Goal: Task Accomplishment & Management: Use online tool/utility

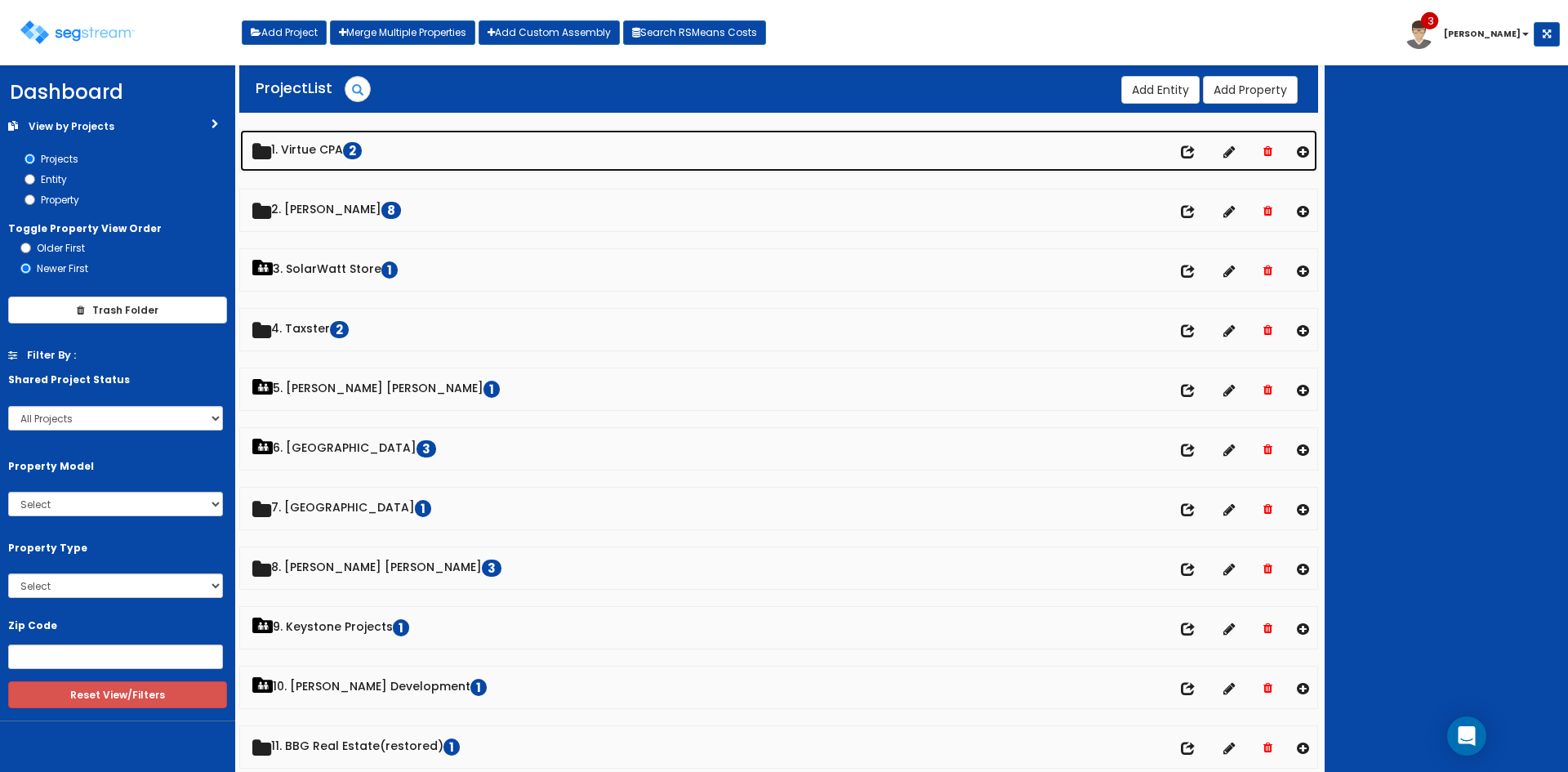
click at [324, 139] on link "1. Virtue CPA 2" at bounding box center [779, 151] width 1077 height 42
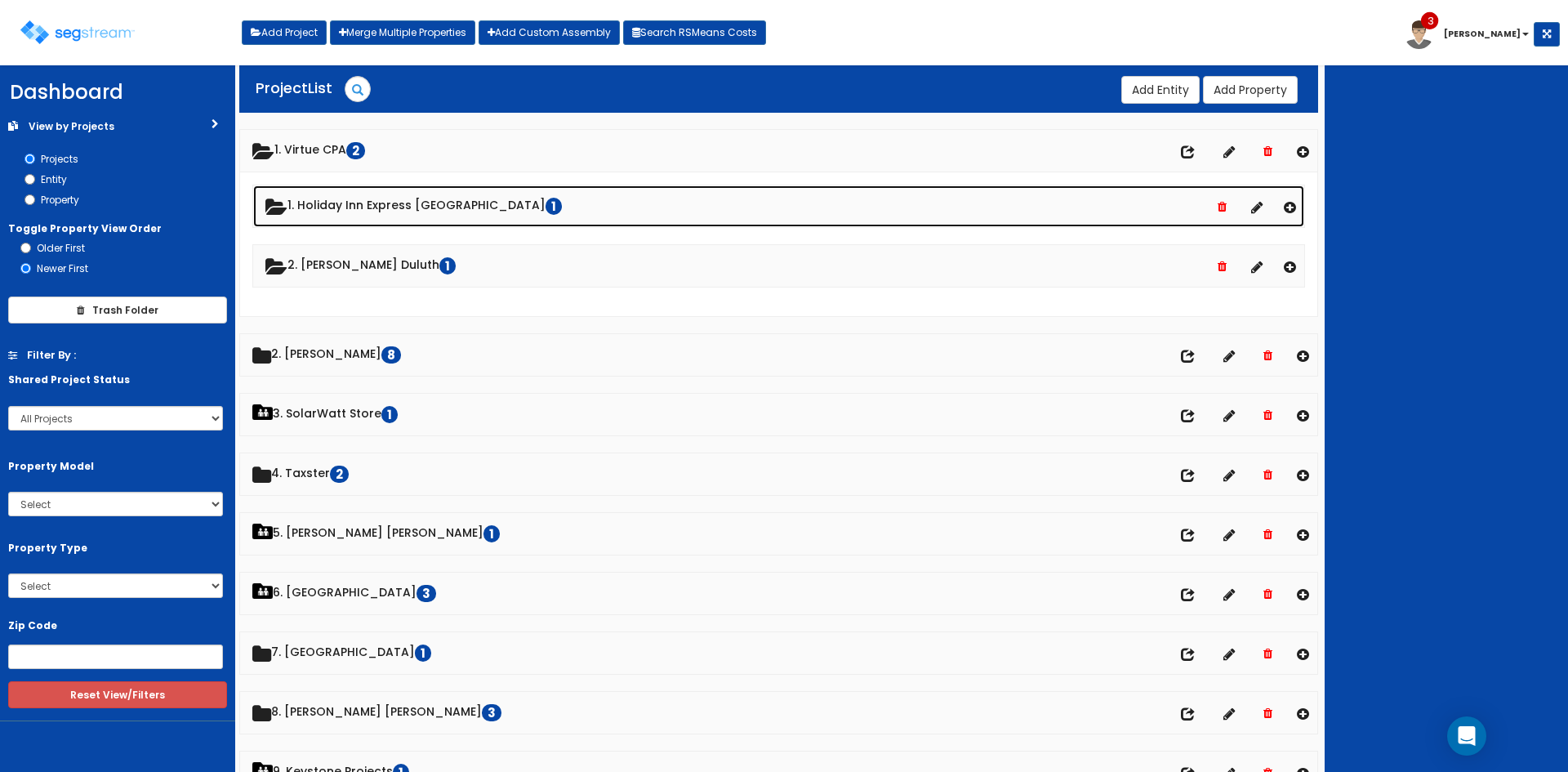
click at [412, 198] on link "1. Holiday Inn Express Jackson TN 1" at bounding box center [778, 207] width 1051 height 42
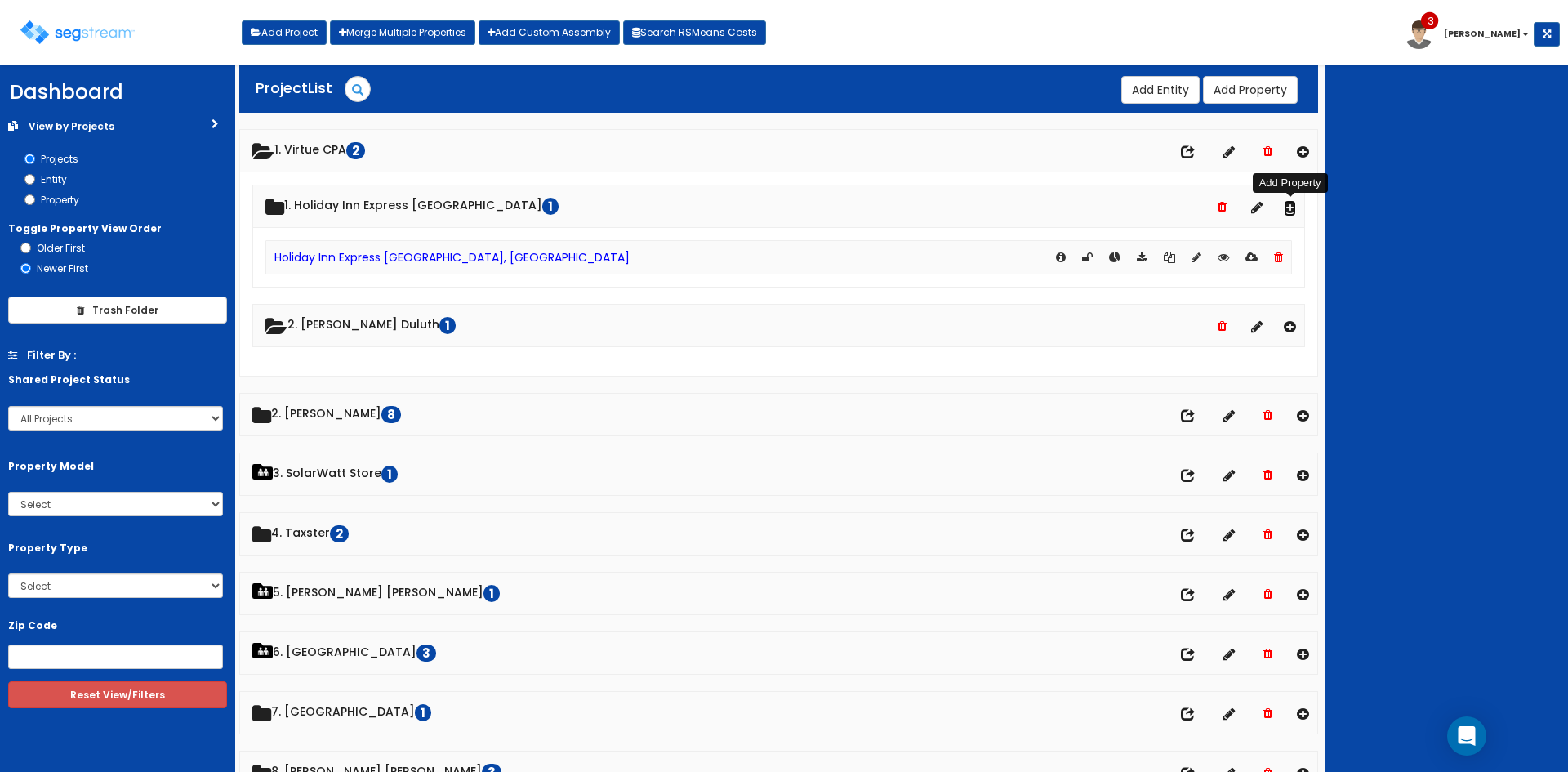
click at [1290, 202] on icon at bounding box center [1289, 207] width 13 height 14
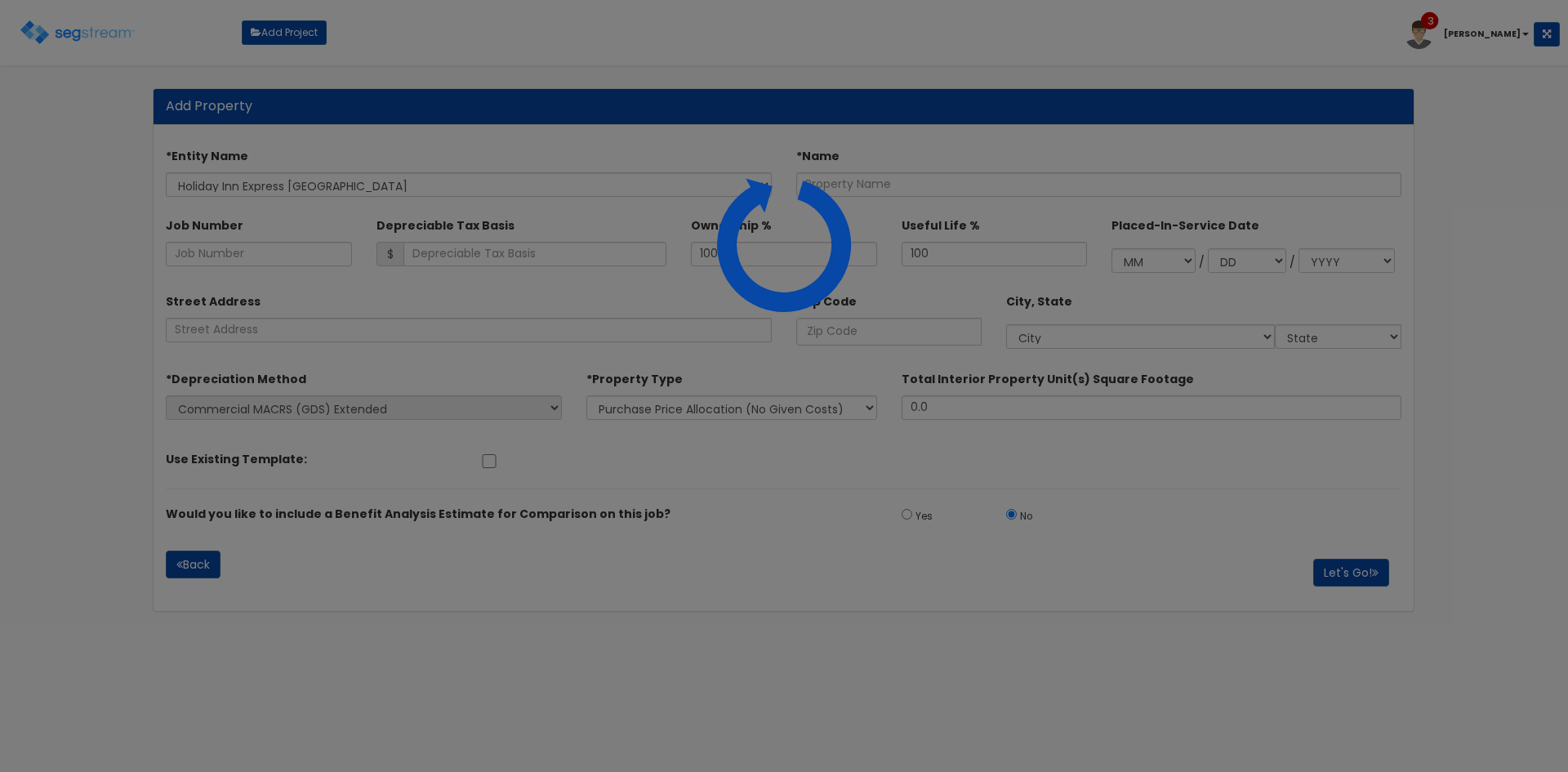
select select "1732"
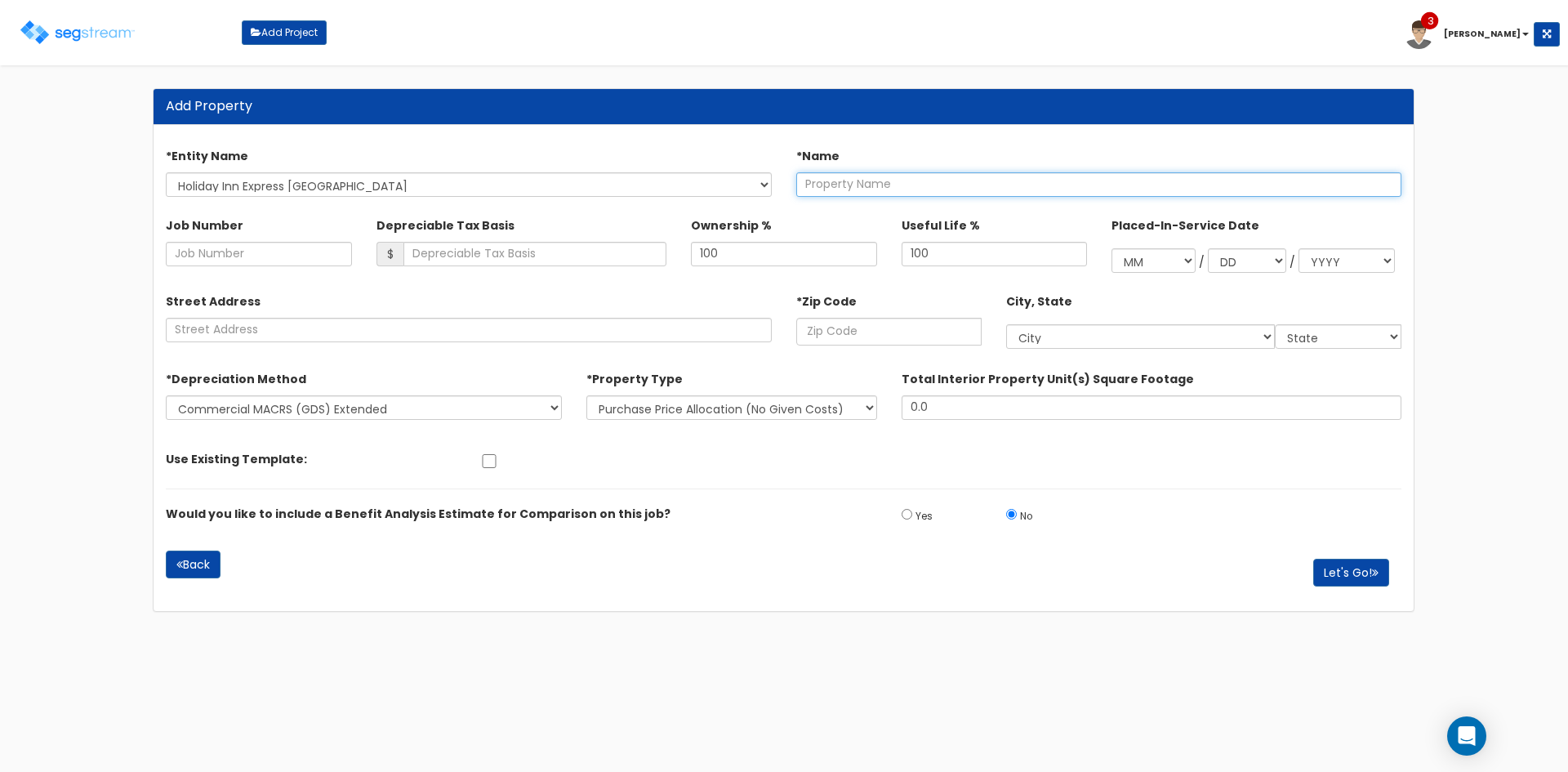
click at [914, 183] on input "text" at bounding box center [1099, 184] width 606 height 24
type input "Porte Cochere"
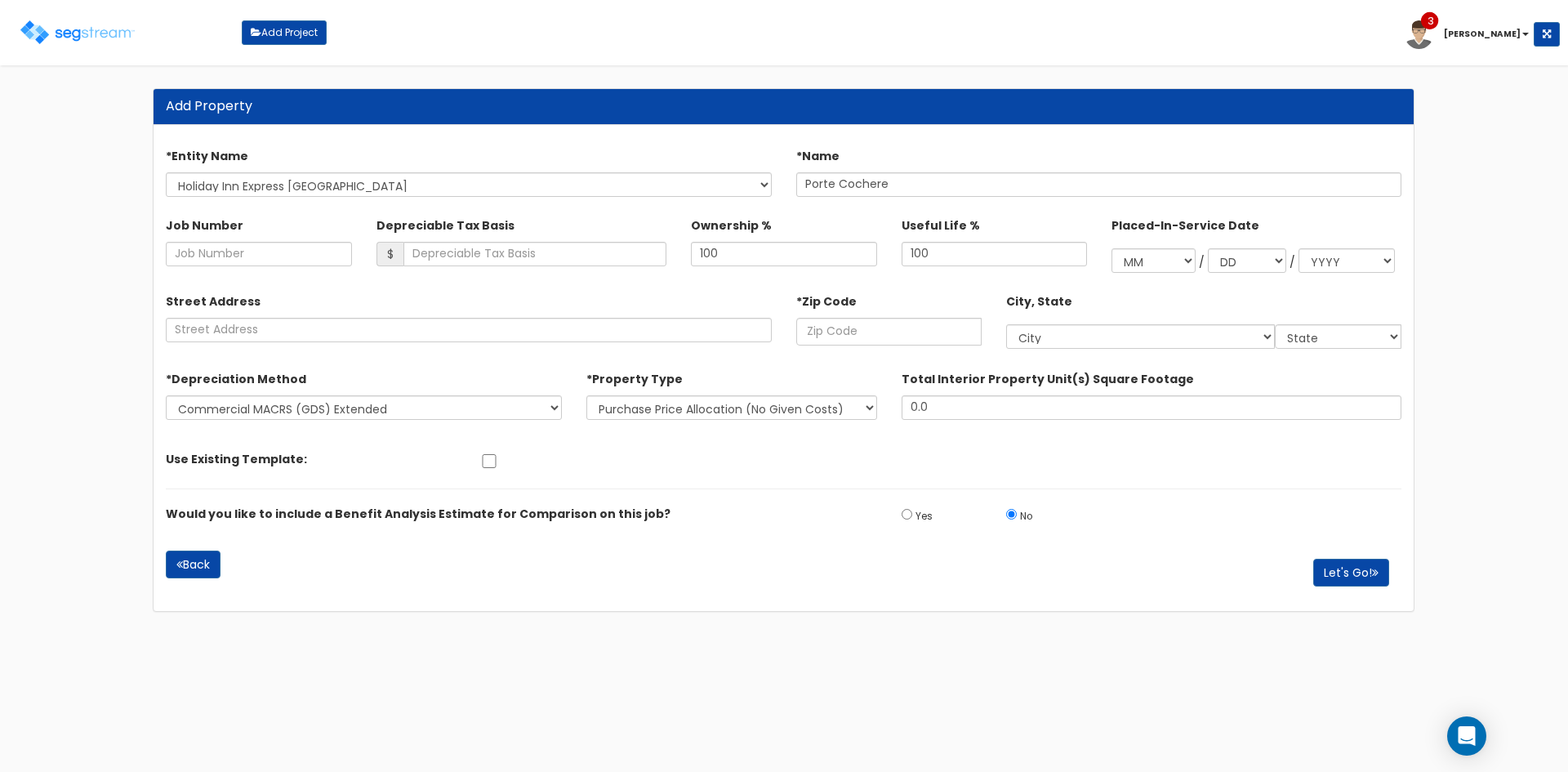
click at [835, 312] on div "*Zip Code" at bounding box center [889, 316] width 186 height 58
click at [833, 323] on input "text" at bounding box center [889, 331] width 186 height 28
type input "3"
select select "GA"
type input "383"
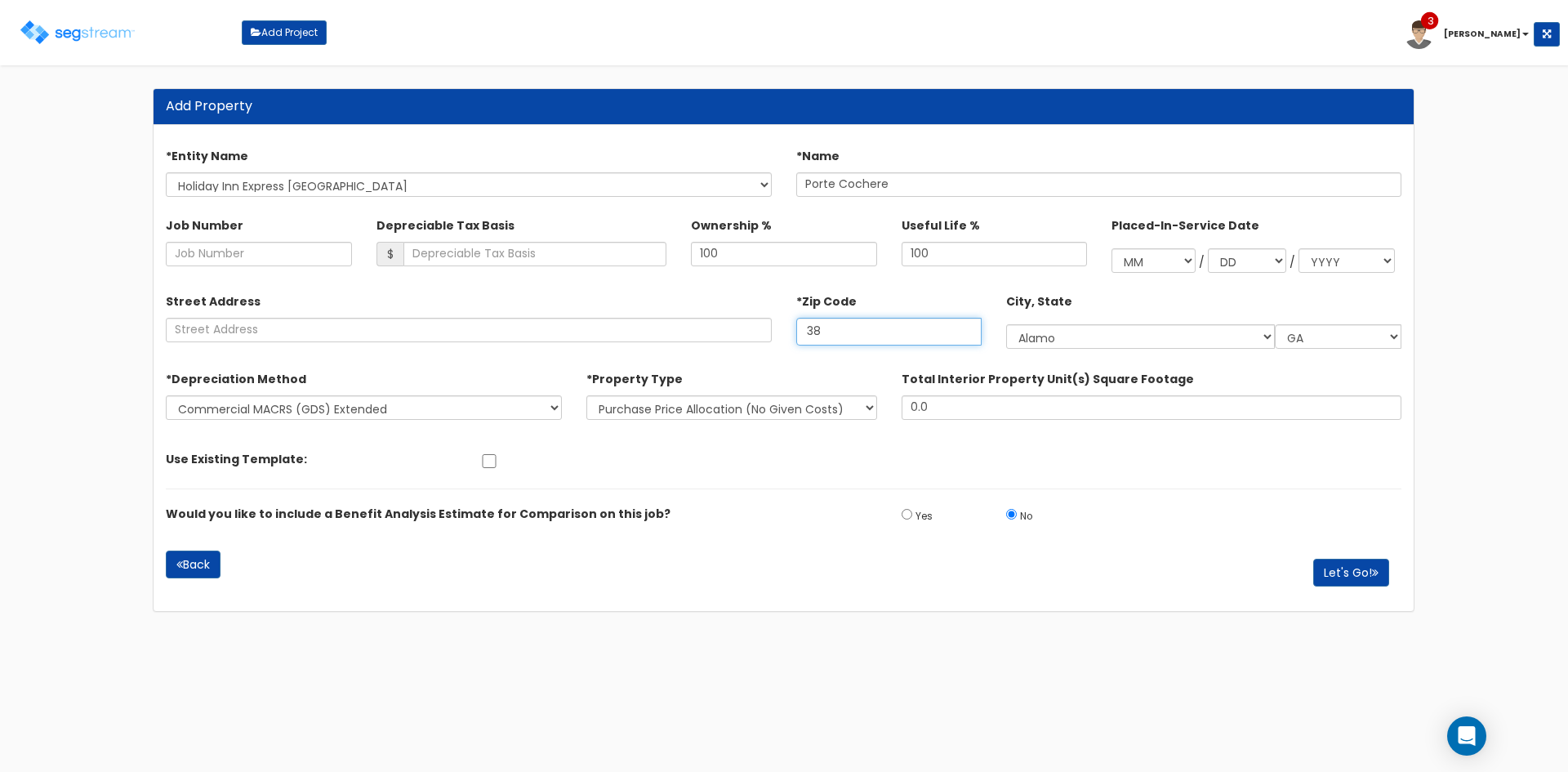
select select "TN"
type input "38305"
click at [1358, 567] on button "Let's Go!" at bounding box center [1350, 572] width 76 height 28
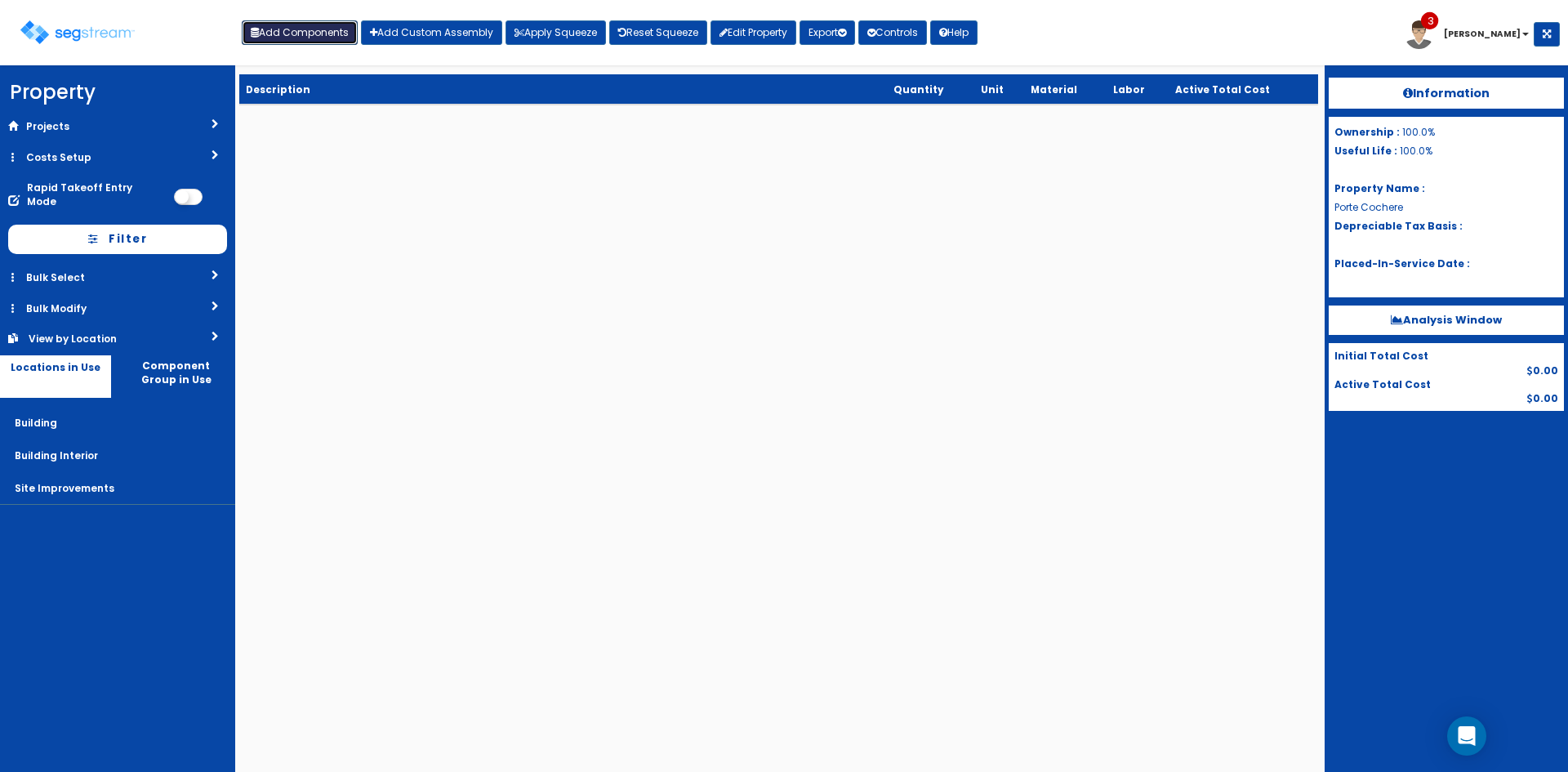
click at [316, 39] on button "Add Components" at bounding box center [300, 32] width 116 height 24
select select "5Y"
select select "default"
select select "7"
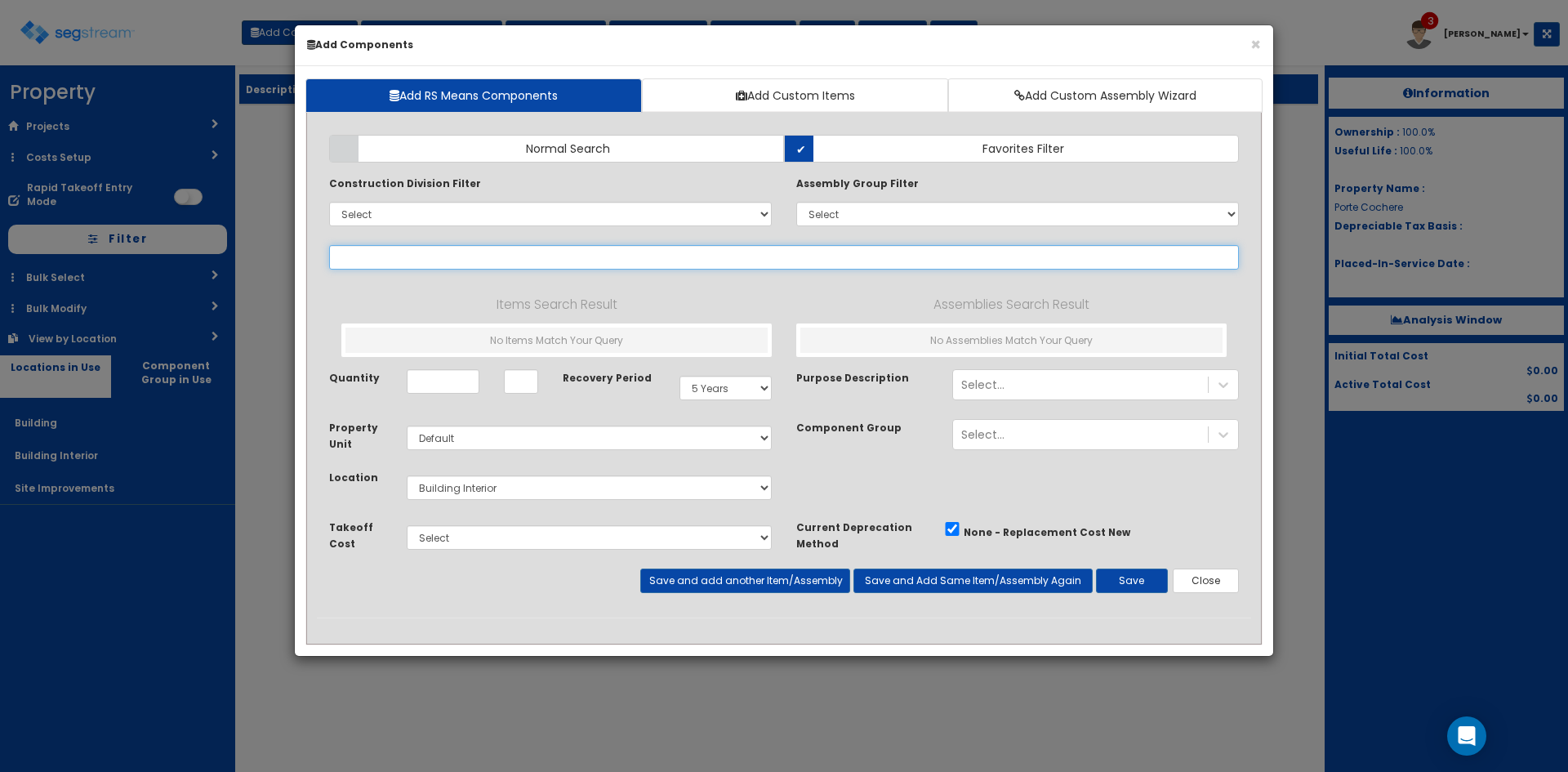
select select
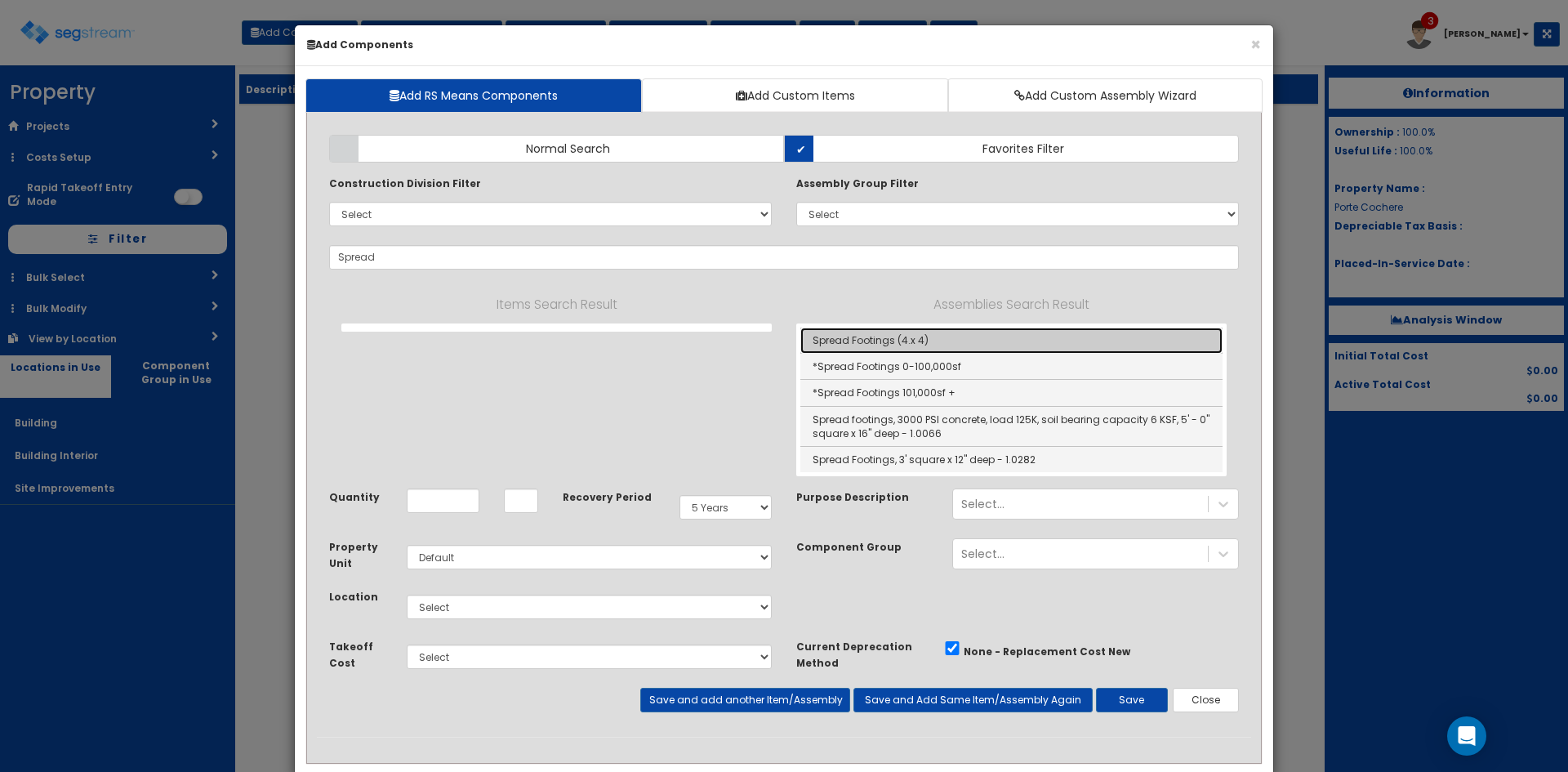
click at [831, 336] on link "Spread Footings (4.x 4)" at bounding box center [1011, 340] width 422 height 26
type input "Spread Footings (4.x 4)"
type input "Ea"
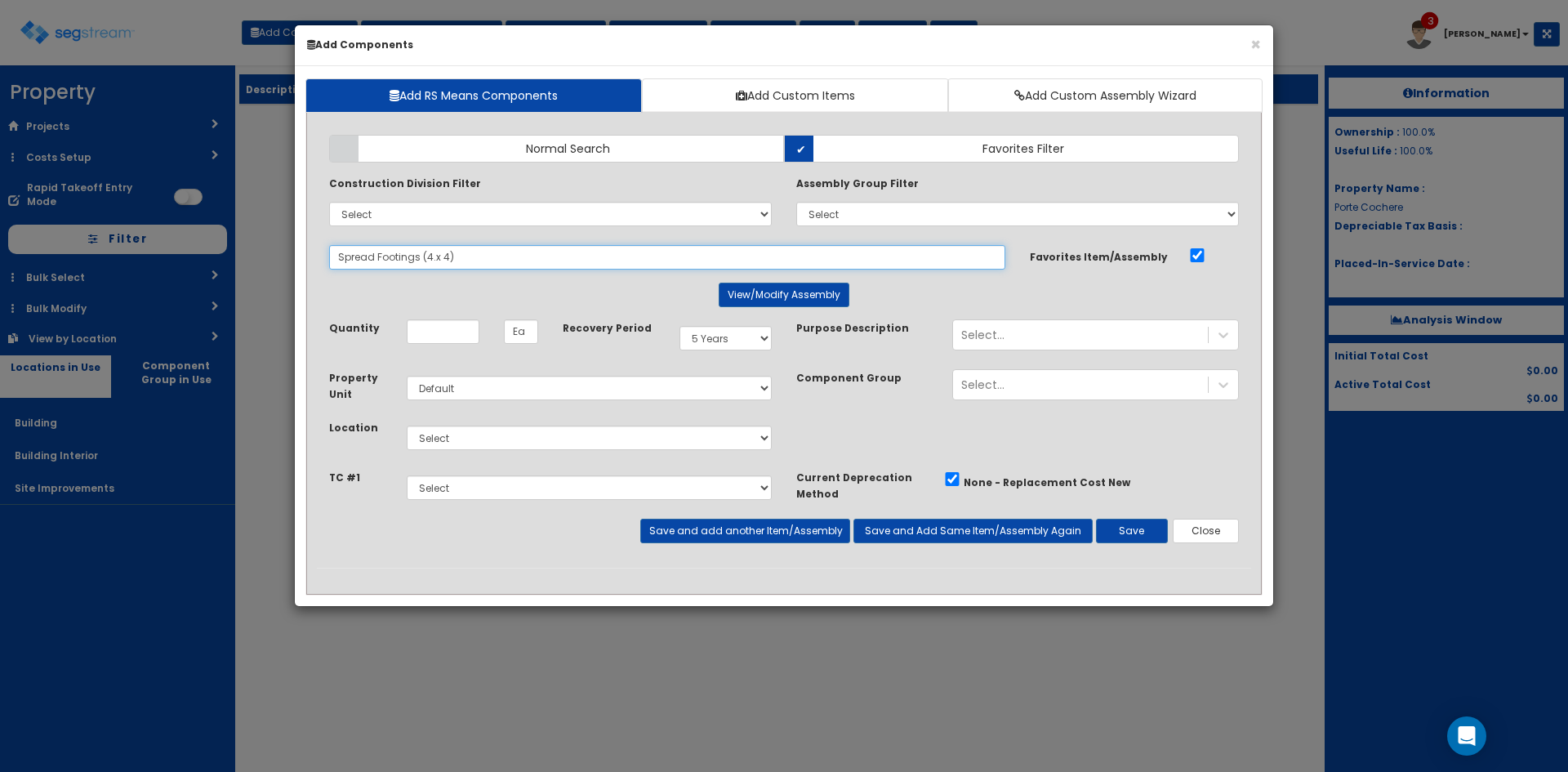
drag, startPoint x: 393, startPoint y: 265, endPoint x: 89, endPoint y: 276, distance: 304.2
click at [89, 276] on div "× Add Components Add RS Means Components Add Custom Items Add Custom Assembly W…" at bounding box center [784, 386] width 1568 height 772
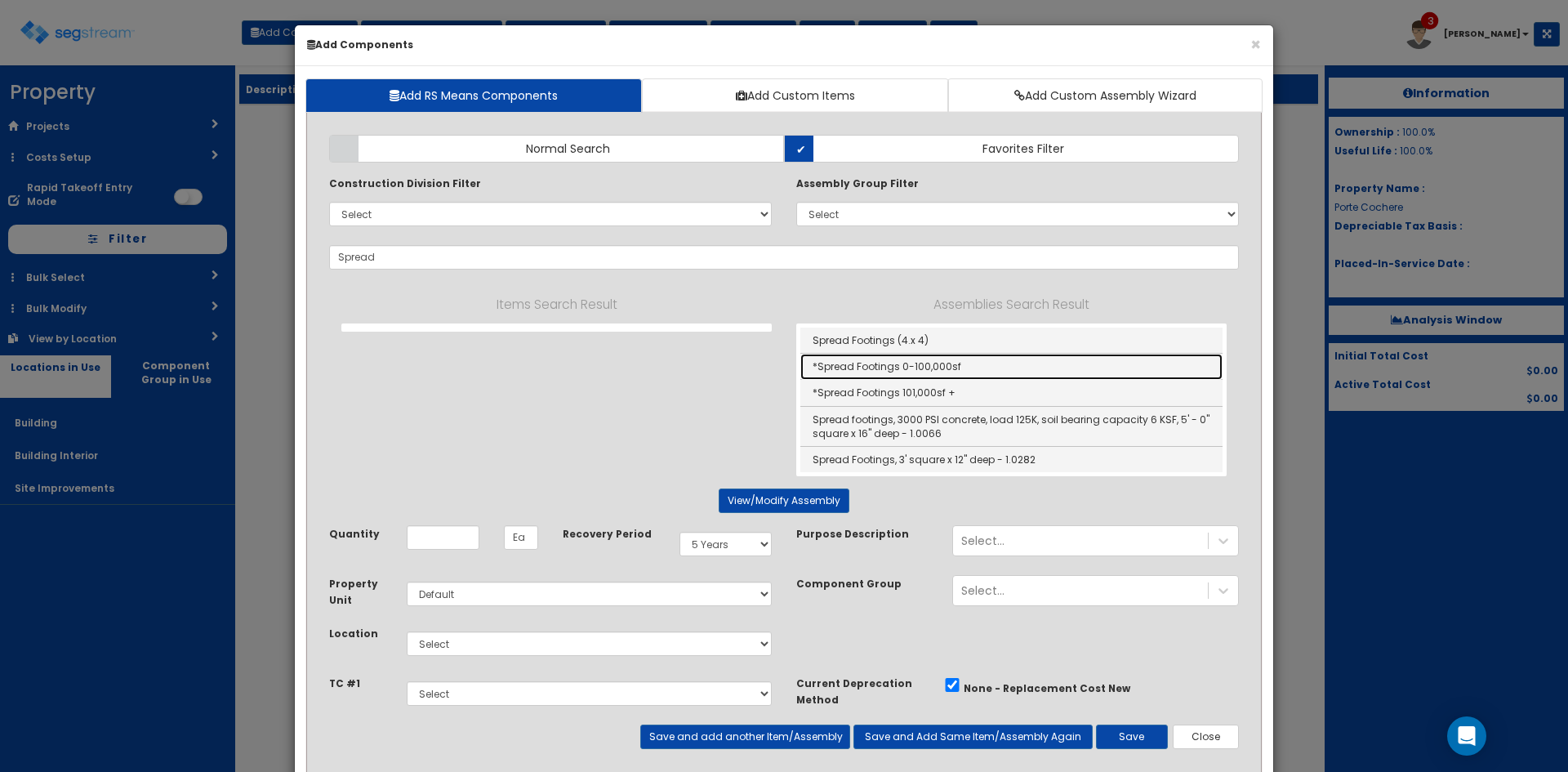
click at [888, 369] on link "*Spread Footings 0-100,000sf" at bounding box center [1011, 366] width 422 height 26
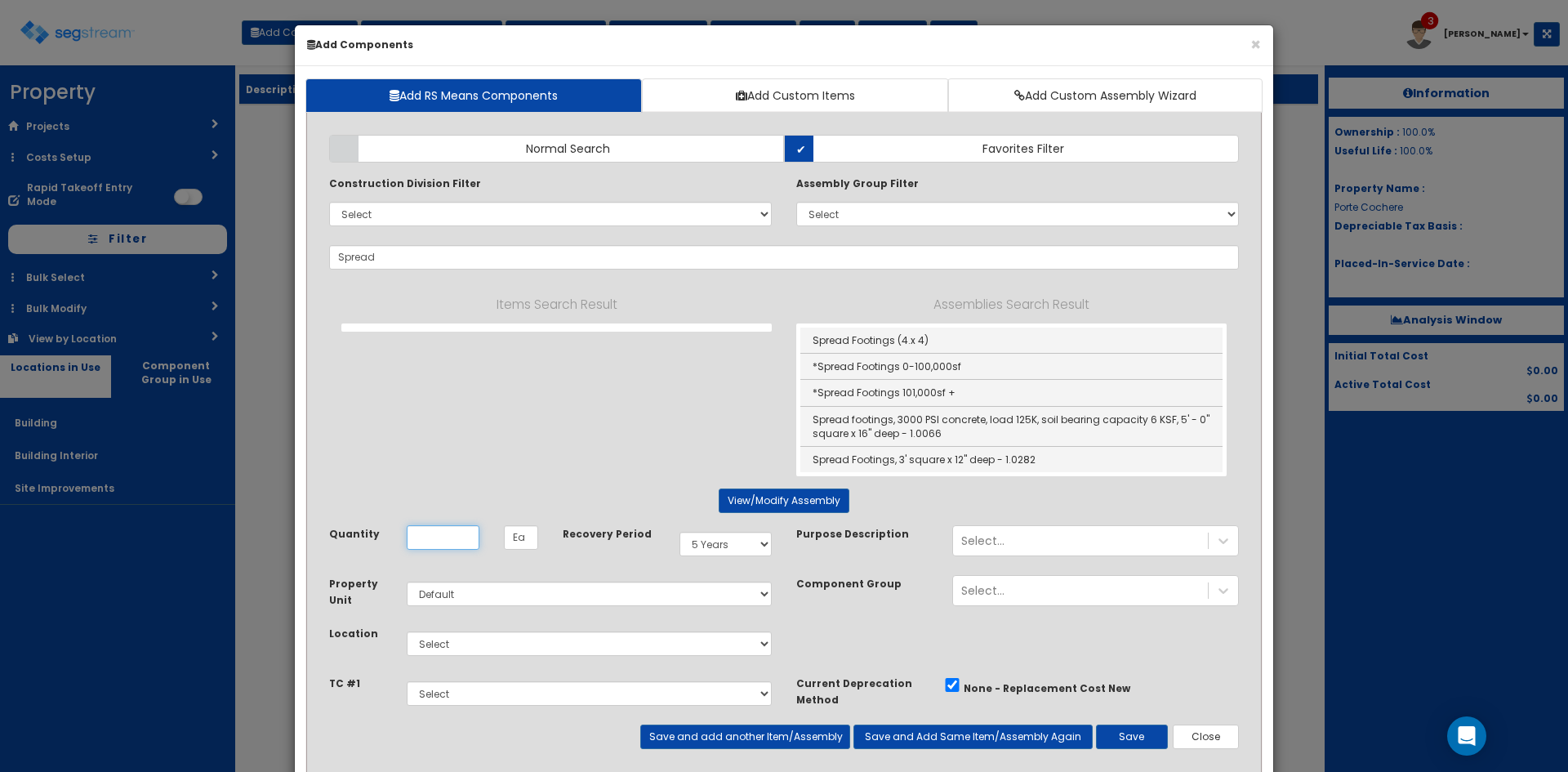
type input "*Spread Footings 0-100,000sf"
type input "EA"
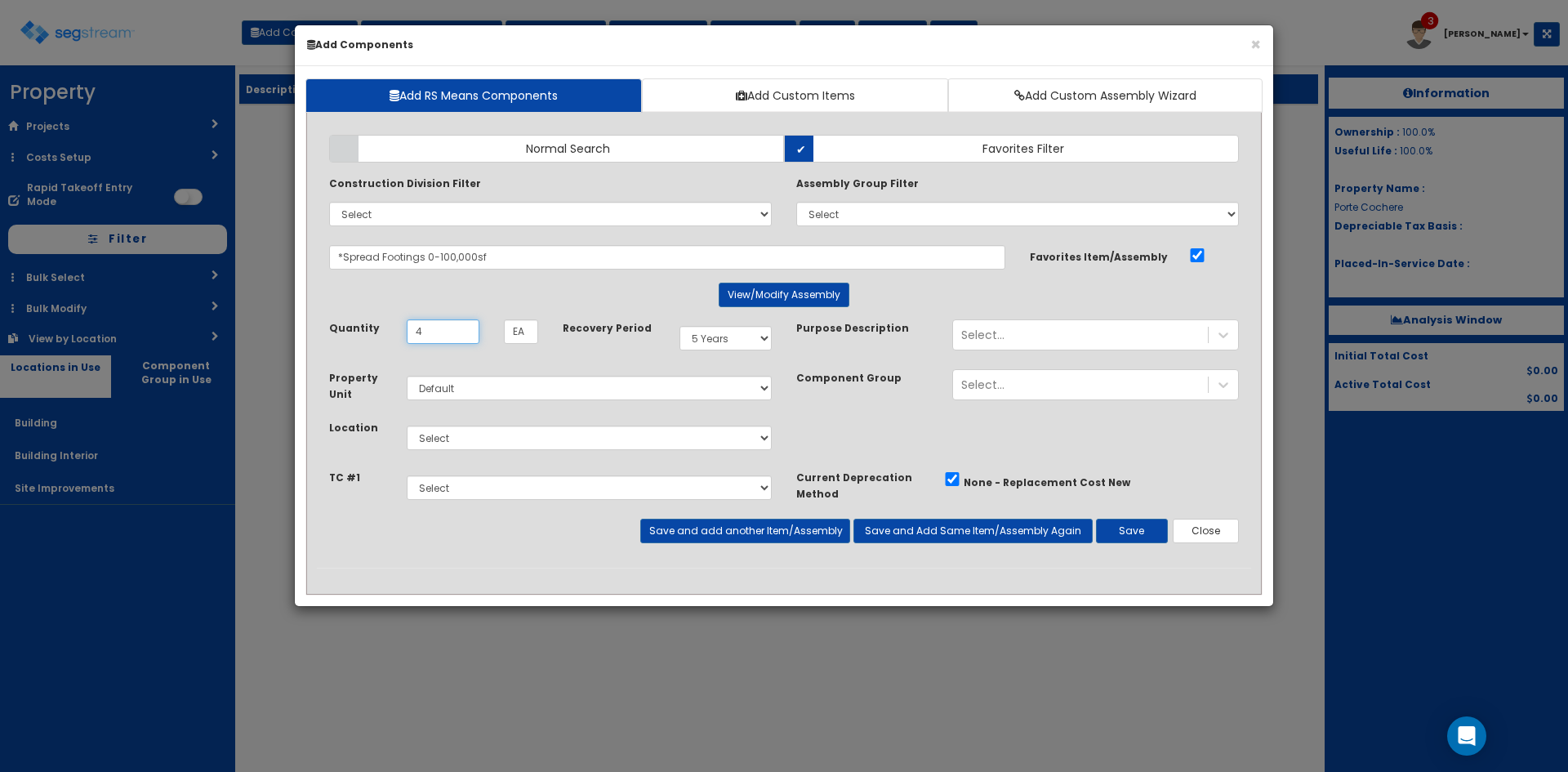
type input "4"
click at [710, 443] on select "Select Building Building Interior Site Improvements Add Additional Location" at bounding box center [589, 438] width 365 height 24
select select "6"
click at [406, 426] on select "Select Building Building Interior Site Improvements Add Additional Location" at bounding box center [589, 438] width 365 height 24
click at [758, 540] on button "Save and add another Item/Assembly" at bounding box center [744, 530] width 209 height 24
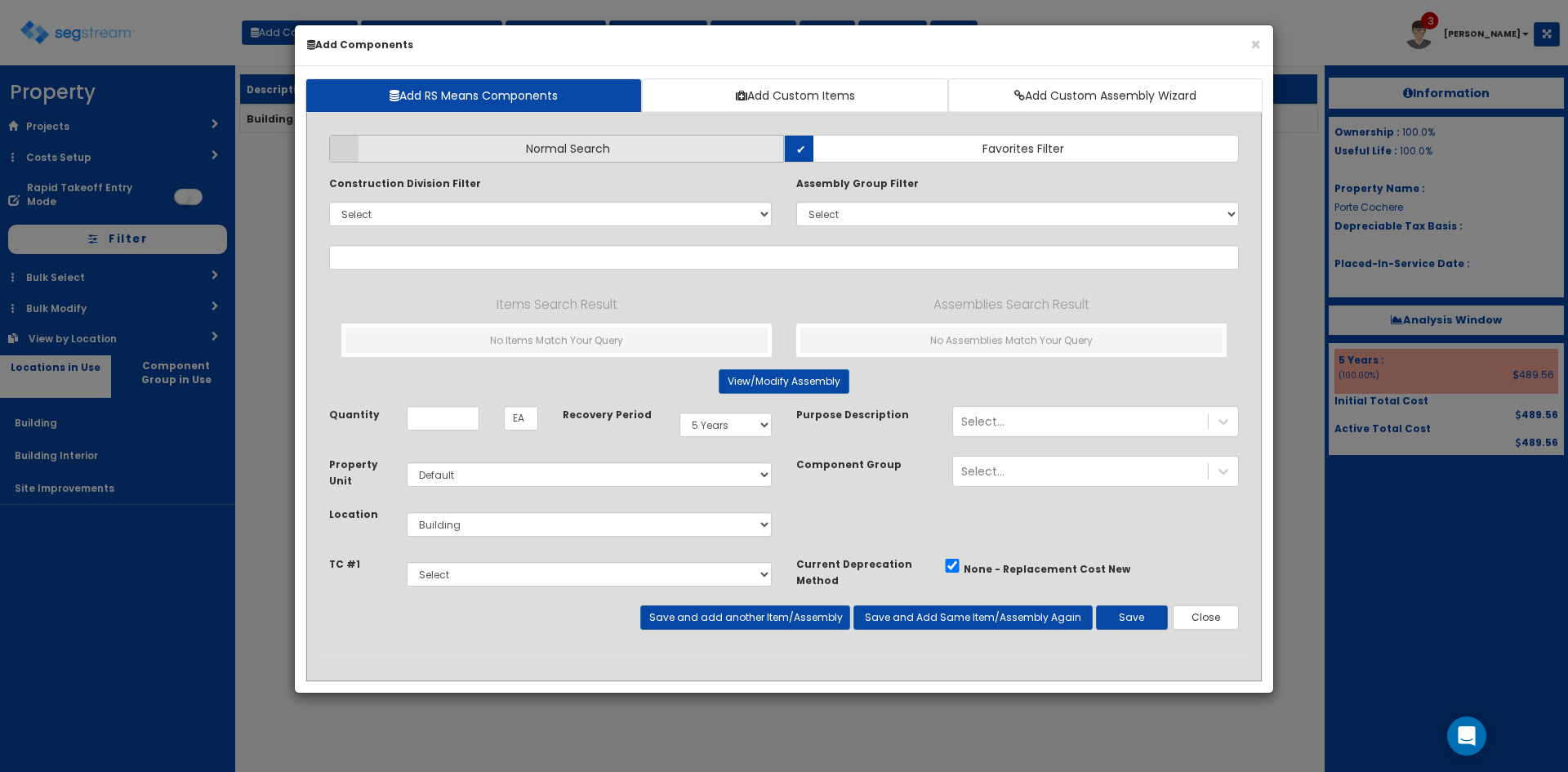
click at [746, 148] on label "Normal Search" at bounding box center [557, 148] width 455 height 28
click at [0, 0] on input "Normal Search" at bounding box center [0, 0] width 0 height 0
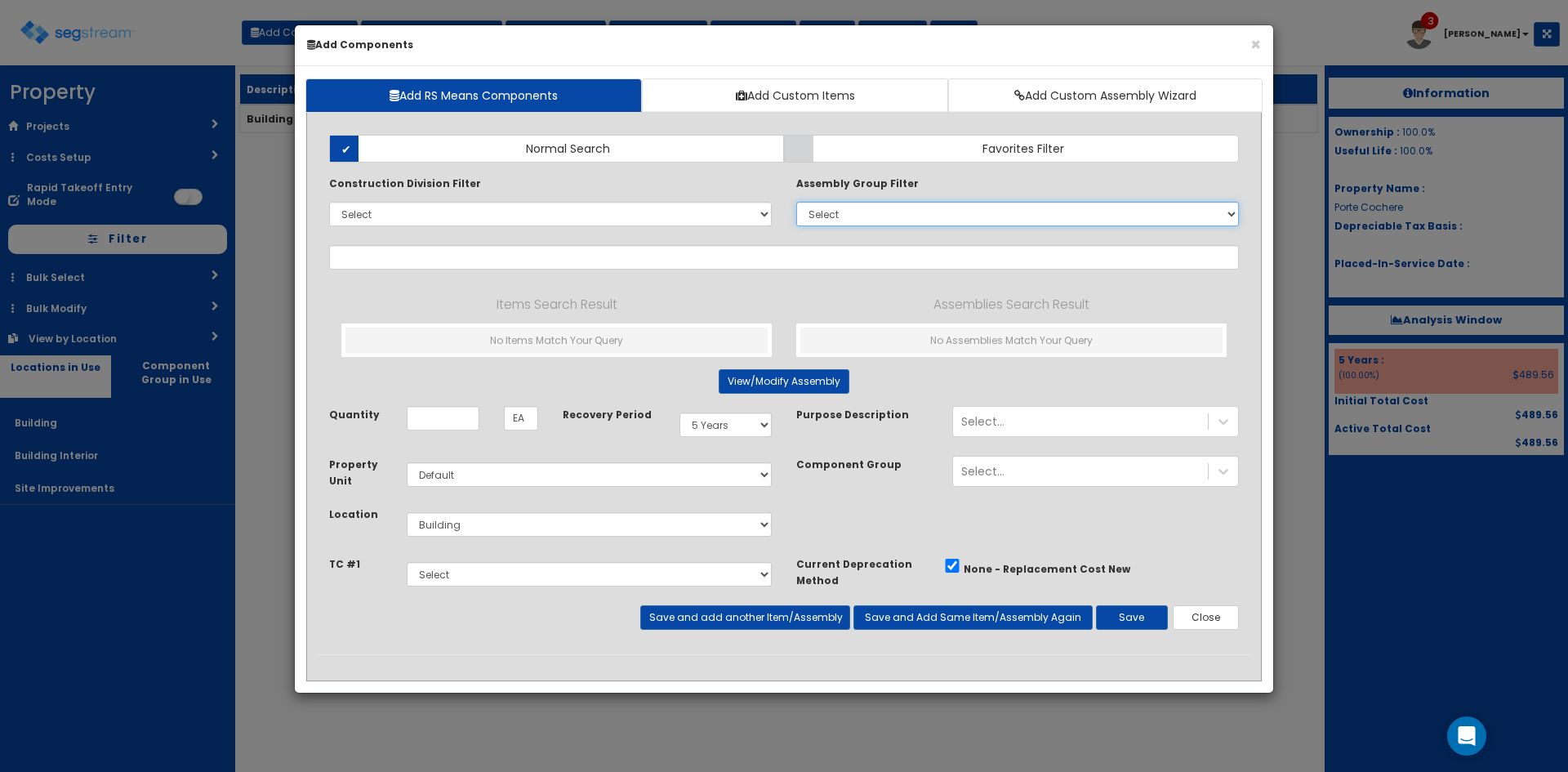
click at [911, 209] on select "Select 0. Custom Assembly 1. Standard Foundations 2. Special Foundations 3. Sla…" at bounding box center [1017, 213] width 443 height 24
select select "6"
click at [796, 202] on select "Select 0. Custom Assembly 1. Standard Foundations 2. Special Foundations 3. Sla…" at bounding box center [1017, 213] width 443 height 24
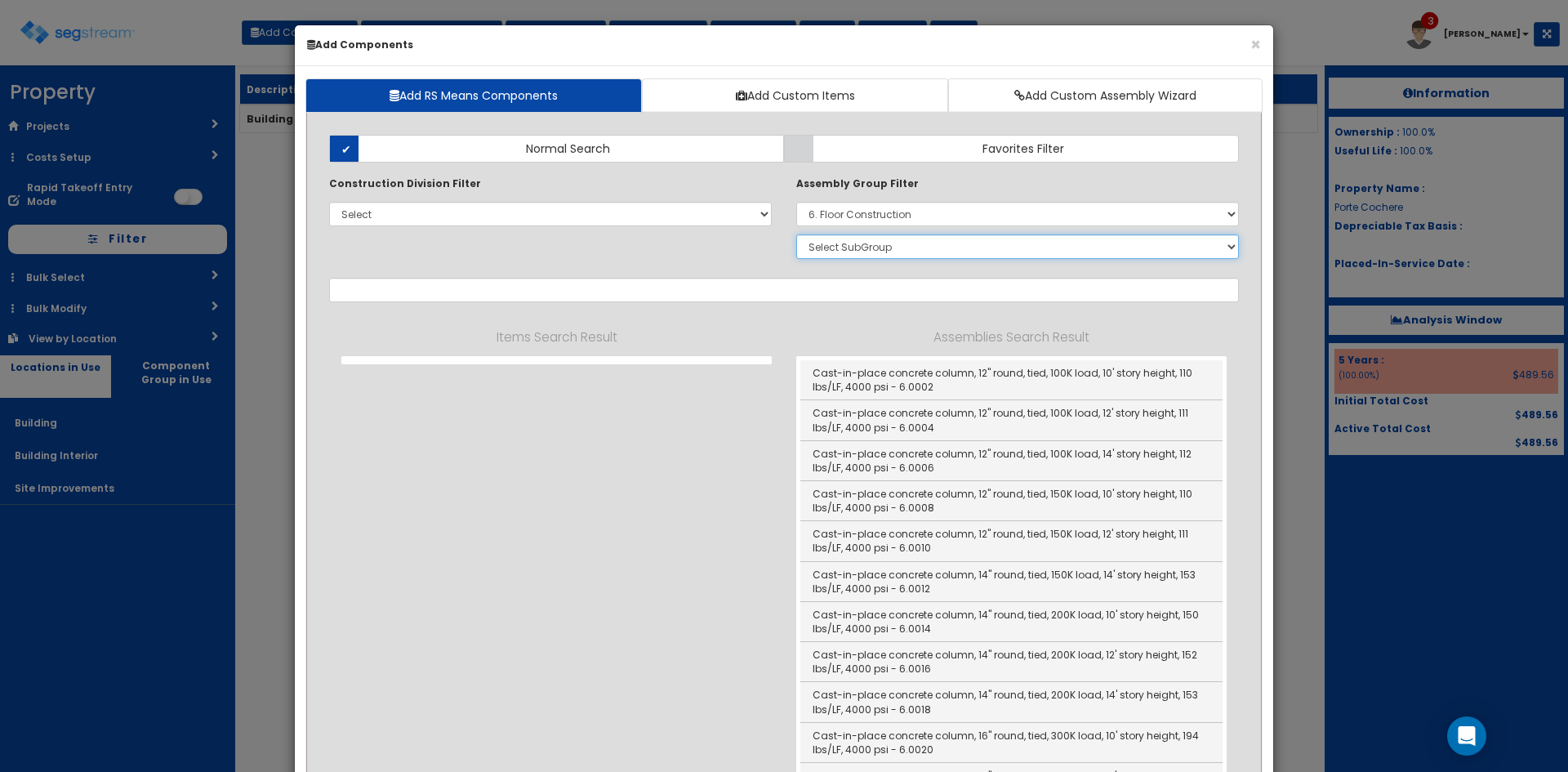
click at [899, 248] on select "Select SubGroup 1. CIP Concrete Columns 2. Precast Concrete Columns 3. Steel Co…" at bounding box center [1017, 246] width 443 height 24
click at [796, 234] on select "Select SubGroup 1. CIP Concrete Columns 2. Precast Concrete Columns 3. Steel Co…" at bounding box center [1017, 246] width 443 height 24
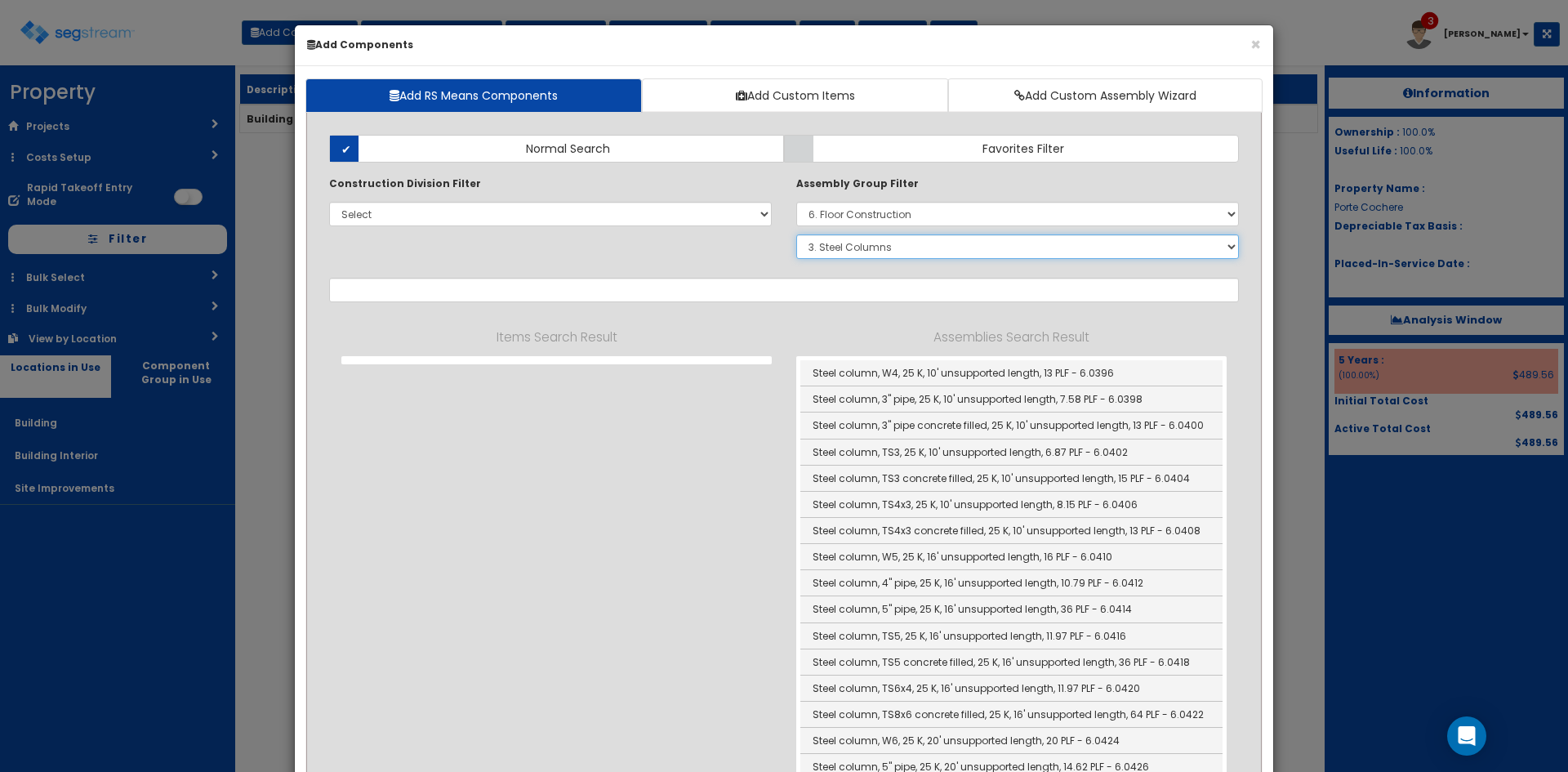
click at [873, 244] on select "Select SubGroup 1. CIP Concrete Columns 2. Precast Concrete Columns 3. Steel Co…" at bounding box center [1017, 246] width 443 height 24
select select "2"
click at [796, 234] on select "Select SubGroup 1. CIP Concrete Columns 2. Precast Concrete Columns 3. Steel Co…" at bounding box center [1017, 246] width 443 height 24
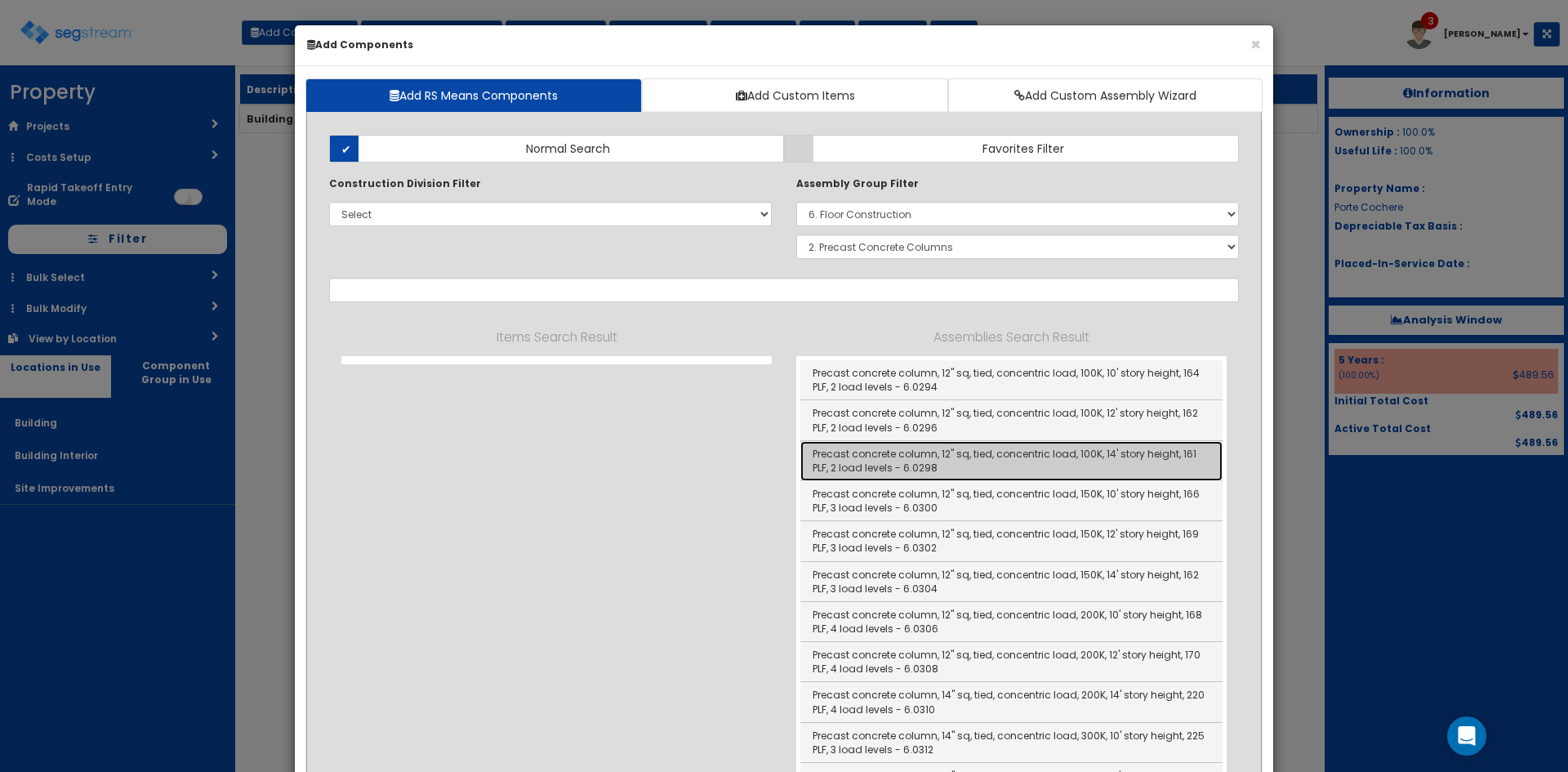
click at [994, 467] on link "Precast concrete column, 12" sq, tied, concentric load, 100K, 14' story height,…" at bounding box center [1011, 461] width 422 height 40
type input "Precast concrete column, 12" sq, tied, concentric load, 100K, 14' story height,…"
checkbox input "false"
type input "VLF"
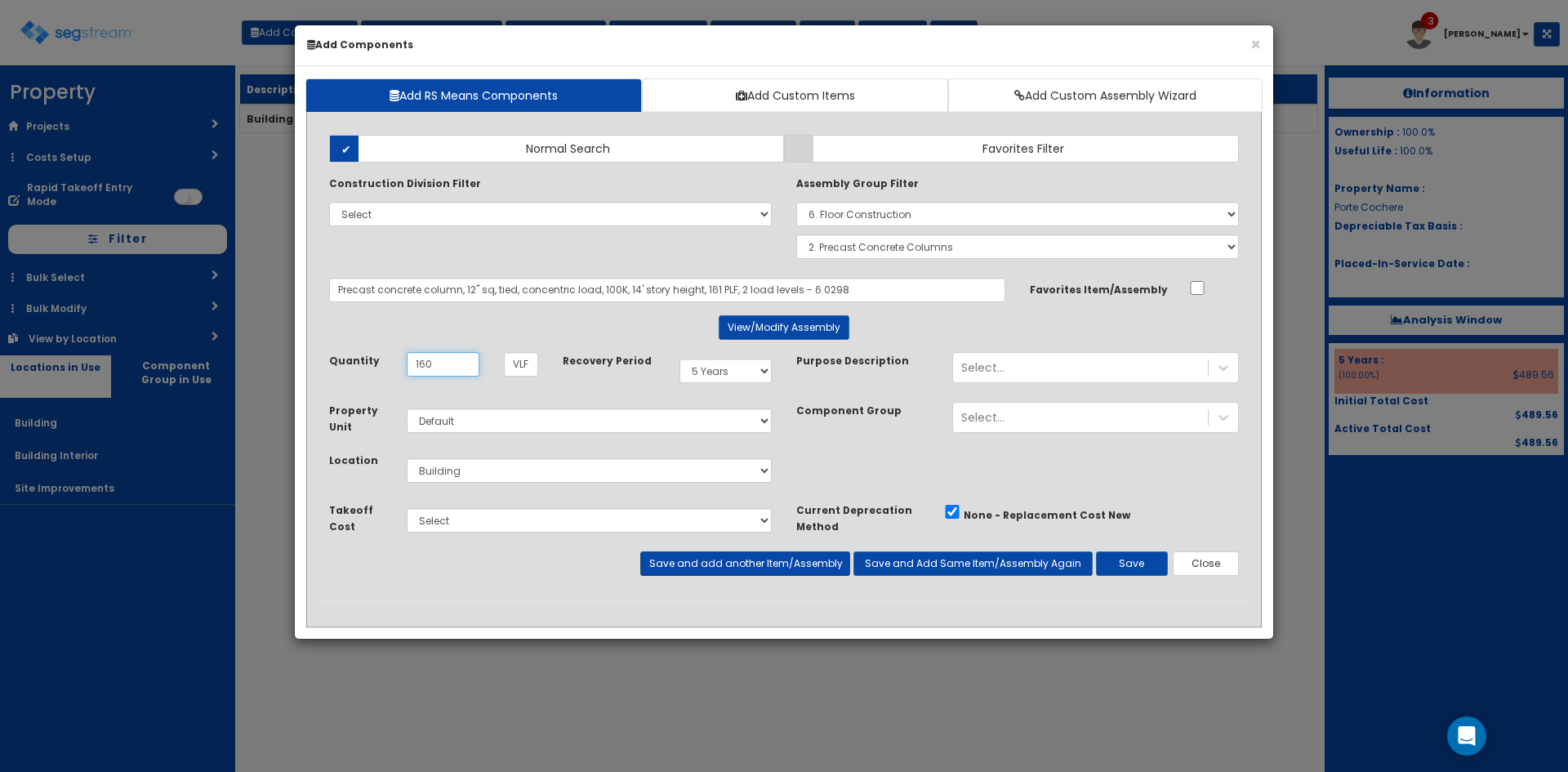
type input "160"
click at [740, 567] on button "Save and add another Item/Assembly" at bounding box center [744, 563] width 209 height 24
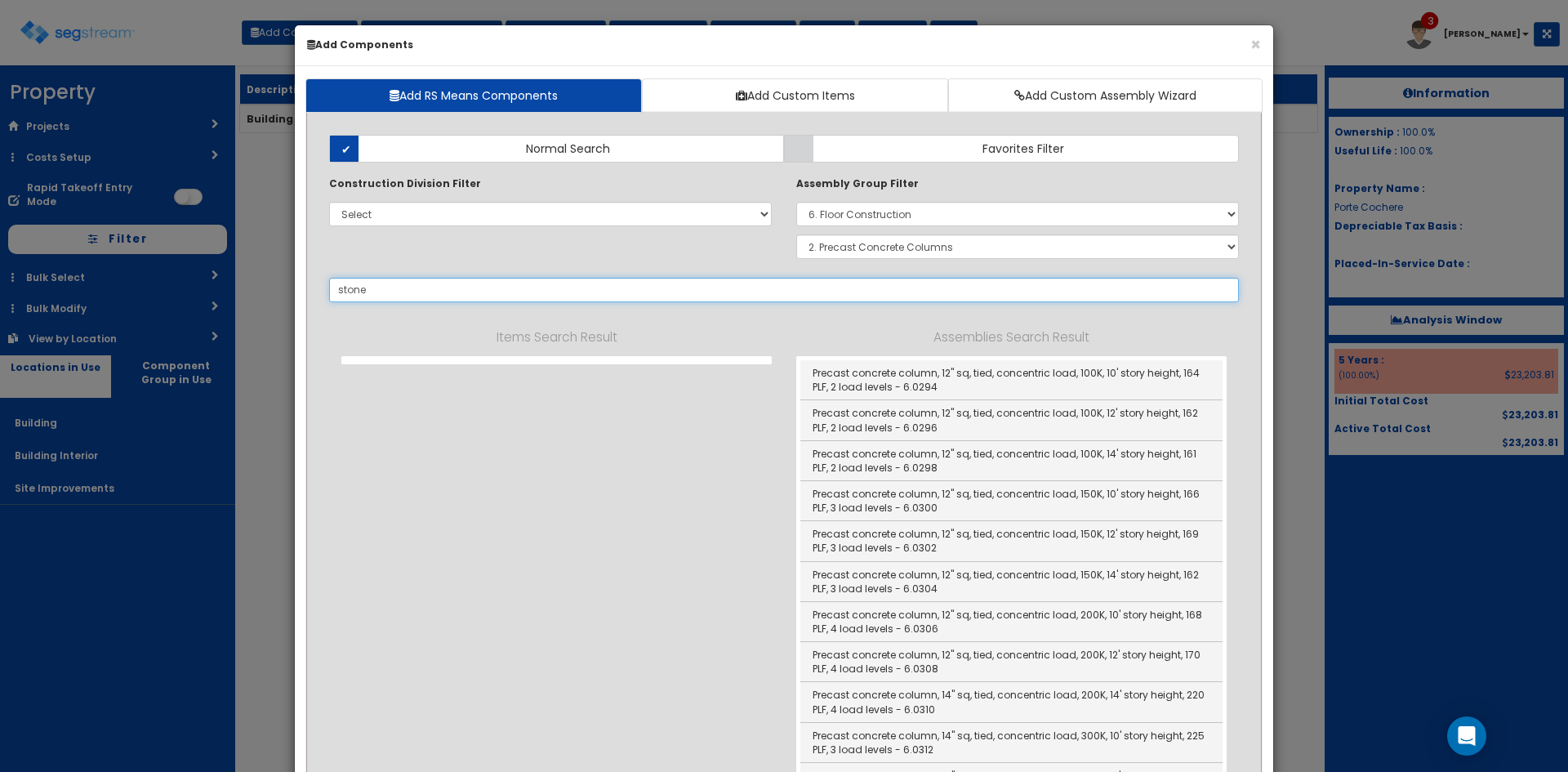
type input "stone"
click at [907, 216] on select "Select 0. Custom Assembly 1. Standard Foundations 2. Special Foundations 3. Sla…" at bounding box center [1017, 213] width 443 height 24
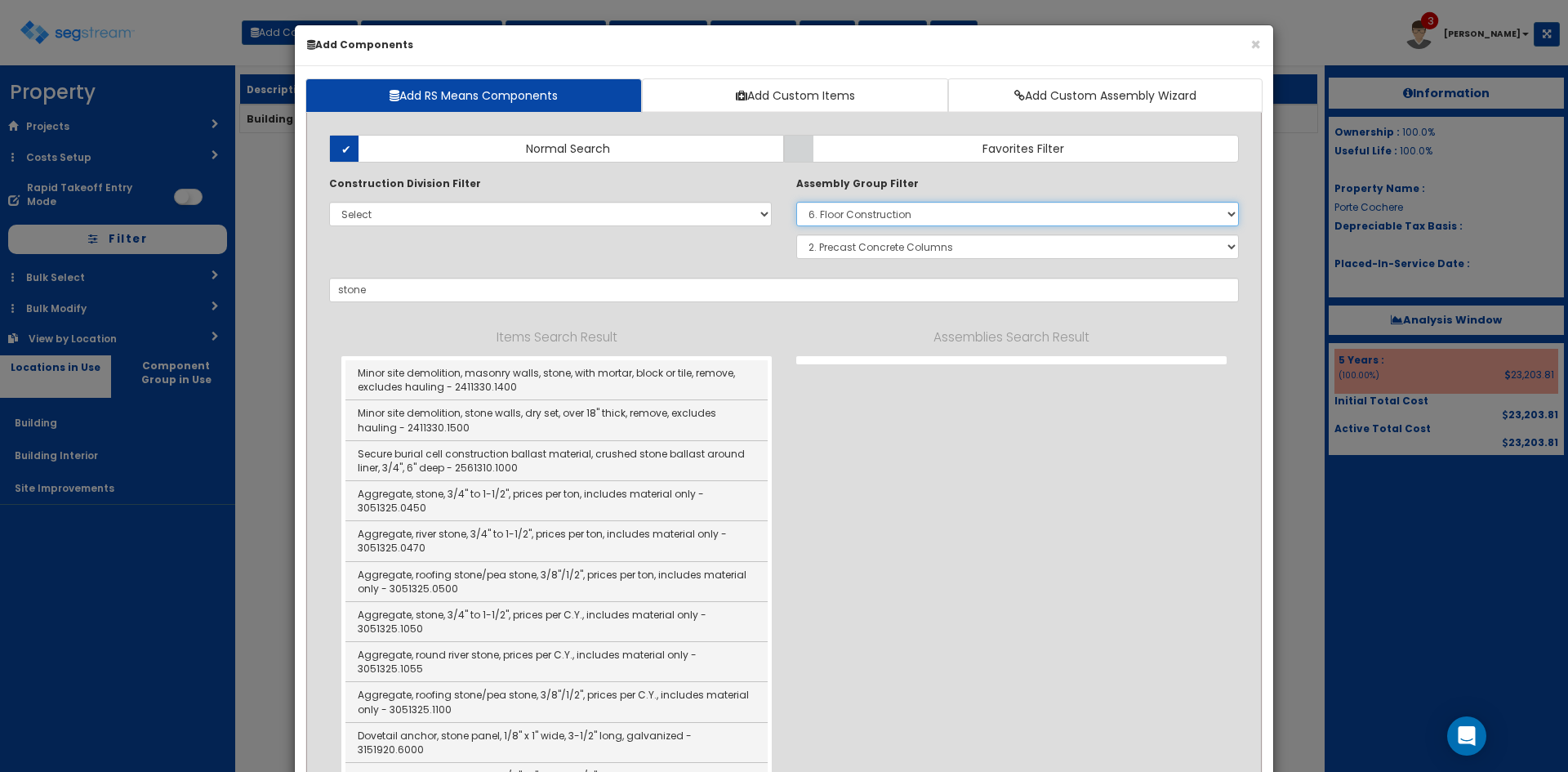
select select
click at [796, 202] on select "Select 0. Custom Assembly 1. Standard Foundations 2. Special Foundations 3. Sla…" at bounding box center [1017, 213] width 443 height 24
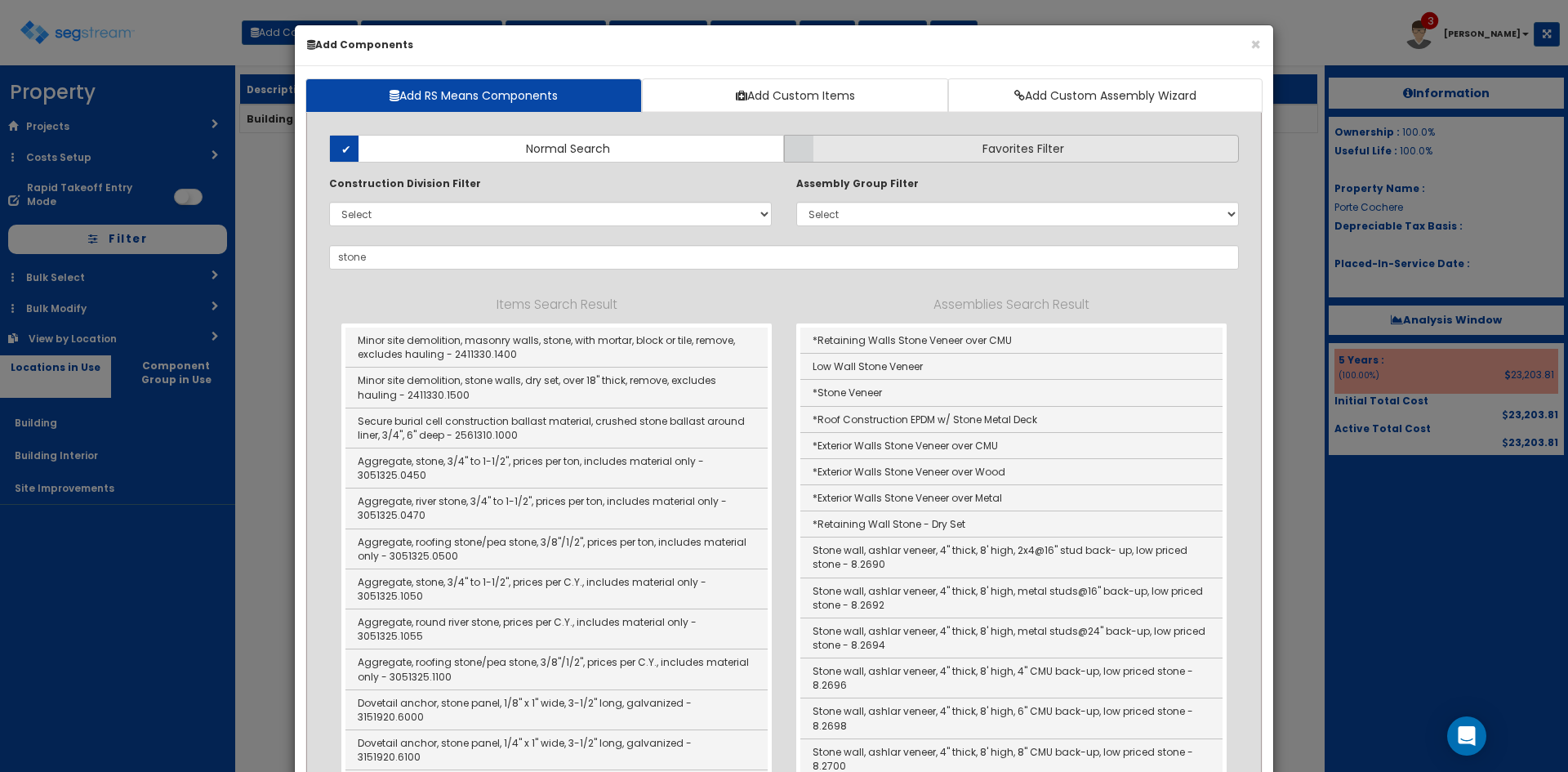
click at [919, 149] on label "Favorites Filter" at bounding box center [1011, 148] width 455 height 28
click at [0, 0] on input "Favorites Filter" at bounding box center [0, 0] width 0 height 0
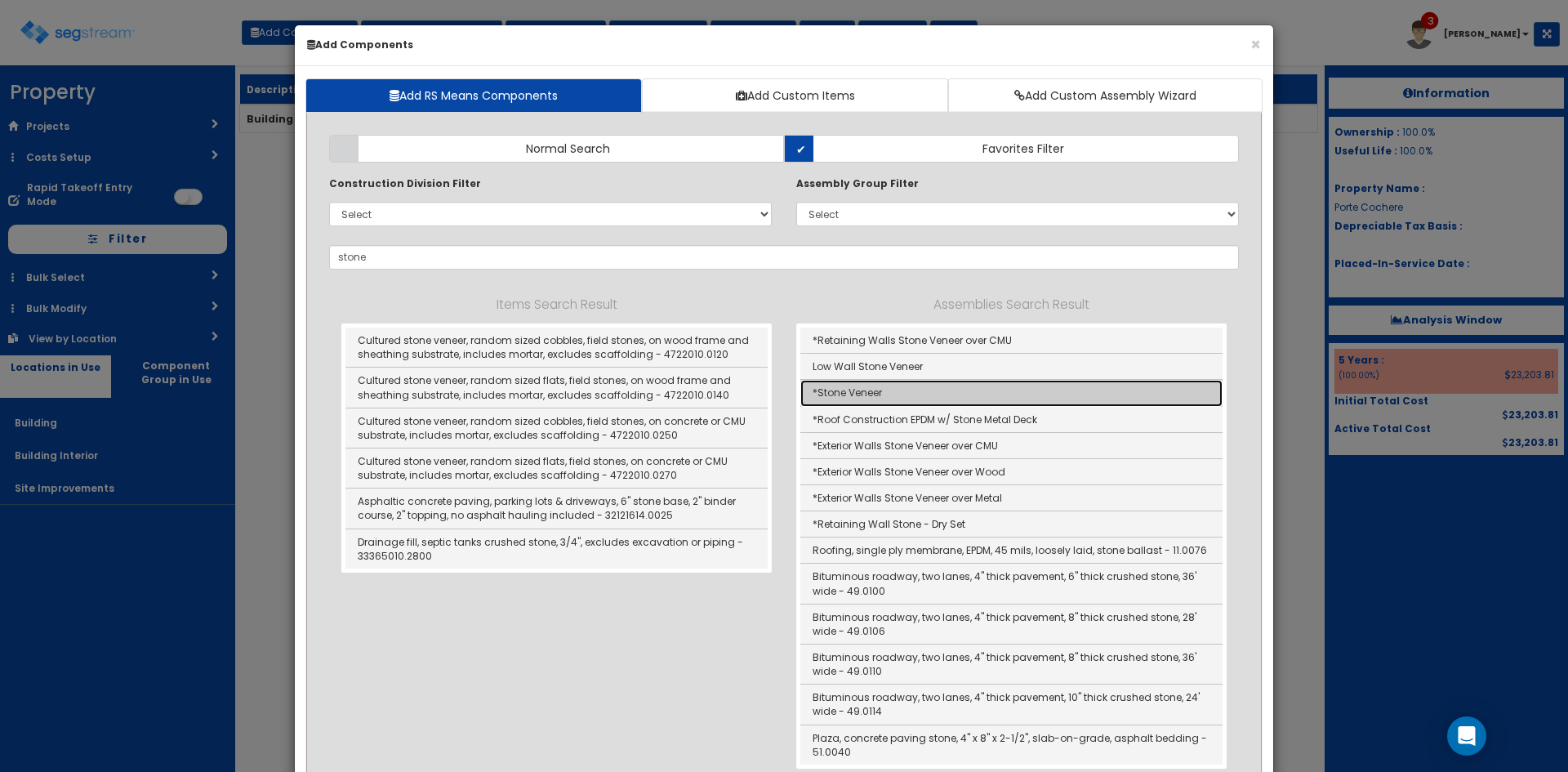
click at [916, 388] on link "*Stone Veneer" at bounding box center [1011, 392] width 422 height 26
type input "*Stone Veneer"
checkbox input "true"
type input "EA"
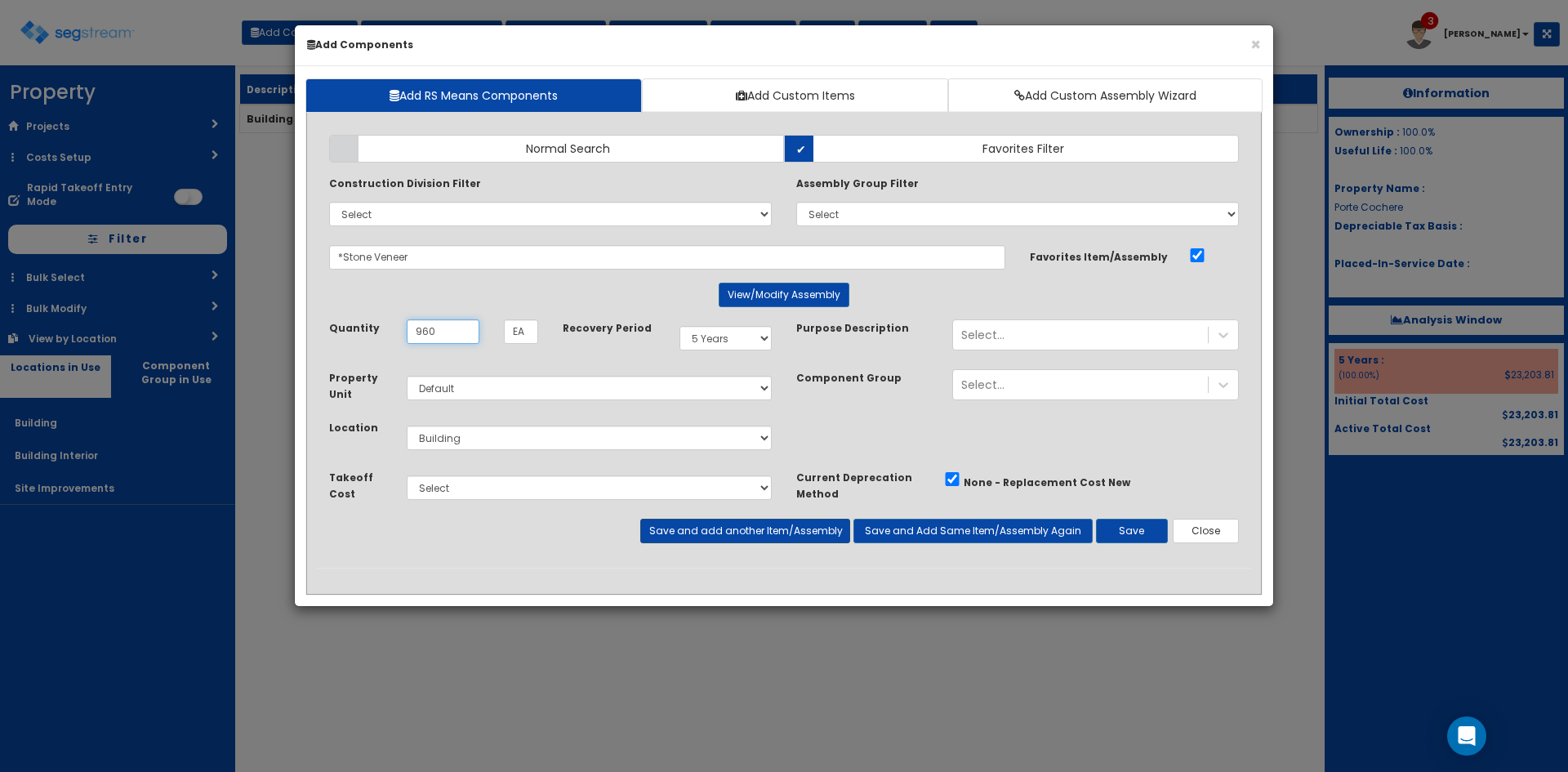
type input "960"
click at [791, 537] on button "Save and add another Item/Assembly" at bounding box center [744, 530] width 209 height 24
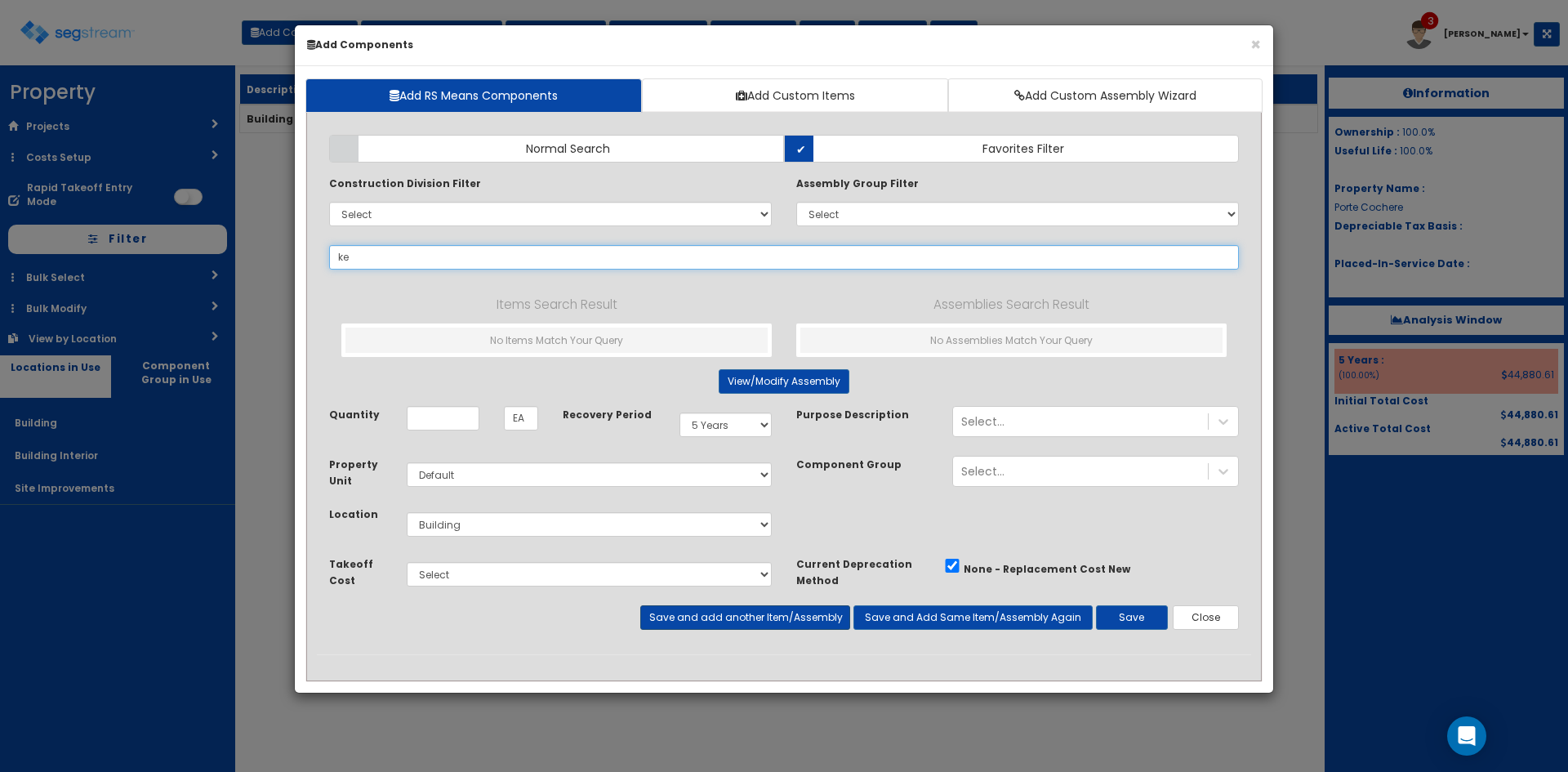
type input "k"
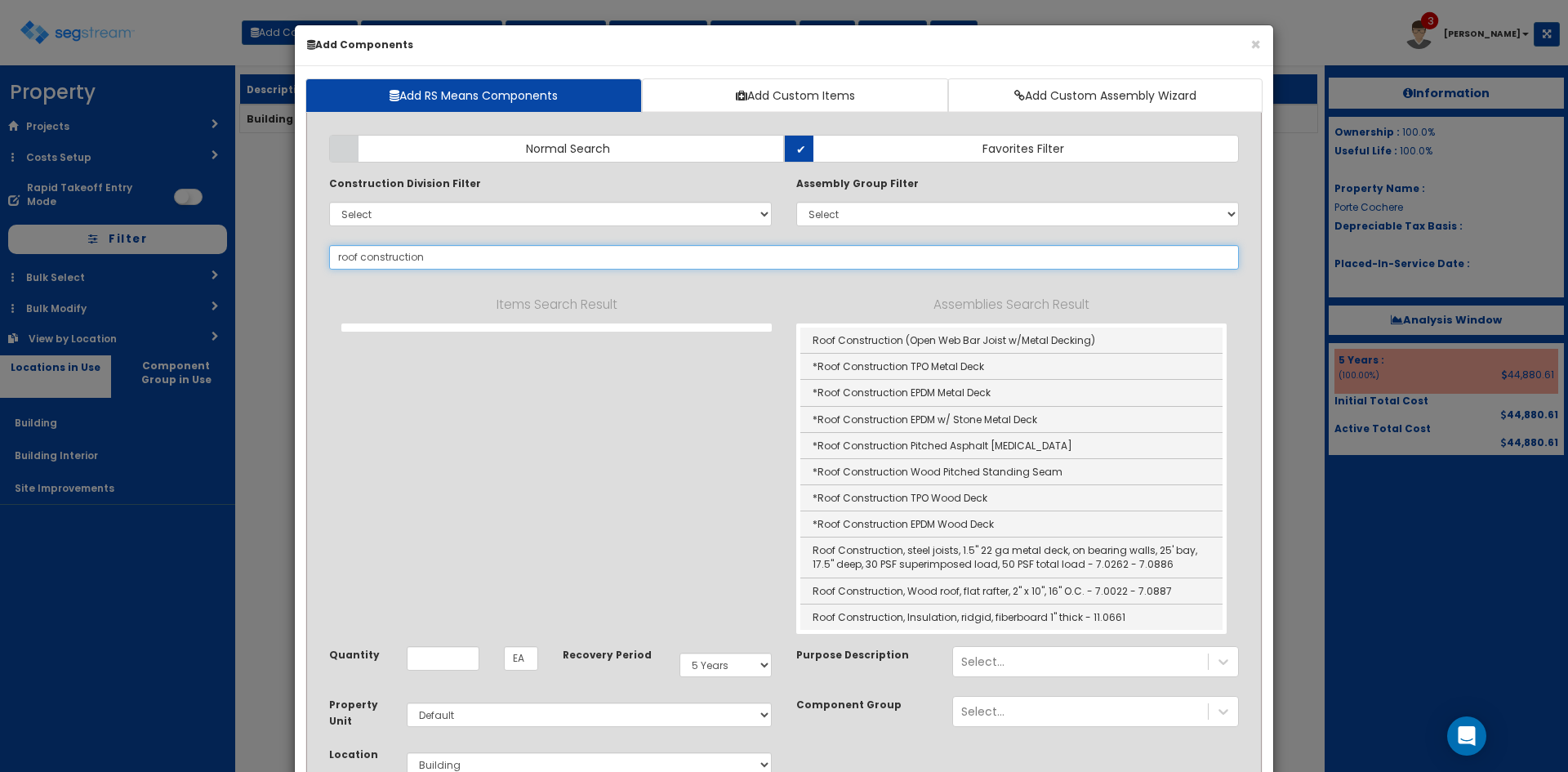
drag, startPoint x: 430, startPoint y: 262, endPoint x: 163, endPoint y: 269, distance: 267.1
click at [163, 269] on div "× Add Components Add RS Means Components Add Custom Items Add Custom Assembly W…" at bounding box center [784, 386] width 1568 height 772
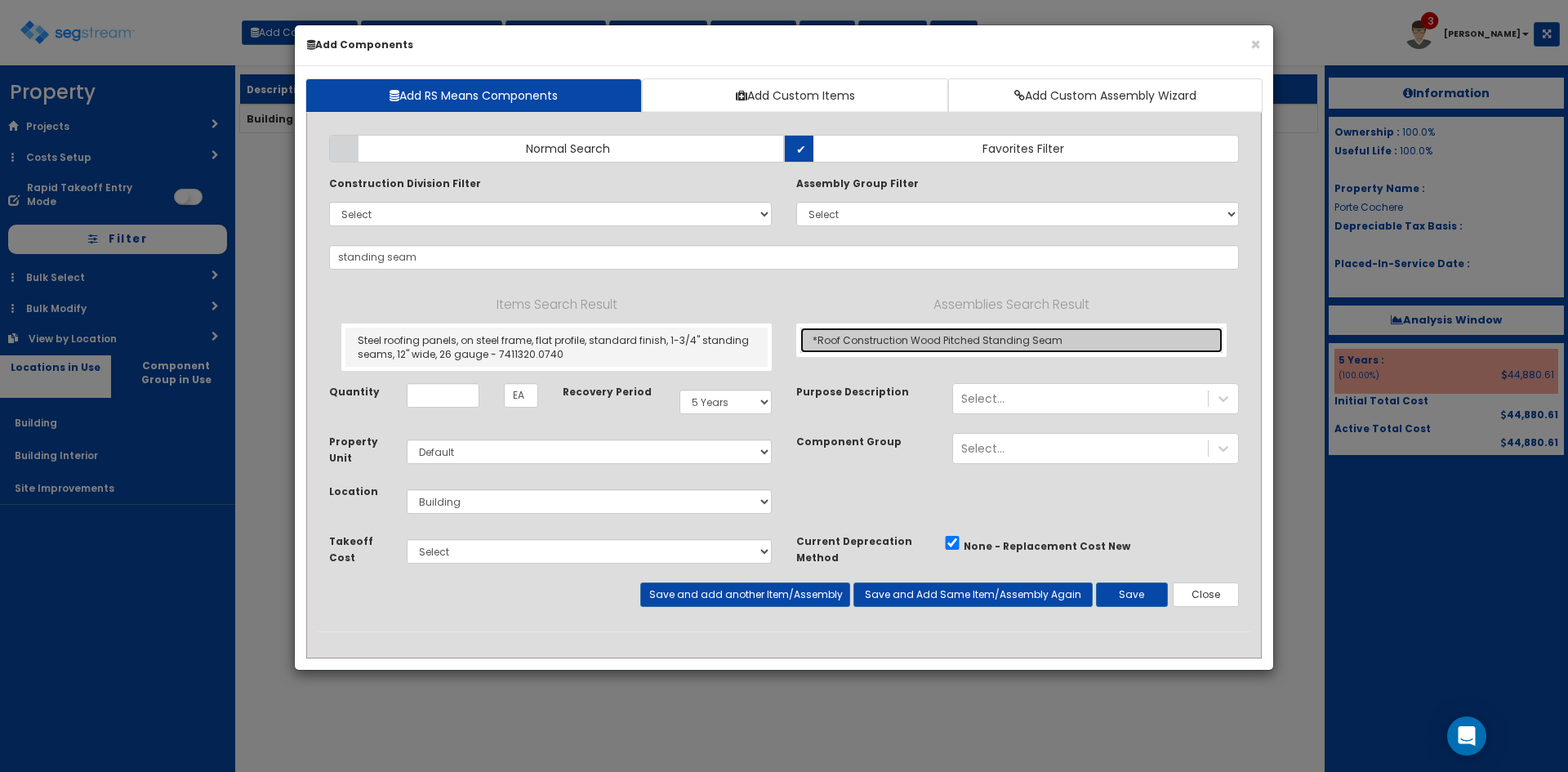
click at [931, 341] on link "*Roof Construction Wood Pitched Standing Seam" at bounding box center [1011, 340] width 422 height 25
type input "*Roof Construction Wood Pitched Standing Seam"
type input "SF"
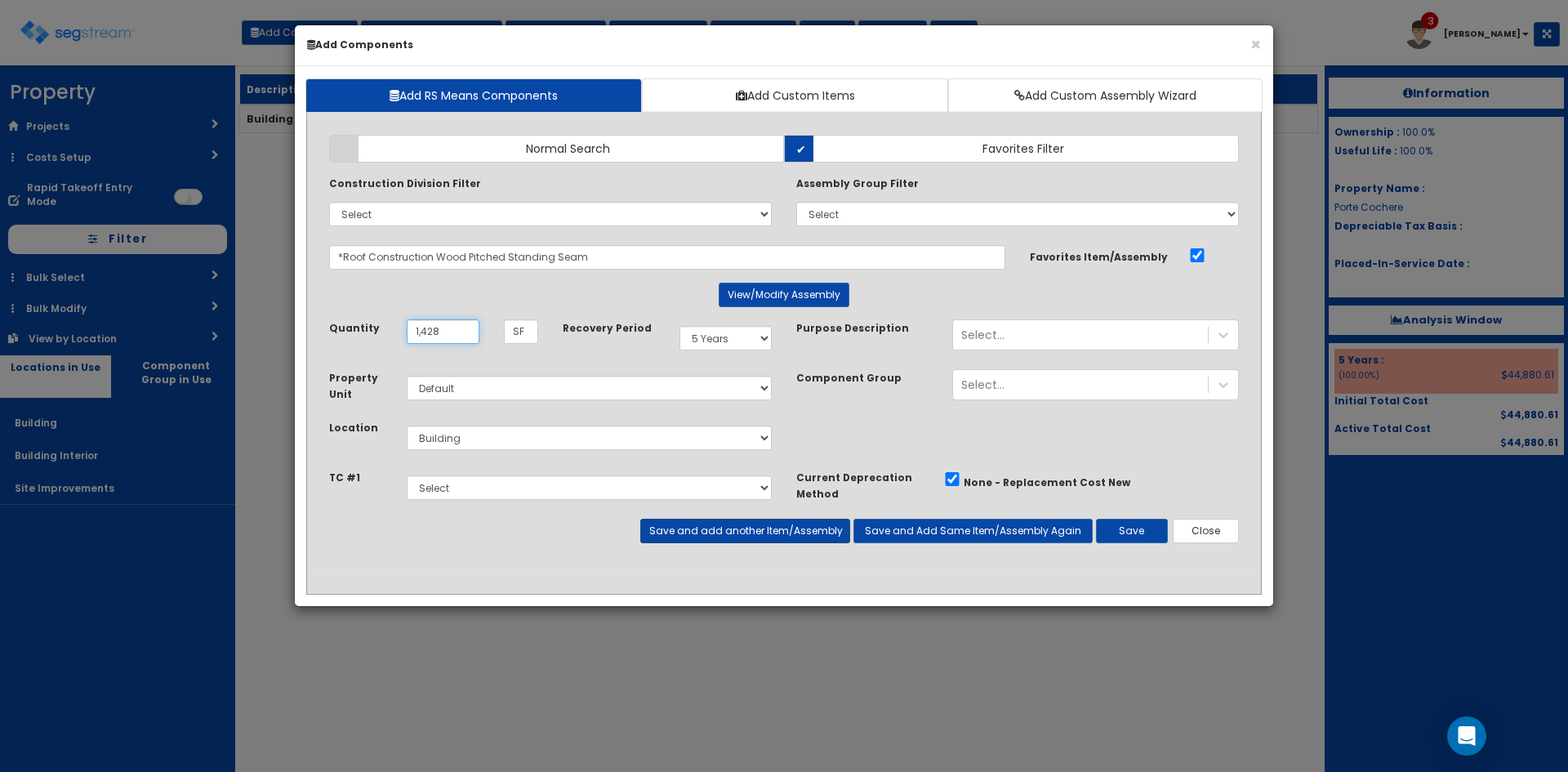
type input "1,428"
click at [742, 530] on button "Save and add another Item/Assembly" at bounding box center [744, 530] width 209 height 24
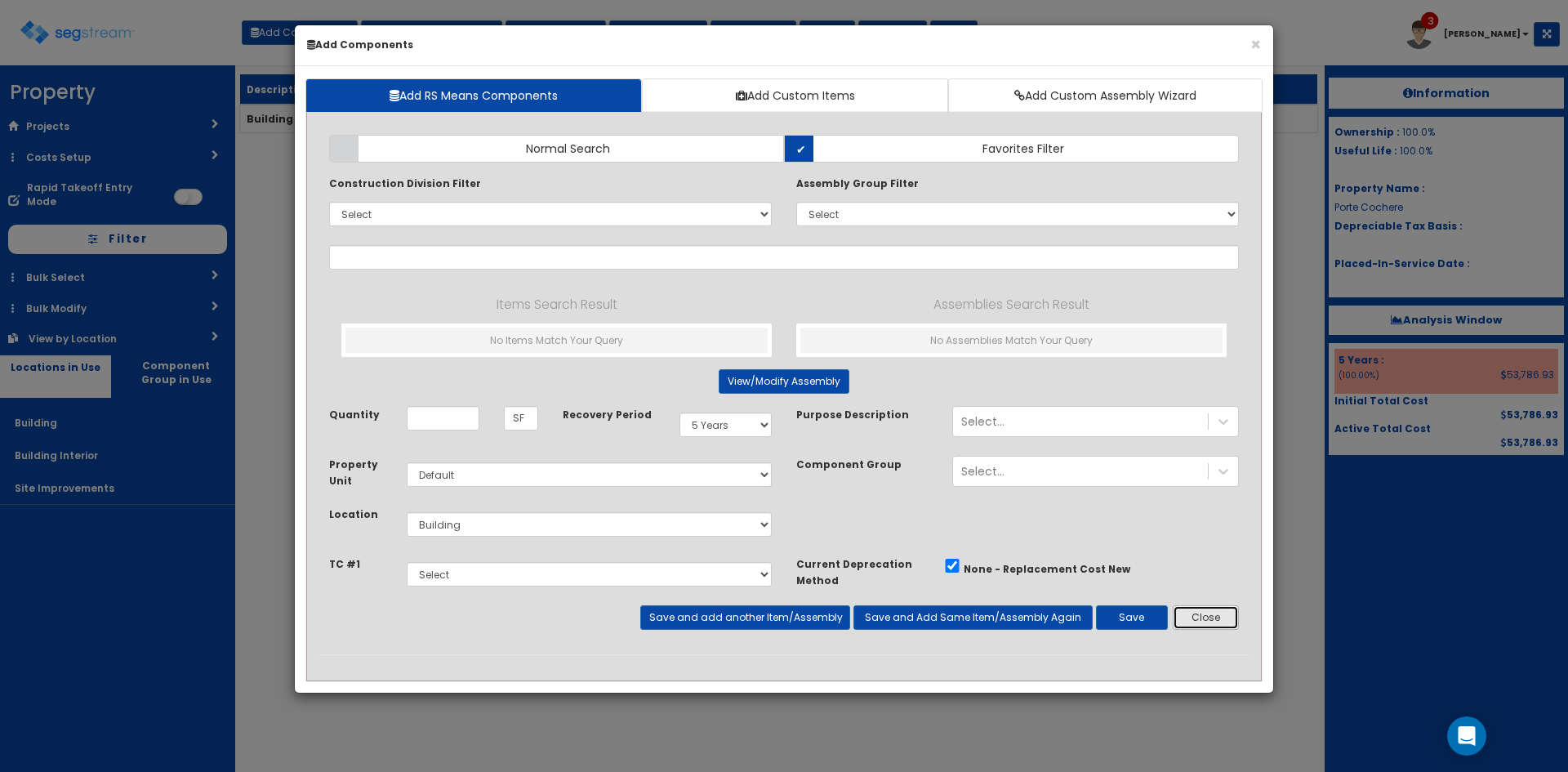
click at [1207, 614] on button "Close" at bounding box center [1205, 617] width 66 height 24
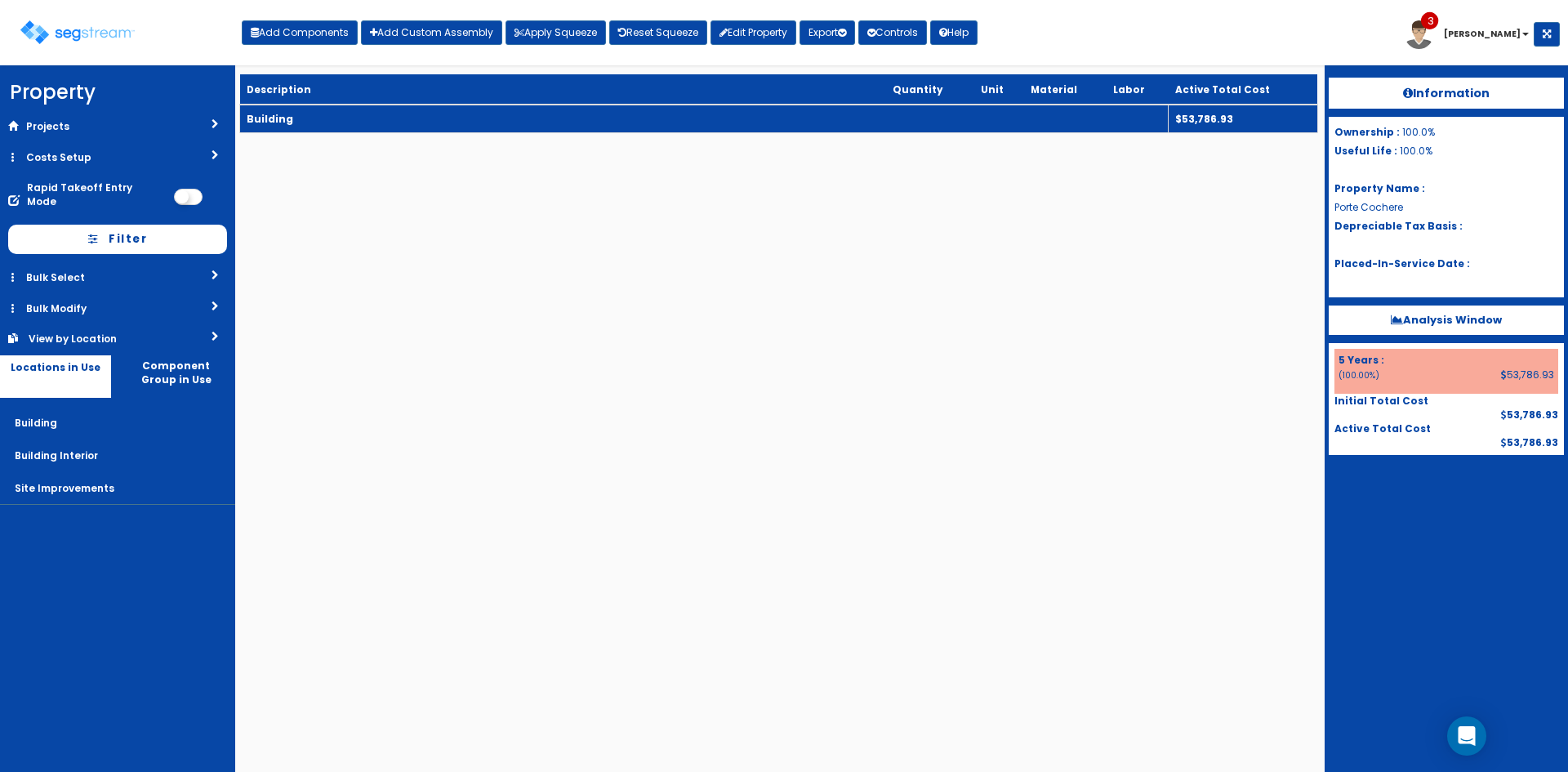
click at [433, 113] on td "Building" at bounding box center [704, 118] width 928 height 29
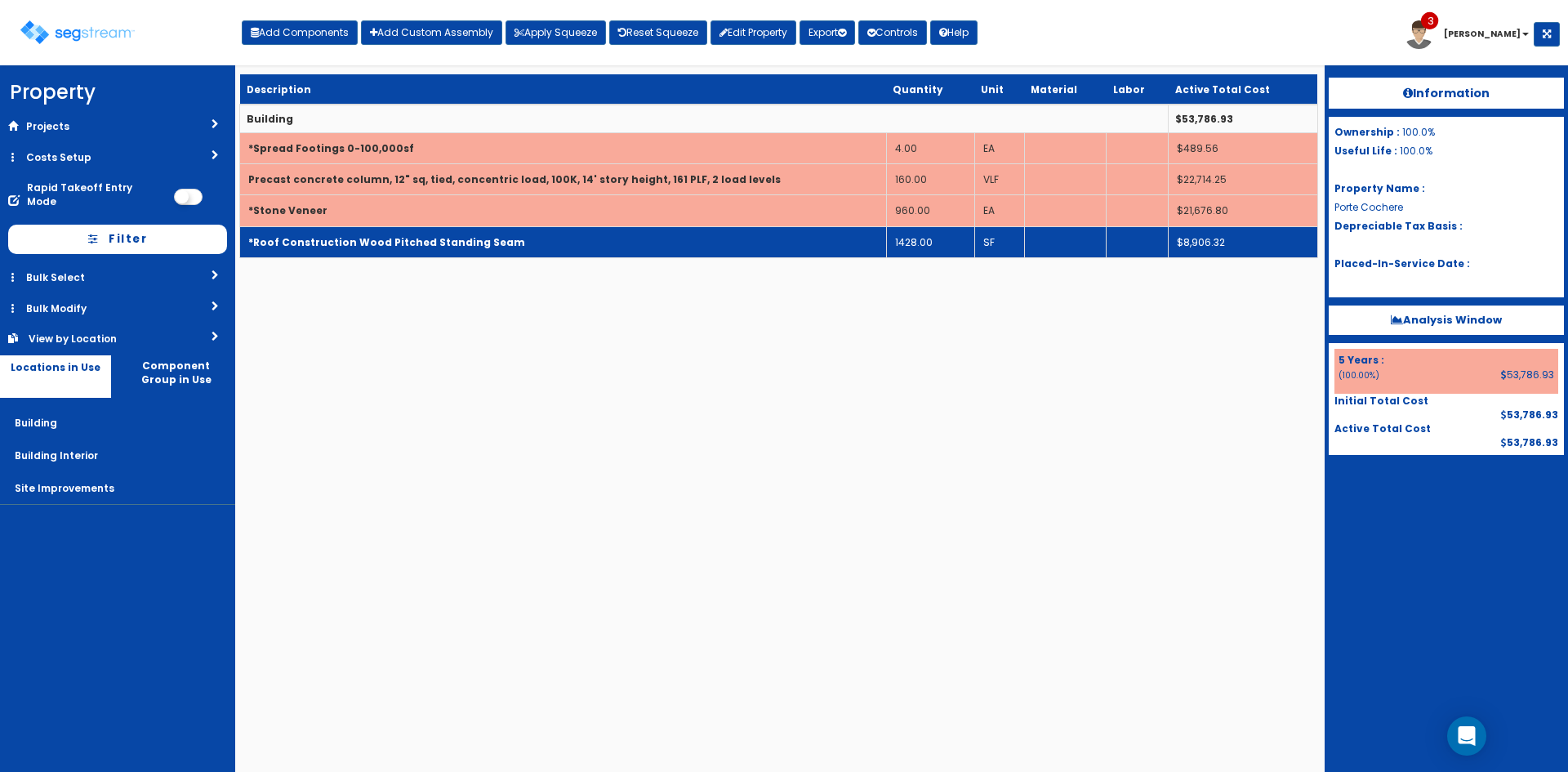
click at [530, 244] on td "*Roof Construction Wood Pitched Standing Seam" at bounding box center [564, 241] width 647 height 31
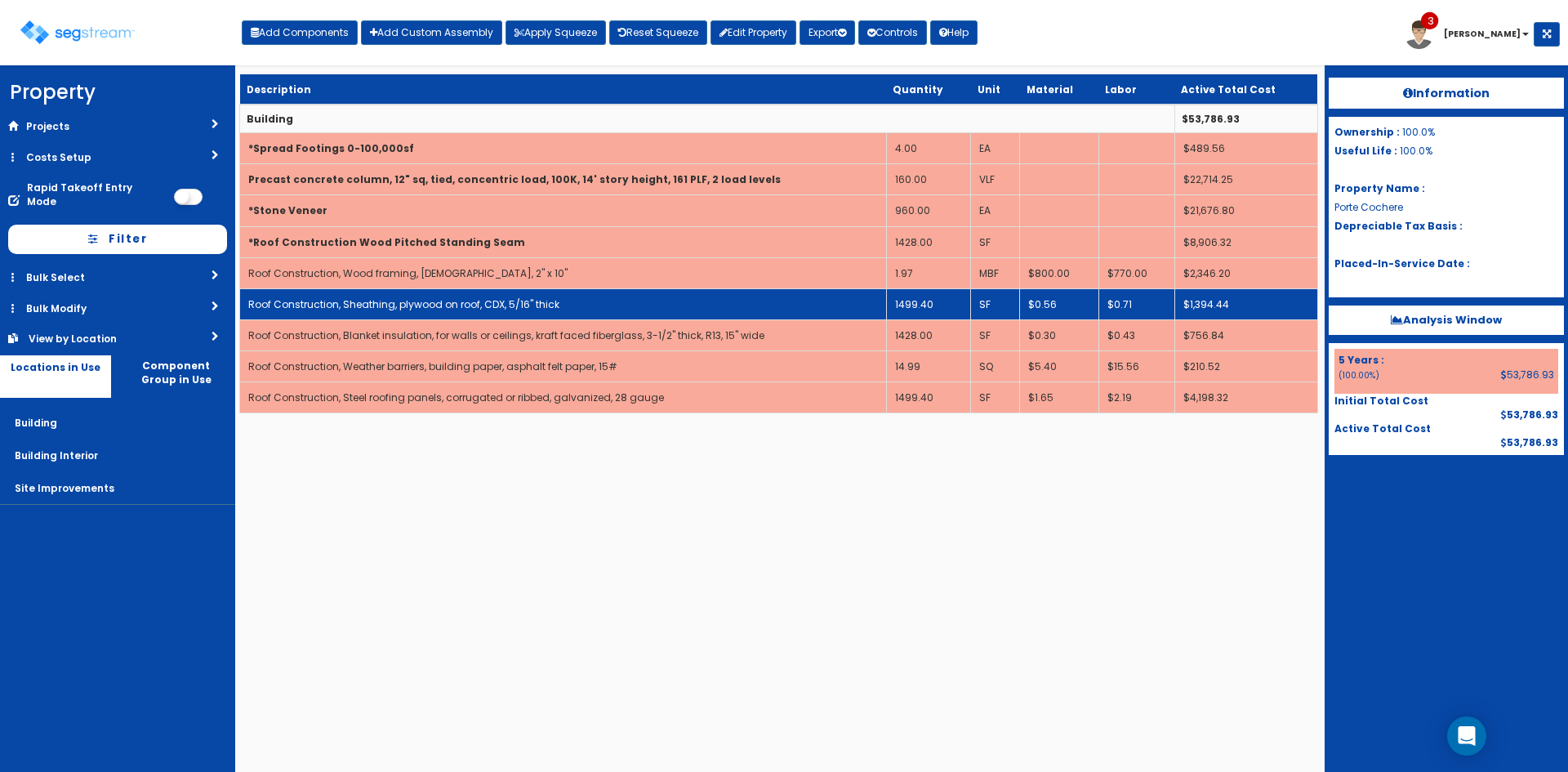
click at [944, 305] on td "1499.40" at bounding box center [928, 303] width 84 height 31
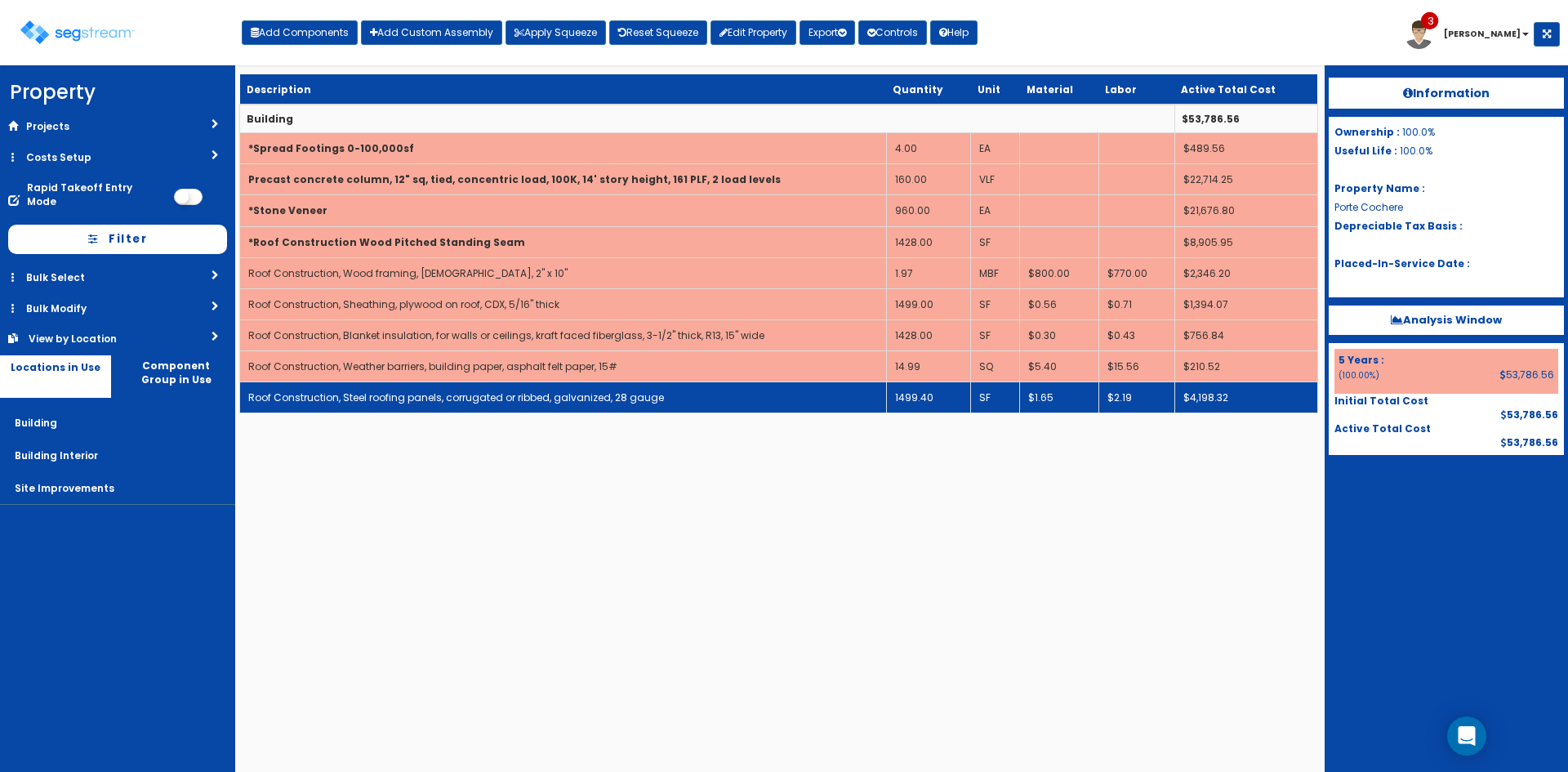
click at [928, 393] on td "1499.40" at bounding box center [928, 397] width 84 height 31
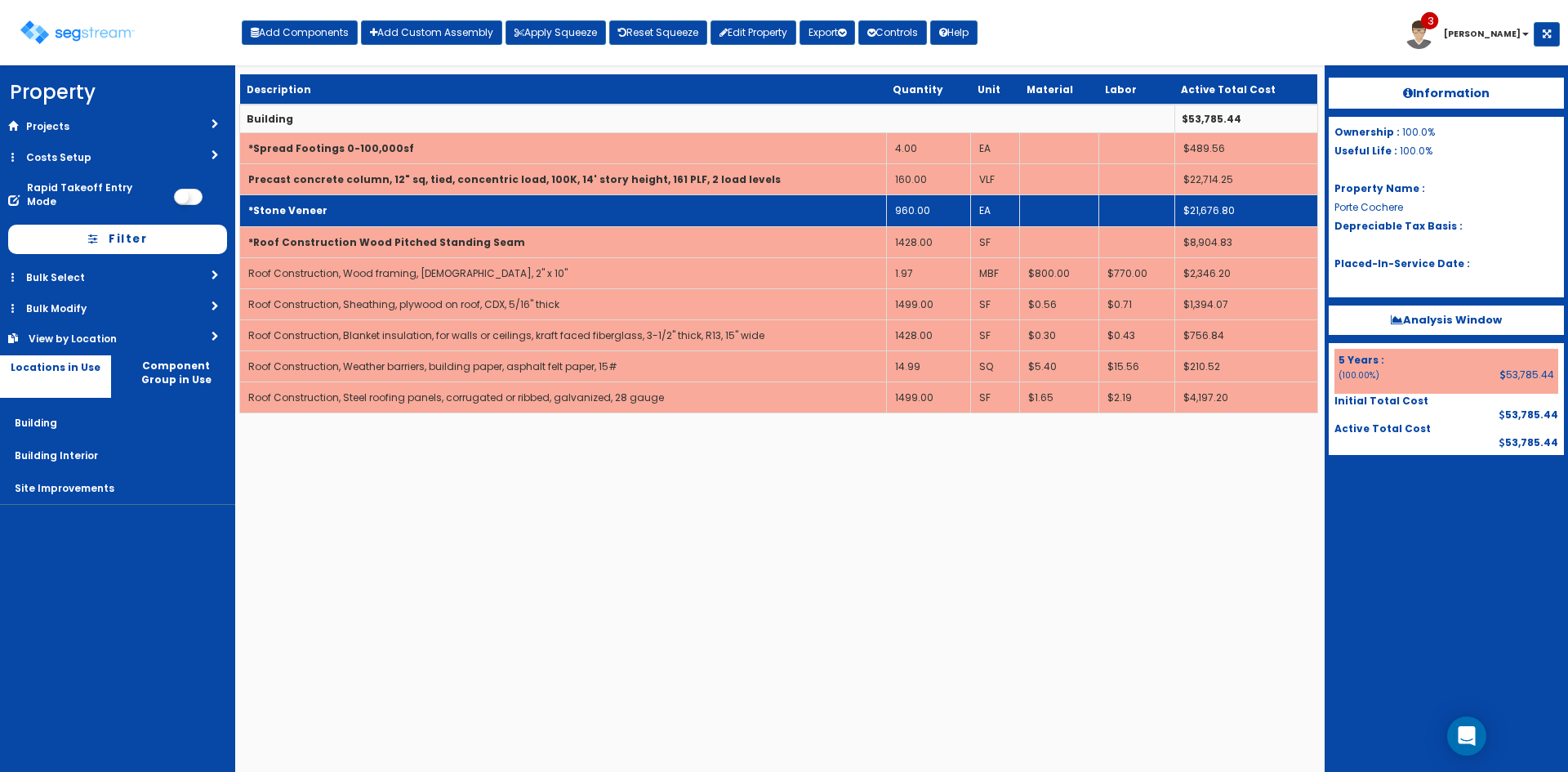
click at [690, 201] on td "*Stone Veneer" at bounding box center [564, 210] width 647 height 31
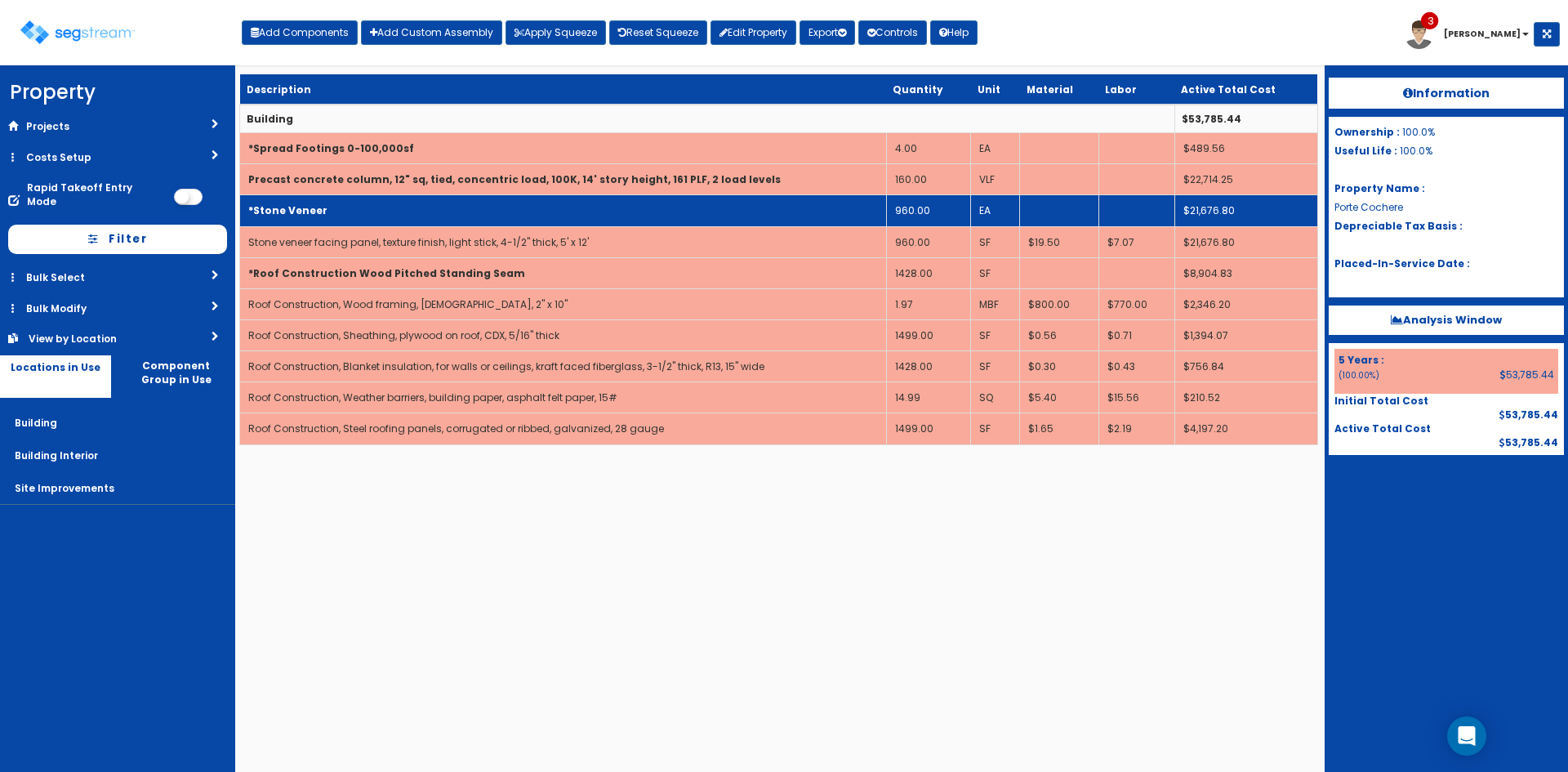
click at [690, 201] on td "*Stone Veneer" at bounding box center [564, 210] width 647 height 31
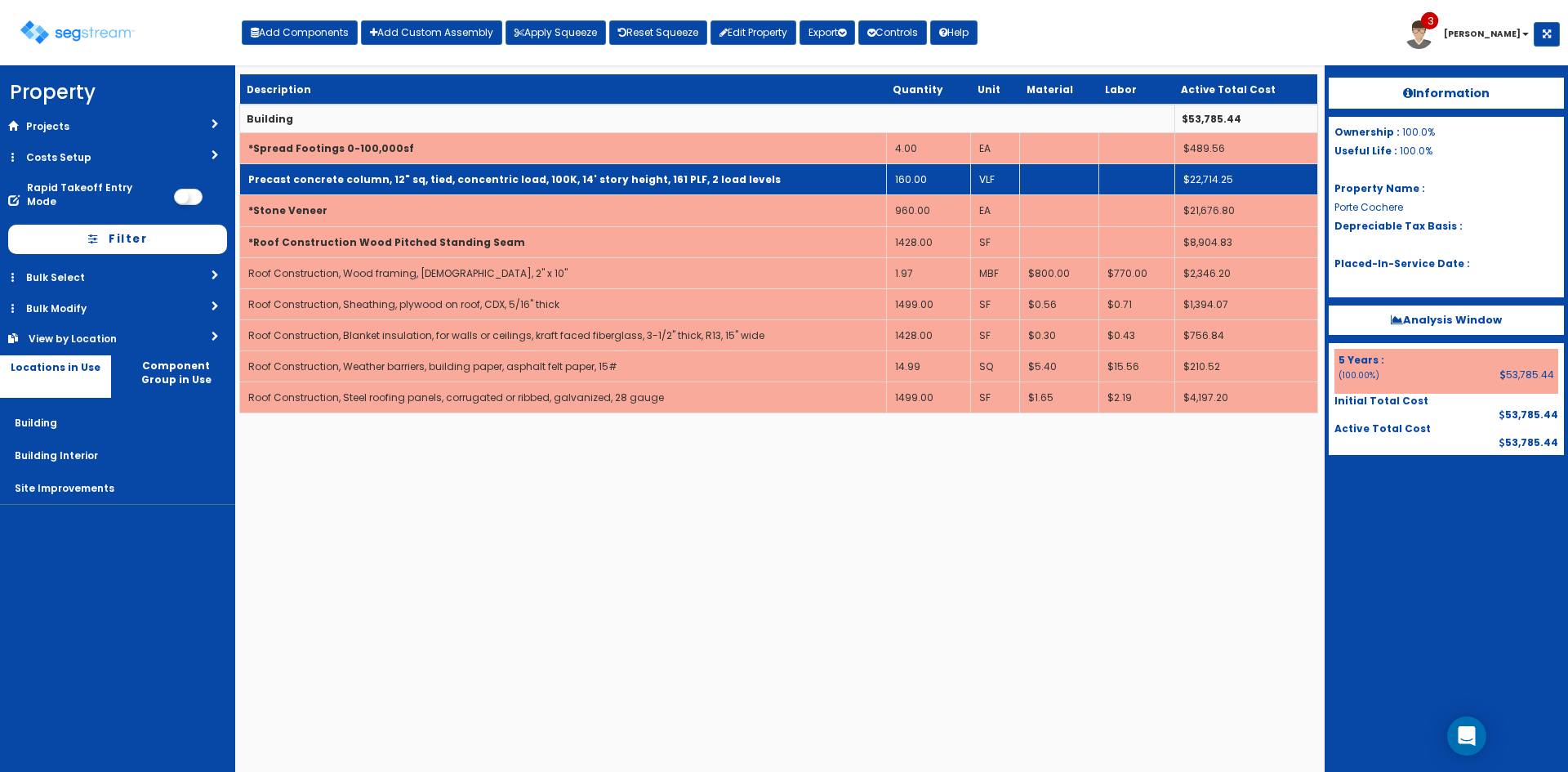
click at [695, 176] on b "Precast concrete column, 12" sq, tied, concentric load, 100K, 14' story height,…" at bounding box center [515, 179] width 532 height 14
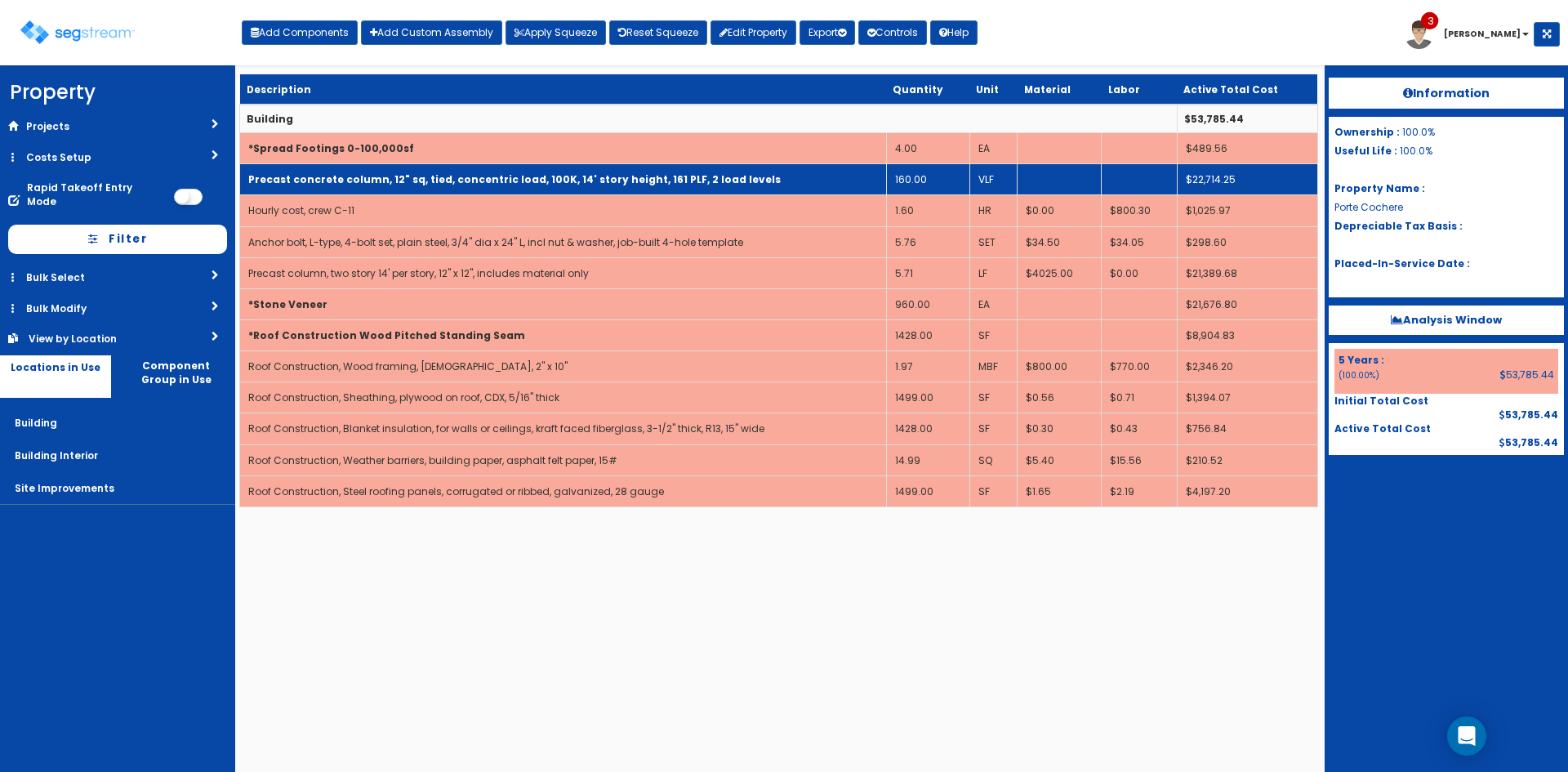
click at [695, 176] on b "Precast concrete column, 12" sq, tied, concentric load, 100K, 14' story height,…" at bounding box center [515, 179] width 532 height 14
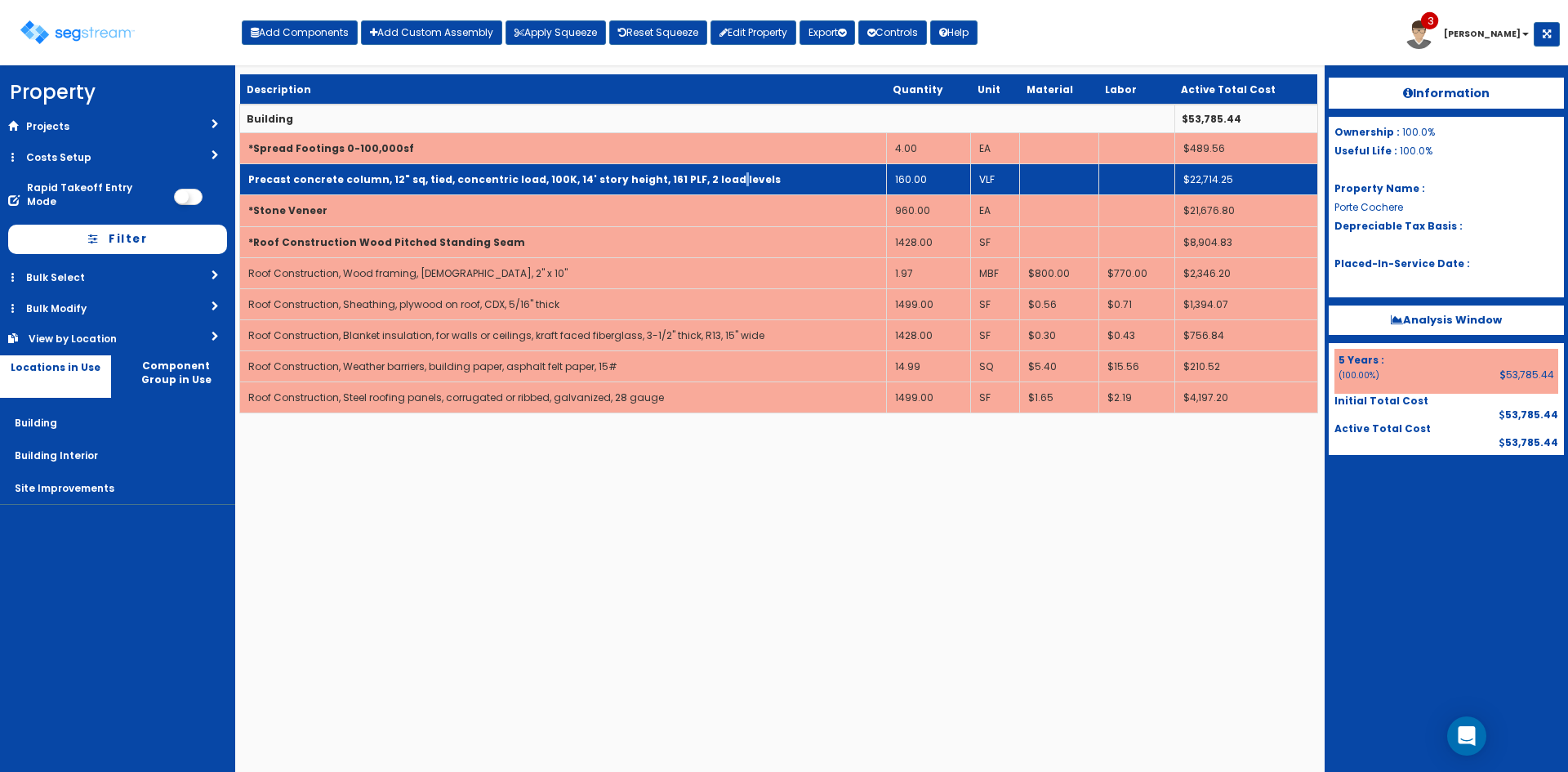
click at [695, 176] on b "Precast concrete column, 12" sq, tied, concentric load, 100K, 14' story height,…" at bounding box center [515, 179] width 532 height 14
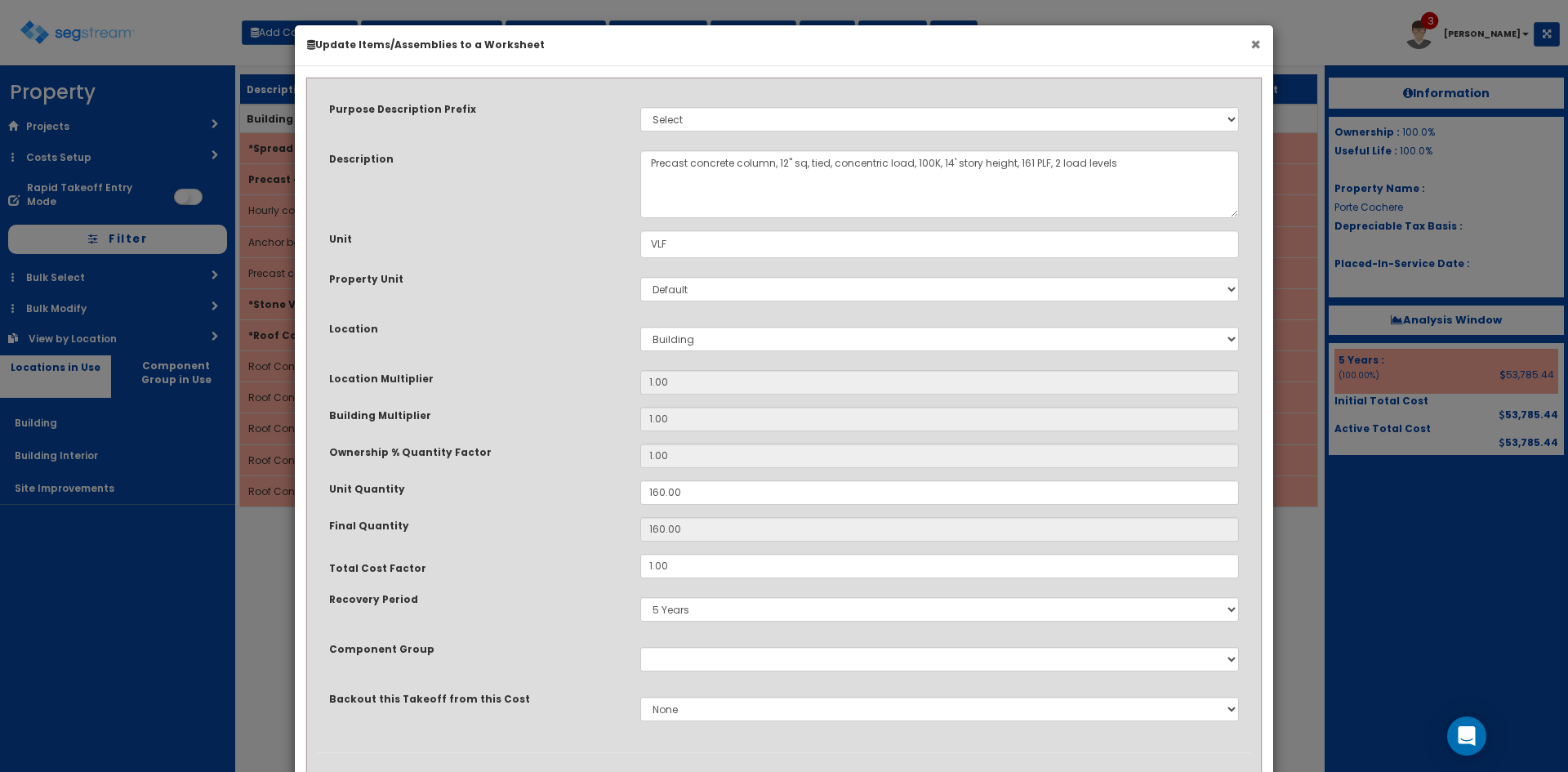
click at [1260, 39] on button "×" at bounding box center [1256, 45] width 11 height 17
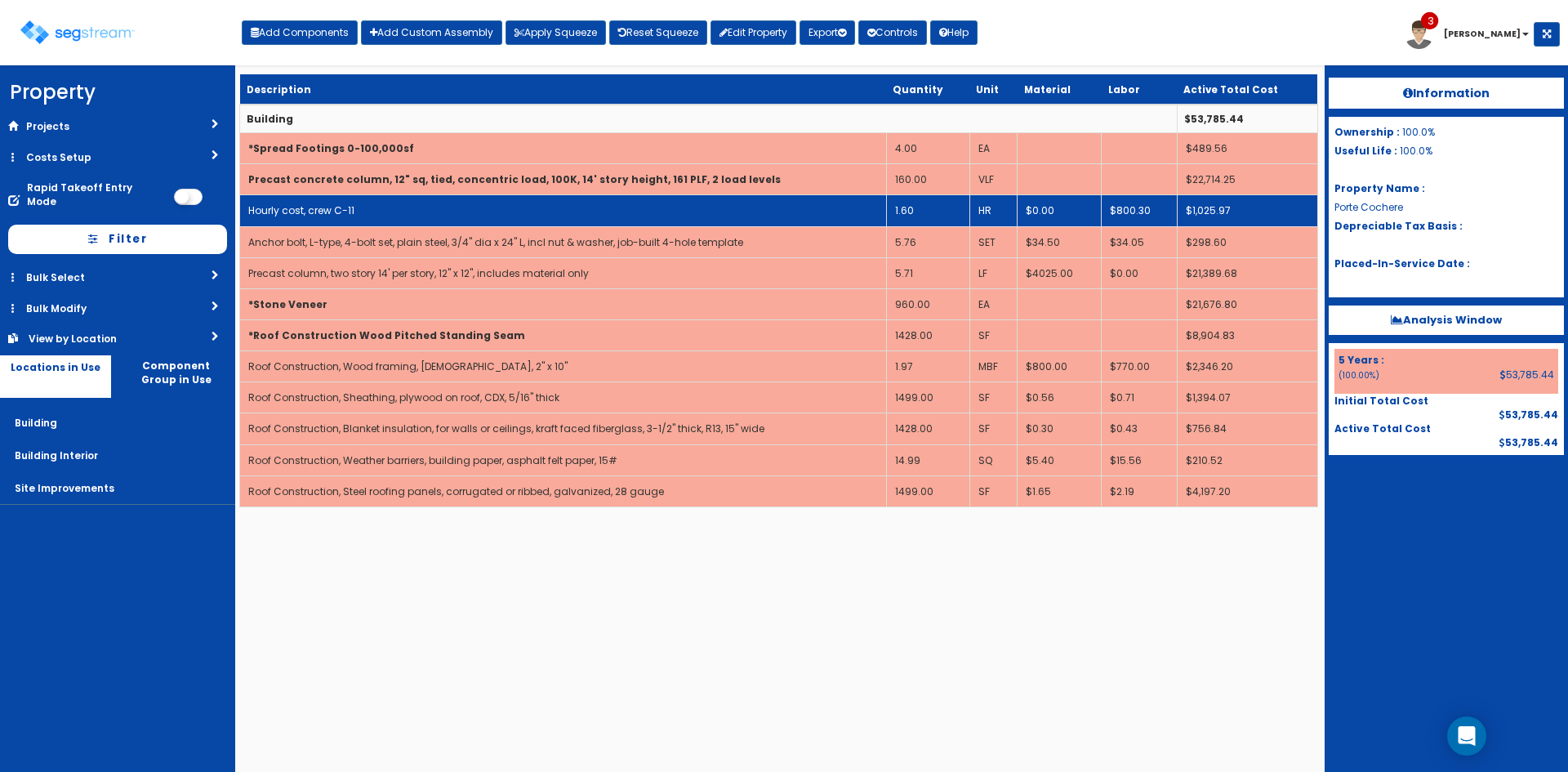
click at [917, 206] on td "1.60" at bounding box center [927, 210] width 83 height 31
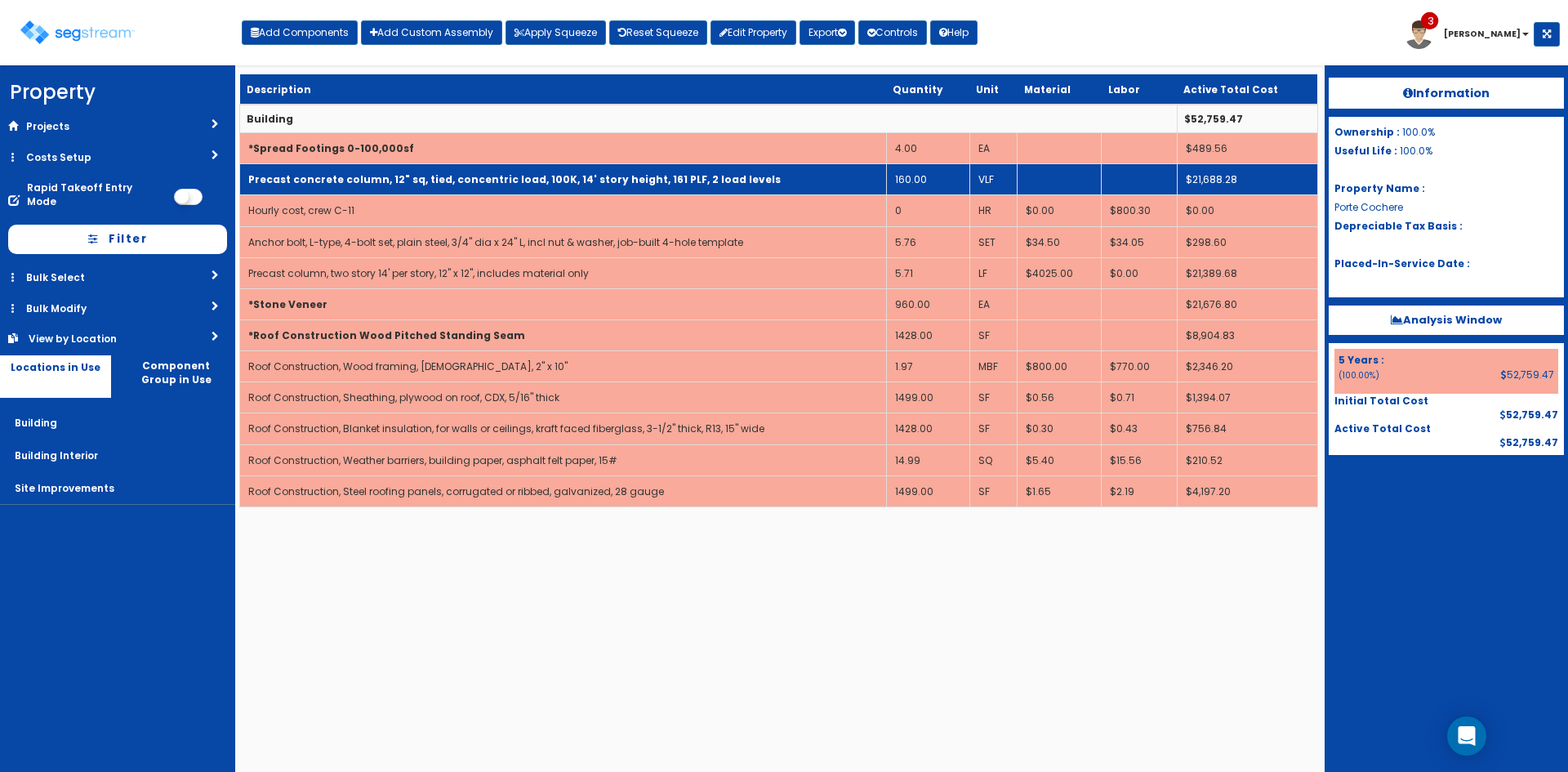
click at [773, 187] on td "Precast concrete column, 12" sq, tied, concentric load, 100K, 14' story height,…" at bounding box center [564, 179] width 647 height 31
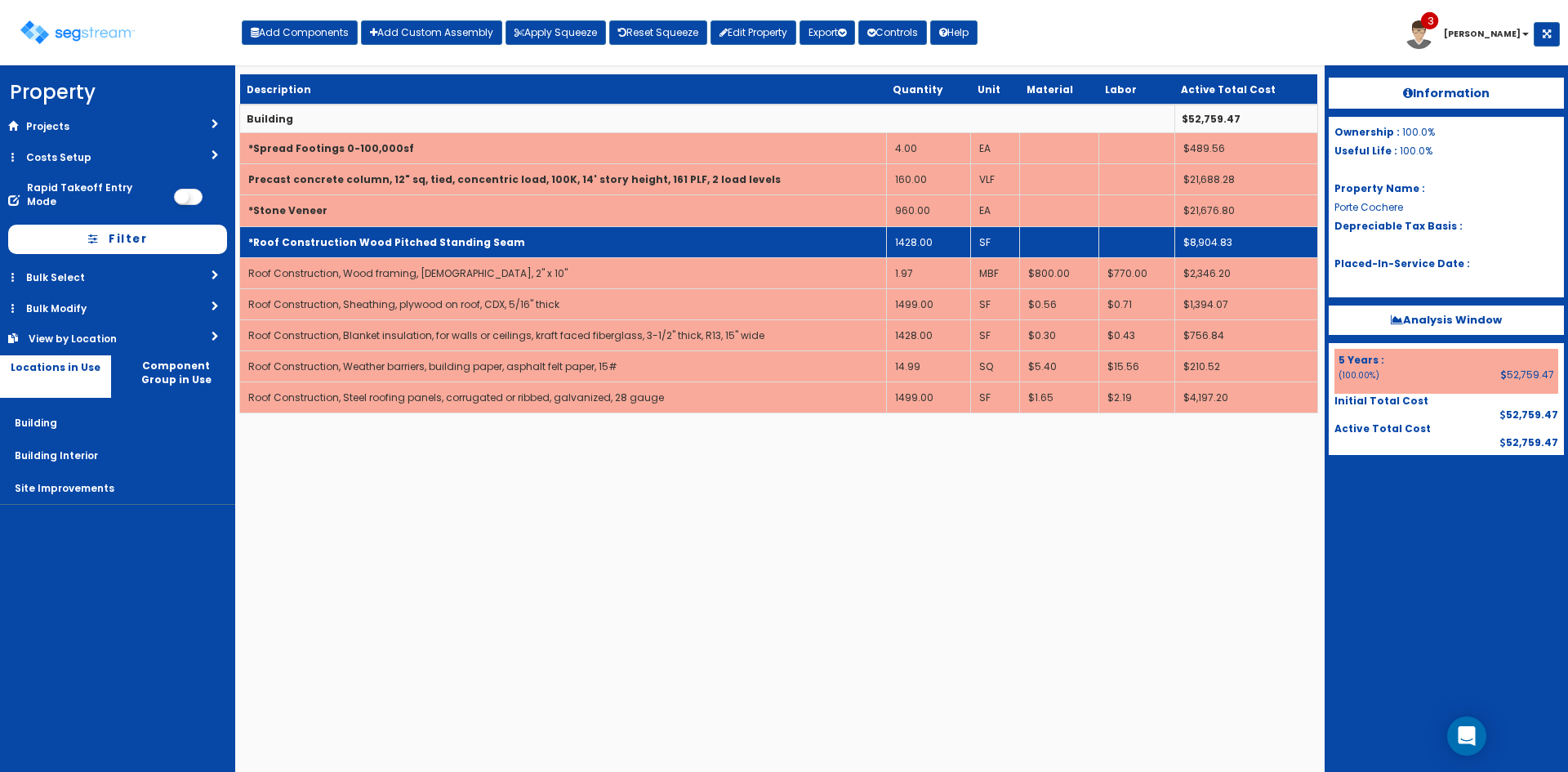
click at [717, 244] on td "*Roof Construction Wood Pitched Standing Seam" at bounding box center [564, 241] width 647 height 31
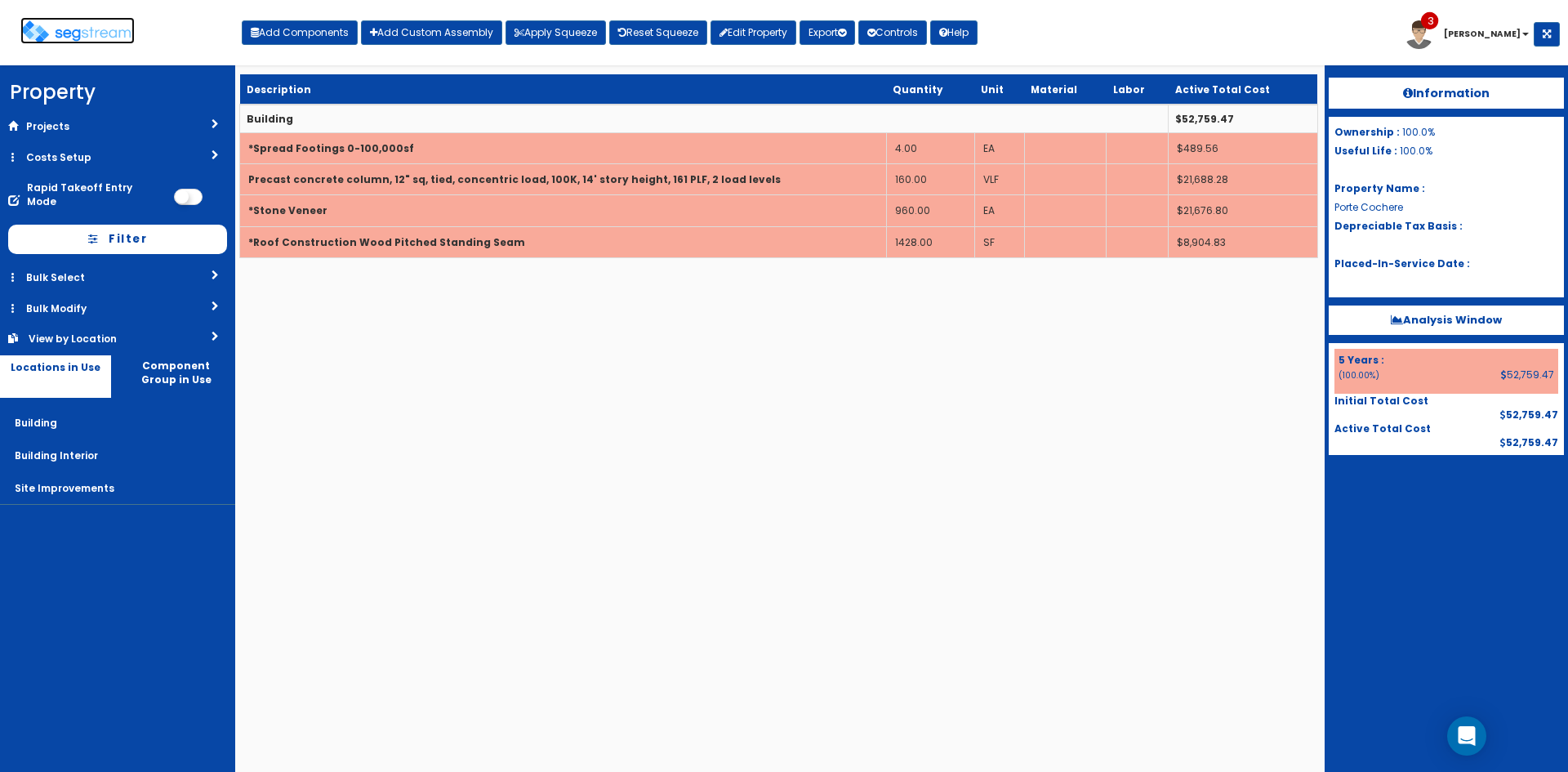
click at [101, 23] on img at bounding box center [77, 32] width 114 height 24
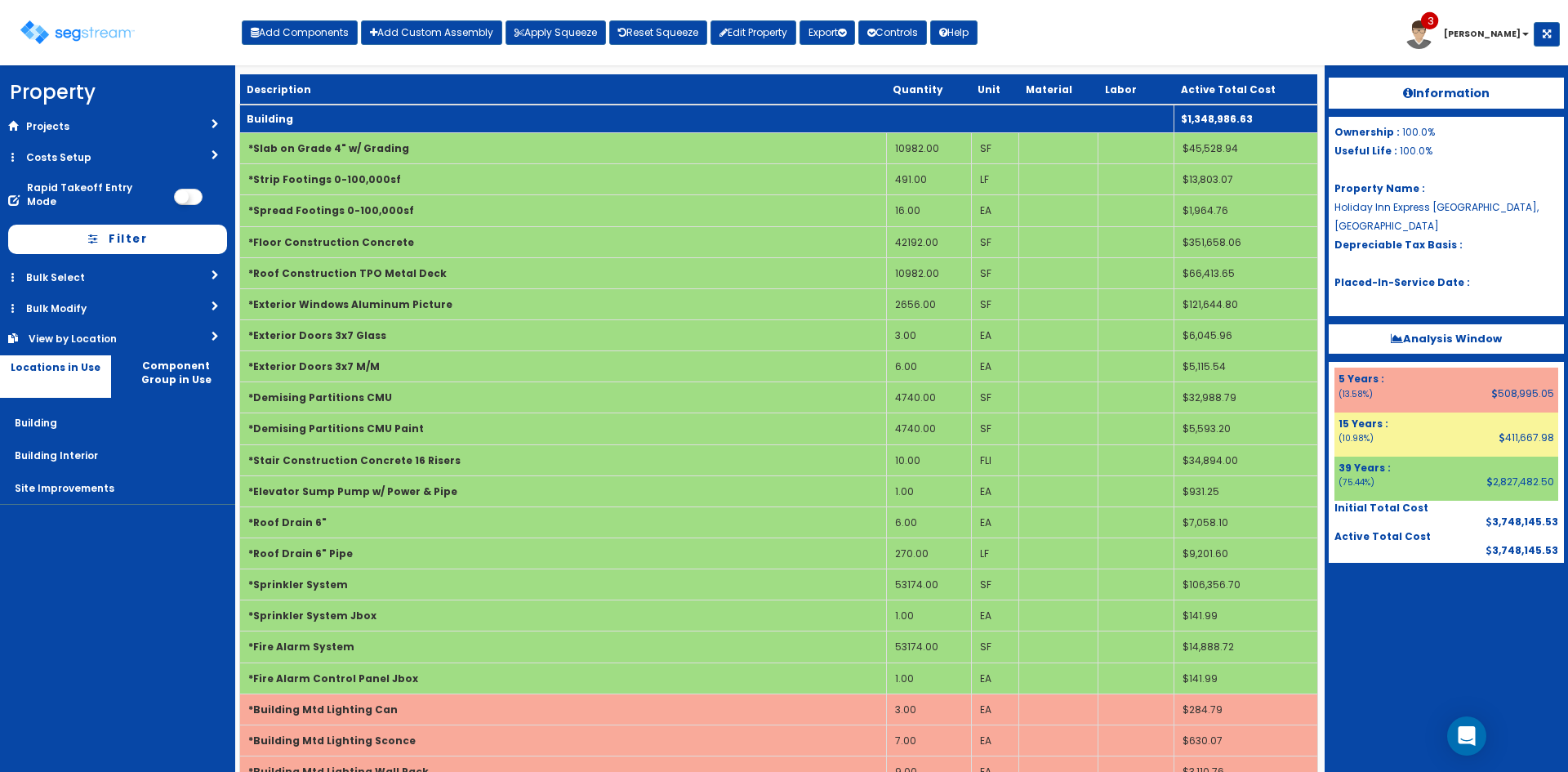
click at [427, 113] on td "Building" at bounding box center [707, 118] width 934 height 29
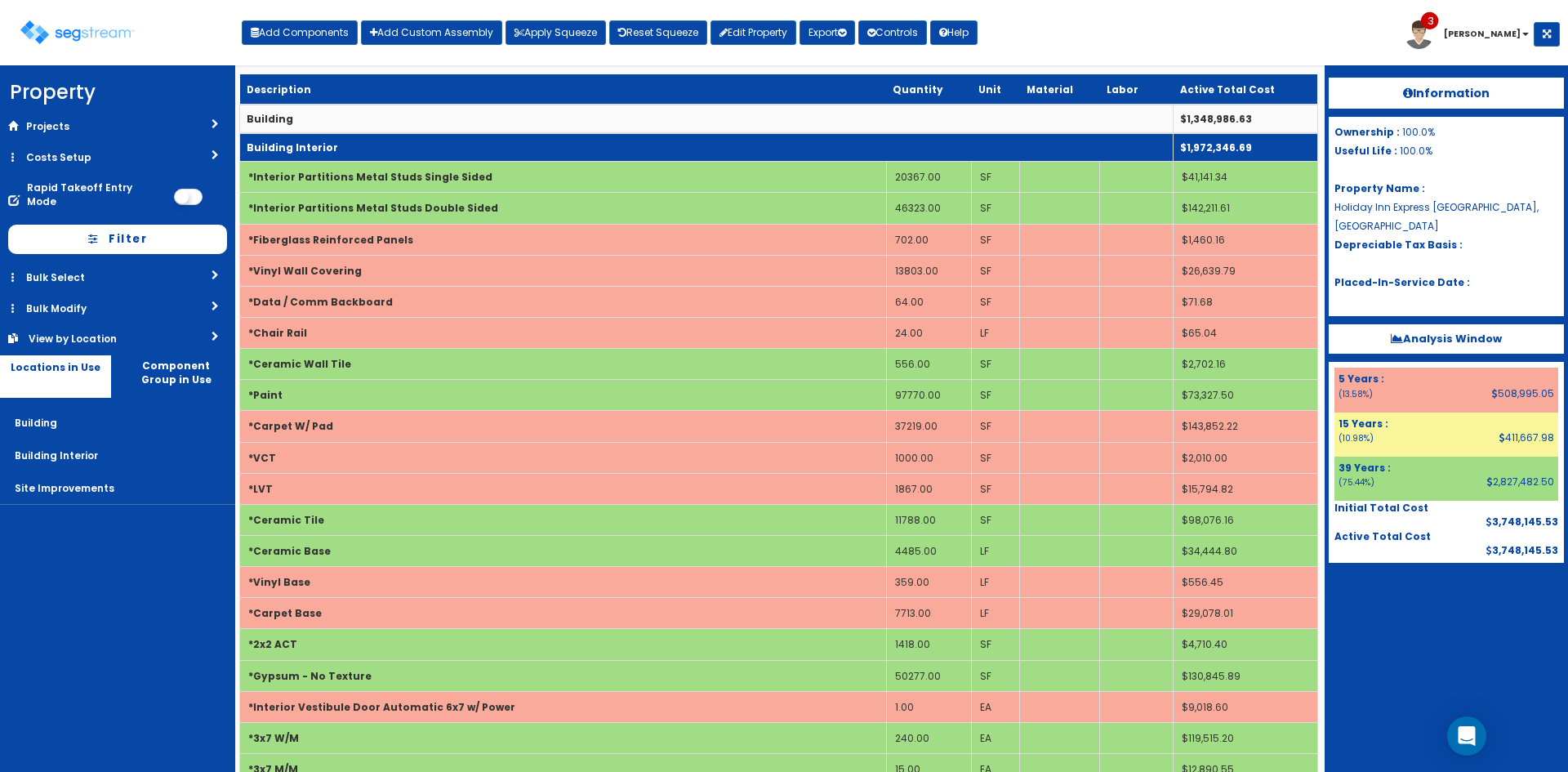
click at [414, 149] on td "Building Interior" at bounding box center [706, 147] width 933 height 29
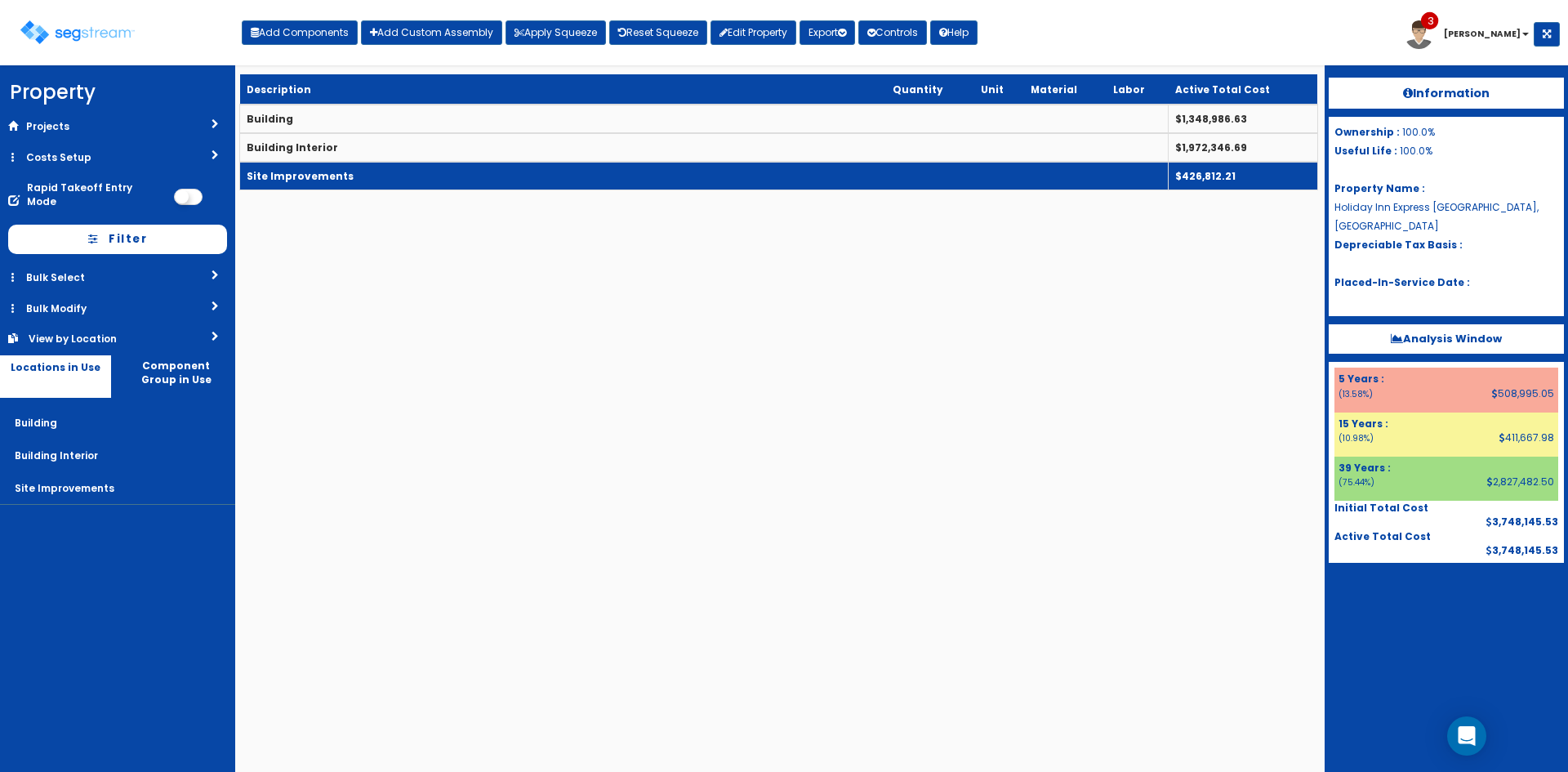
click at [413, 176] on td "Site Improvements" at bounding box center [704, 176] width 928 height 29
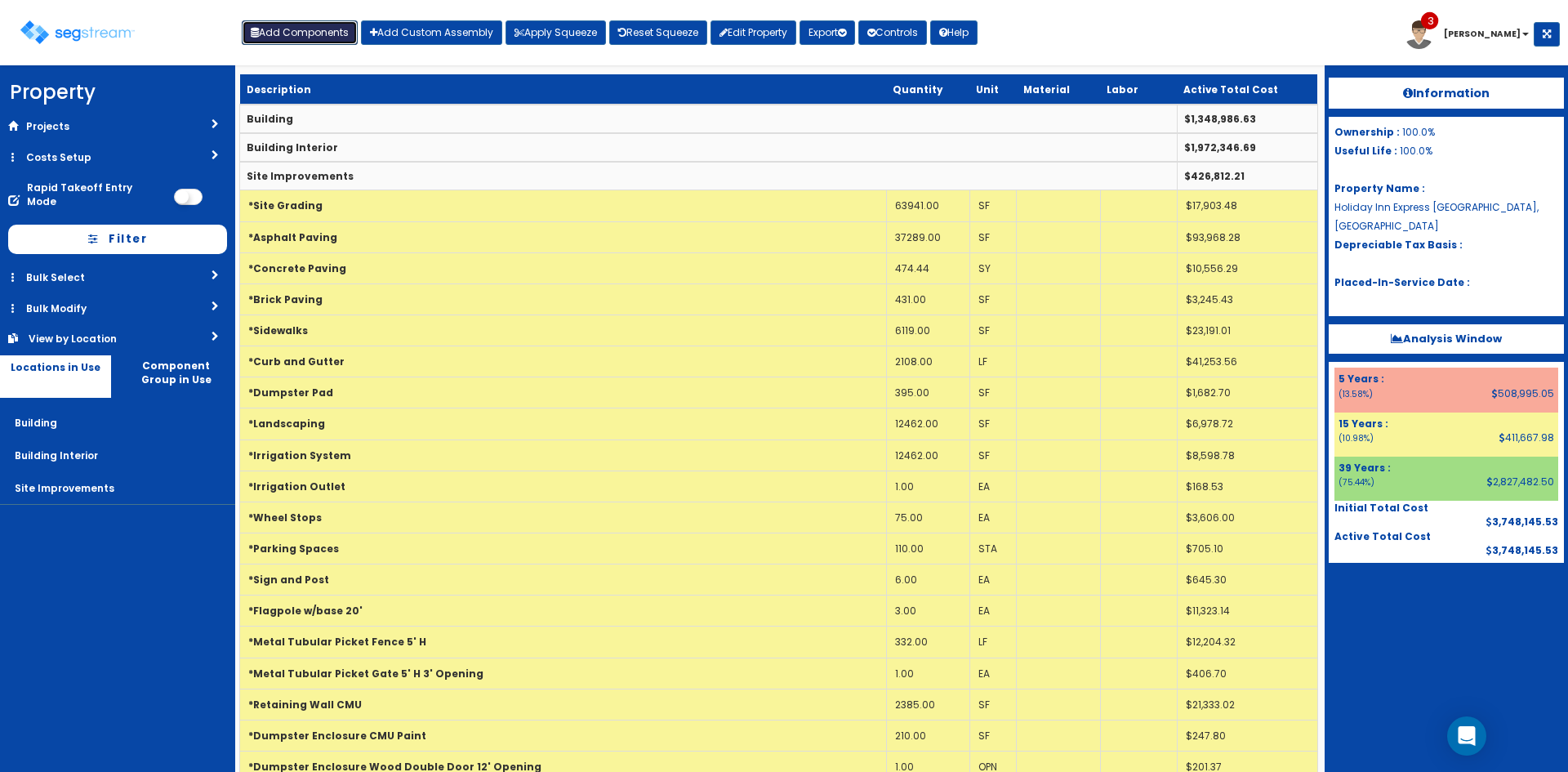
click at [323, 27] on button "Add Components" at bounding box center [300, 32] width 116 height 24
select select "5Y"
select select "default"
select select "6"
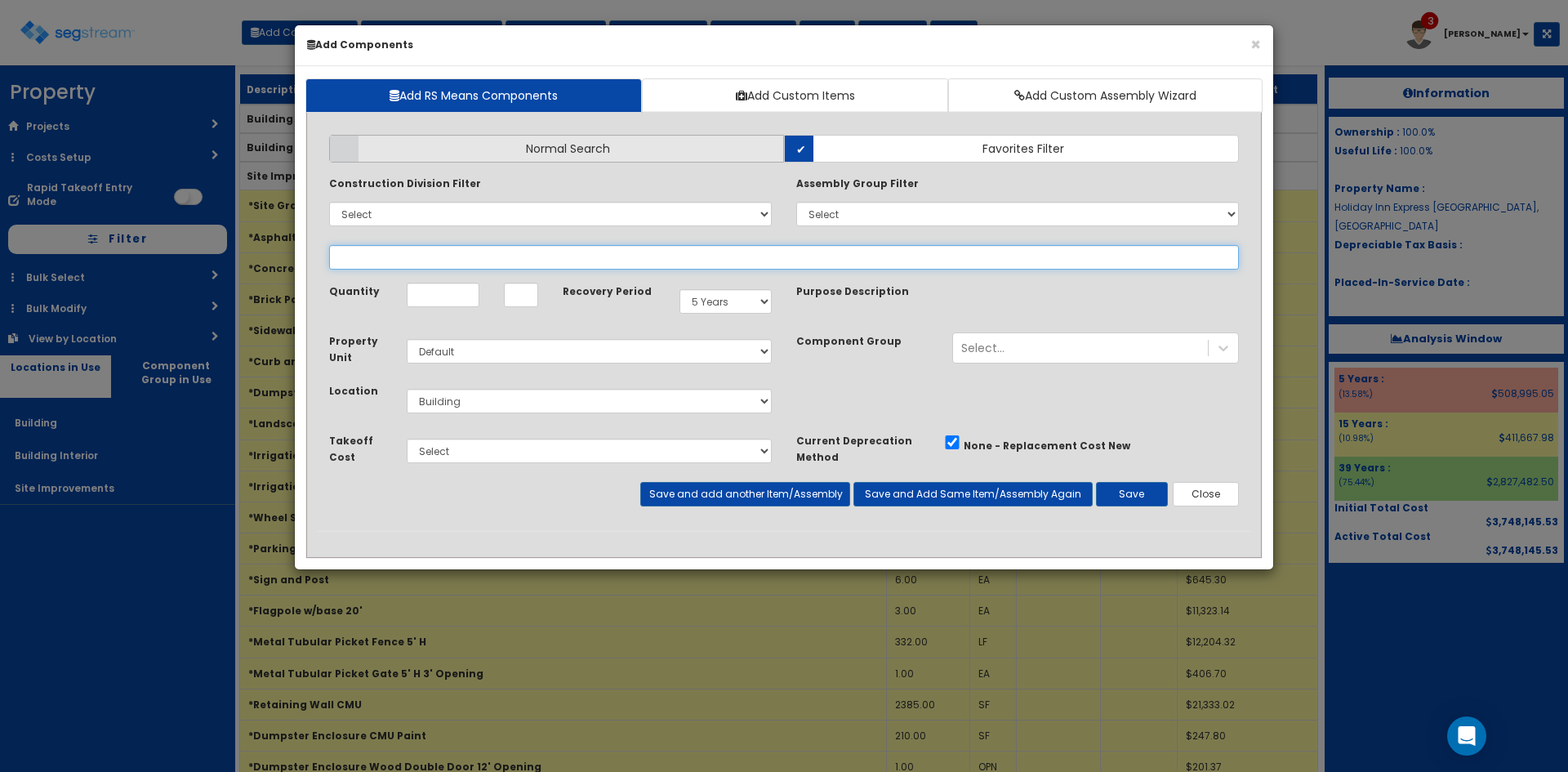
select select
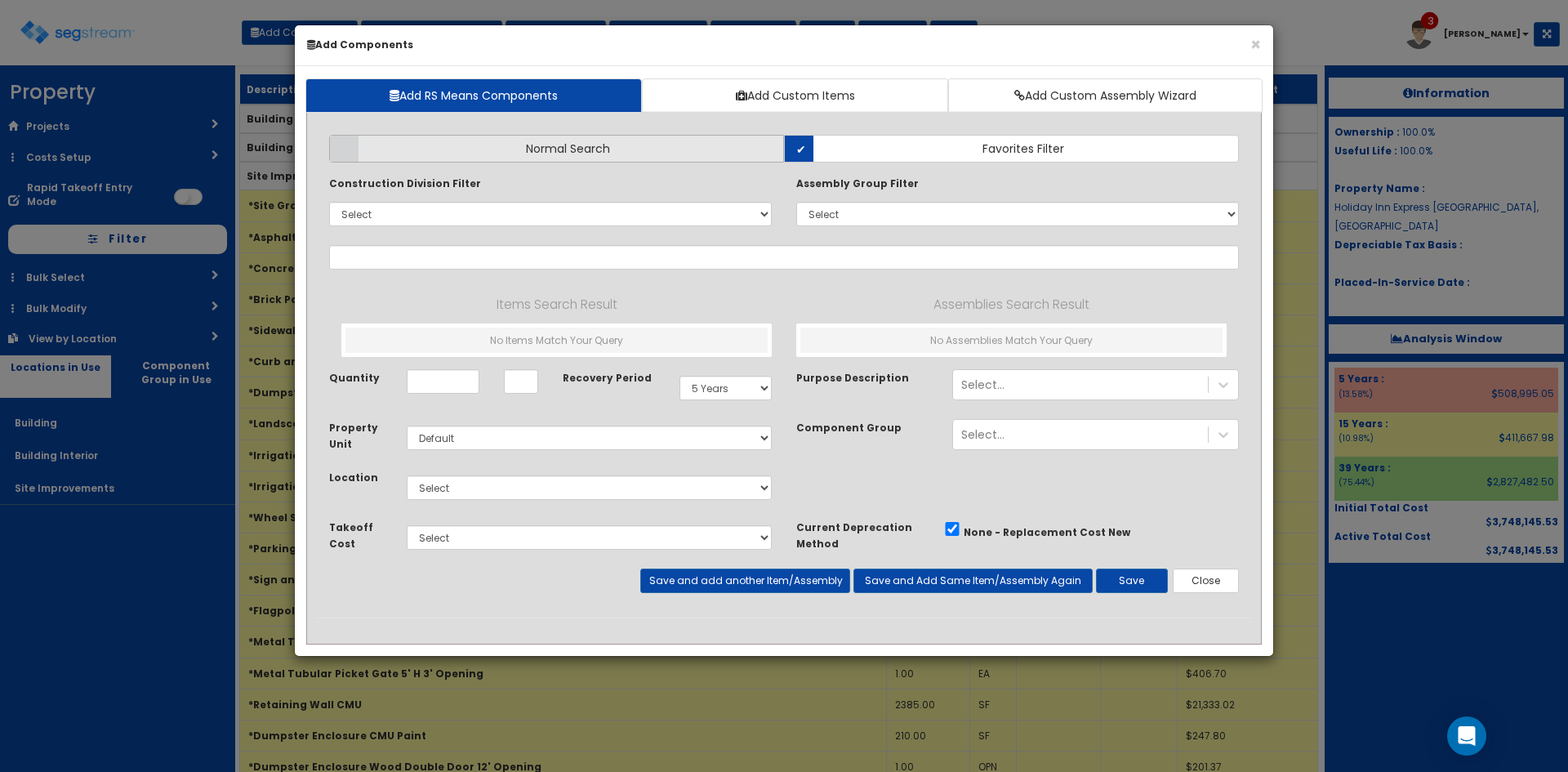
click at [575, 144] on span "Normal Search" at bounding box center [568, 148] width 84 height 16
click at [0, 0] on input "Normal Search" at bounding box center [0, 0] width 0 height 0
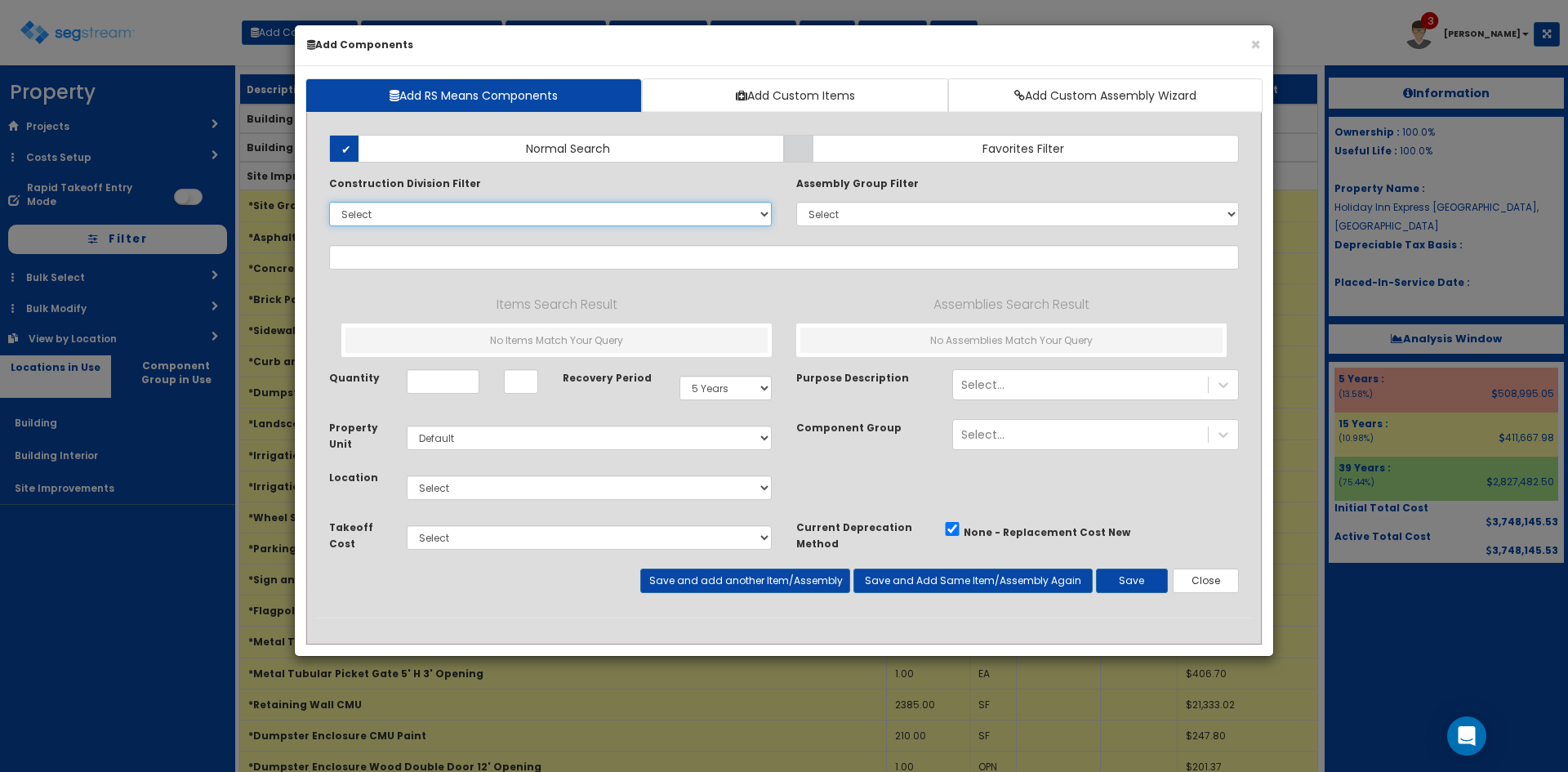
click at [592, 217] on select "Select 0. Custom Item 1. General Requirements 2. Existing Conditions 3. Concret…" at bounding box center [550, 213] width 443 height 24
select select "10000000"
click at [329, 202] on select "Select 0. Custom Item 1. General Requirements 2. Existing Conditions 3. Concret…" at bounding box center [550, 213] width 443 height 24
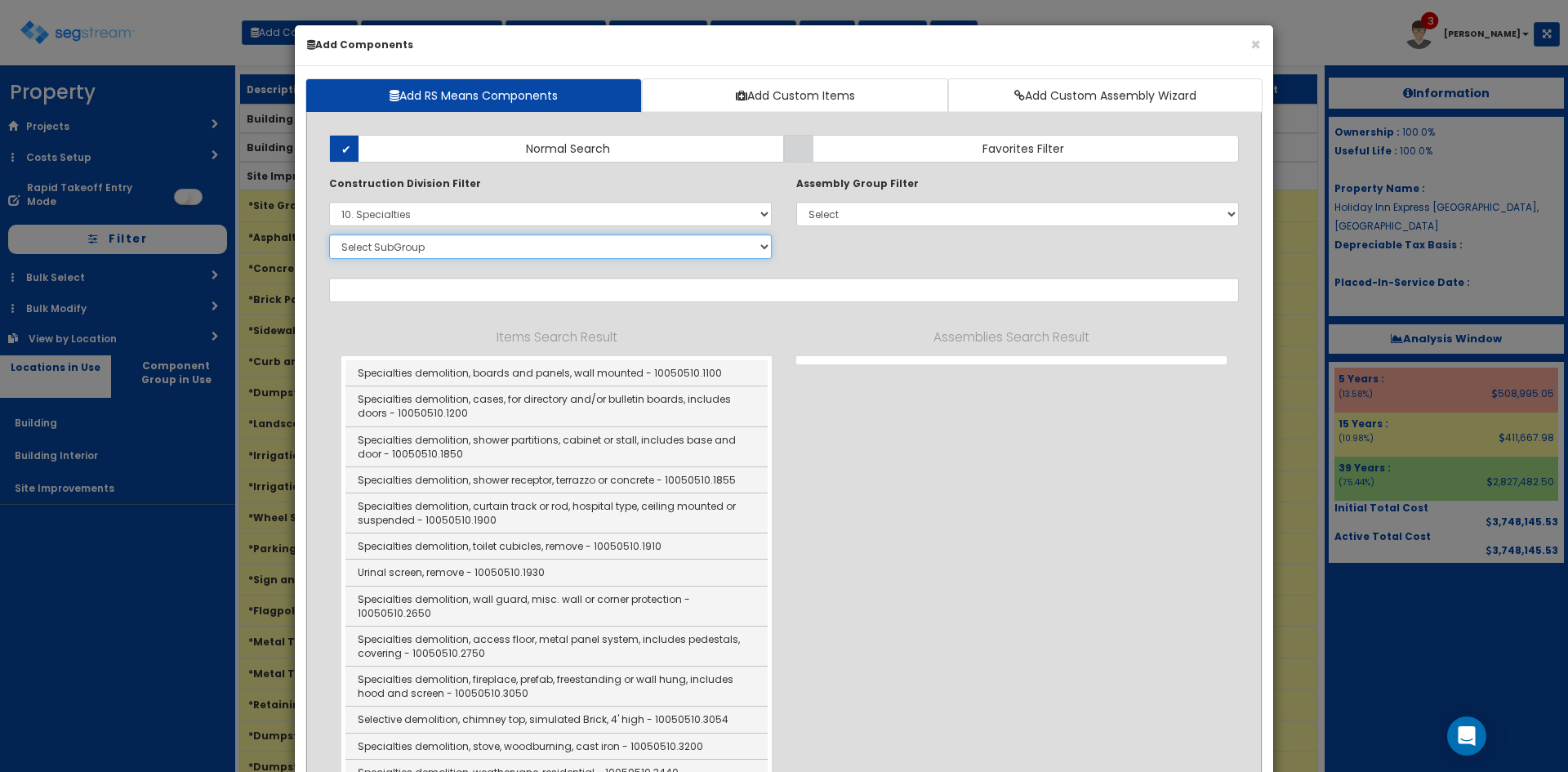
click at [561, 240] on select "Select SubGroup 1. Selective Demolition, Specialties (10050510) 2. Fixed Chalkb…" at bounding box center [550, 246] width 443 height 24
select select "10141910"
click at [329, 234] on select "Select SubGroup 1. Selective Demolition, Specialties (10050510) 2. Fixed Chalkb…" at bounding box center [550, 246] width 443 height 24
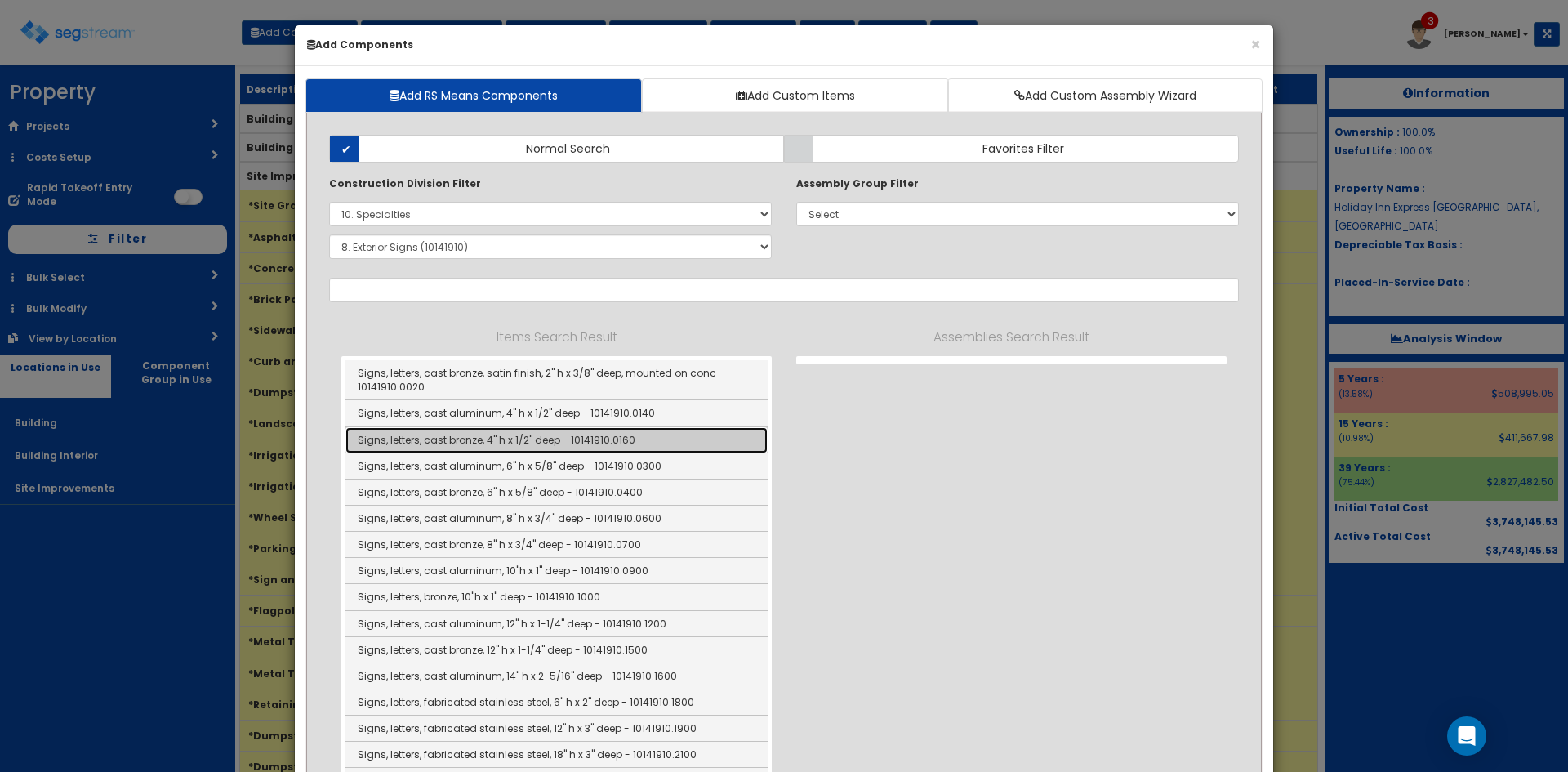
click at [631, 436] on link "Signs, letters, cast bronze, 4" h x 1/2" deep - 10141910.0160" at bounding box center [556, 439] width 422 height 26
type input "Signs, letters, cast bronze, 4" h x 1/2" deep - 10141910.0160"
checkbox input "false"
type input "EA"
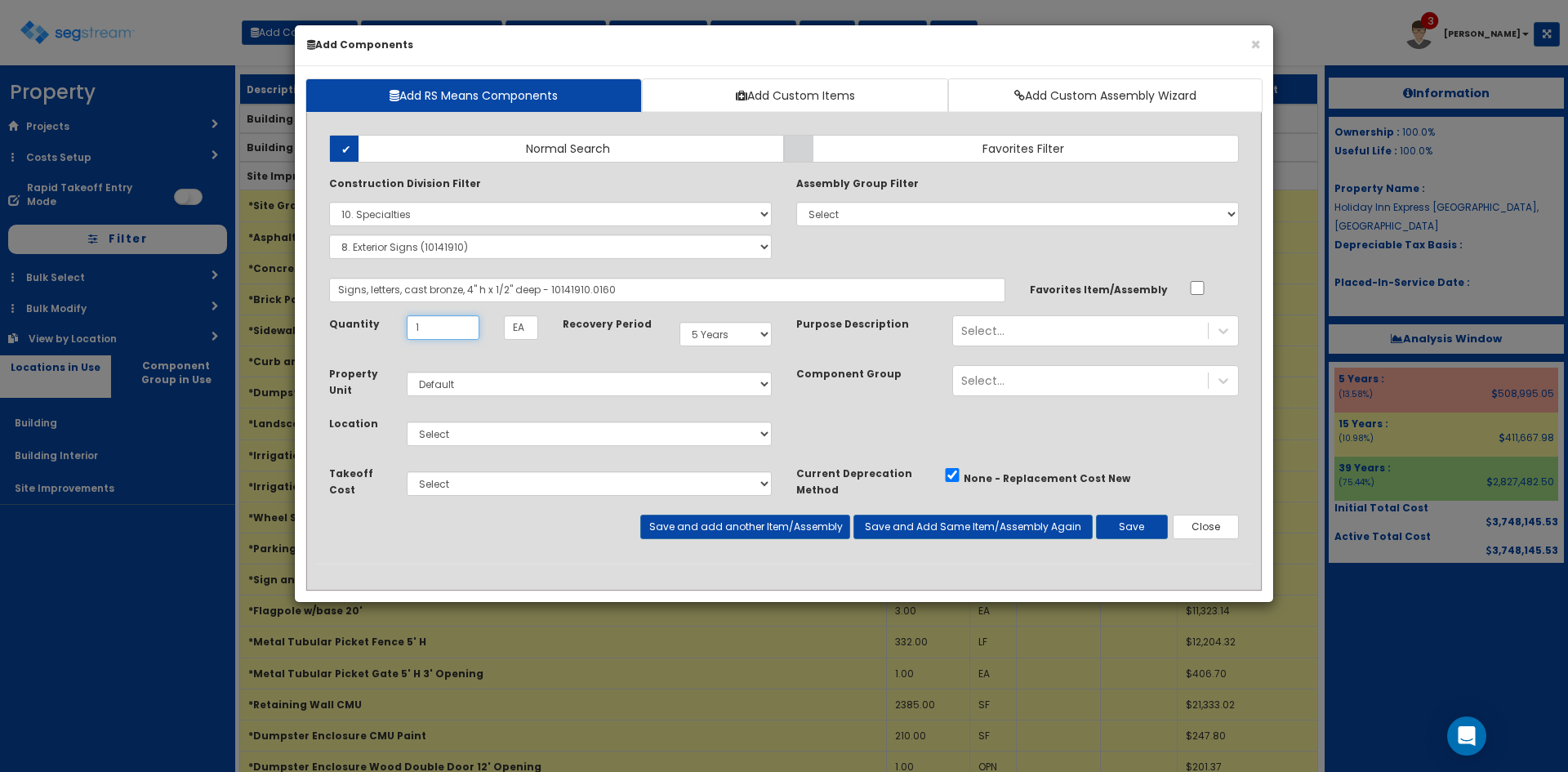
type input "1"
select select "15Y"
select select "27"
click at [1130, 524] on button "Save" at bounding box center [1132, 527] width 72 height 24
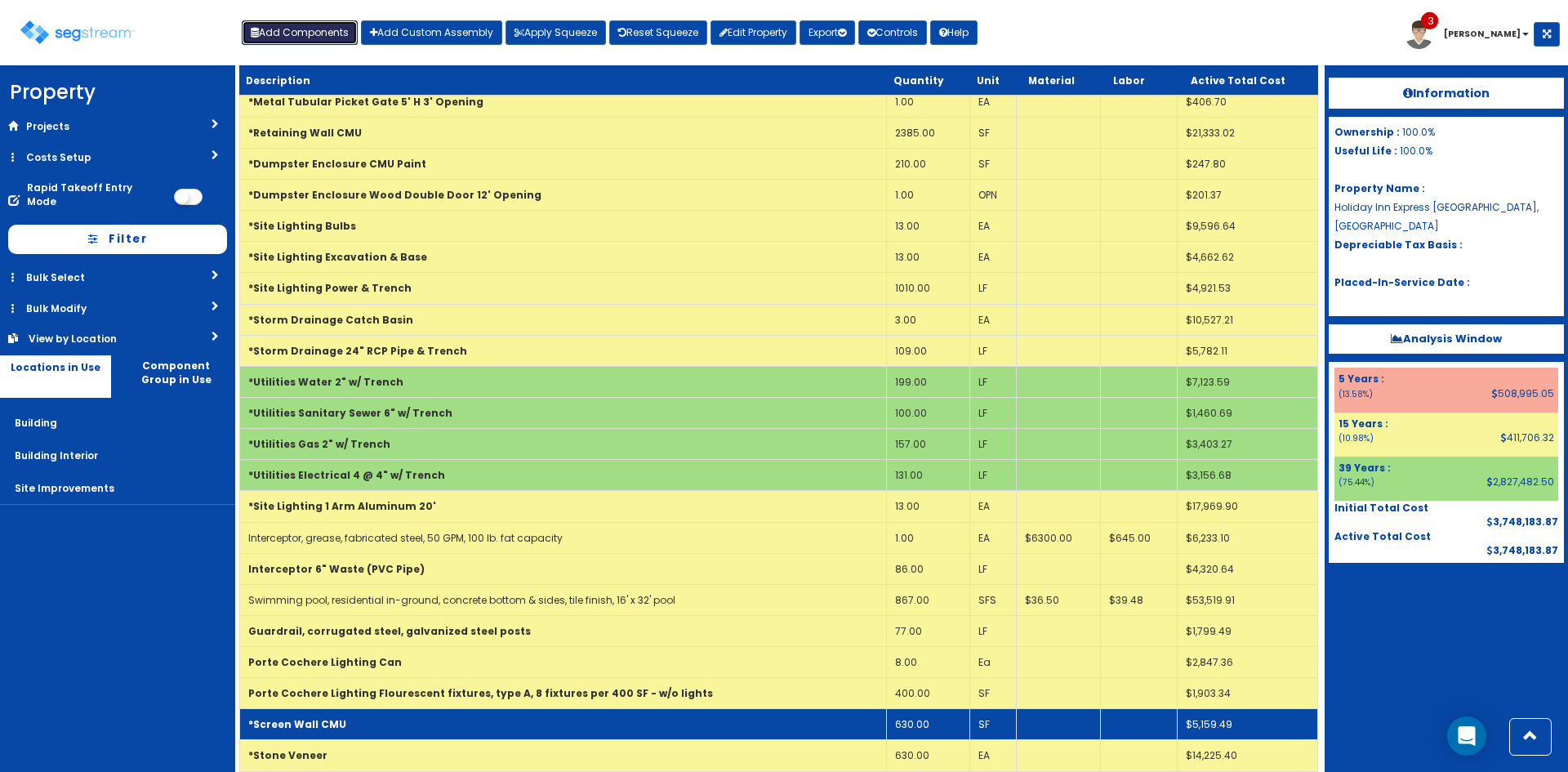
scroll to position [743, 0]
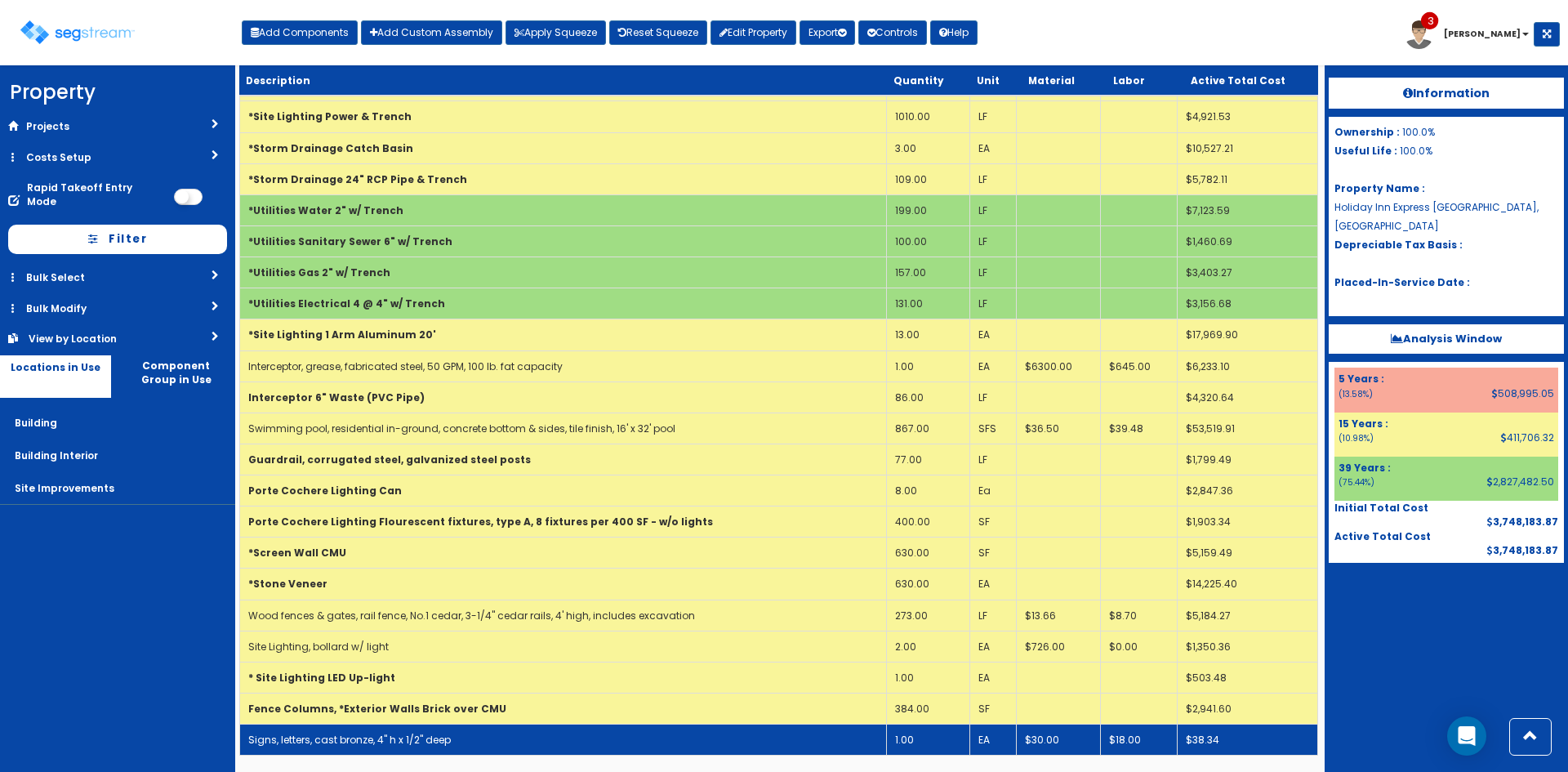
click at [605, 748] on td "Signs, letters, cast bronze, 4" h x 1/2" deep" at bounding box center [564, 739] width 647 height 31
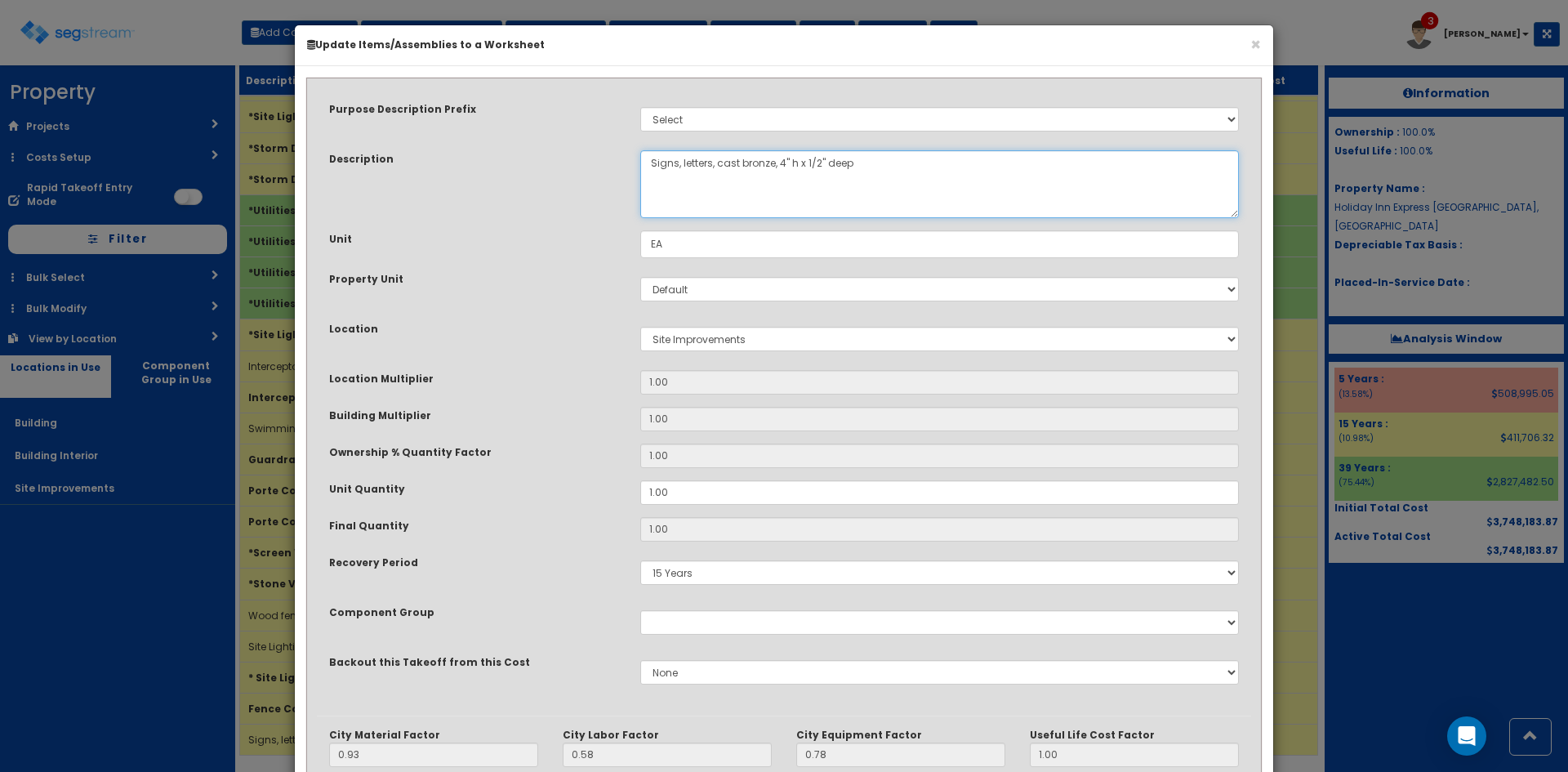
drag, startPoint x: 869, startPoint y: 181, endPoint x: 397, endPoint y: 206, distance: 472.7
click at [398, 206] on div "Description Signs, letters, cast bronze, 4" h x 1/2" deep" at bounding box center [784, 184] width 934 height 68
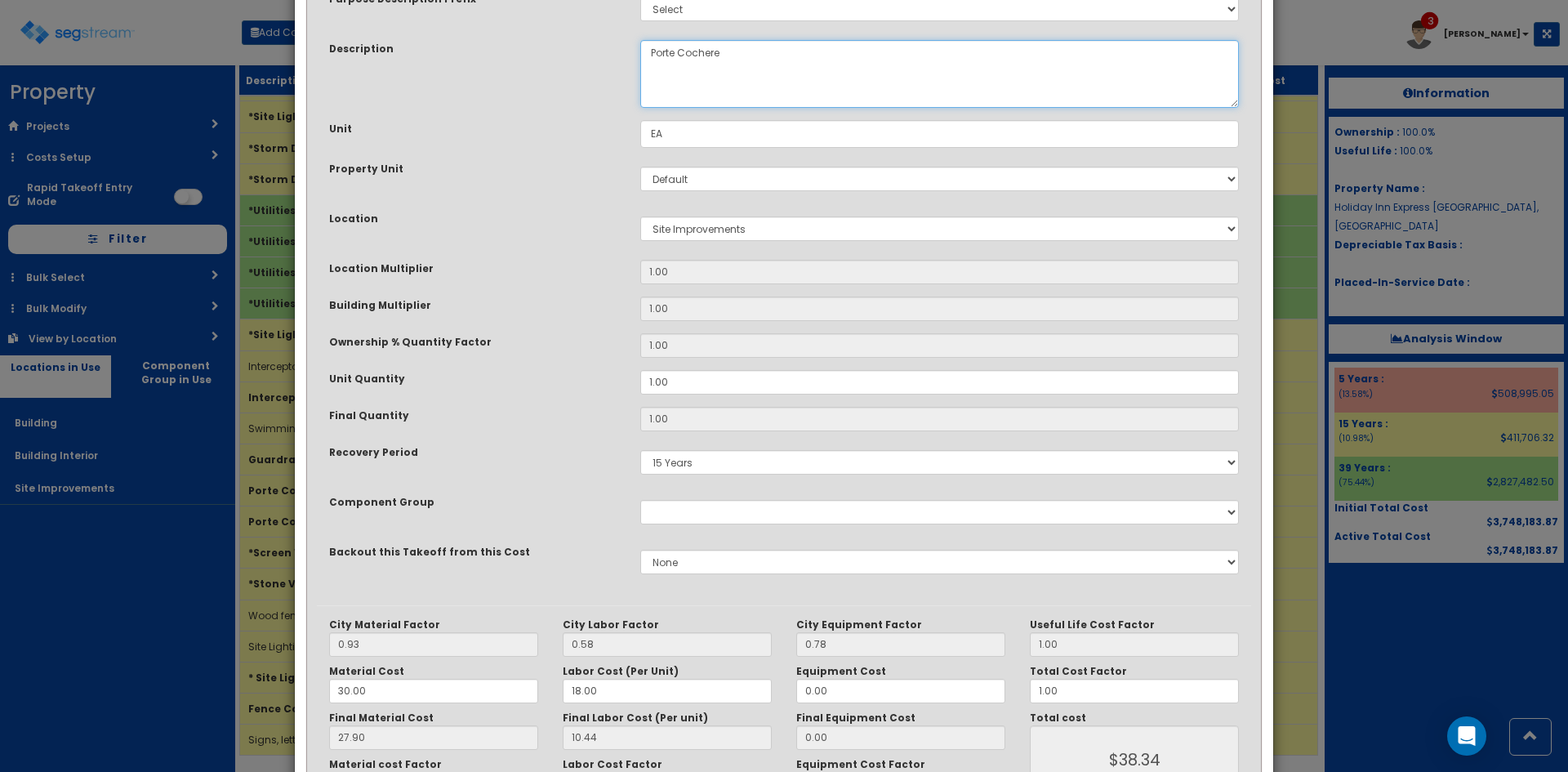
scroll to position [226, 0]
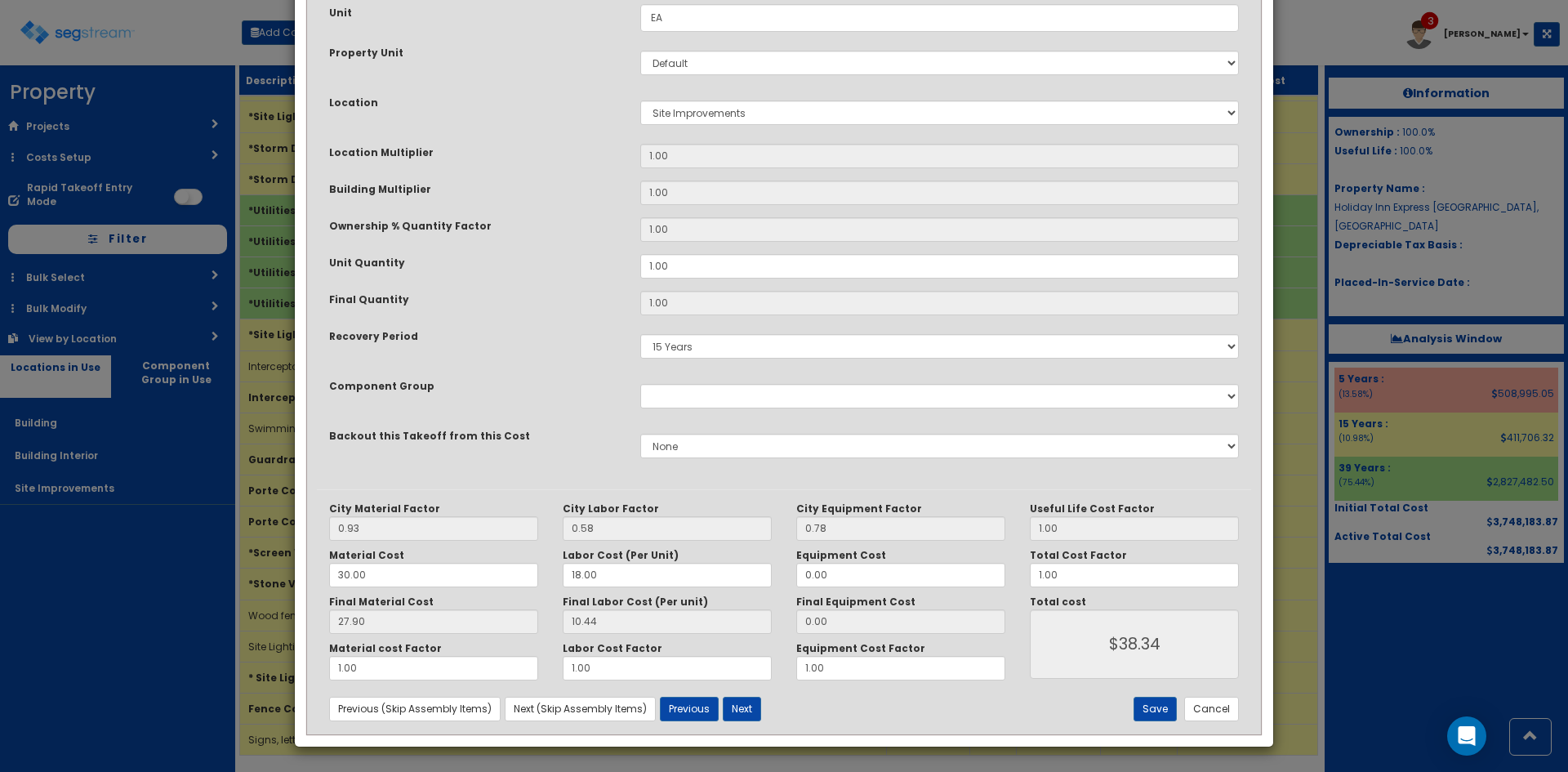
type textarea "Porte Cochere"
drag, startPoint x: 454, startPoint y: 578, endPoint x: 259, endPoint y: 574, distance: 195.0
click at [258, 576] on div "× Update Items/Assemblies to a Worksheet Purpose Description Prefix Select Stai…" at bounding box center [784, 386] width 1568 height 772
type input "5"
type input "4.65"
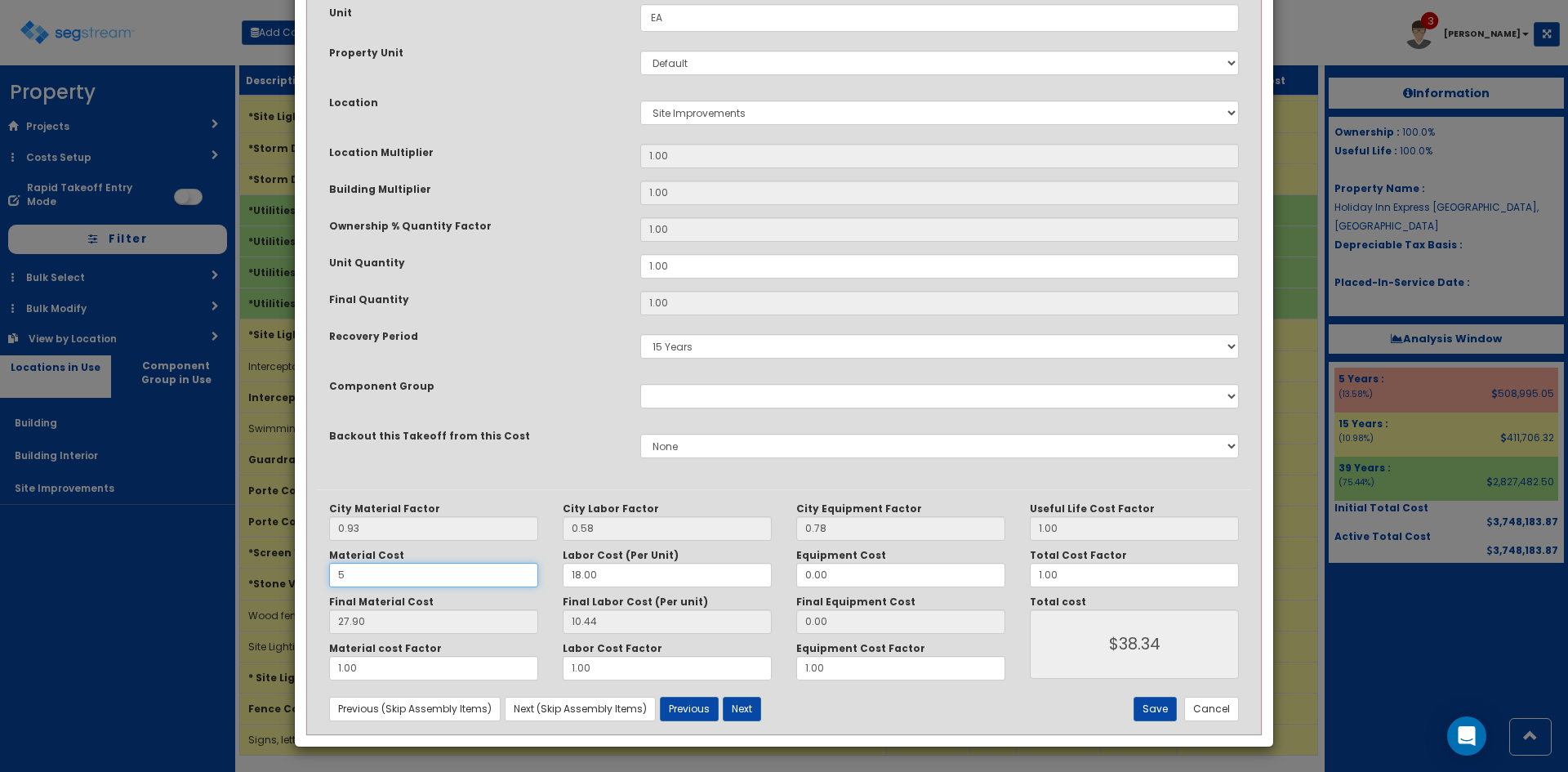
type input "$15.09"
type input "52"
type input "48.36"
type input "$58.80"
type input "527"
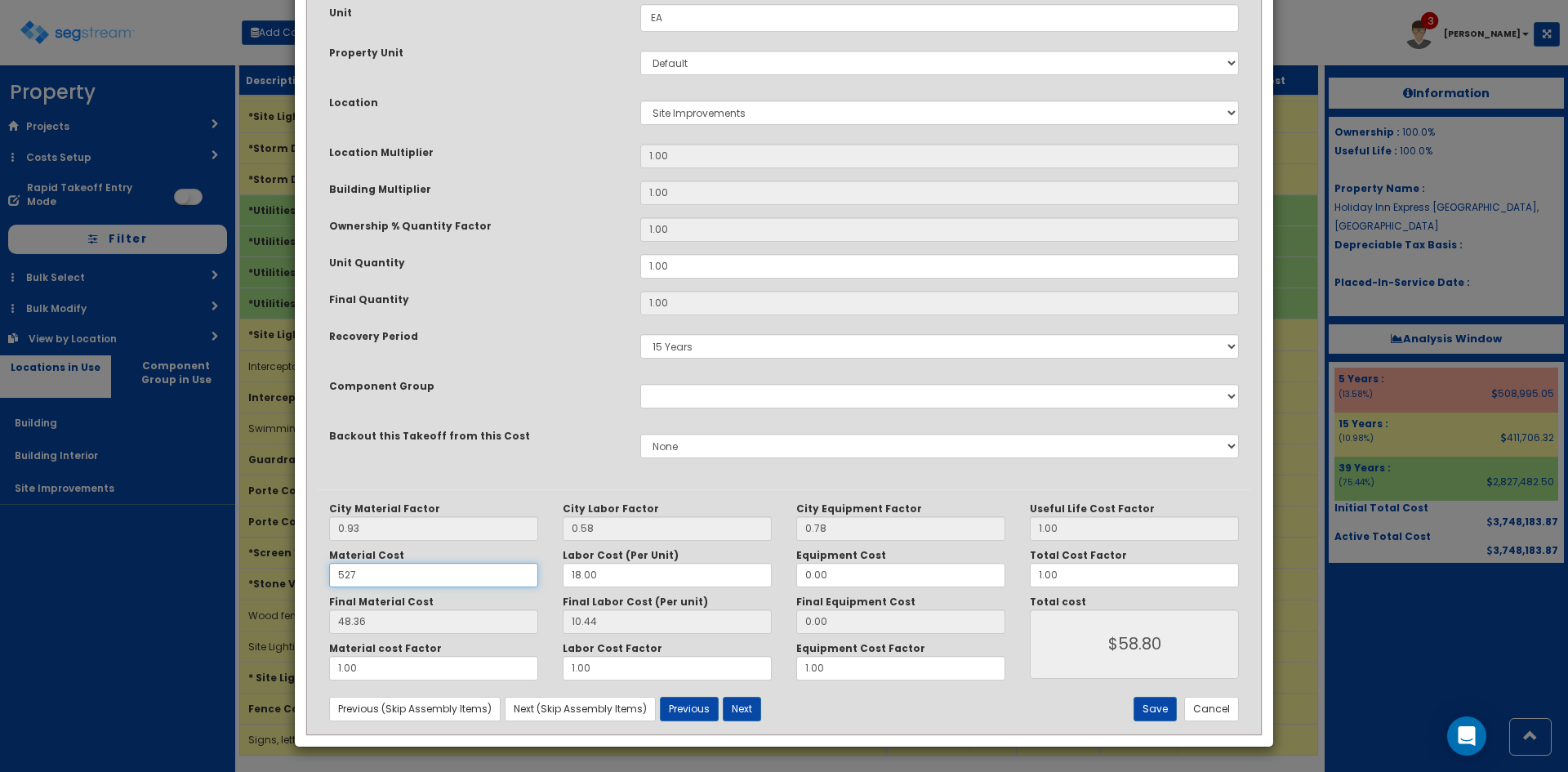
type input "490.11"
type input "$500.55"
type input "5275"
type input "4905.75"
type input "$4916.19"
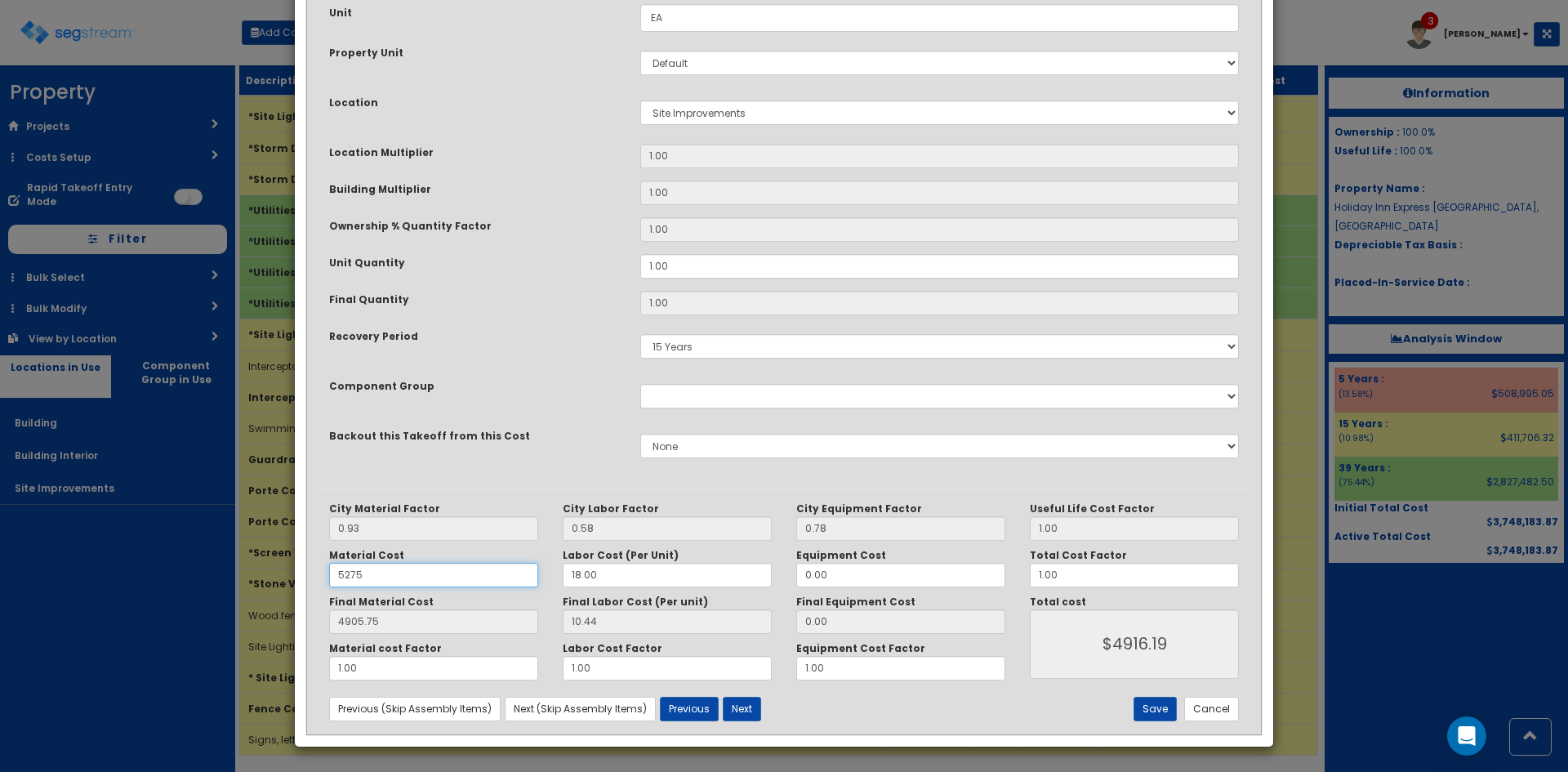
type input "52759"
type input "49065.87"
type input "$49076.31"
type input "52759.4"
type input "49066.24"
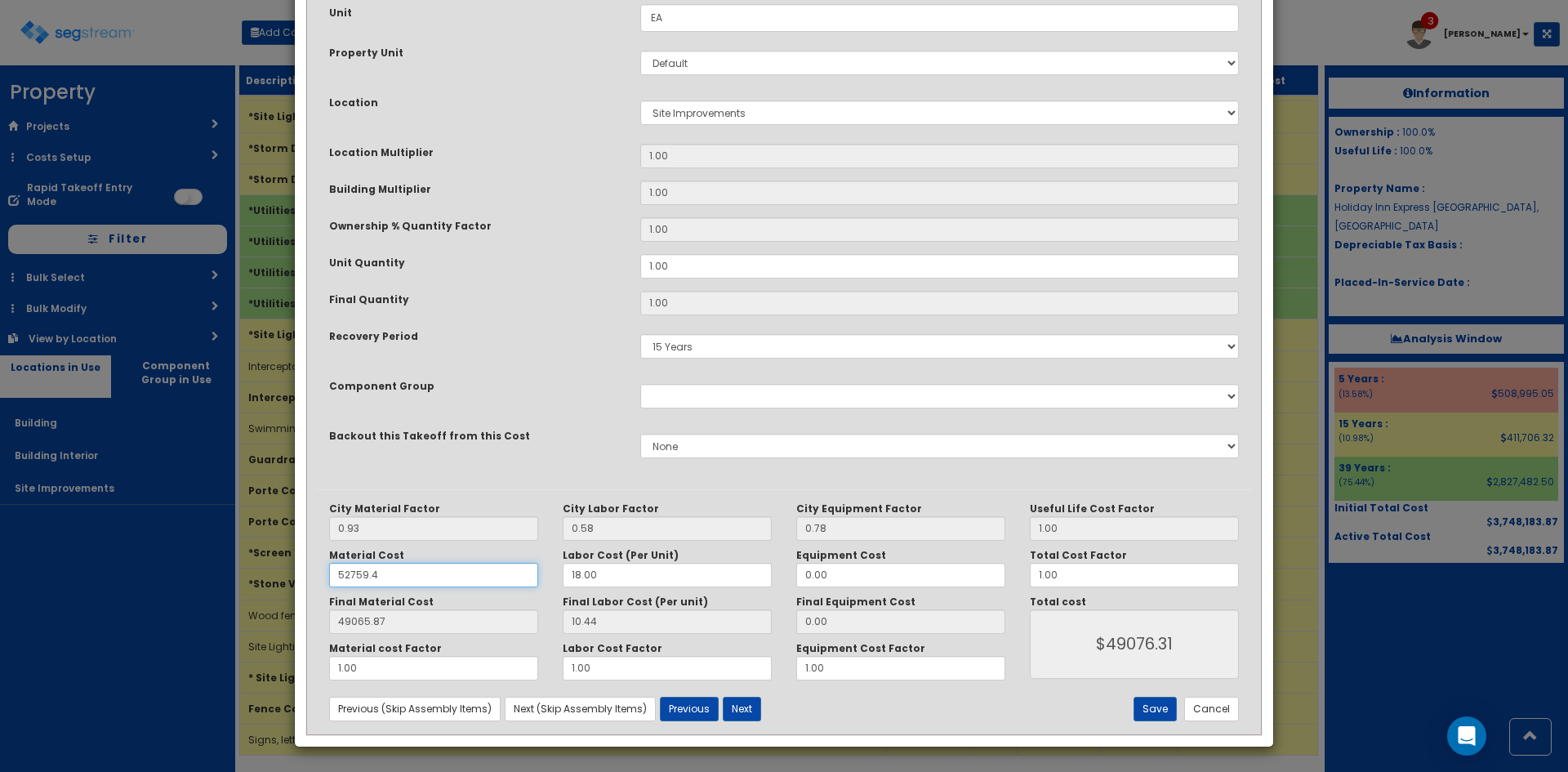
type input "$49076.68"
type input "52759.47"
type input "49066.31"
type input "$49076.75"
type input "52759.47"
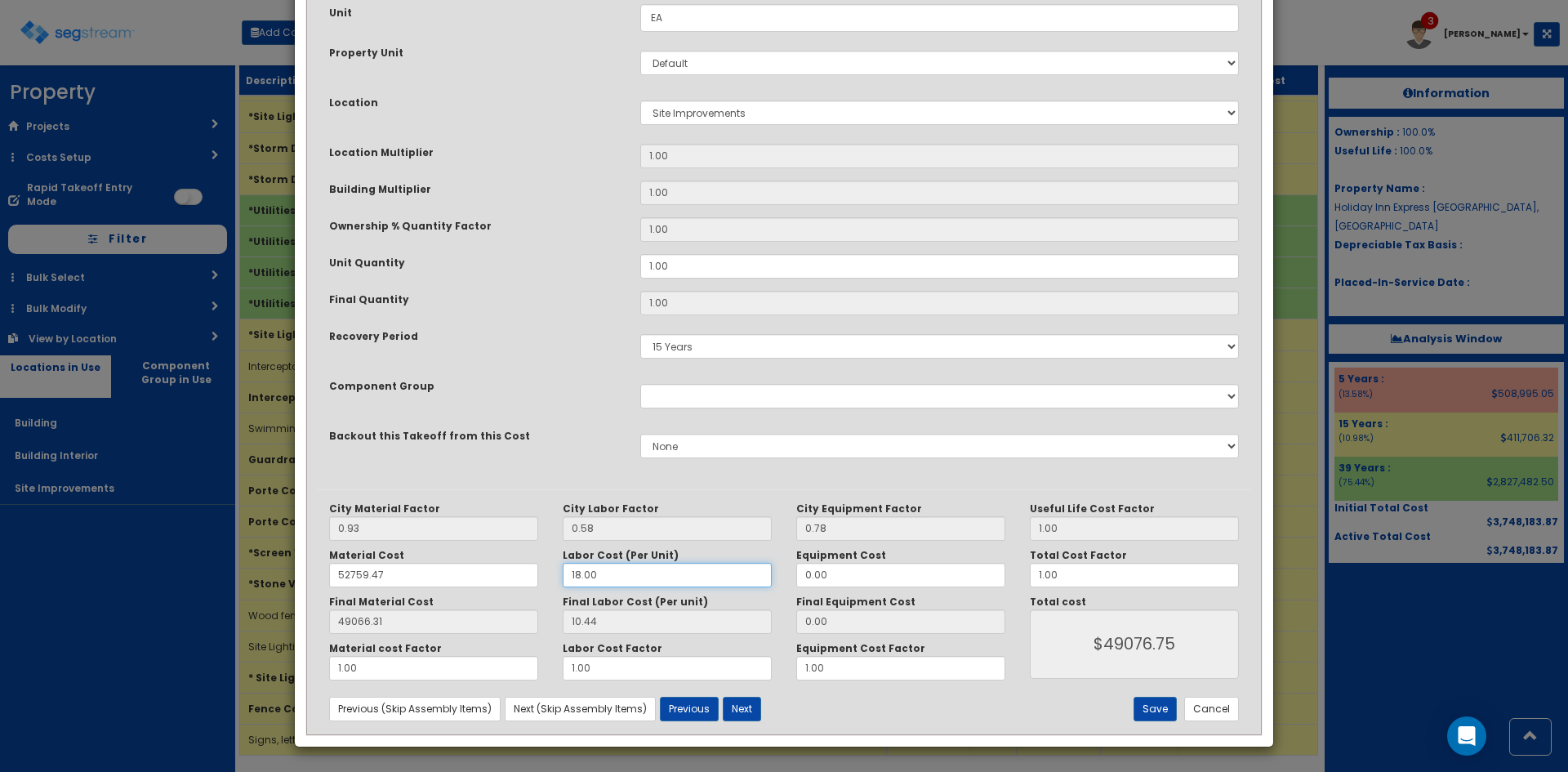
type input "0"
type input "0.00"
type input "$49066.31"
type input "0"
click at [1161, 704] on button "Save" at bounding box center [1155, 708] width 44 height 24
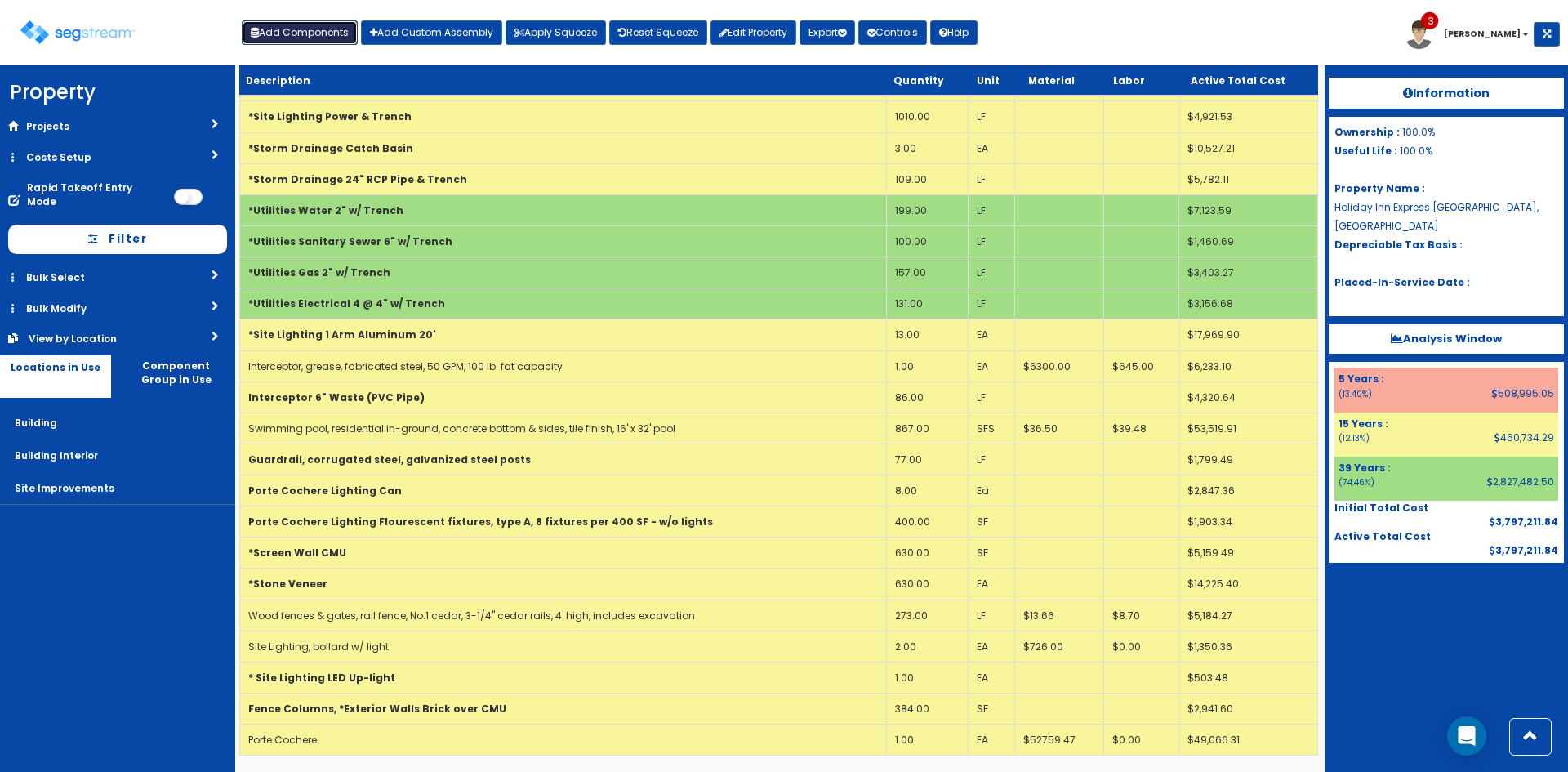
click at [306, 32] on button "Add Components" at bounding box center [300, 32] width 116 height 24
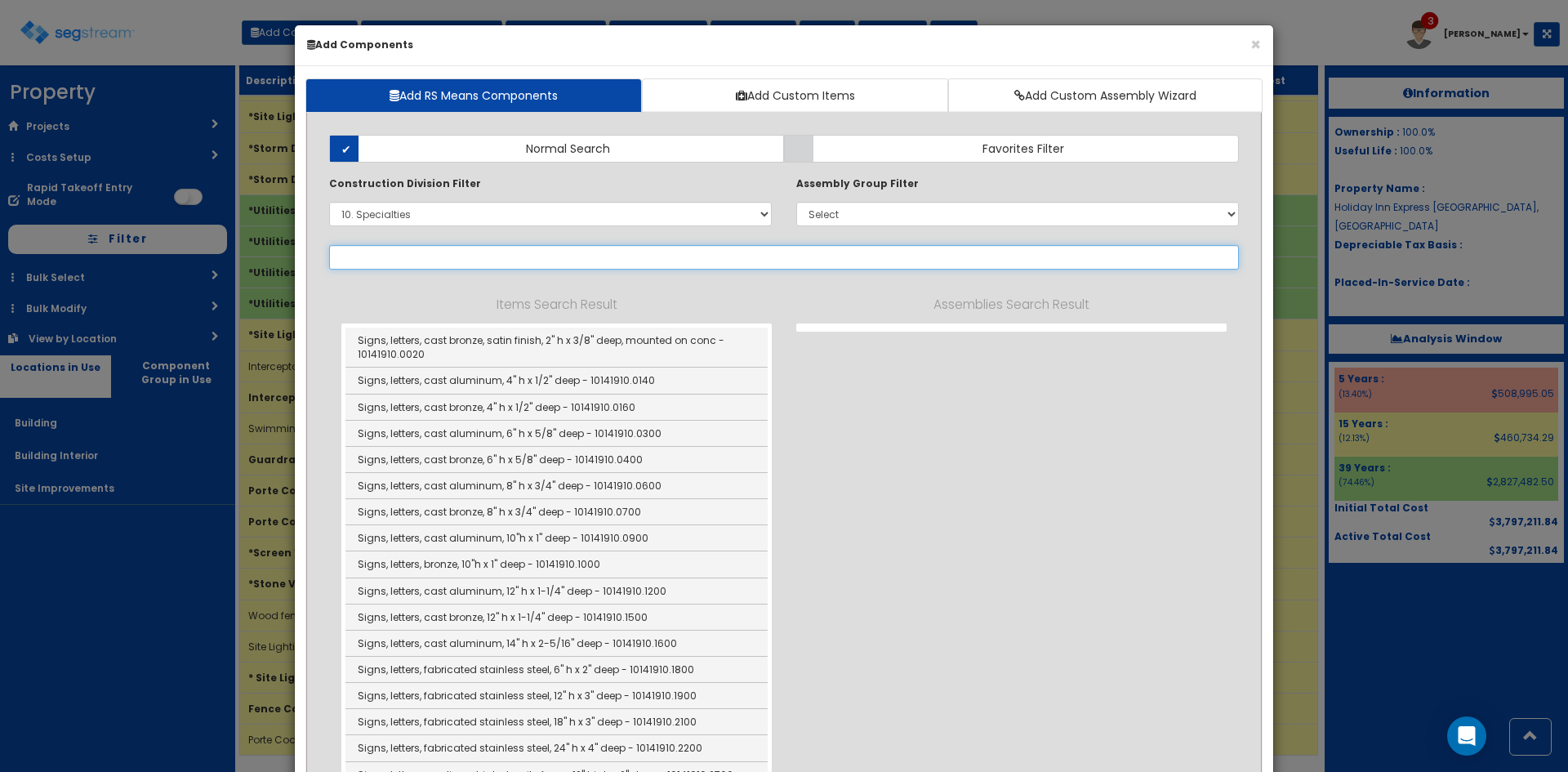
scroll to position [0, 0]
select select
select select "10141910"
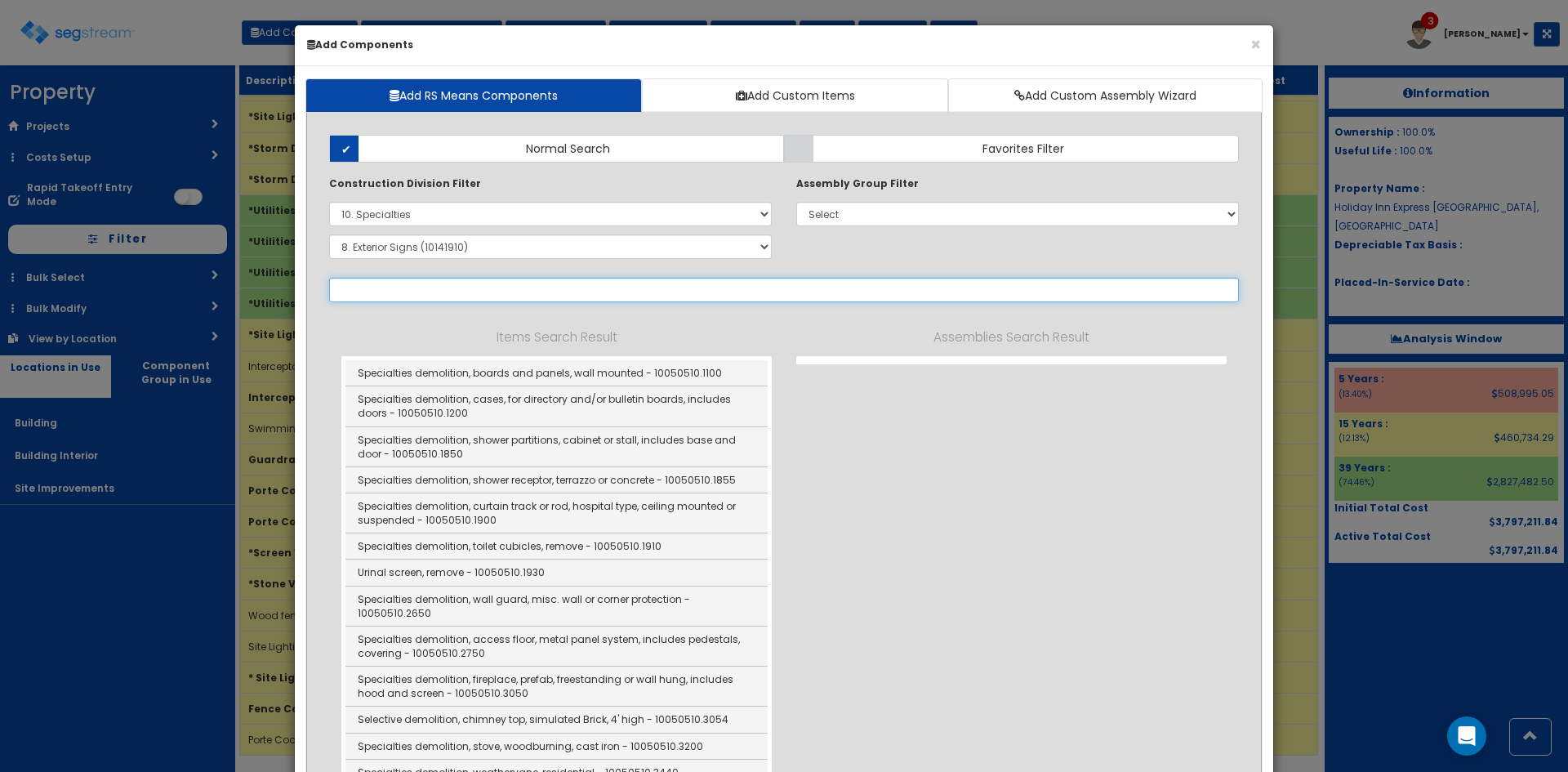
select select "10141910"
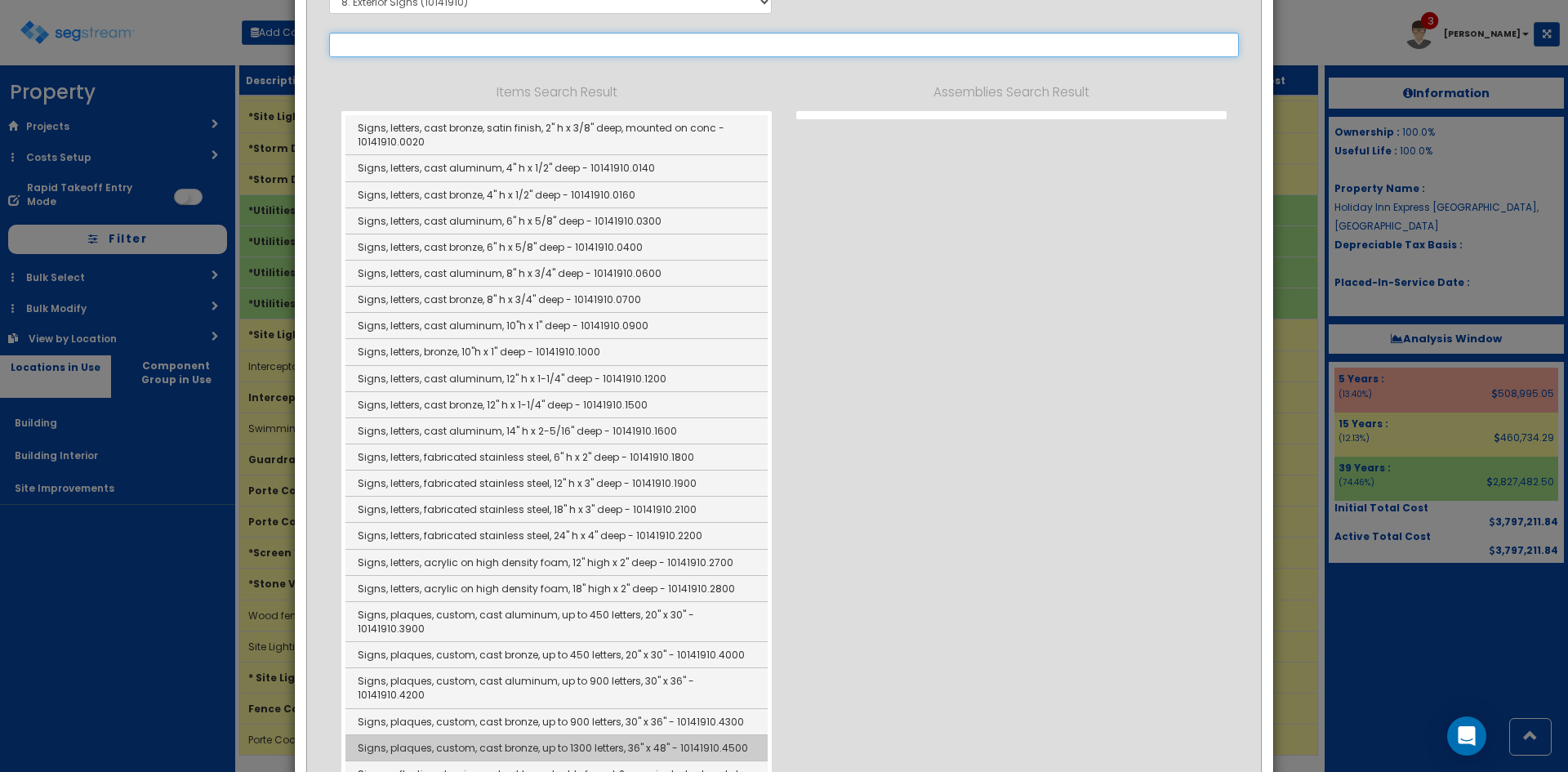
scroll to position [408, 0]
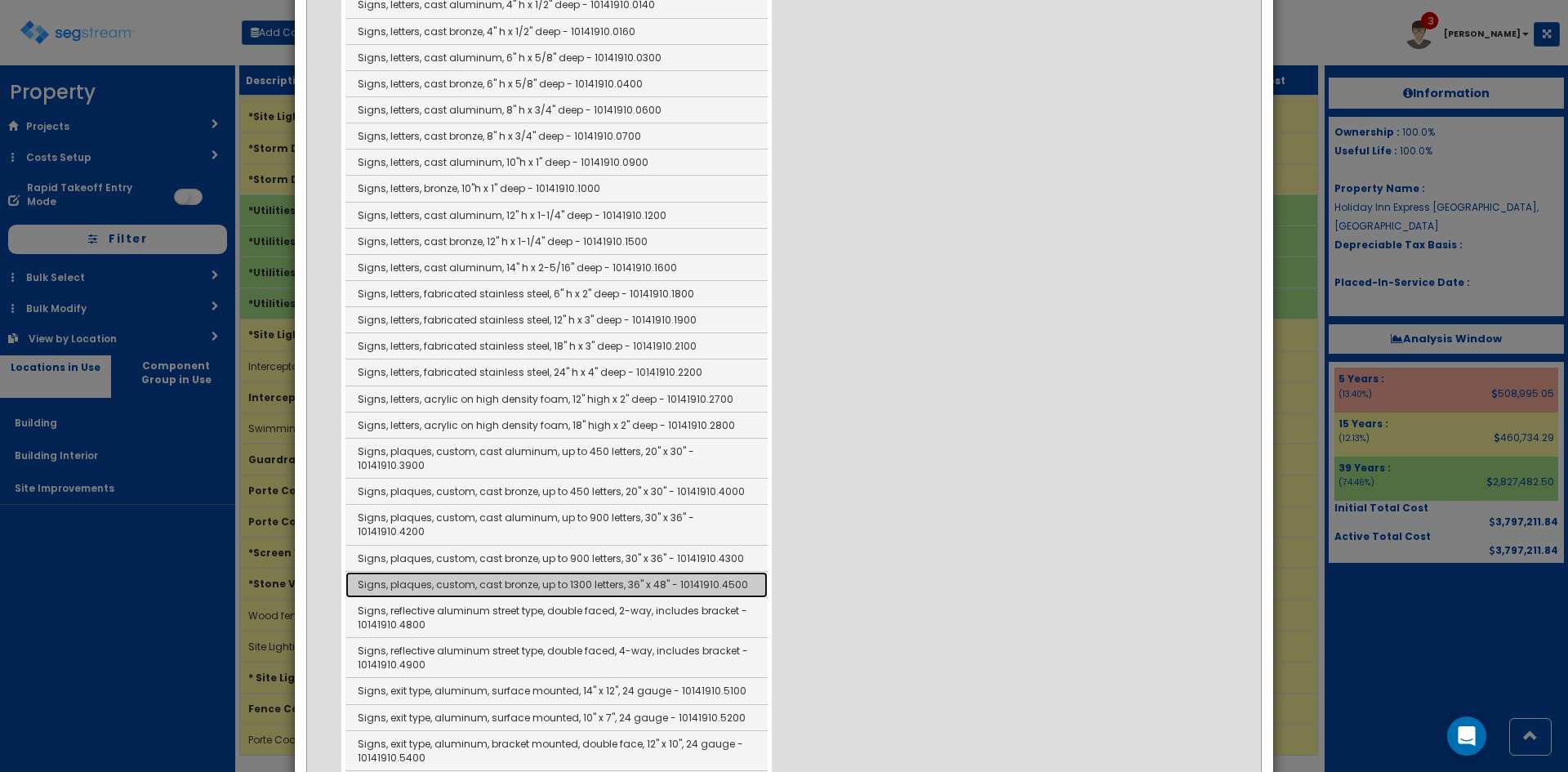
click at [501, 572] on link "Signs, plaques, custom, cast bronze, up to 1300 letters, 36" x 48" - 10141910.4…" at bounding box center [556, 585] width 422 height 26
type input "Signs, plaques, custom, cast bronze, up to 1300 letters, 36" x 48" - 10141910.4…"
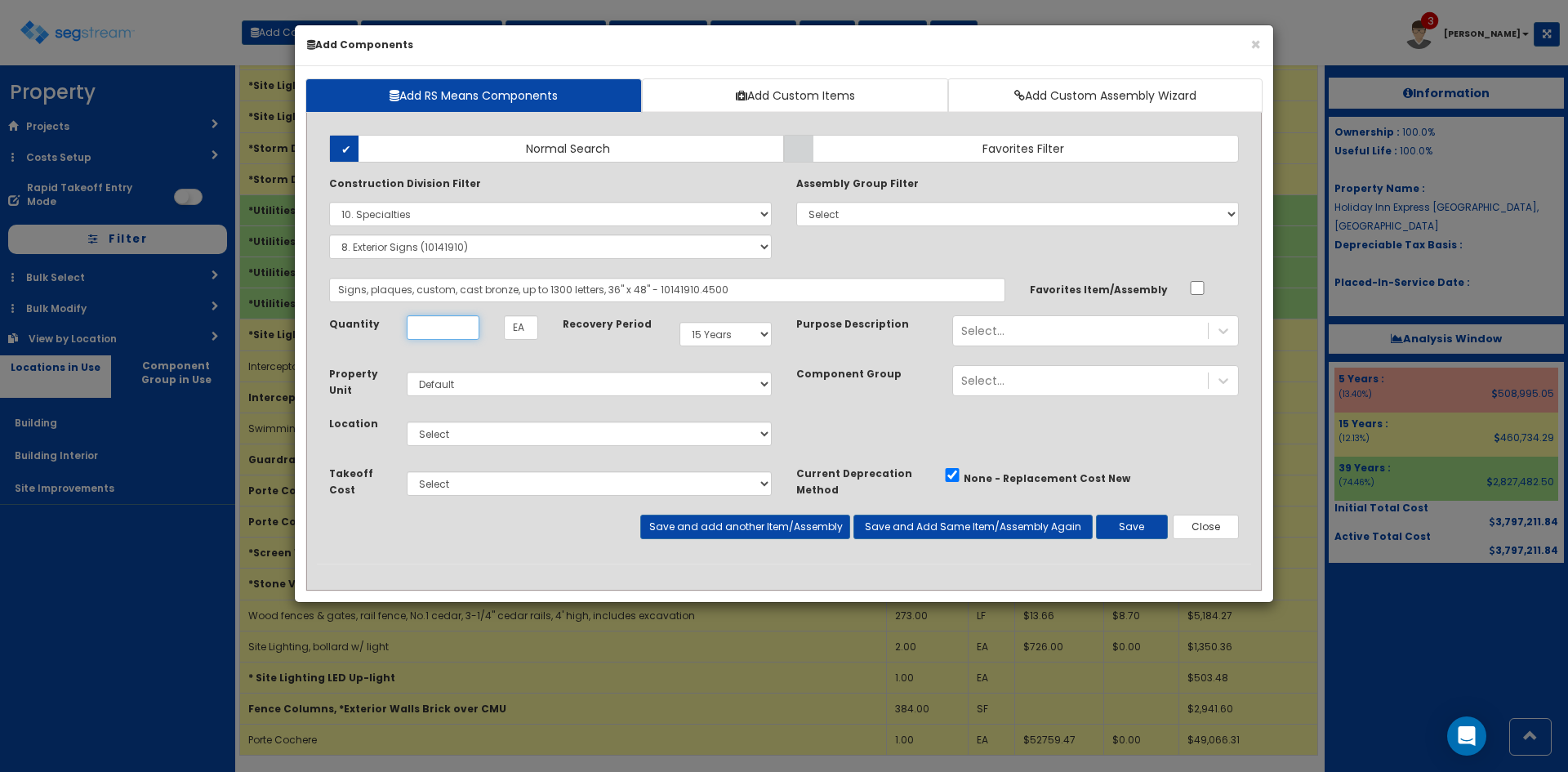
scroll to position [0, 0]
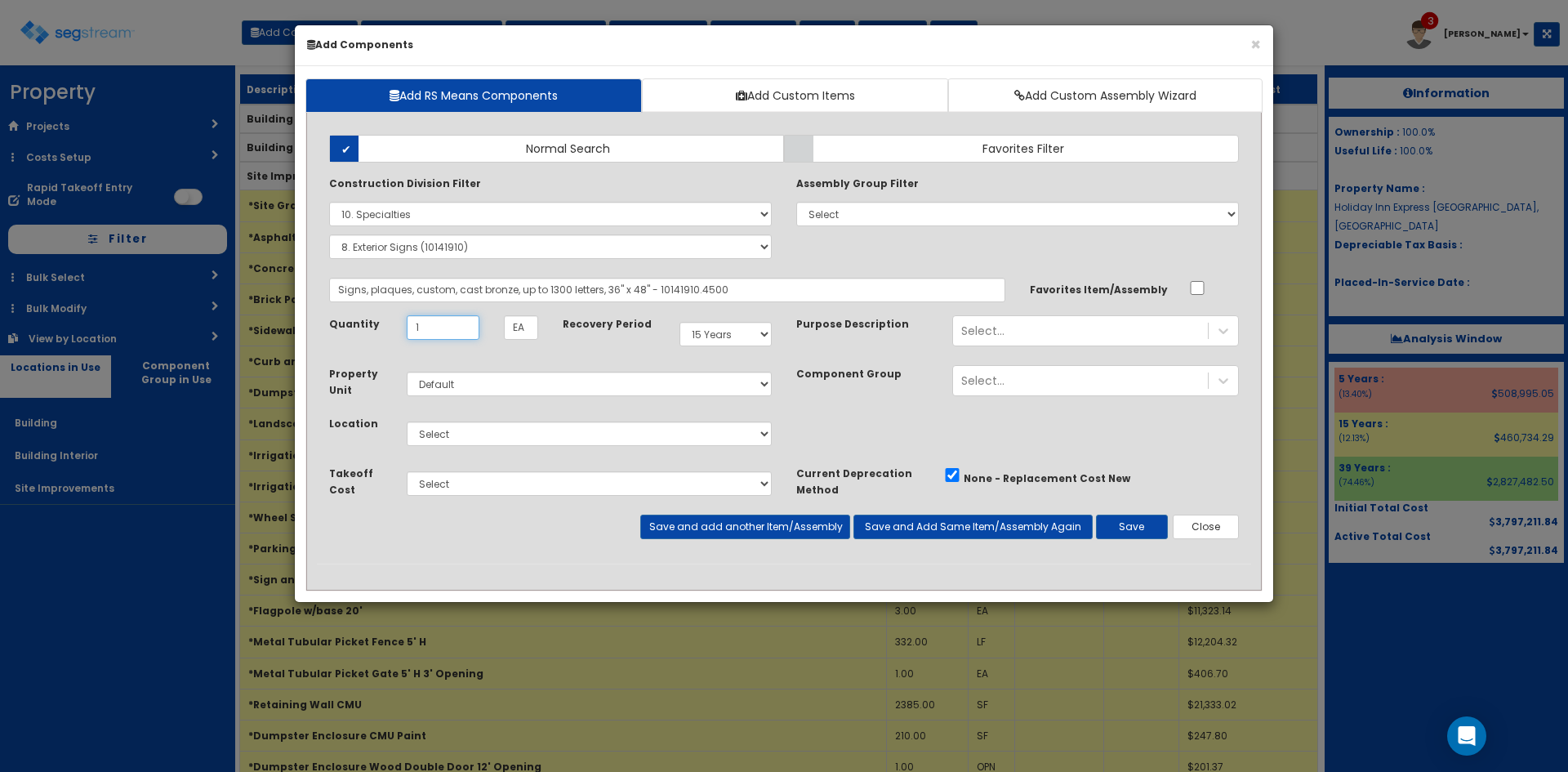
type input "1"
select select "27"
click at [1140, 538] on button "Save" at bounding box center [1132, 527] width 72 height 24
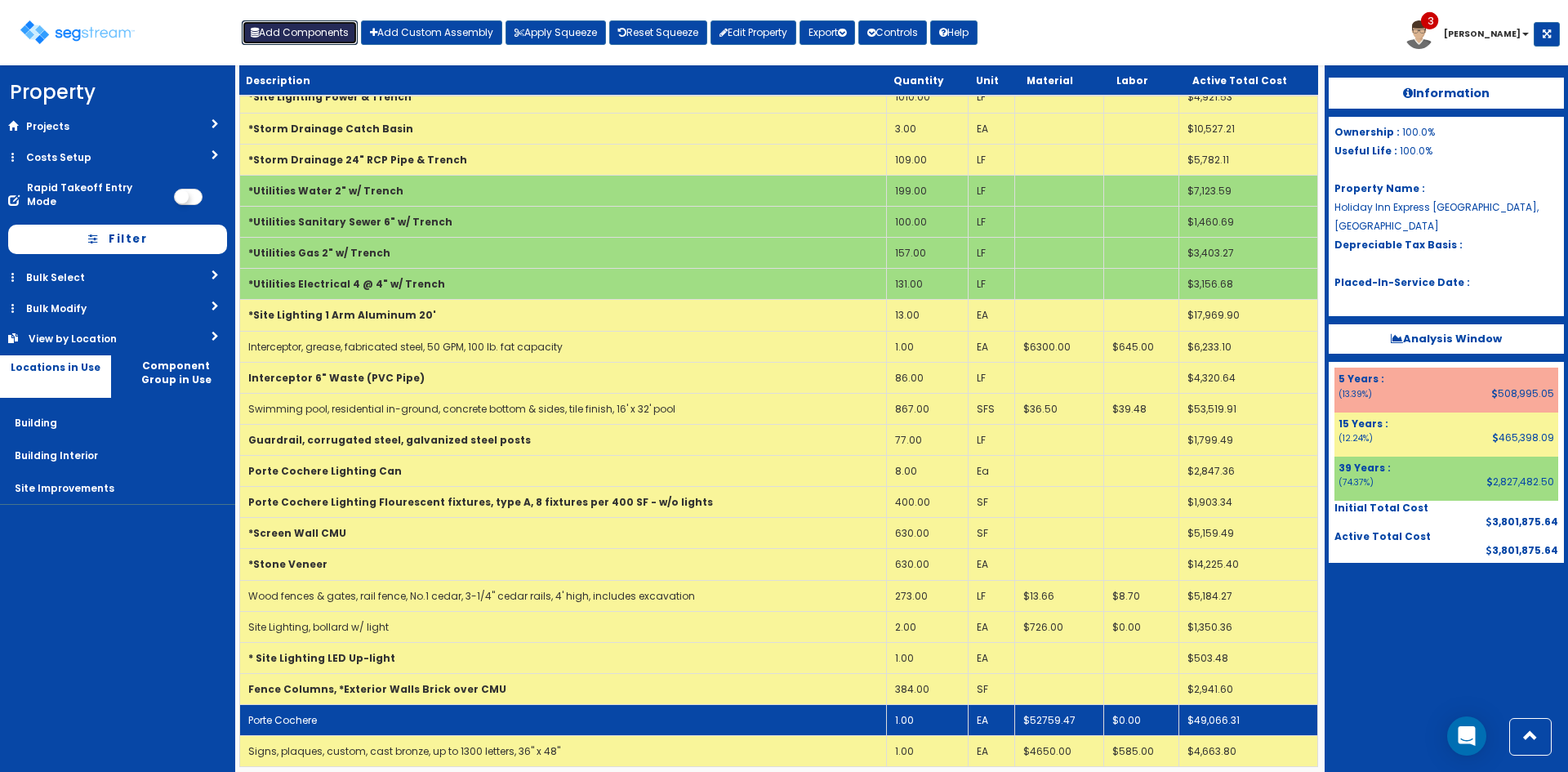
scroll to position [775, 0]
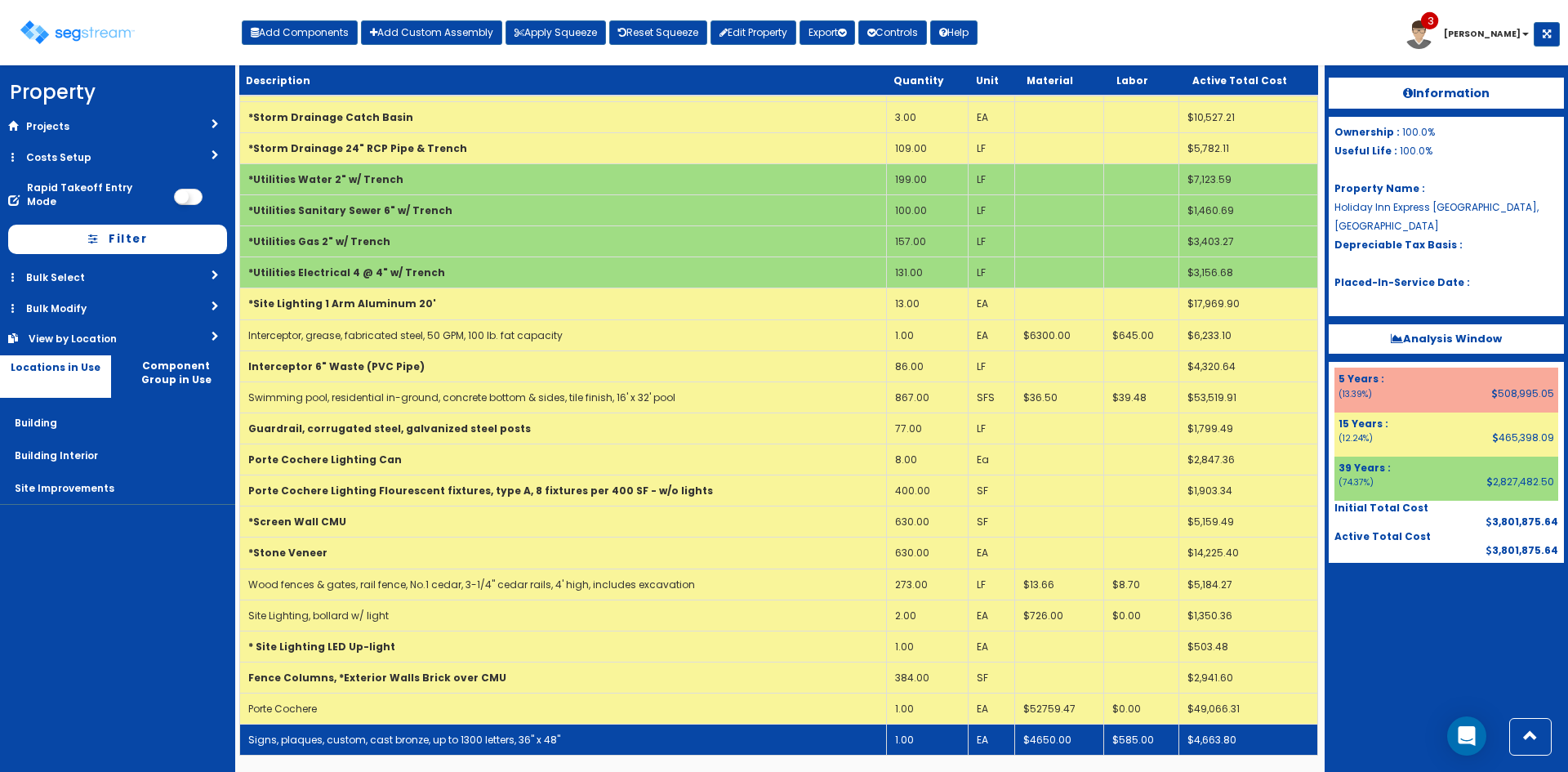
click at [590, 738] on td "Signs, plaques, custom, cast bronze, up to 1300 letters, 36" x 48"" at bounding box center [564, 739] width 647 height 31
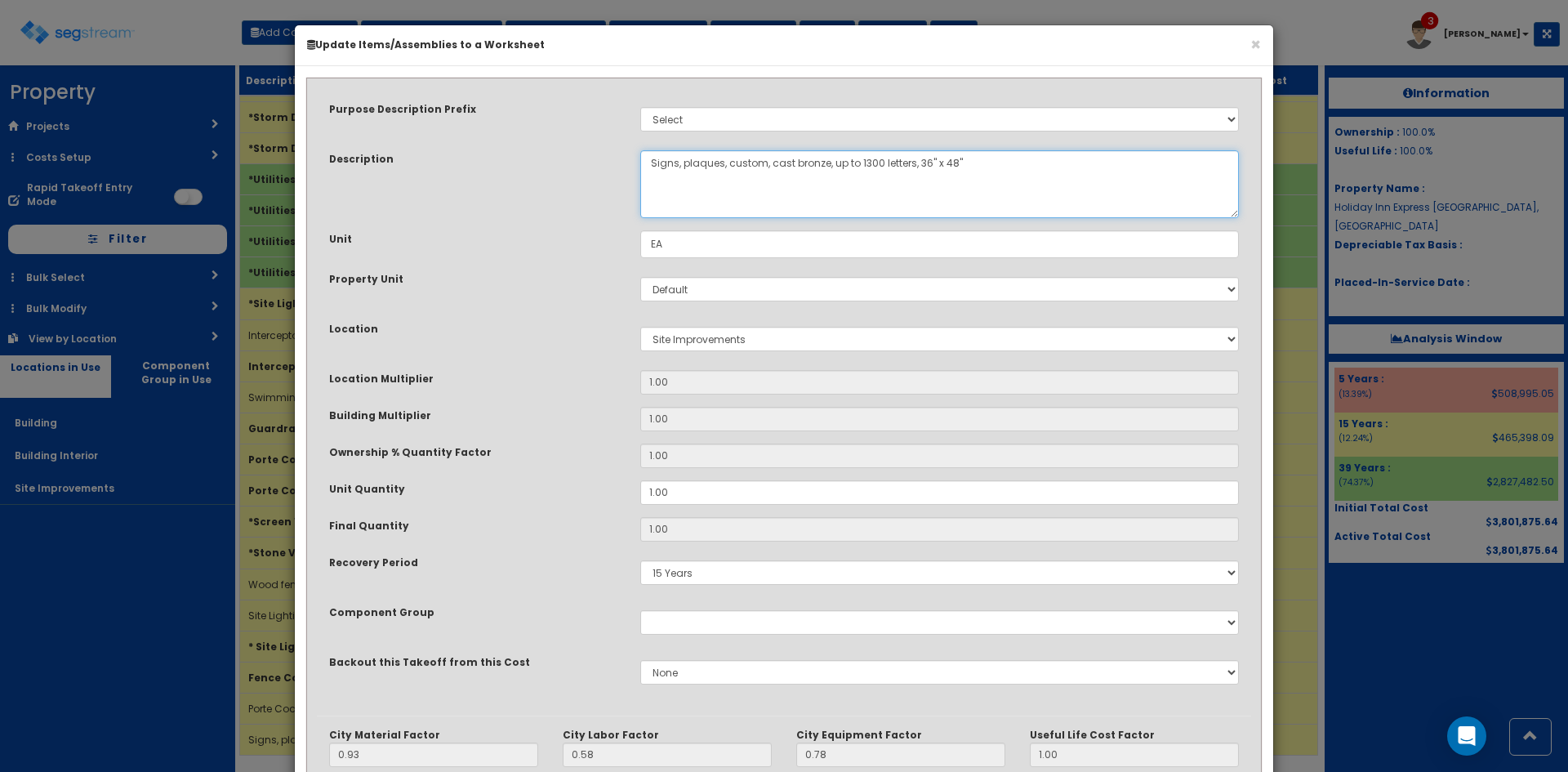
drag, startPoint x: 921, startPoint y: 189, endPoint x: 428, endPoint y: 214, distance: 493.6
click at [428, 214] on div "Description Signs, plaques, custom, cast bronze, up to 1300 letters, 36" x 48"" at bounding box center [784, 184] width 934 height 68
type textarea "Gazebo"
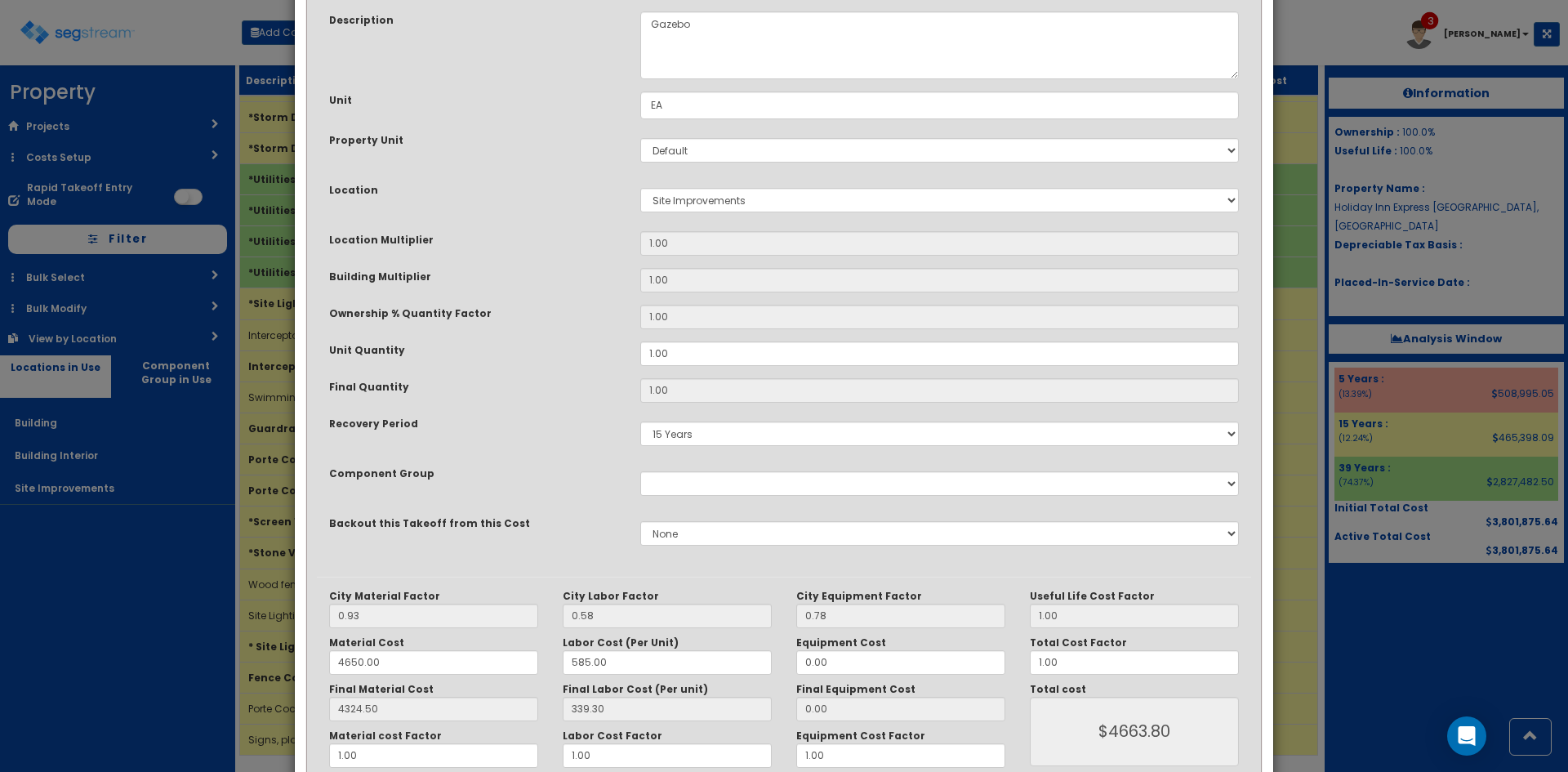
scroll to position [226, 0]
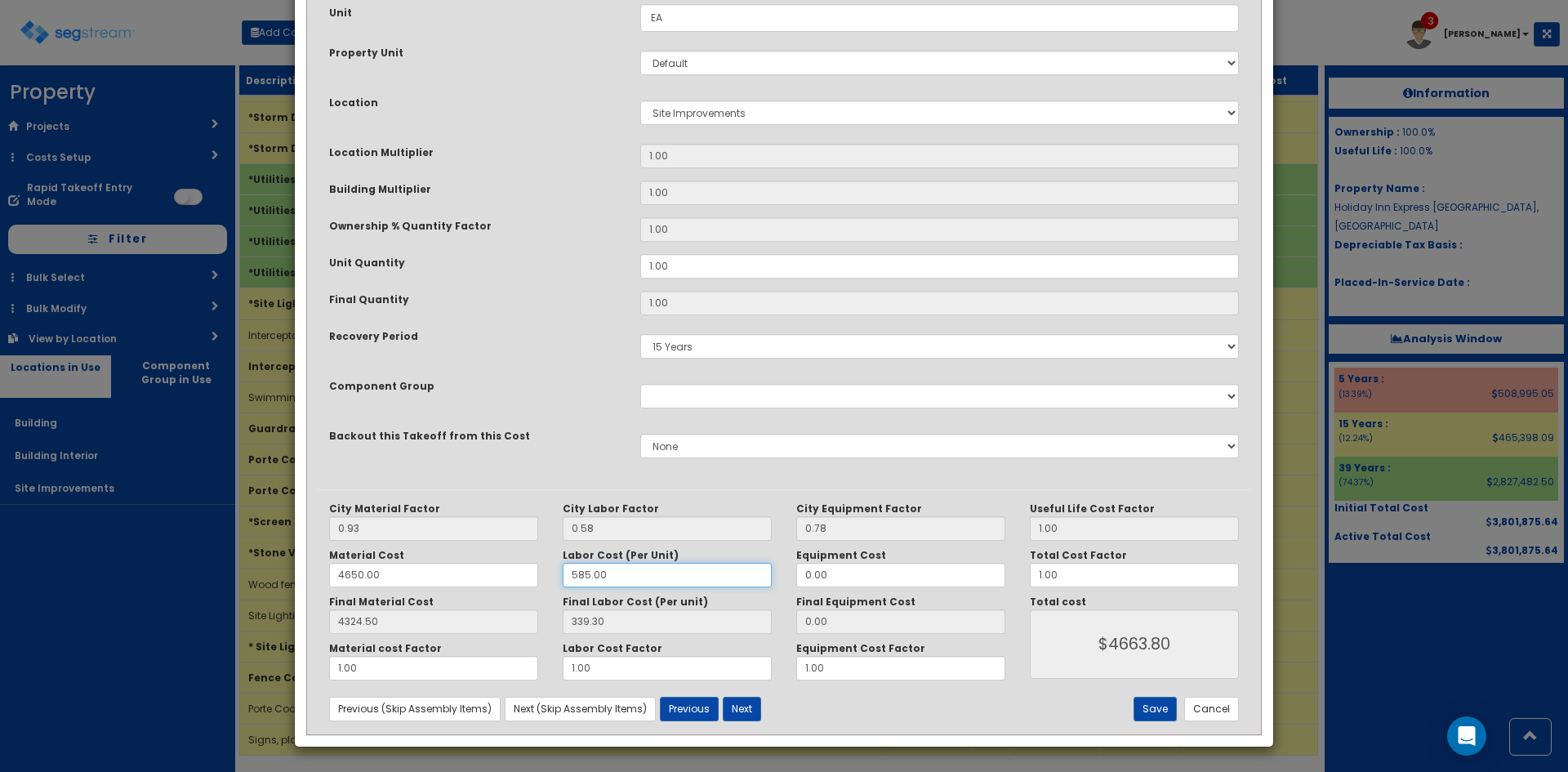
drag, startPoint x: 604, startPoint y: 570, endPoint x: 439, endPoint y: 565, distance: 165.1
click at [439, 565] on div "Material Cost 4650.00 Labor Cost (Per Unit) 585.00 Equipment Cost 0.00" at bounding box center [667, 568] width 700 height 39
type input "0"
type input "0.00"
type input "$4324.50"
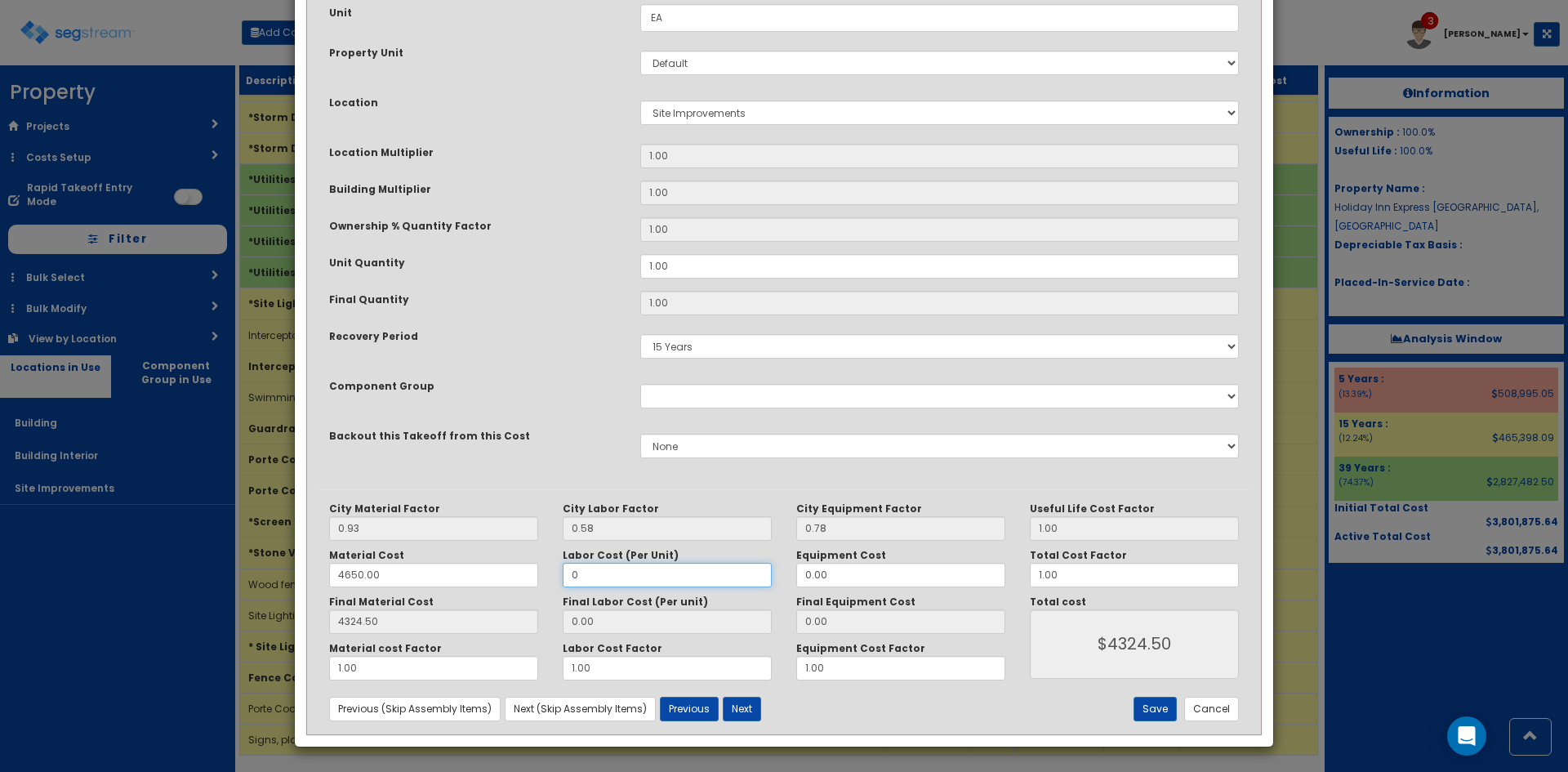
type input "0"
click at [426, 570] on input "4650.00" at bounding box center [433, 575] width 209 height 24
click at [148, 565] on div "× Update Items/Assemblies to a Worksheet Purpose Description Prefix Select Stai…" at bounding box center [784, 386] width 1568 height 772
type input "1"
type input "0.93"
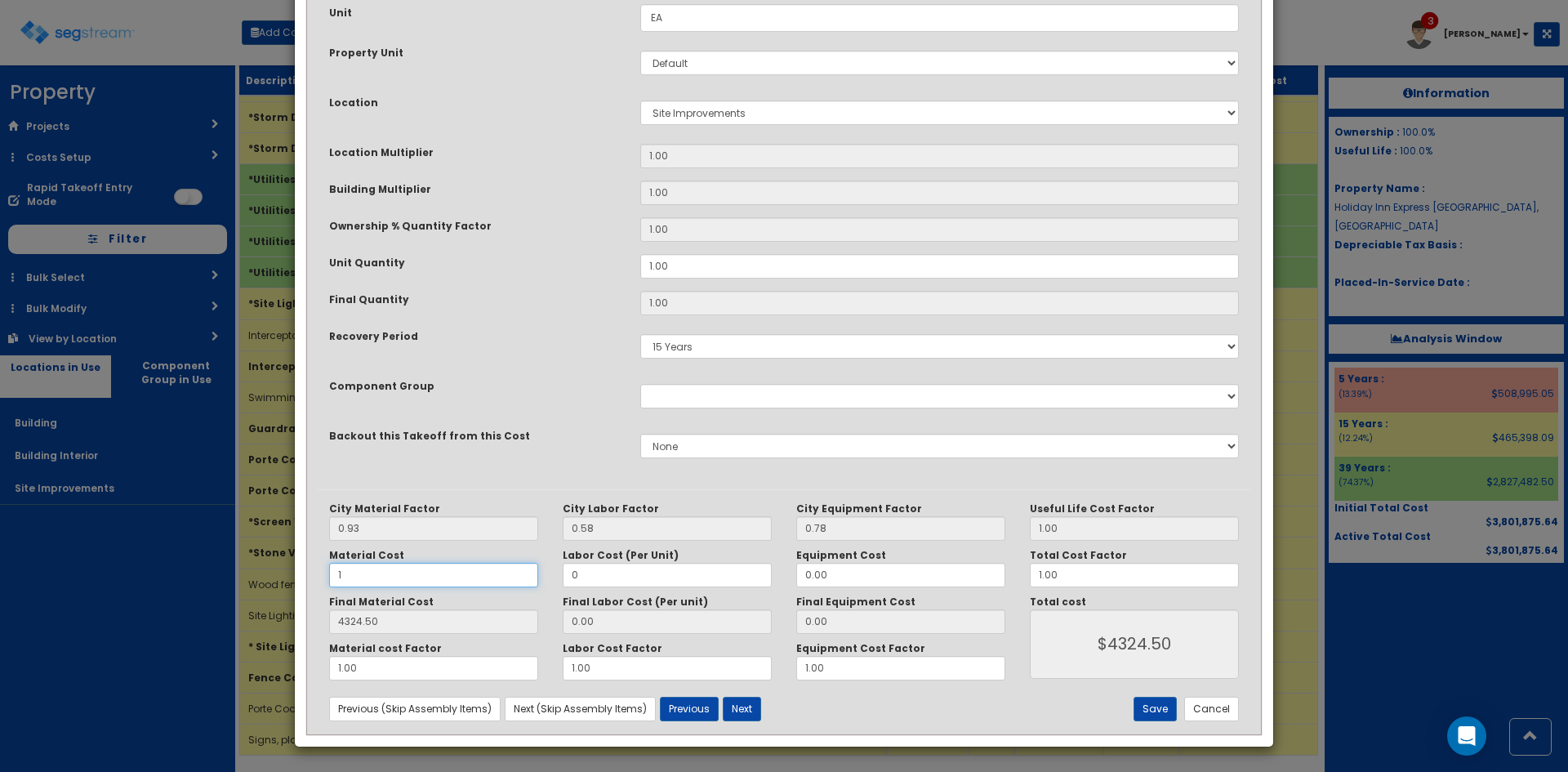
type input "$0.93"
type input "12"
type input "11.16"
type input "$11.16"
type input "123"
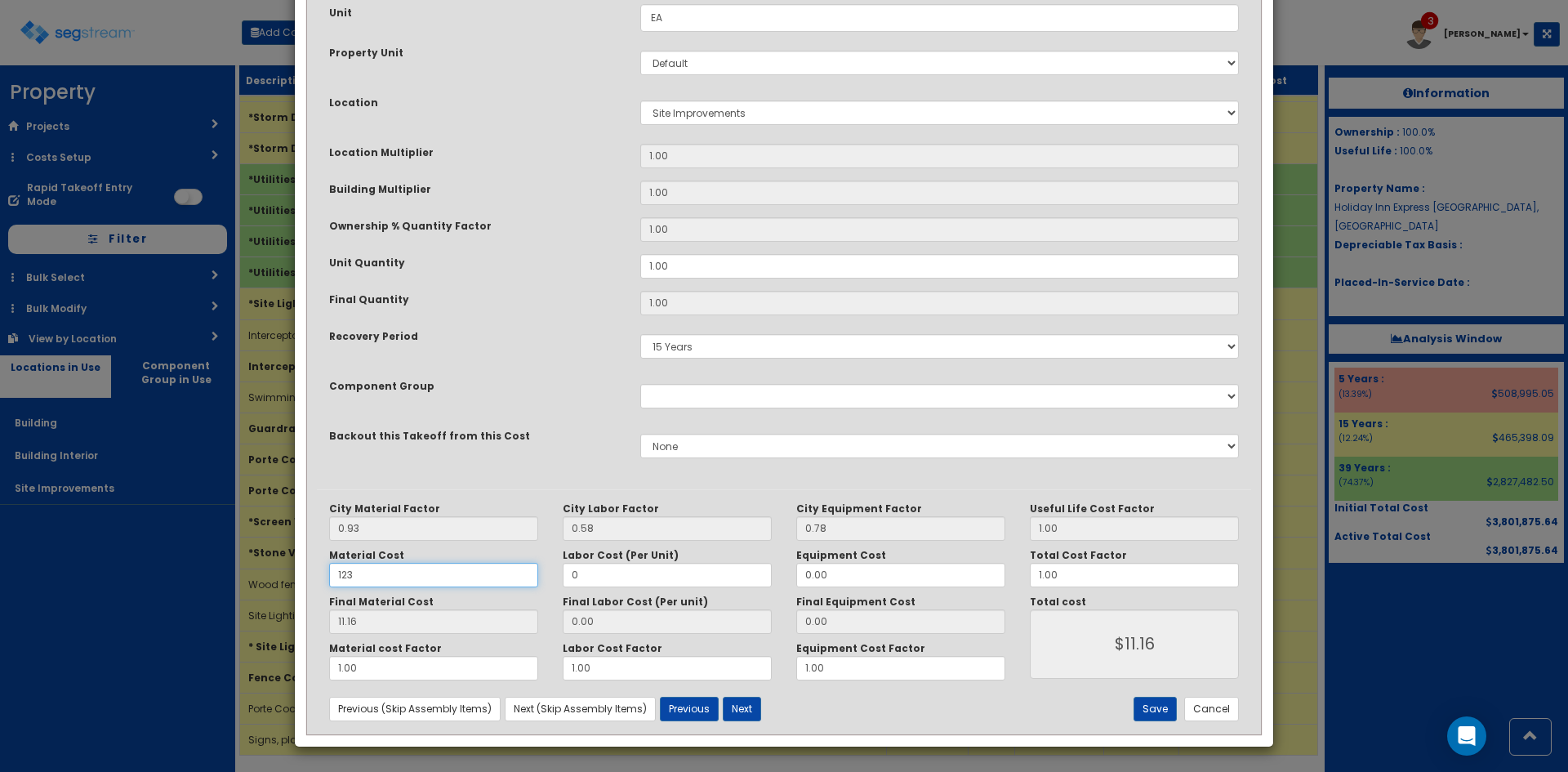
type input "114.39"
type input "$114.39"
type input "1233"
type input "1146.69"
type input "$1146.69"
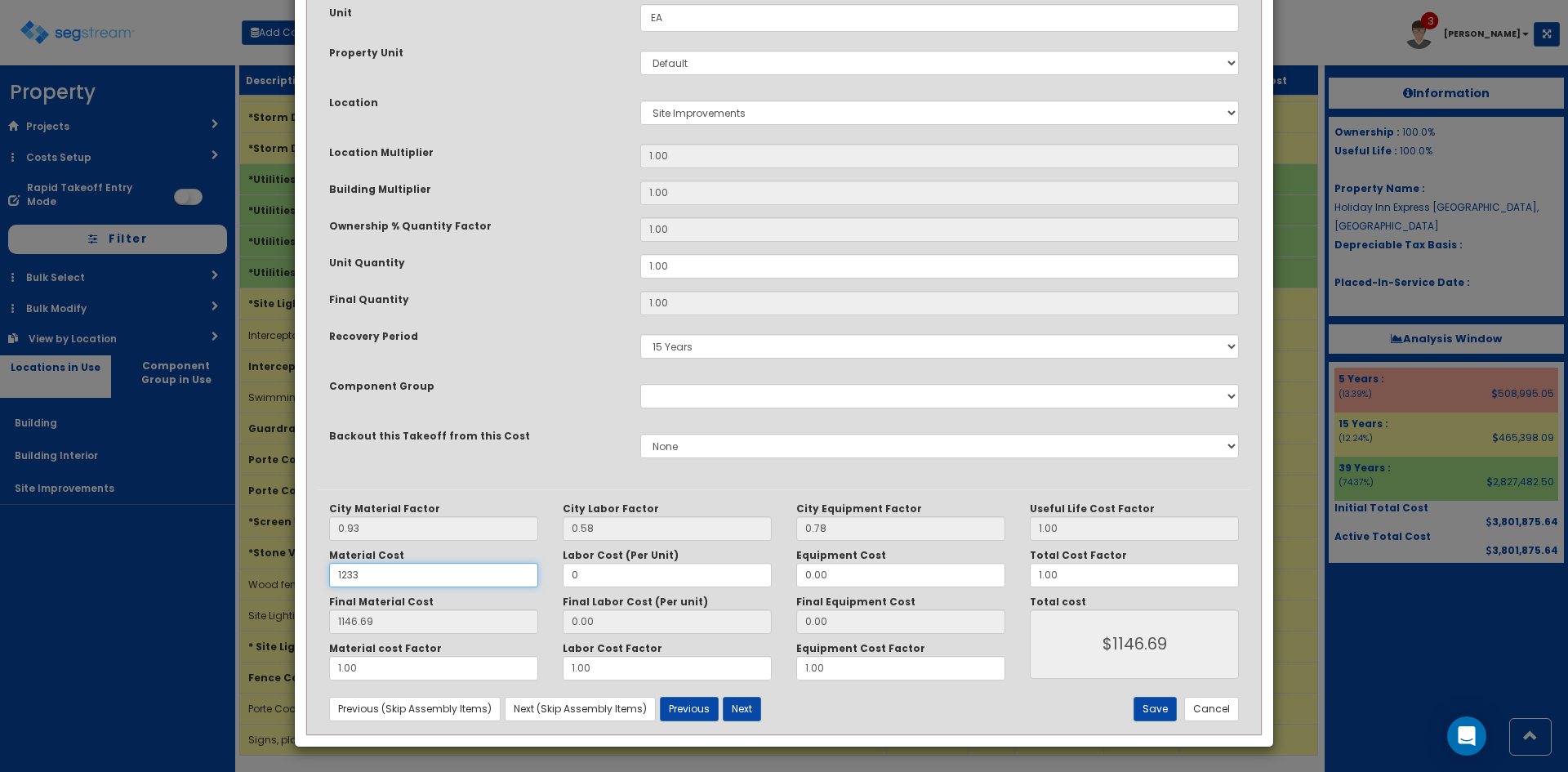
type input "12338"
type input "11474.34"
type input "$11474.34"
type input "12338"
click at [1160, 712] on button "Save" at bounding box center [1155, 708] width 44 height 24
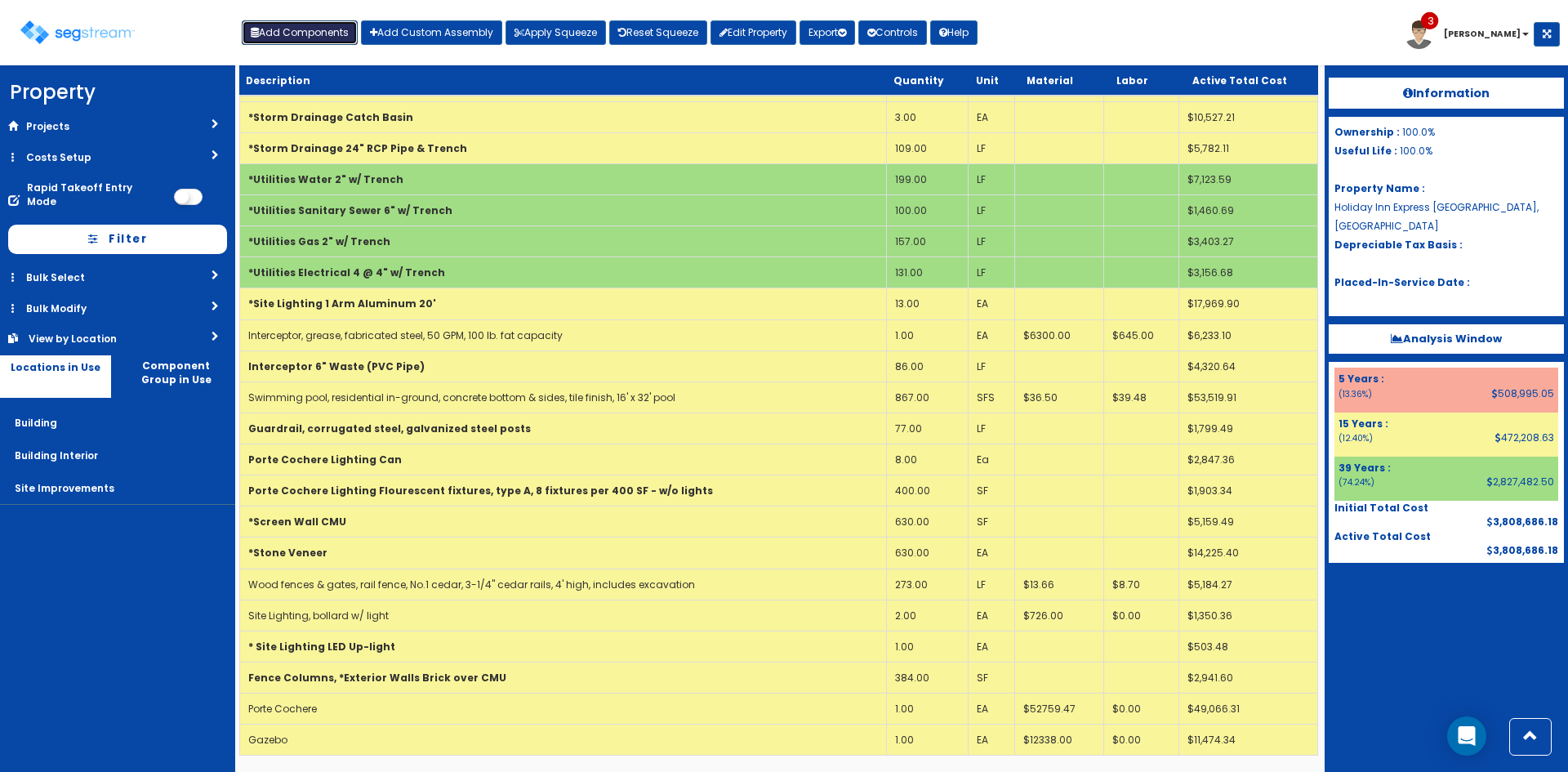
click at [297, 32] on button "Add Components" at bounding box center [300, 32] width 116 height 24
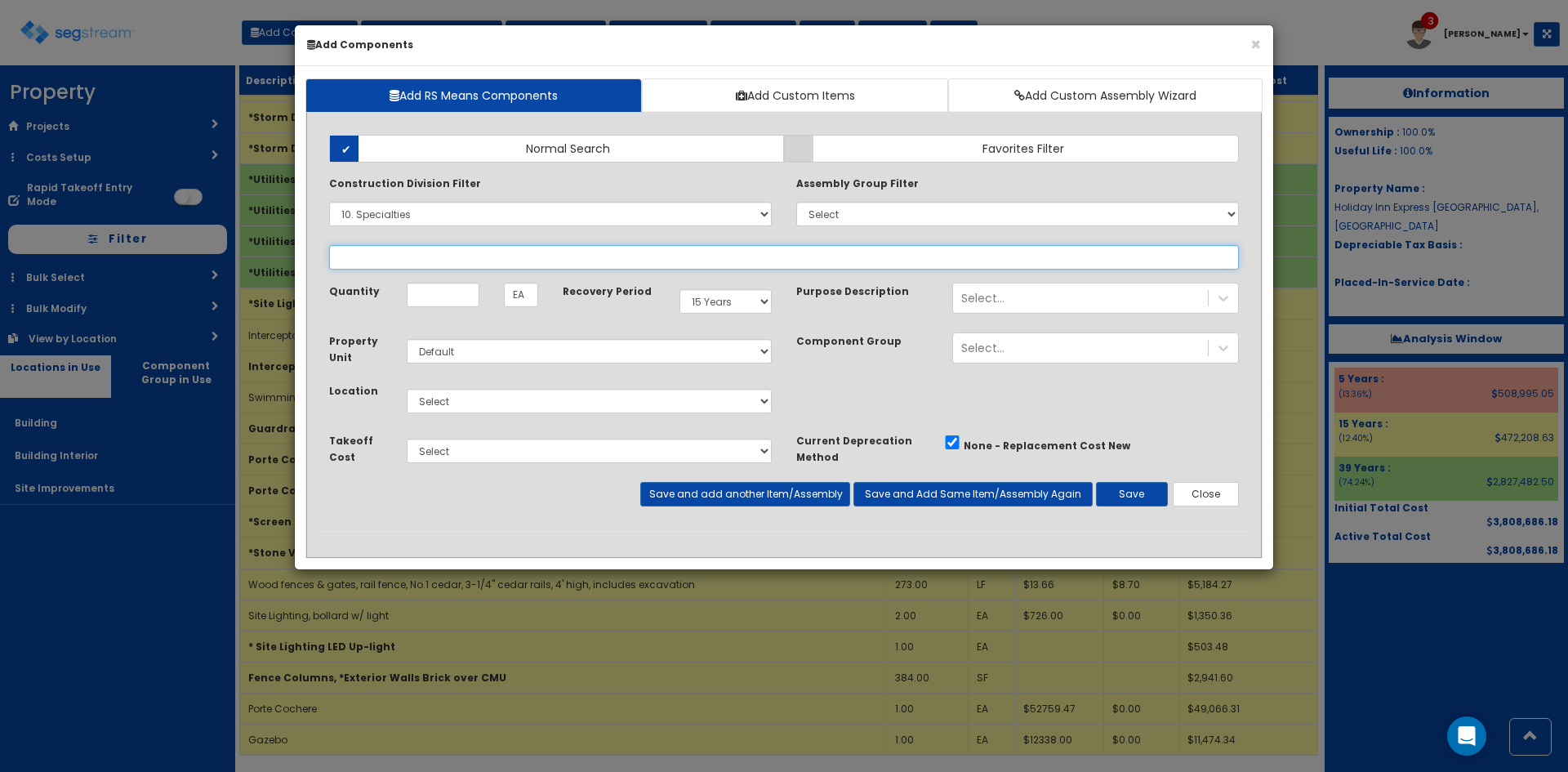
select select
select select "10141910"
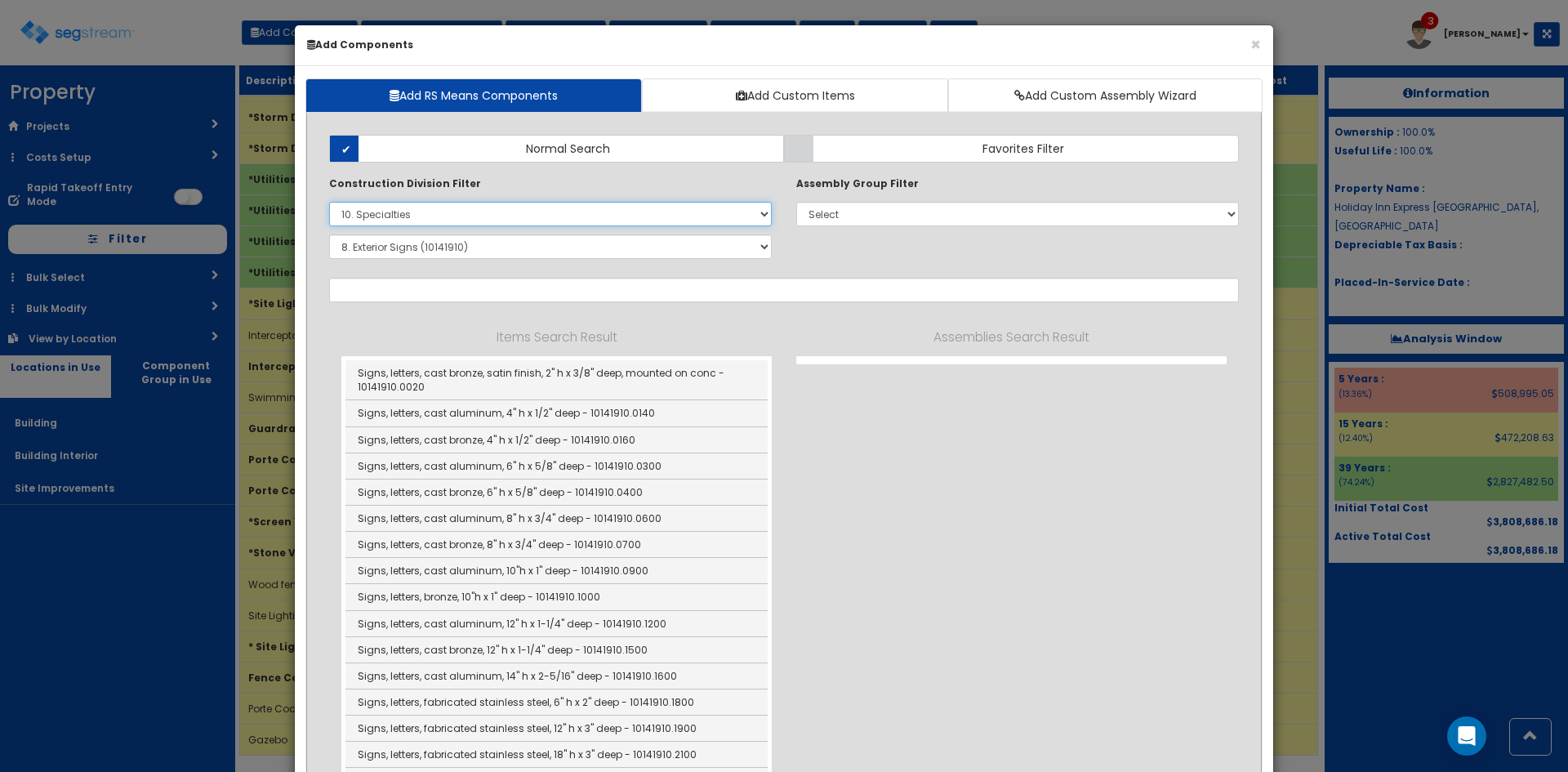
click at [457, 218] on select "Select 0. Custom Item 1. General Requirements 2. Existing Conditions 3. Concret…" at bounding box center [550, 213] width 443 height 24
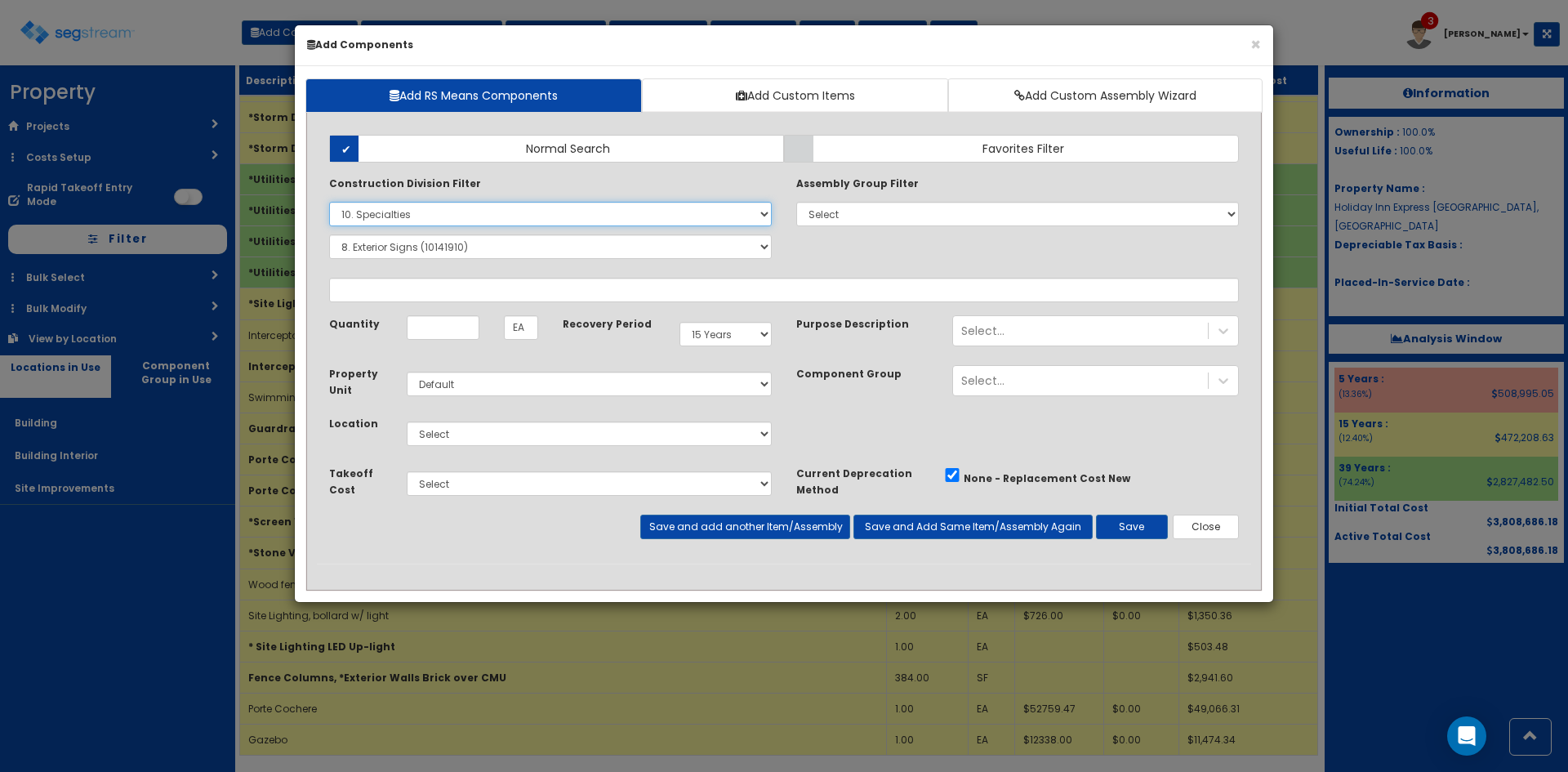
select select
click at [329, 202] on select "Select 0. Custom Item 1. General Requirements 2. Existing Conditions 3. Concret…" at bounding box center [550, 213] width 443 height 24
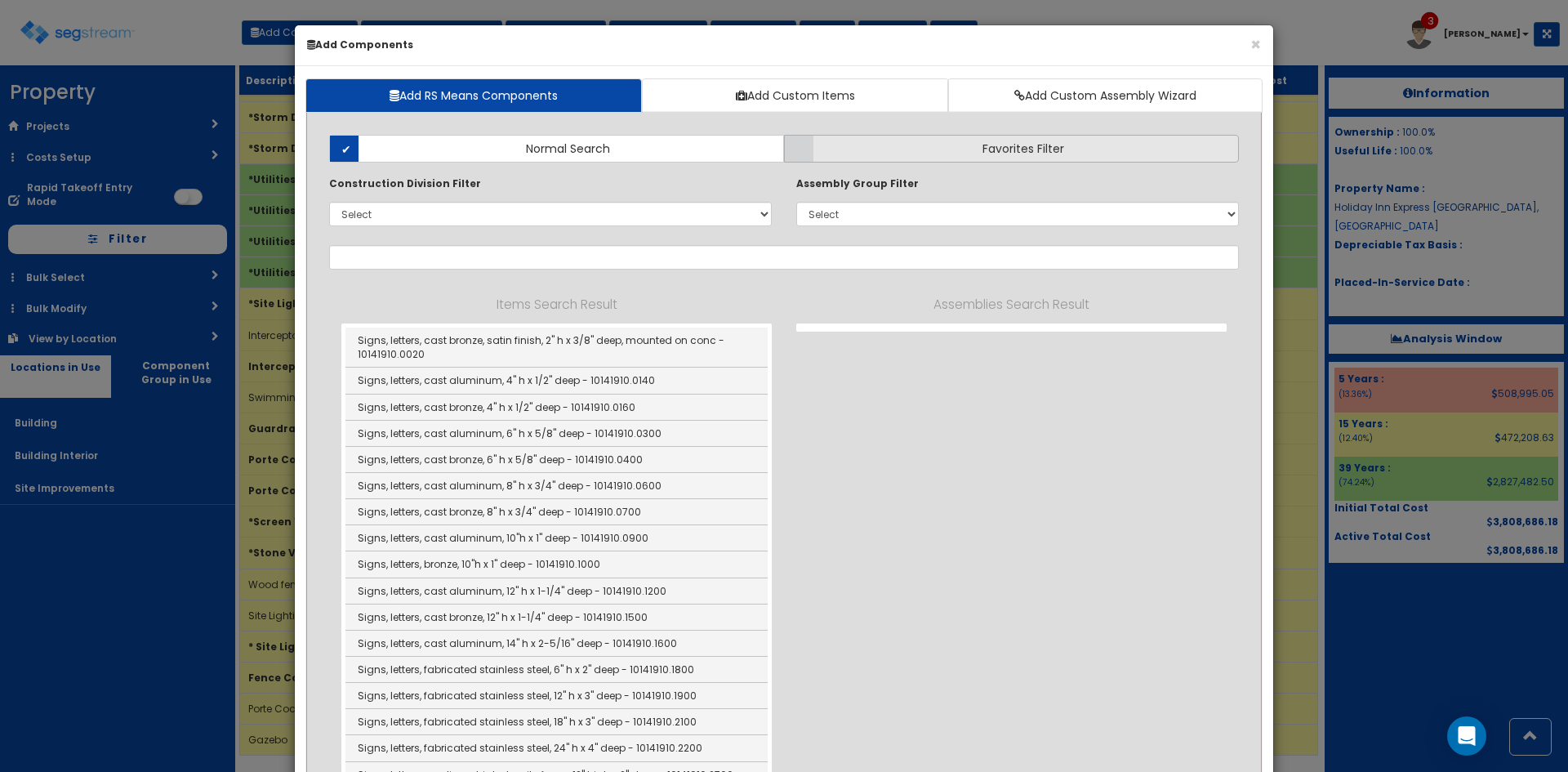
click at [969, 155] on label "Favorites Filter" at bounding box center [1011, 148] width 455 height 28
click at [0, 0] on input "Favorites Filter" at bounding box center [0, 0] width 0 height 0
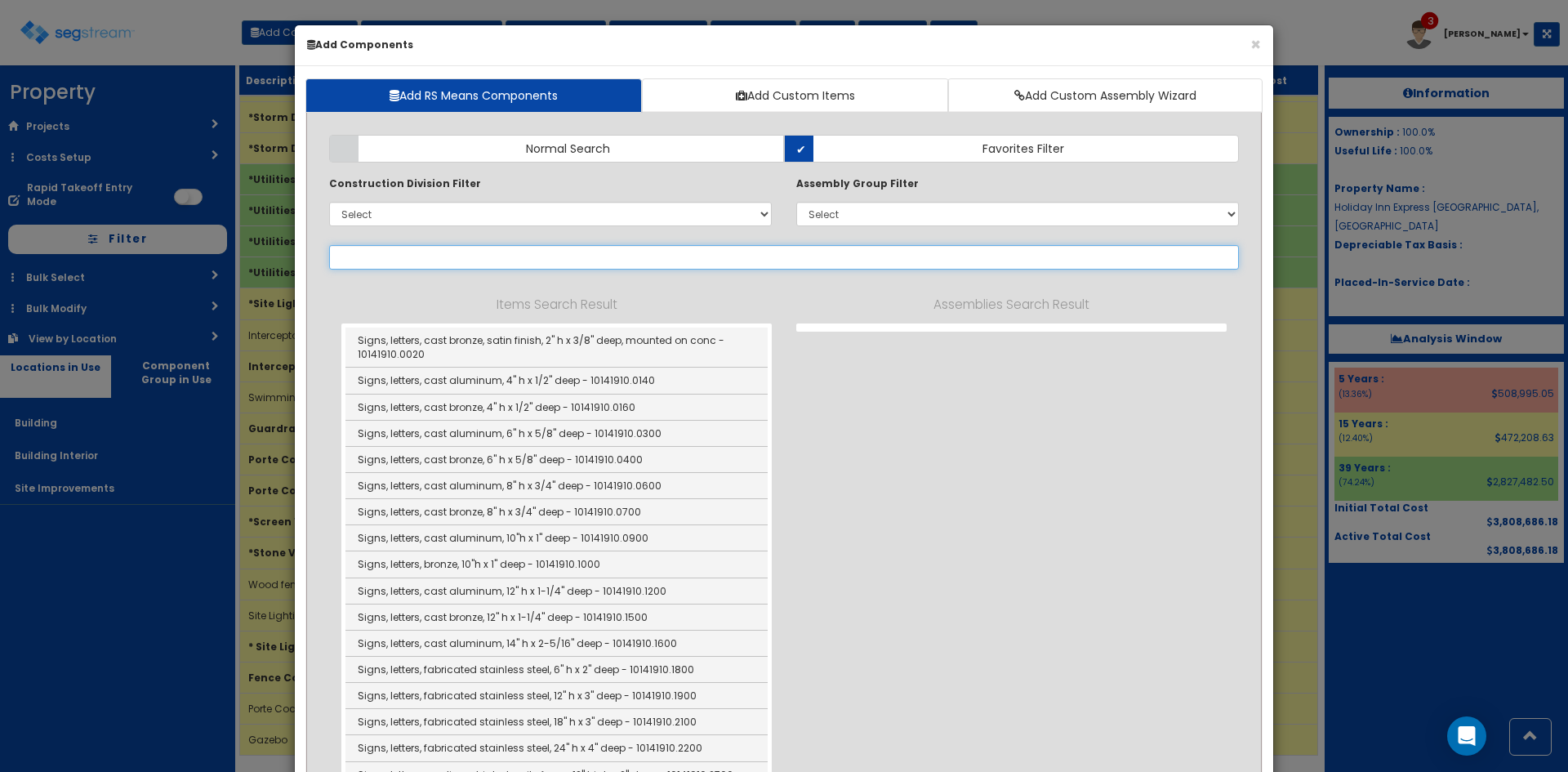
click at [653, 252] on input "text" at bounding box center [784, 257] width 910 height 24
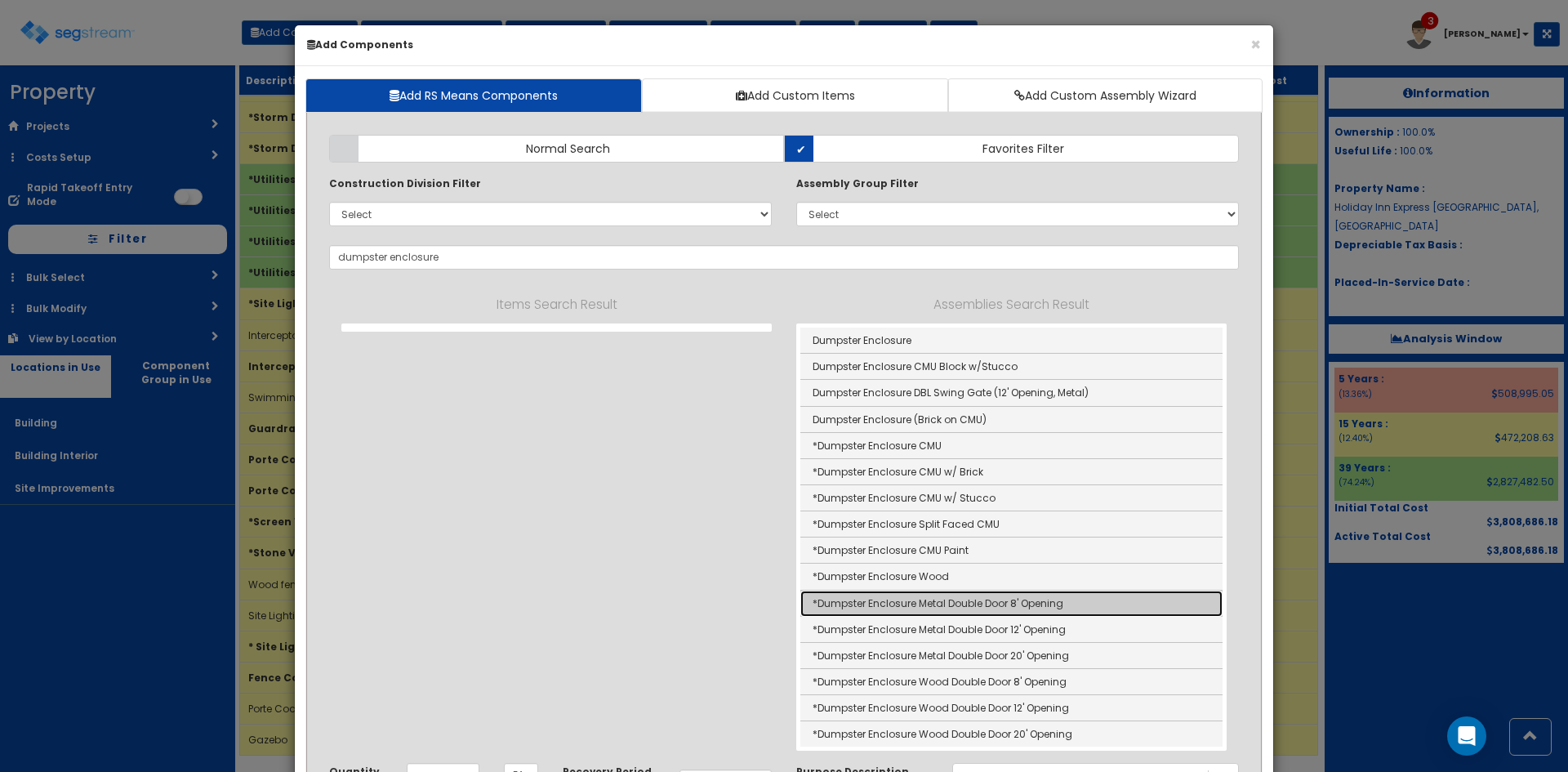
click at [881, 607] on link "*Dumpster Enclosure Metal Double Door 8' Opening" at bounding box center [1011, 603] width 422 height 26
type input "*Dumpster Enclosure Metal Double Door 8' Opening"
checkbox input "true"
type input "OPN"
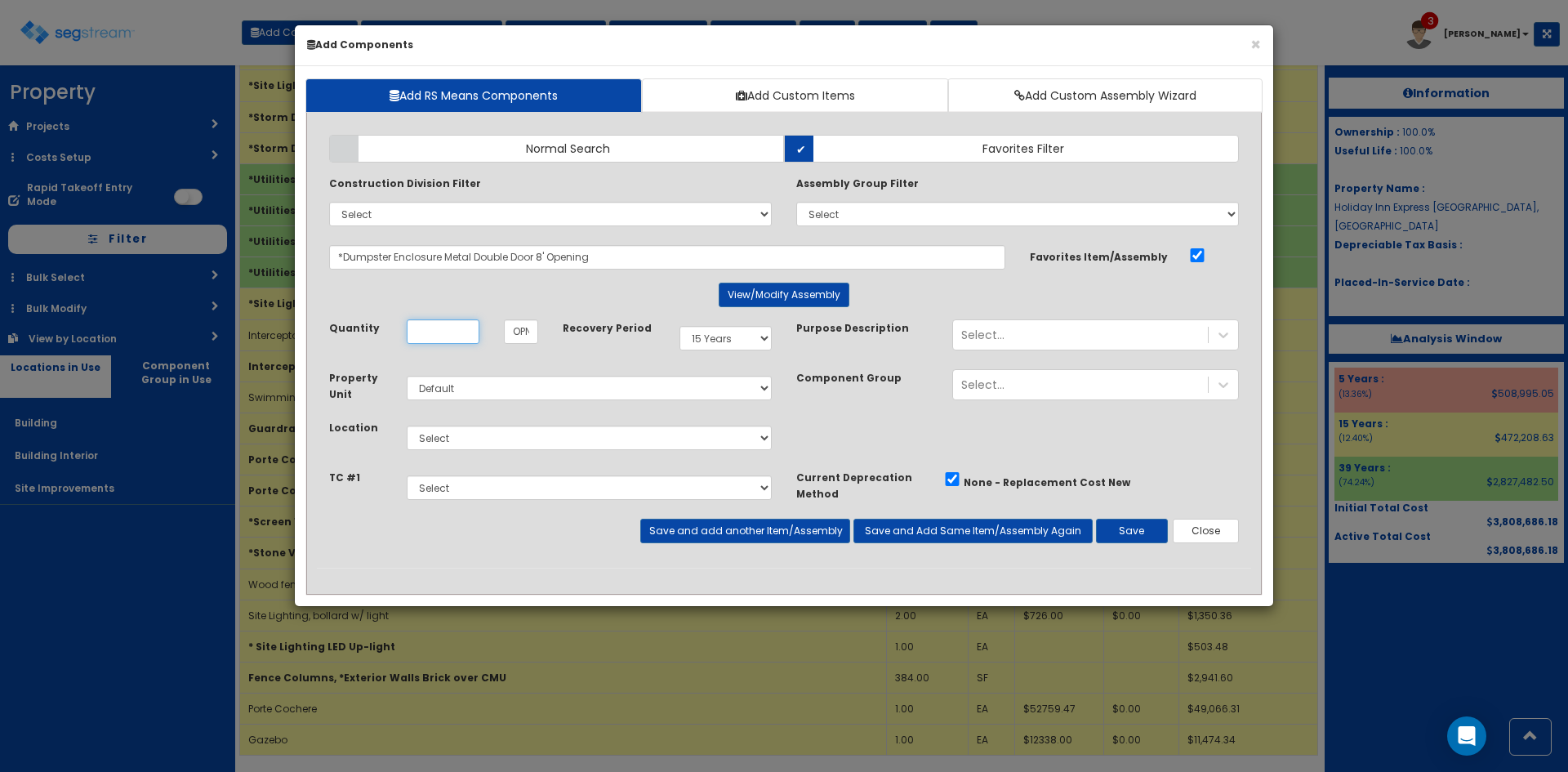
scroll to position [0, 0]
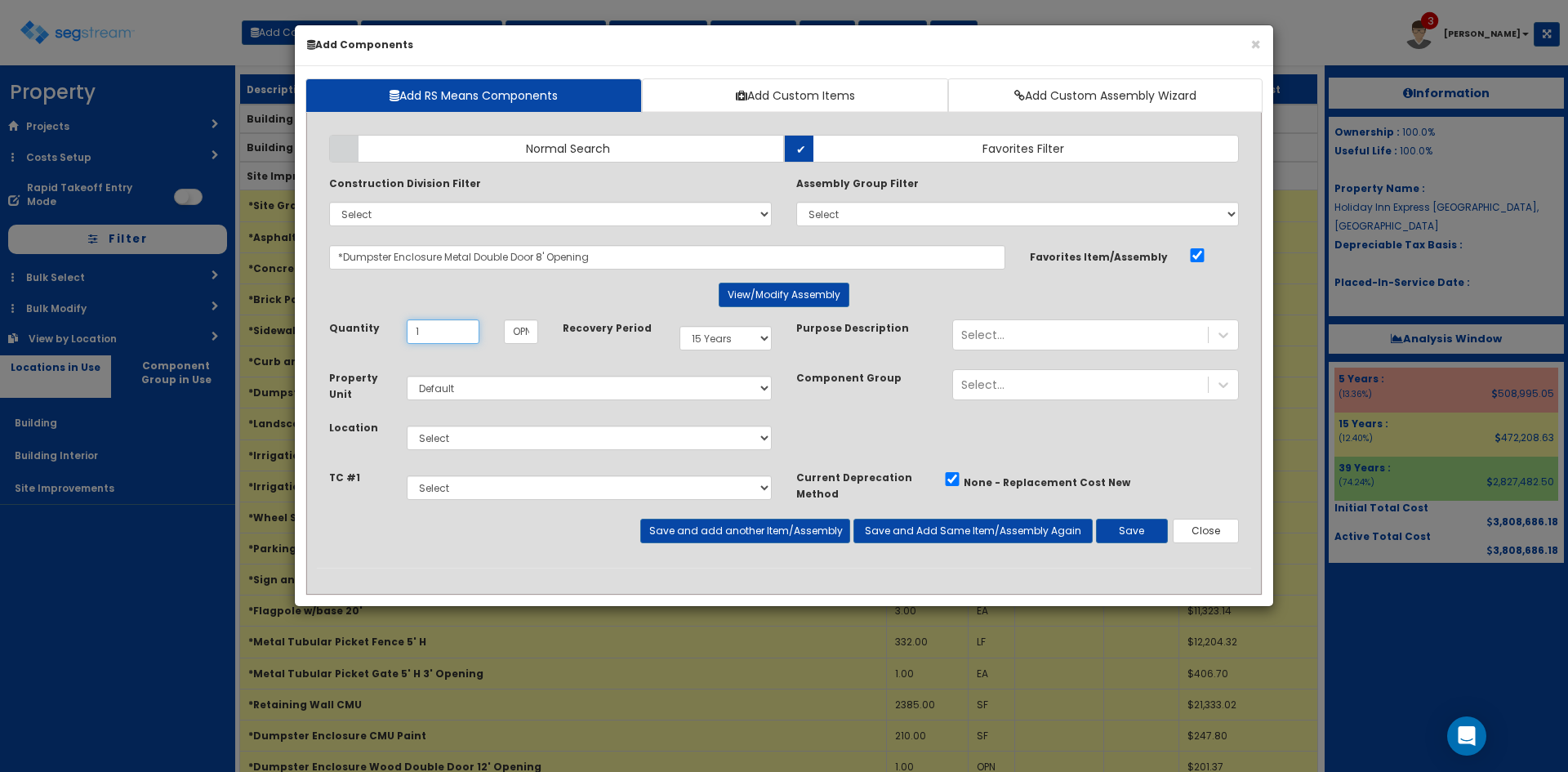
type input "1"
select select "27"
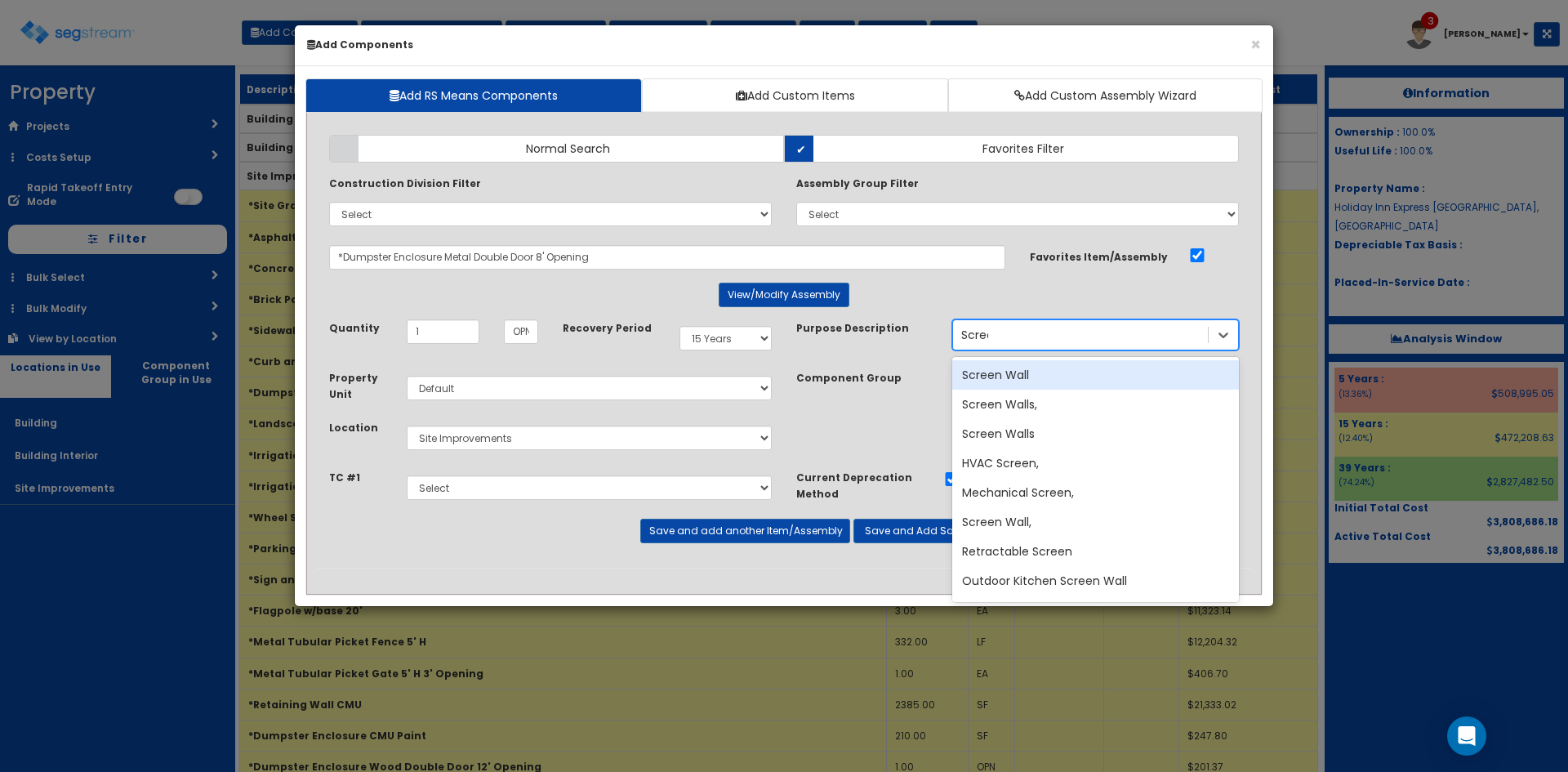
type input "Screen"
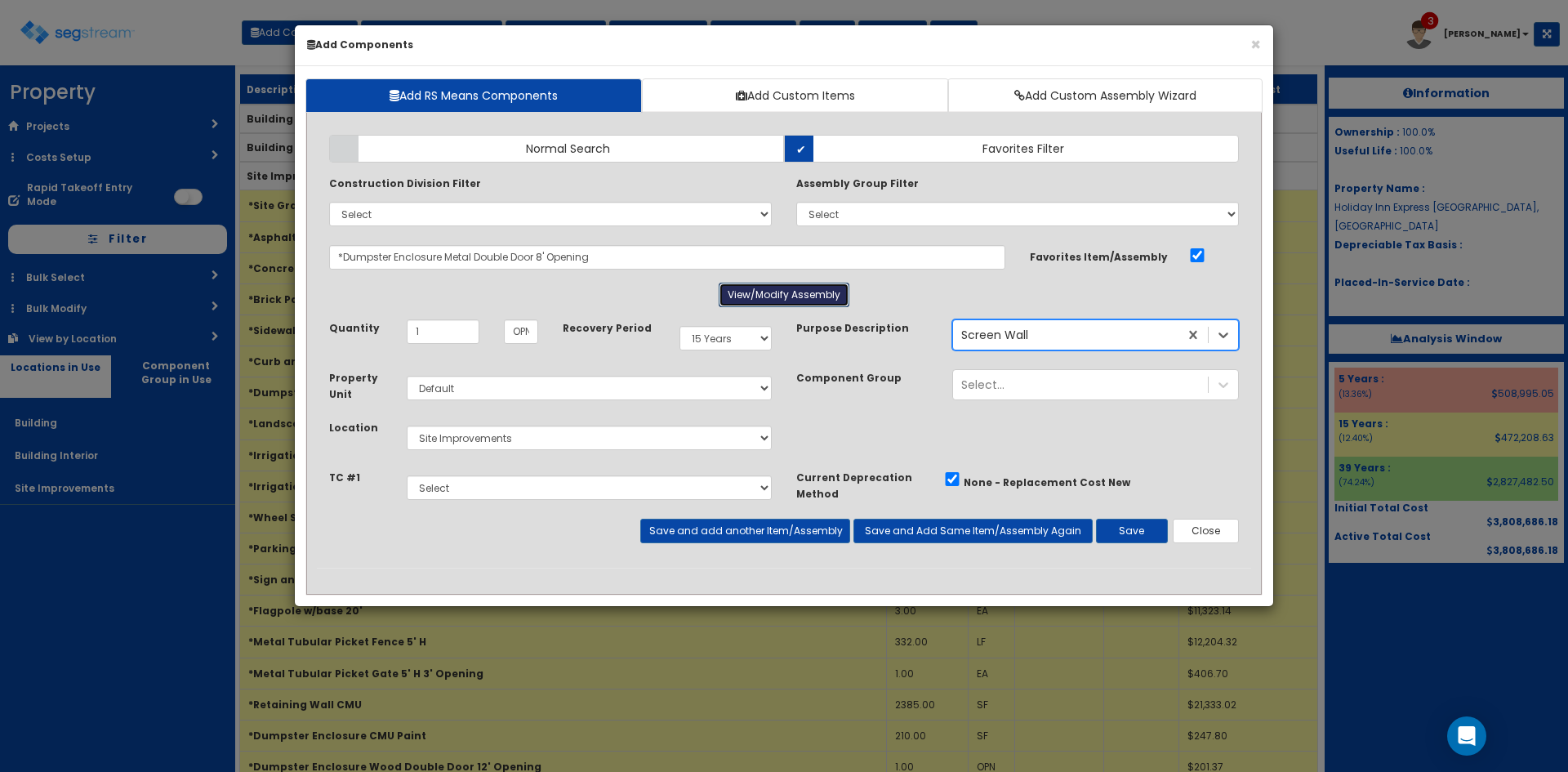
click at [738, 294] on button "View/Modify Assembly" at bounding box center [784, 294] width 131 height 24
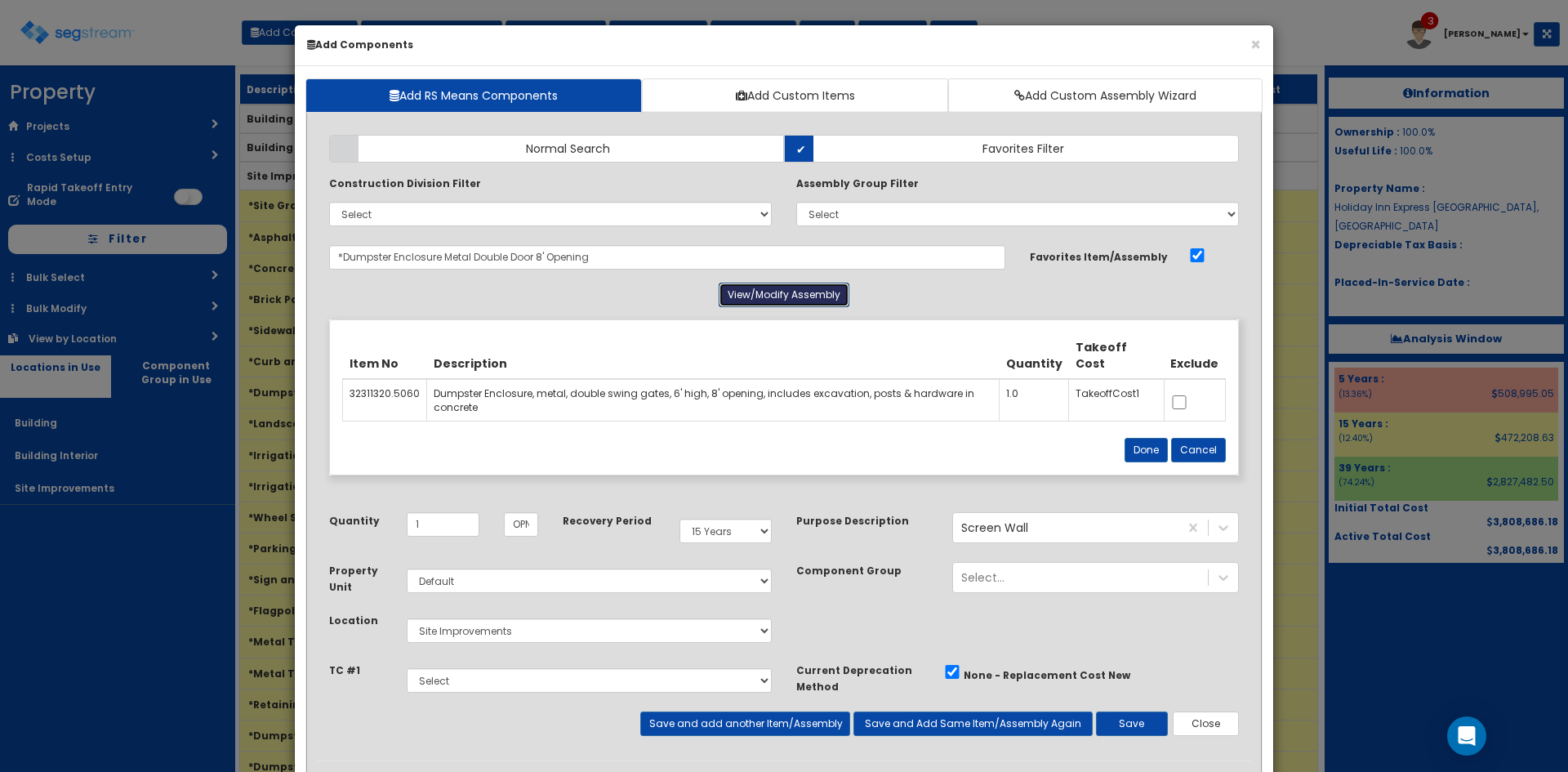
click at [772, 295] on button "View/Modify Assembly" at bounding box center [784, 294] width 131 height 24
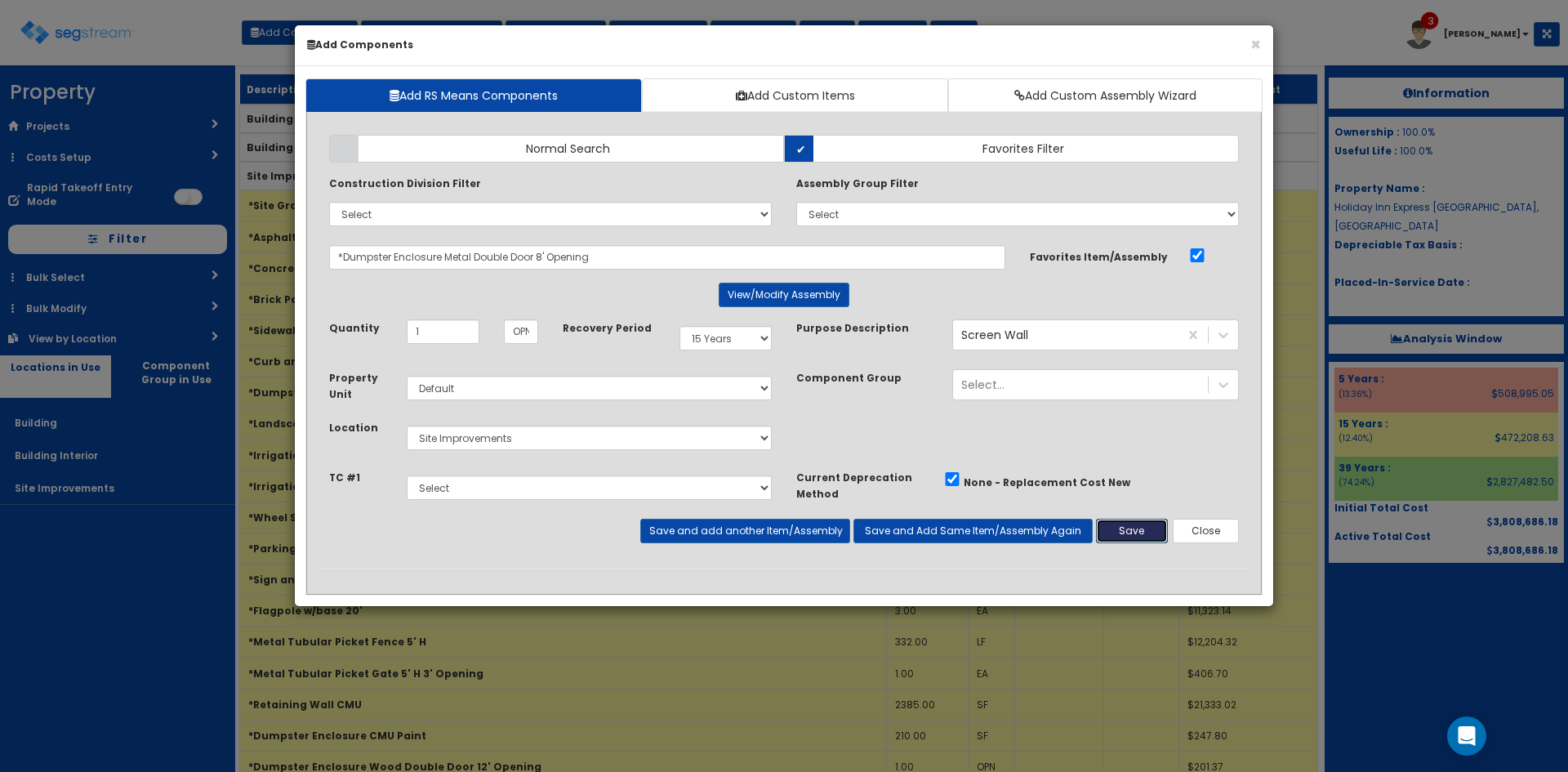
click at [1116, 531] on button "Save" at bounding box center [1132, 530] width 72 height 24
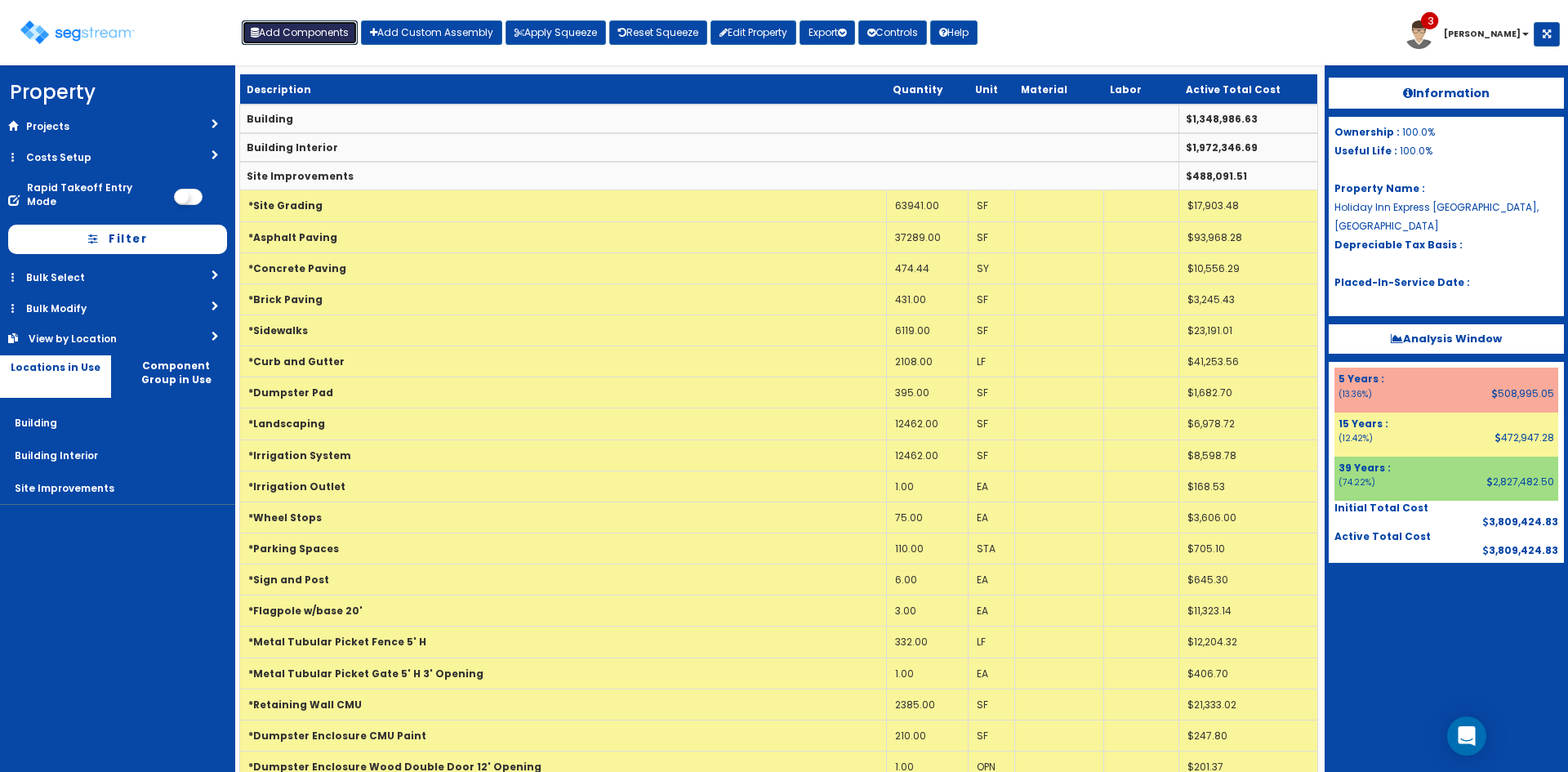
click at [334, 37] on button "Add Components" at bounding box center [300, 32] width 116 height 24
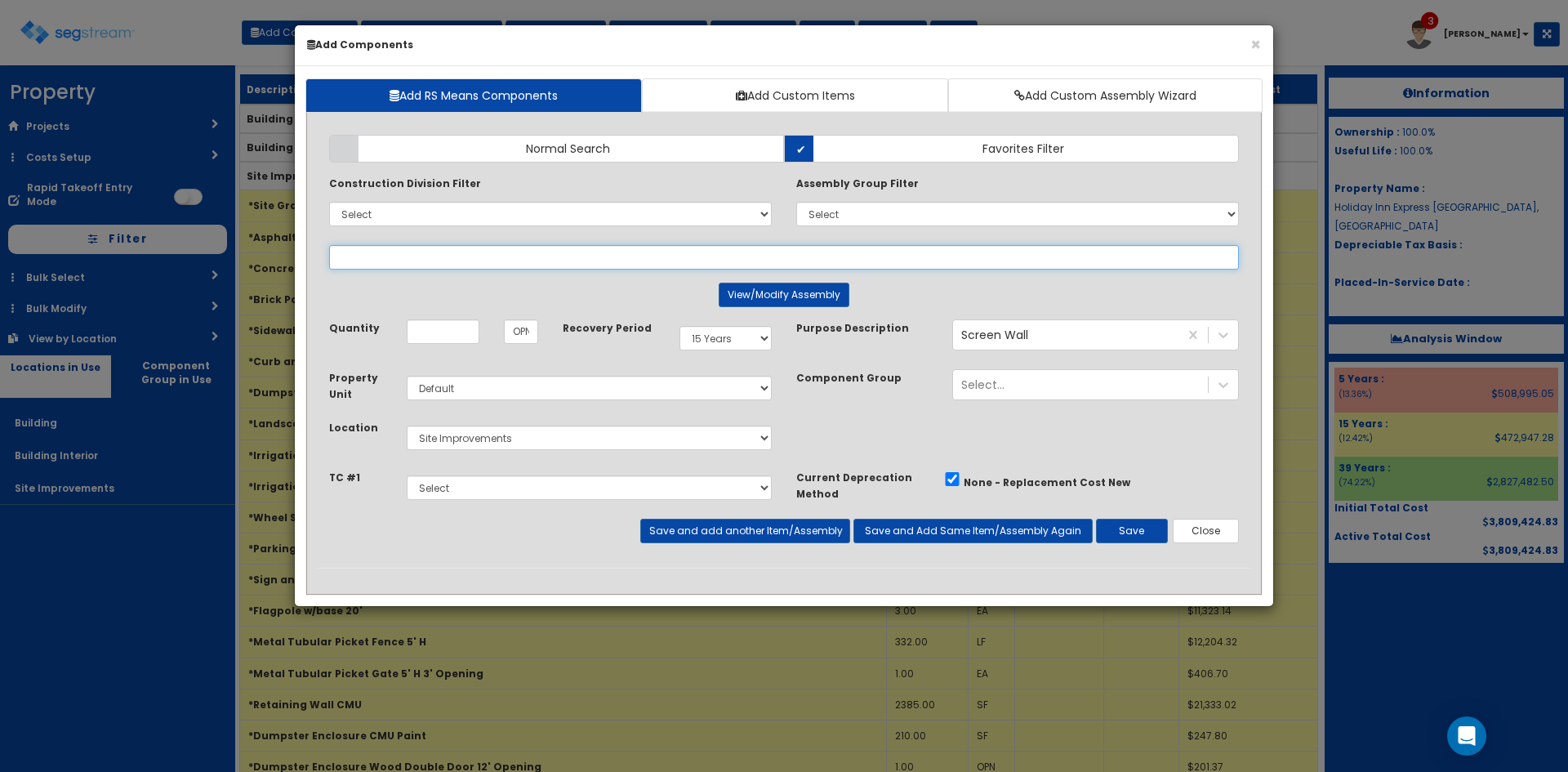
select select
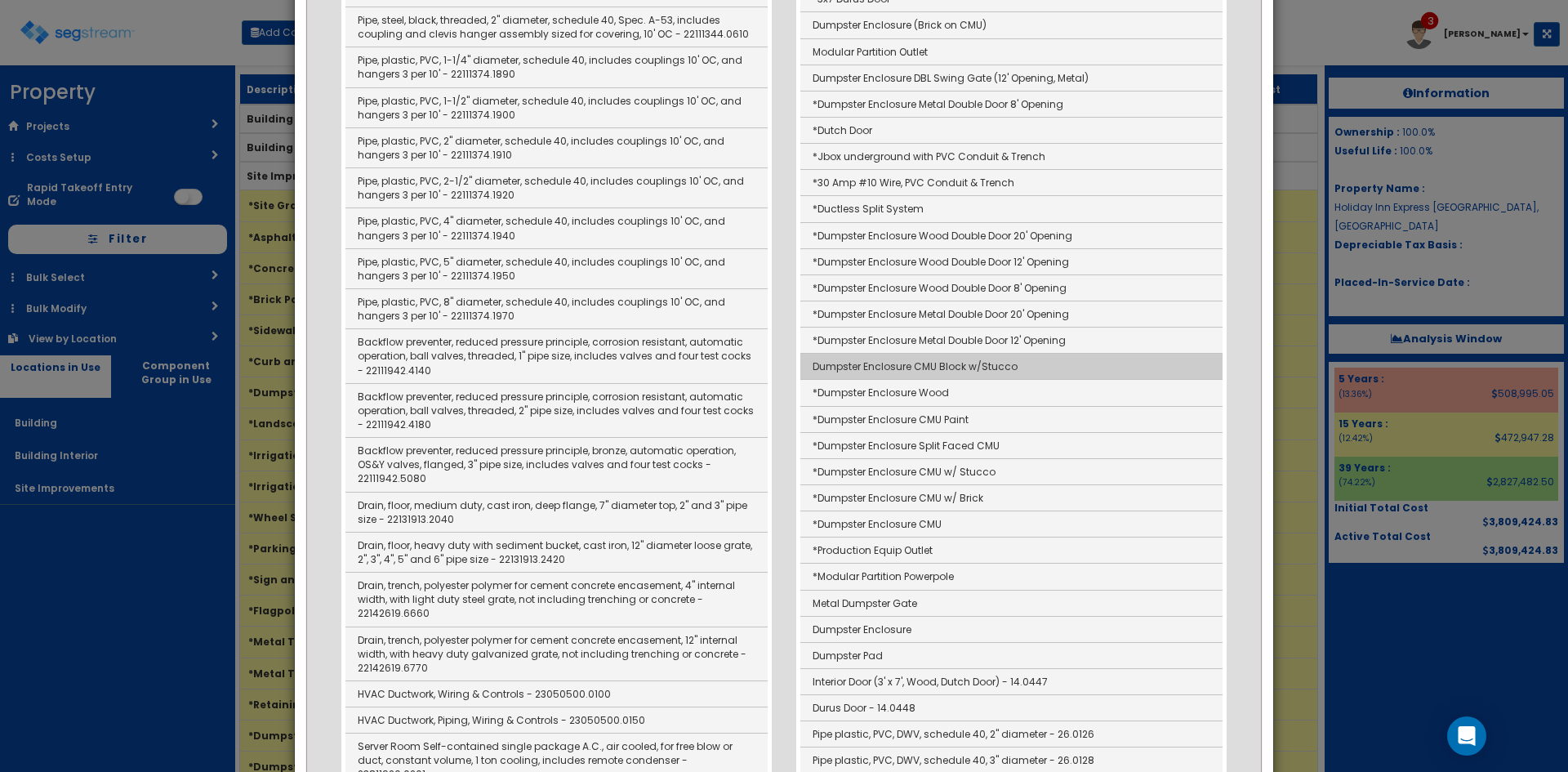
scroll to position [339, 0]
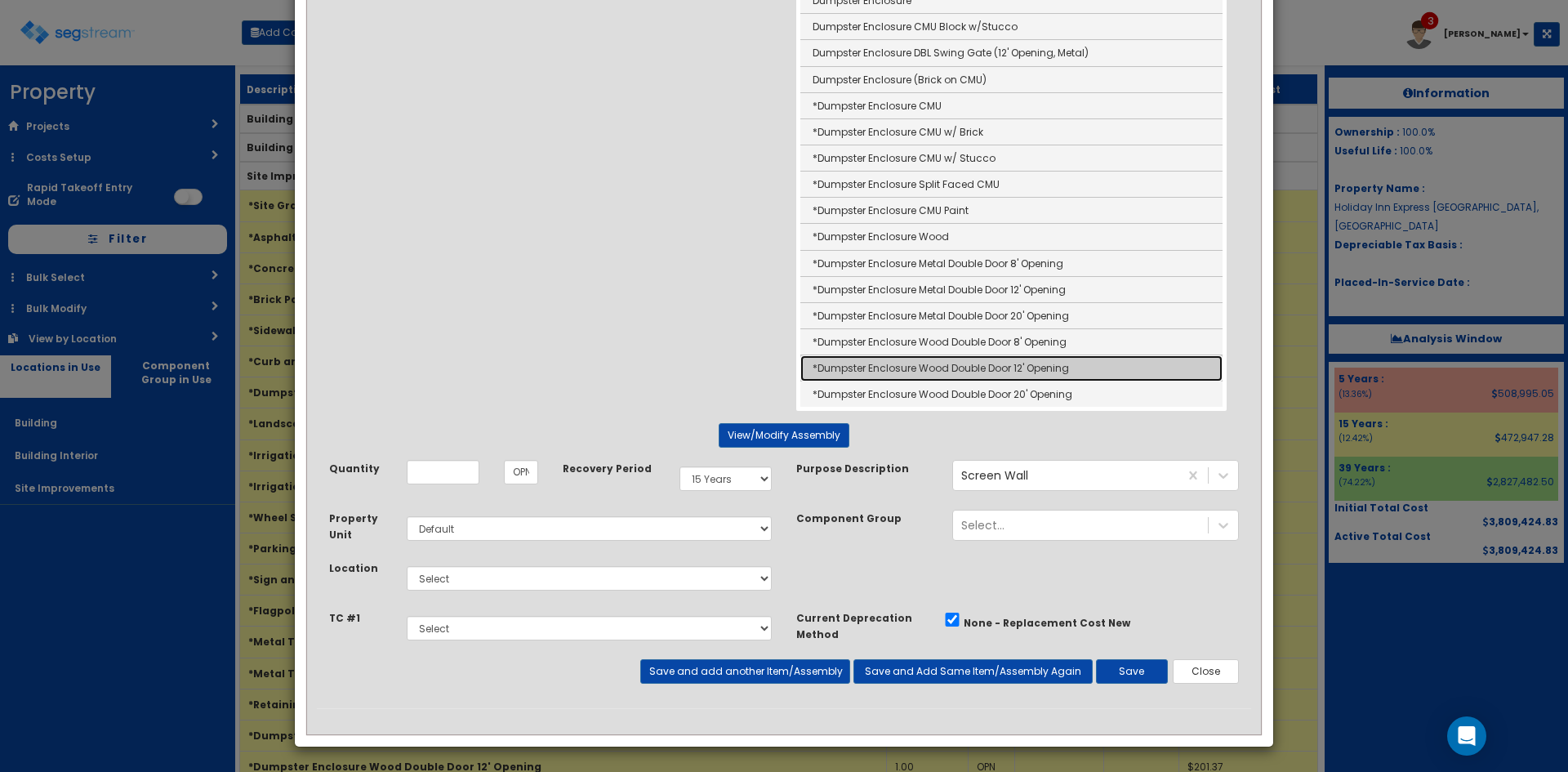
click at [913, 370] on link "*Dumpster Enclosure Wood Double Door 12' Opening" at bounding box center [1011, 368] width 422 height 26
type input "*Dumpster Enclosure Wood Double Door 12' Opening"
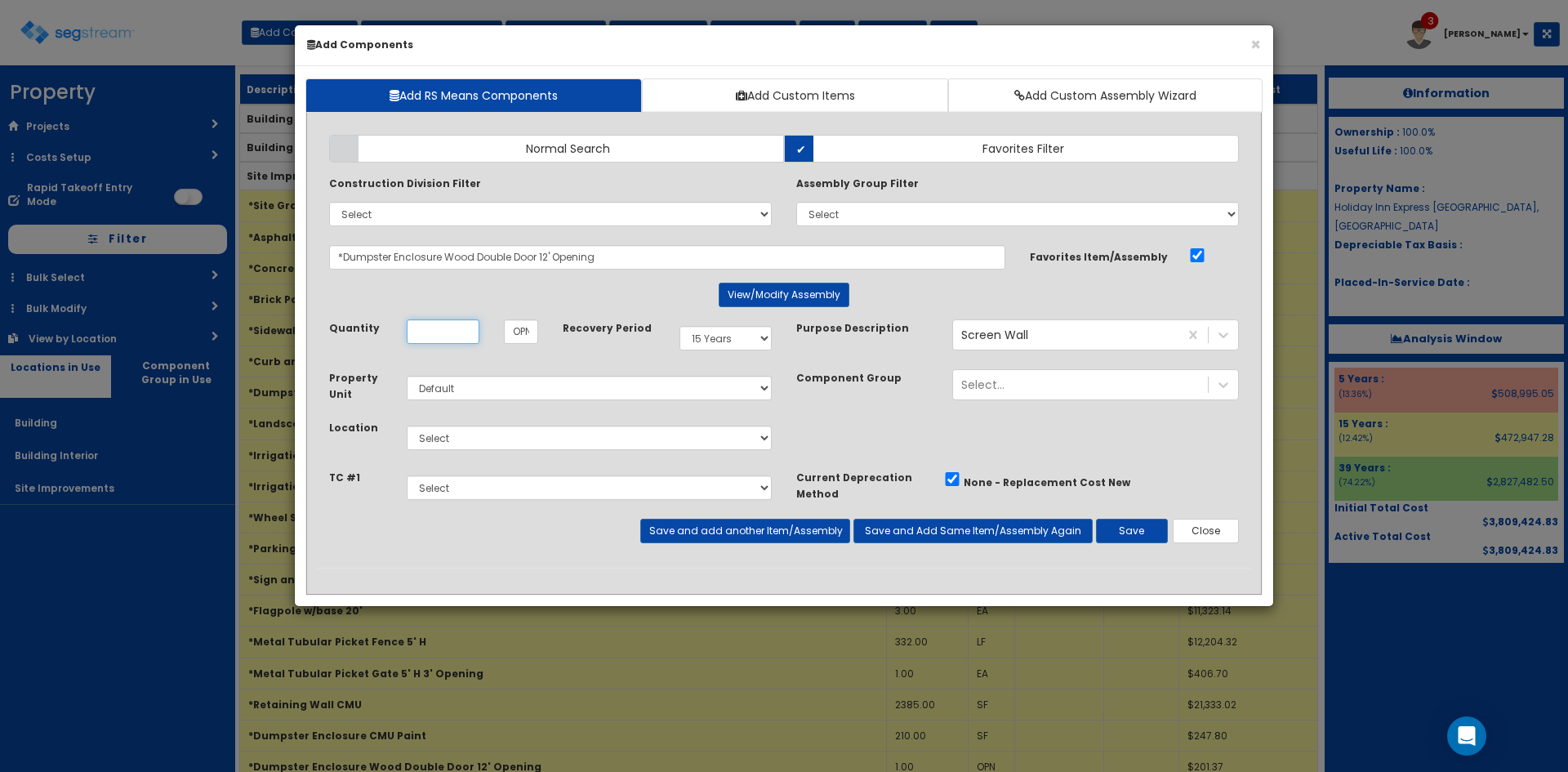
scroll to position [0, 0]
type input "1"
click at [673, 442] on select "Select Building Building Interior Site Improvements Add Additional Location" at bounding box center [589, 438] width 365 height 24
select select "27"
click at [406, 426] on select "Select Building Building Interior Site Improvements Add Additional Location" at bounding box center [589, 438] width 365 height 24
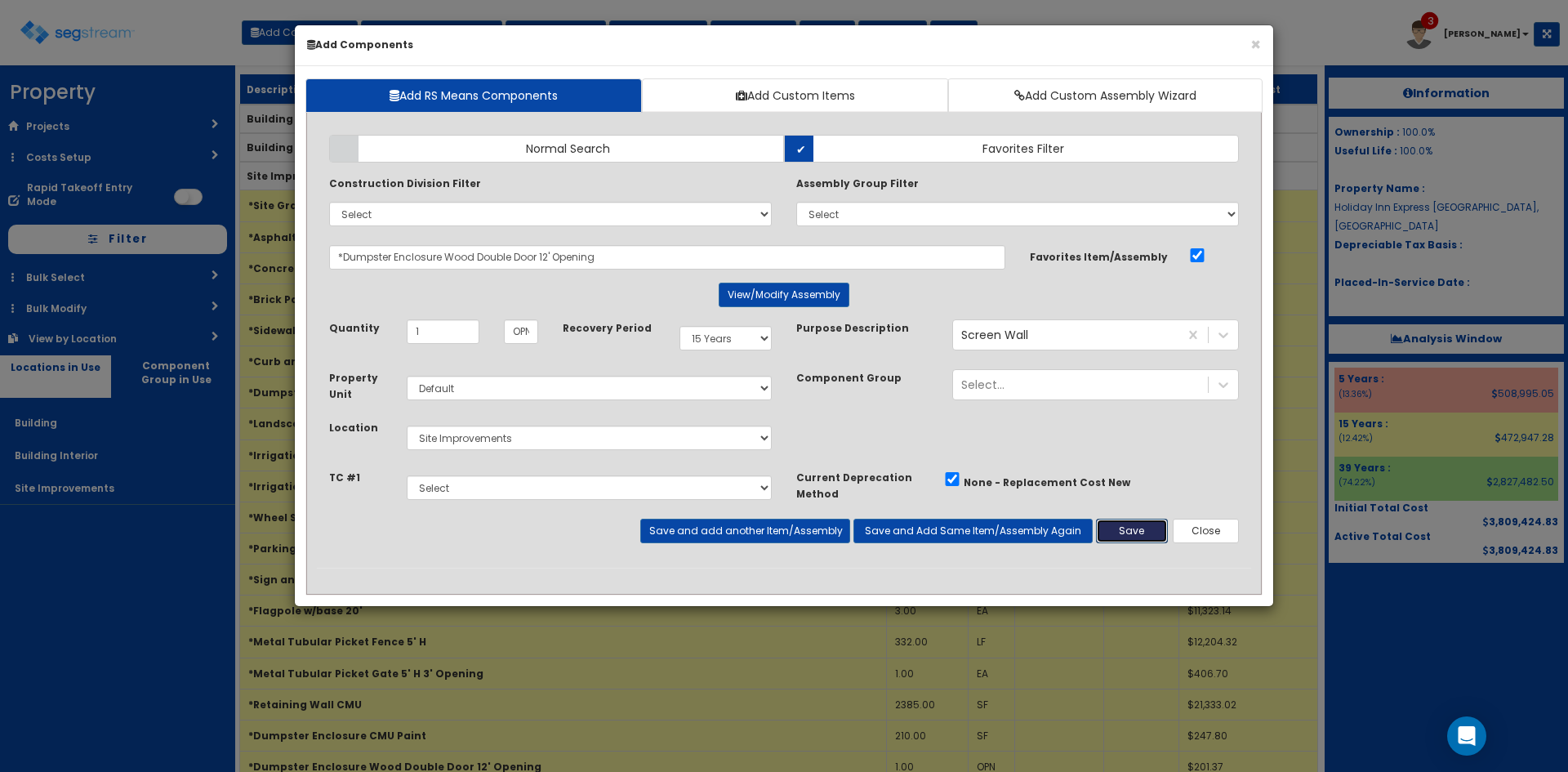
click at [1129, 529] on button "Save" at bounding box center [1132, 530] width 72 height 24
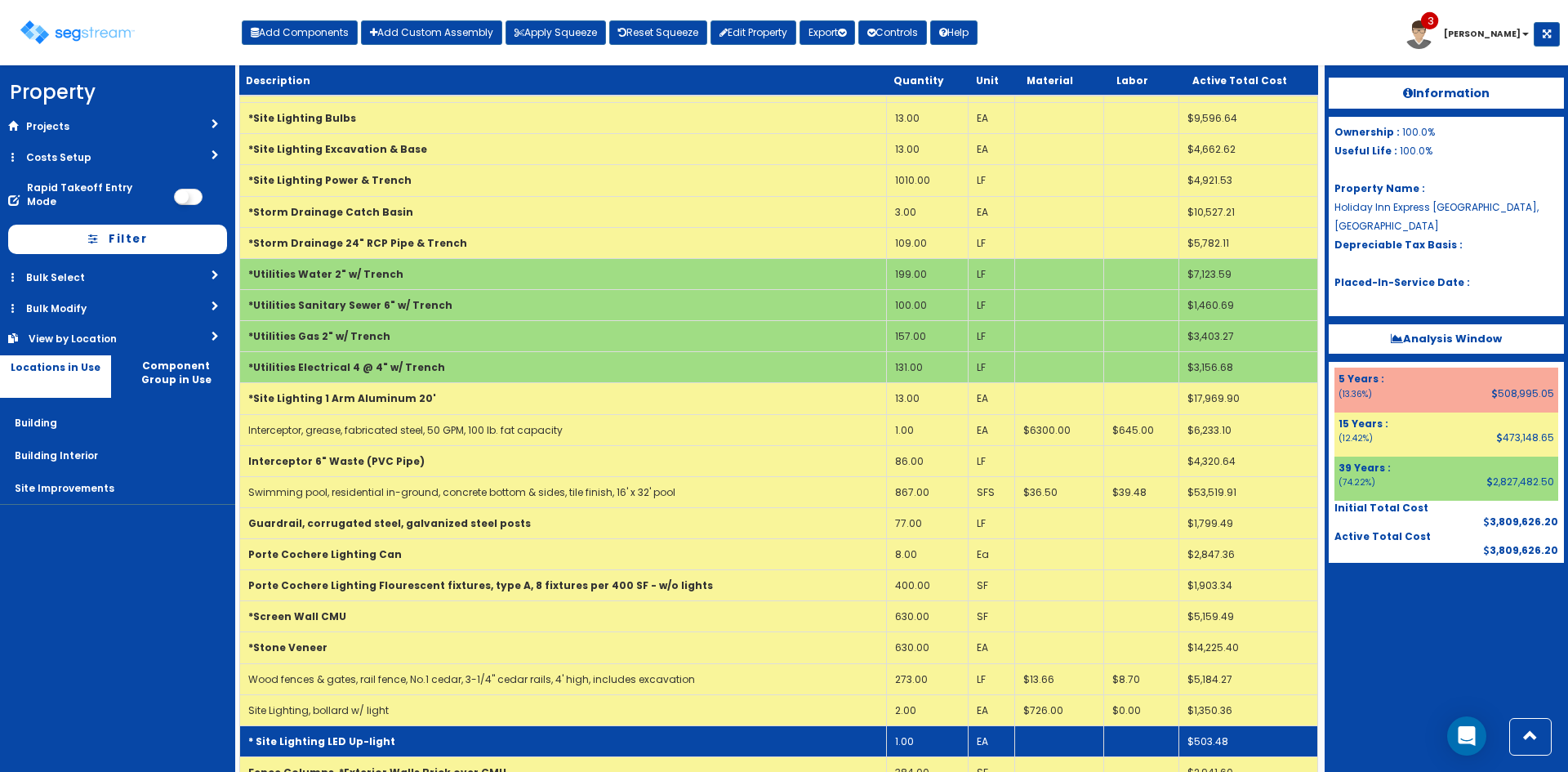
scroll to position [838, 0]
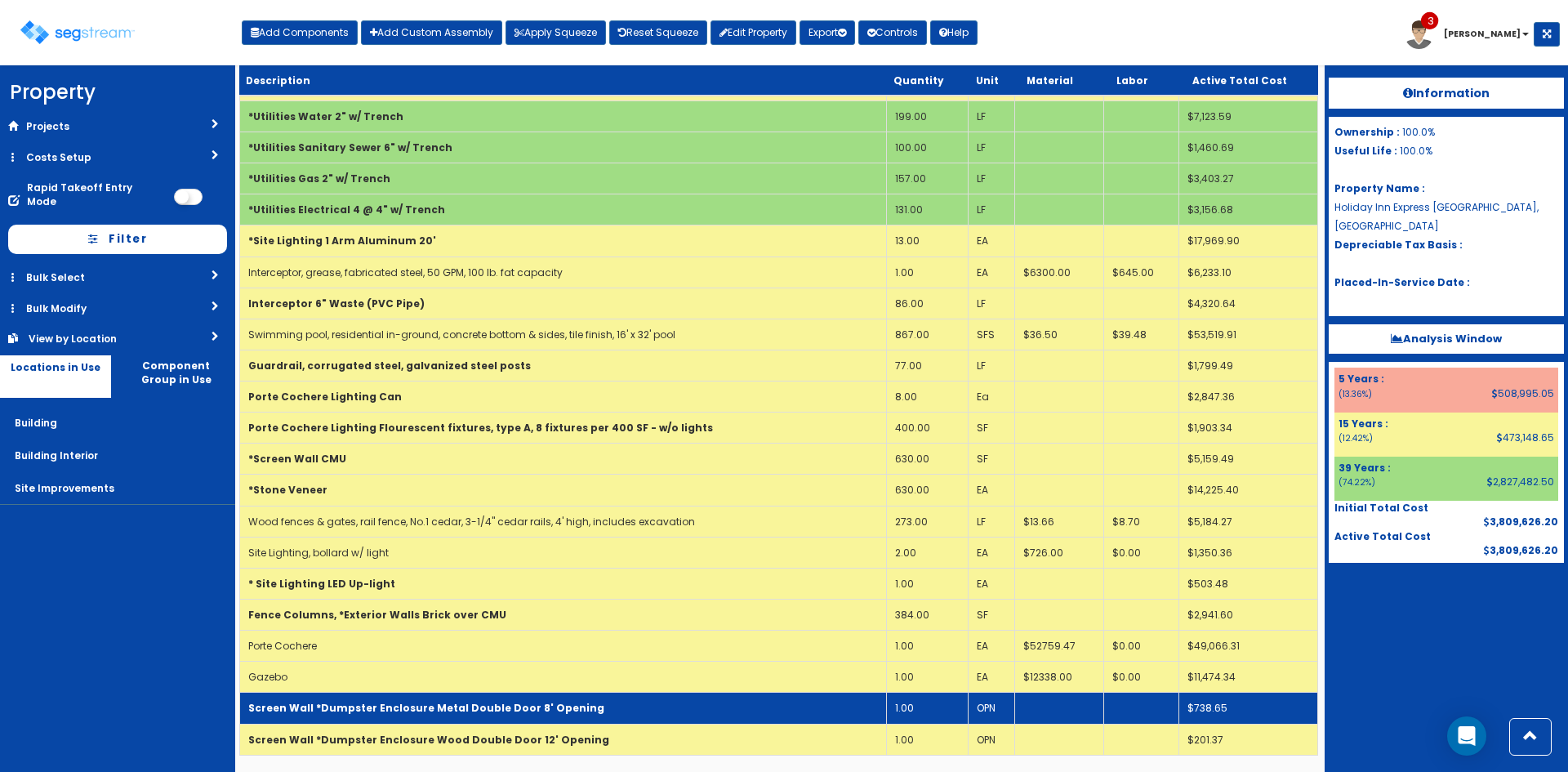
click at [637, 715] on td "Screen Wall *Dumpster Enclosure Metal Double Door 8' Opening" at bounding box center [564, 707] width 647 height 31
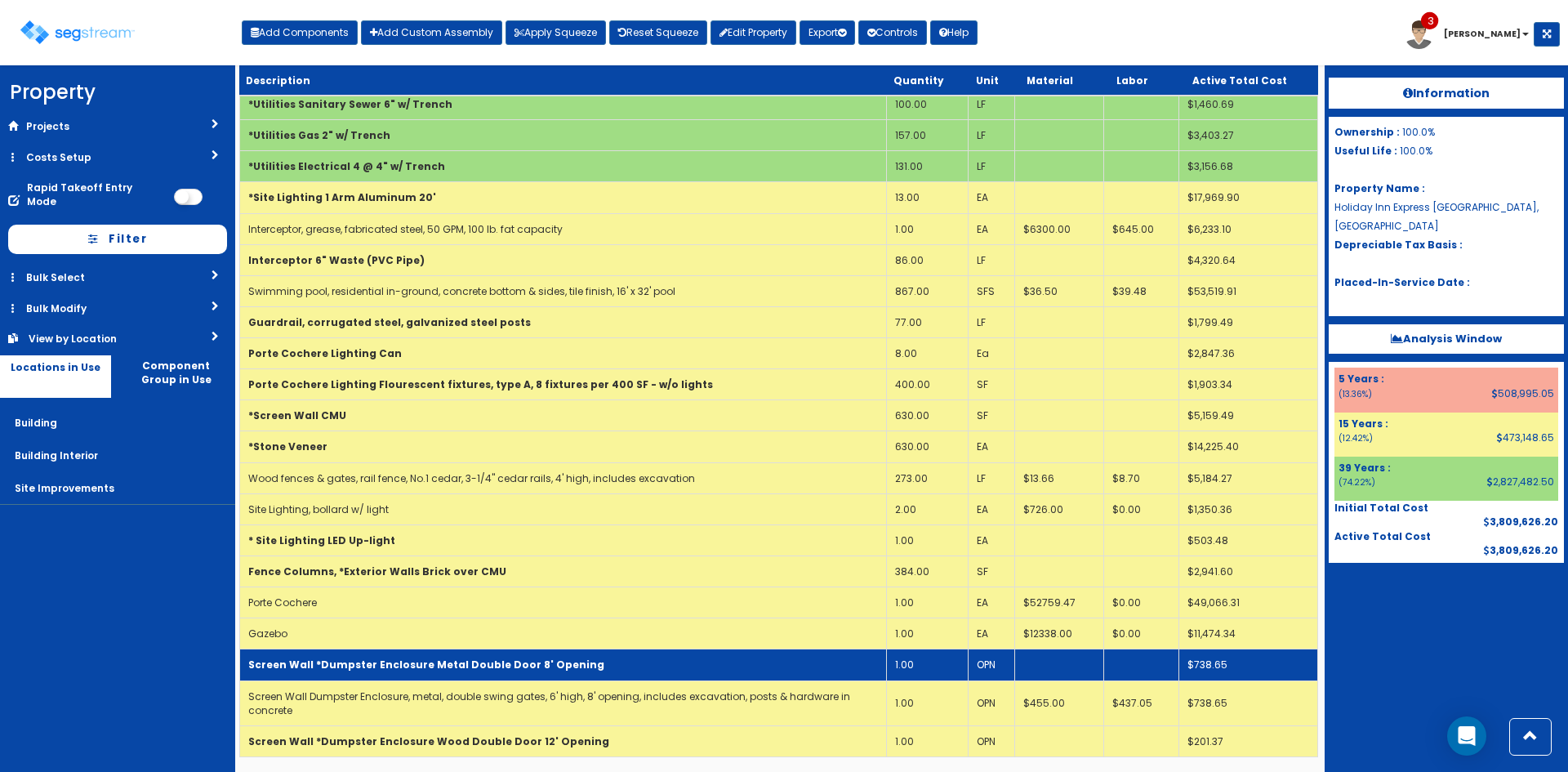
scroll to position [882, 0]
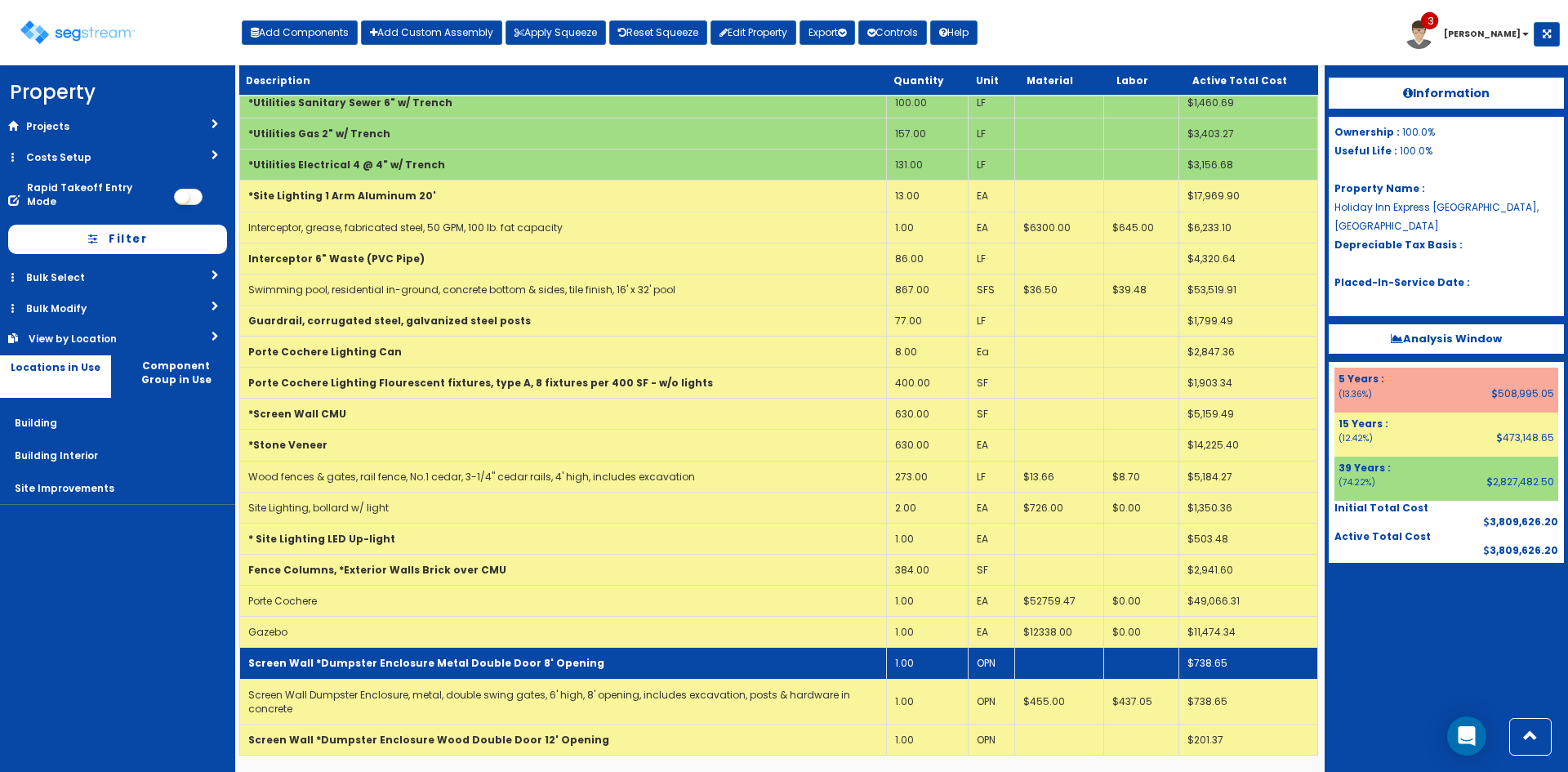
click at [637, 715] on td "Screen Wall Dumpster Enclosure, metal, double swing gates, 6' high, 8' opening,…" at bounding box center [564, 701] width 647 height 45
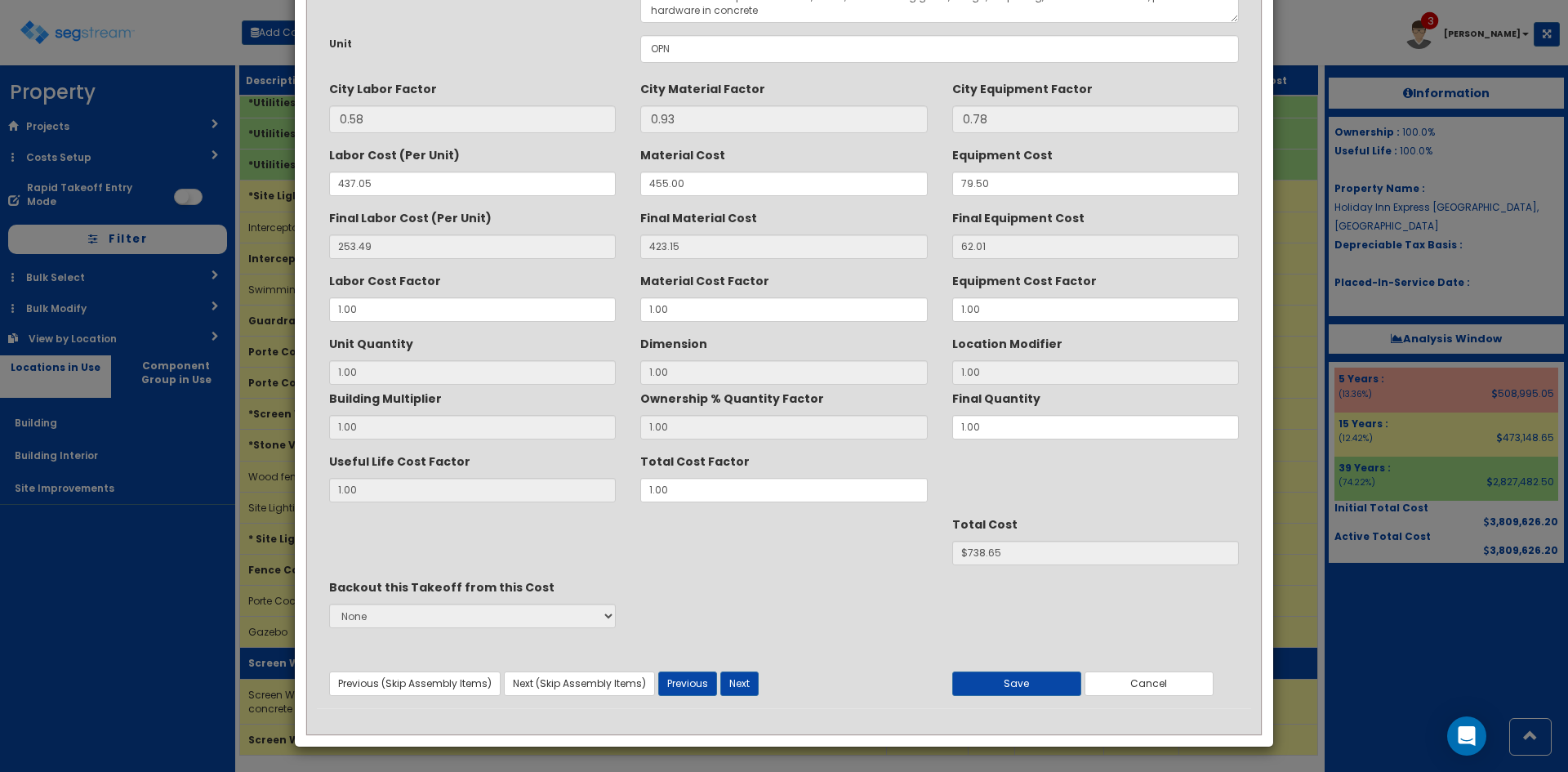
scroll to position [0, 0]
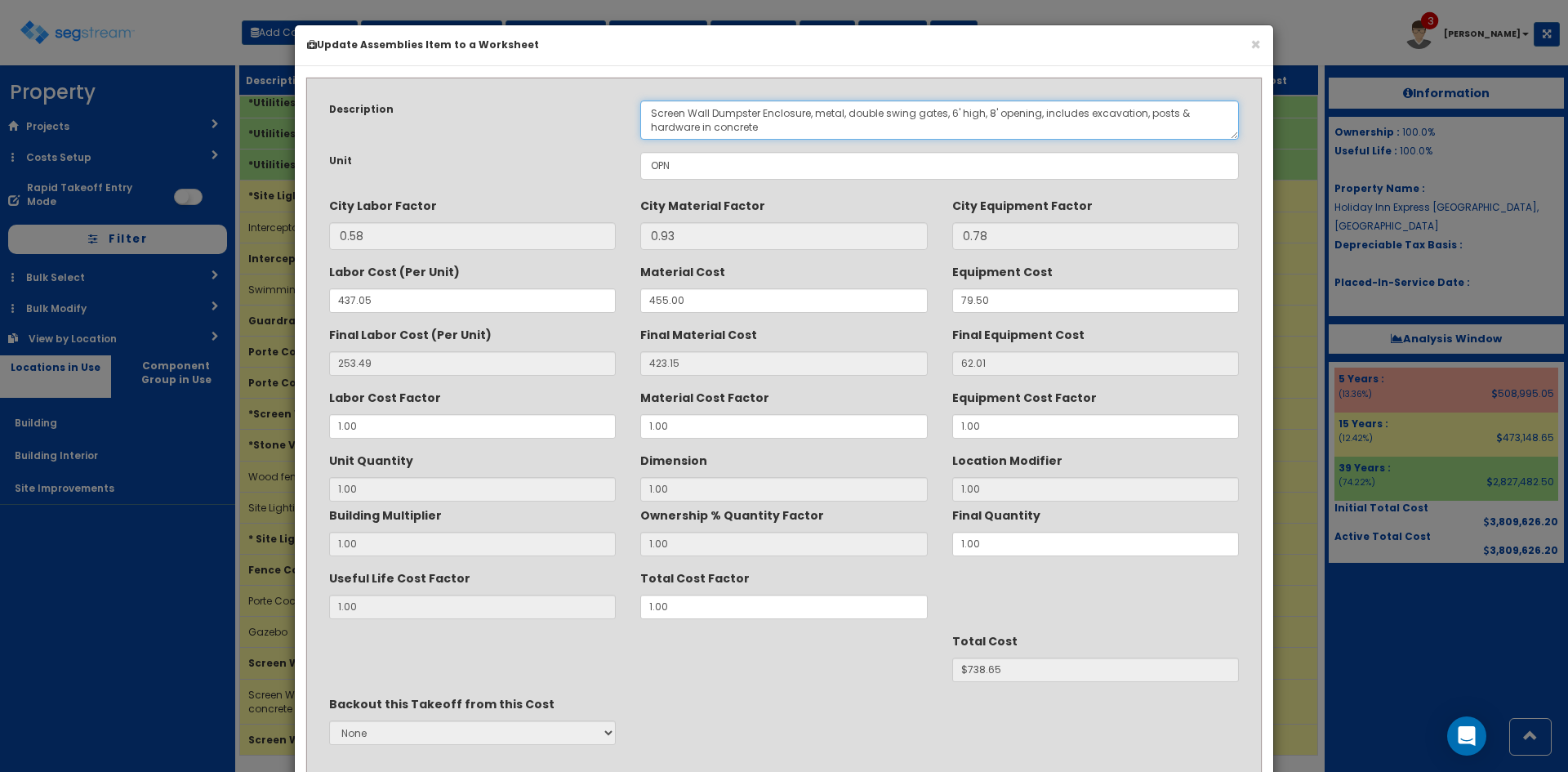
drag, startPoint x: 712, startPoint y: 116, endPoint x: 808, endPoint y: 111, distance: 96.1
click at [808, 111] on textarea "Screen Wall Dumpster Enclosure, metal, double swing gates, 6' high, 8' opening,…" at bounding box center [939, 120] width 599 height 39
drag, startPoint x: 709, startPoint y: 113, endPoint x: 561, endPoint y: 115, distance: 148.0
click at [561, 115] on div "Description Screen Wall Dumpster Enclosure, metal, double swing gates, 6' high,…" at bounding box center [784, 120] width 934 height 39
drag, startPoint x: 789, startPoint y: 116, endPoint x: 826, endPoint y: 115, distance: 37.0
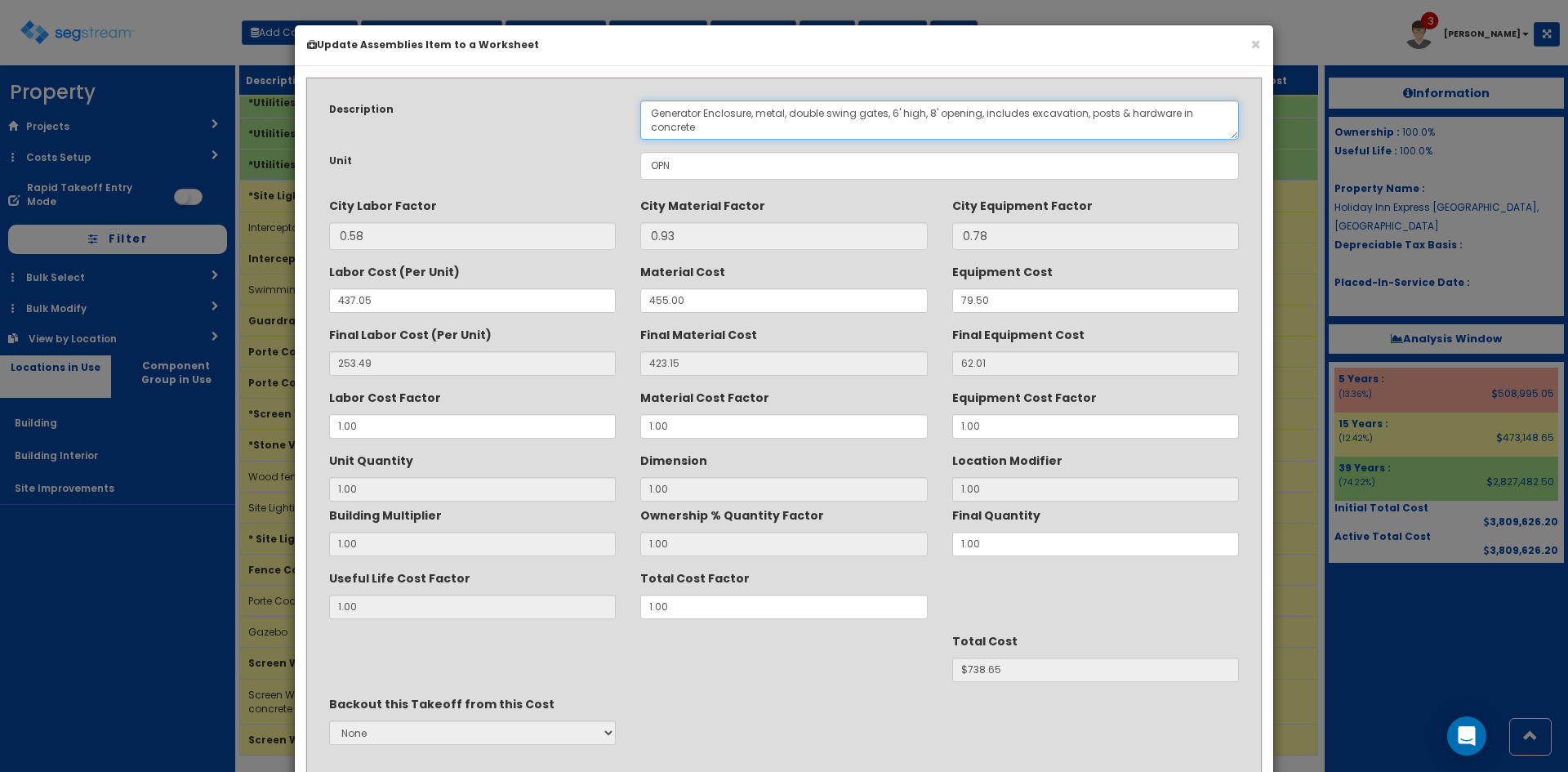
click at [826, 115] on textarea "Screen Wall Dumpster Enclosure, metal, double swing gates, 6' high, 8' opening,…" at bounding box center [939, 120] width 599 height 39
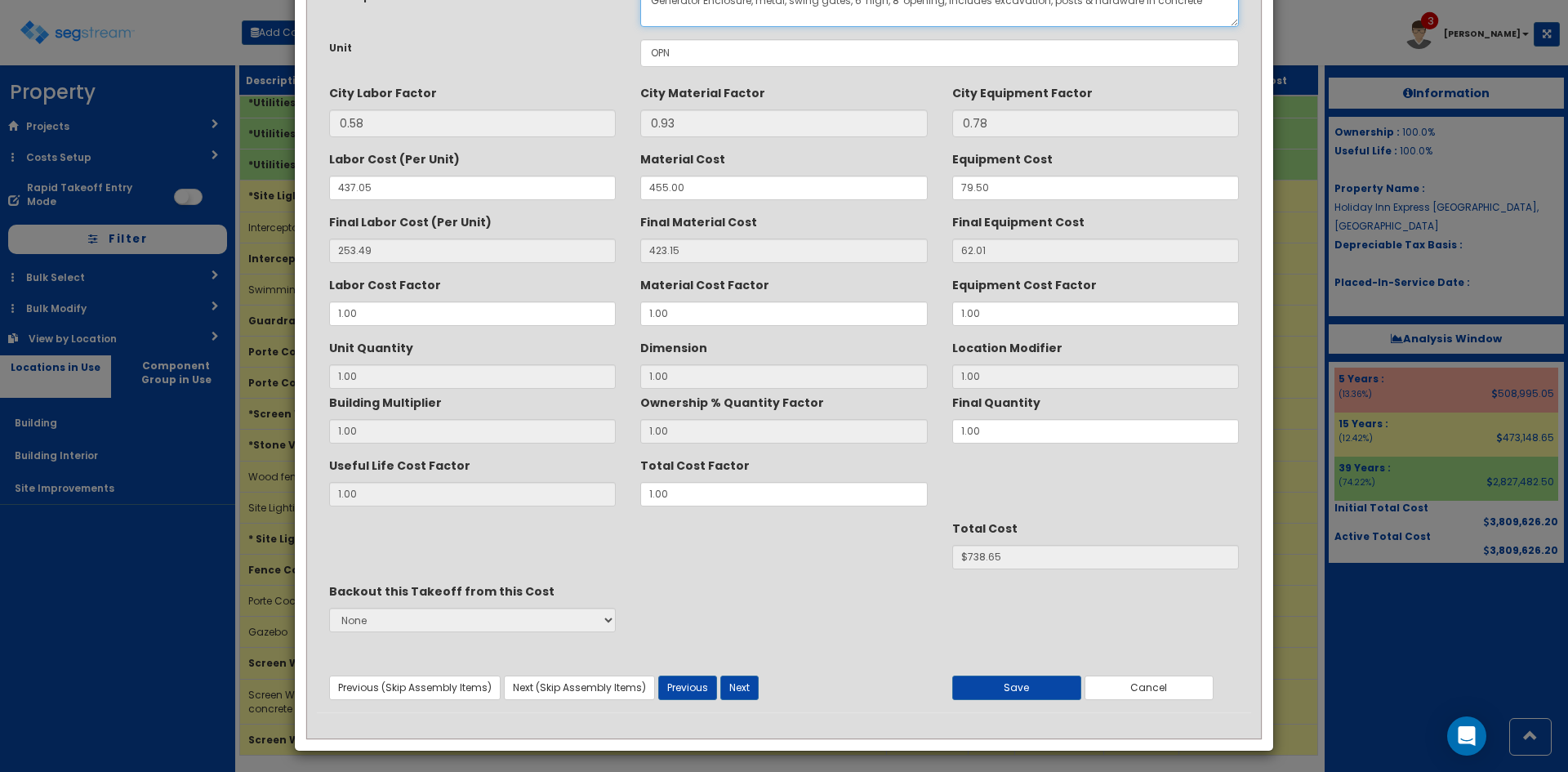
scroll to position [117, 0]
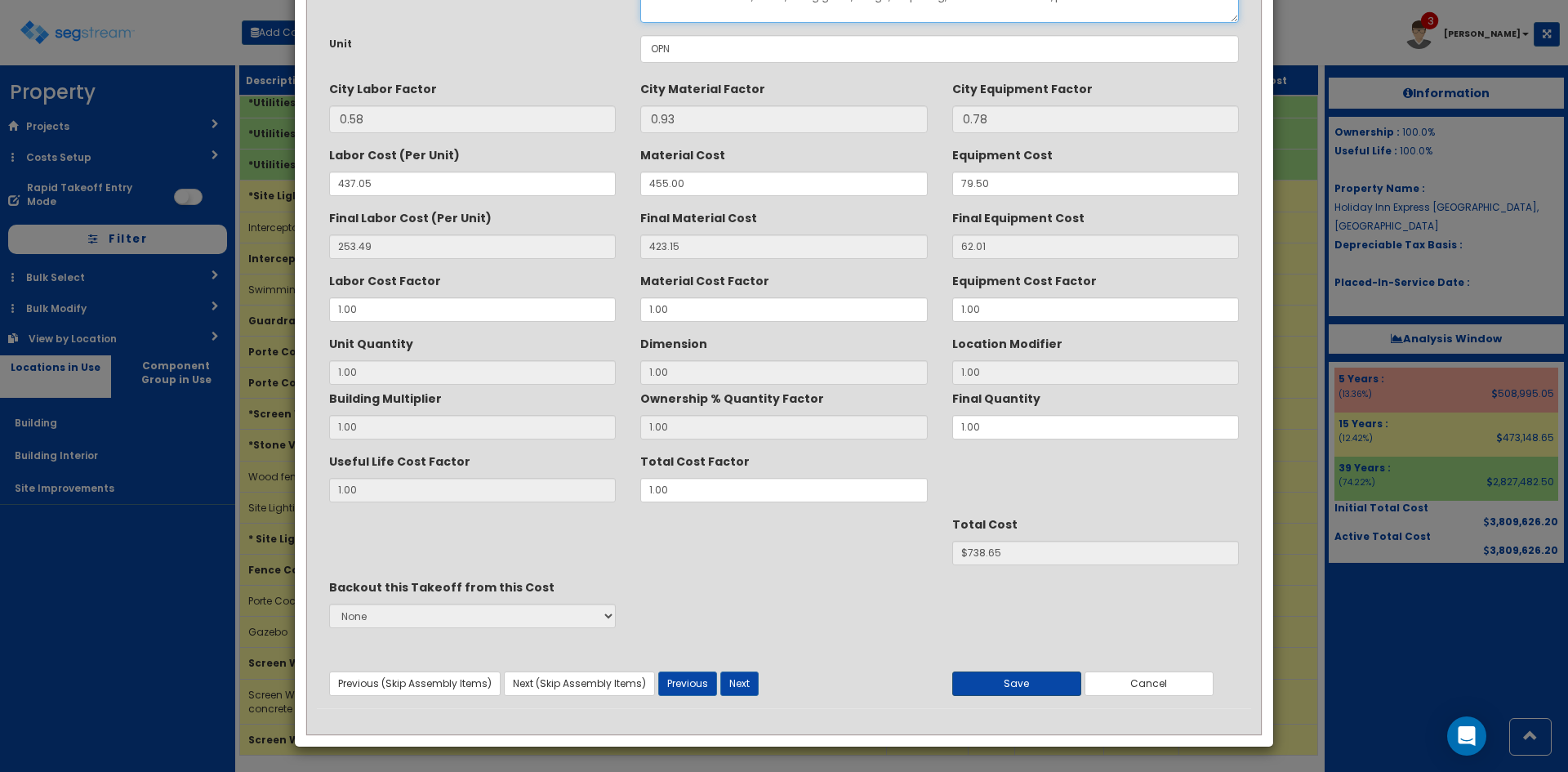
type textarea "Generator Enclosure, metal, swing gates, 6' high, 8' opening, includes excavati…"
click at [1021, 677] on button "Save" at bounding box center [1017, 683] width 129 height 24
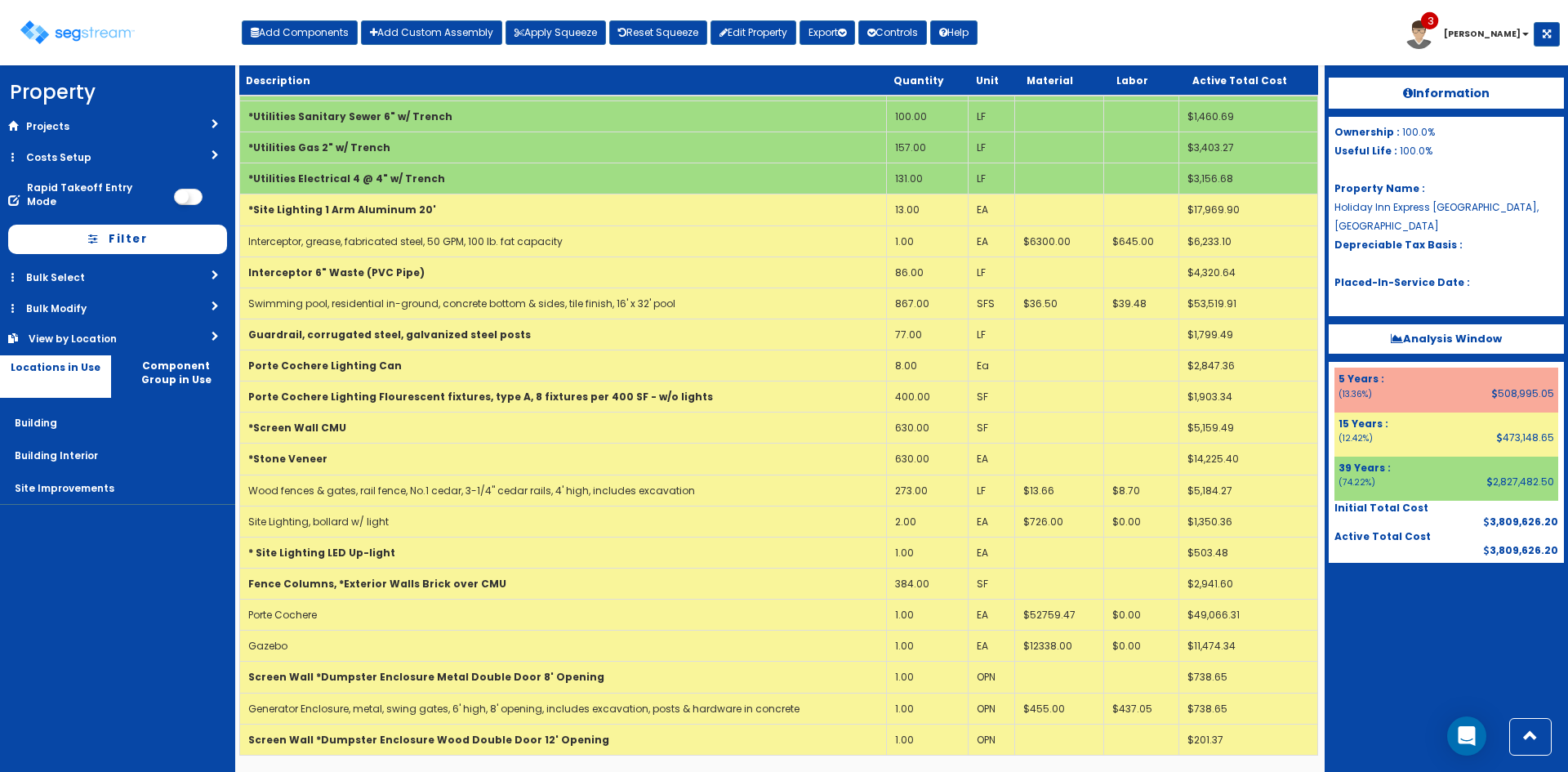
scroll to position [869, 0]
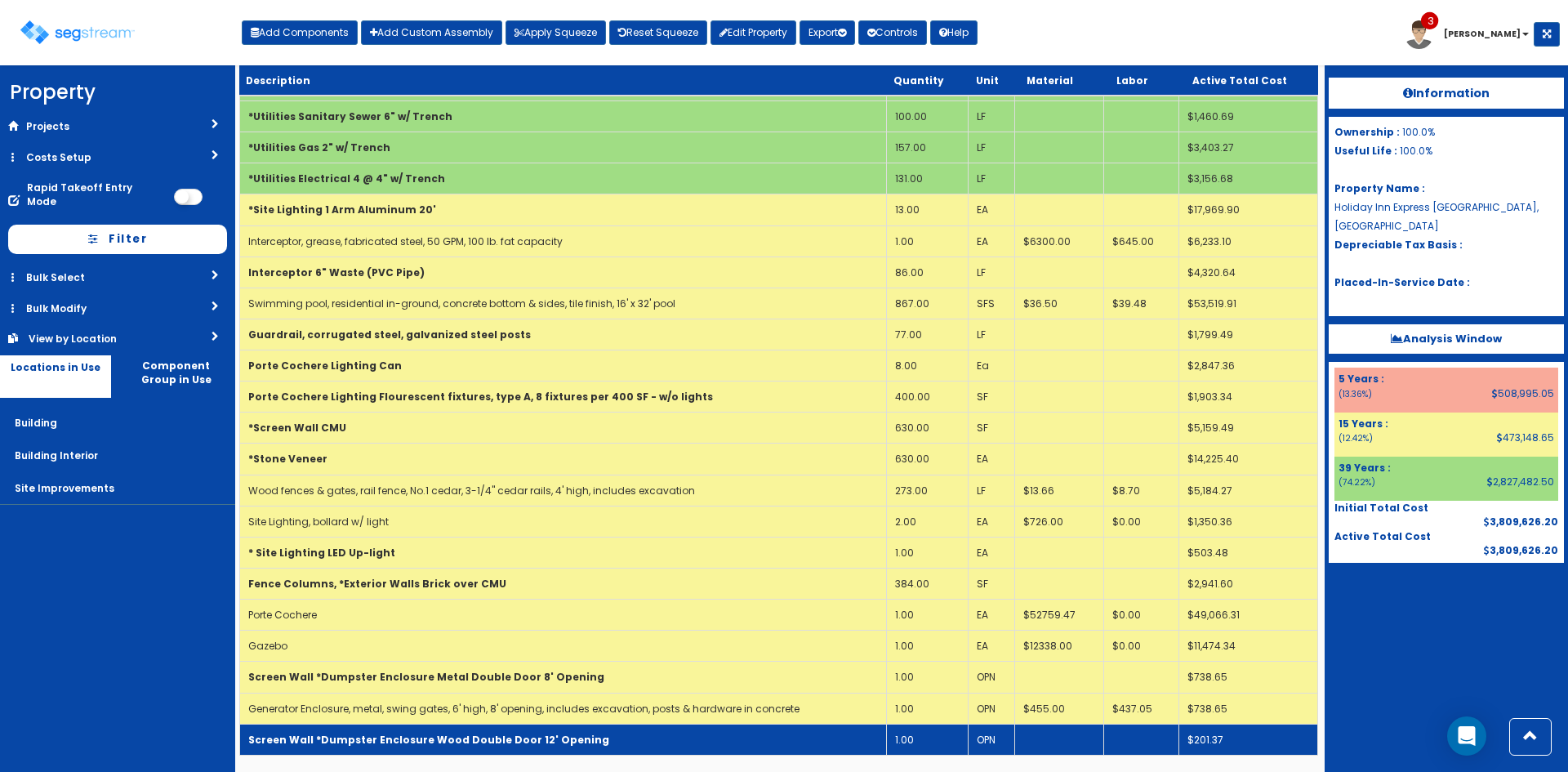
click at [471, 740] on b "Screen Wall *Dumpster Enclosure Wood Double Door 12' Opening" at bounding box center [429, 739] width 361 height 14
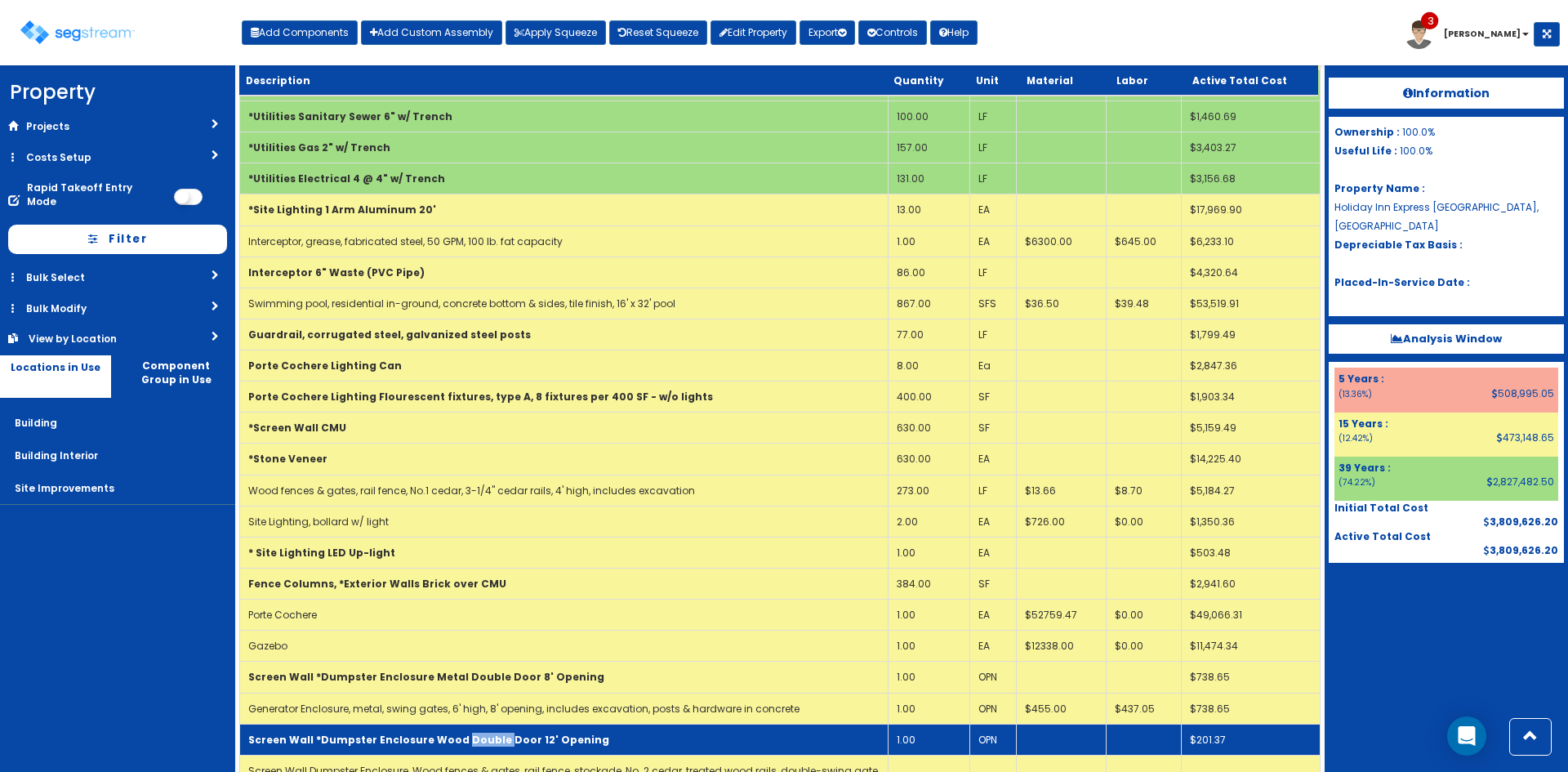
click at [471, 740] on b "Screen Wall *Dumpster Enclosure Wood Double Door 12' Opening" at bounding box center [429, 739] width 361 height 14
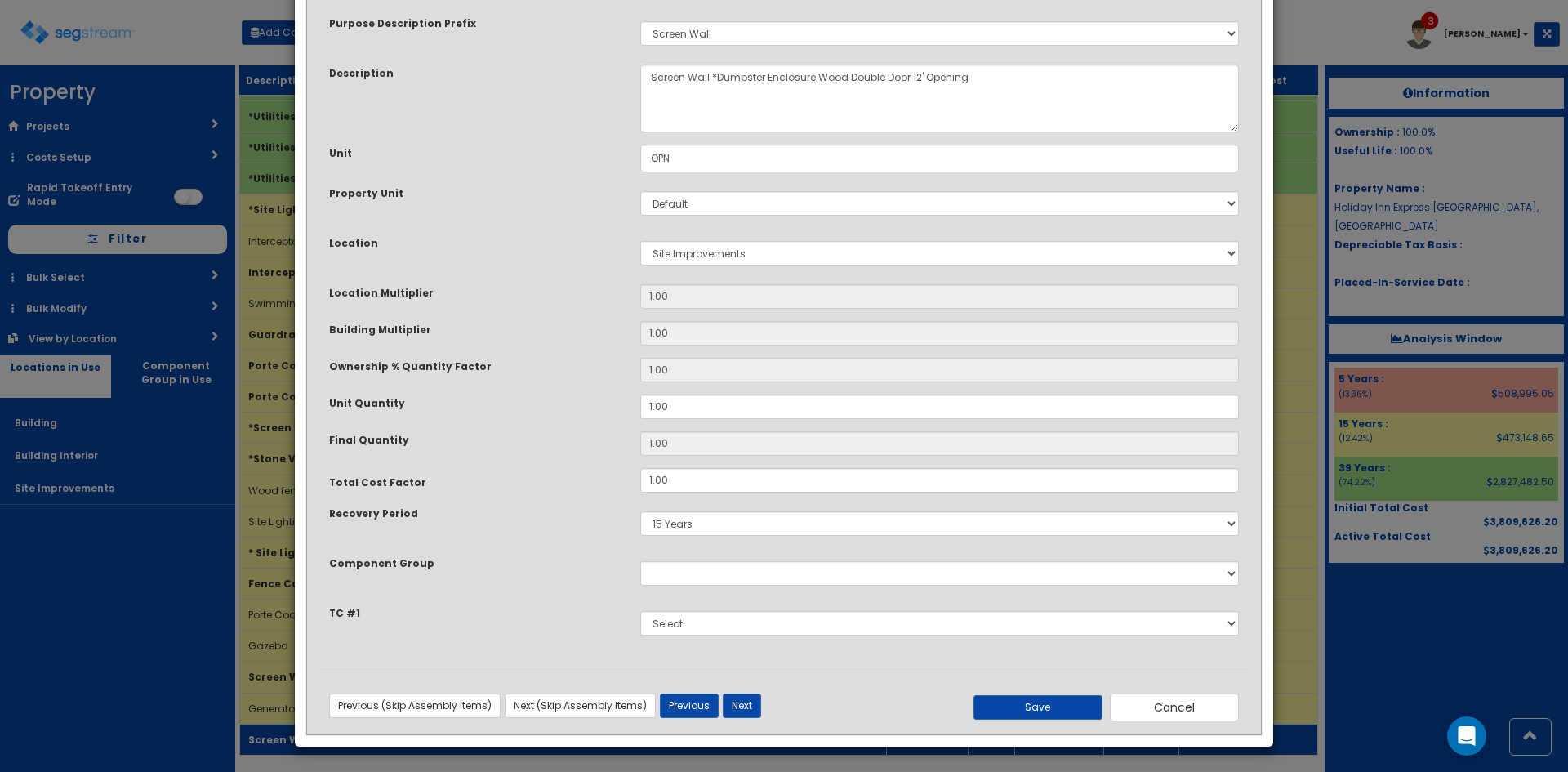
scroll to position [0, 0]
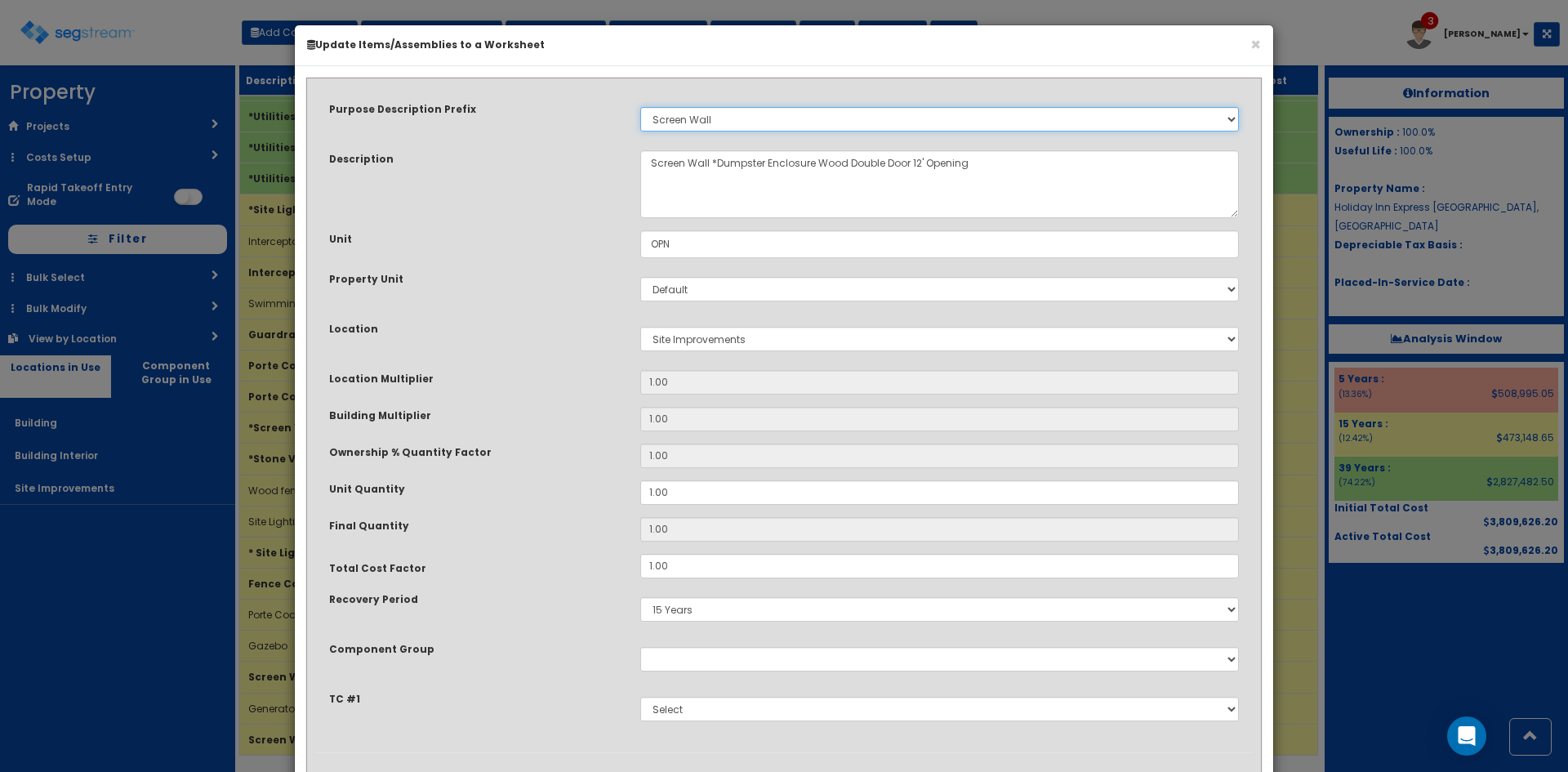
click at [758, 118] on select "Select Stair Construction, A/V System A/V System Equipment A/V System Equipment…" at bounding box center [939, 118] width 599 height 24
select select "24807"
click at [640, 107] on select "Select Stair Construction, A/V System A/V System Equipment A/V System Equipment…" at bounding box center [939, 118] width 599 height 24
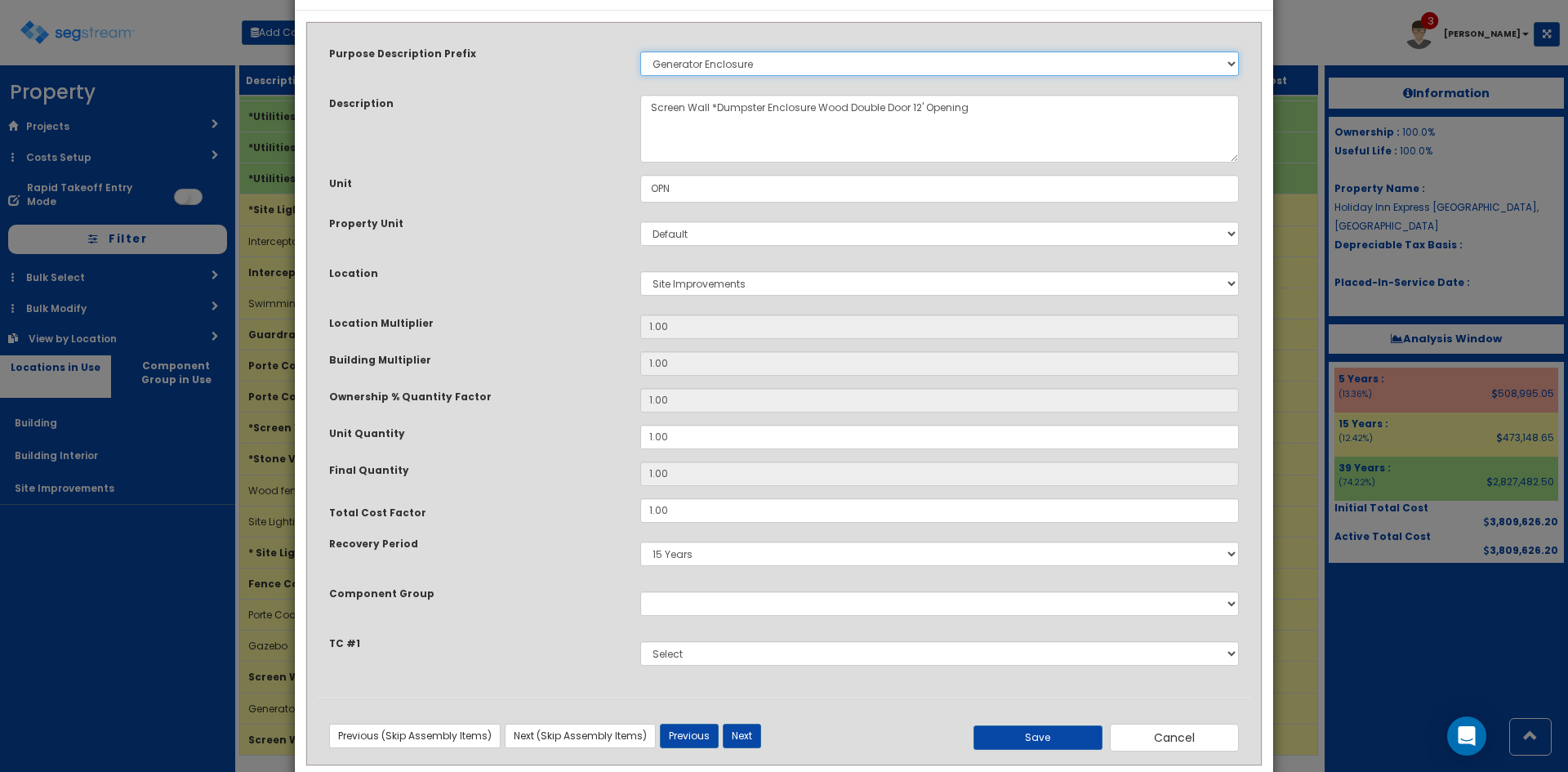
scroll to position [86, 0]
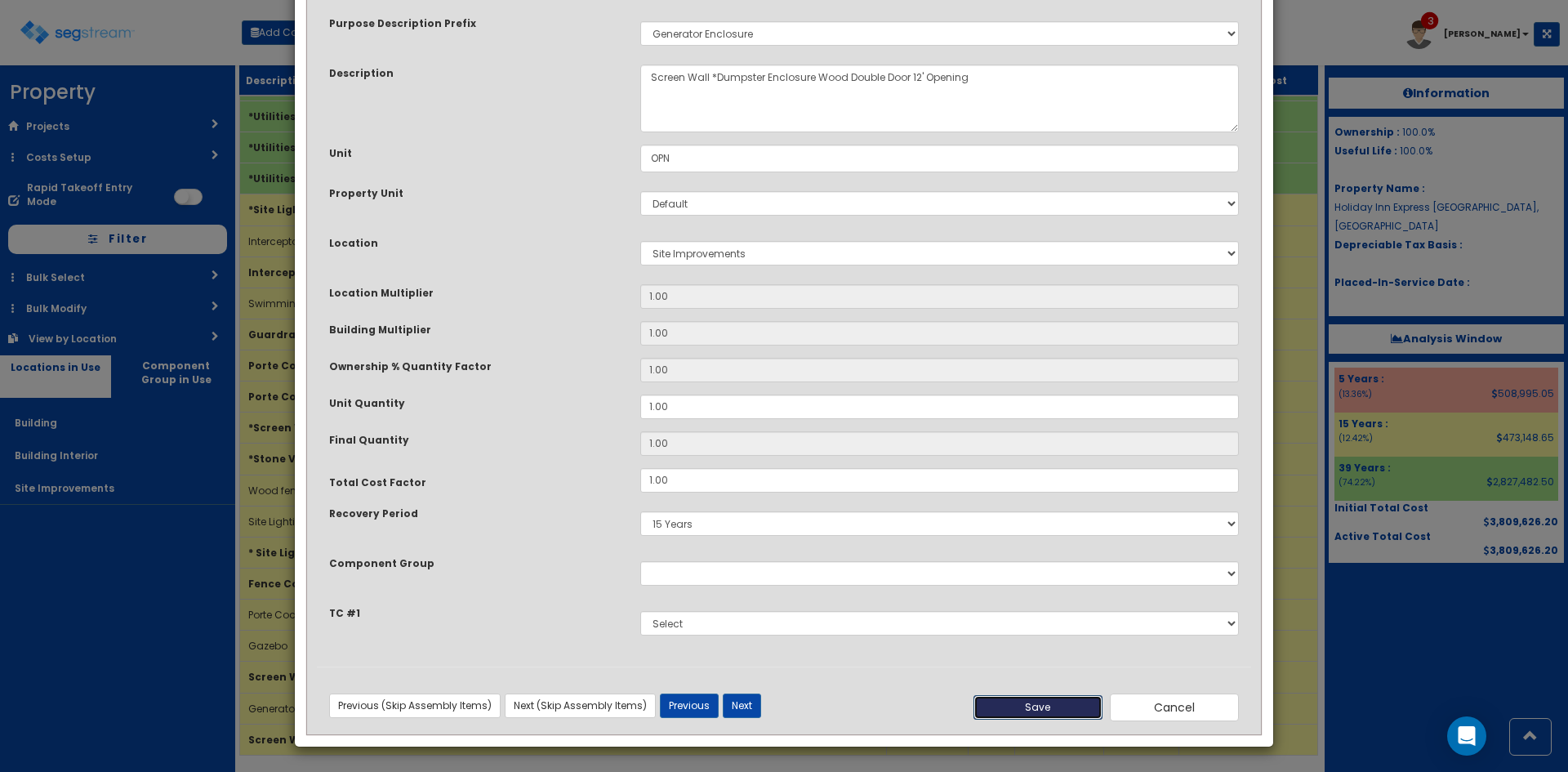
click at [1041, 707] on button "Save" at bounding box center [1038, 706] width 129 height 24
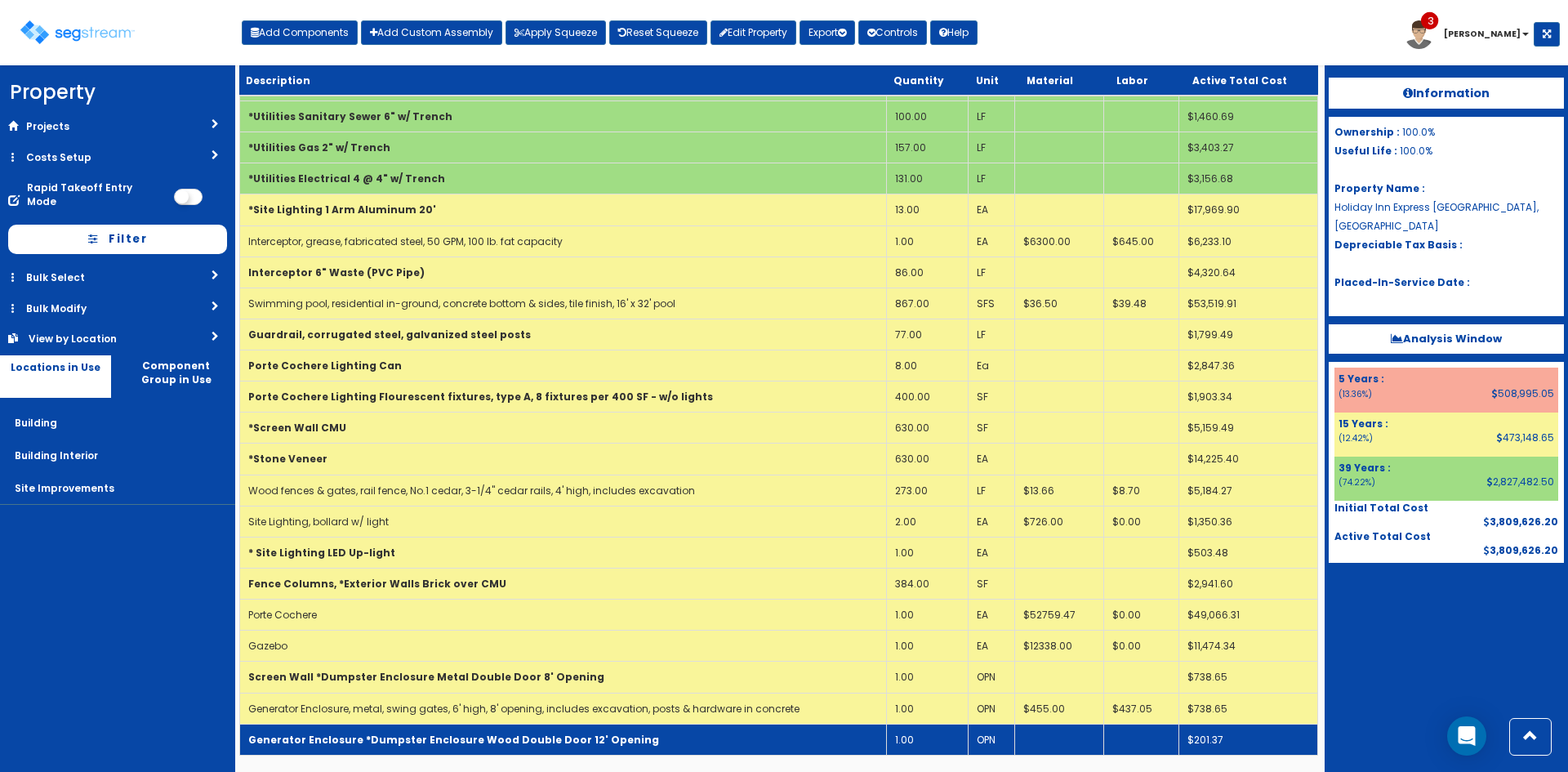
click at [528, 748] on td "Generator Enclosure *Dumpster Enclosure Wood Double Door 12' Opening" at bounding box center [564, 738] width 647 height 31
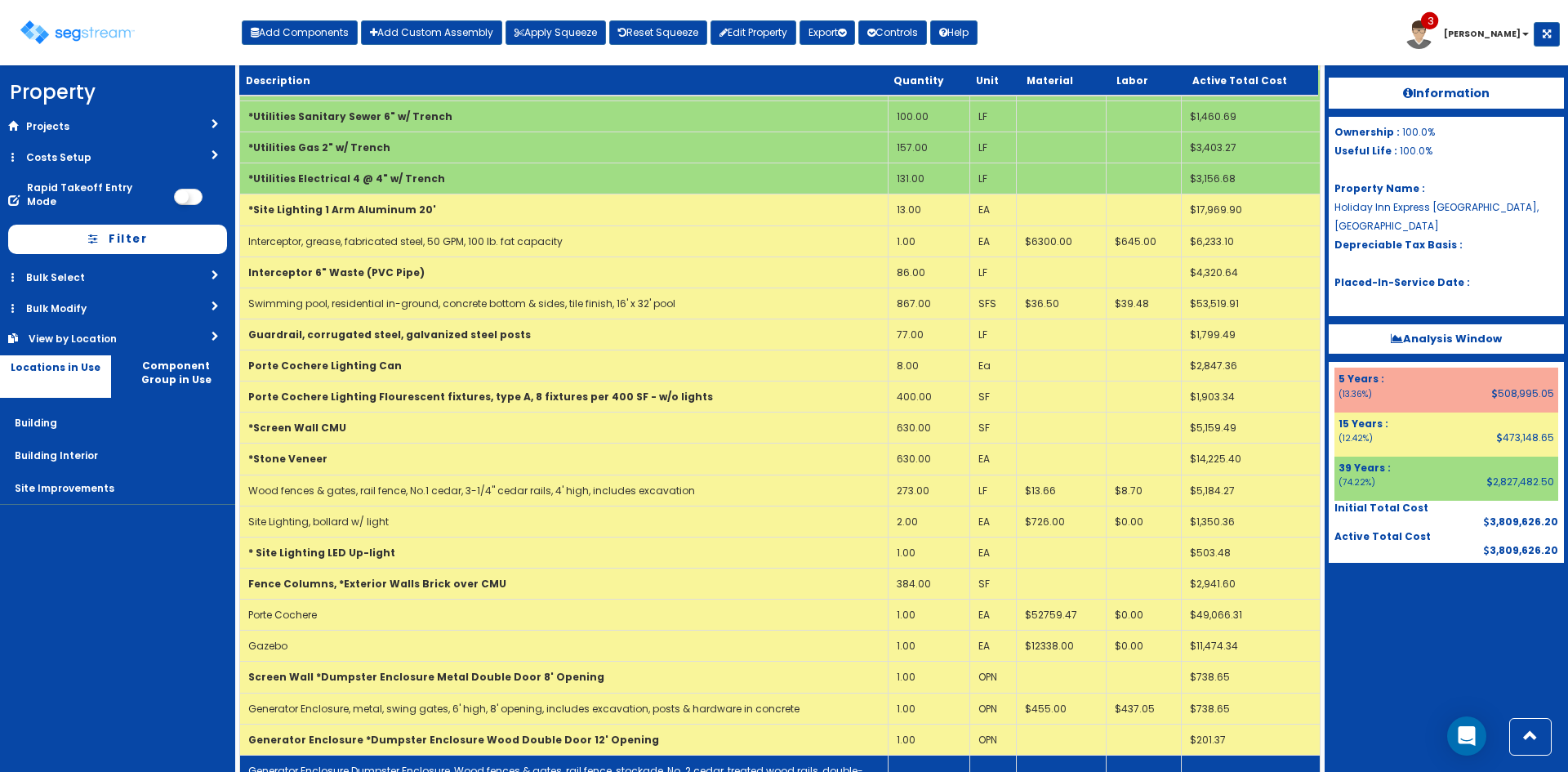
click at [522, 770] on link "Generator Enclosure Dumpster Enclosure, Wood fences & gates, rail fence, stocka…" at bounding box center [556, 777] width 615 height 28
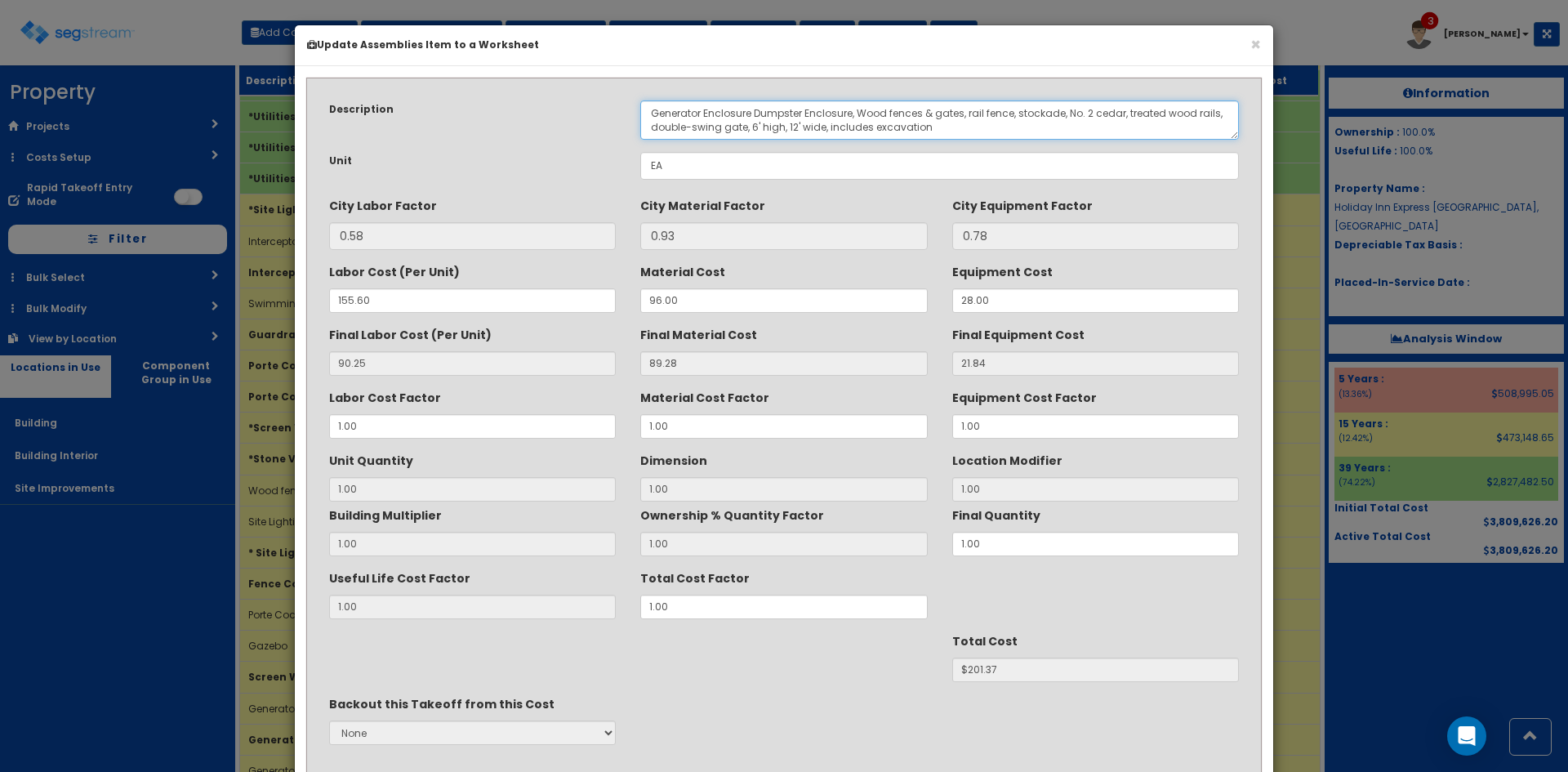
drag, startPoint x: 754, startPoint y: 109, endPoint x: 849, endPoint y: 102, distance: 95.3
click at [849, 102] on textarea "Generator Enclosure Dumpster Enclosure, Wood fences & gates, rail fence, stocka…" at bounding box center [939, 120] width 599 height 39
click at [1219, 111] on textarea "Generator Enclosure Dumpster Enclosure, Wood fences & gates, rail fence, stocka…" at bounding box center [939, 120] width 599 height 39
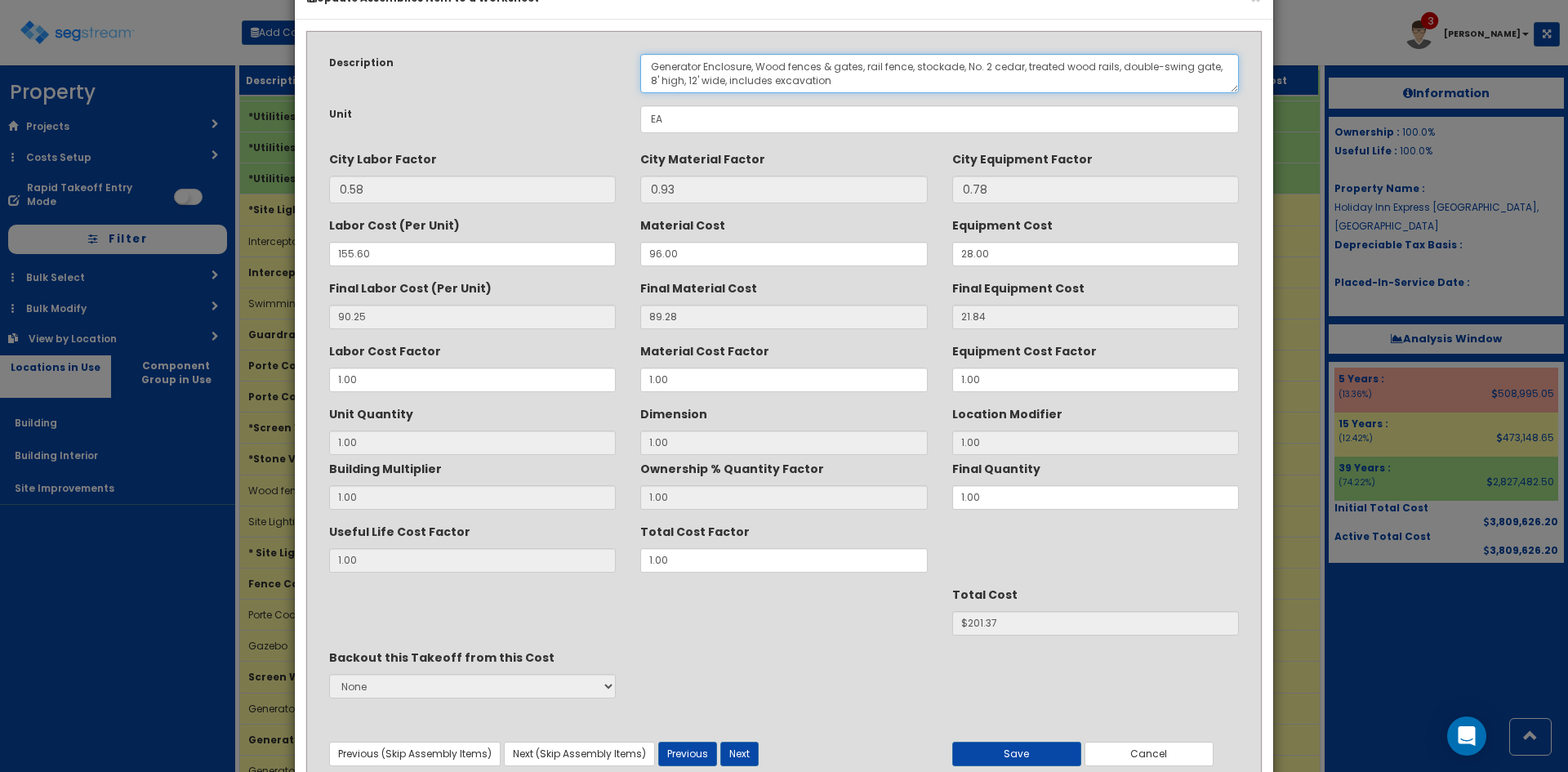
scroll to position [117, 0]
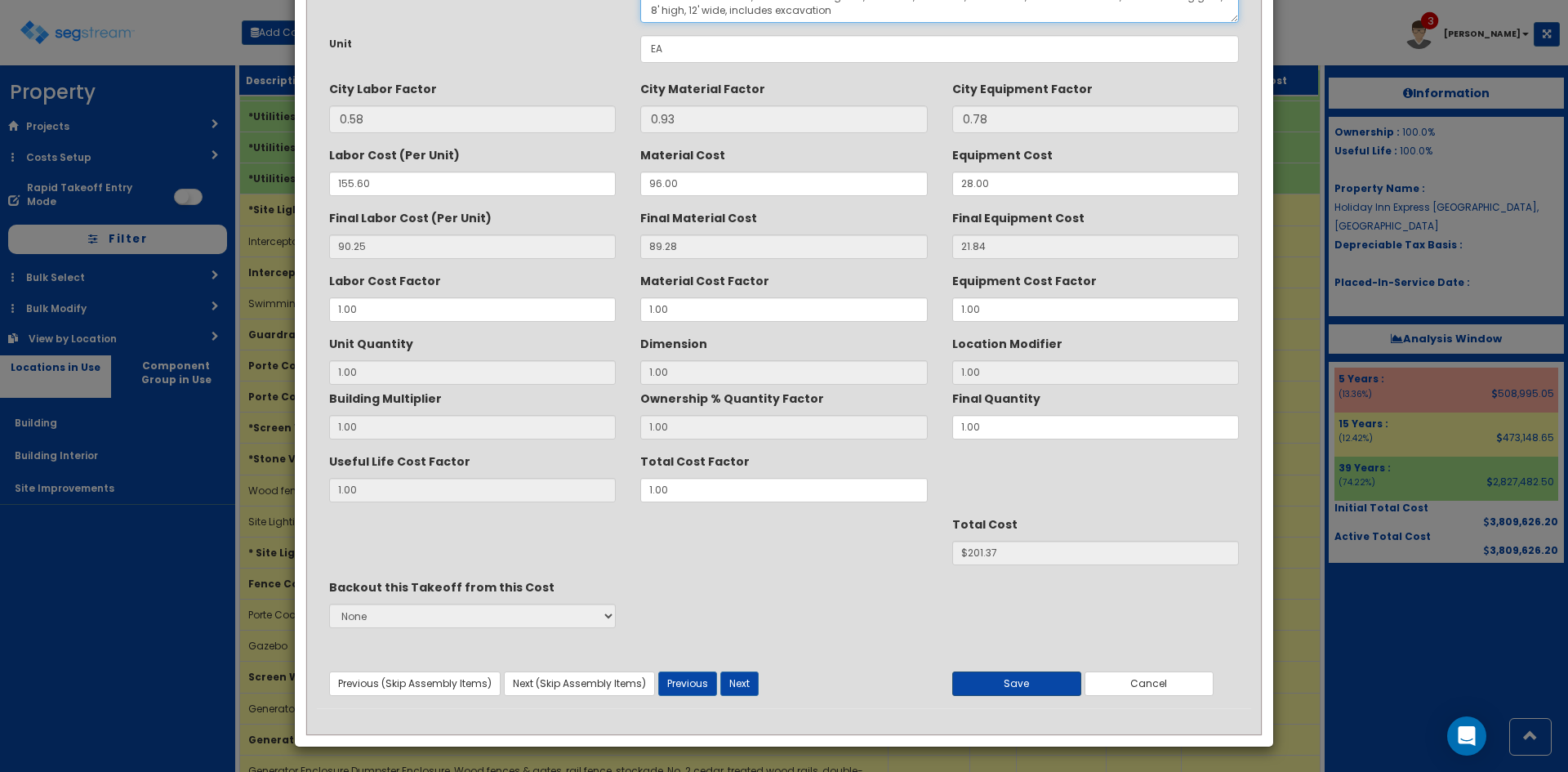
type textarea "Generator Enclosure, Wood fences & gates, rail fence, stockade, No. 2 cedar, tr…"
click at [1028, 686] on button "Save" at bounding box center [1017, 683] width 129 height 24
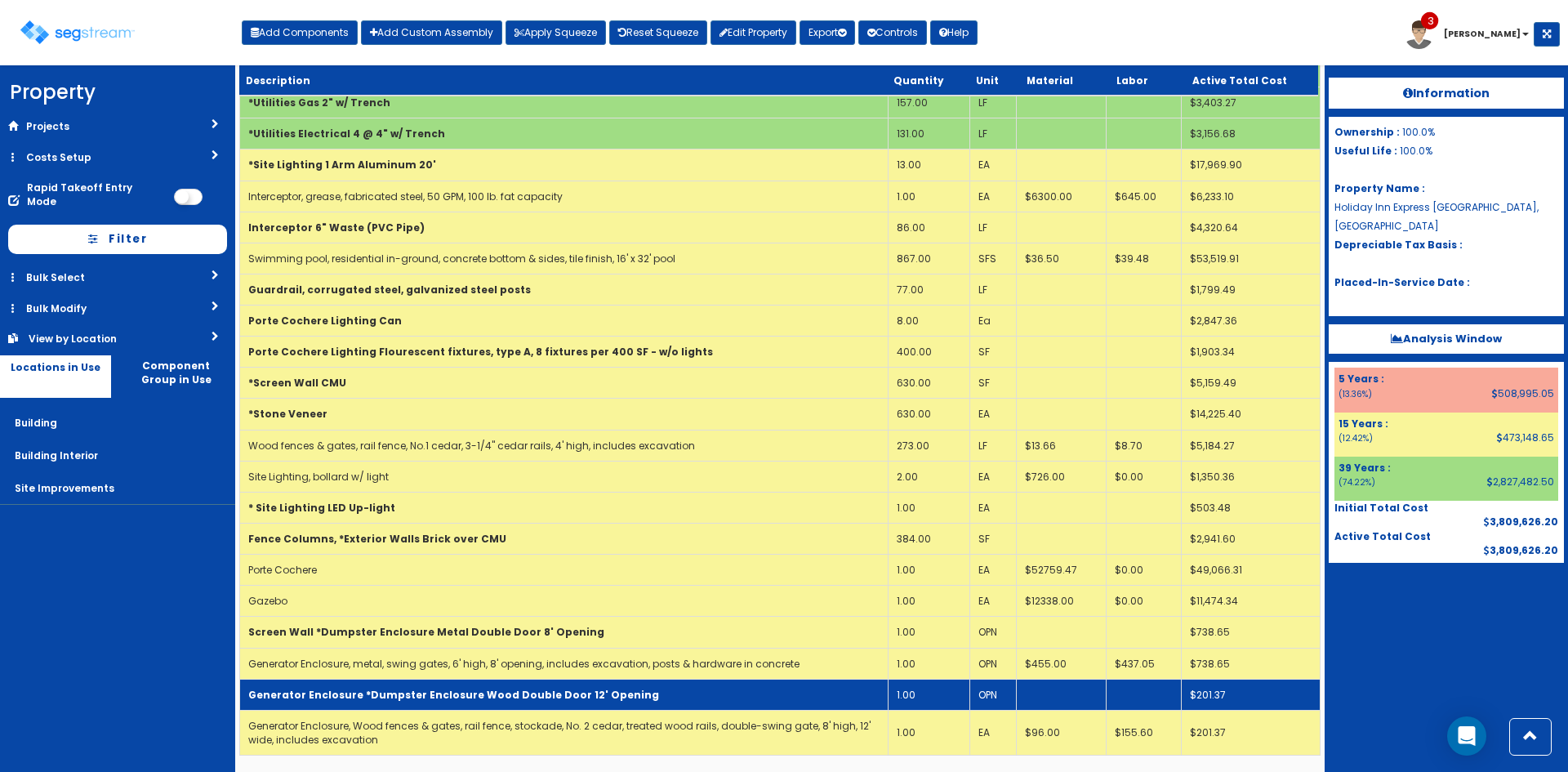
click at [343, 696] on b "Generator Enclosure *Dumpster Enclosure Wood Double Door 12' Opening" at bounding box center [454, 695] width 411 height 14
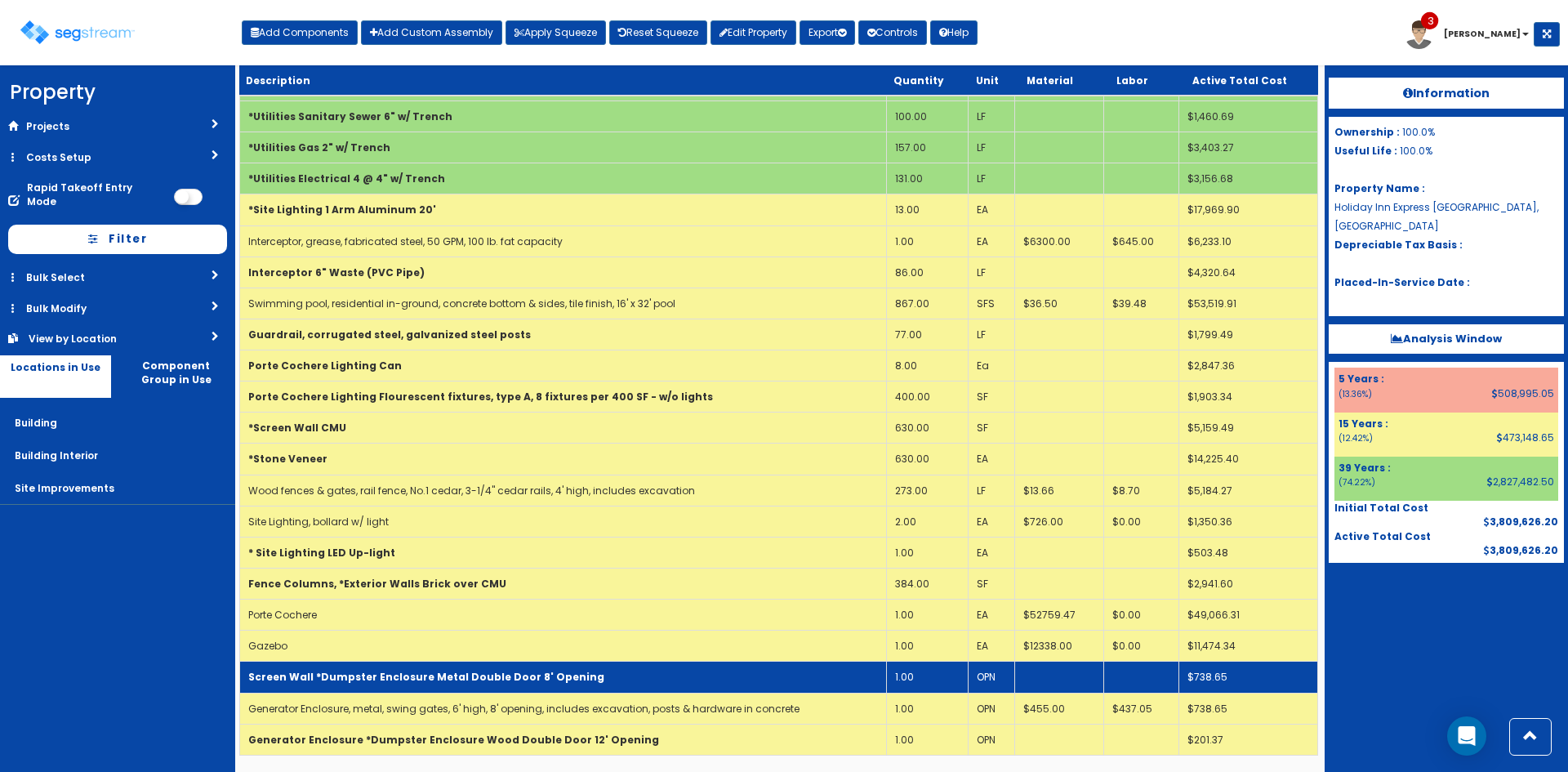
click at [345, 670] on b "Screen Wall *Dumpster Enclosure Metal Double Door 8' Opening" at bounding box center [427, 676] width 356 height 14
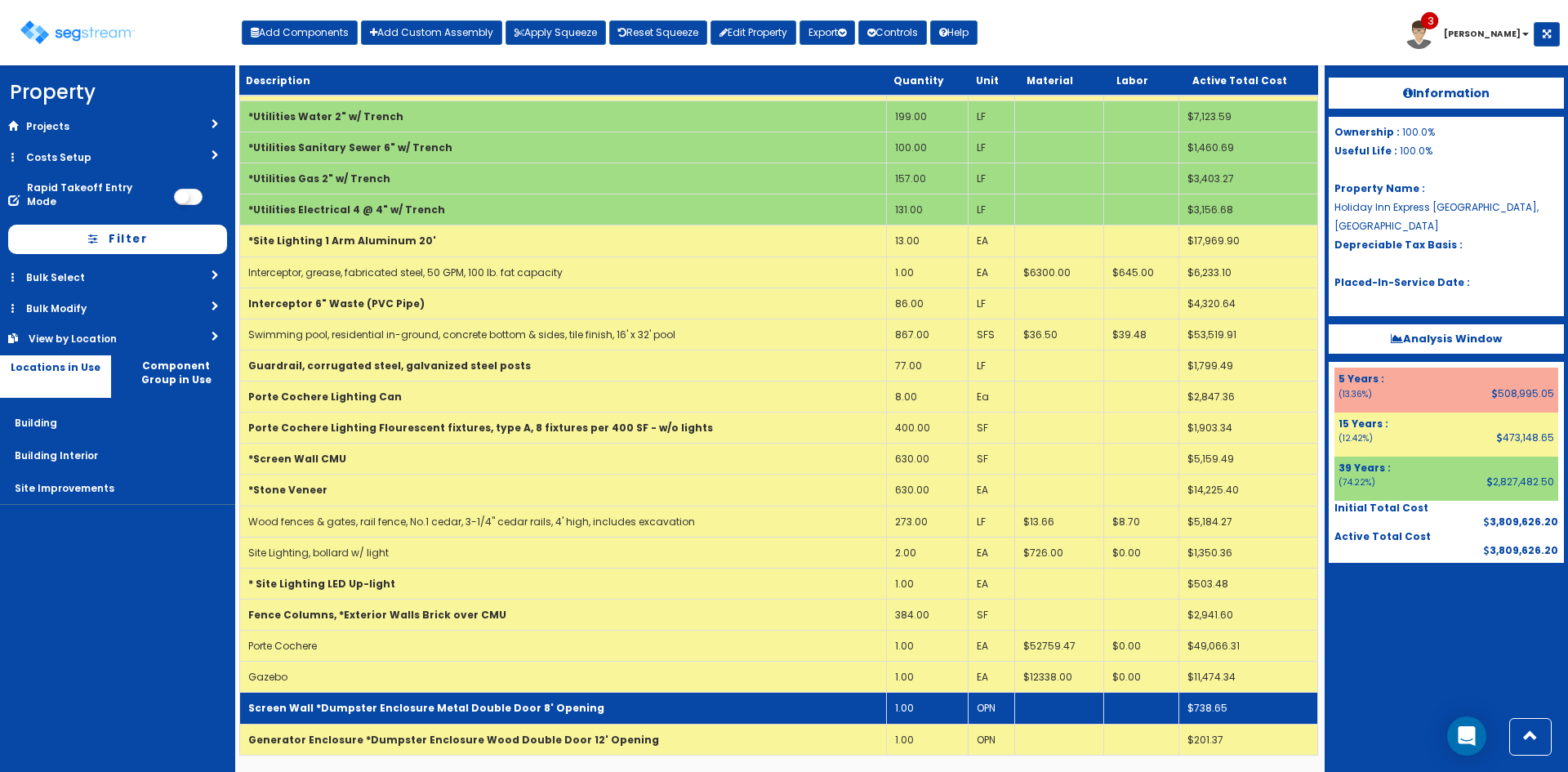
scroll to position [838, 0]
click at [345, 670] on td "Gazebo" at bounding box center [564, 677] width 647 height 31
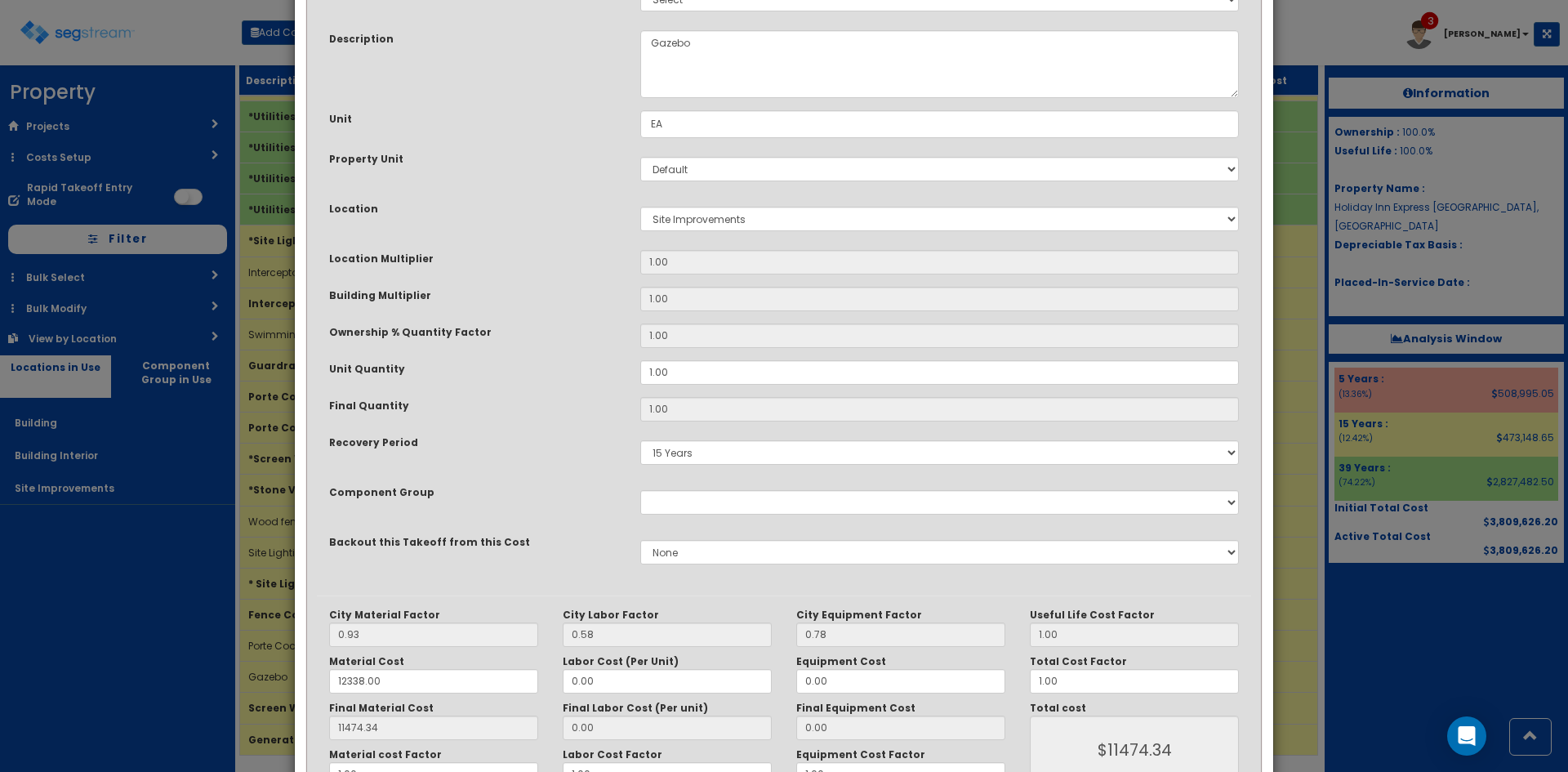
scroll to position [226, 0]
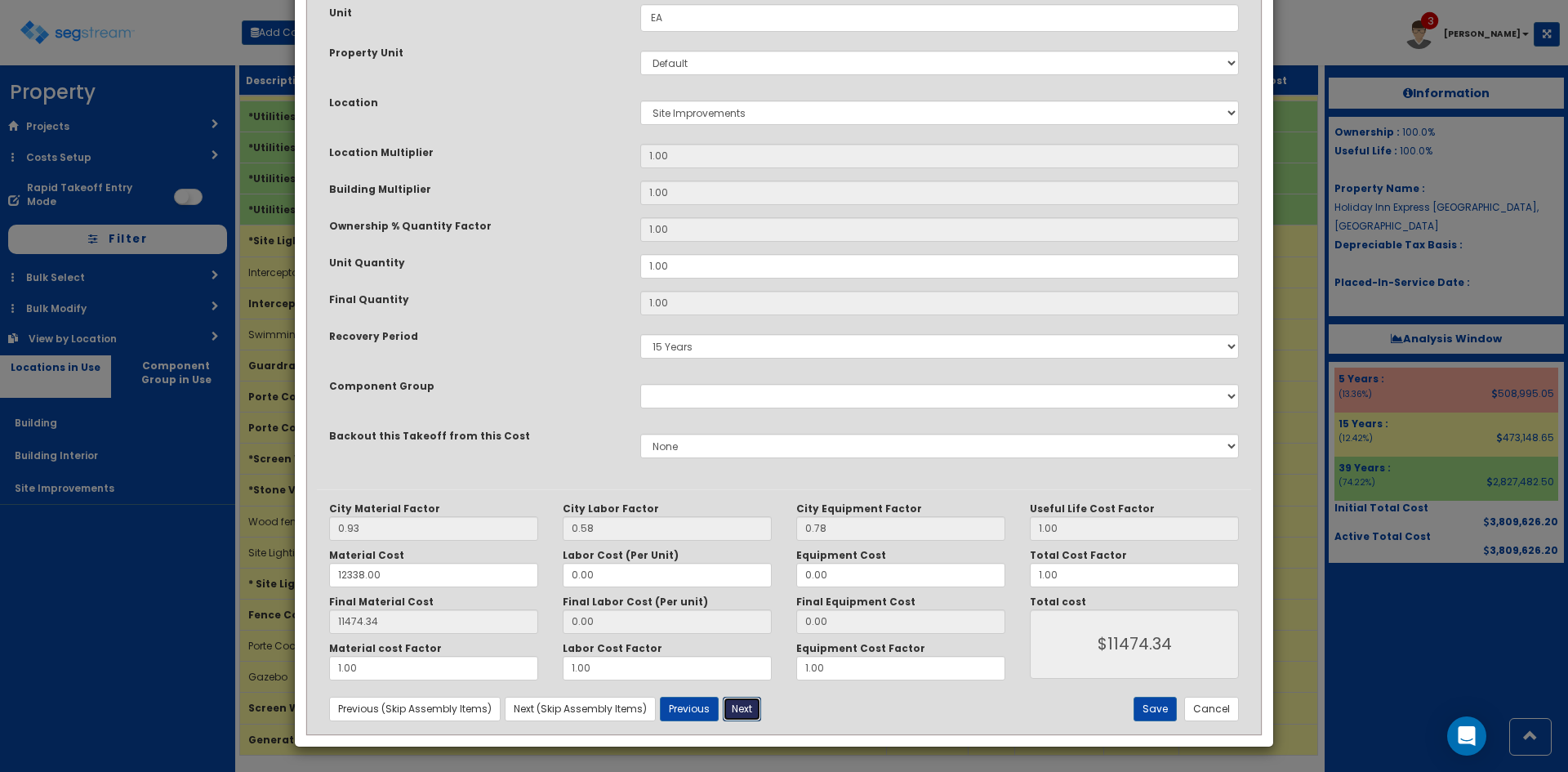
click at [727, 711] on button "Next" at bounding box center [742, 708] width 39 height 24
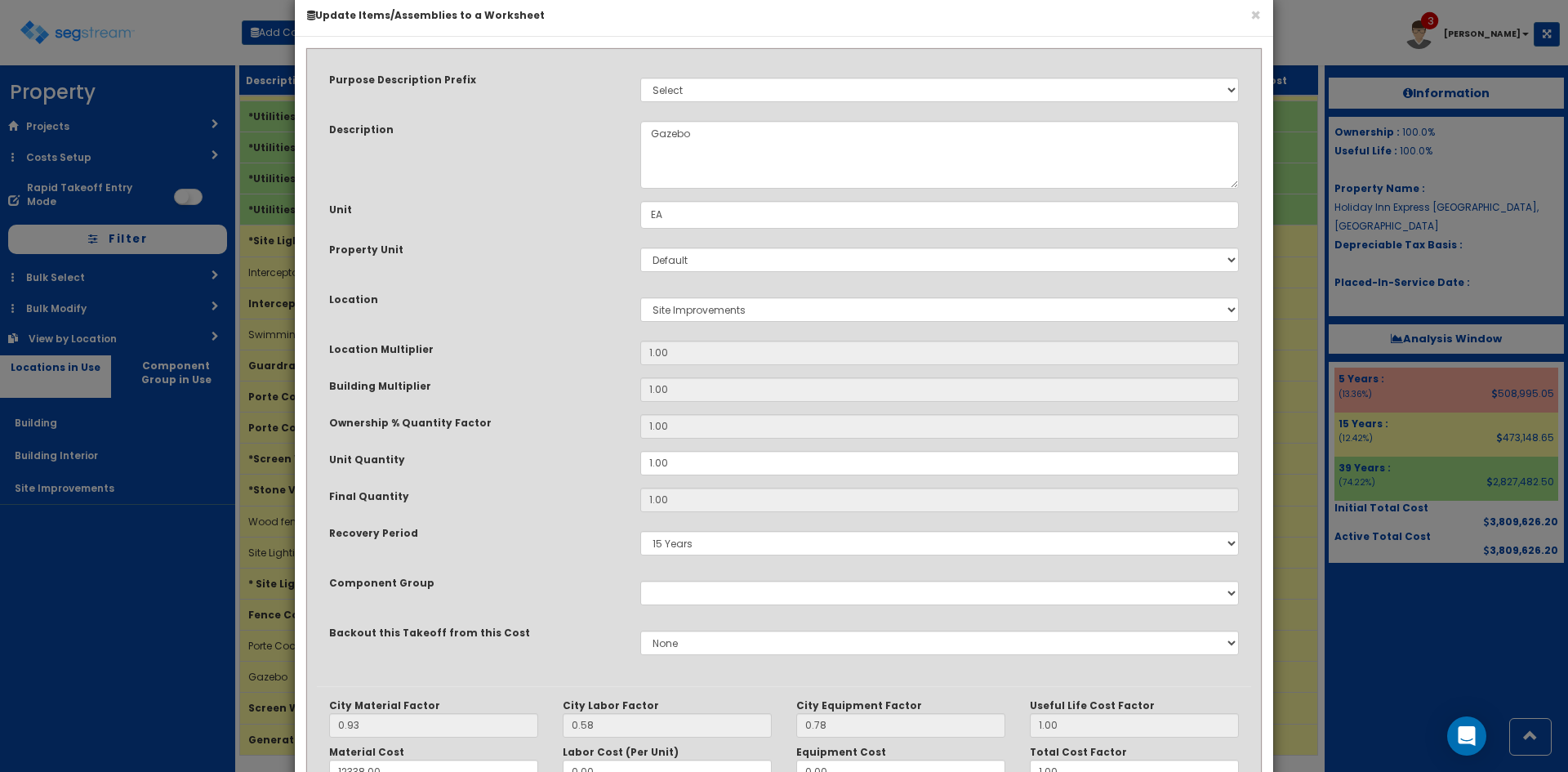
scroll to position [0, 0]
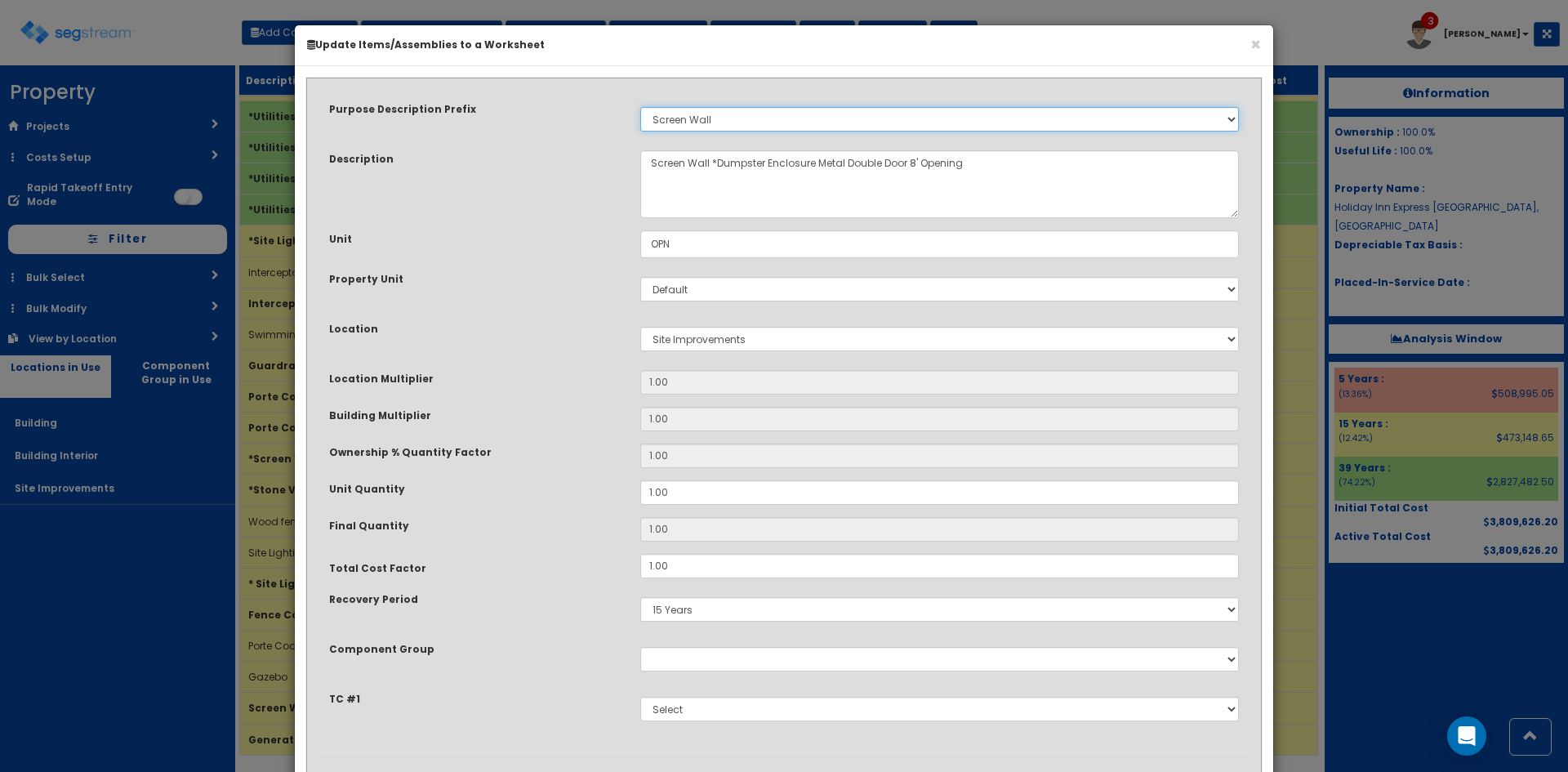
click at [729, 118] on select "Select Stair Construction, A/V System A/V System Equipment A/V System Equipment…" at bounding box center [939, 118] width 599 height 24
select select
click at [640, 107] on select "Select Stair Construction, A/V System A/V System Equipment A/V System Equipment…" at bounding box center [939, 118] width 599 height 24
click at [600, 154] on div "Description" at bounding box center [472, 160] width 311 height 20
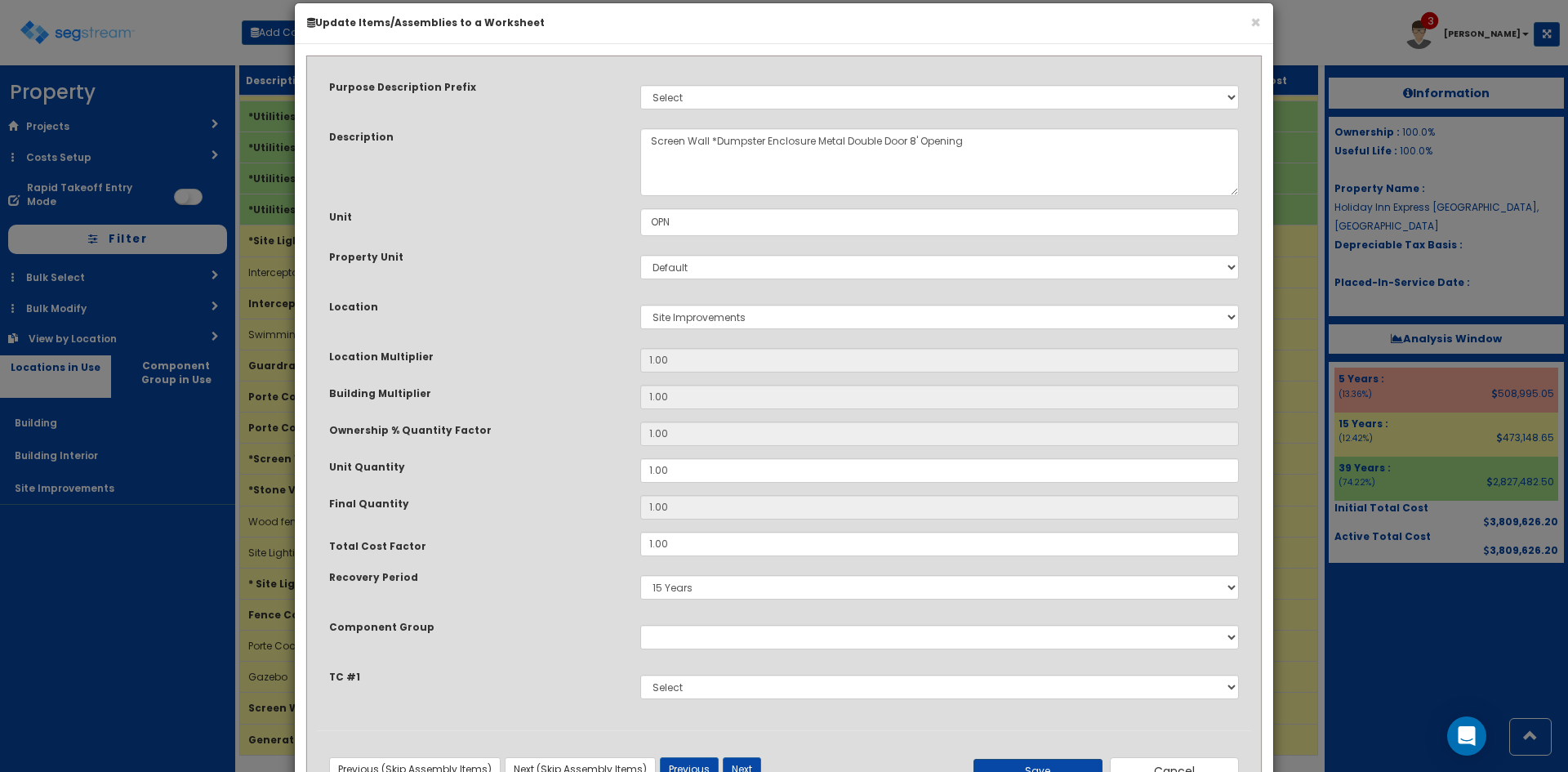
scroll to position [86, 0]
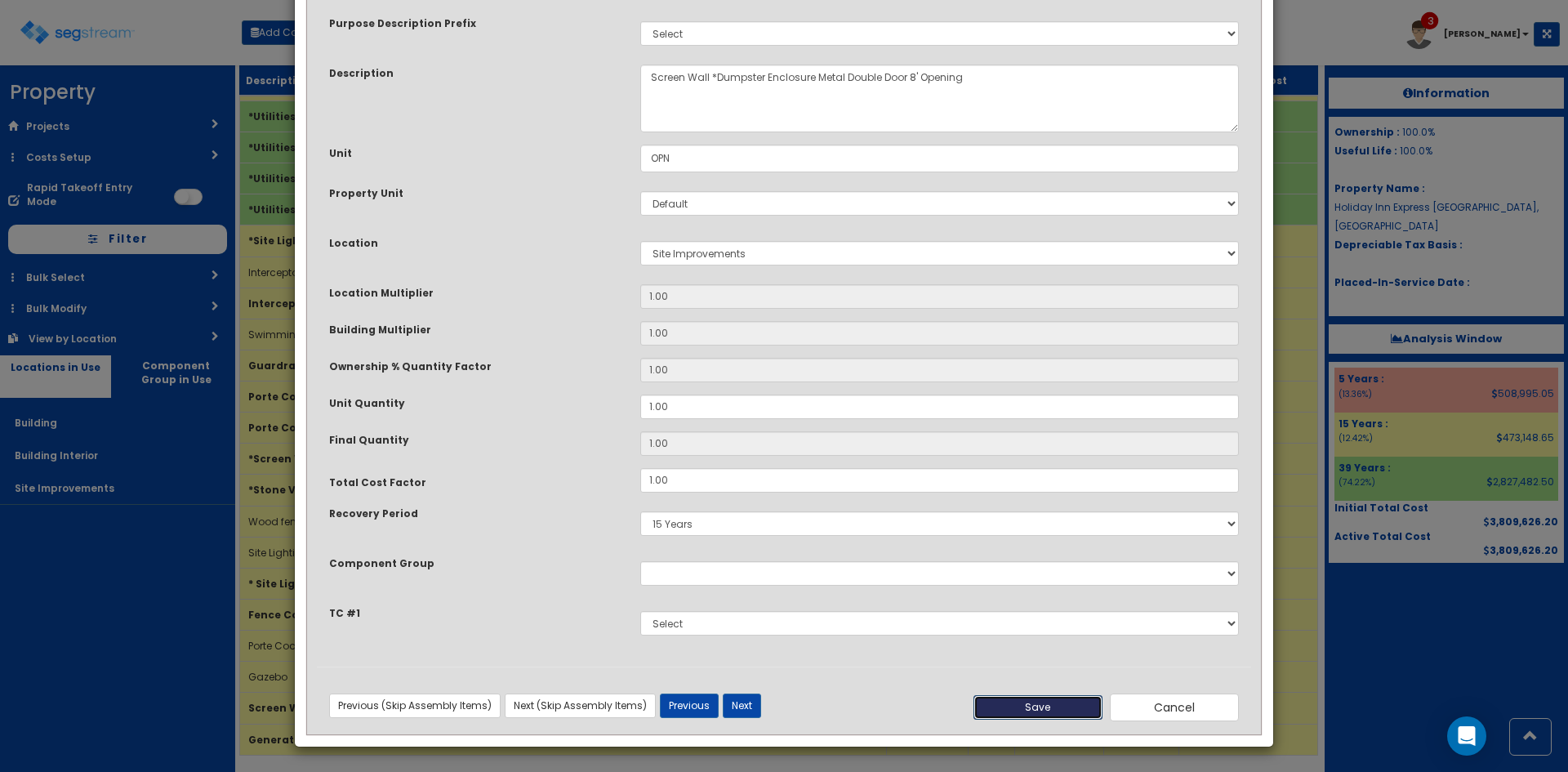
click at [1067, 712] on button "Save" at bounding box center [1038, 706] width 129 height 24
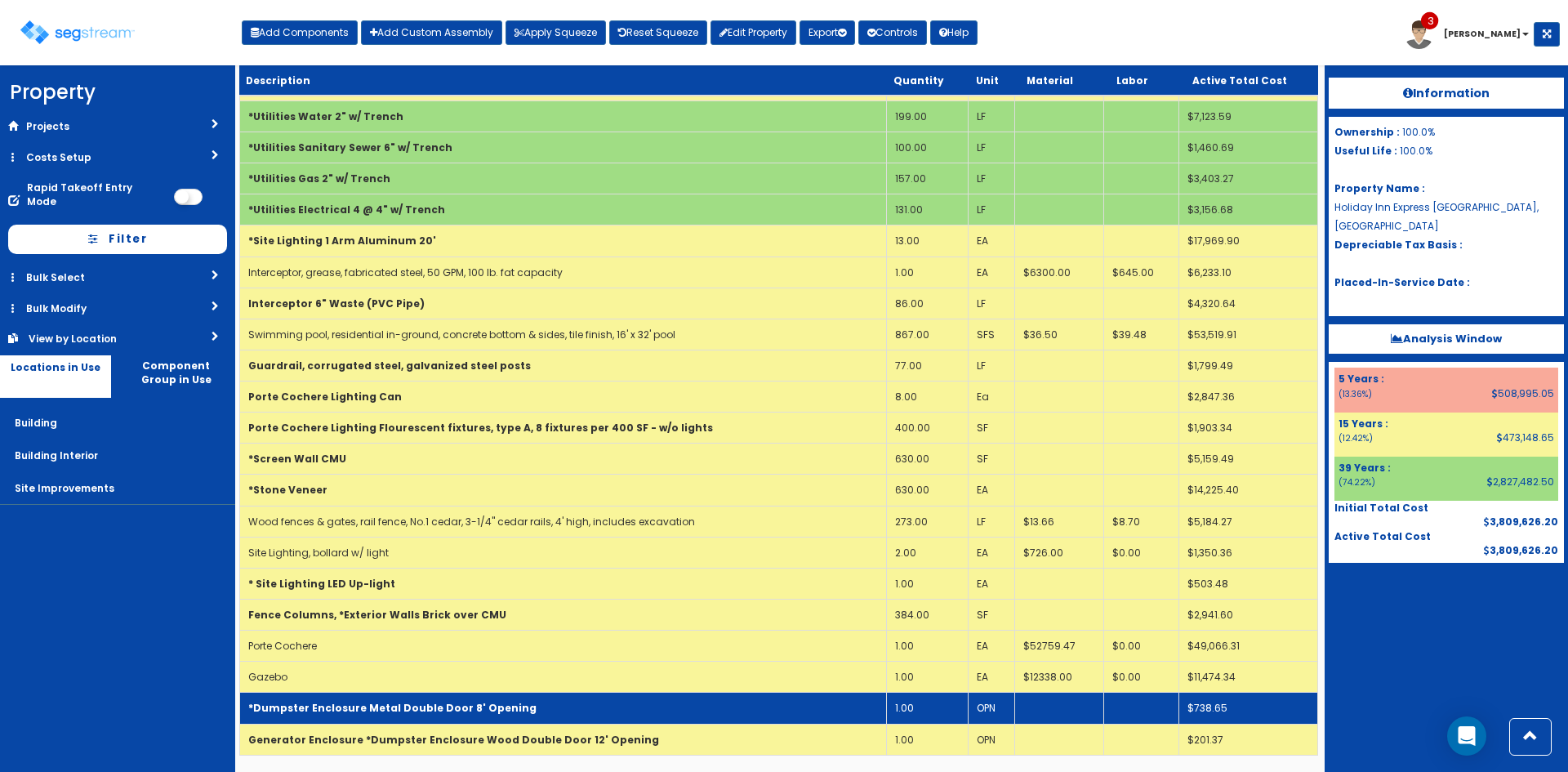
click at [543, 712] on td "*Dumpster Enclosure Metal Double Door 8' Opening" at bounding box center [564, 707] width 647 height 31
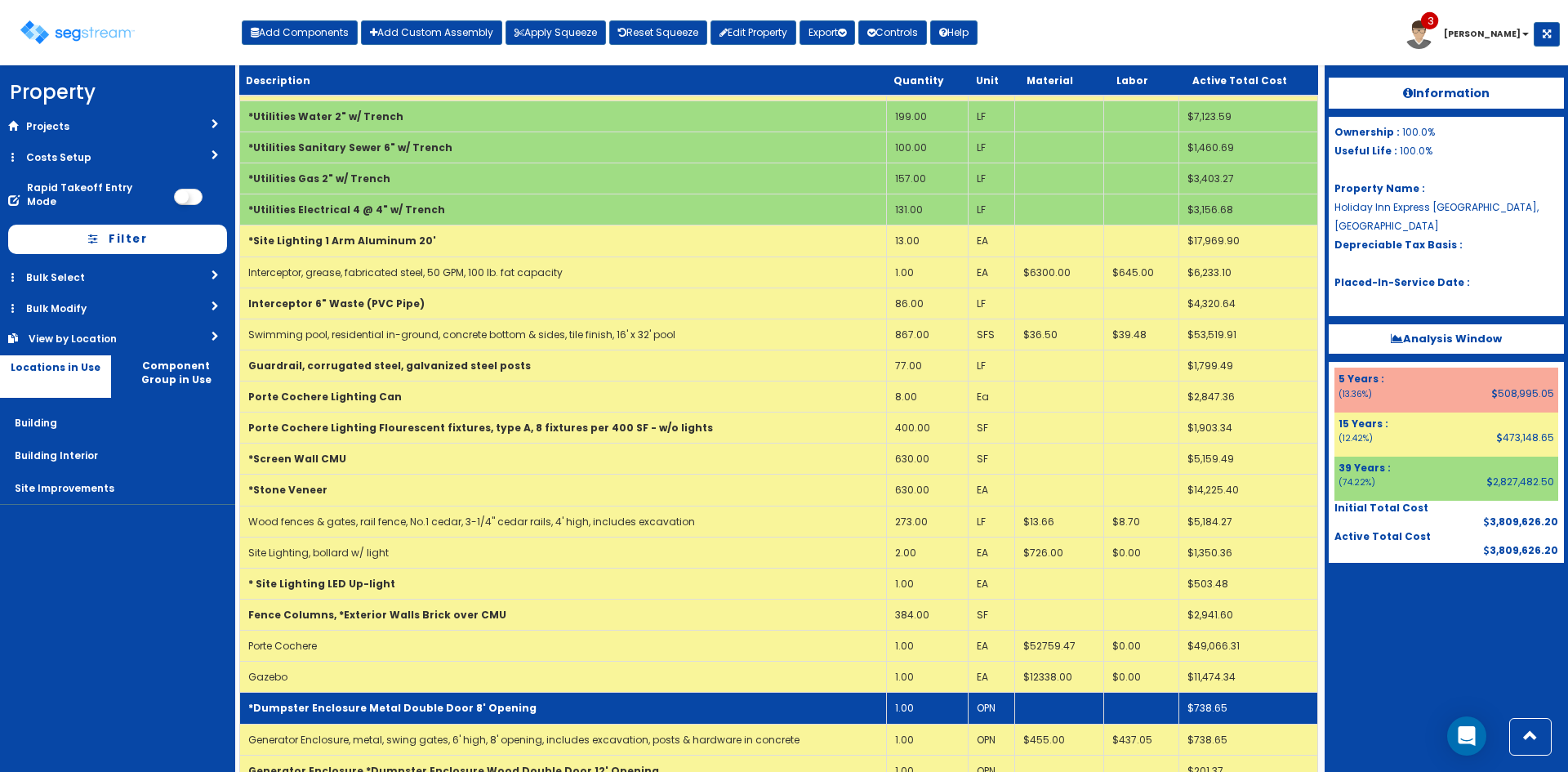
click at [544, 708] on td "*Dumpster Enclosure Metal Double Door 8' Opening" at bounding box center [564, 707] width 647 height 31
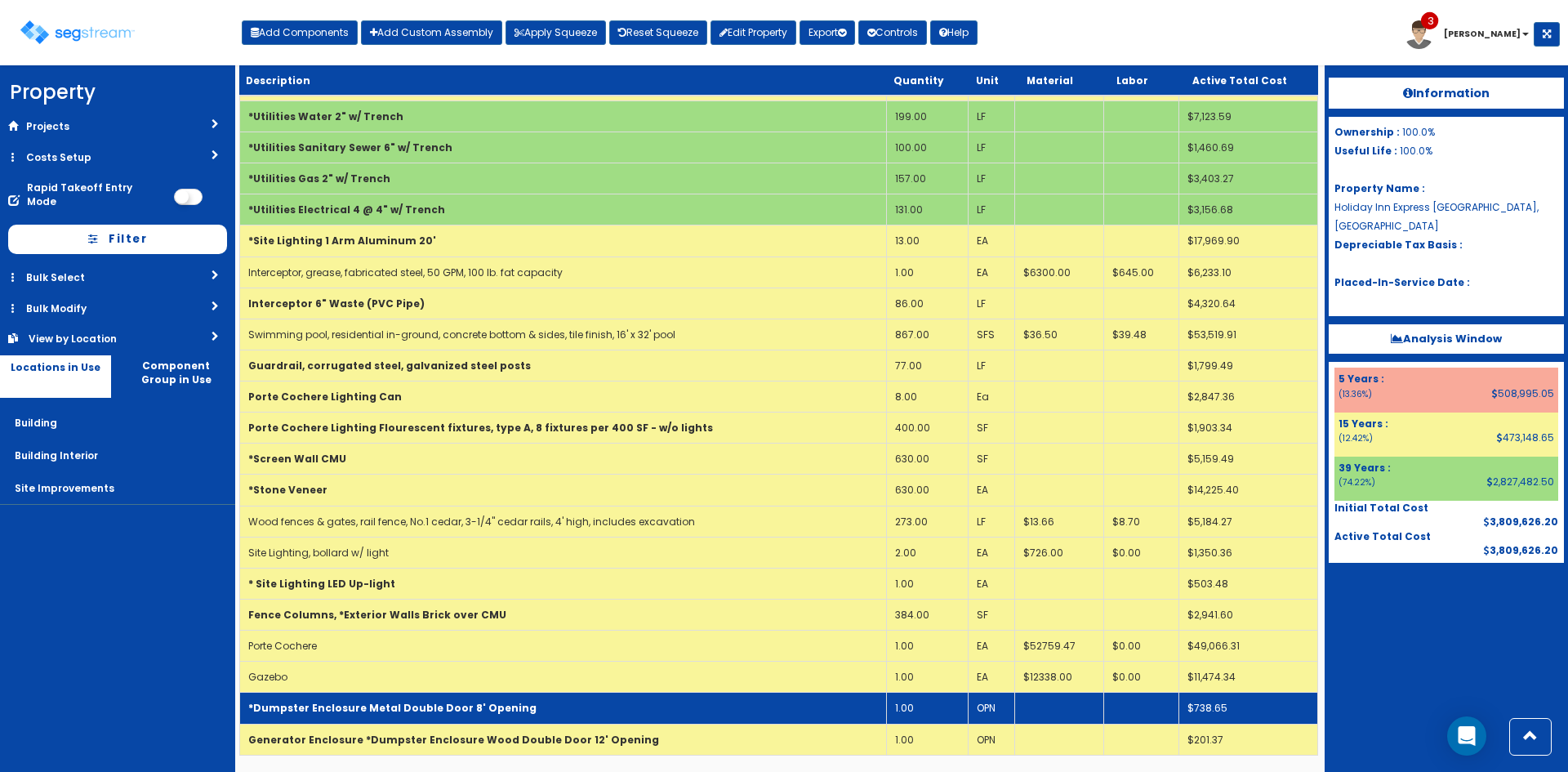
click at [544, 708] on td "*Dumpster Enclosure Metal Double Door 8' Opening" at bounding box center [564, 707] width 647 height 31
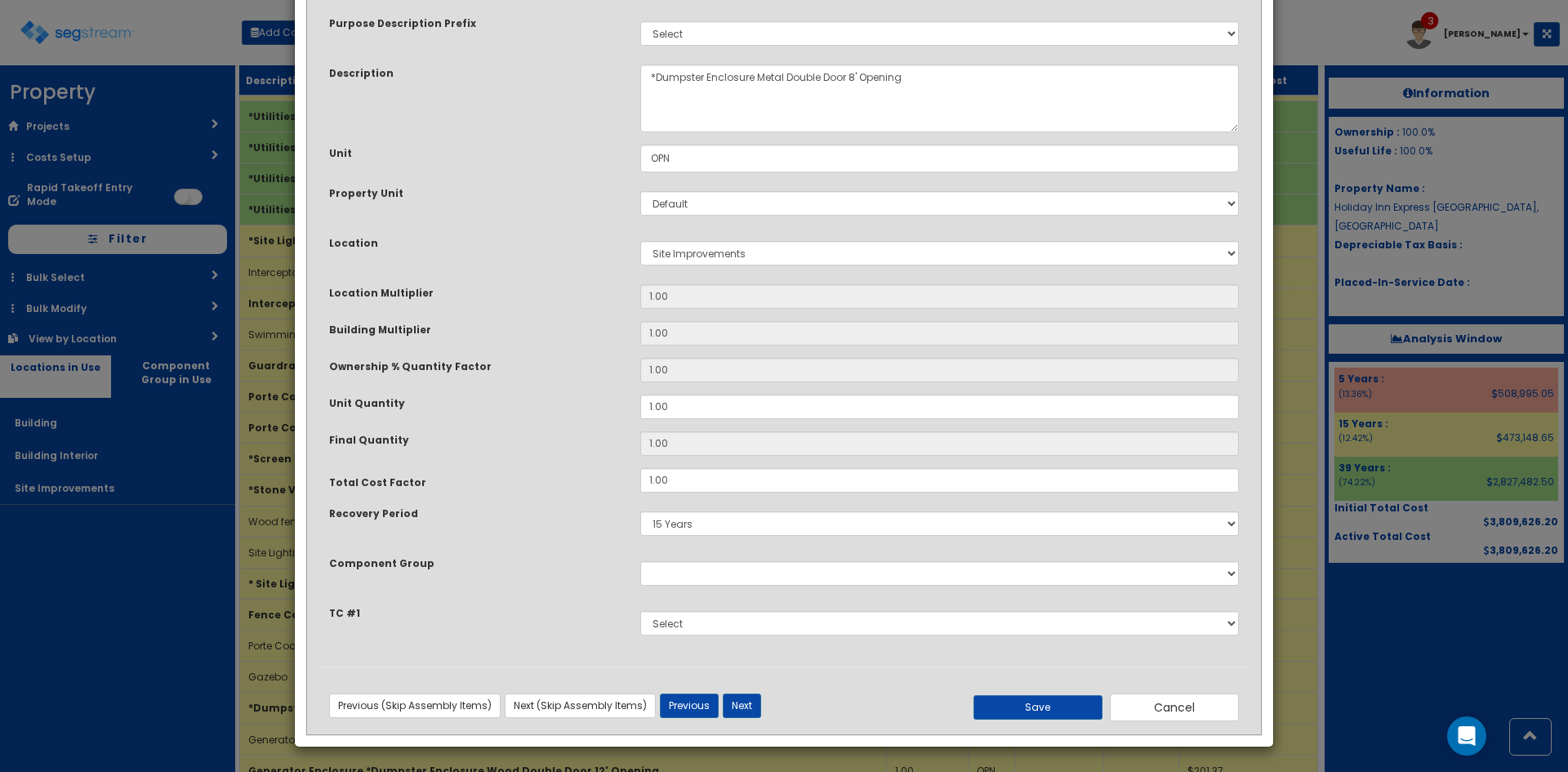
scroll to position [0, 0]
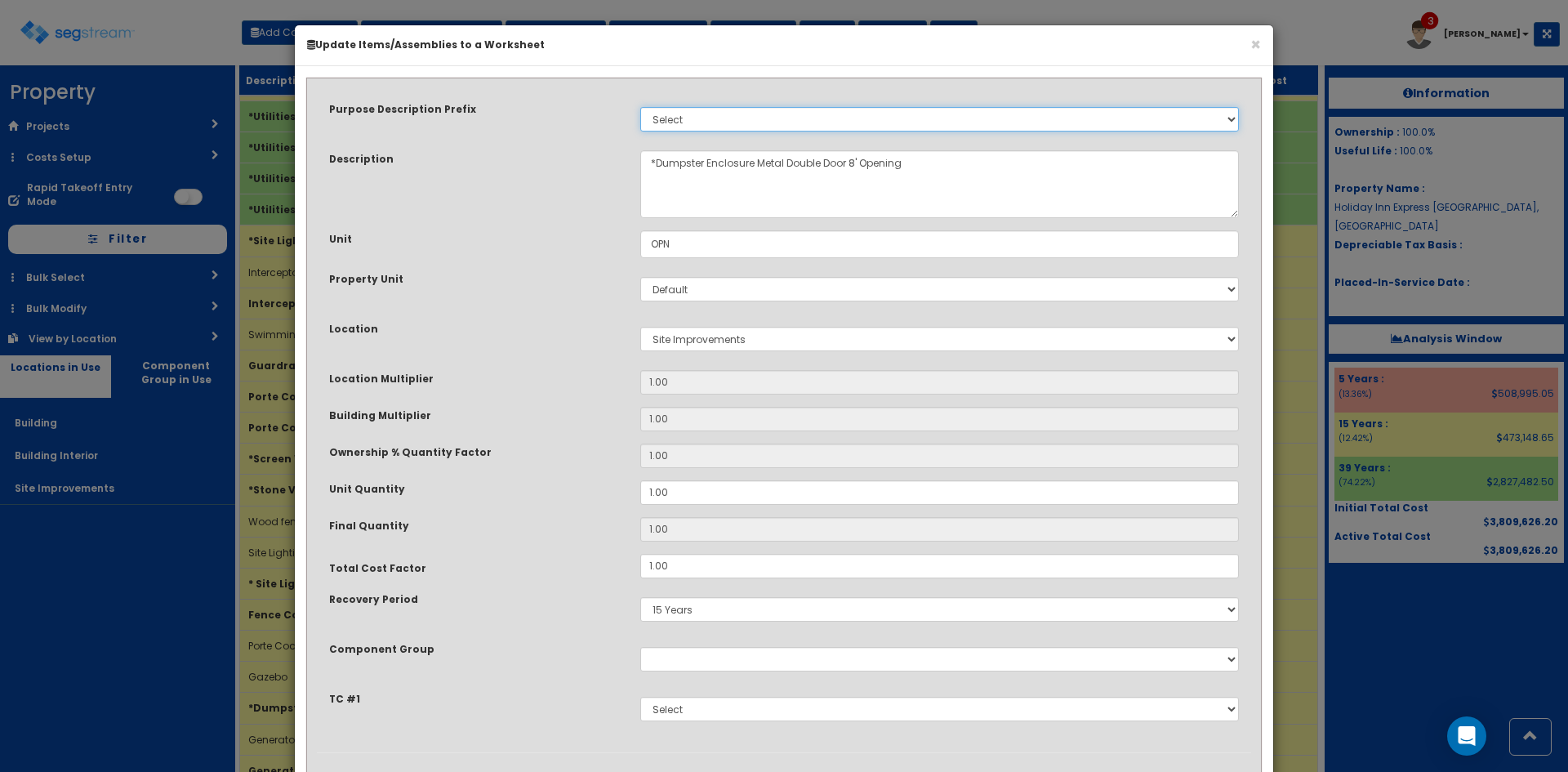
click at [889, 123] on select "Select Stair Construction, A/V System A/V System Equipment A/V System Equipment…" at bounding box center [939, 118] width 599 height 24
select select "24807"
click at [640, 107] on select "Select Stair Construction, A/V System A/V System Equipment A/V System Equipment…" at bounding box center [939, 118] width 599 height 24
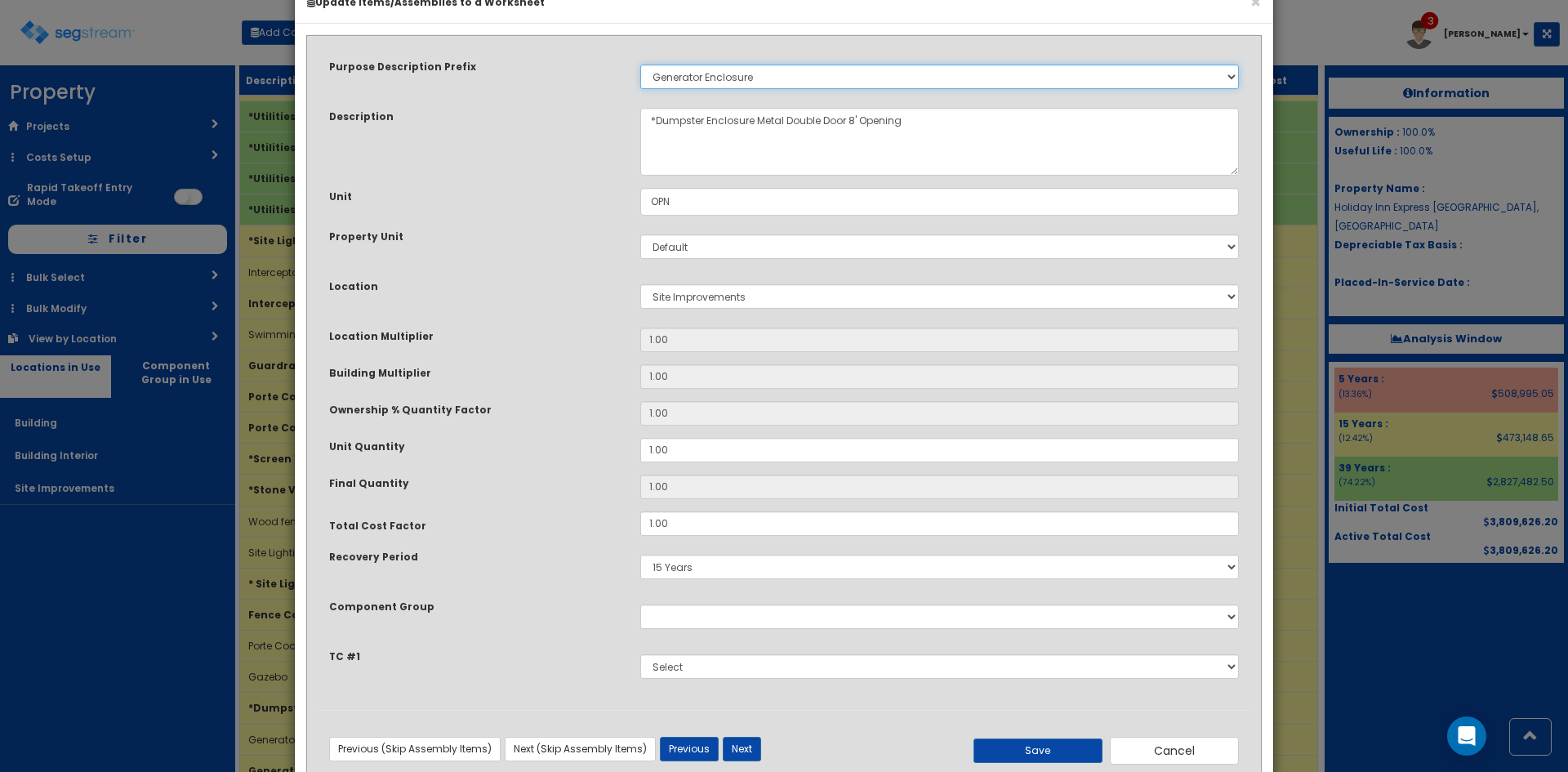
scroll to position [86, 0]
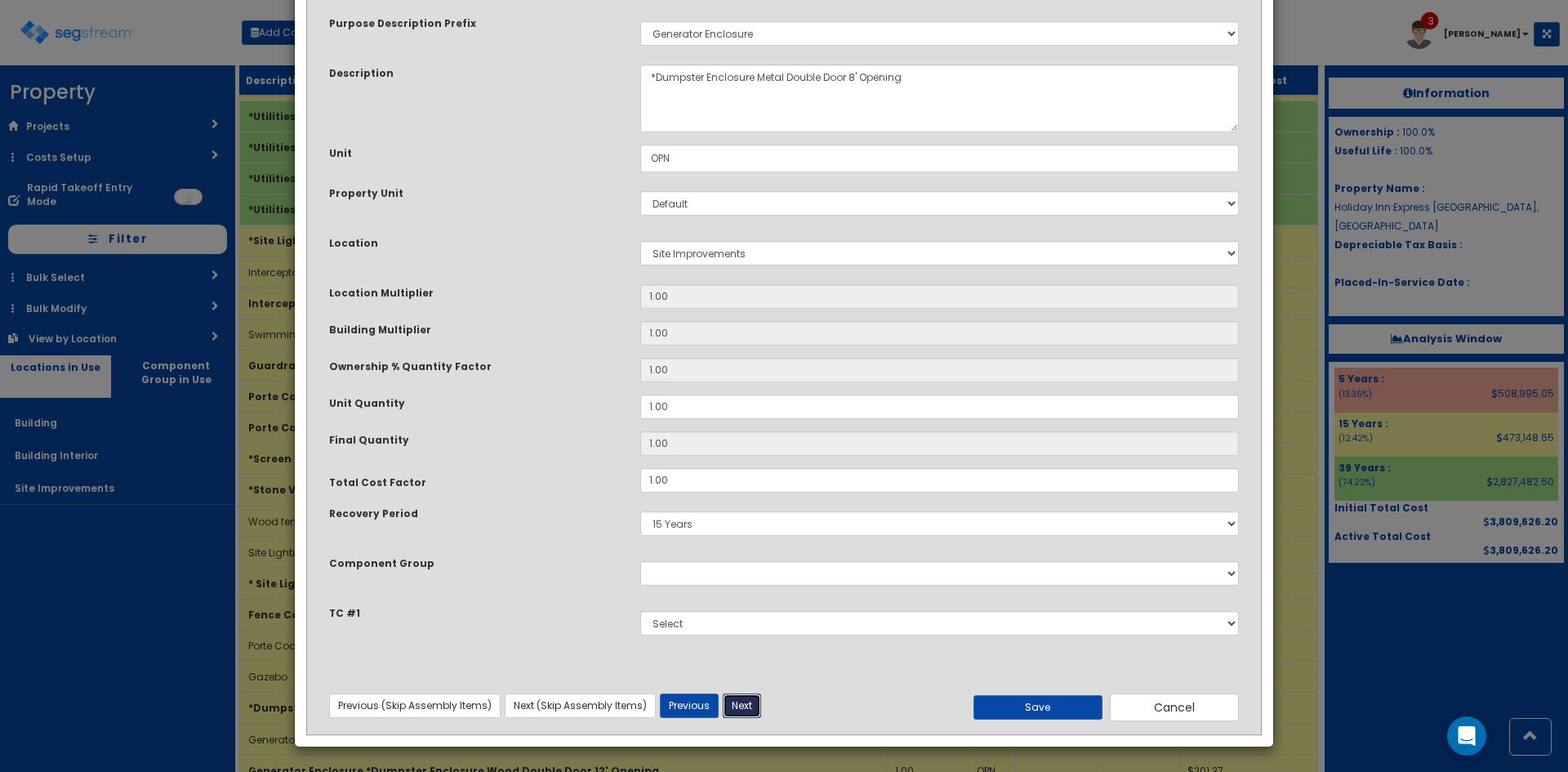
click at [737, 701] on button "Next" at bounding box center [742, 705] width 39 height 24
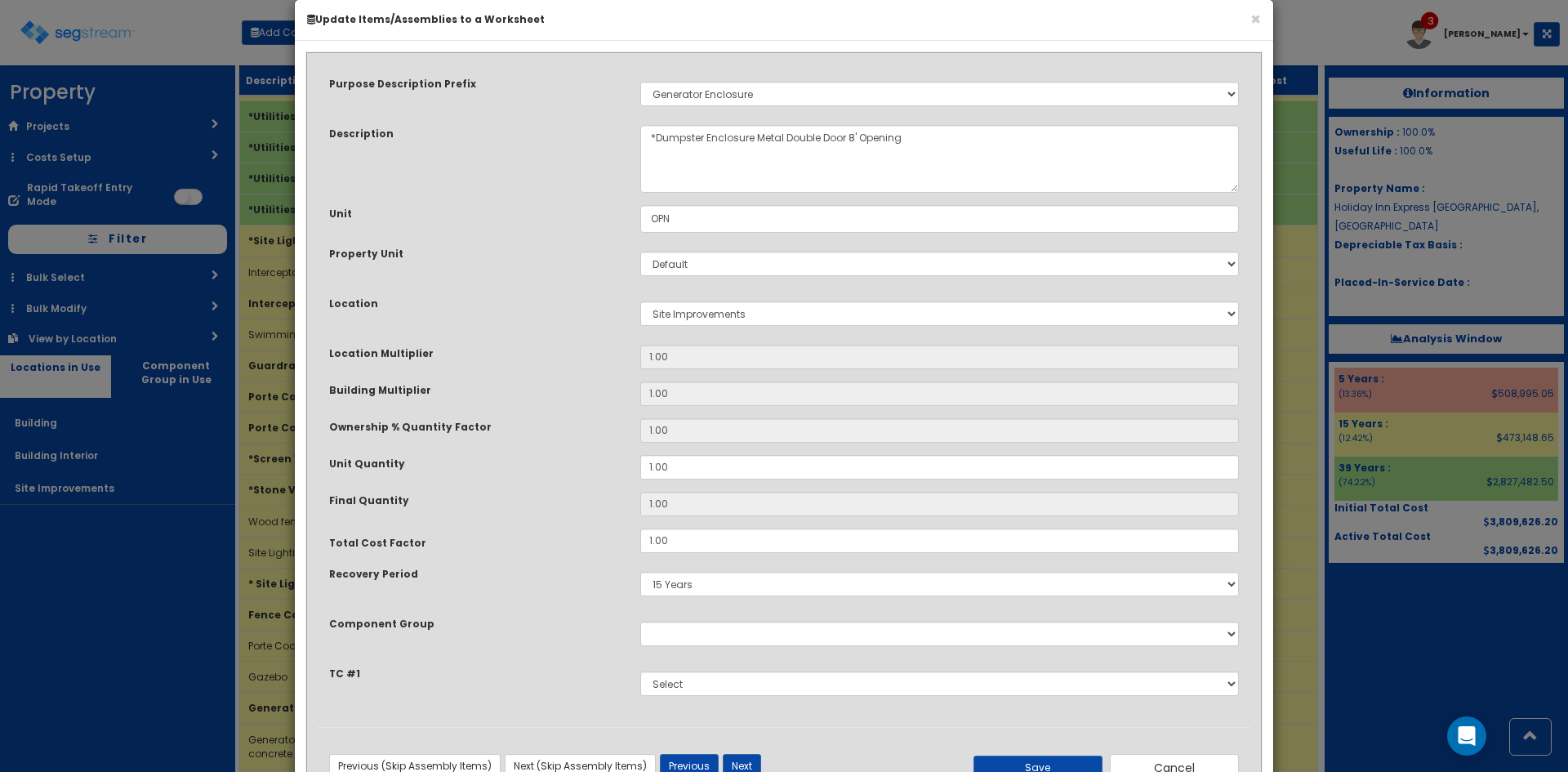
scroll to position [0, 0]
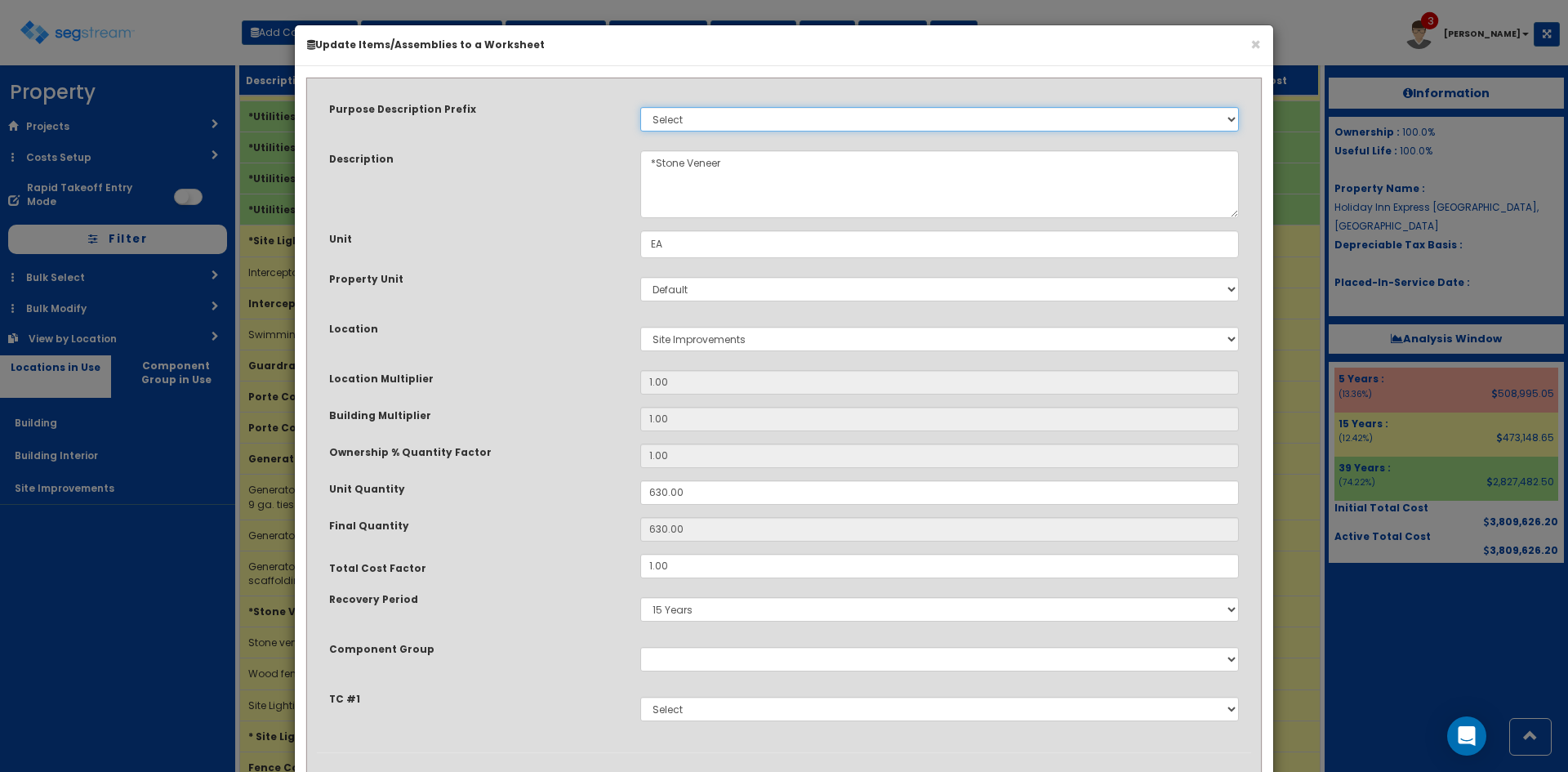
click at [693, 113] on select "Select Stair Construction, A/V System A/V System Equipment A/V System Equipment…" at bounding box center [939, 118] width 599 height 24
select select "24807"
click at [640, 107] on select "Select Stair Construction, A/V System A/V System Equipment A/V System Equipment…" at bounding box center [939, 118] width 599 height 24
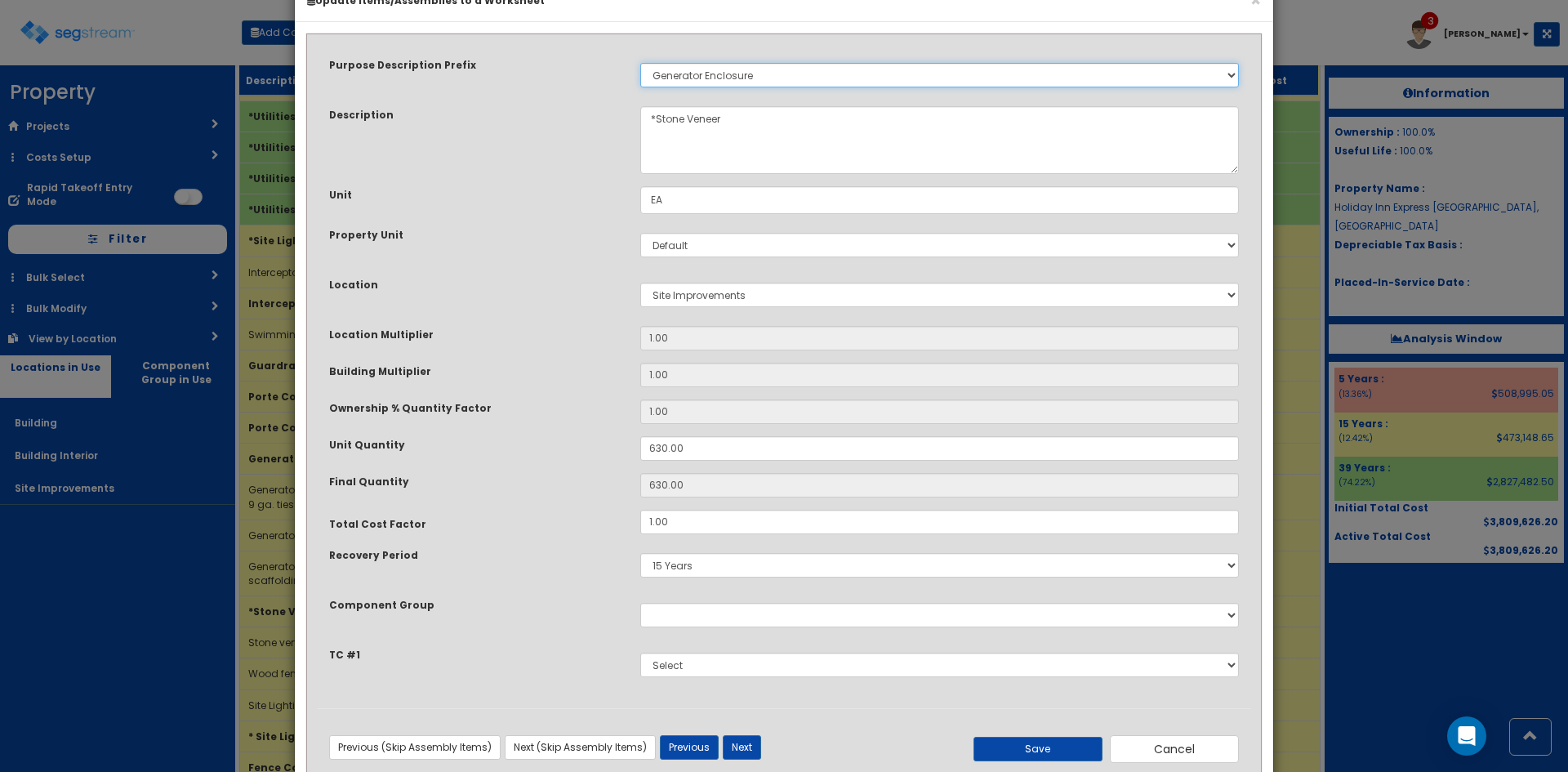
scroll to position [86, 0]
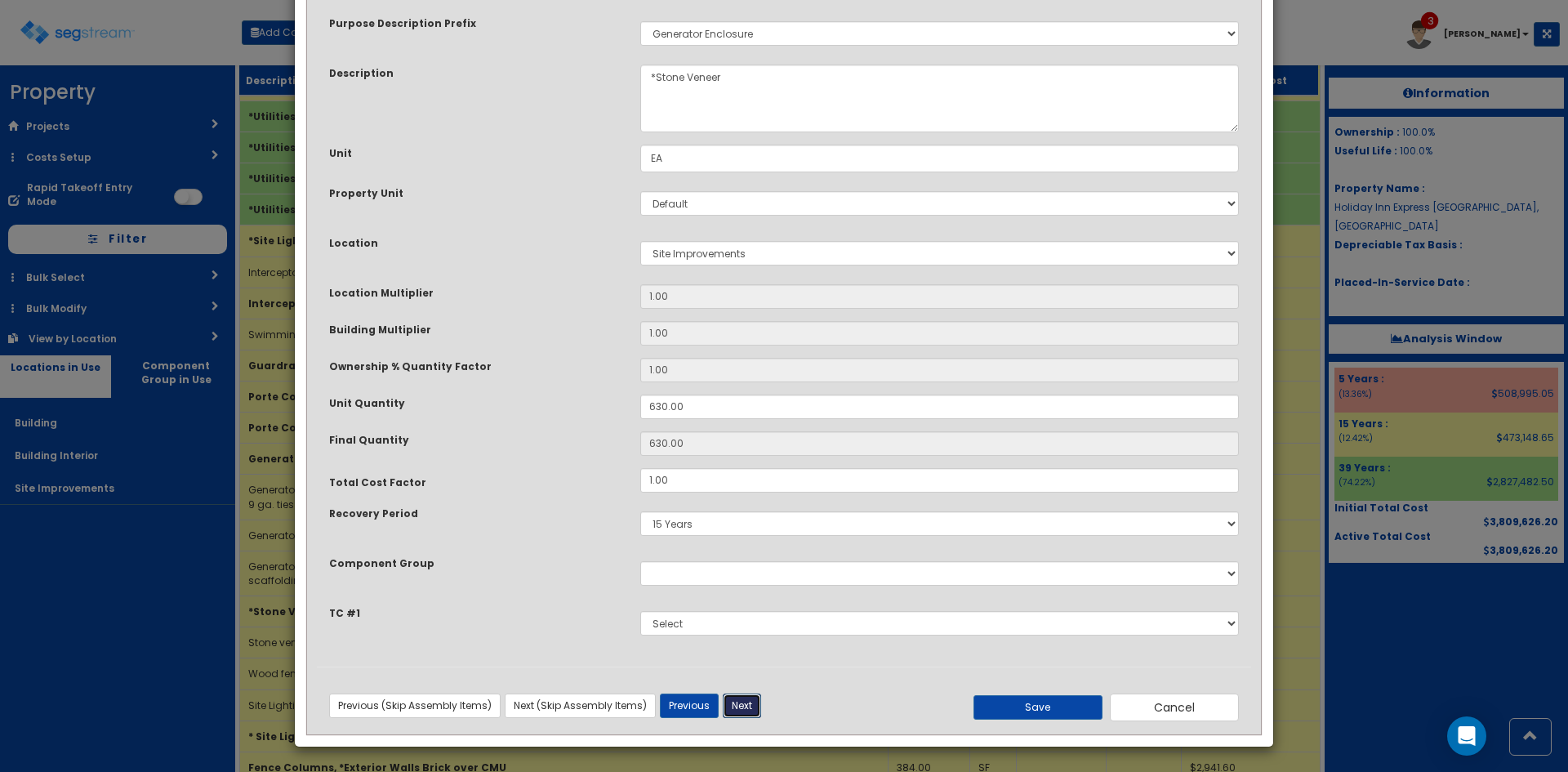
click at [734, 704] on button "Next" at bounding box center [742, 705] width 39 height 24
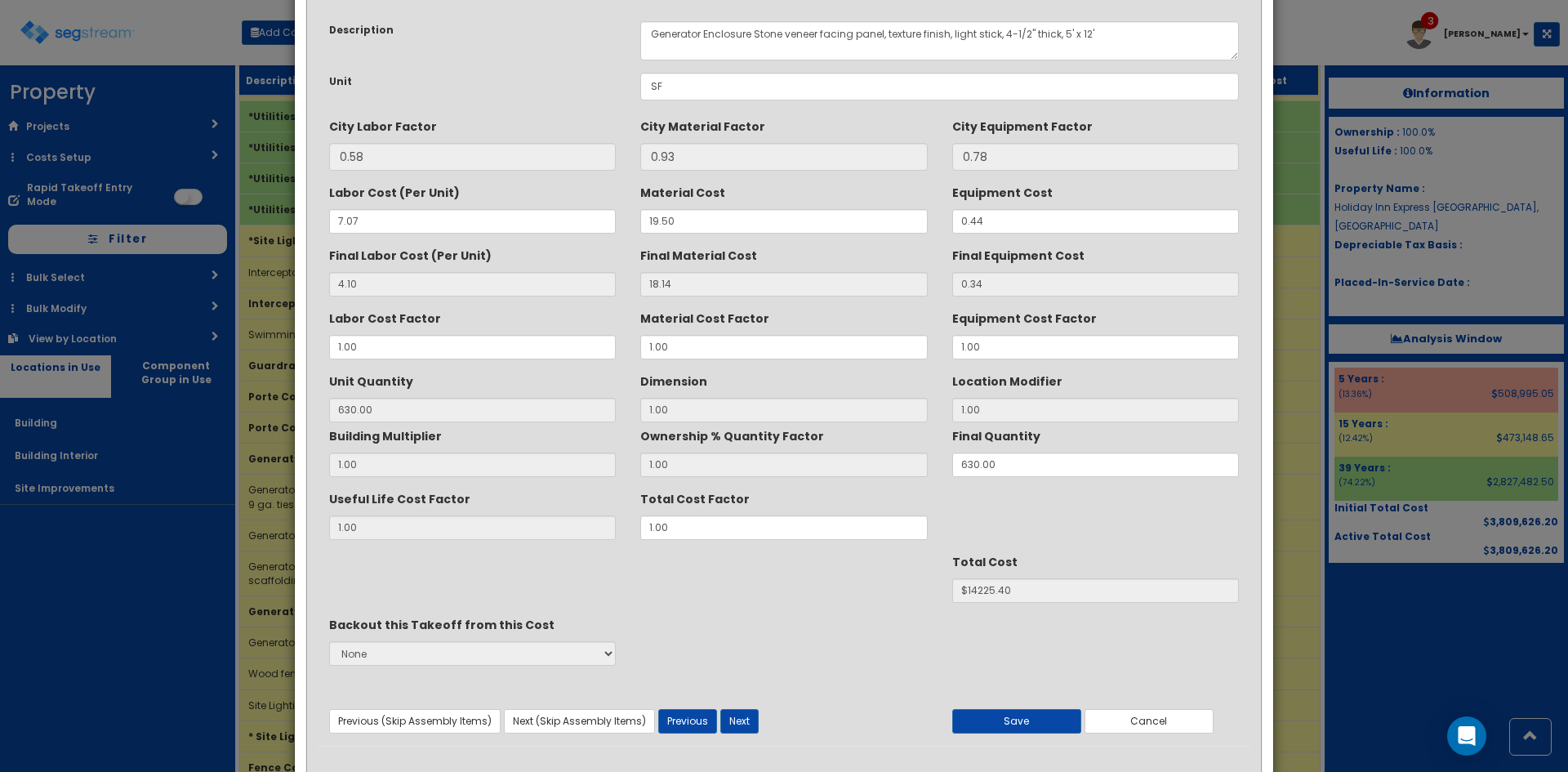
scroll to position [117, 0]
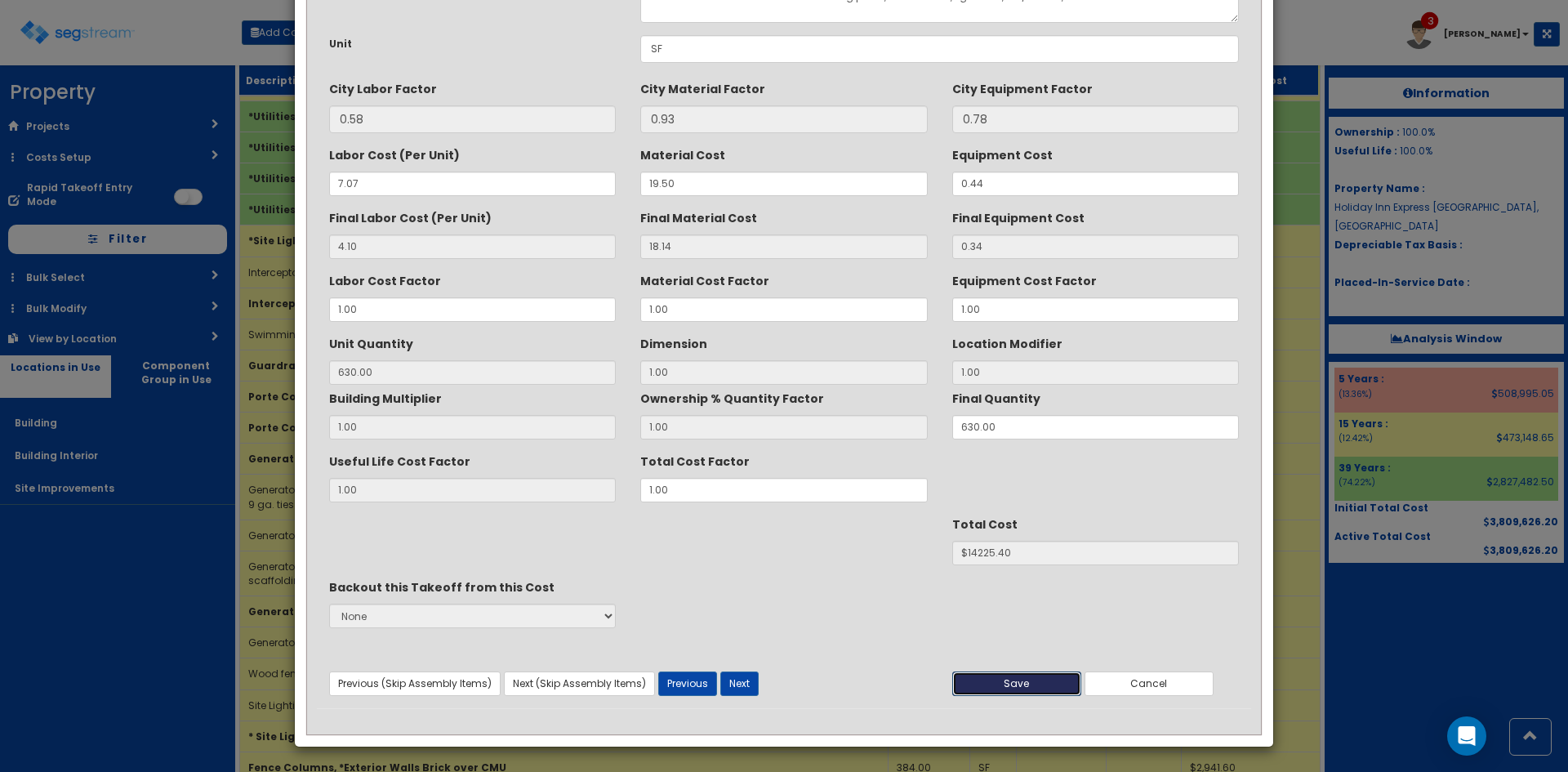
click at [1015, 684] on button "Save" at bounding box center [1017, 683] width 129 height 24
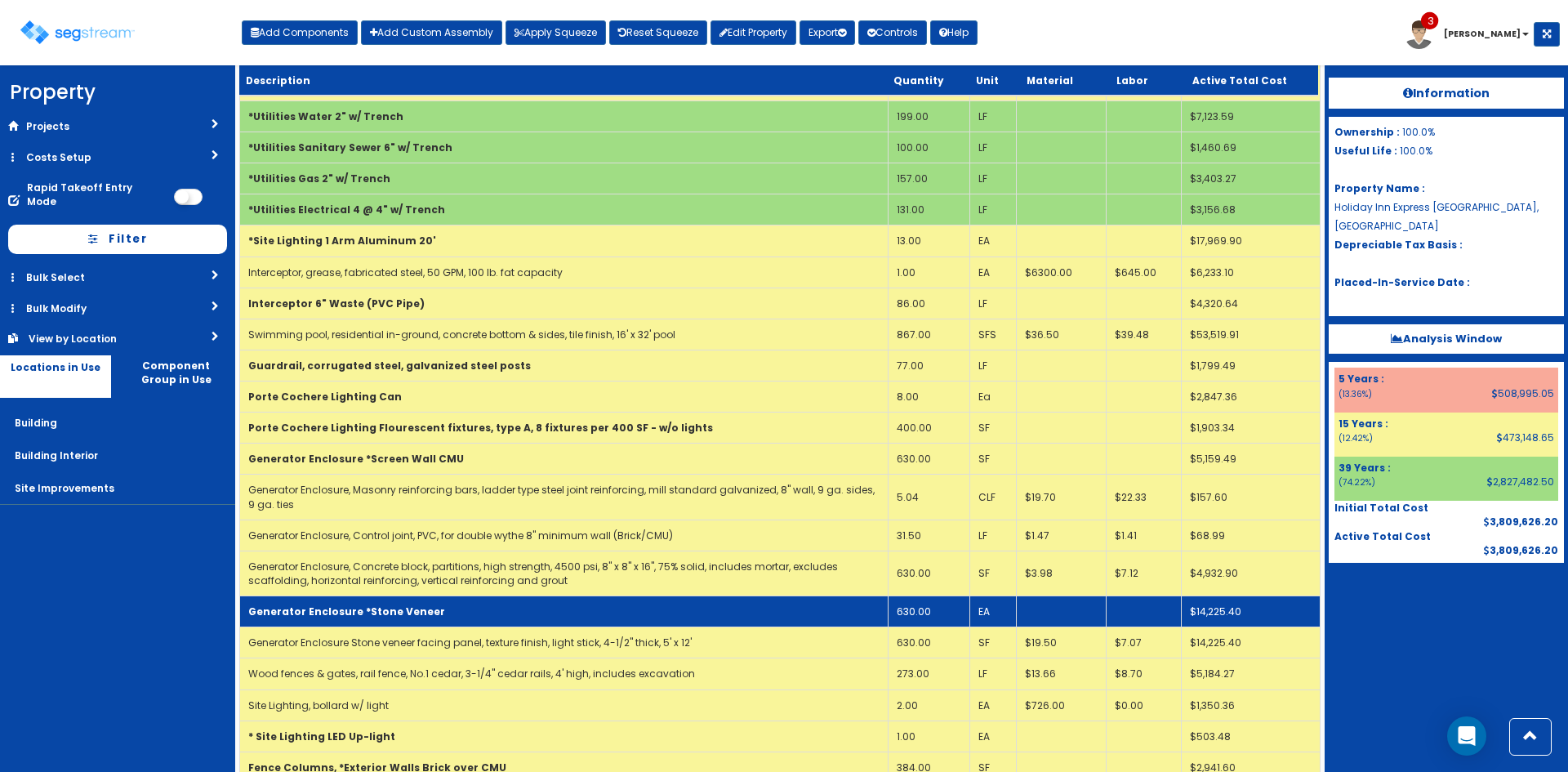
click at [505, 607] on td "Generator Enclosure *Stone Veneer" at bounding box center [564, 612] width 648 height 31
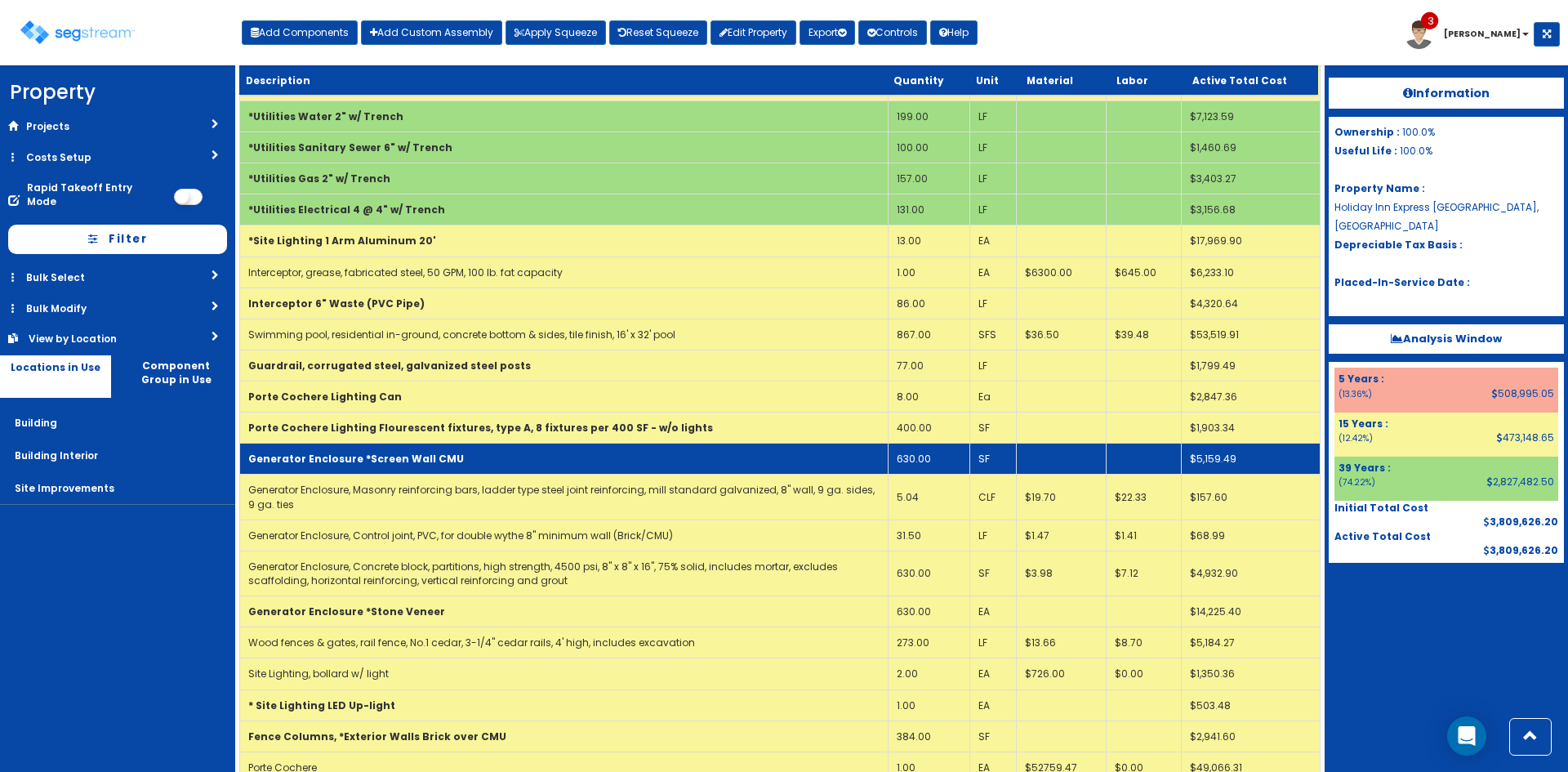
click at [485, 461] on td "Generator Enclosure *Screen Wall CMU" at bounding box center [564, 459] width 648 height 31
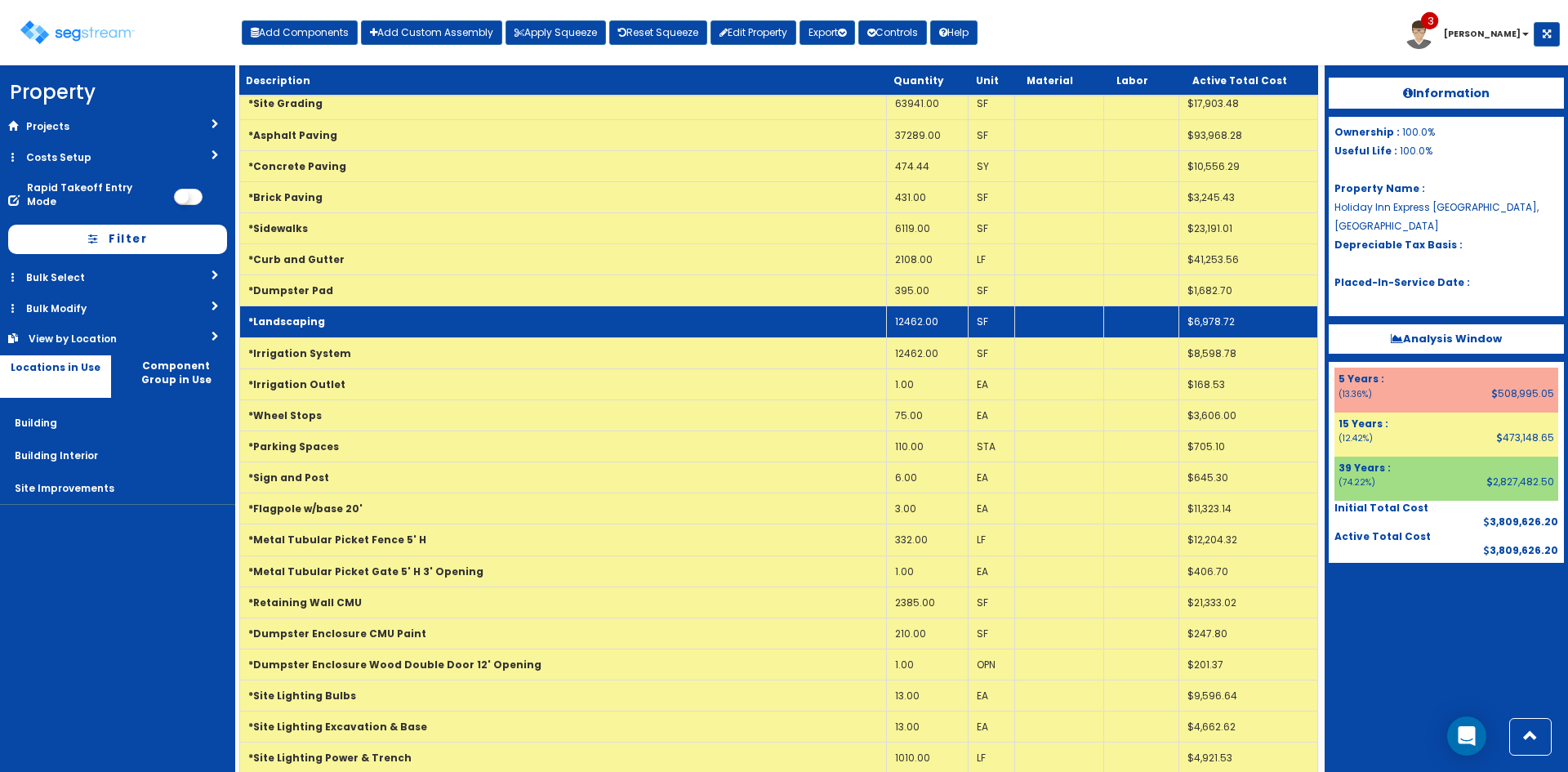
scroll to position [0, 0]
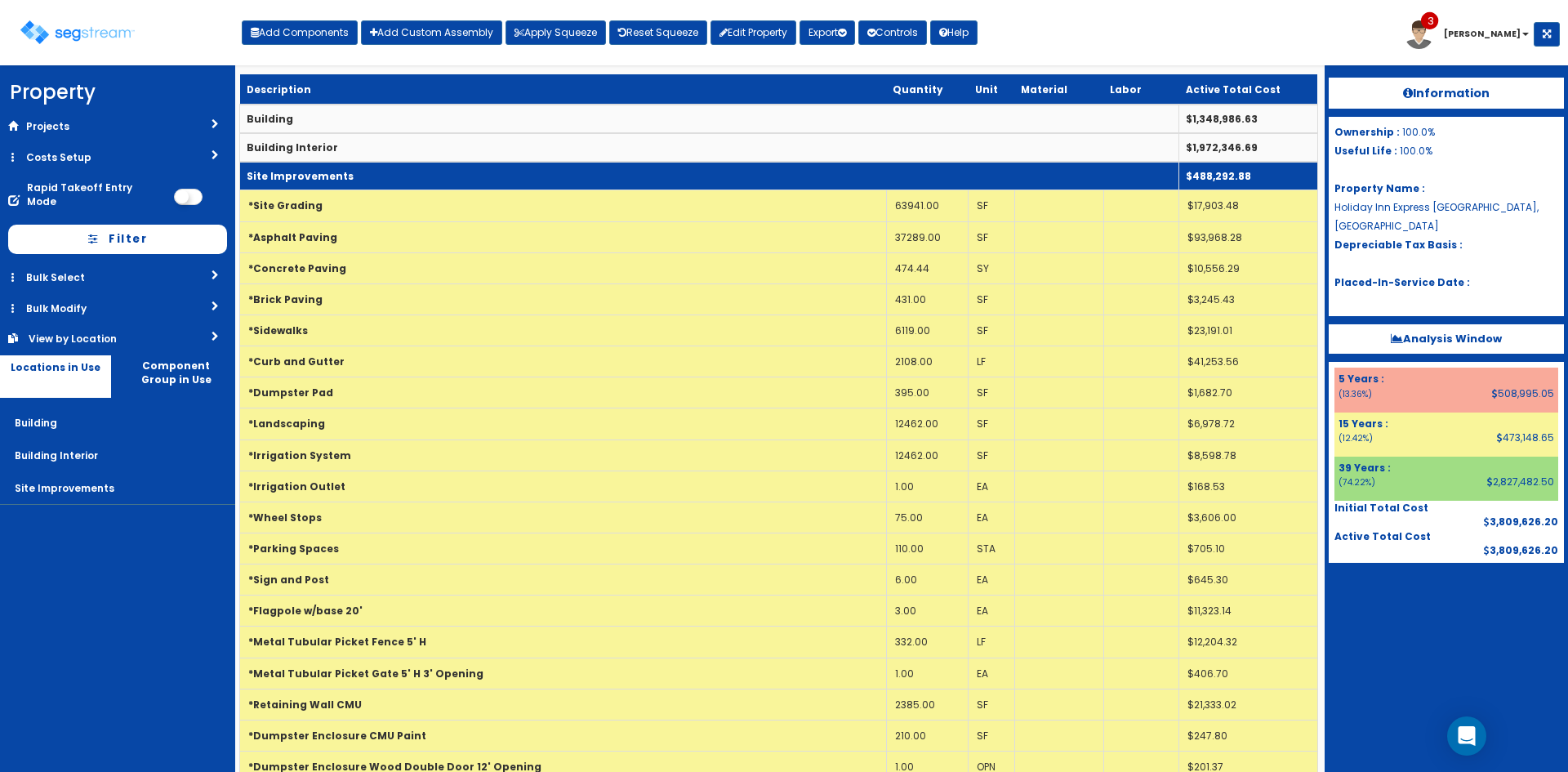
click at [438, 177] on td "Site Improvements" at bounding box center [710, 176] width 939 height 29
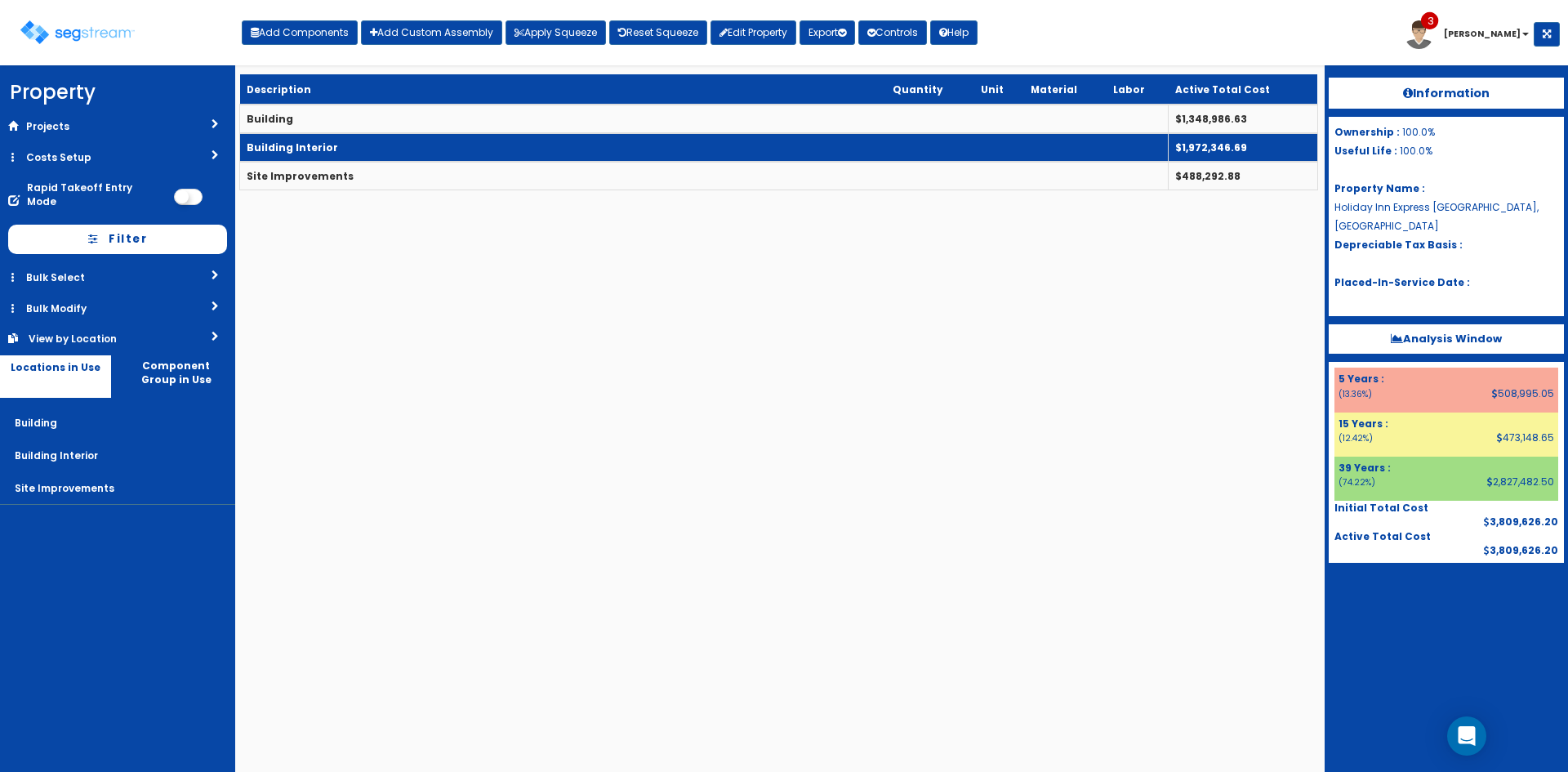
click at [447, 144] on td "Building Interior" at bounding box center [704, 147] width 928 height 29
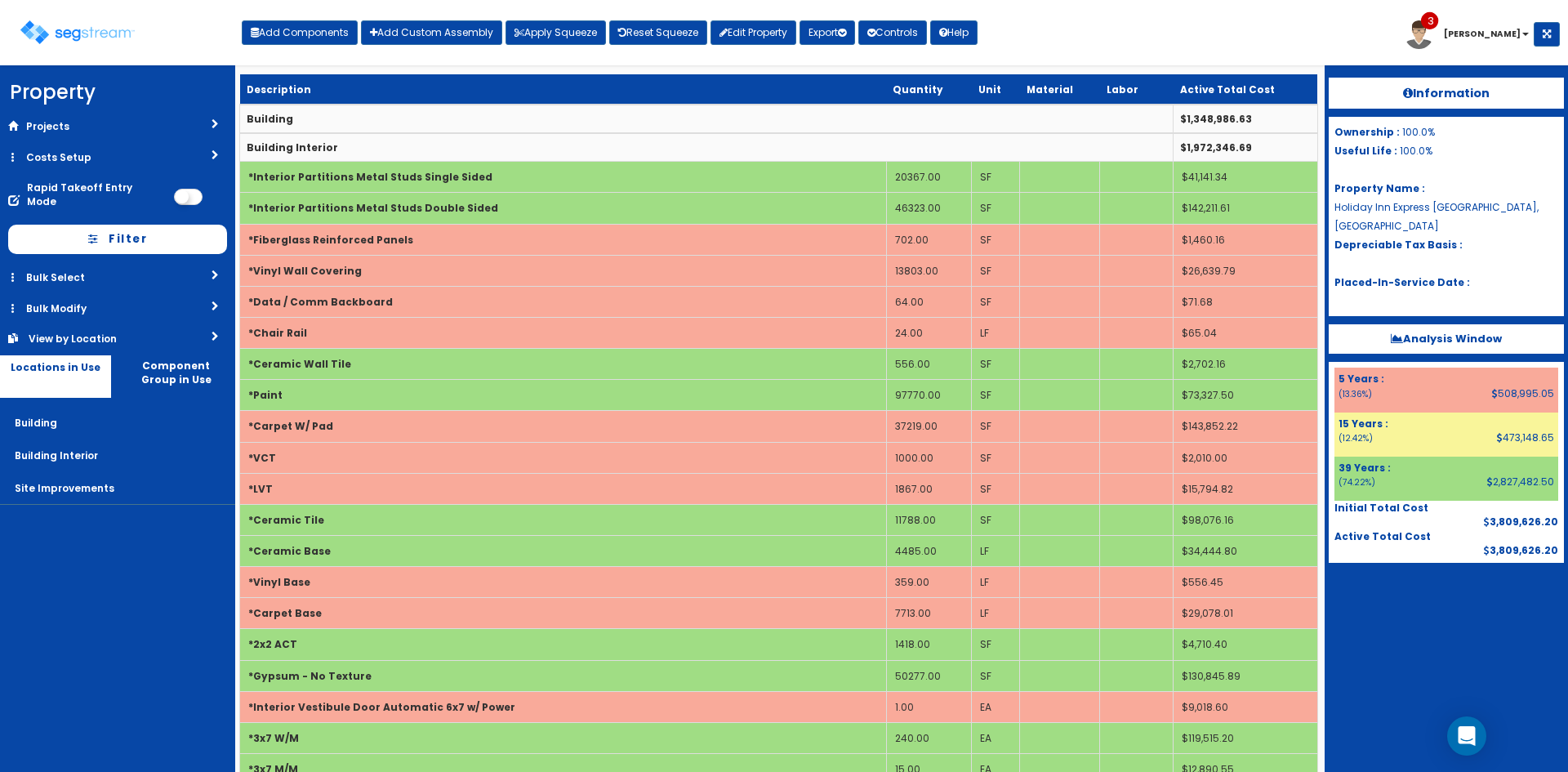
click at [302, 13] on div "Add Components Add Custom Assembly Apply Squeeze Reset Squeeze Edit Property Ex…" at bounding box center [610, 29] width 736 height 33
click at [309, 35] on button "Add Components" at bounding box center [300, 32] width 116 height 24
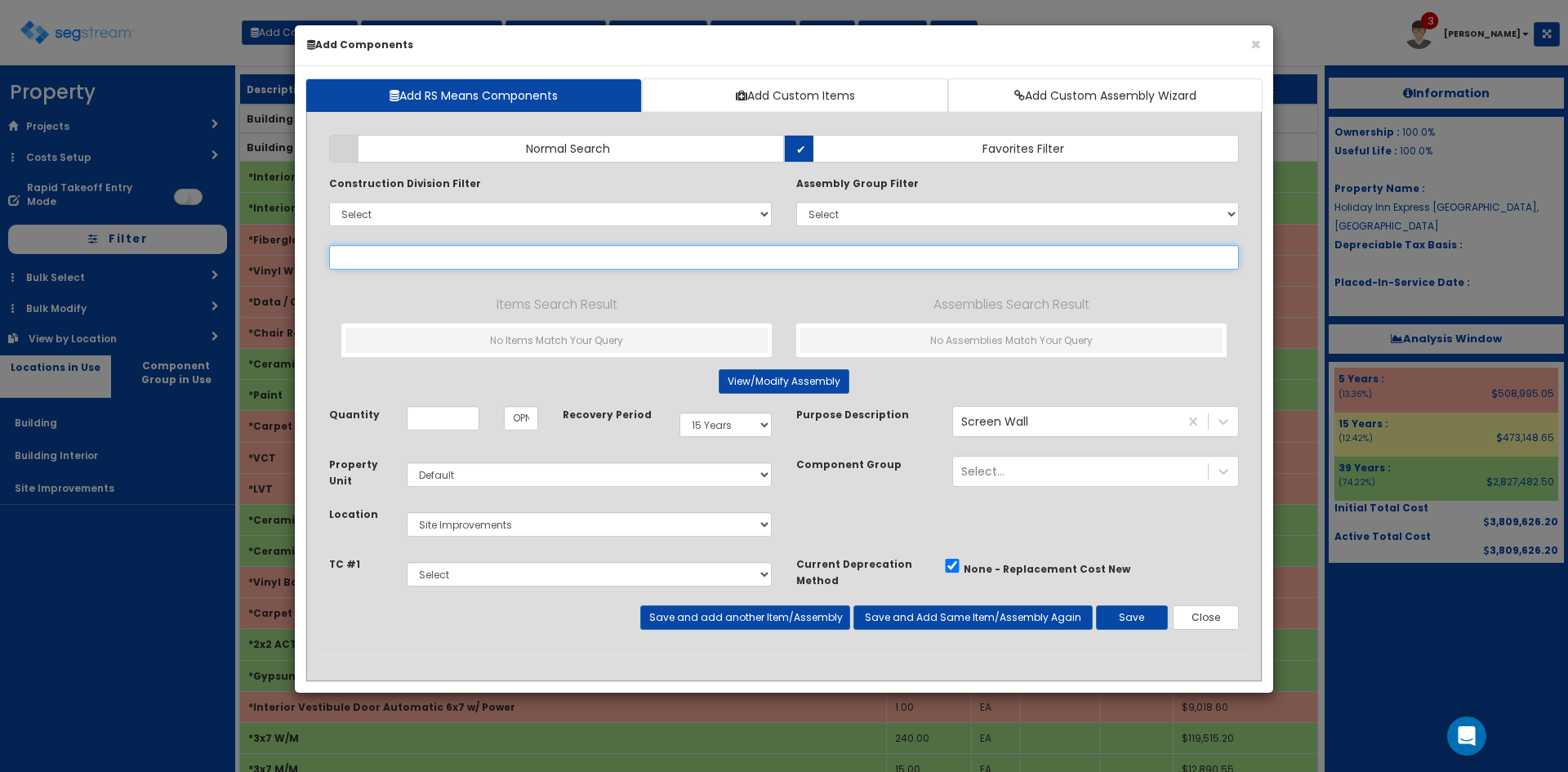
select select
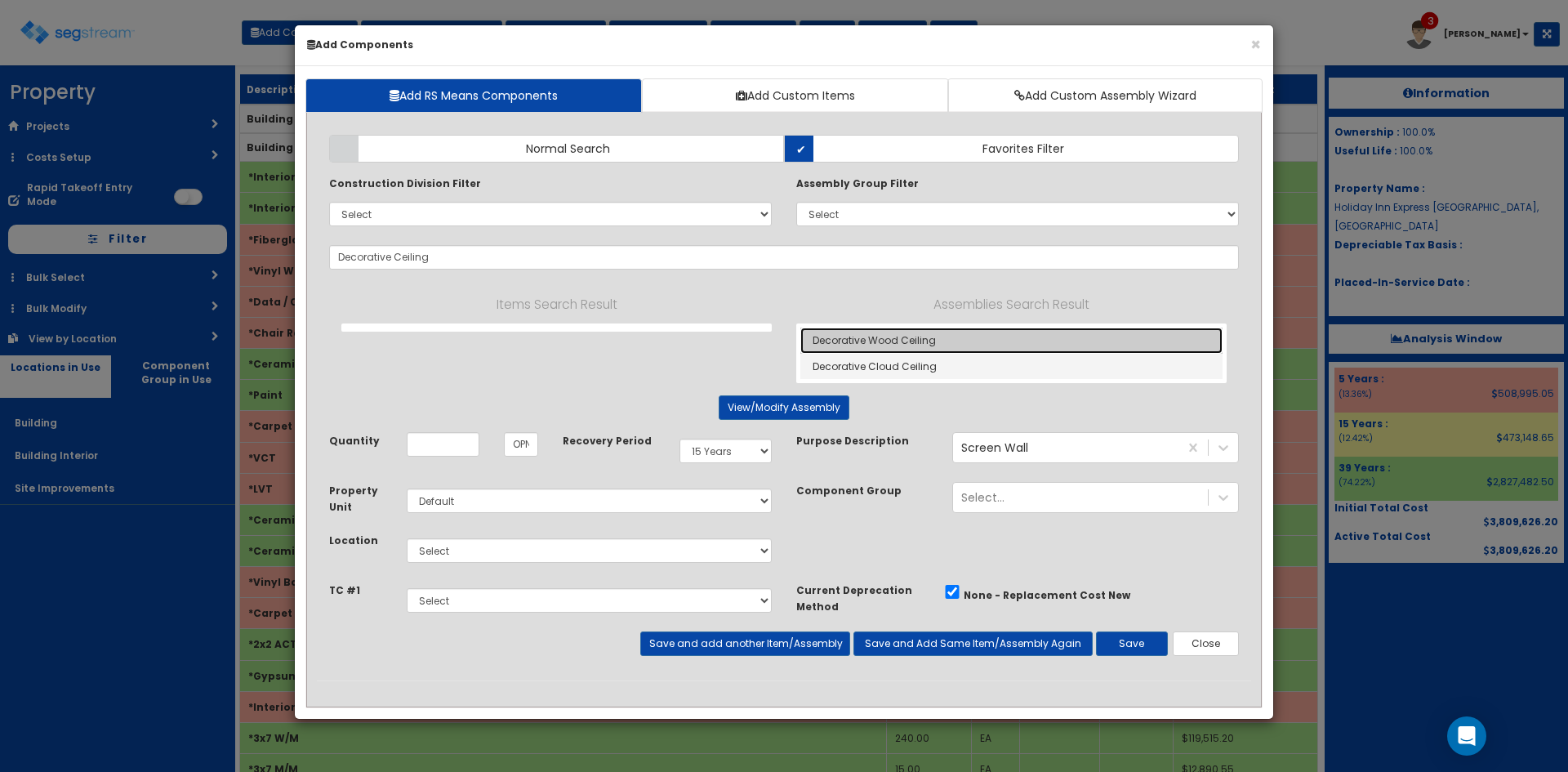
click at [839, 338] on link "Decorative Wood Ceiling" at bounding box center [1011, 340] width 422 height 26
type input "Decorative Wood Ceiling"
type input "SF"
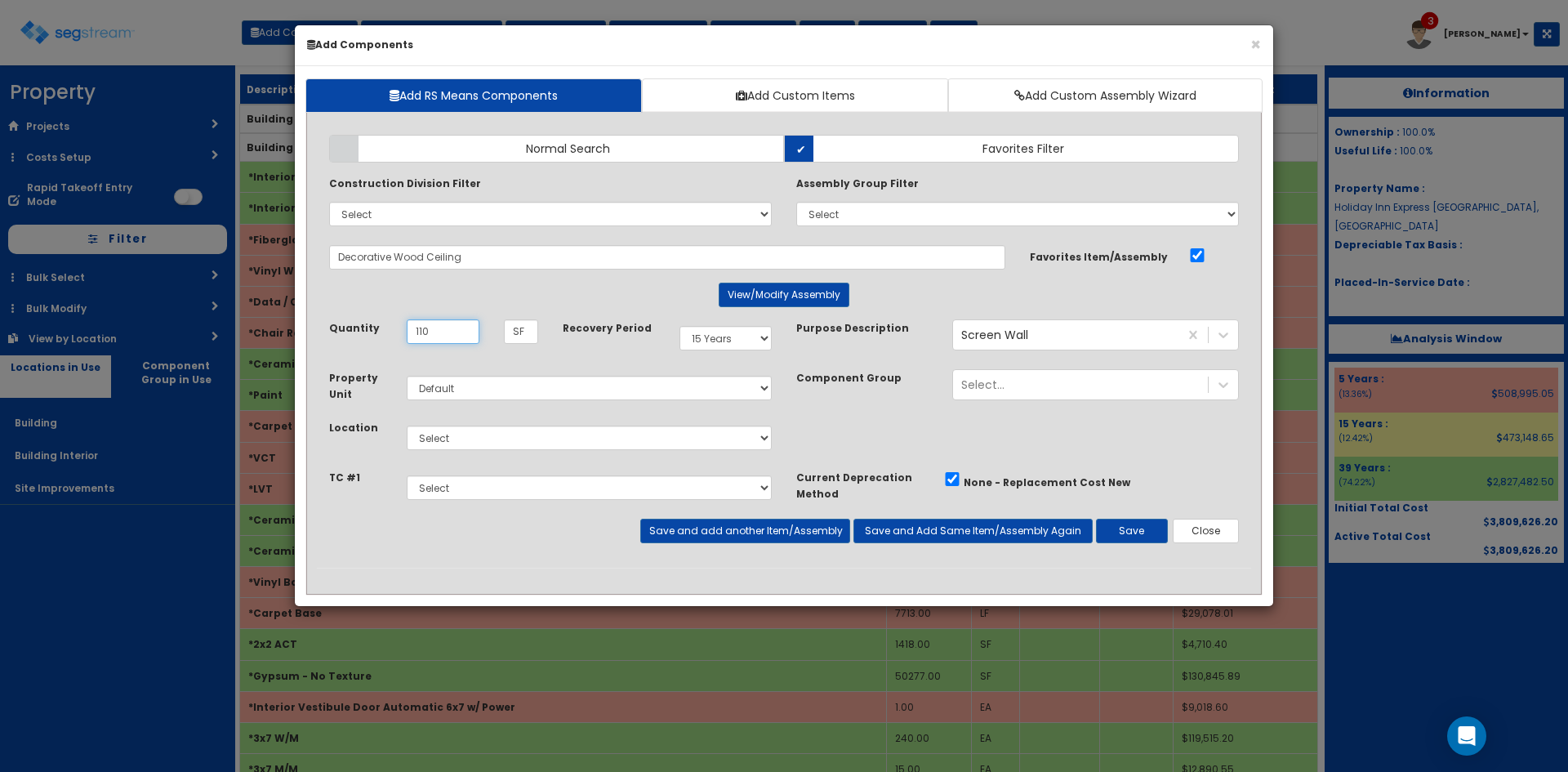
type input "110"
select select "5Y"
select select "7"
click at [799, 292] on button "View/Modify Assembly" at bounding box center [784, 294] width 131 height 24
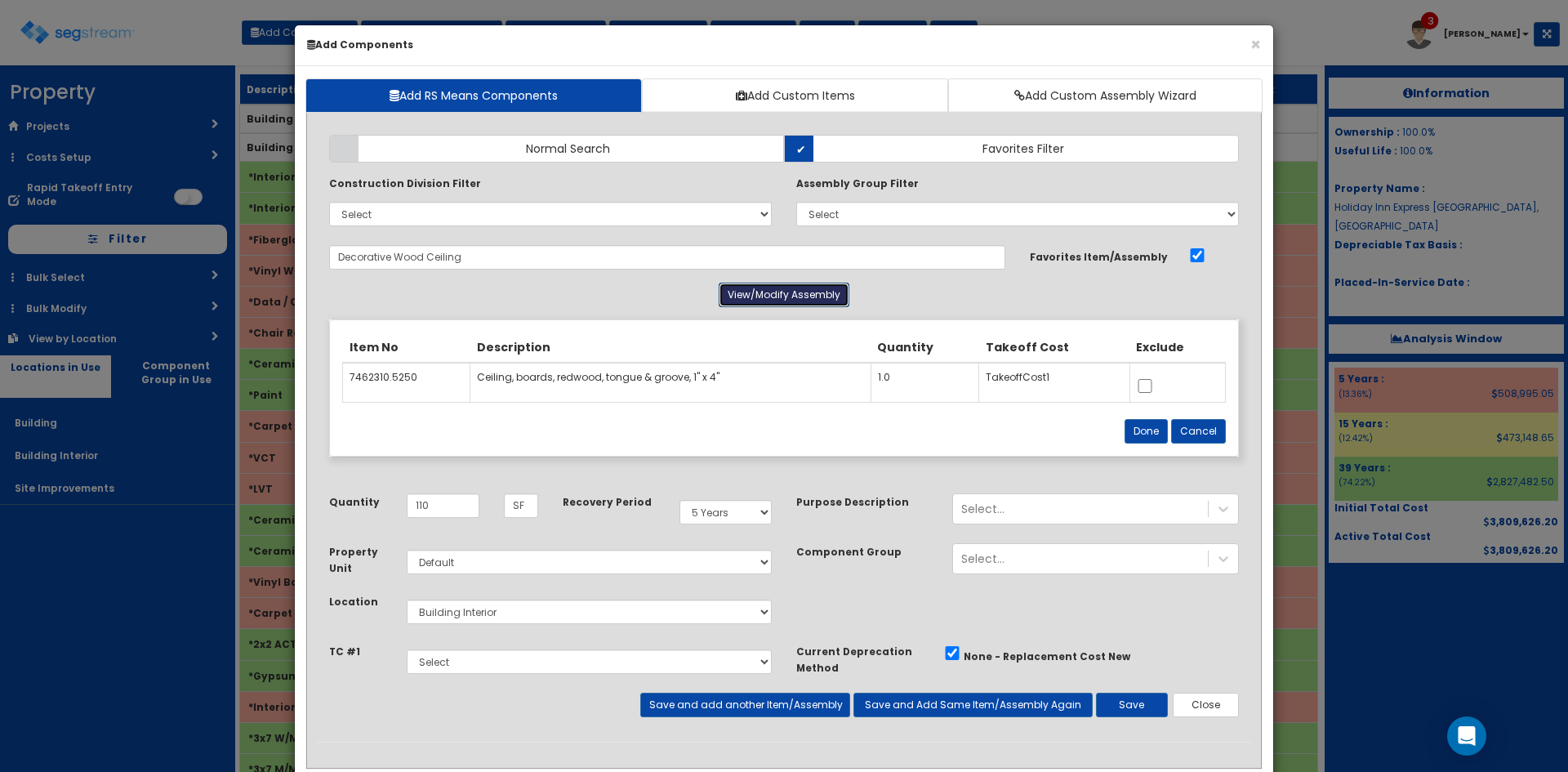
click at [799, 292] on button "View/Modify Assembly" at bounding box center [784, 294] width 131 height 24
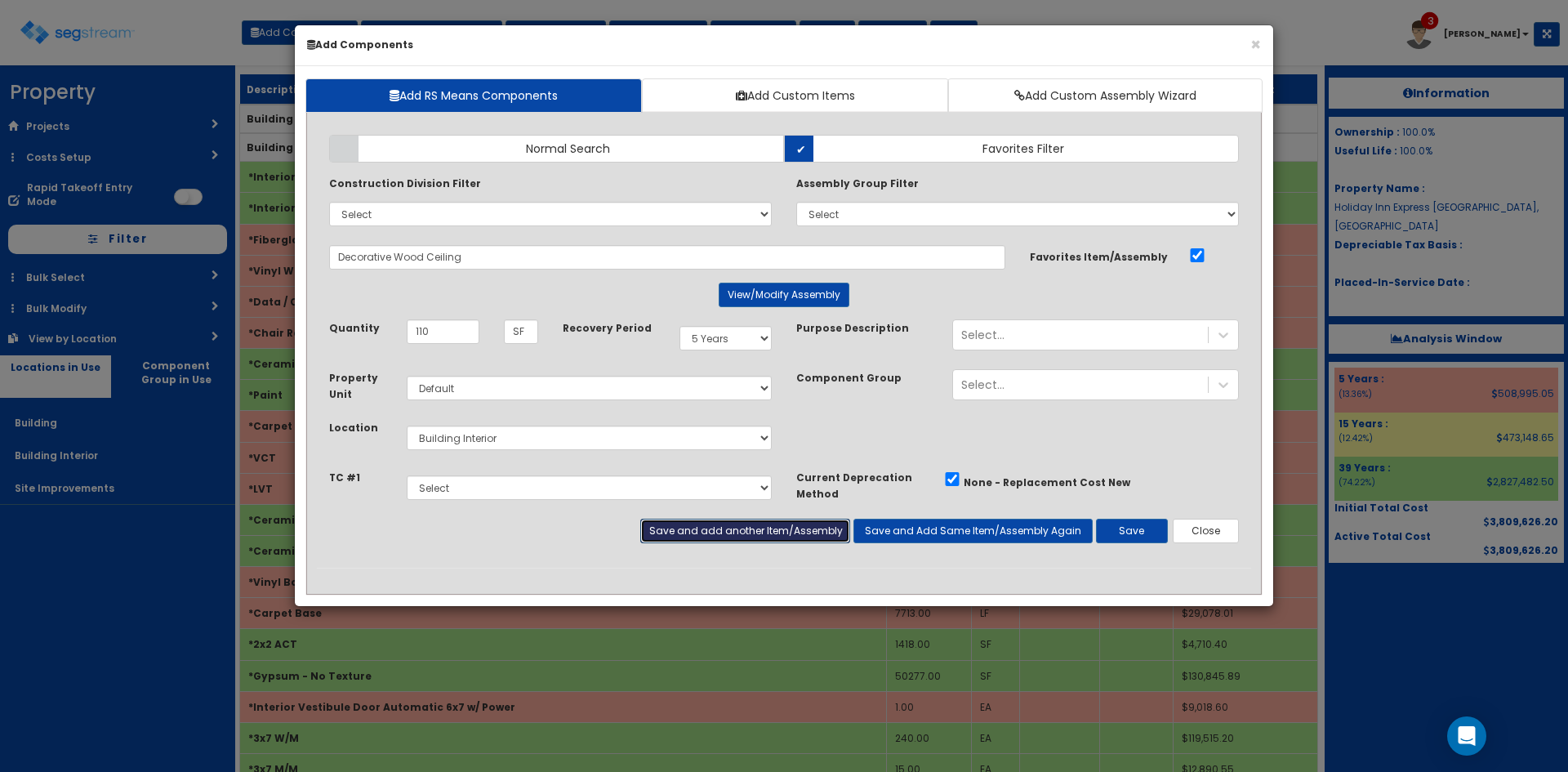
click at [761, 534] on button "Save and add another Item/Assembly" at bounding box center [744, 530] width 209 height 24
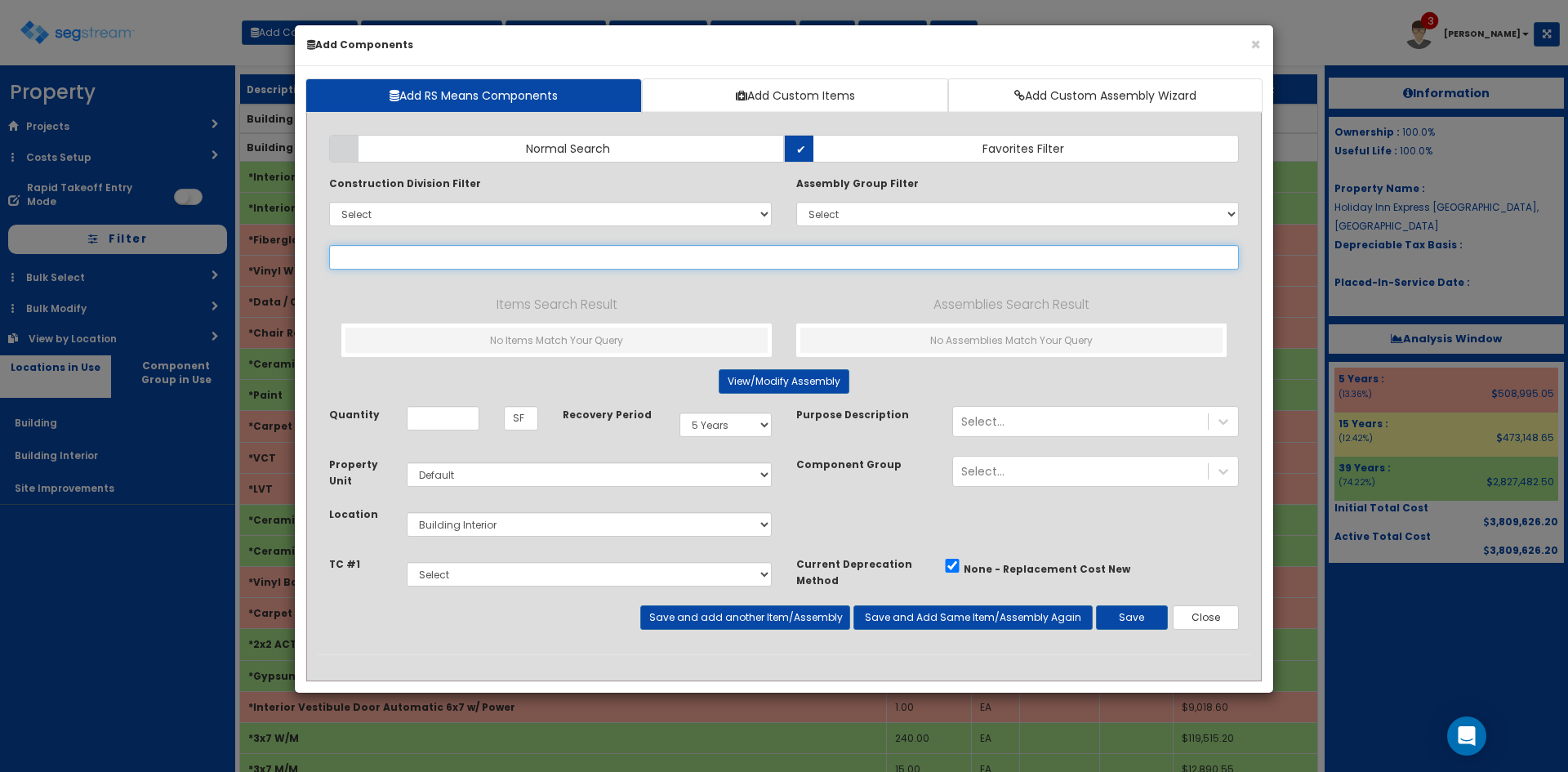
click at [427, 262] on input "text" at bounding box center [784, 257] width 910 height 24
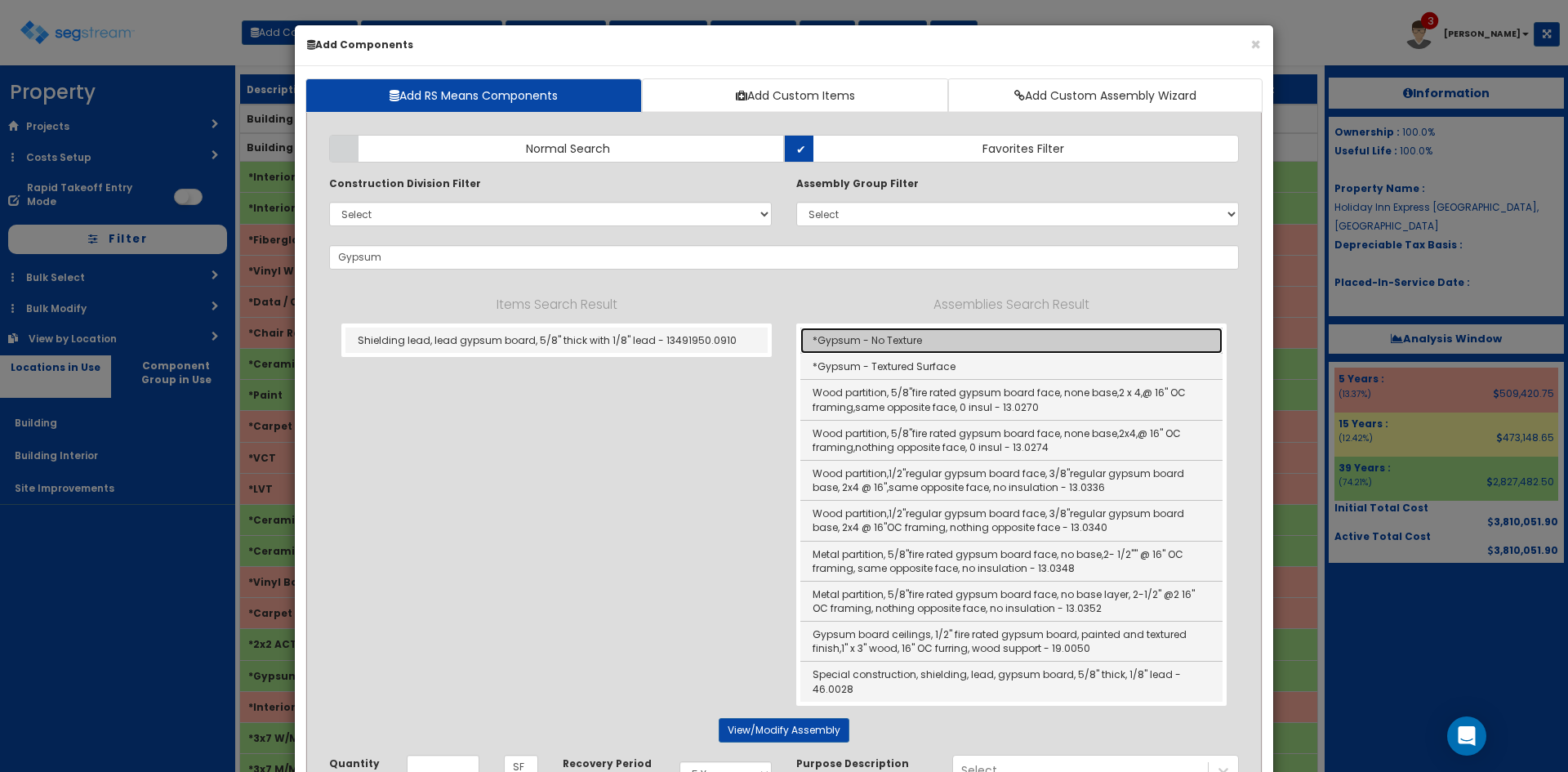
click at [836, 335] on link "*Gypsum - No Texture" at bounding box center [1011, 340] width 422 height 26
type input "*Gypsum - No Texture"
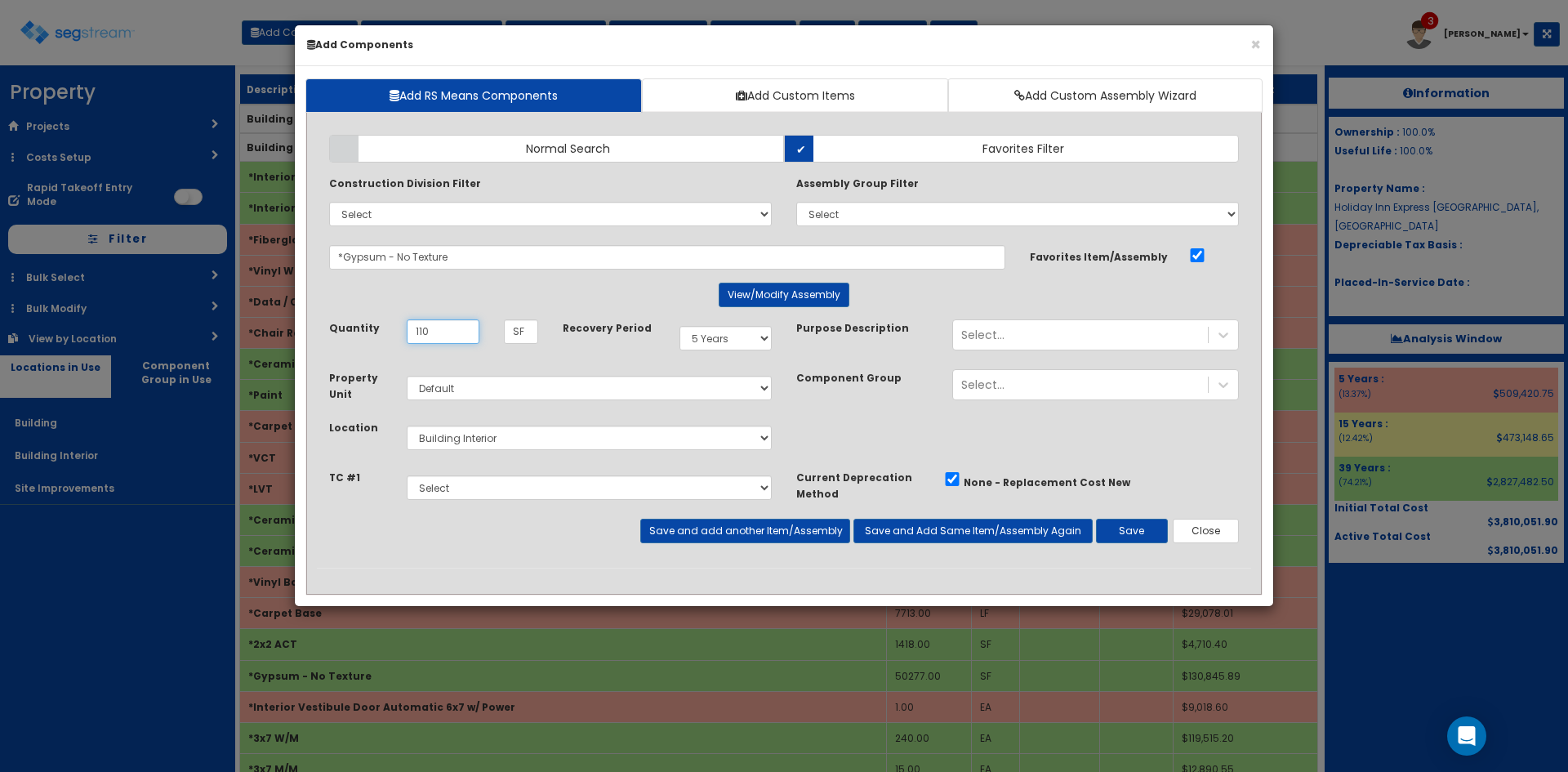
type input "110"
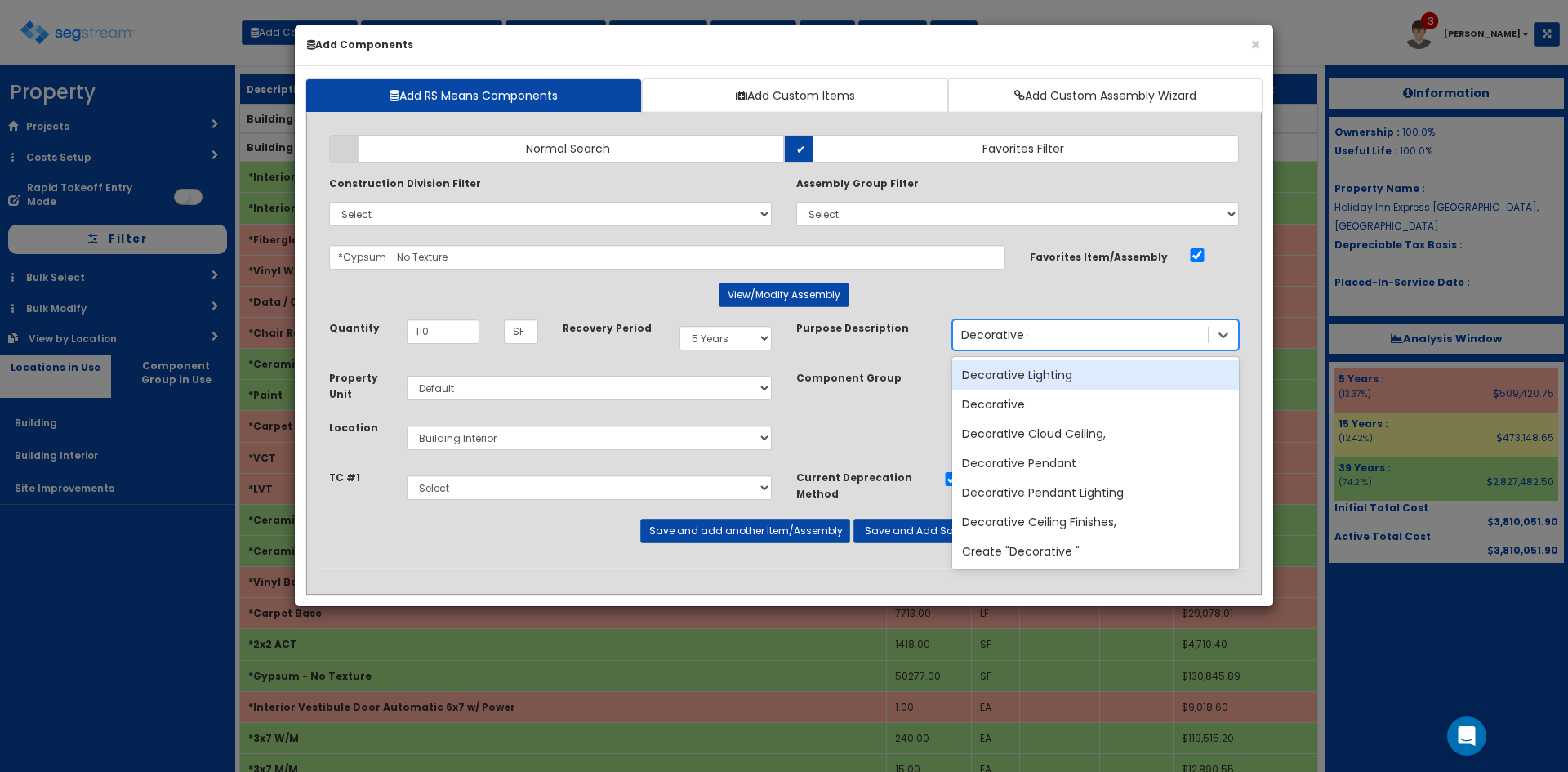
type input "Decorative Cl"
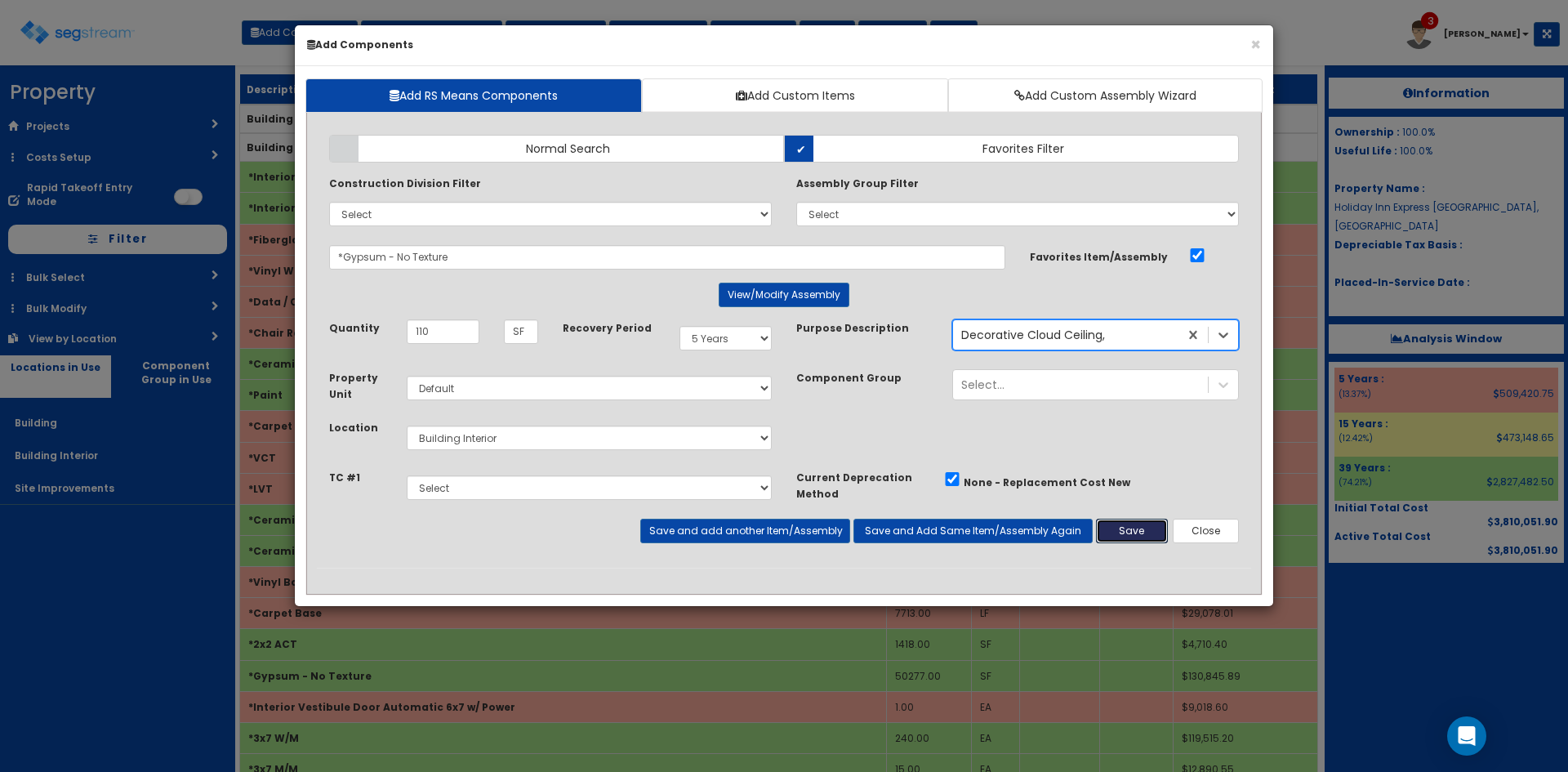
drag, startPoint x: 1121, startPoint y: 534, endPoint x: 1134, endPoint y: 532, distance: 13.2
click at [1122, 534] on button "Save" at bounding box center [1132, 530] width 72 height 24
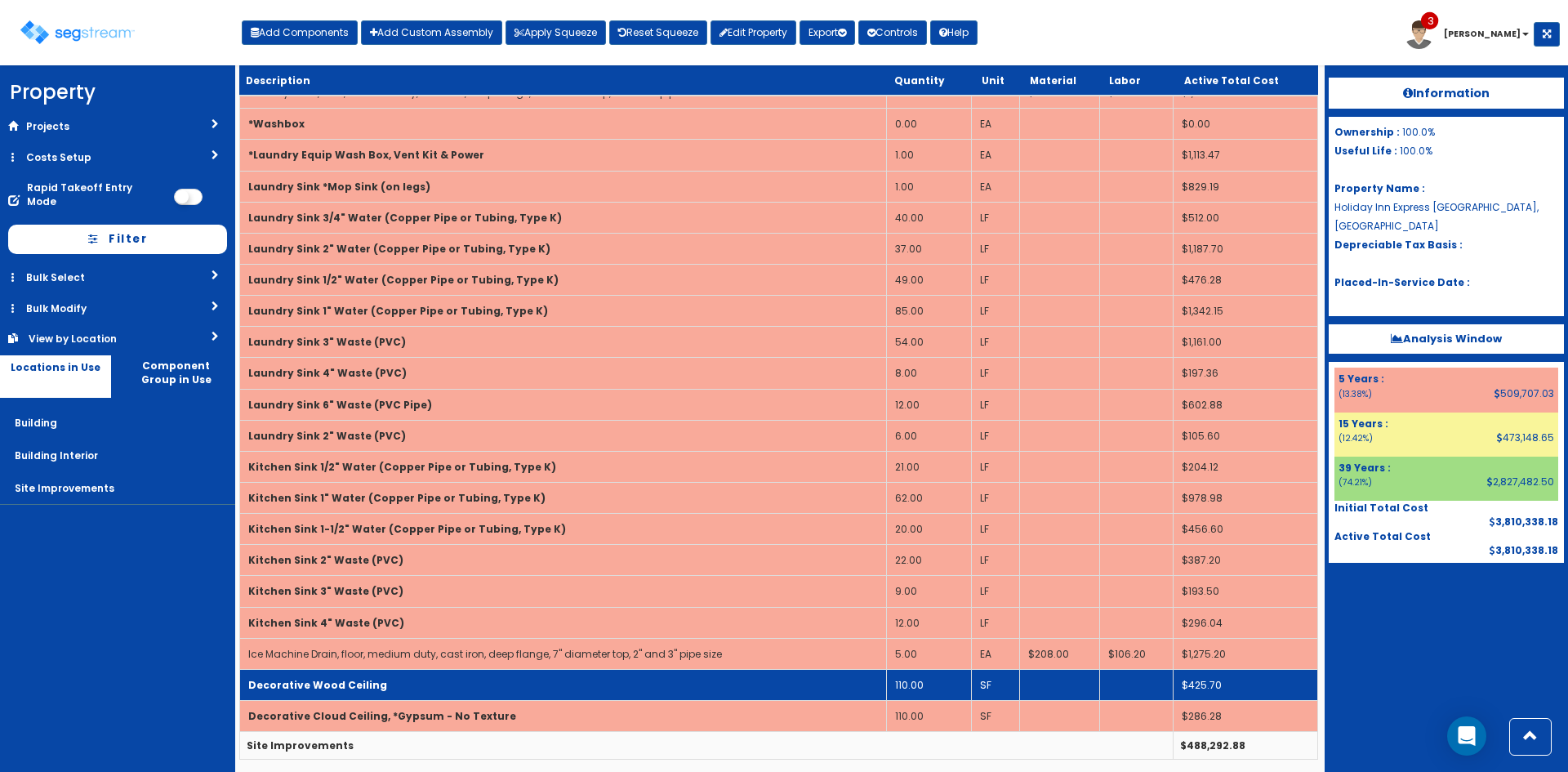
scroll to position [4262, 0]
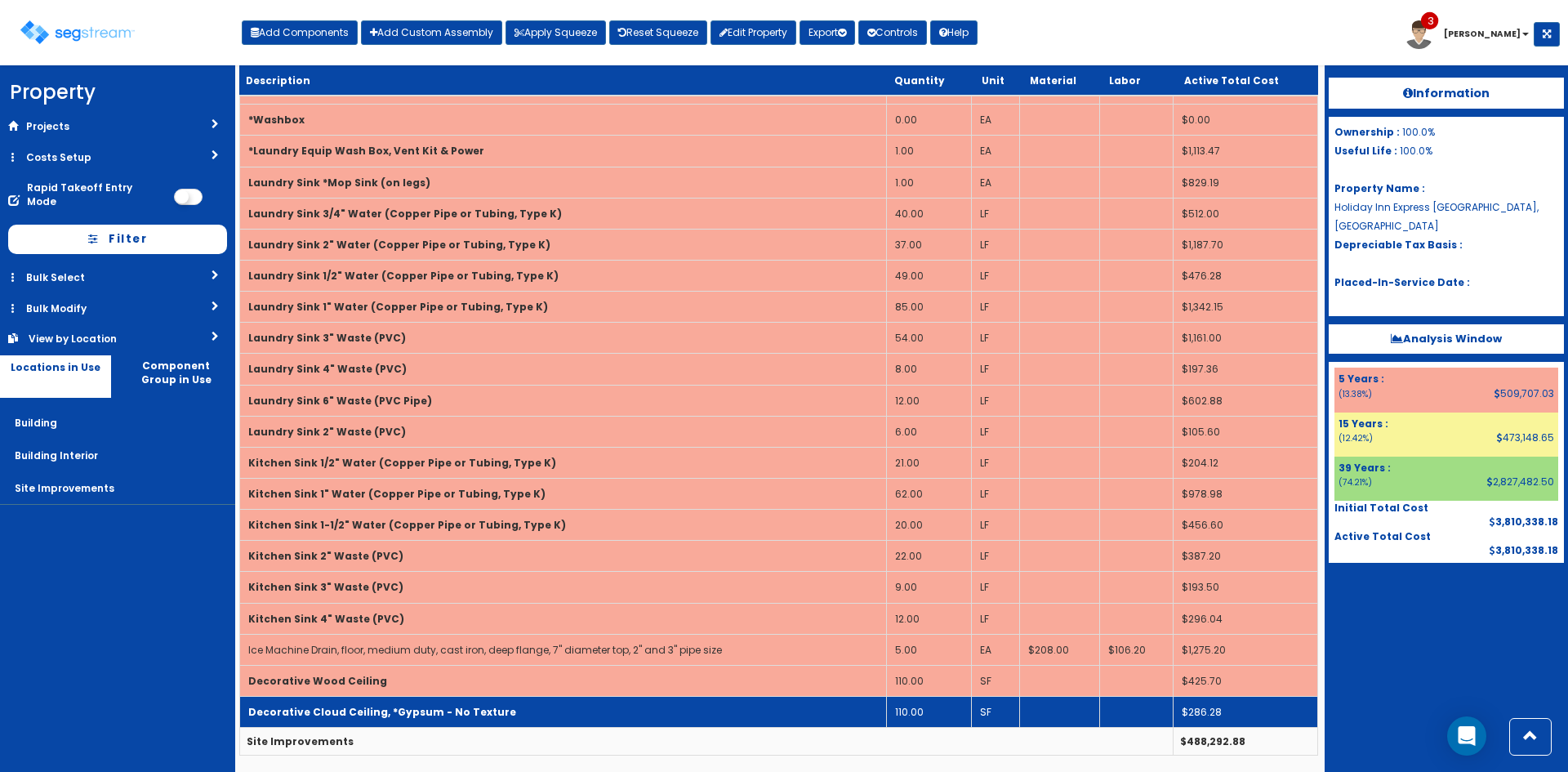
click at [576, 716] on td "Decorative Cloud Ceiling, *Gypsum - No Texture" at bounding box center [564, 711] width 647 height 31
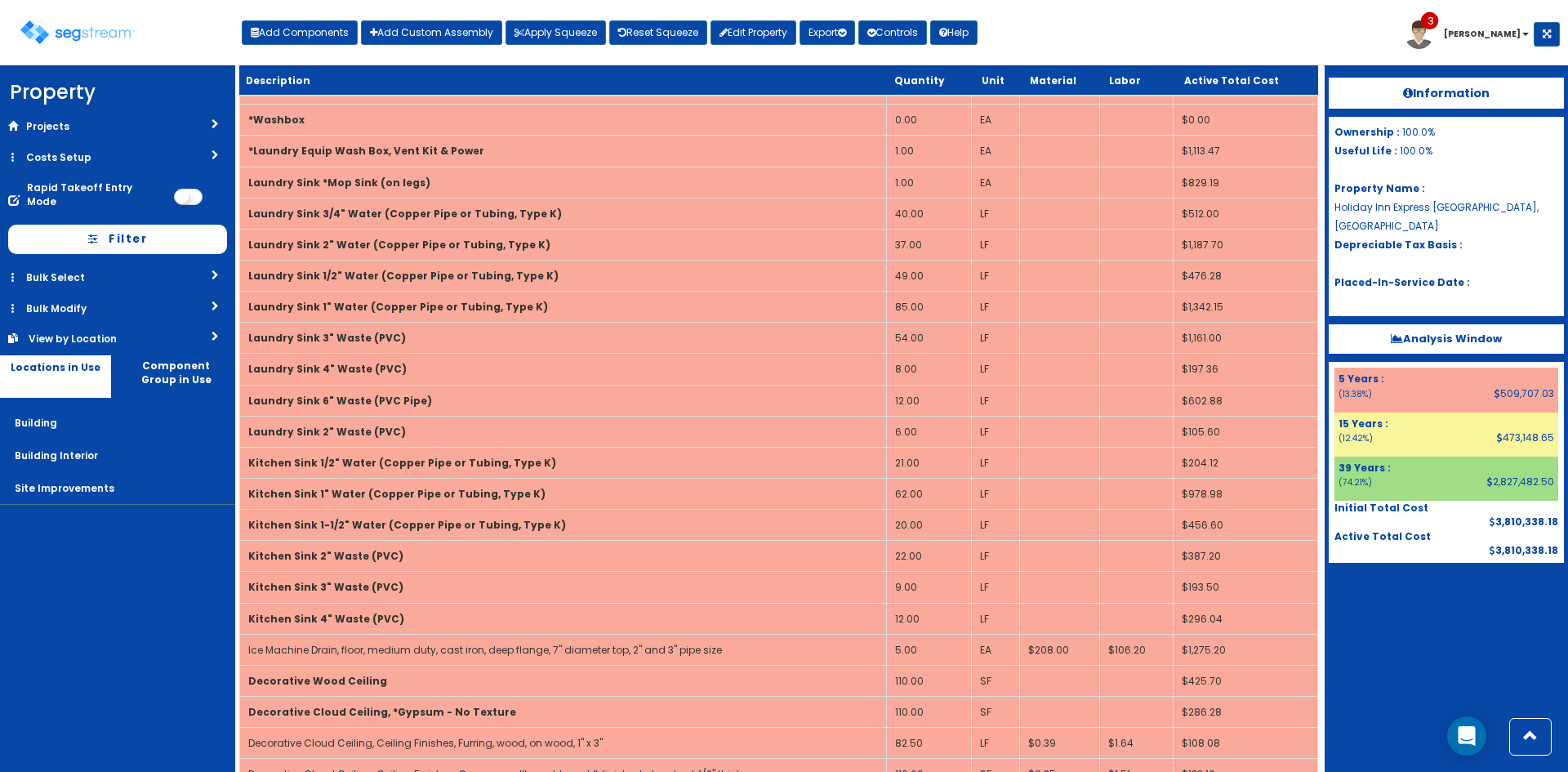
scroll to position [4356, 0]
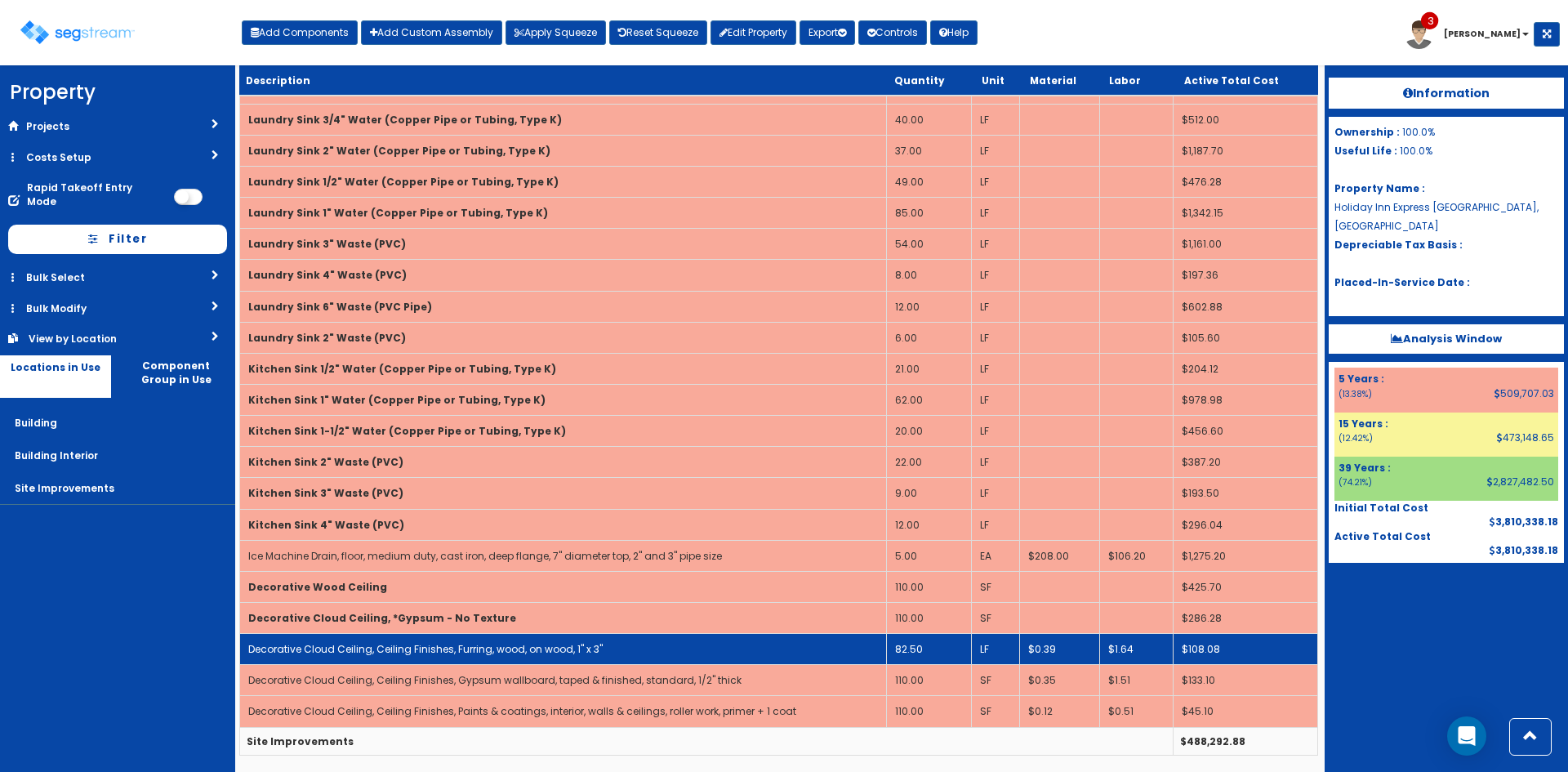
click at [619, 638] on td "Decorative Cloud Ceiling, Ceiling Finishes, Furring, wood, on wood, 1" x 3"" at bounding box center [564, 649] width 647 height 31
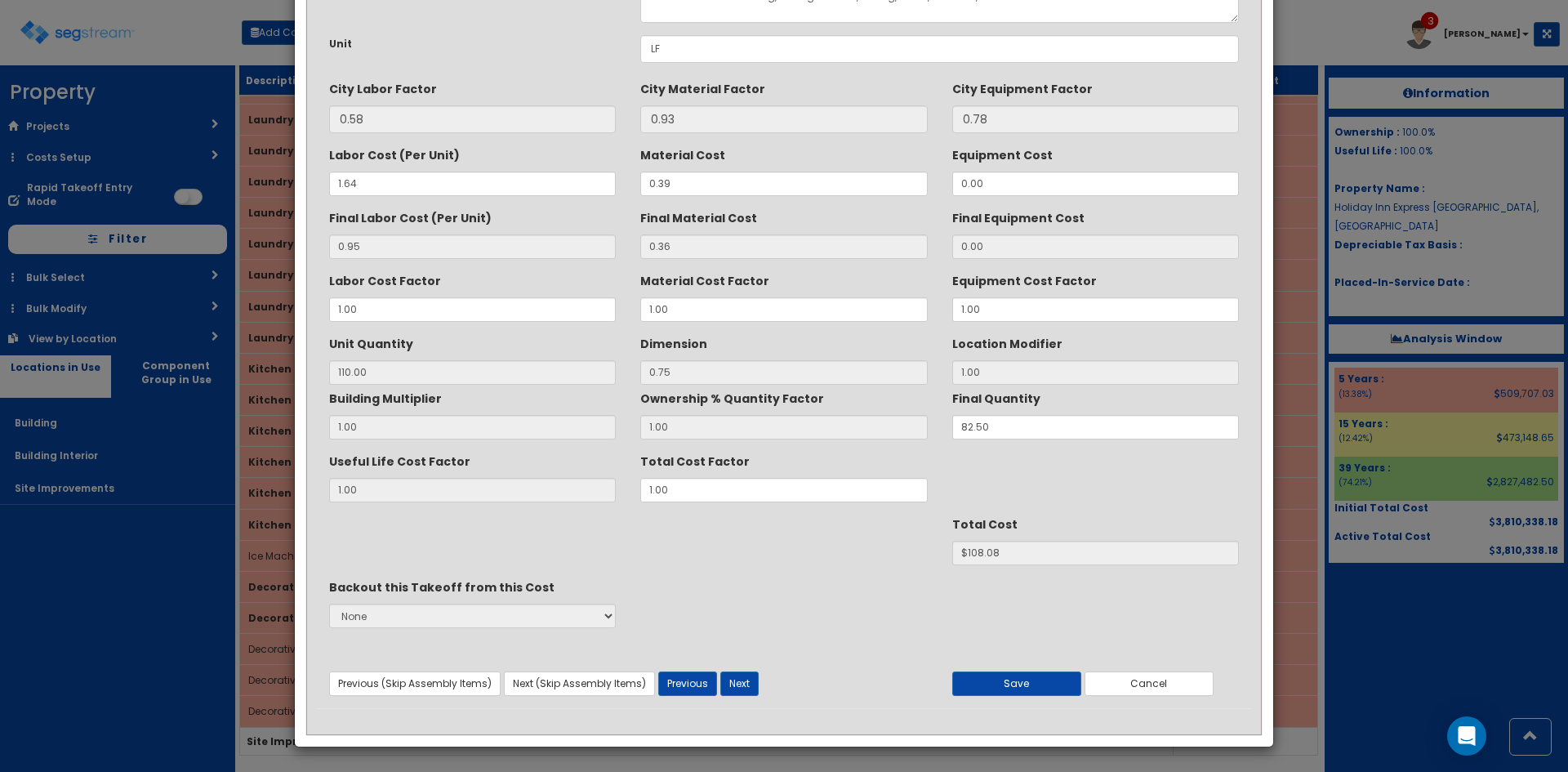
scroll to position [0, 0]
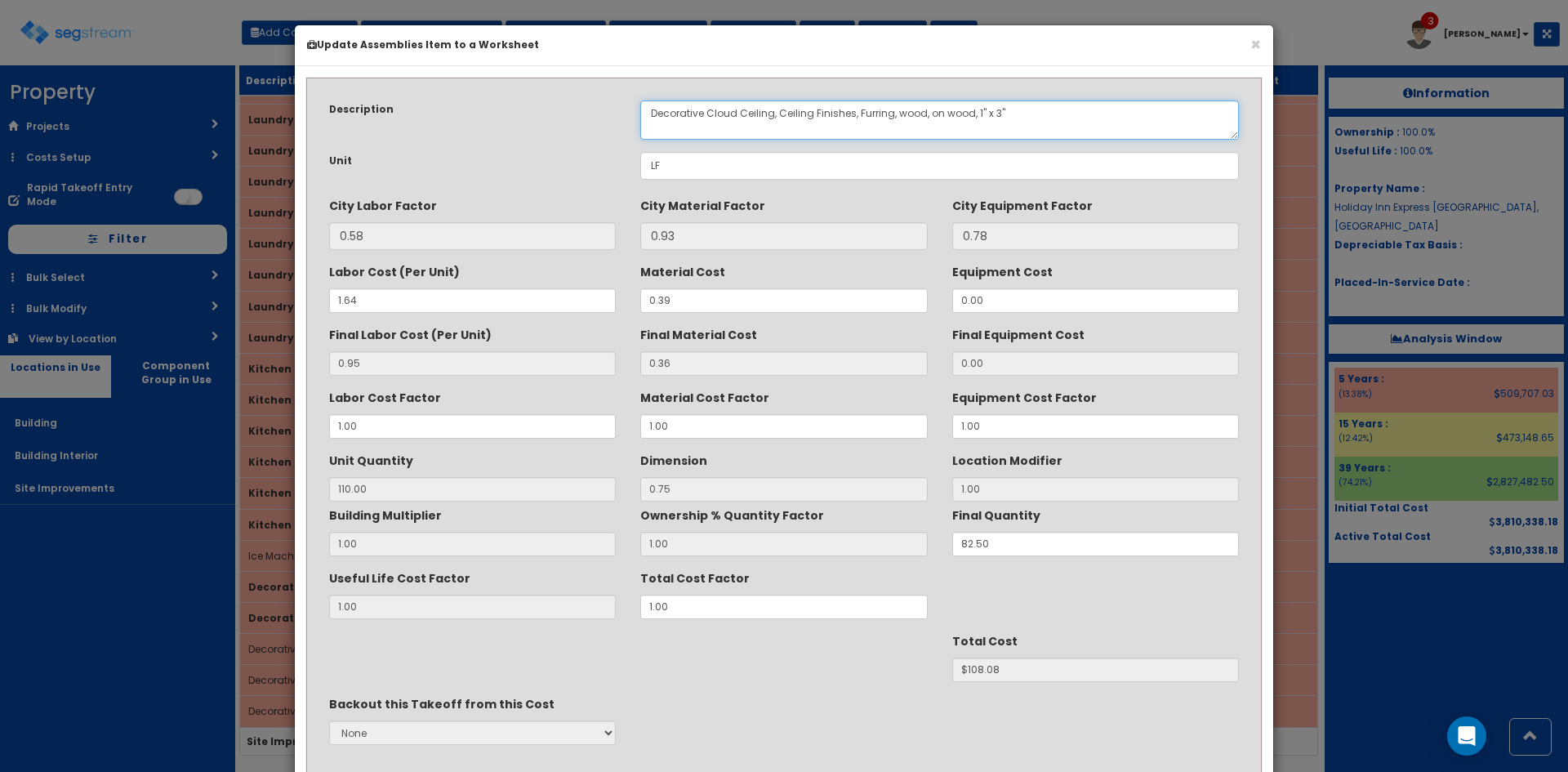
drag, startPoint x: 778, startPoint y: 118, endPoint x: 850, endPoint y: 127, distance: 72.6
click at [850, 127] on textarea "Decorative Cloud Ceiling, Ceiling Finishes, Furring, wood, on wood, 1" x 3"" at bounding box center [939, 120] width 599 height 39
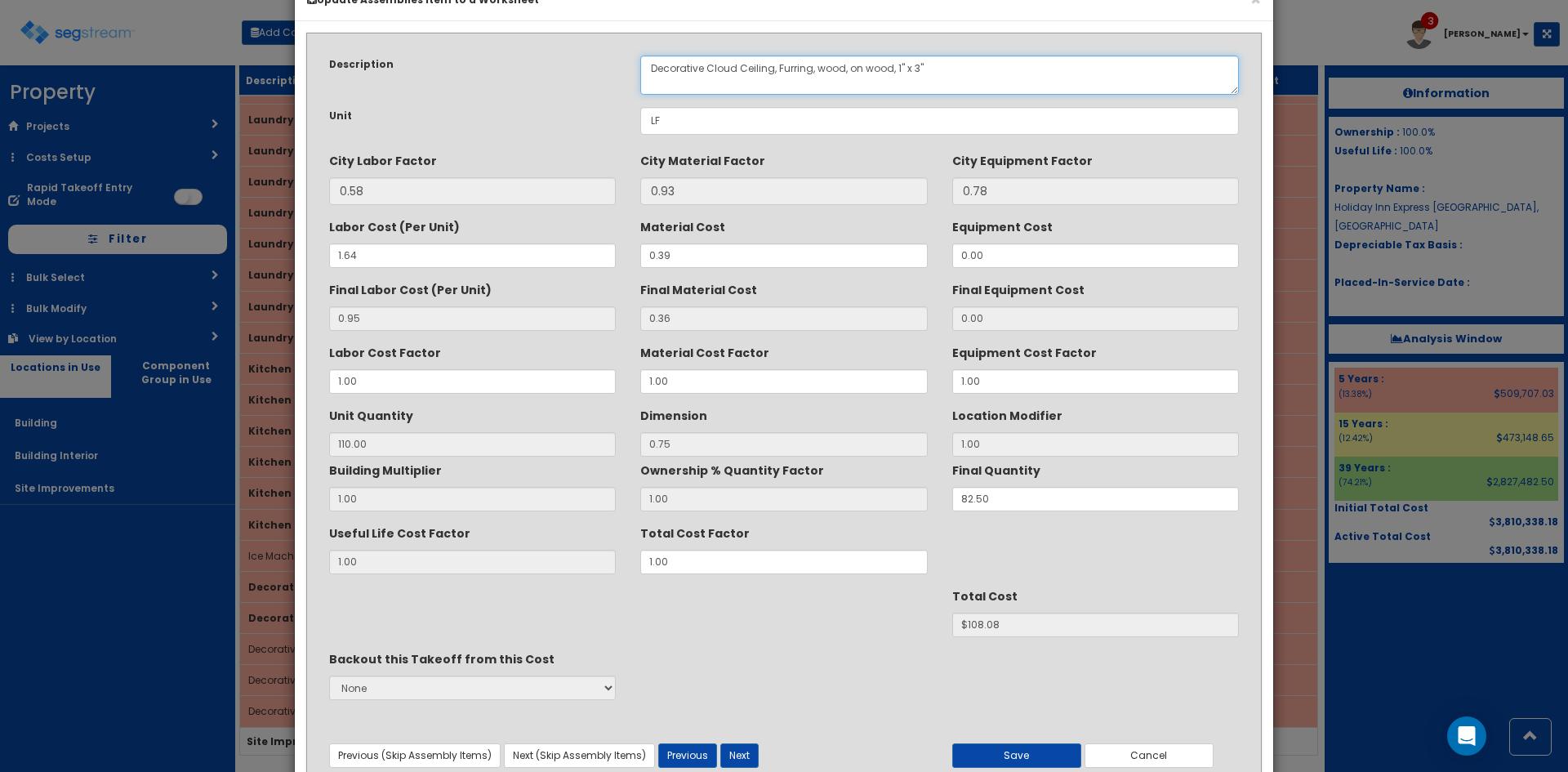
scroll to position [117, 0]
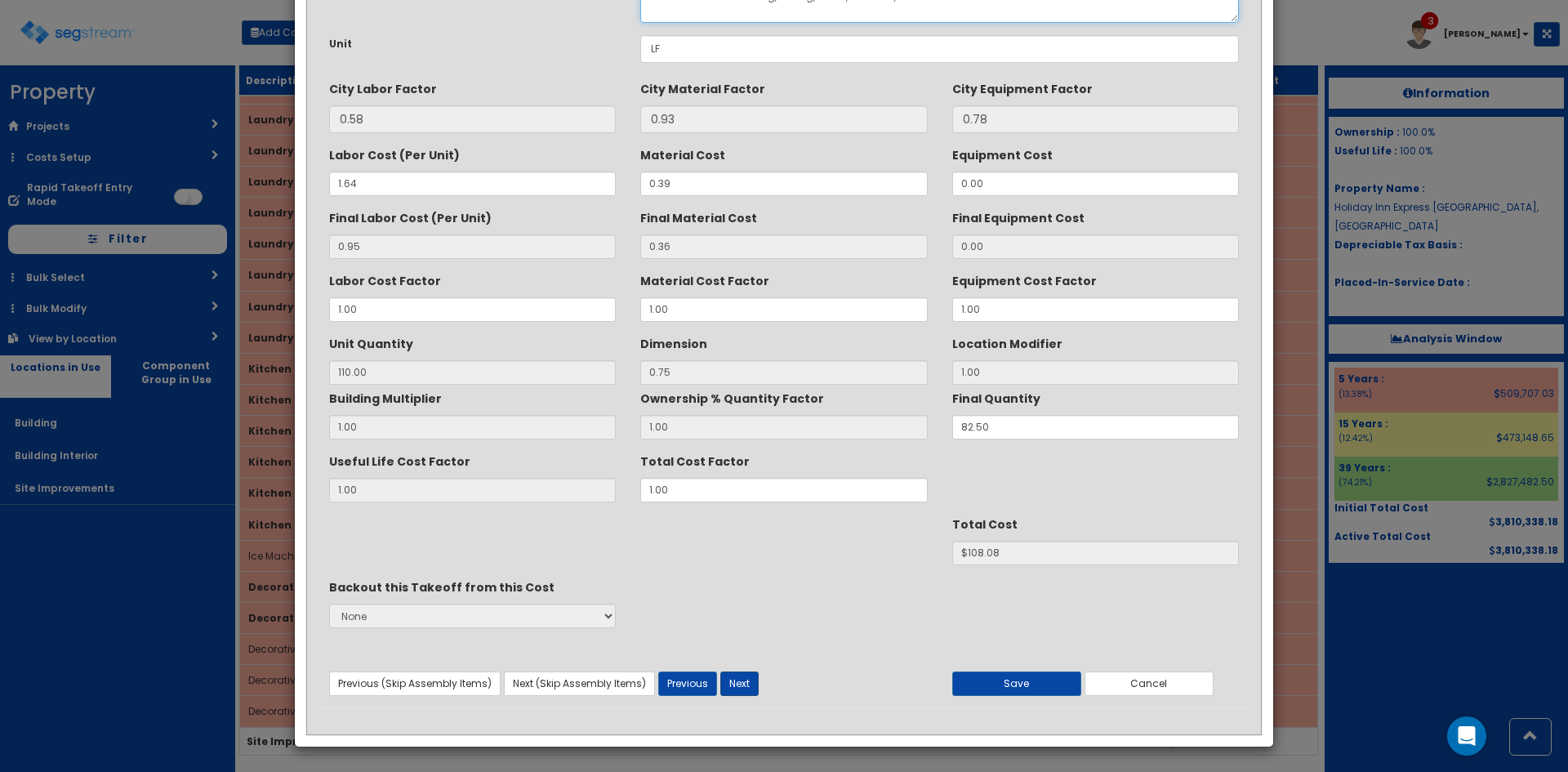
type textarea "Decorative Cloud Ceiling, Furring, wood, on wood, 1" x 3""
drag, startPoint x: 737, startPoint y: 694, endPoint x: 742, endPoint y: 664, distance: 30.4
click at [737, 692] on button "Next" at bounding box center [740, 683] width 39 height 24
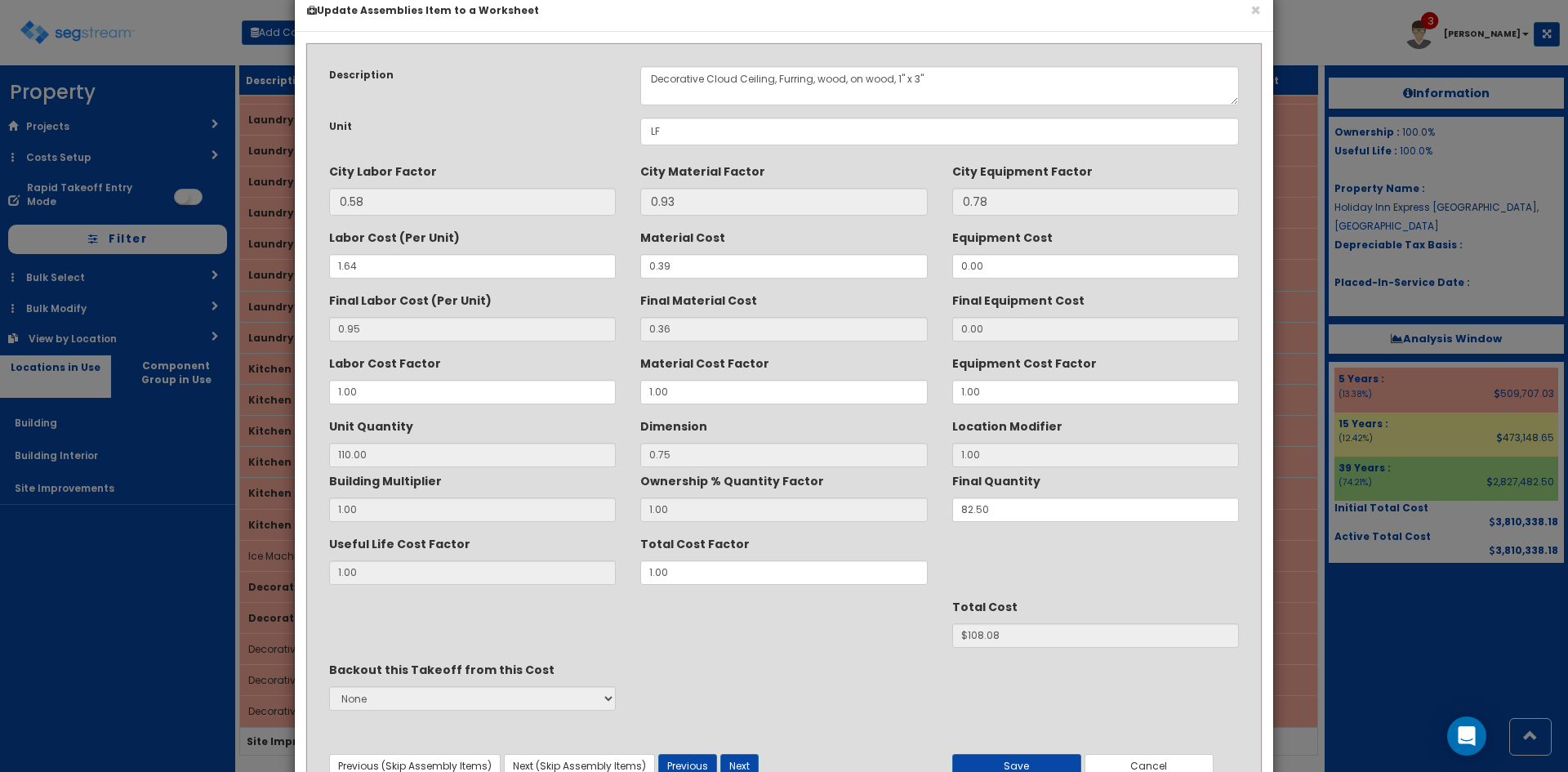
scroll to position [0, 0]
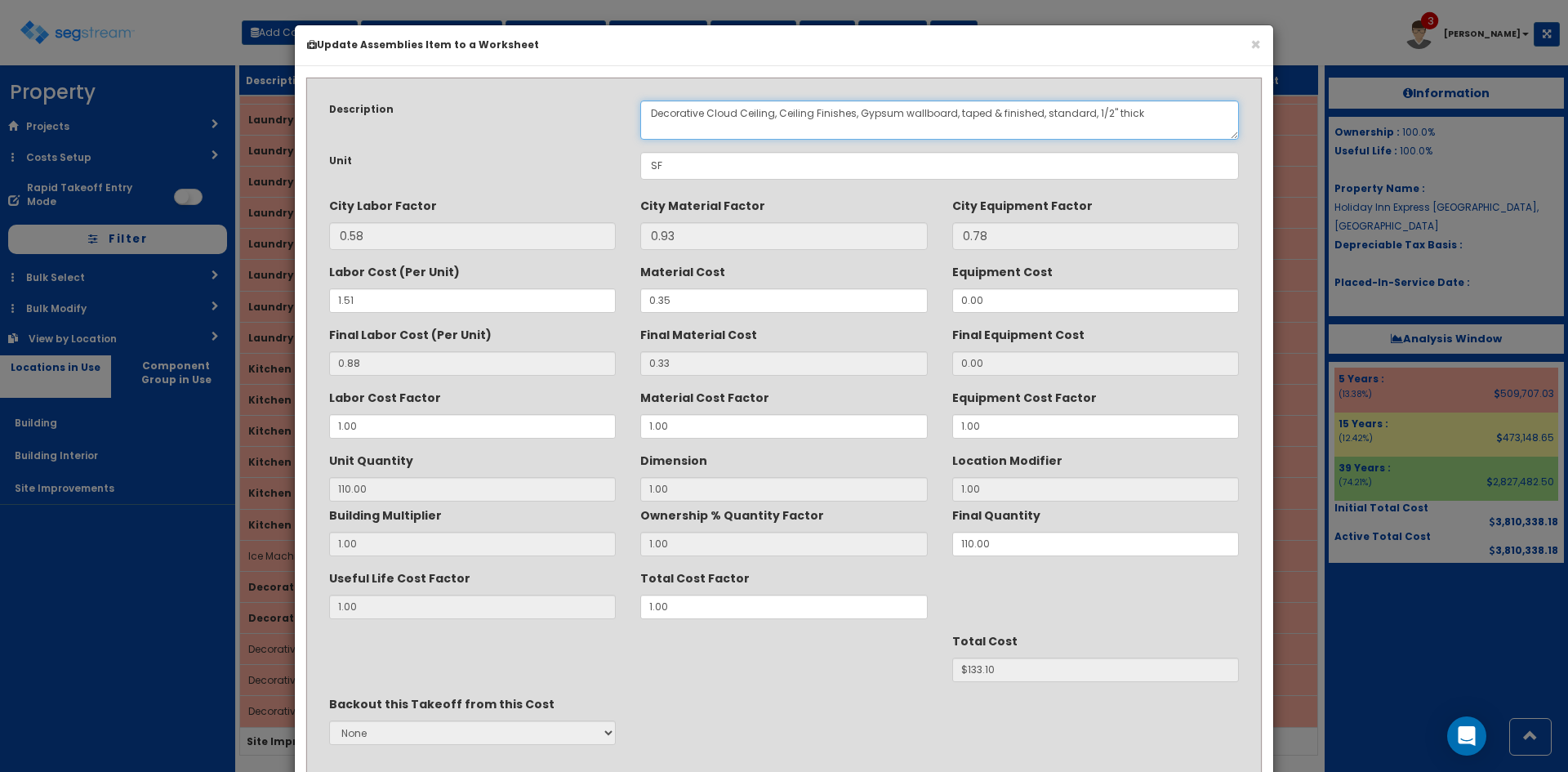
drag, startPoint x: 779, startPoint y: 116, endPoint x: 857, endPoint y: 112, distance: 78.1
click at [857, 112] on textarea "Decorative Cloud Ceiling, Ceiling Finishes, Gypsum wallboard, taped & finished,…" at bounding box center [939, 120] width 599 height 39
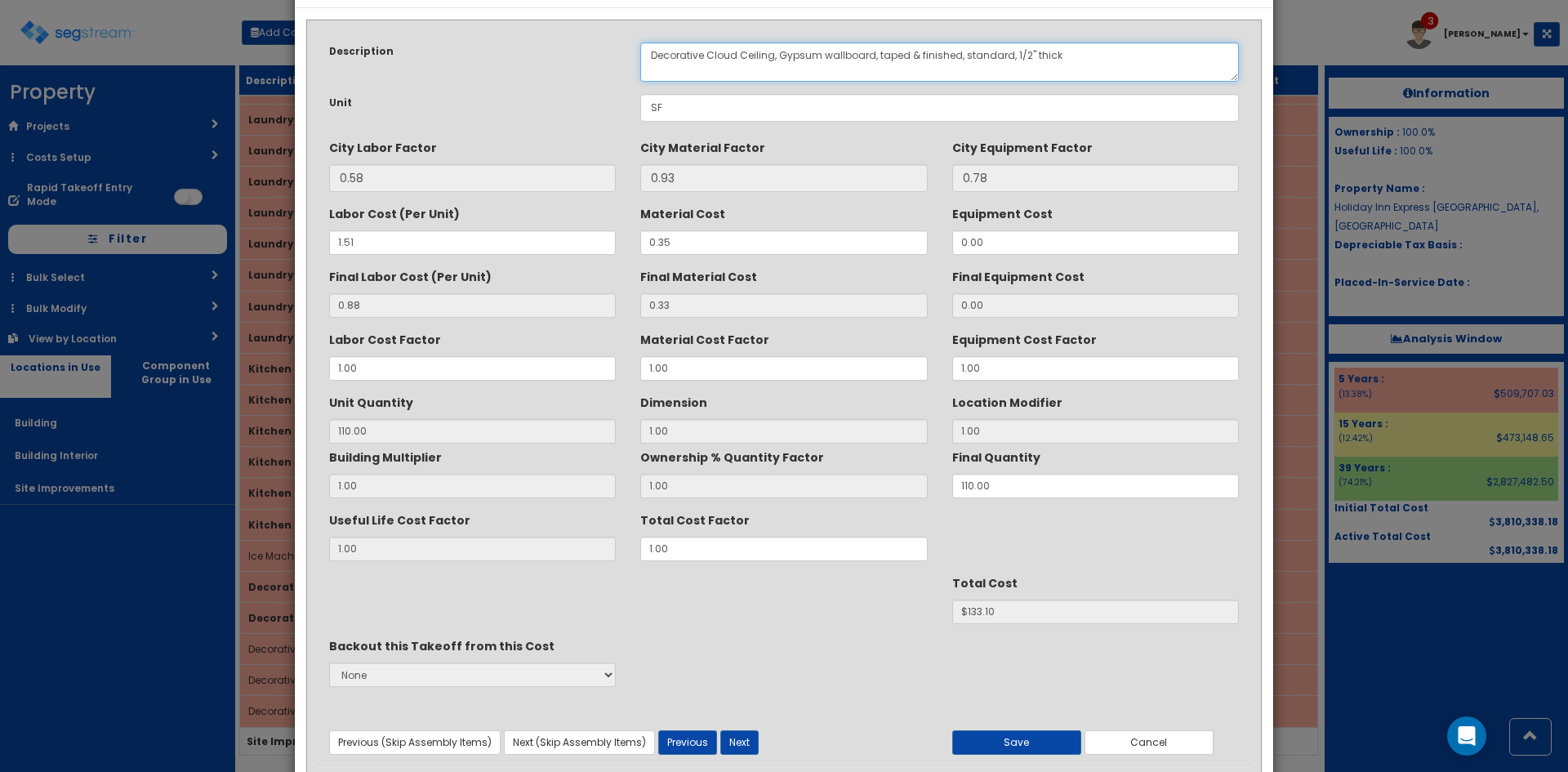
scroll to position [117, 0]
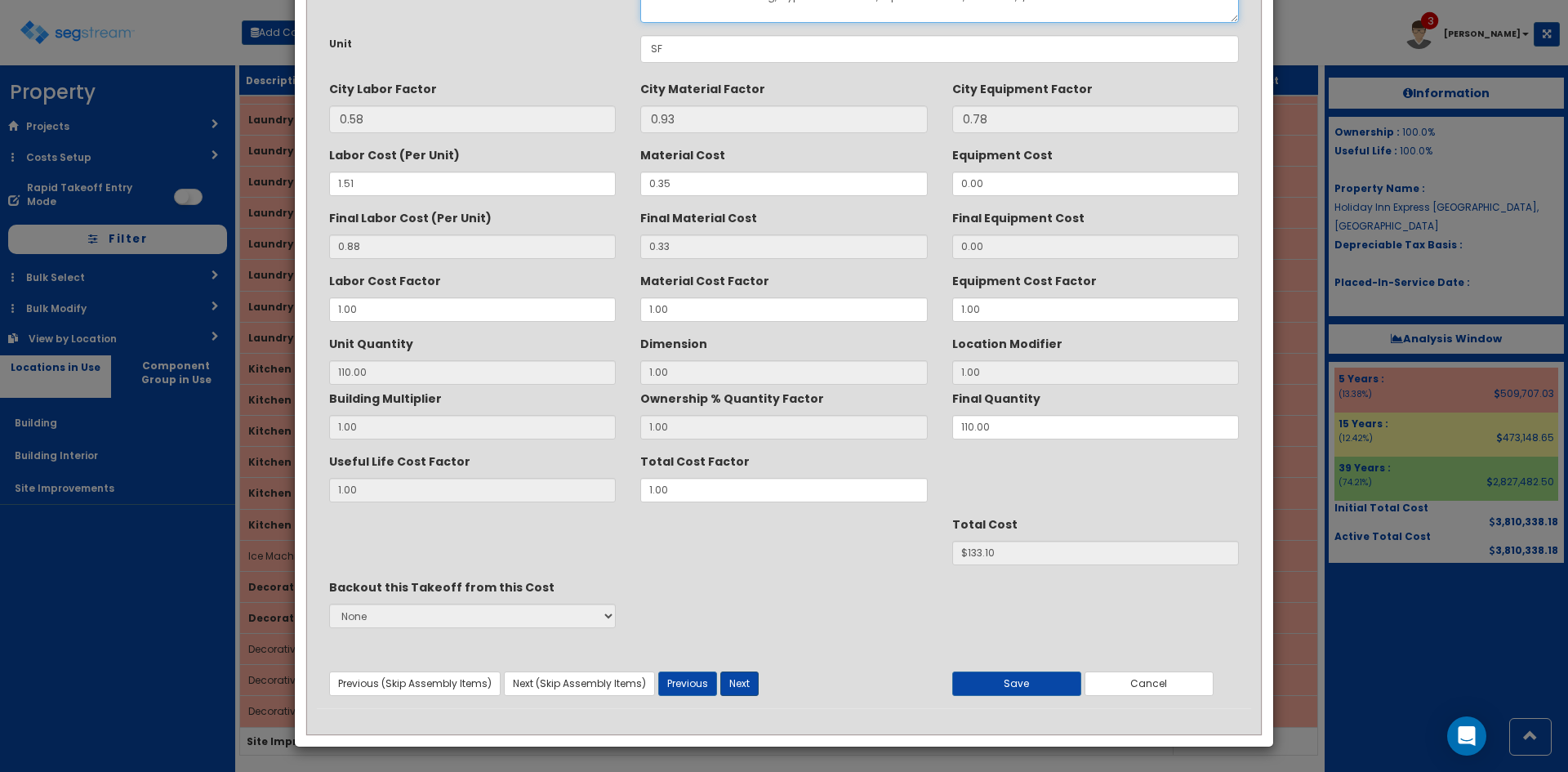
type textarea "Decorative Cloud Ceiling, Gypsum wallboard, taped & finished, standard, 1/2" th…"
click at [756, 679] on button "Next" at bounding box center [740, 683] width 39 height 24
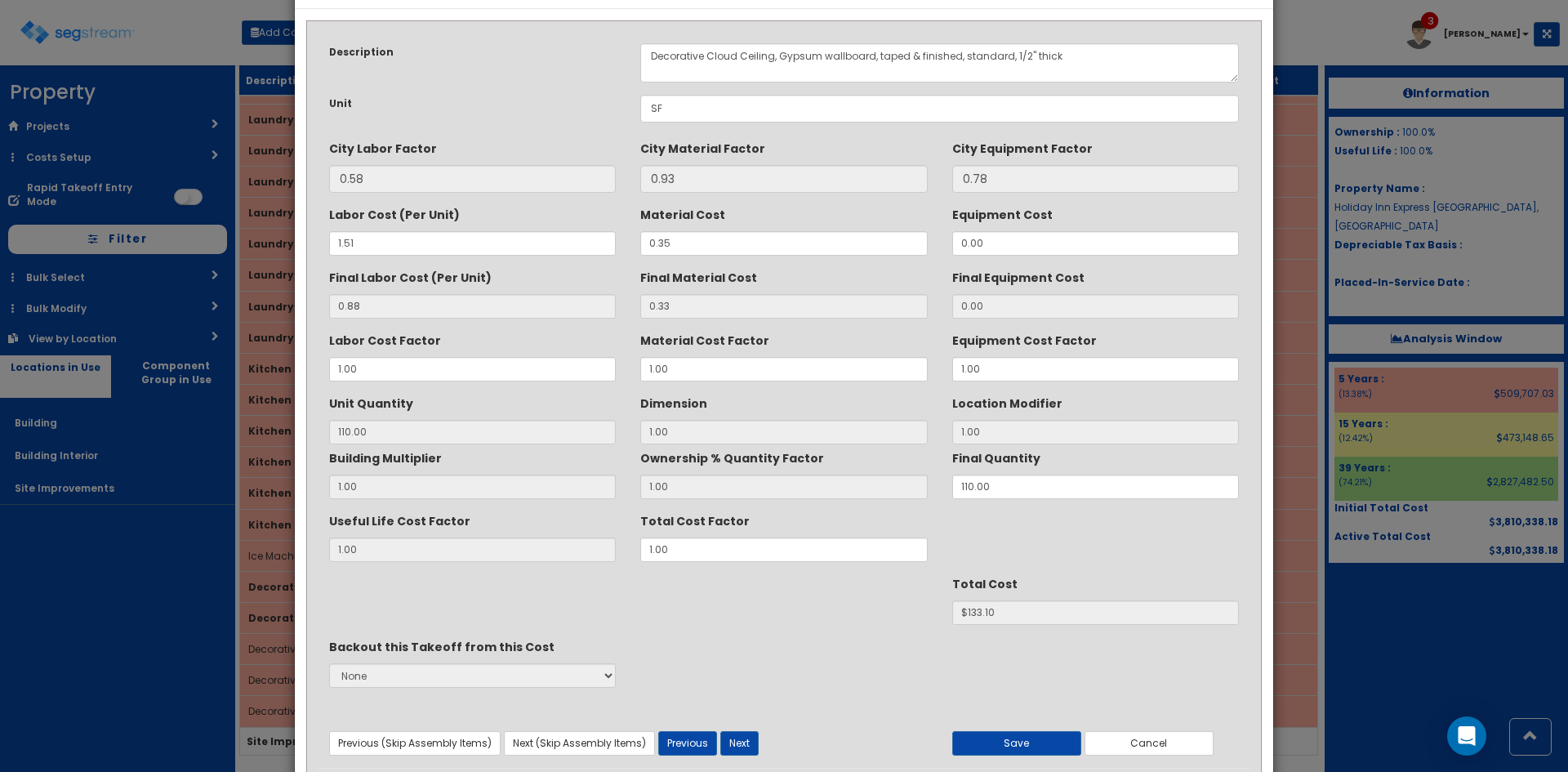
scroll to position [0, 0]
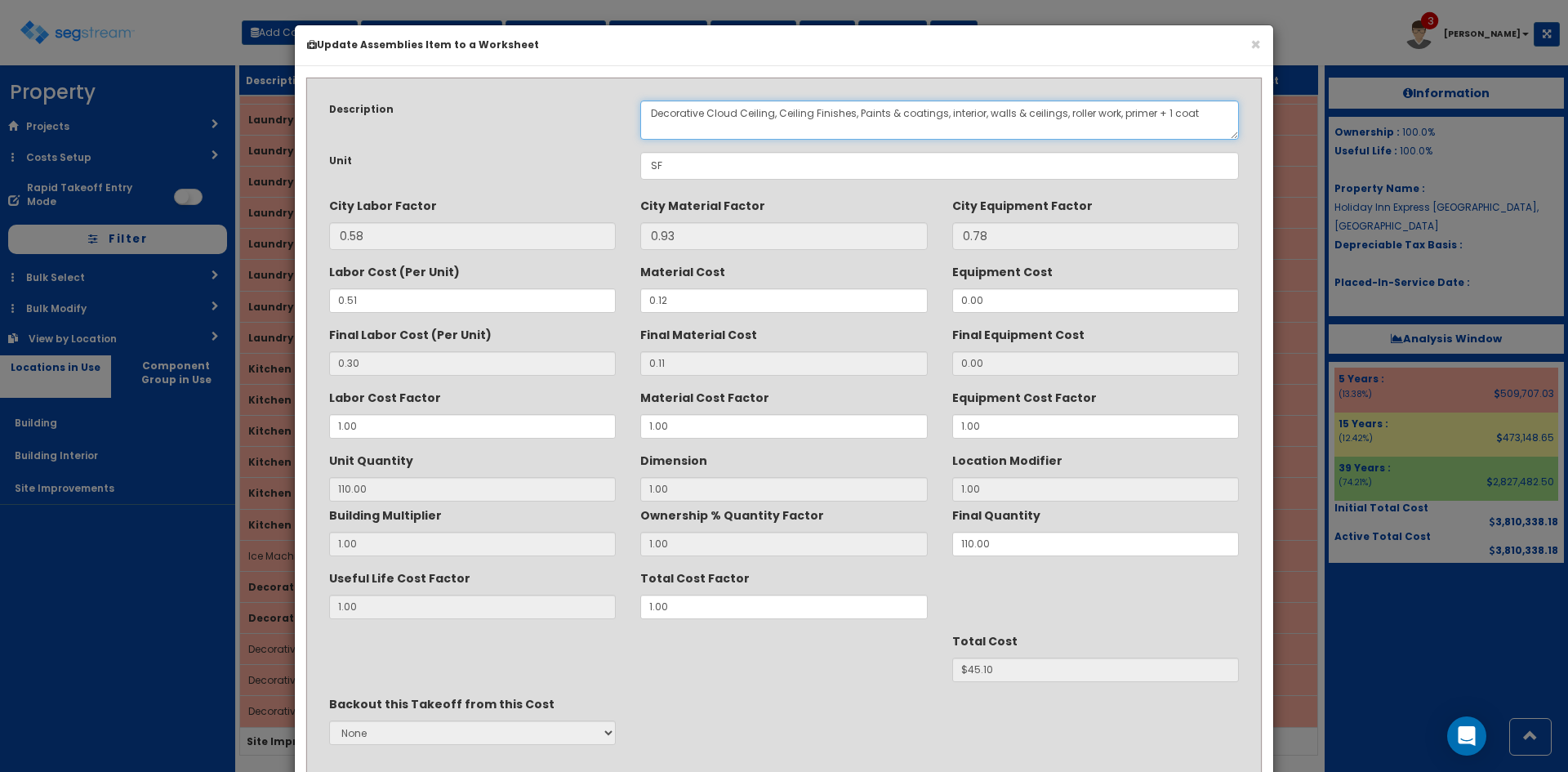
drag, startPoint x: 779, startPoint y: 120, endPoint x: 857, endPoint y: 123, distance: 78.1
click at [857, 123] on textarea "Decorative Cloud Ceiling, Ceiling Finishes, Paints & coatings, interior, walls …" at bounding box center [939, 120] width 599 height 39
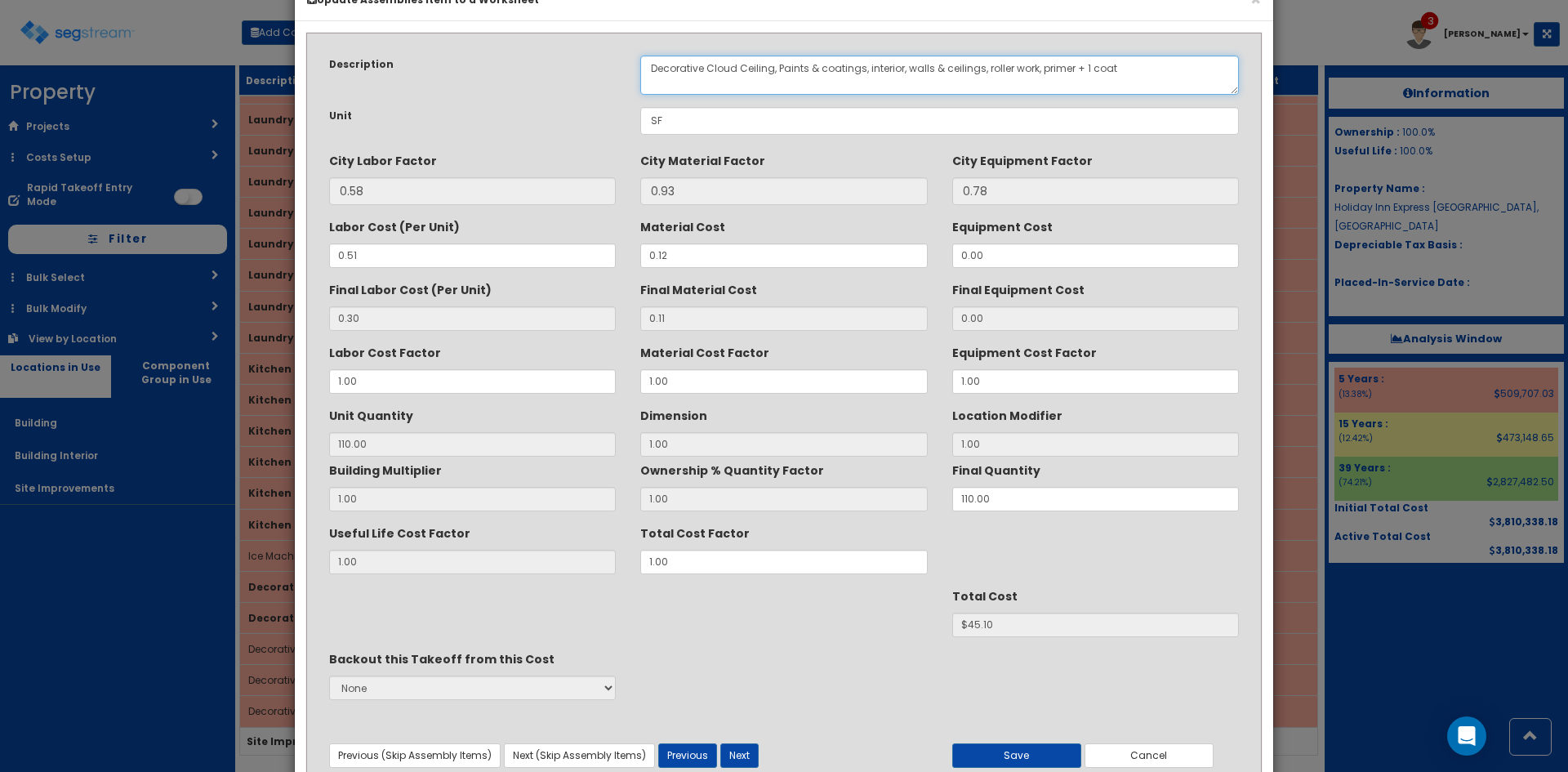
scroll to position [117, 0]
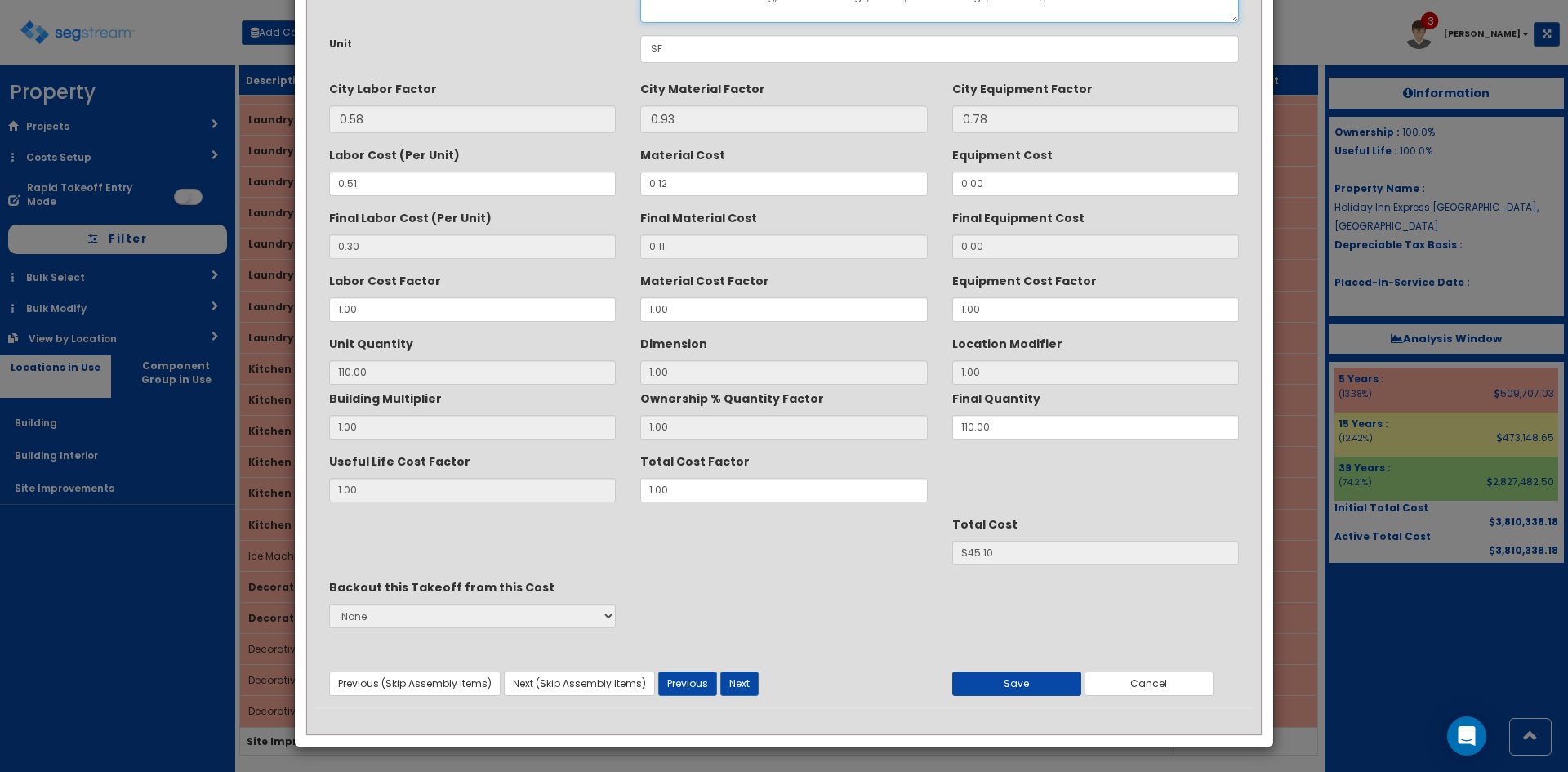
type textarea "Decorative Cloud Ceiling, Paints & coatings, interior, walls & ceilings, roller…"
click at [1051, 682] on button "Save" at bounding box center [1017, 683] width 129 height 24
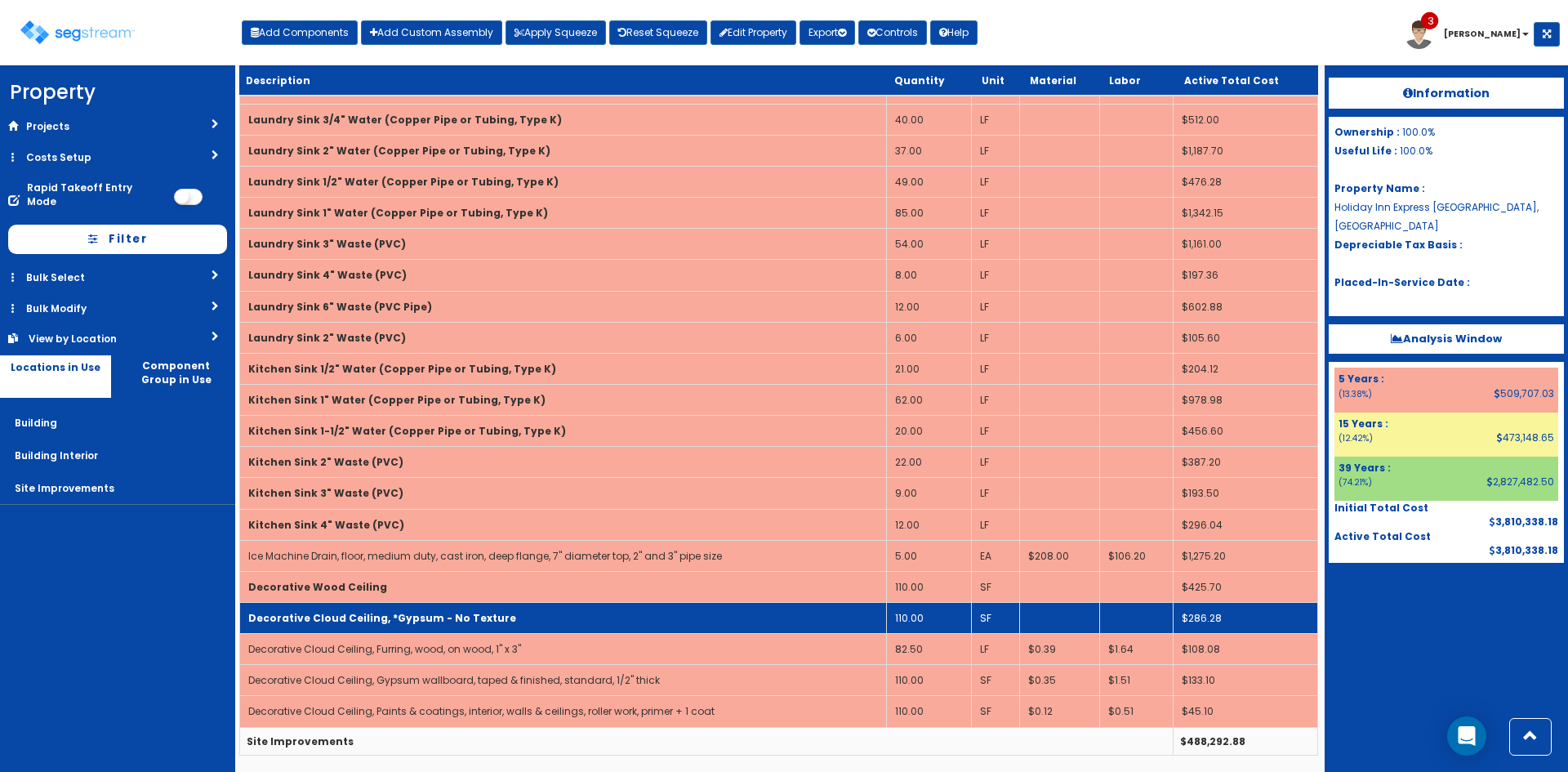
click at [581, 626] on td "Decorative Cloud Ceiling, *Gypsum - No Texture" at bounding box center [564, 617] width 647 height 31
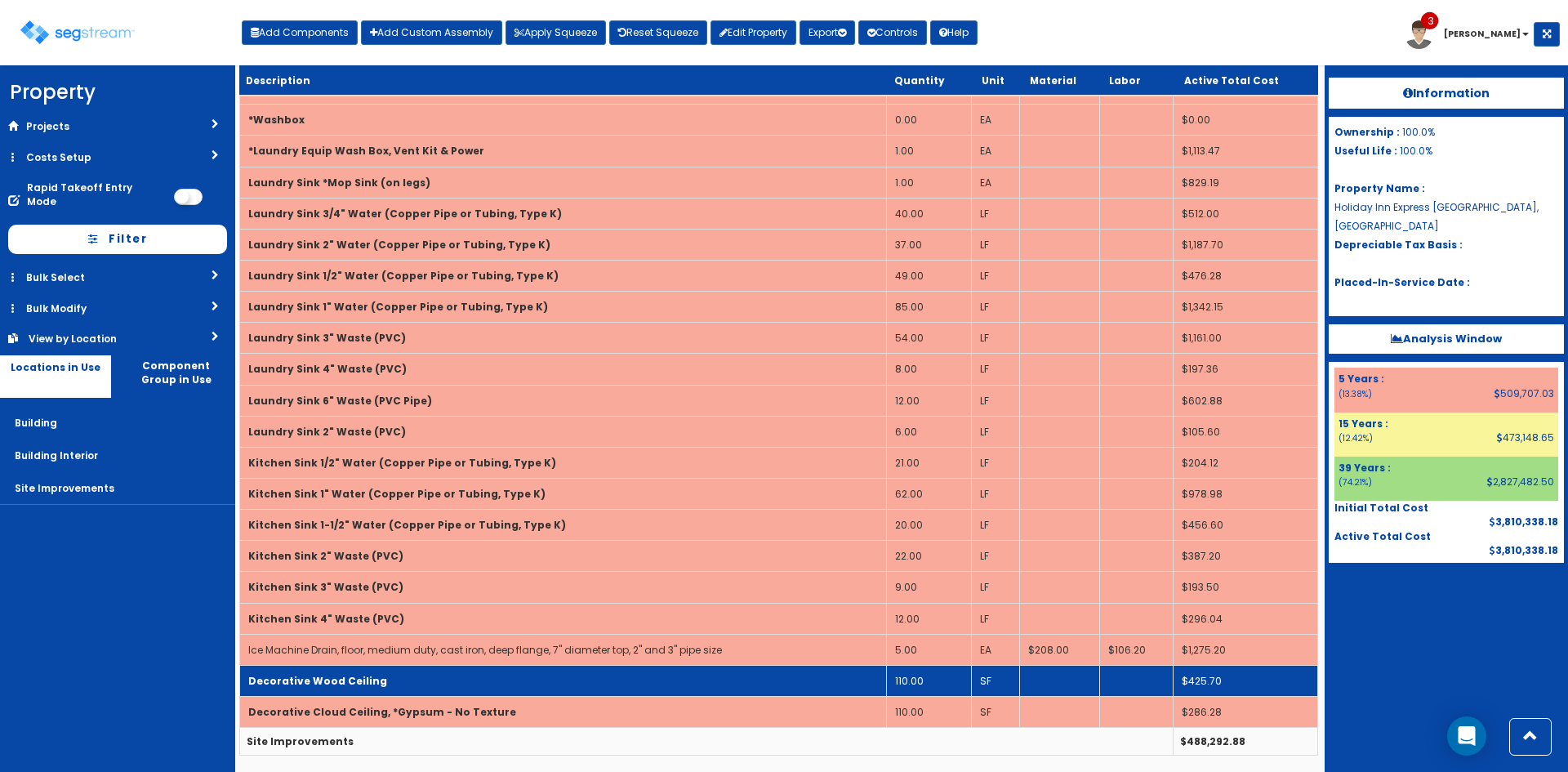
click at [589, 693] on td "Decorative Wood Ceiling" at bounding box center [564, 680] width 647 height 31
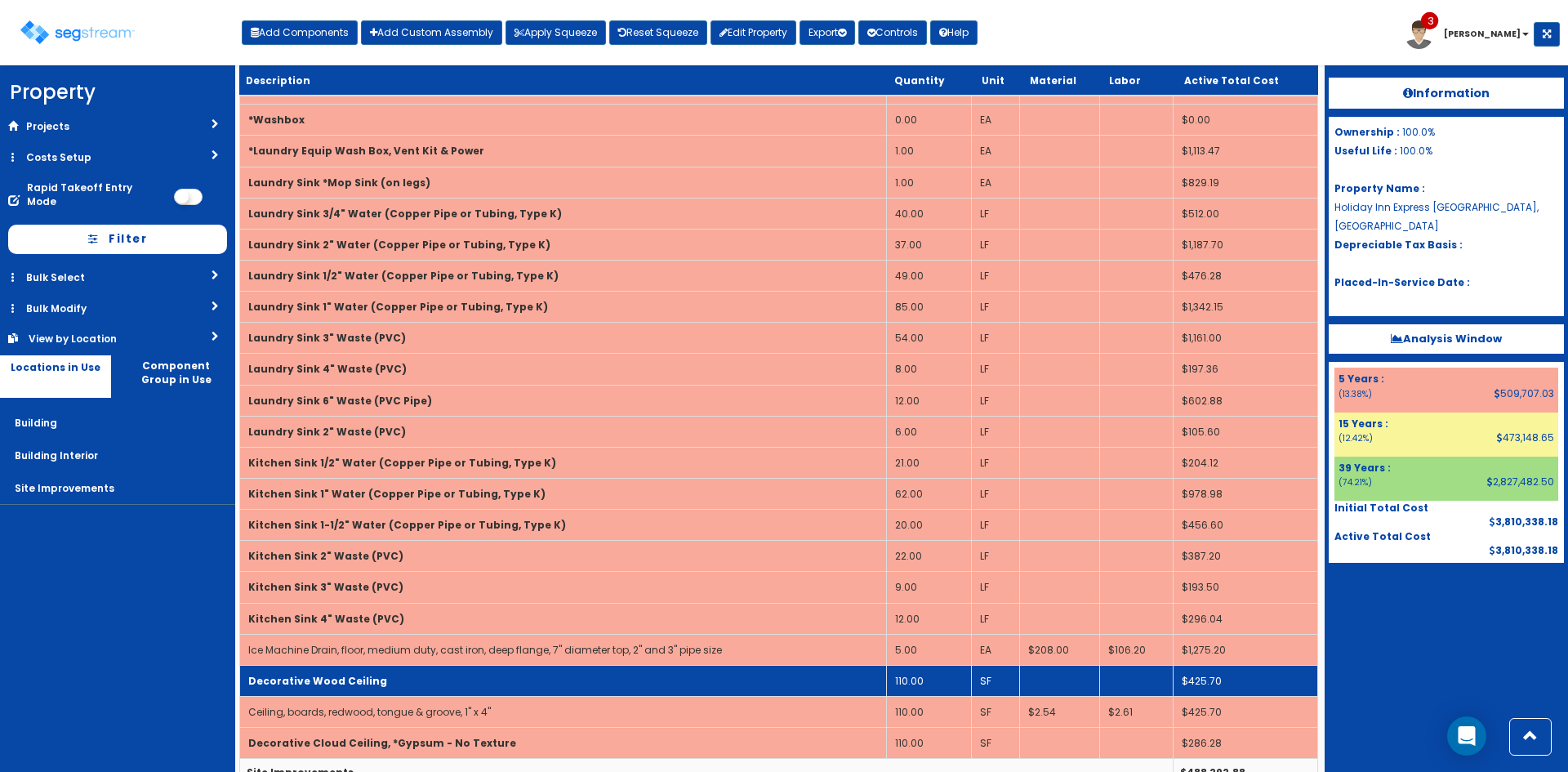
scroll to position [4293, 0]
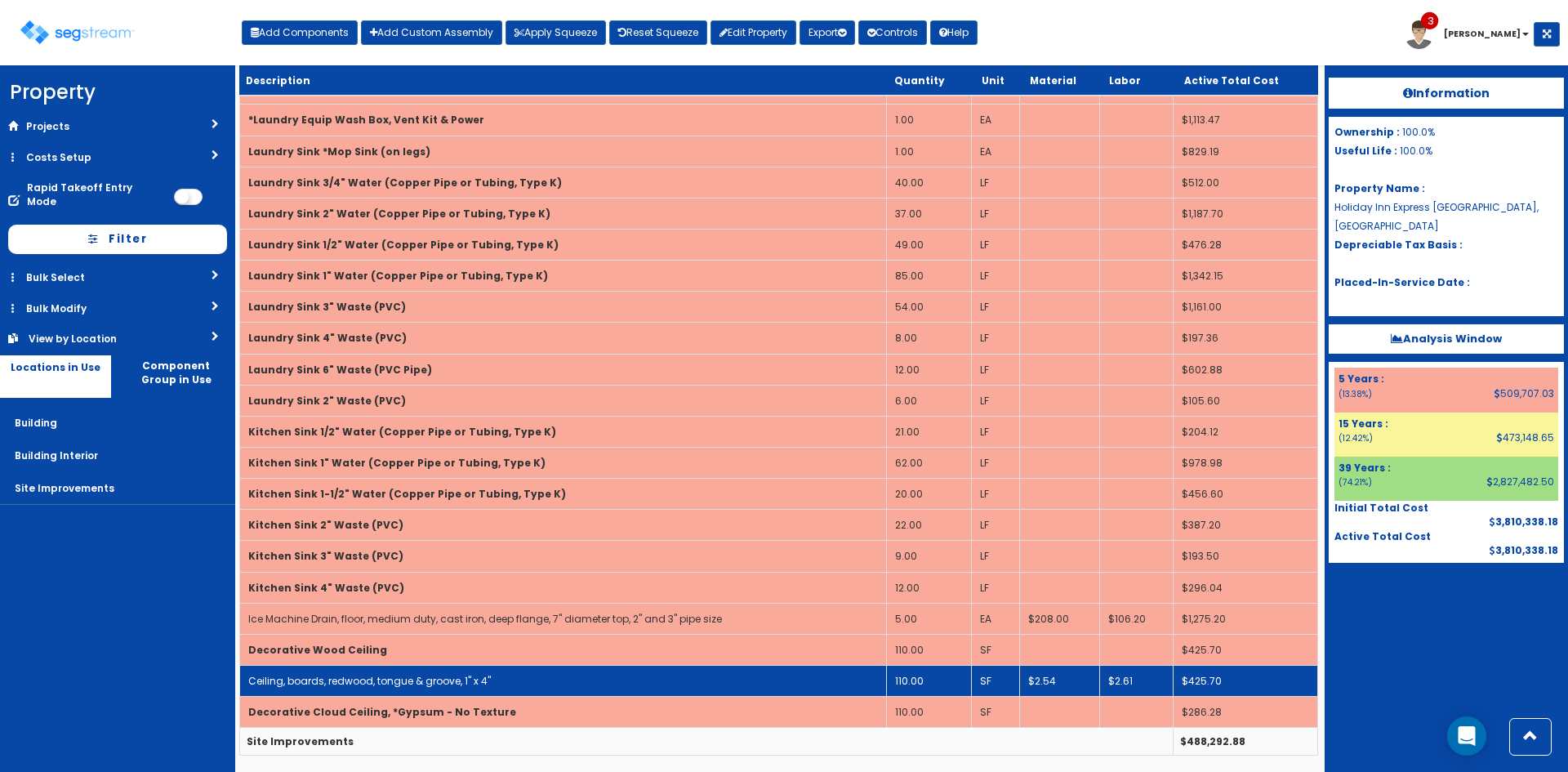
click at [594, 687] on td "Ceiling, boards, redwood, tongue & groove, 1" x 4"" at bounding box center [564, 680] width 647 height 31
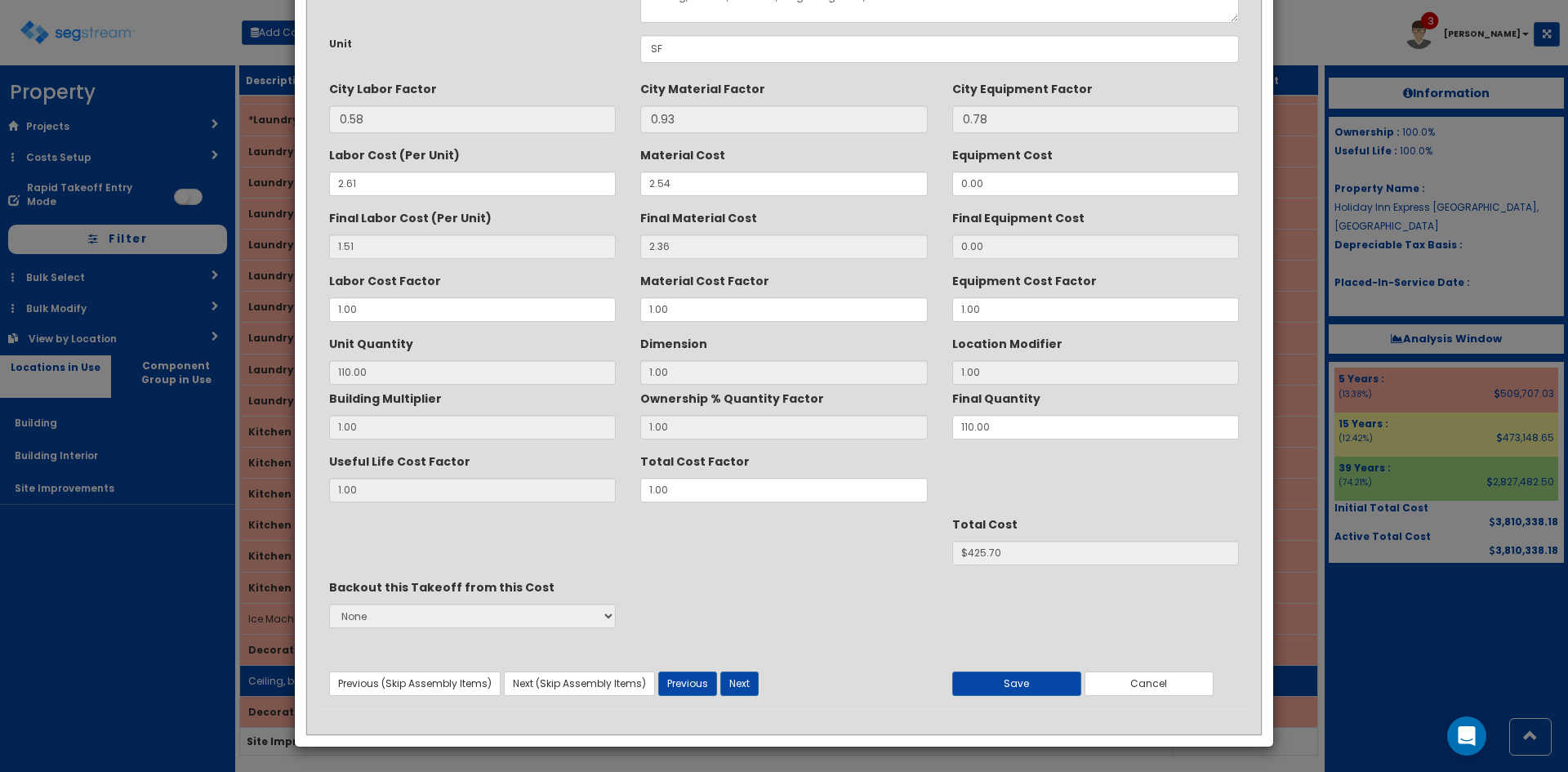
scroll to position [0, 0]
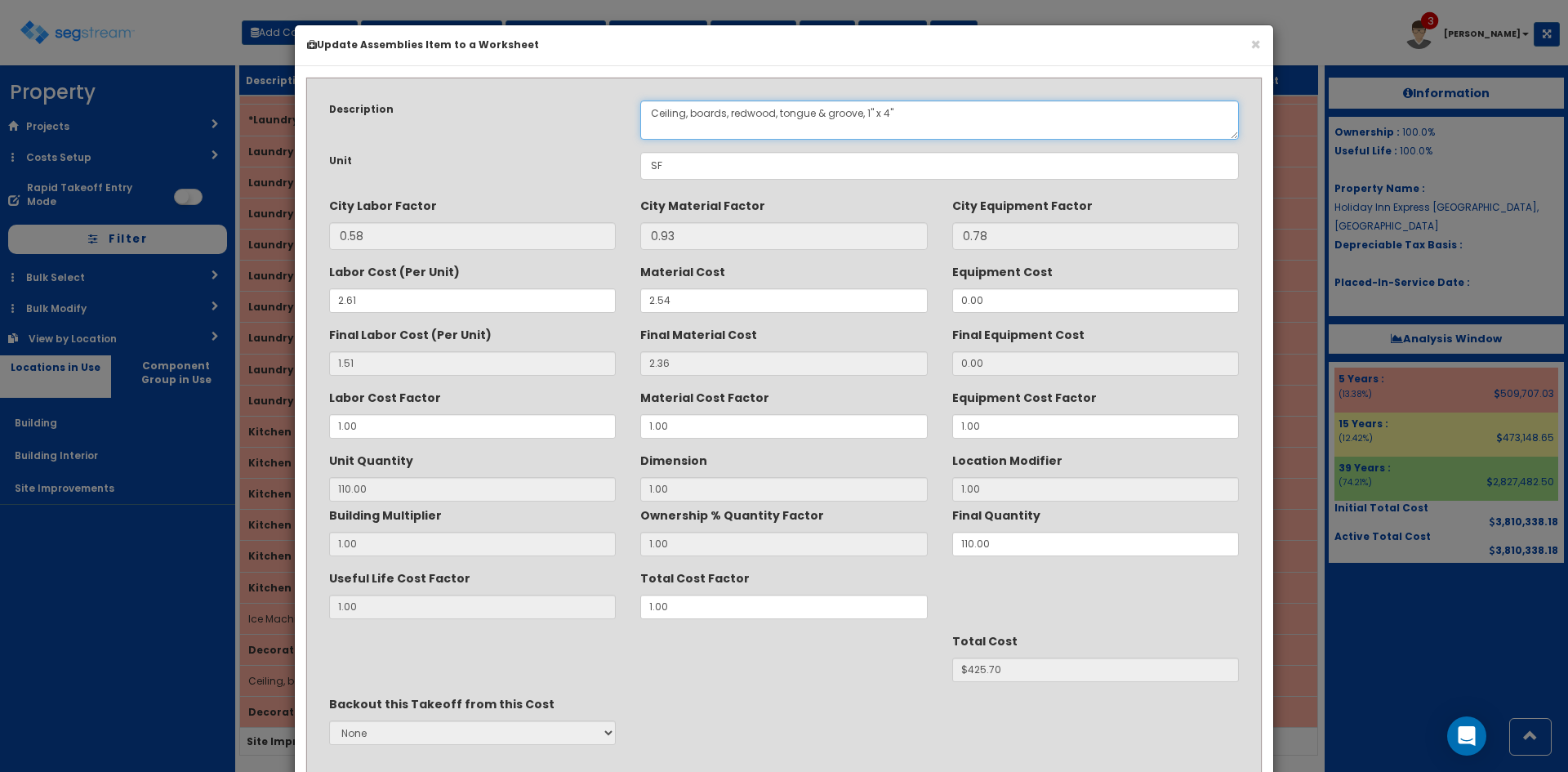
click at [652, 119] on textarea "Ceiling, boards, redwood, tongue & groove, 1" x 4"" at bounding box center [939, 120] width 599 height 39
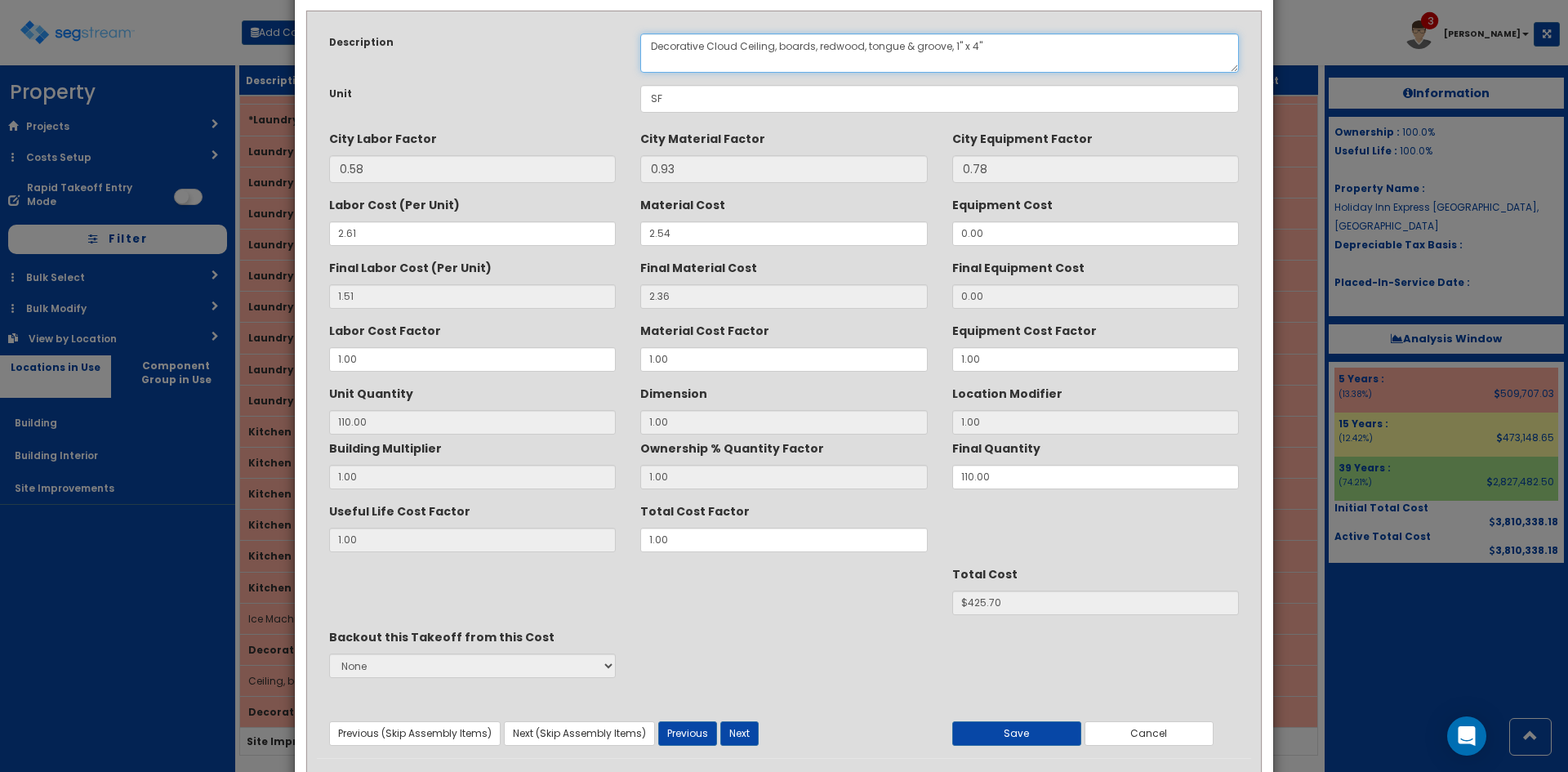
scroll to position [117, 0]
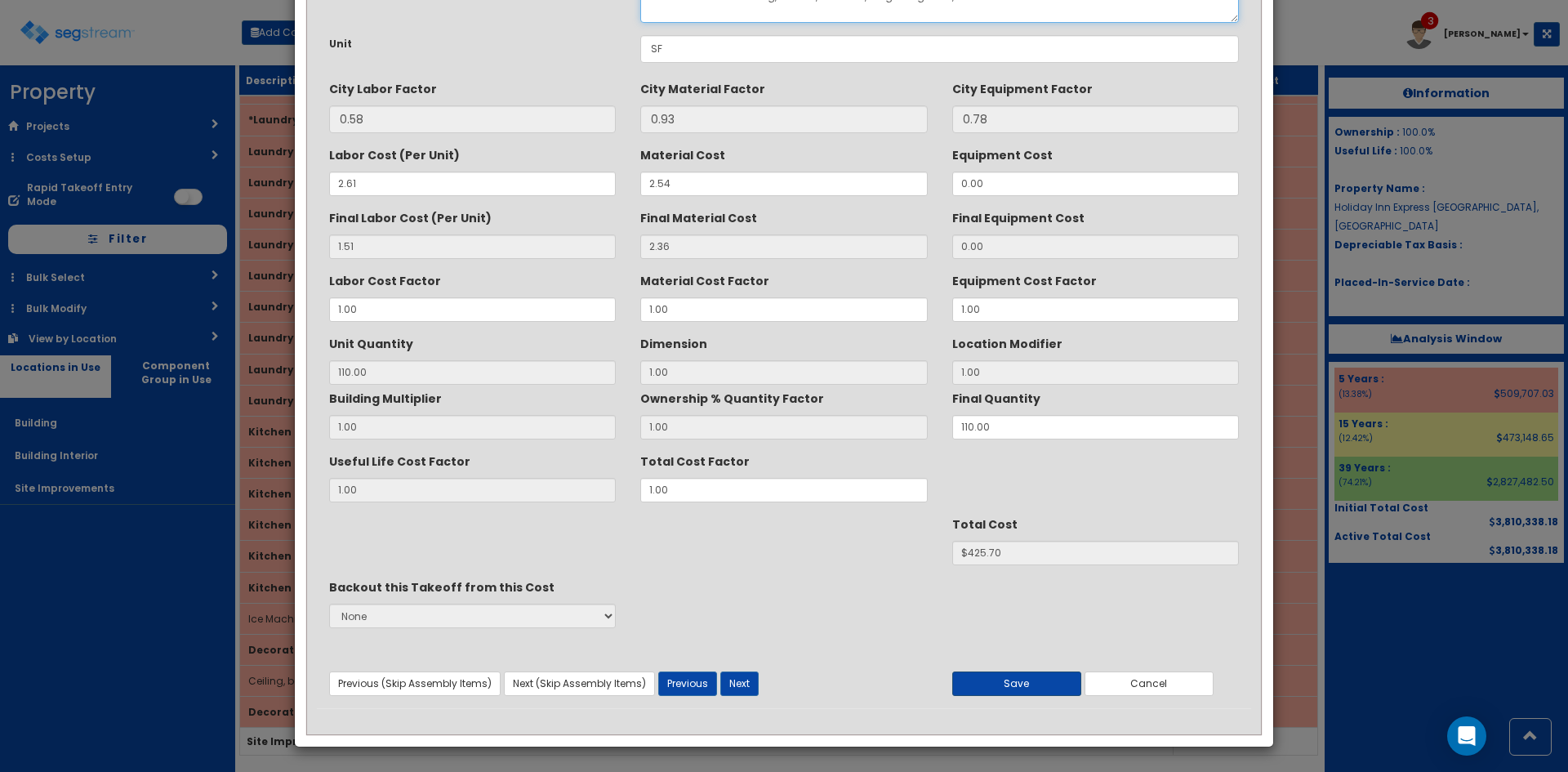
type textarea "Decorative Cloud Ceiling, boards, redwood, tongue & groove, 1" x 4""
click at [1015, 683] on button "Save" at bounding box center [1017, 683] width 129 height 24
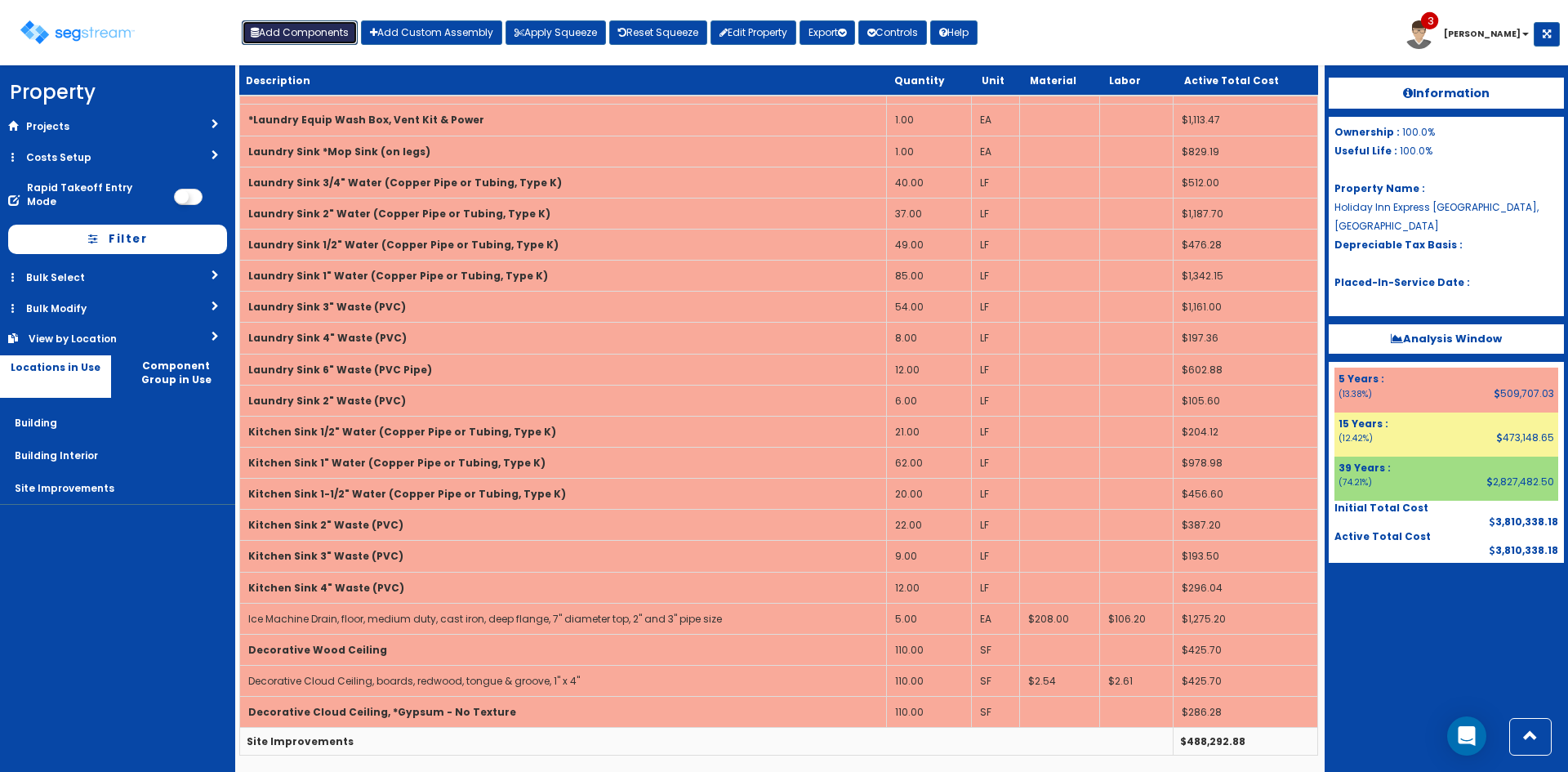
click at [332, 27] on button "Add Components" at bounding box center [300, 32] width 116 height 24
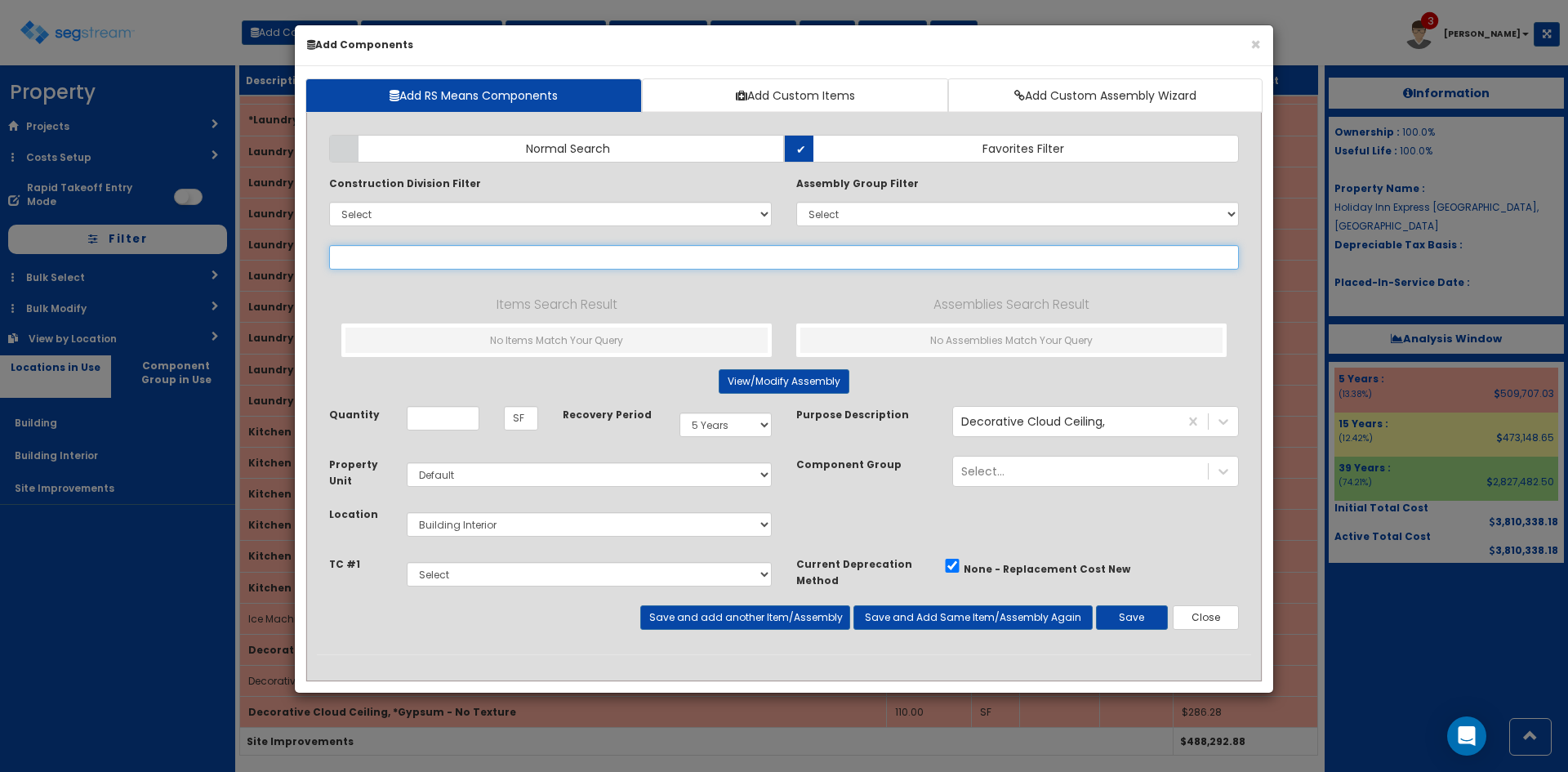
select select
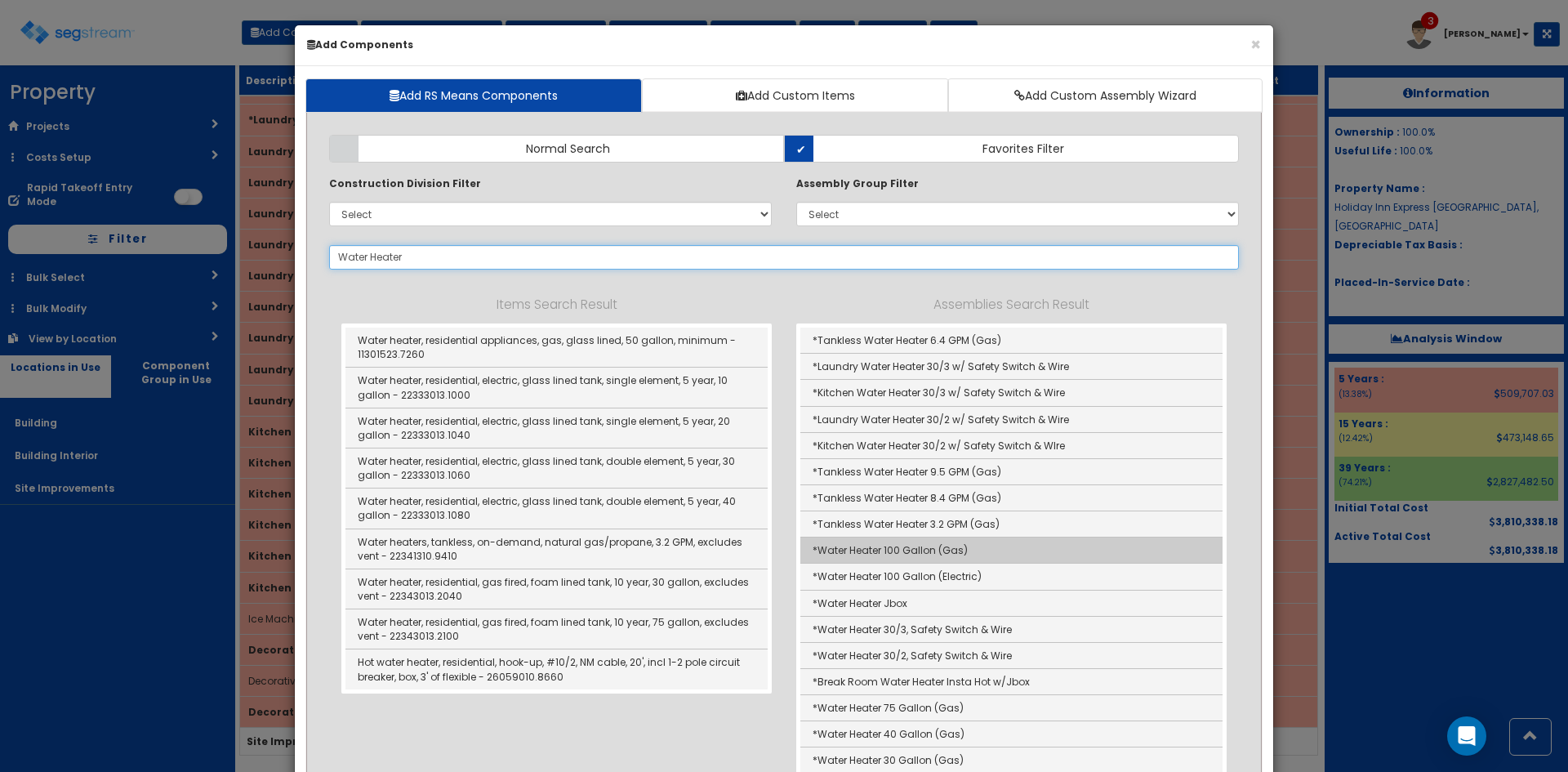
scroll to position [327, 0]
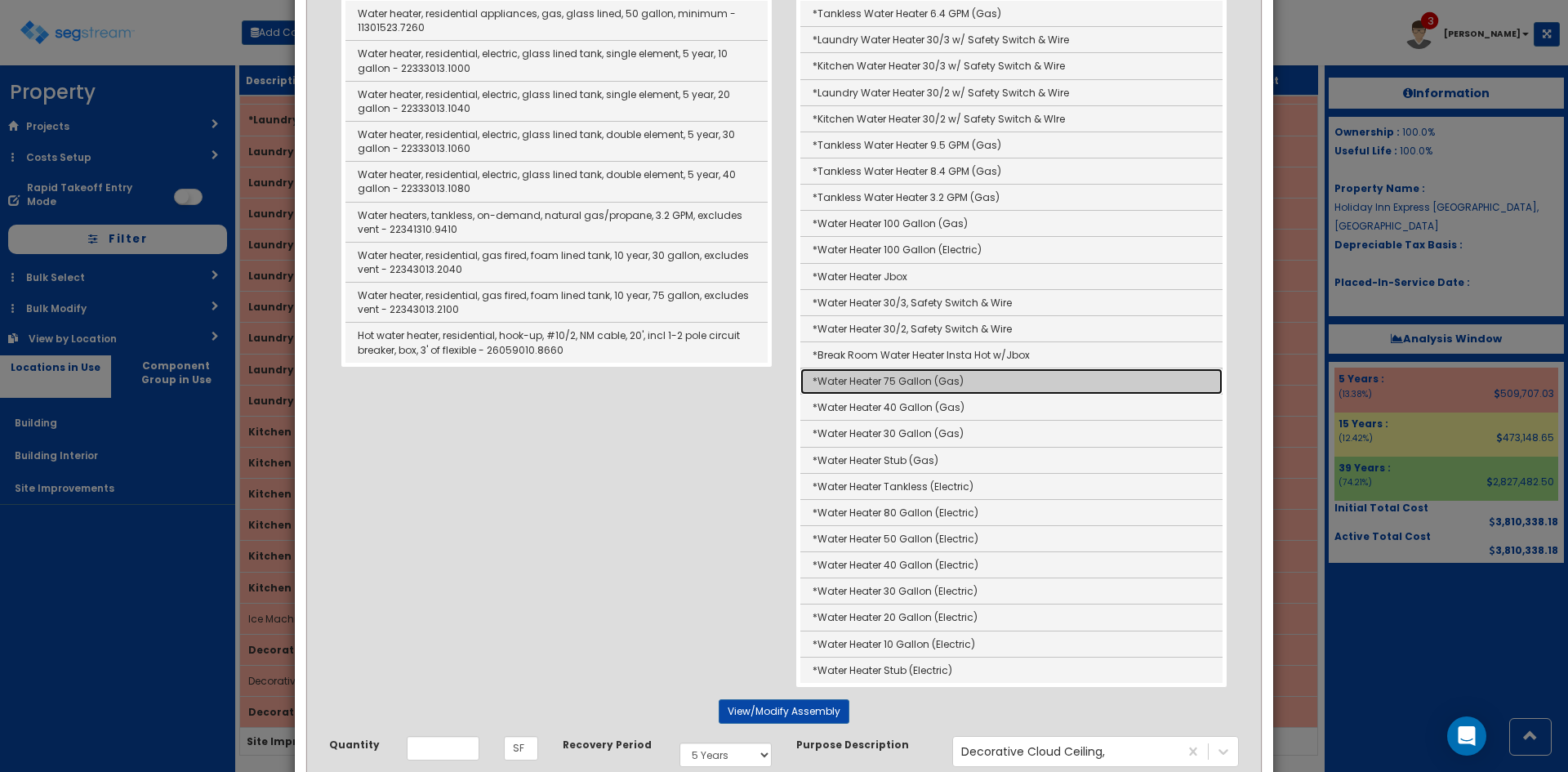
click at [958, 378] on link "*Water Heater 75 Gallon (Gas)" at bounding box center [1011, 381] width 422 height 26
type input "*Water Heater 75 Gallon (Gas)"
type input "EA"
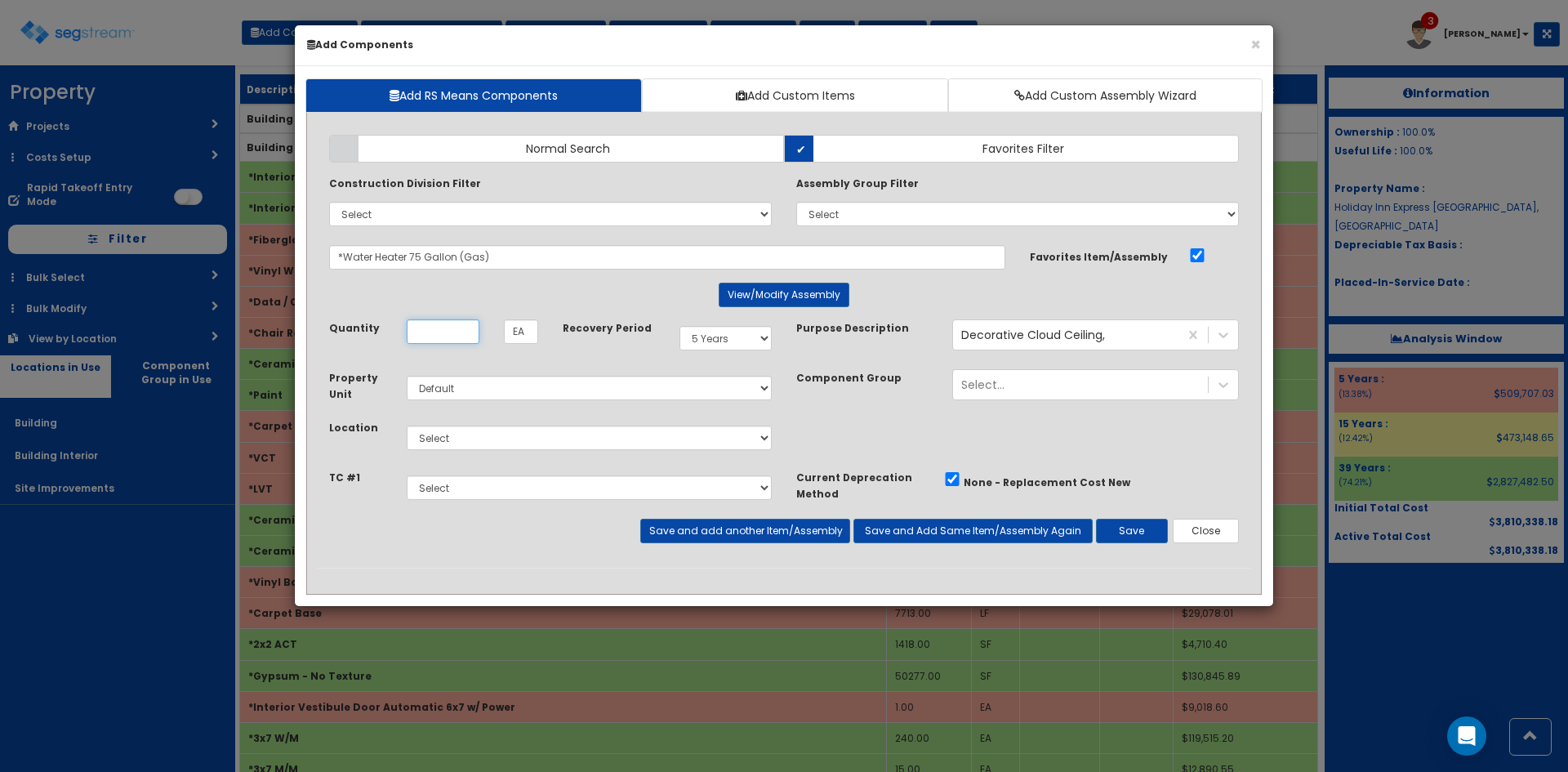
scroll to position [0, 0]
type input "1"
click at [546, 433] on select "Select Building Building Interior Site Improvements Add Additional Location" at bounding box center [589, 438] width 365 height 24
select select "7"
click at [406, 426] on select "Select Building Building Interior Site Improvements Add Additional Location" at bounding box center [589, 438] width 365 height 24
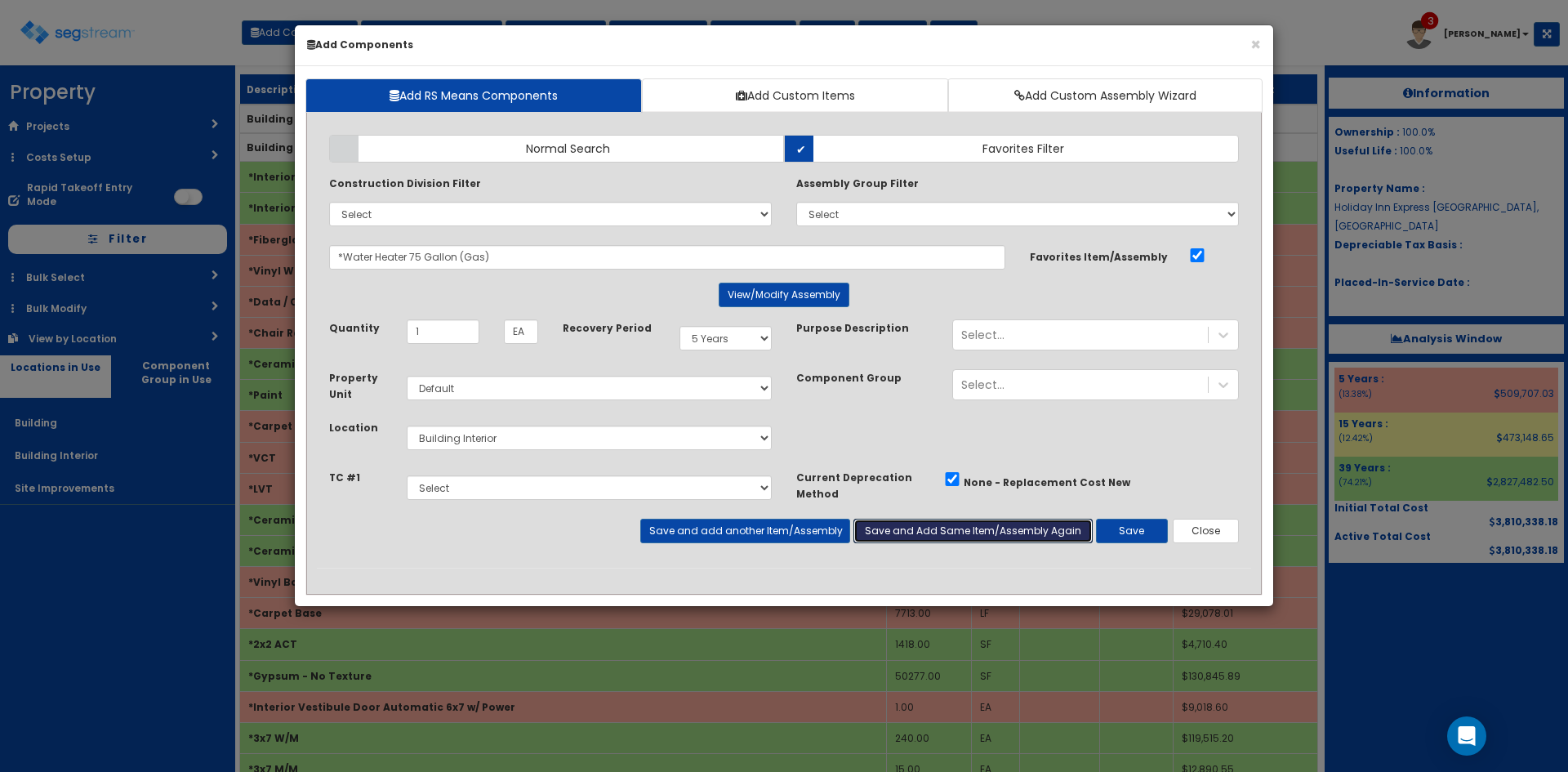
click at [927, 522] on button "Save and Add Same Item/Assembly Again" at bounding box center [973, 530] width 239 height 24
type input "1"
click at [722, 347] on select "Select 5 Years 7 Years 9 Years 10 Years 15 Years 15 Year QLI 15 Year QRP 15 Yea…" at bounding box center [726, 338] width 92 height 24
select select "39Y"
click at [679, 326] on select "Select 5 Years 7 Years 9 Years 10 Years 15 Years 15 Year QLI 15 Year QRP 15 Yea…" at bounding box center [726, 338] width 92 height 24
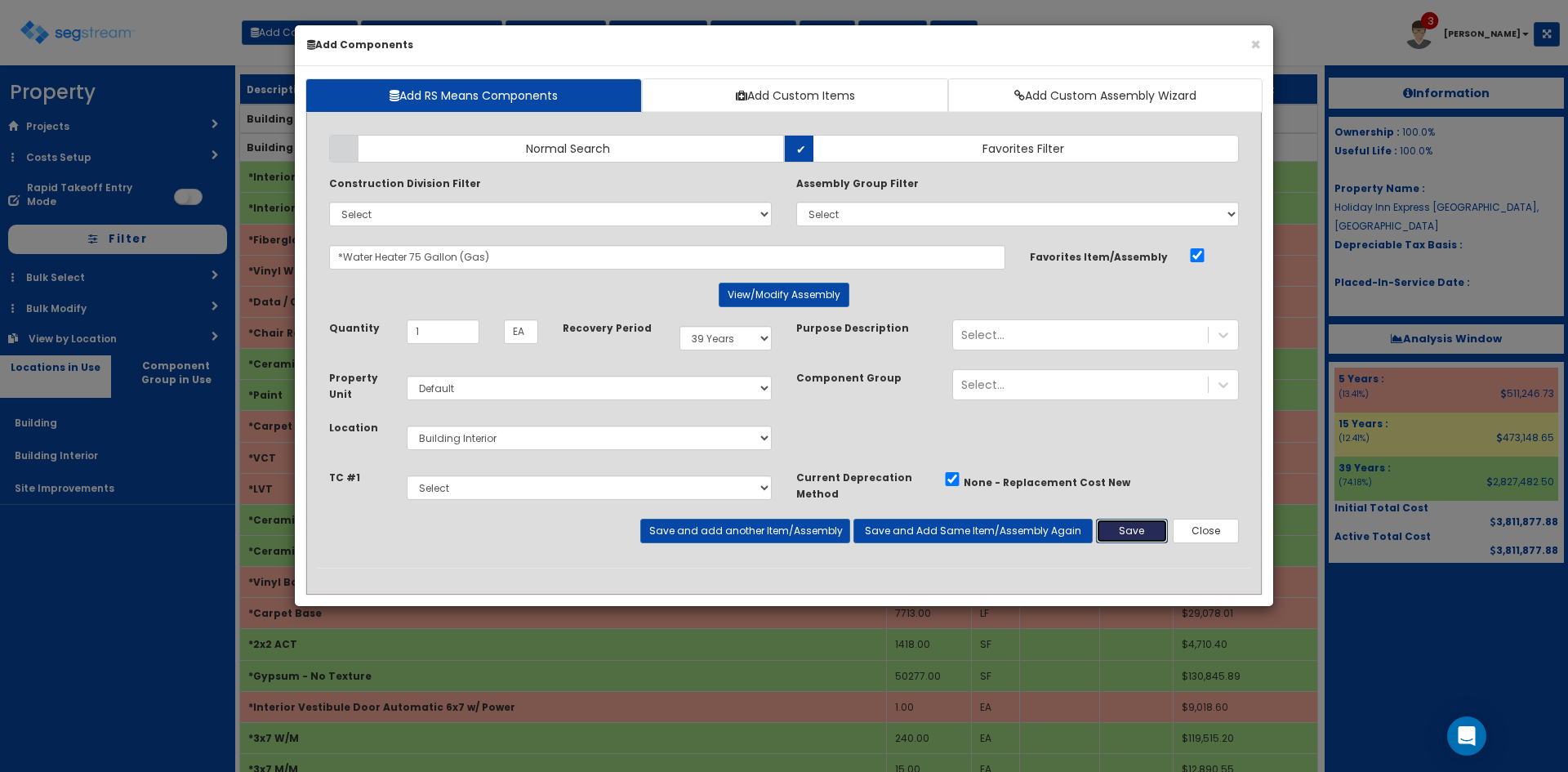
click at [1131, 528] on button "Save" at bounding box center [1132, 530] width 72 height 24
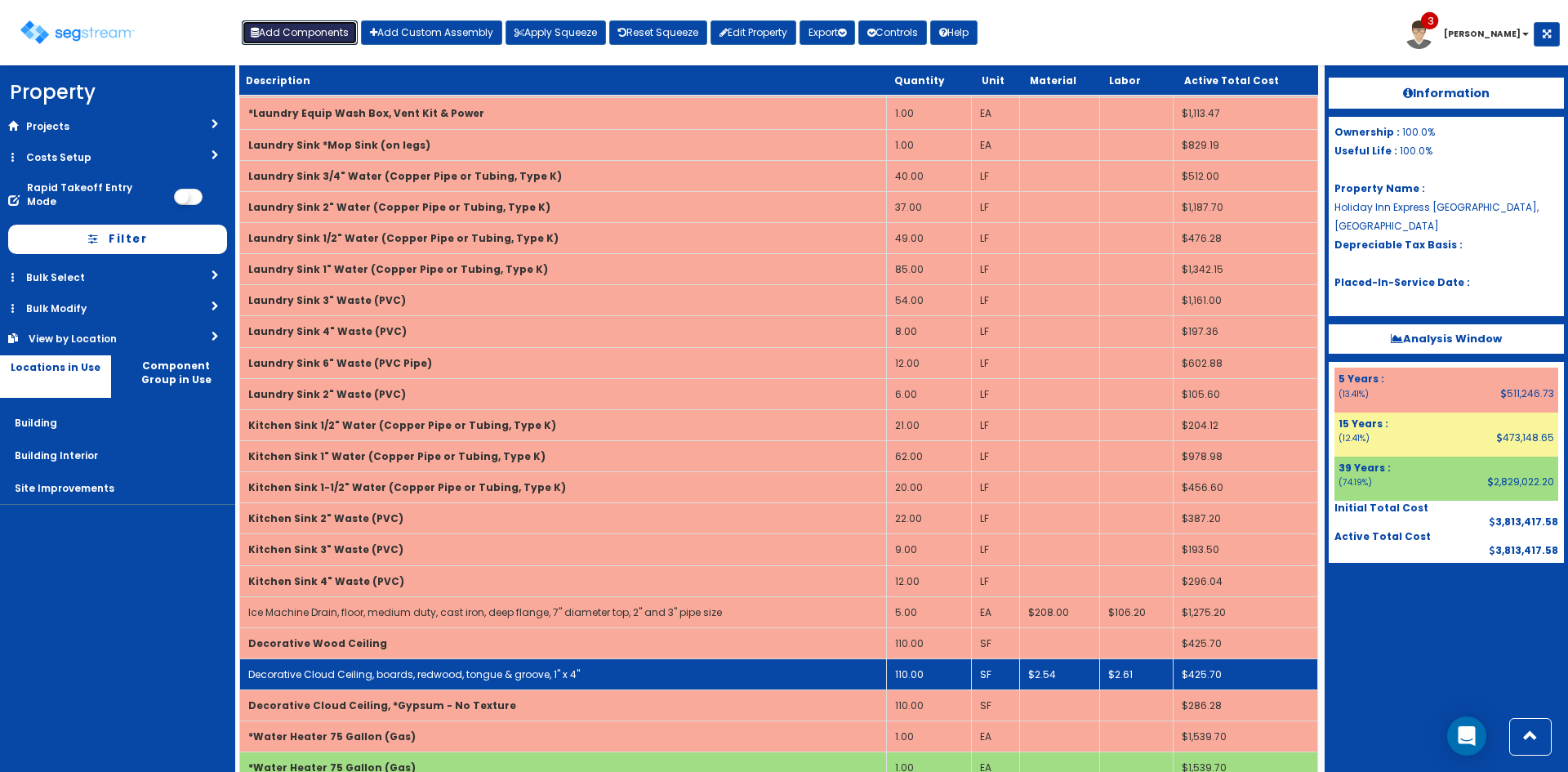
scroll to position [4356, 0]
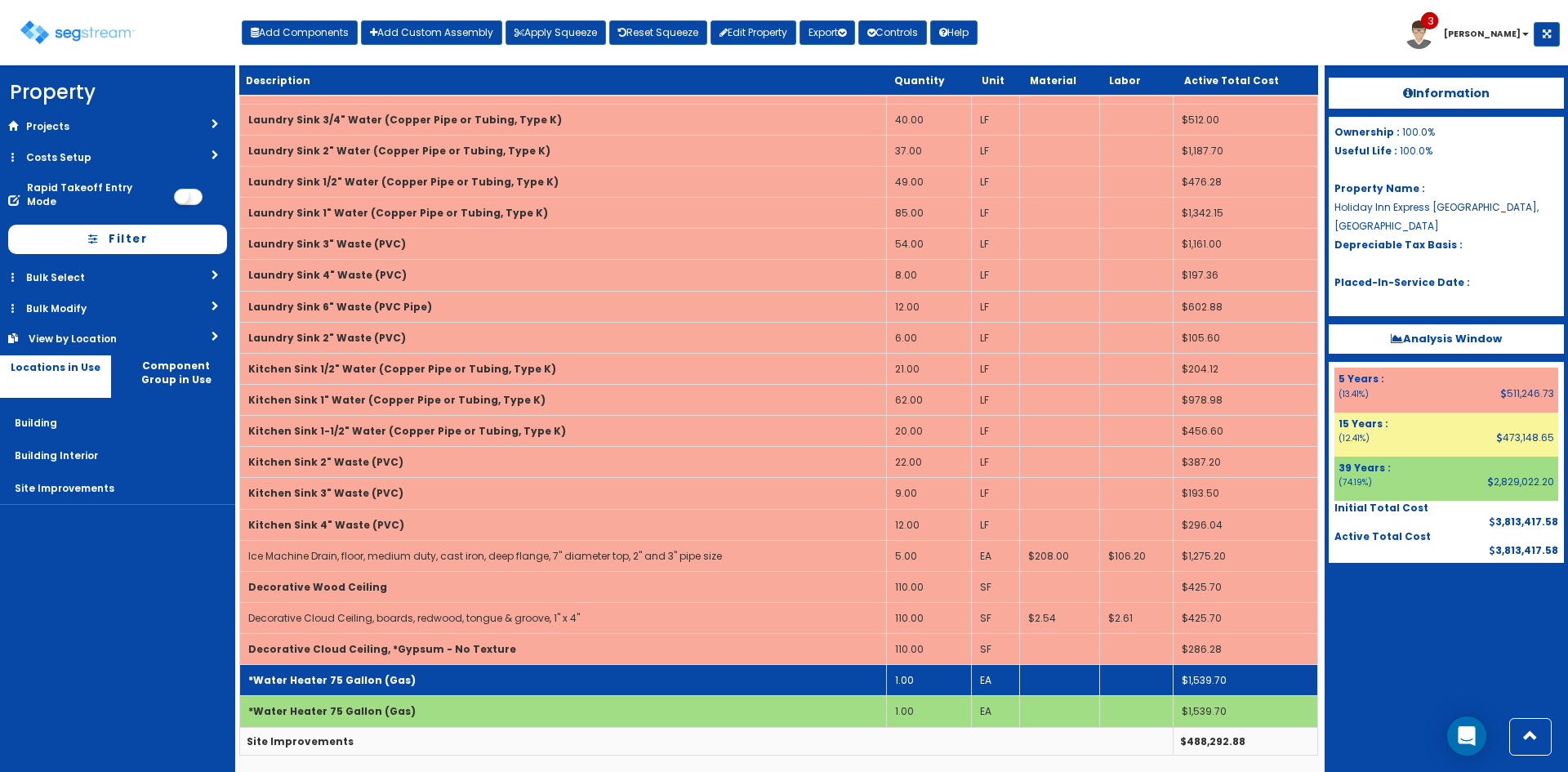
click at [526, 683] on td "*Water Heater 75 Gallon (Gas)" at bounding box center [564, 680] width 647 height 31
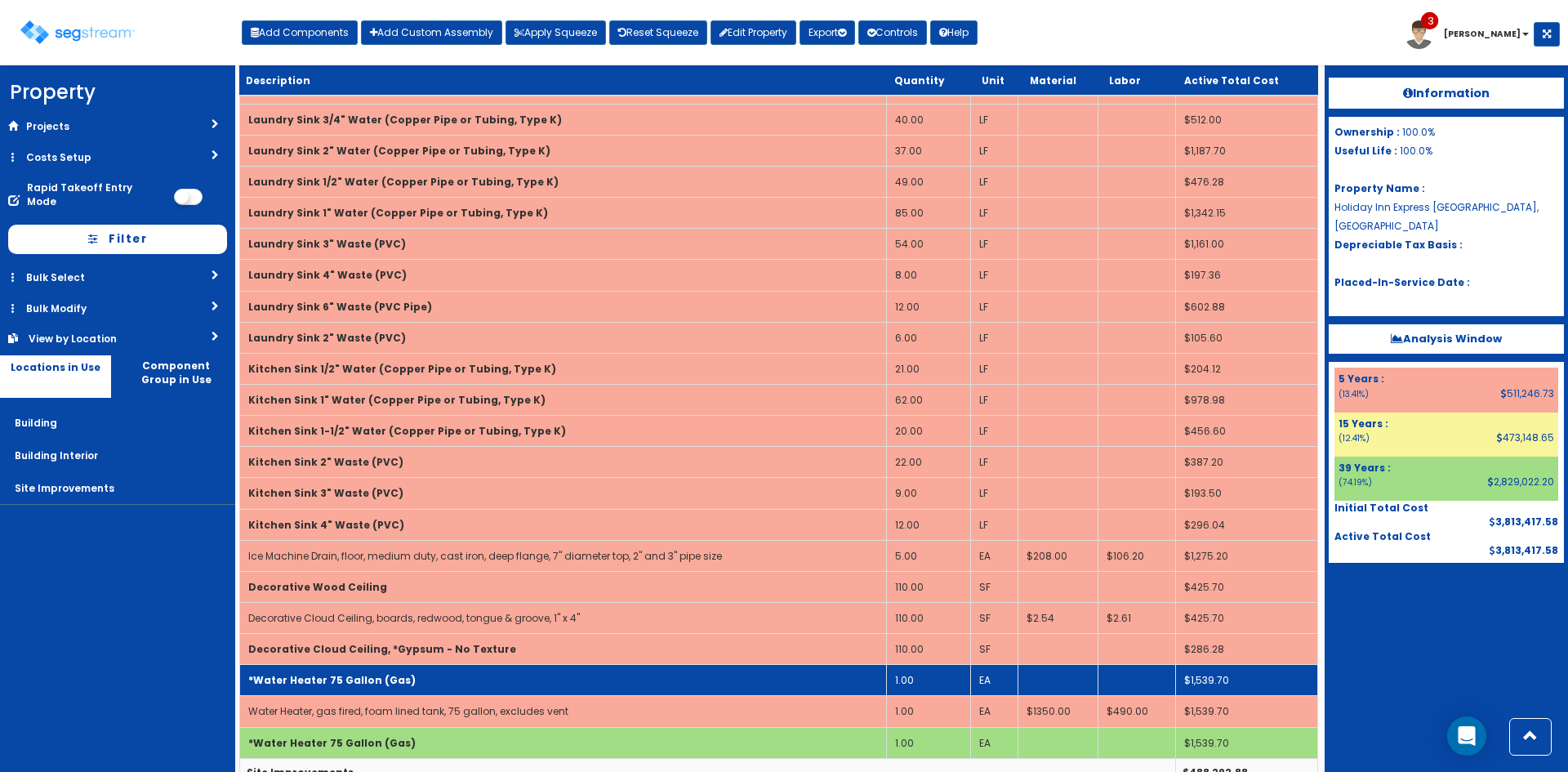
click at [526, 683] on td "*Water Heater 75 Gallon (Gas)" at bounding box center [564, 680] width 647 height 31
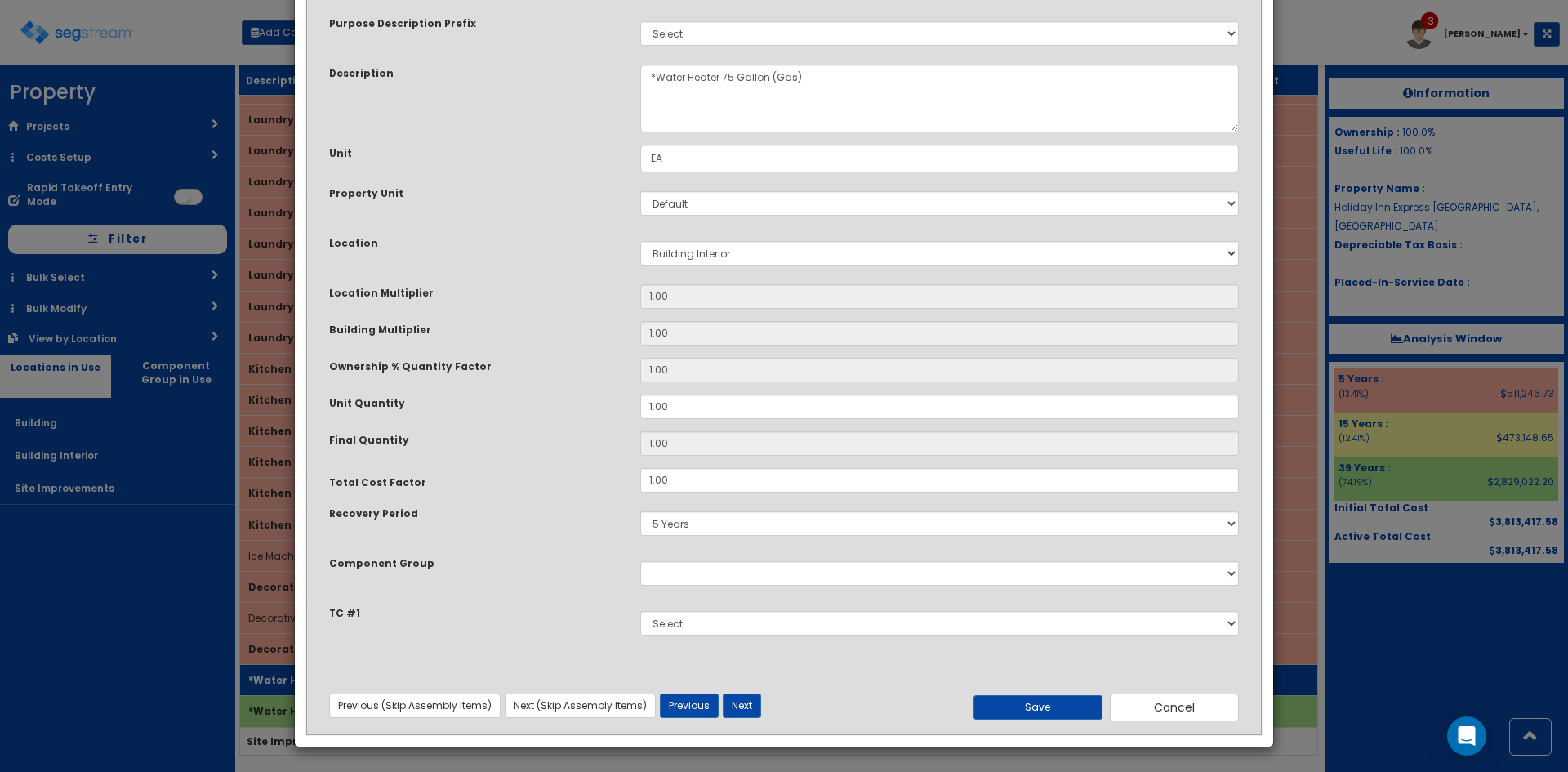
scroll to position [0, 0]
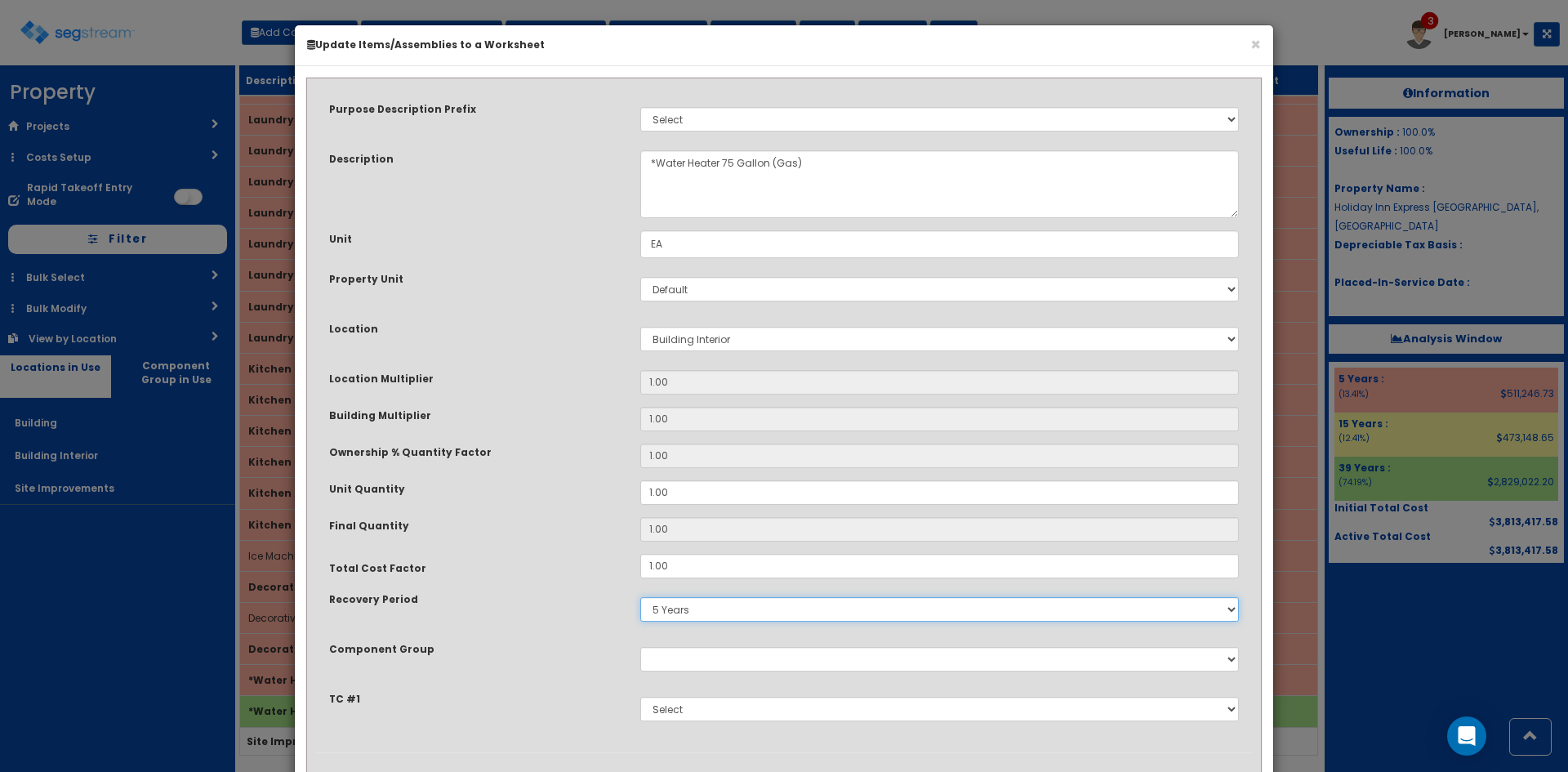
click at [670, 611] on select "5 Years 7 Years 9 Years 10 Years 15 Years 15 Year QLI 15 Year QRP 15 Year QIP 2…" at bounding box center [939, 609] width 599 height 24
select select "39Y"
click at [640, 597] on select "5 Years 7 Years 9 Years 10 Years 15 Years 15 Year QLI 15 Year QRP 15 Year QIP 2…" at bounding box center [939, 609] width 599 height 24
click at [564, 463] on div "Ownership % Quantity Factor" at bounding box center [472, 454] width 311 height 20
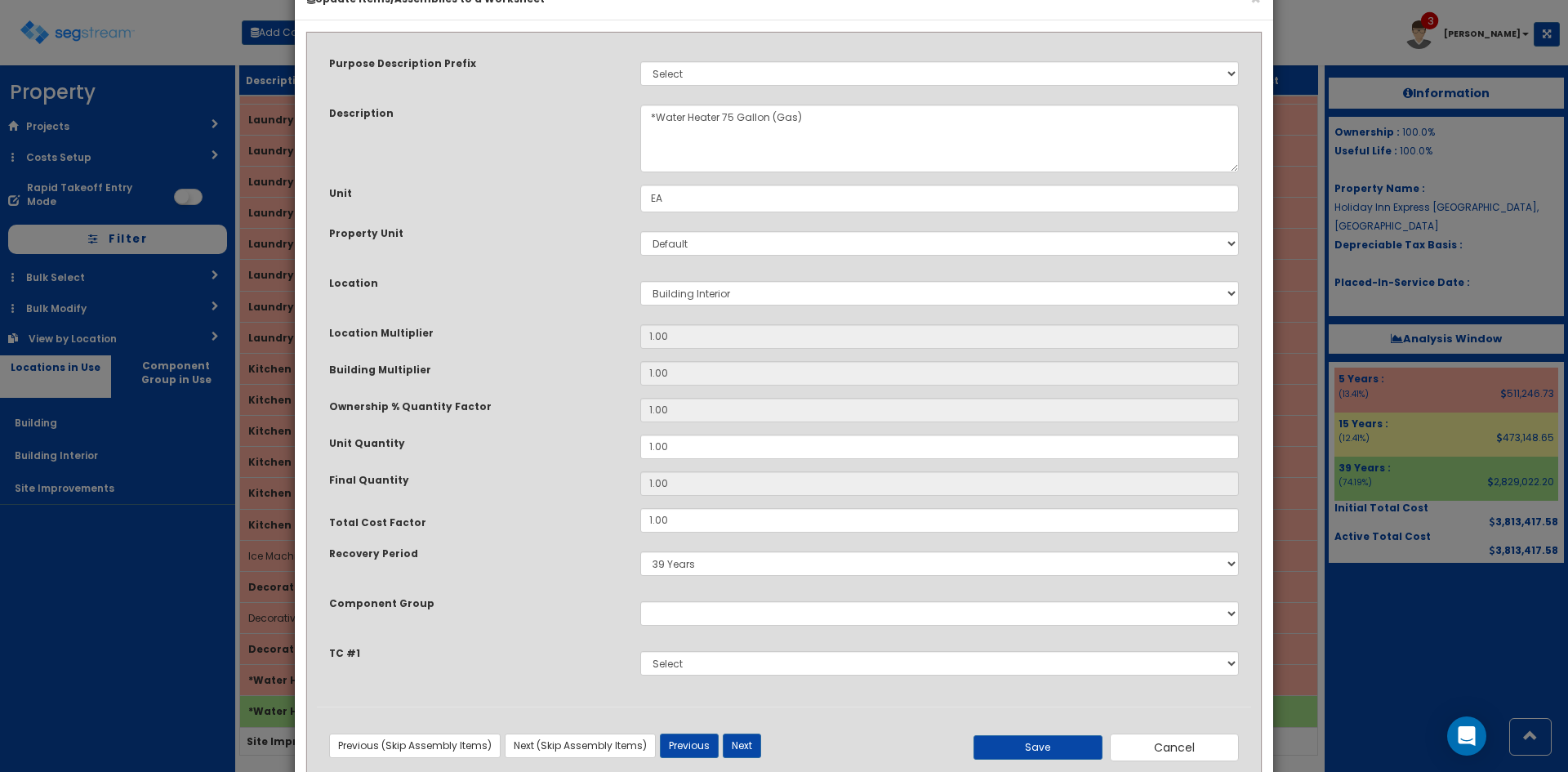
scroll to position [86, 0]
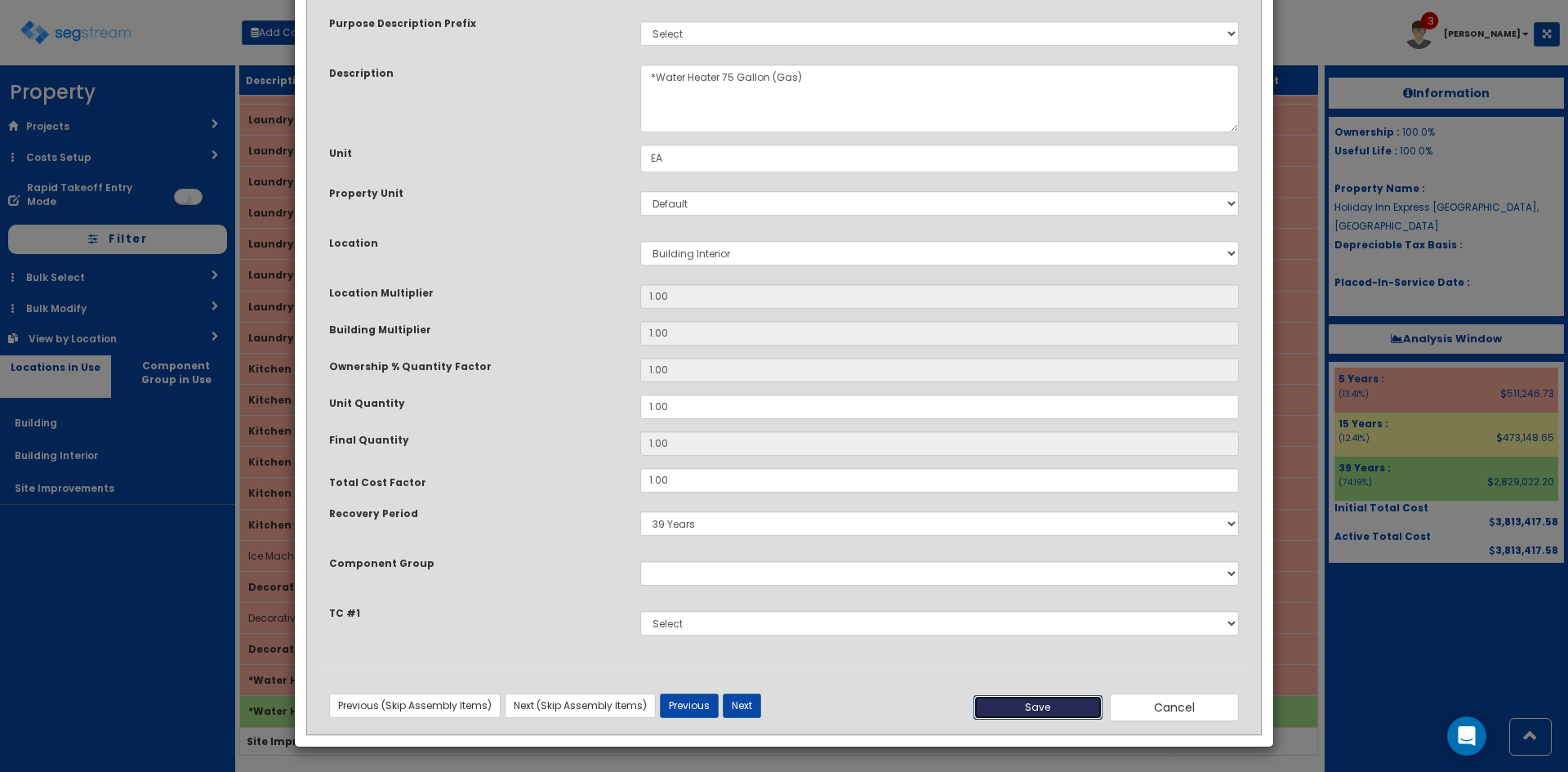
click at [990, 708] on button "Save" at bounding box center [1038, 706] width 129 height 24
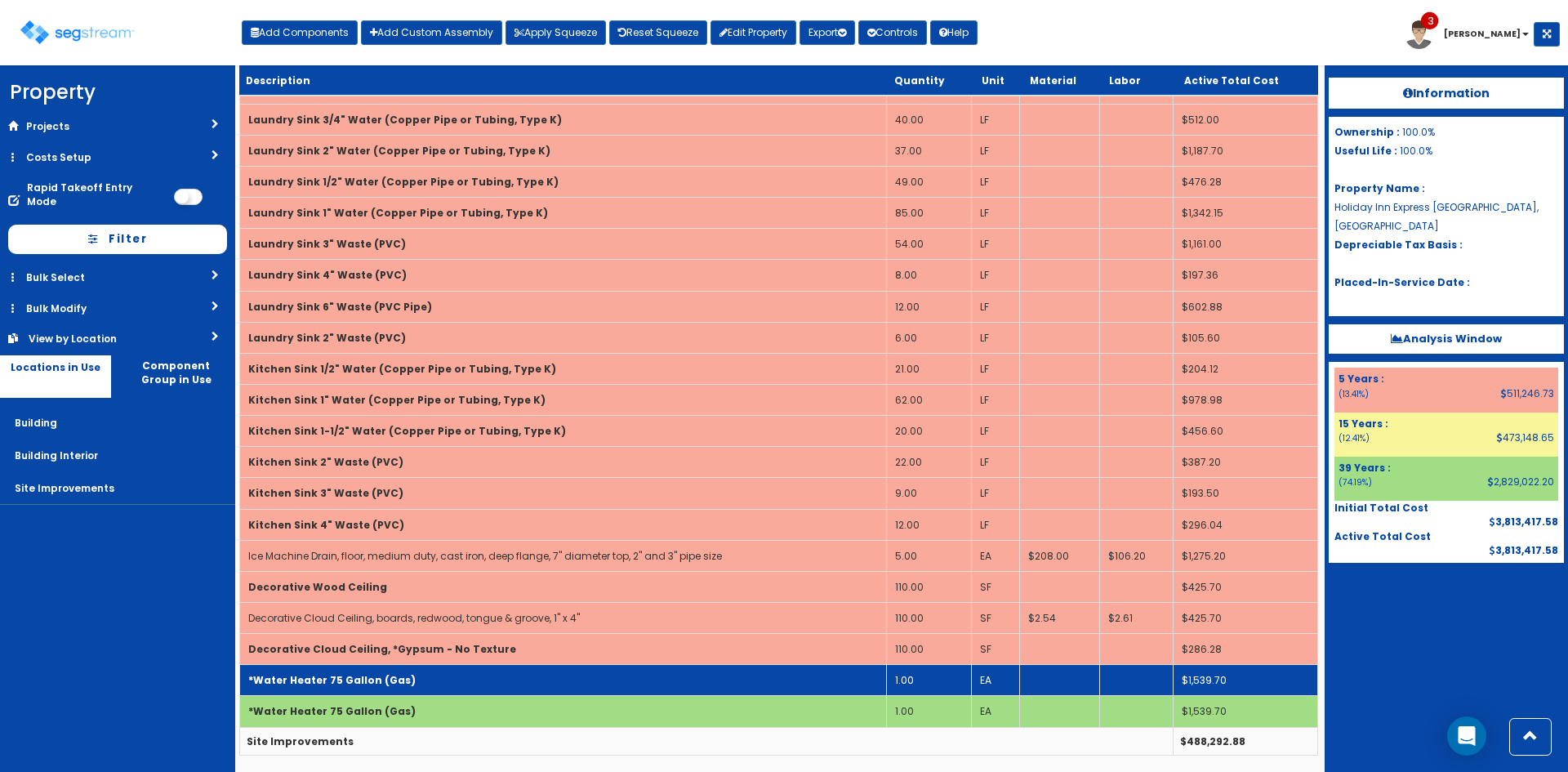
click at [536, 671] on td "*Water Heater 75 Gallon (Gas)" at bounding box center [564, 680] width 647 height 31
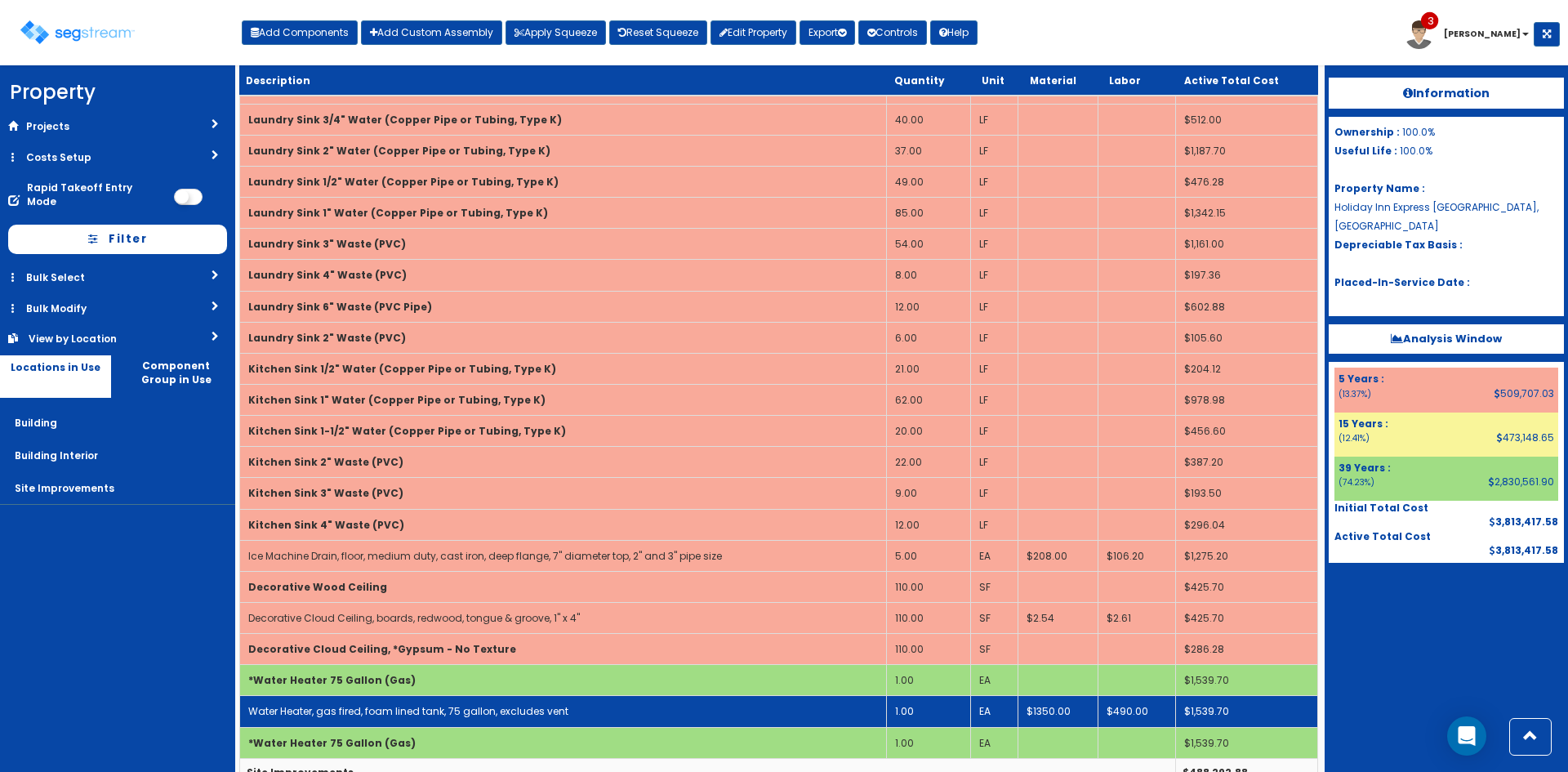
click at [536, 704] on link "Water Heater, gas fired, foam lined tank, 75 gallon, excludes vent" at bounding box center [408, 711] width 320 height 14
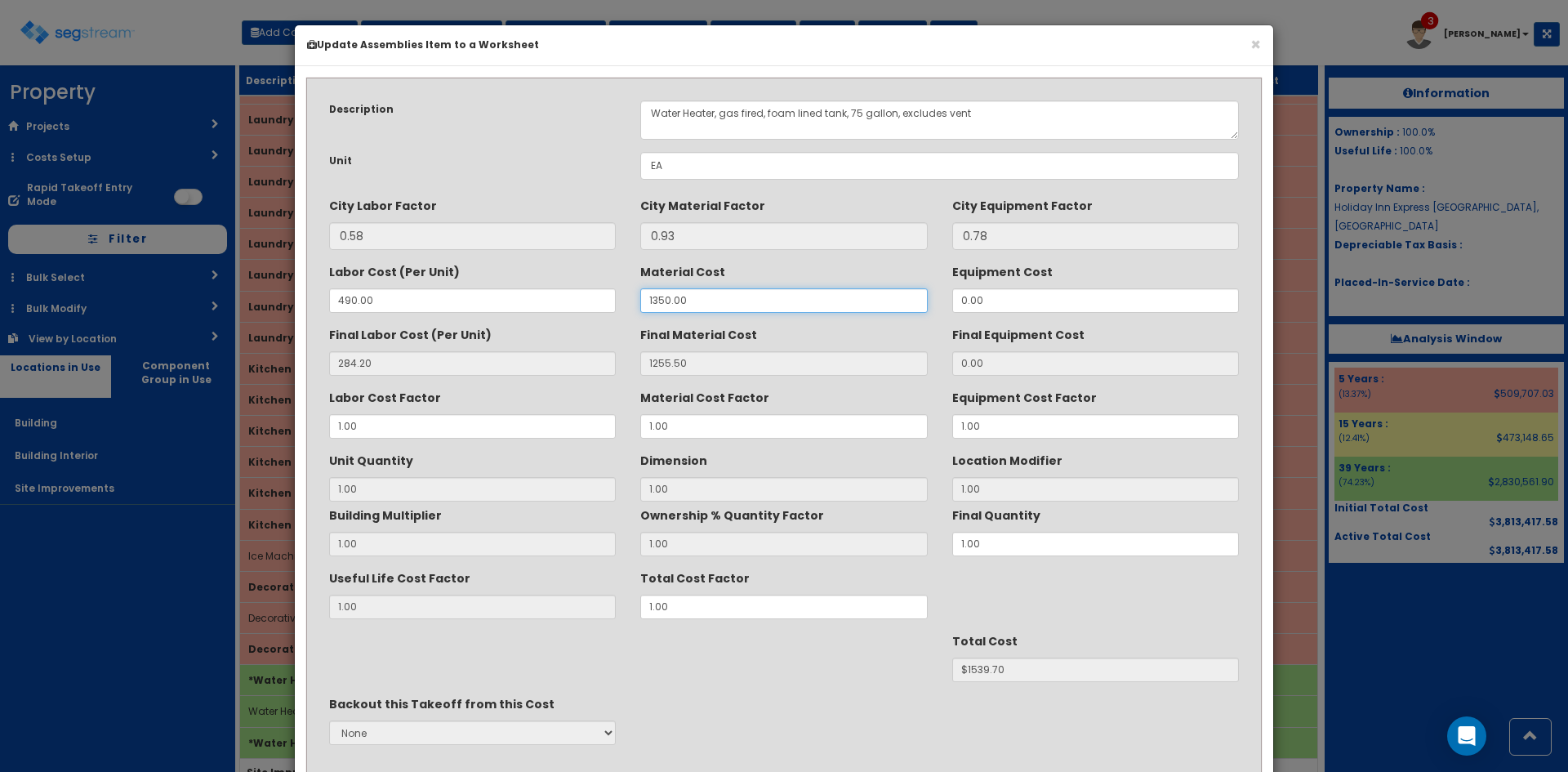
drag, startPoint x: 764, startPoint y: 302, endPoint x: 467, endPoint y: 303, distance: 297.0
click at [467, 303] on div "Labor Cost (Per Unit) 490.00 Material Cost 1350.00 Equipment Cost 0.00" at bounding box center [784, 285] width 934 height 55
type input "2"
type input "1.86"
type input "1"
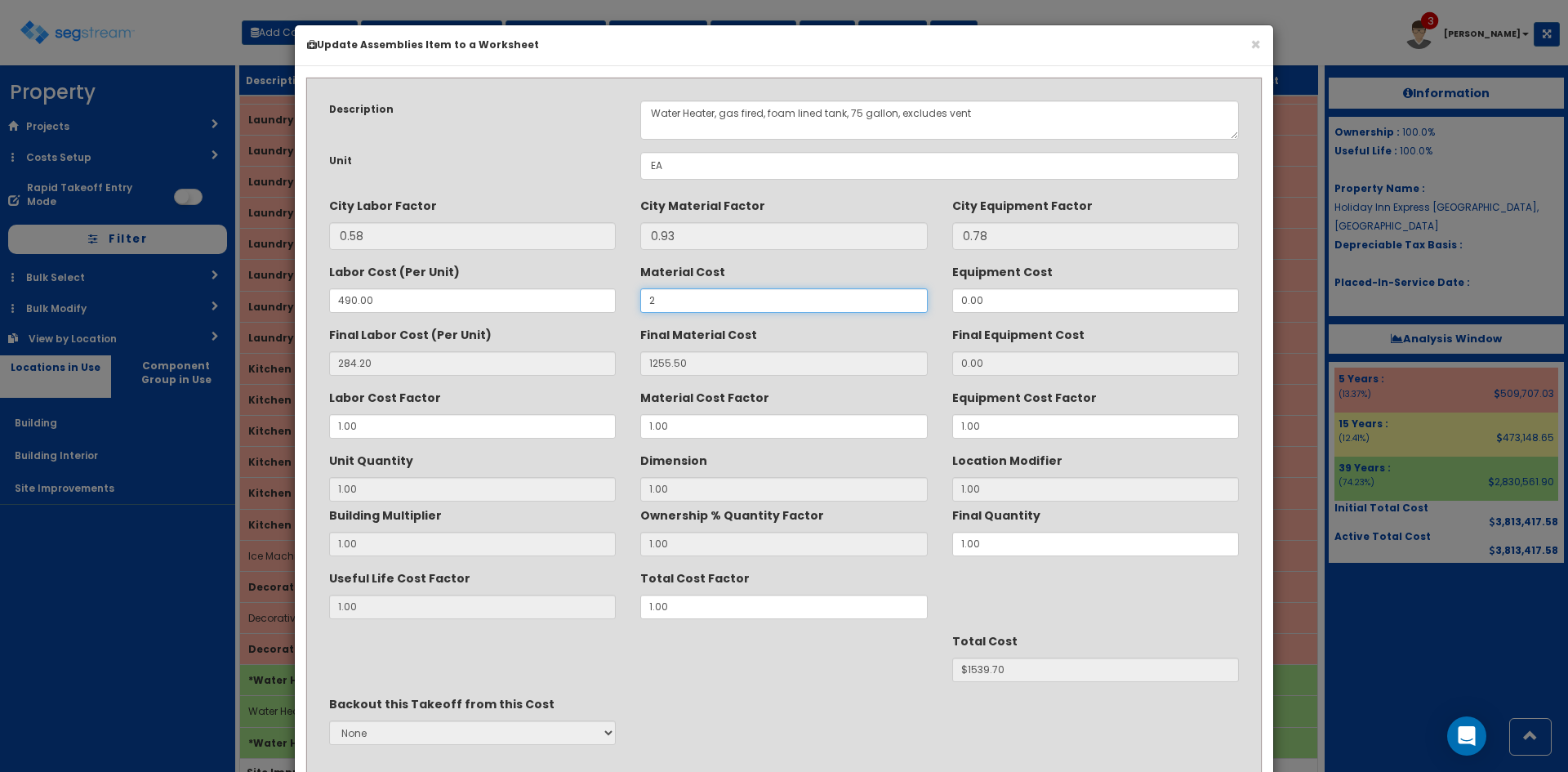
type input "$286.06"
type input "21"
type input "19.53"
type input "$303.73"
type input "2160"
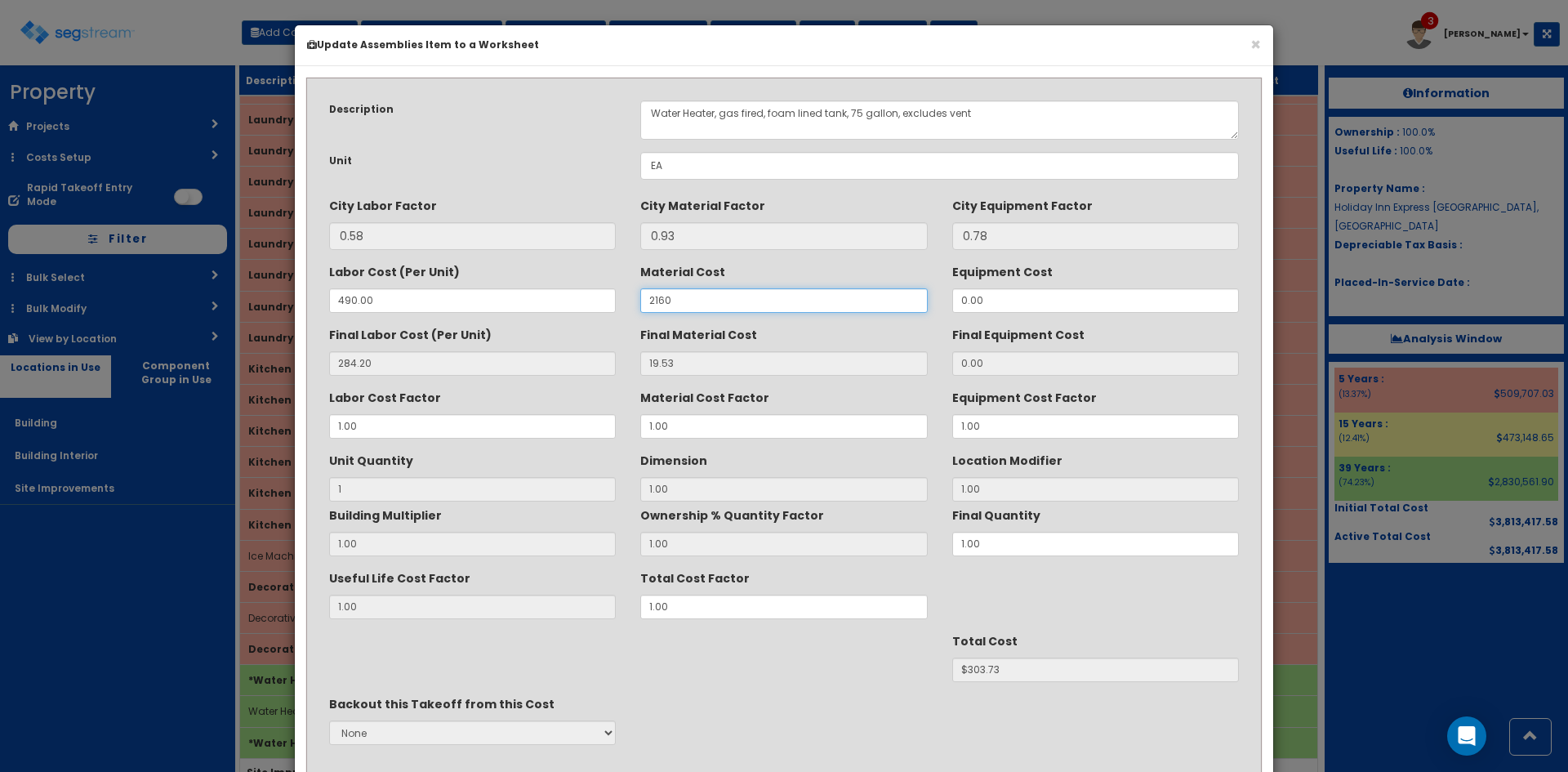
type input "2008.80"
type input "$2293.00"
type input "2160"
click at [859, 113] on textarea "Water Heater, gas fired, foam lined tank, 75 gallon, excludes vent" at bounding box center [939, 120] width 599 height 39
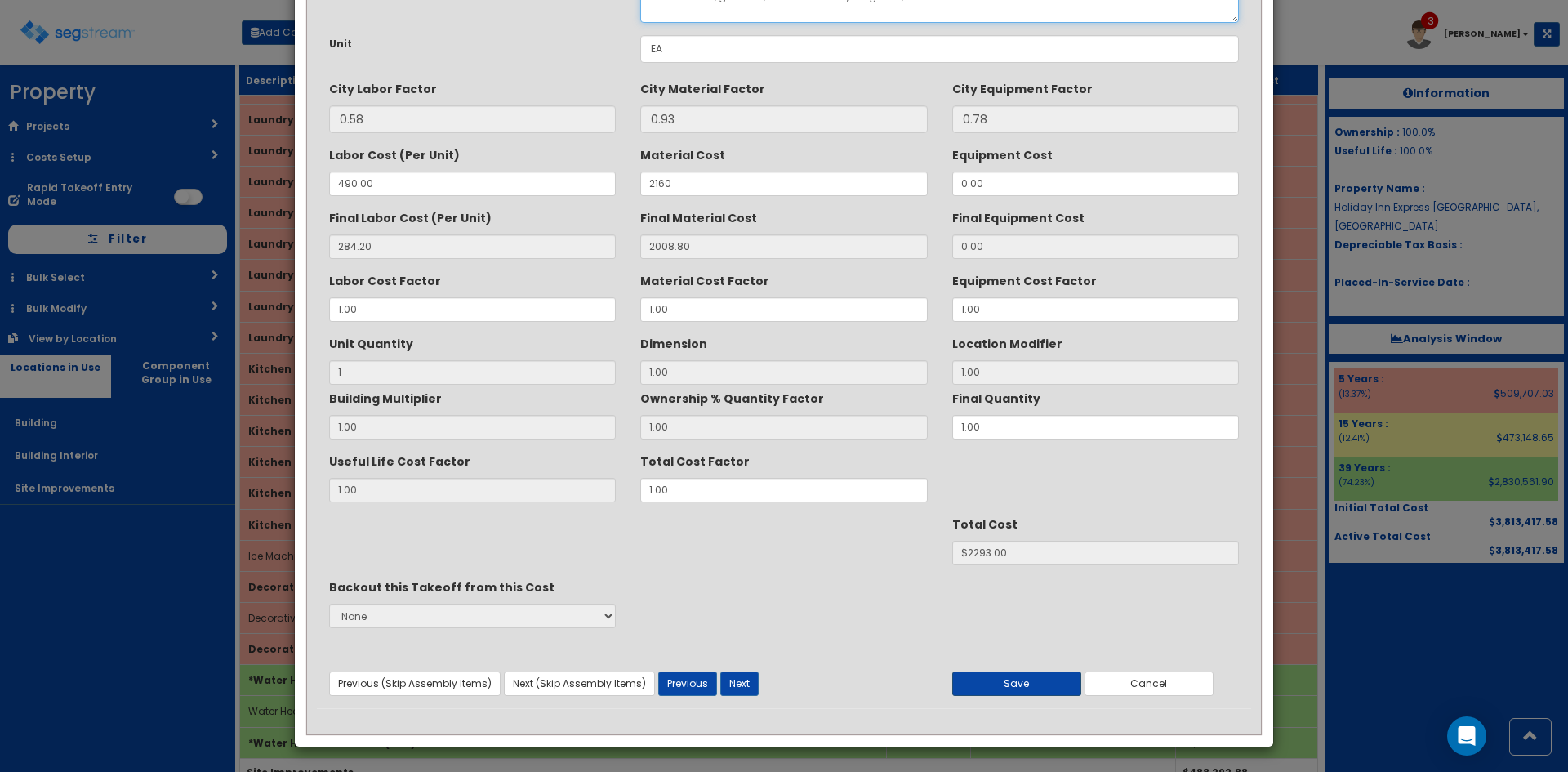
type textarea "Water Heater, gas fired, foam lined tank, 120 gallon, excludes vent"
click at [1025, 684] on button "Save" at bounding box center [1017, 683] width 129 height 24
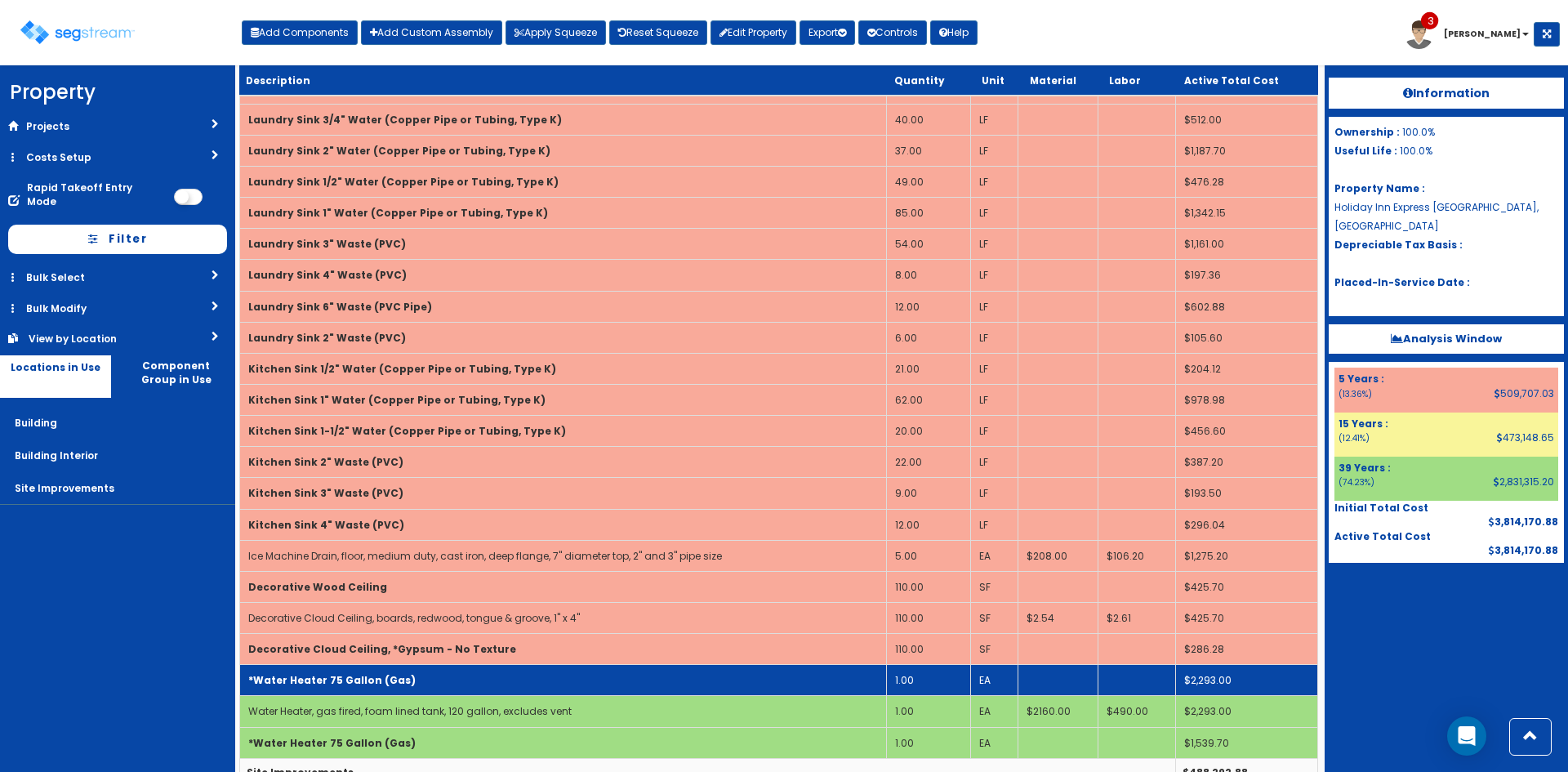
click at [610, 686] on td "*Water Heater 75 Gallon (Gas)" at bounding box center [564, 680] width 647 height 31
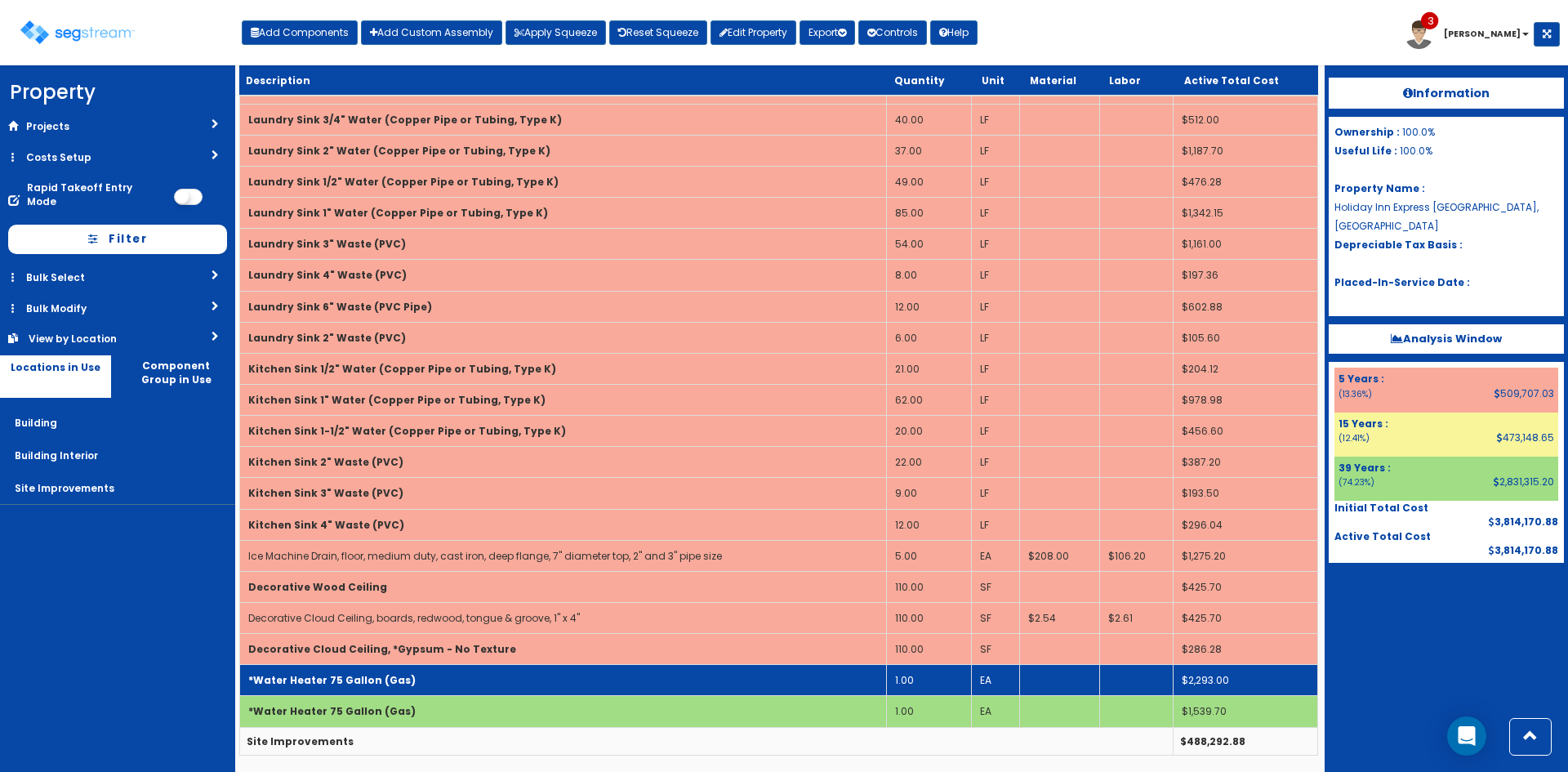
click at [610, 686] on td "*Water Heater 75 Gallon (Gas)" at bounding box center [564, 680] width 647 height 31
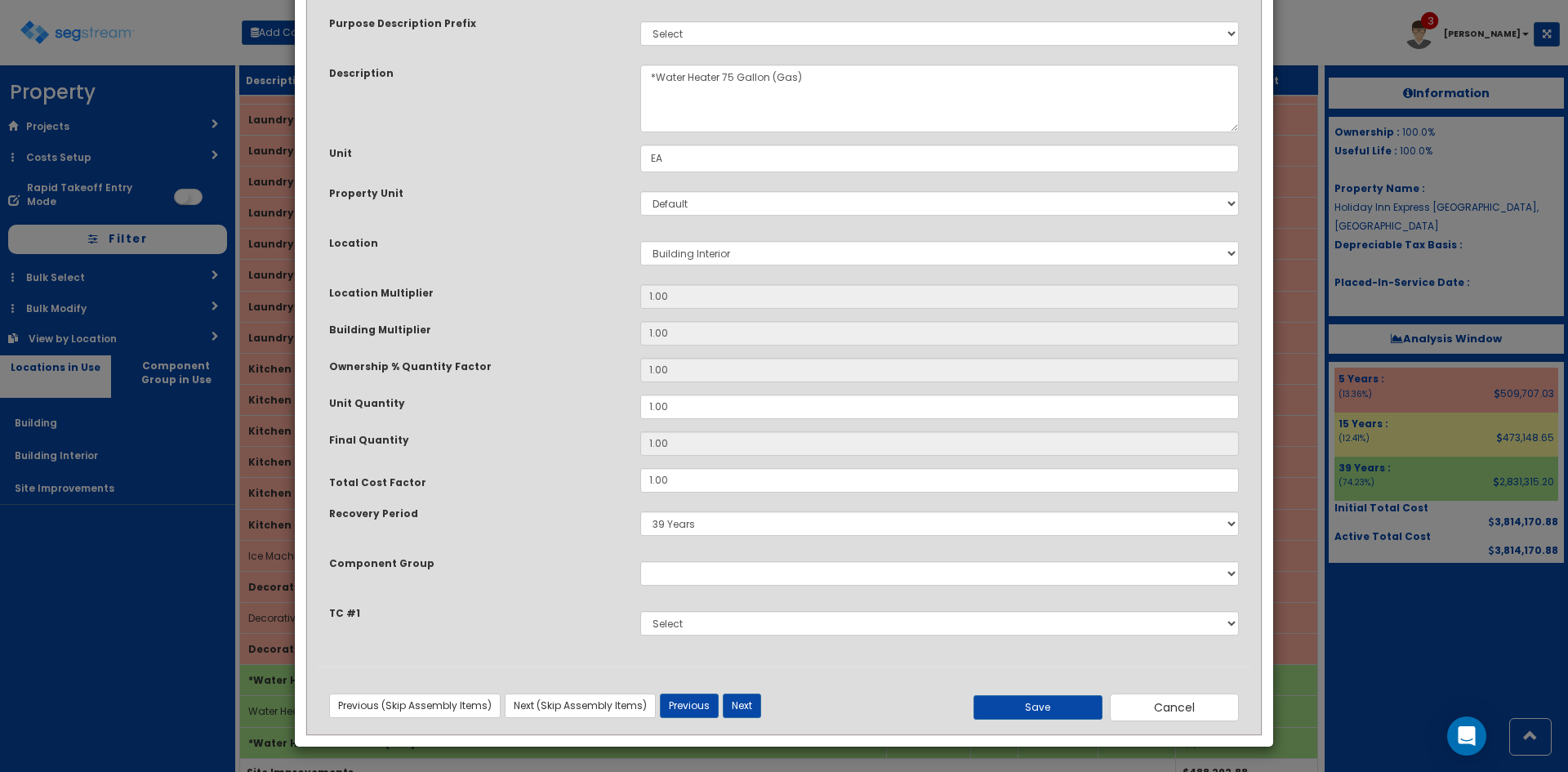
scroll to position [0, 0]
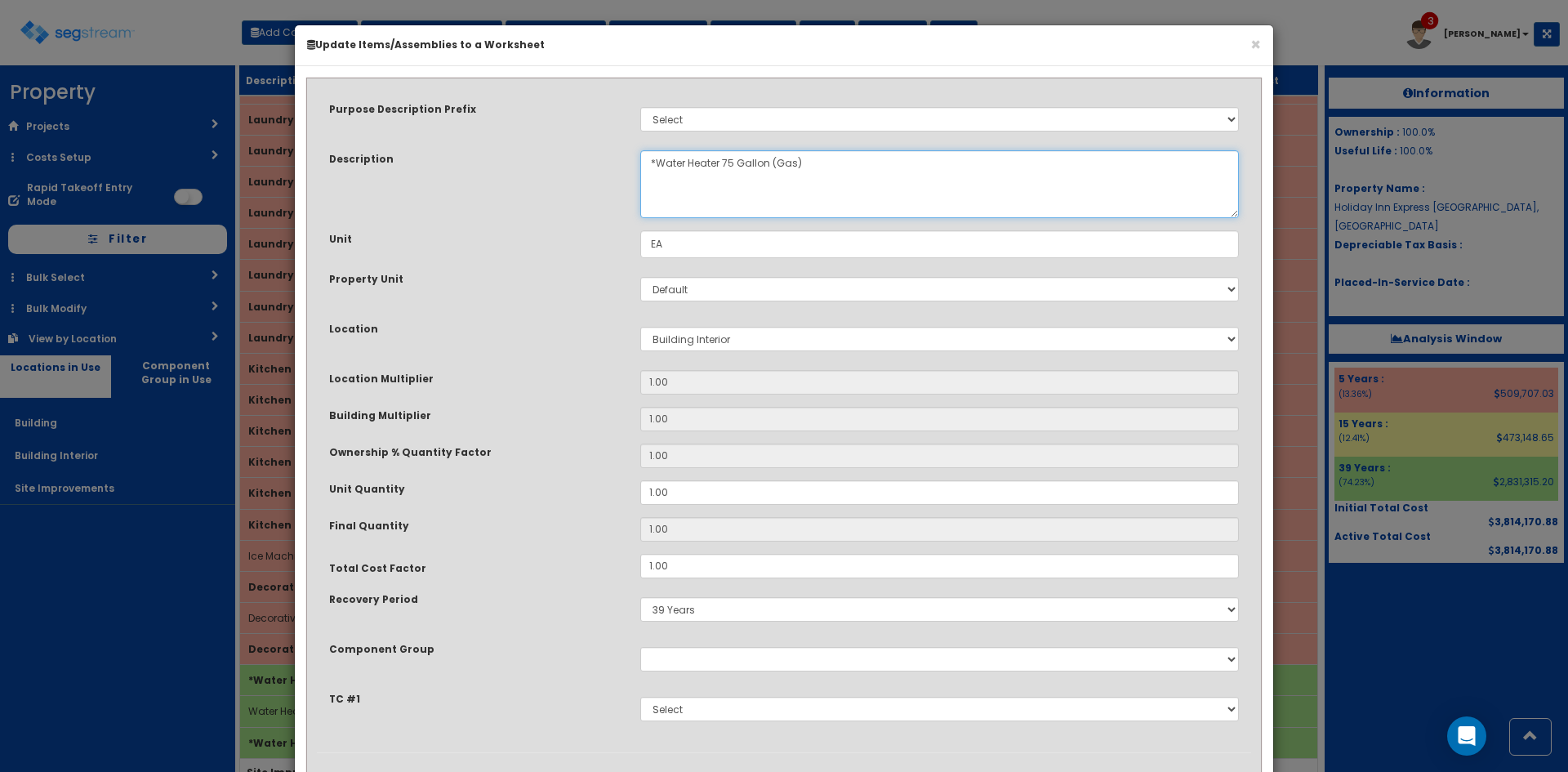
click at [733, 159] on textarea "*Water Heater 75 Gallon (Gas)" at bounding box center [939, 184] width 599 height 68
type textarea "*Water Heater 120 Gallon (Gas)"
drag, startPoint x: 691, startPoint y: 488, endPoint x: 533, endPoint y: 500, distance: 158.5
click at [533, 500] on div "Unit Quantity 1.00" at bounding box center [784, 492] width 934 height 24
type input "3"
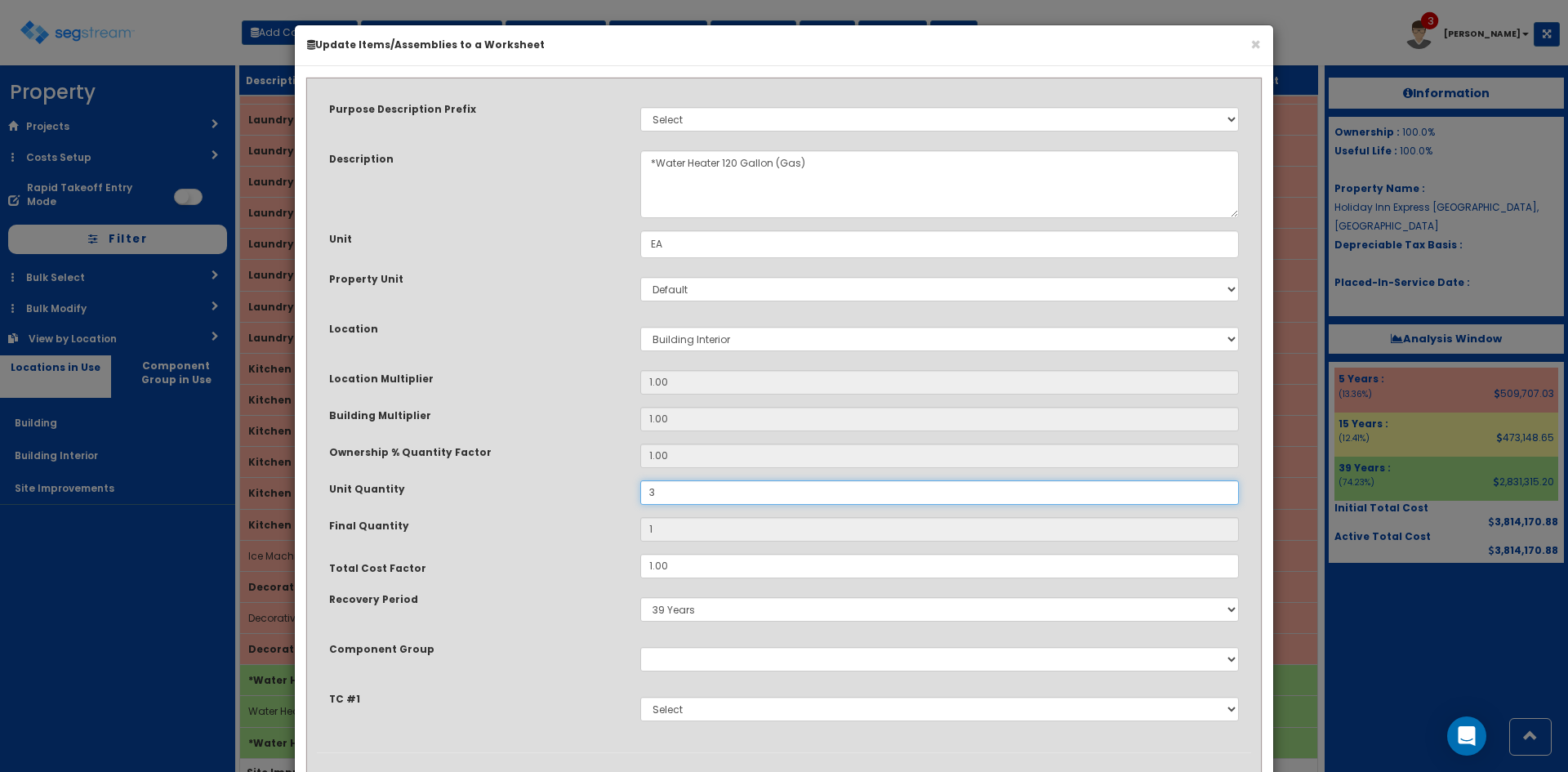
type input "3"
click at [537, 500] on div "Unit Quantity" at bounding box center [472, 491] width 311 height 20
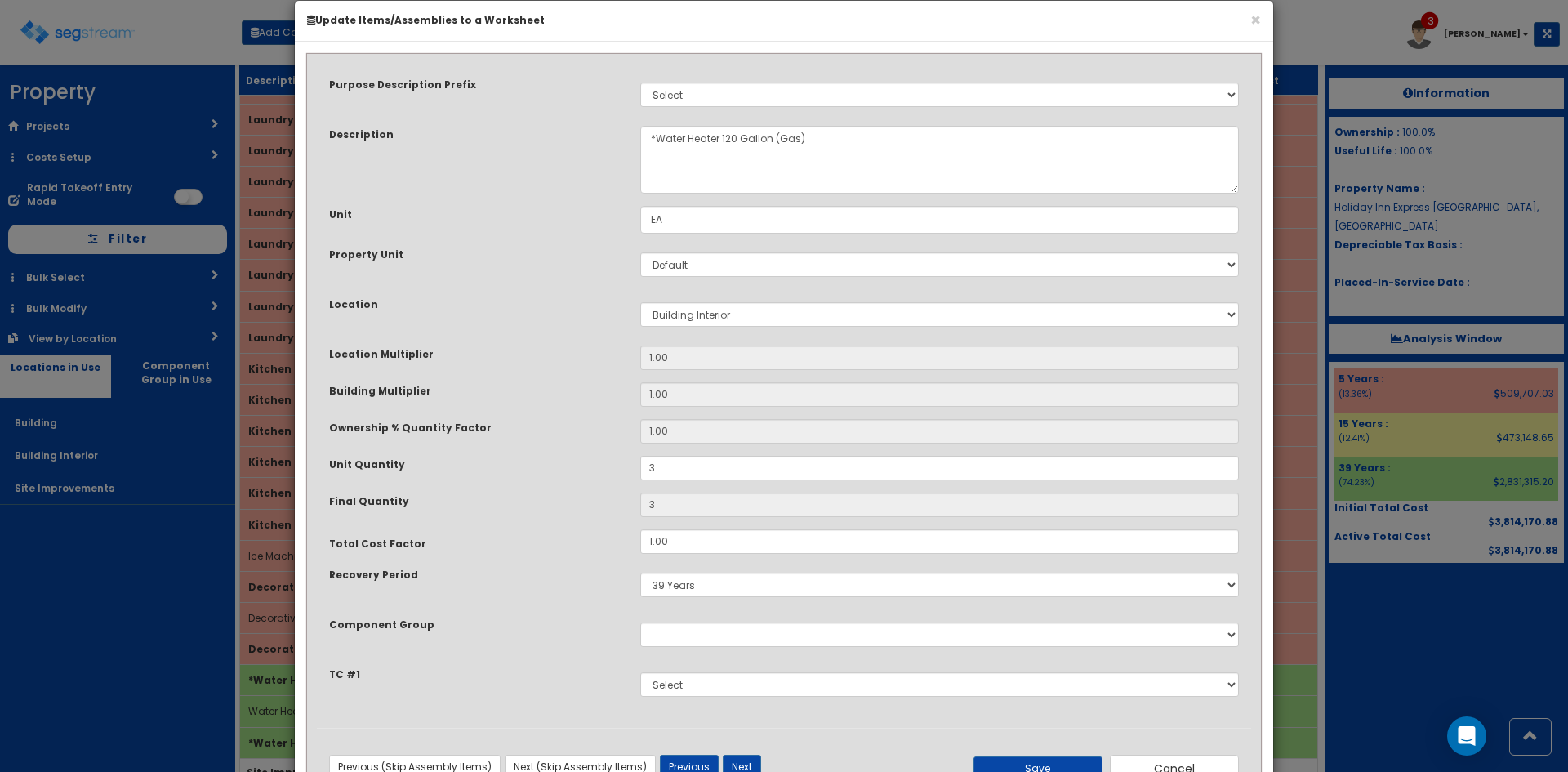
scroll to position [86, 0]
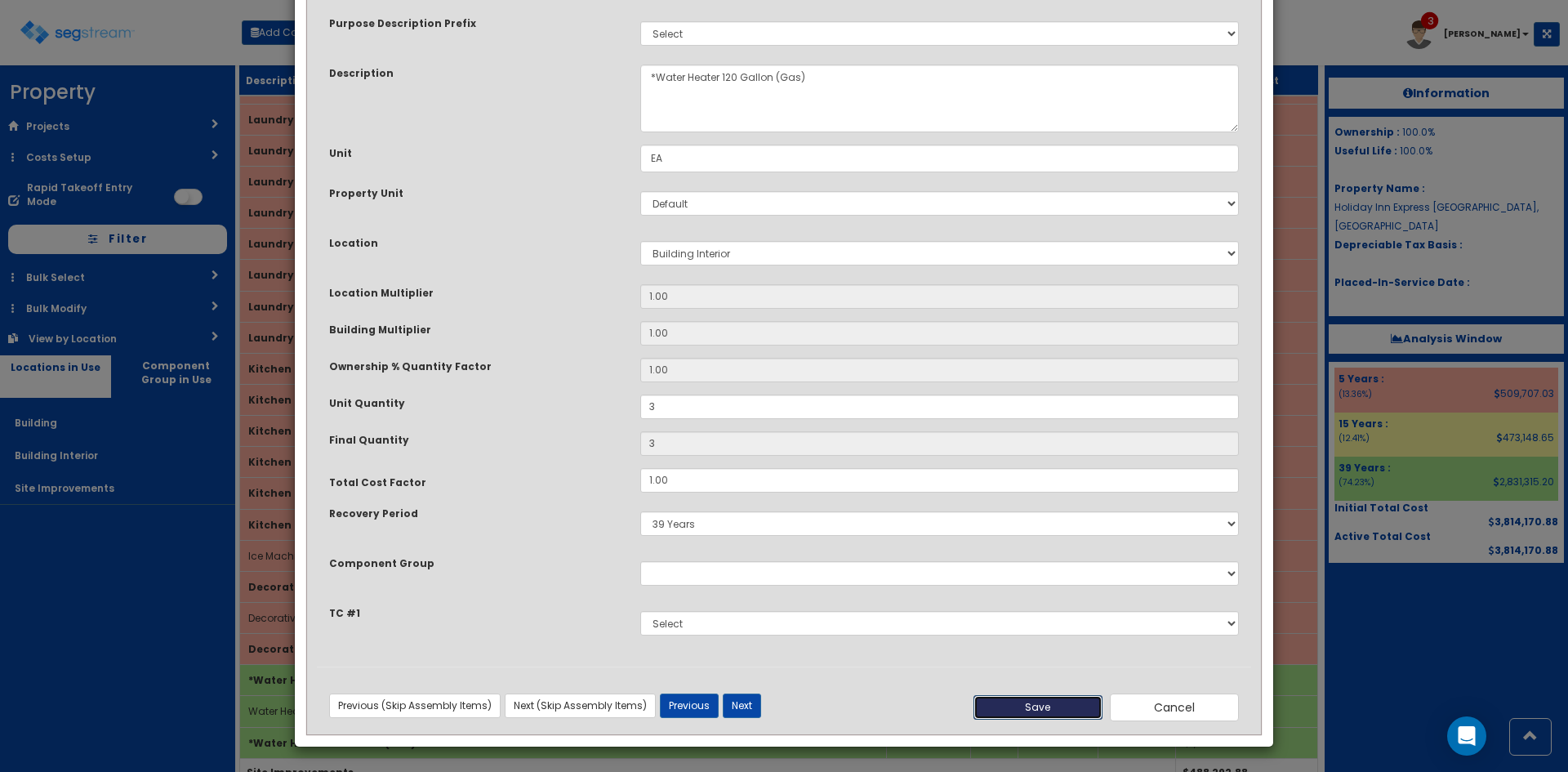
click at [1024, 706] on button "Save" at bounding box center [1038, 706] width 129 height 24
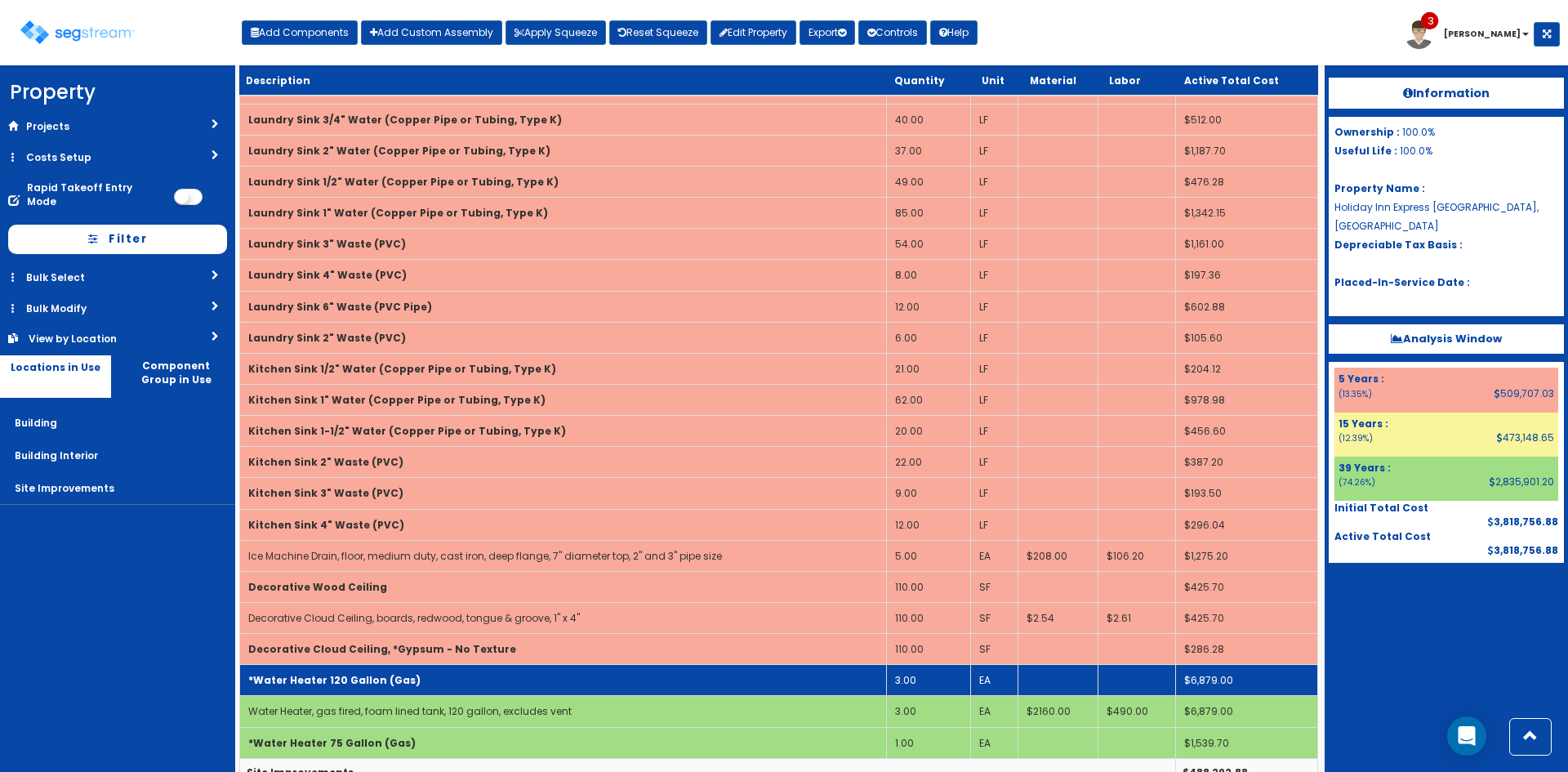
click at [608, 690] on td "*Water Heater 120 Gallon (Gas)" at bounding box center [564, 680] width 647 height 31
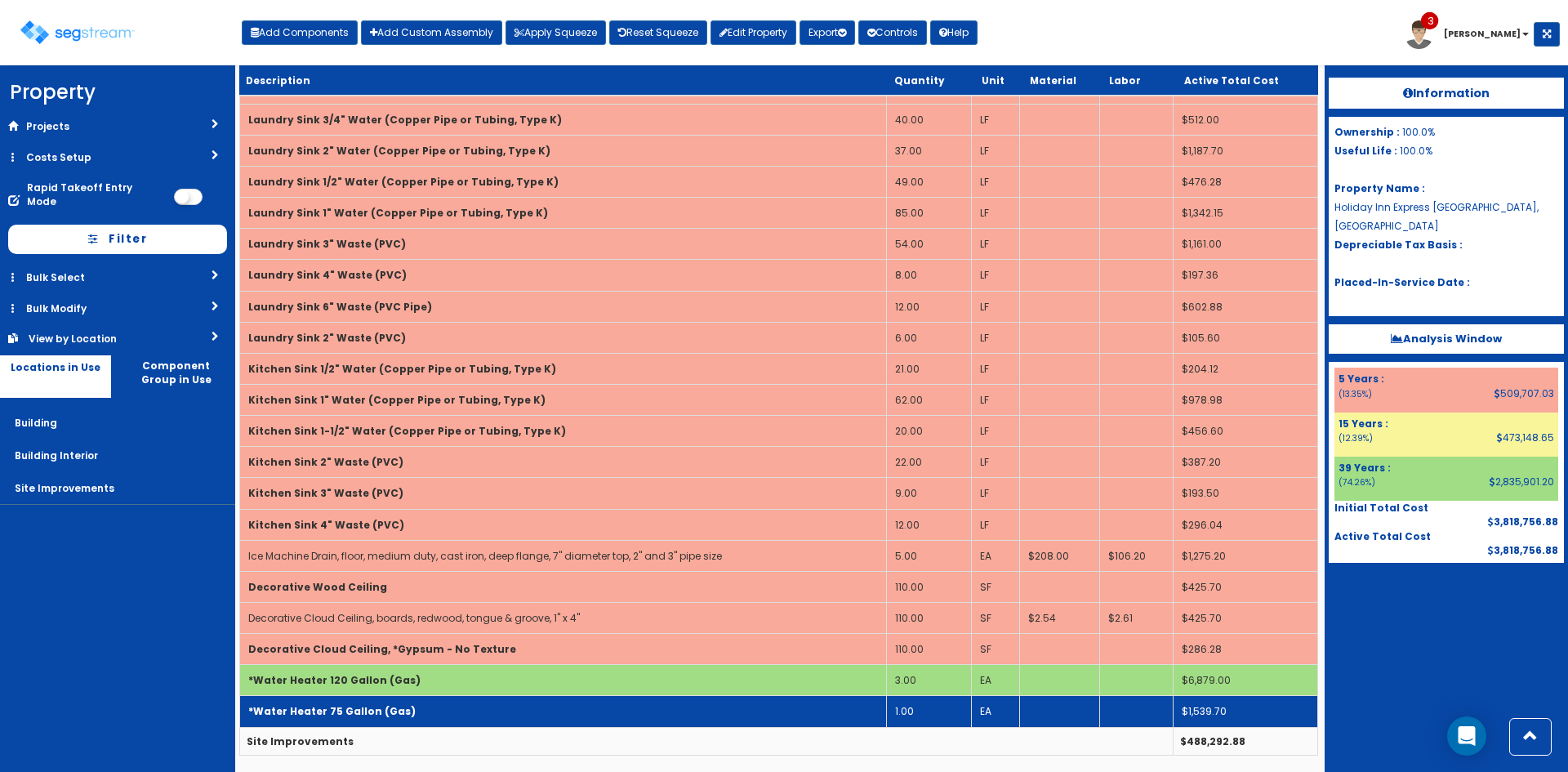
click at [625, 712] on td "*Water Heater 75 Gallon (Gas)" at bounding box center [564, 711] width 647 height 31
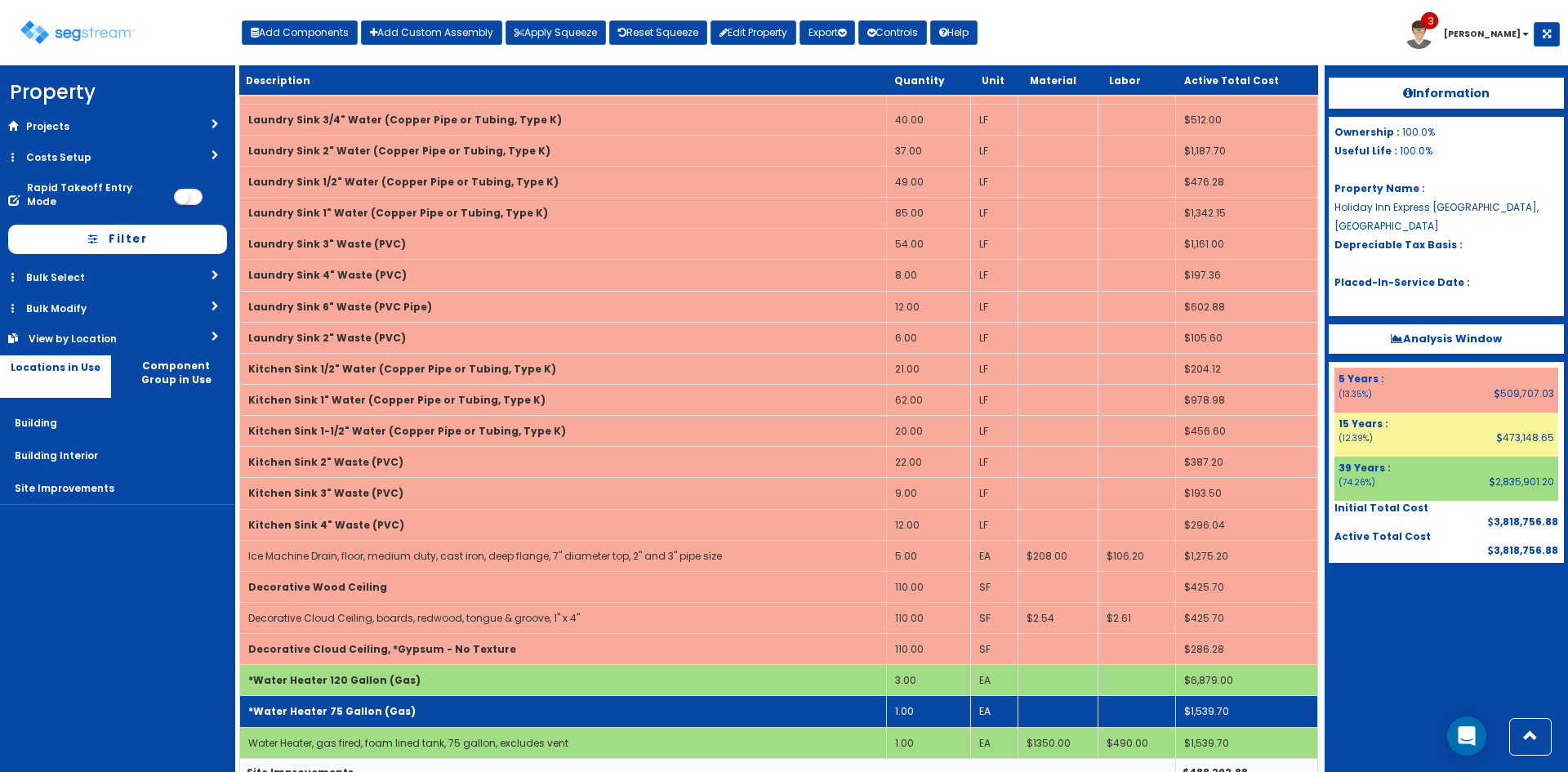
click at [625, 712] on td "*Water Heater 75 Gallon (Gas)" at bounding box center [564, 711] width 647 height 31
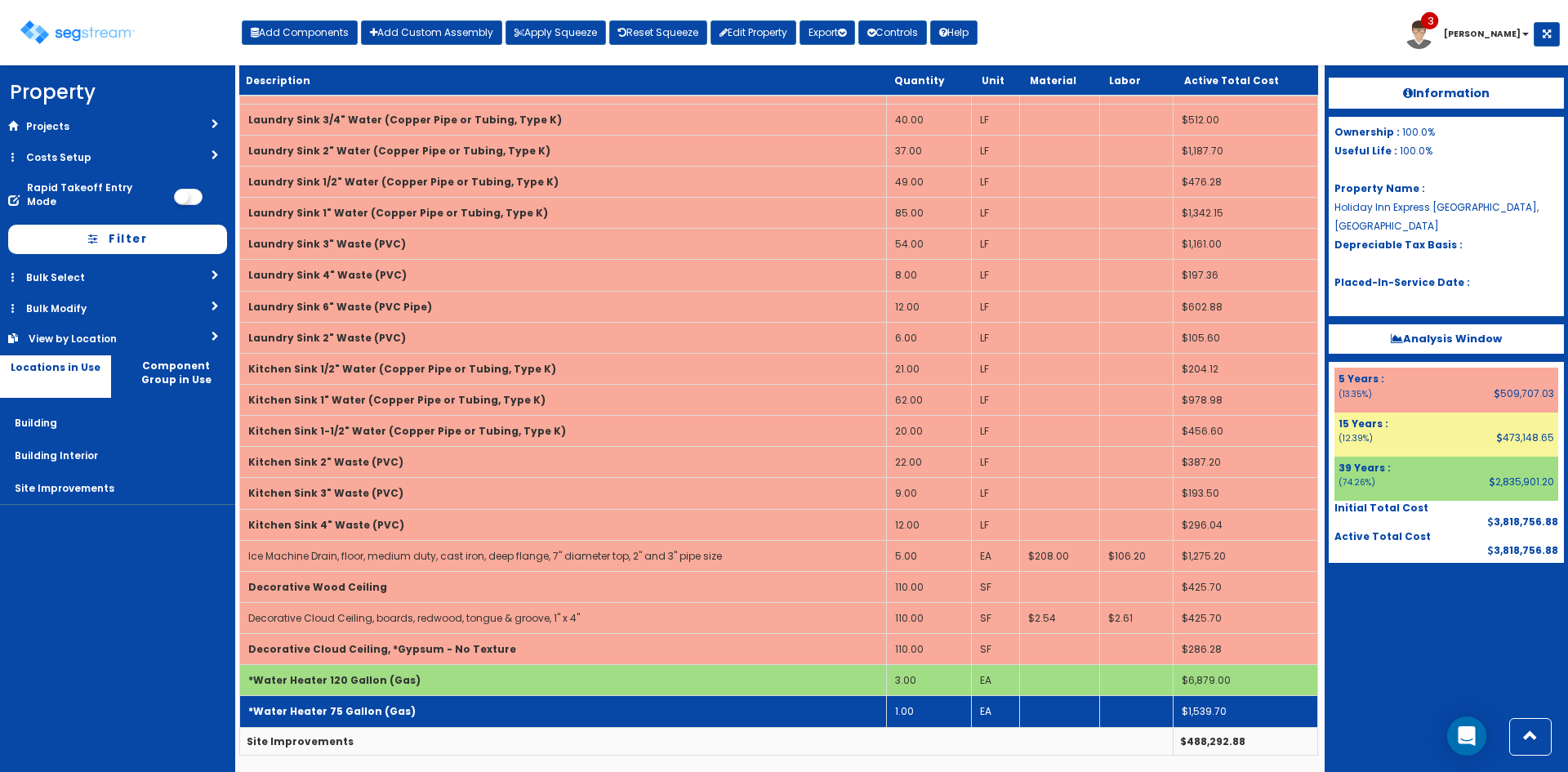
scroll to position [0, 0]
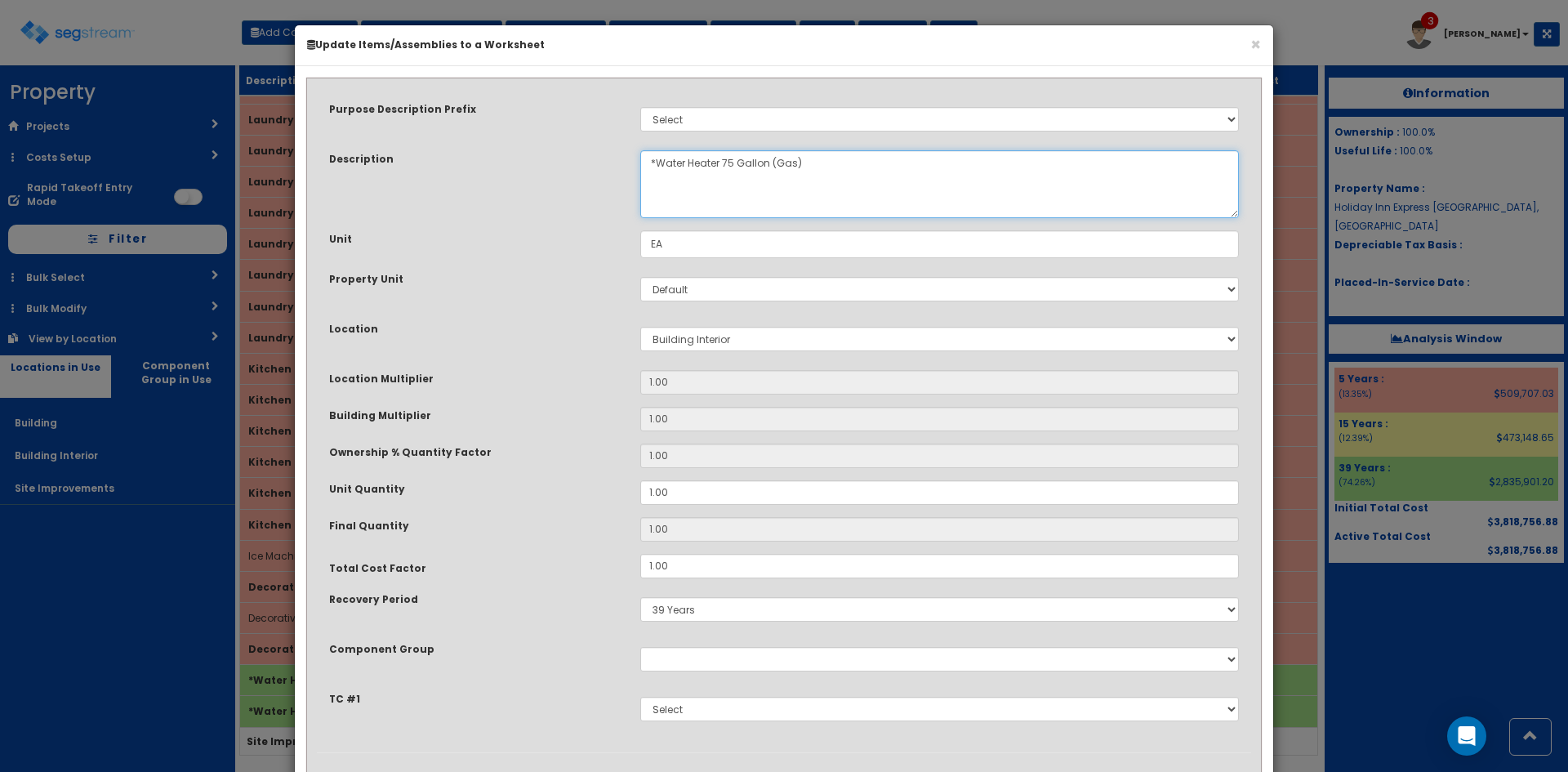
click at [734, 171] on textarea "*Water Heater 75 Gallon (Gas)" at bounding box center [939, 184] width 599 height 68
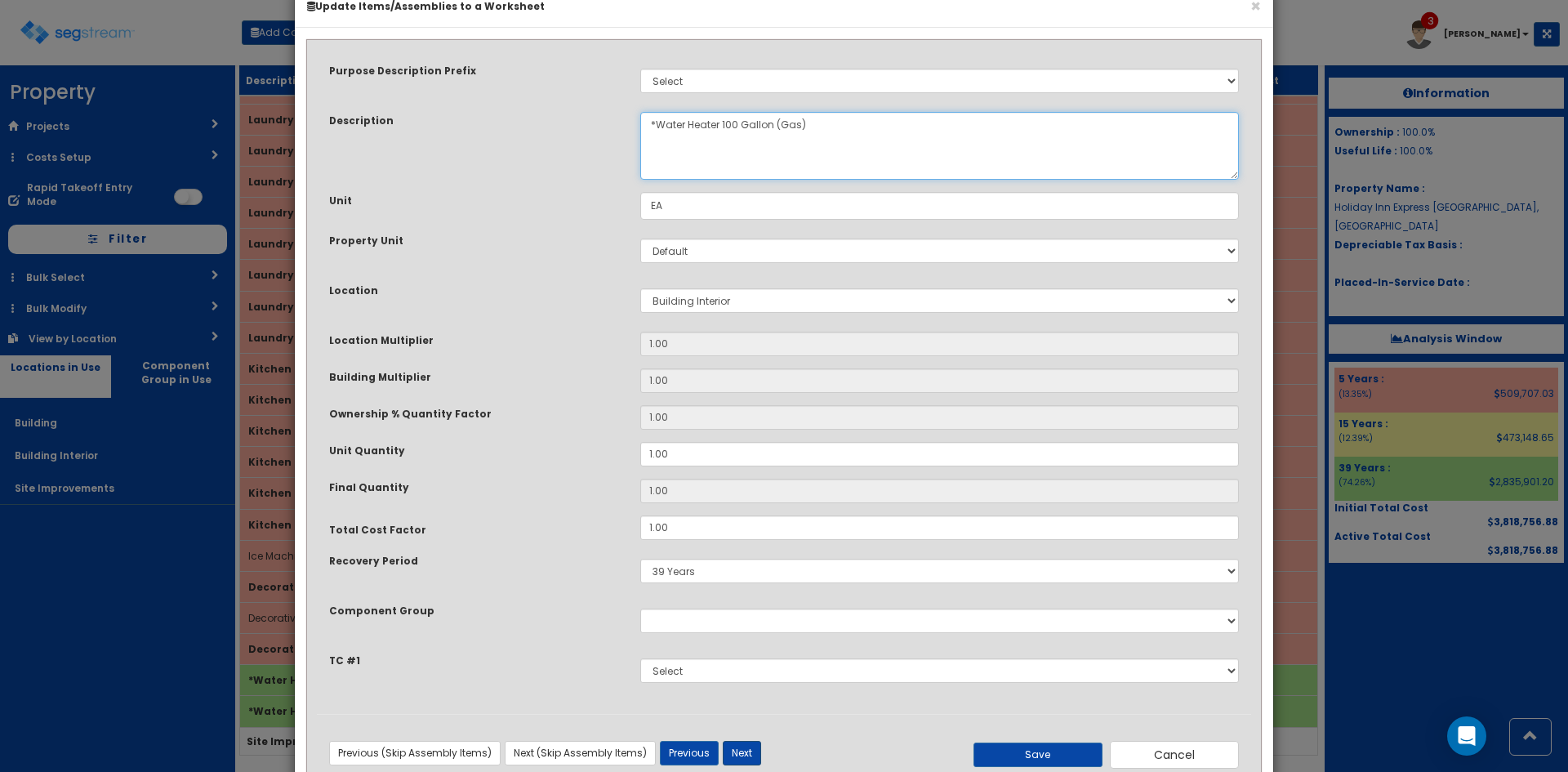
scroll to position [86, 0]
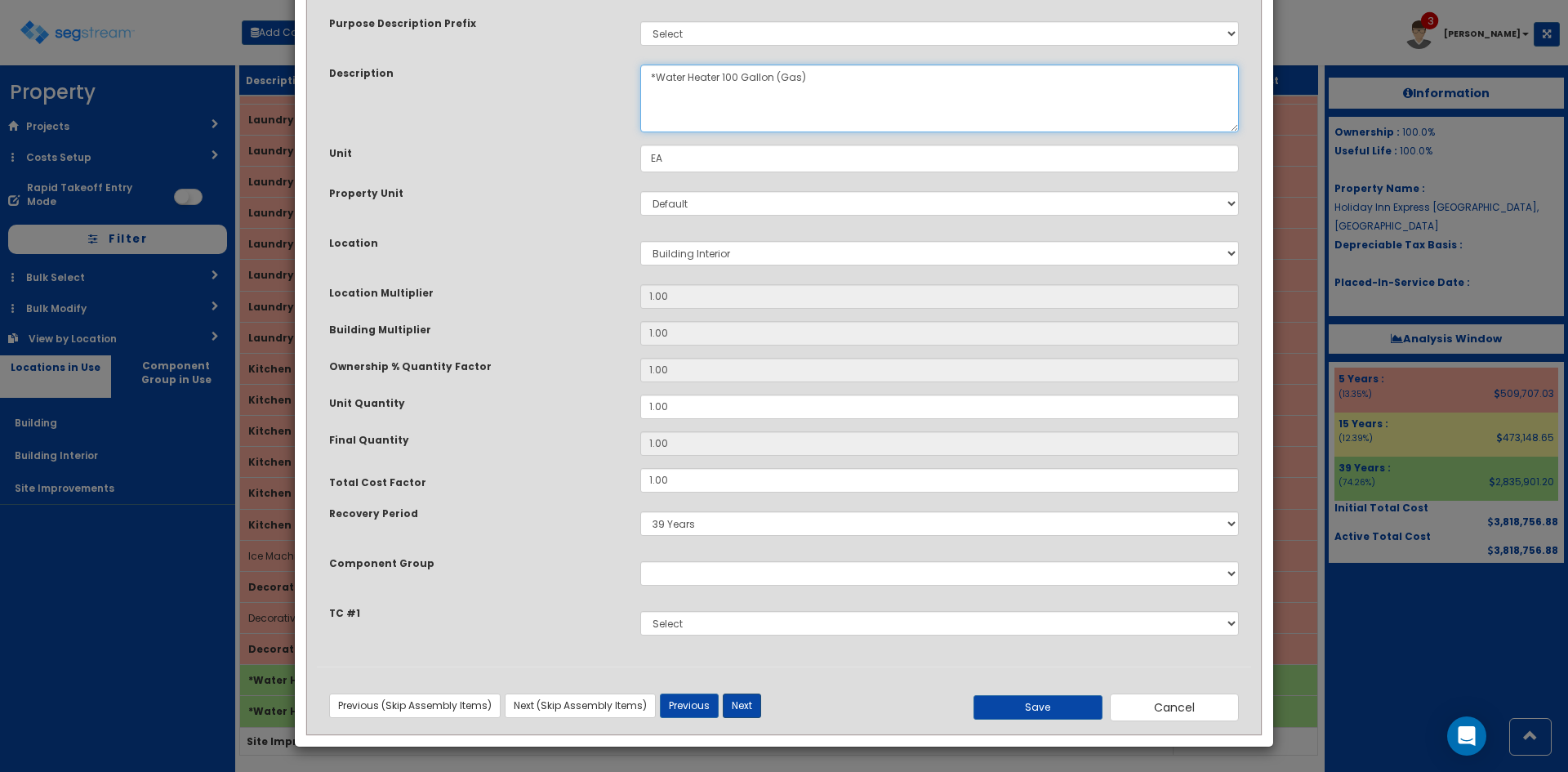
type textarea "*Water Heater 100 Gallon (Gas)"
click at [746, 701] on button "Next" at bounding box center [742, 705] width 39 height 24
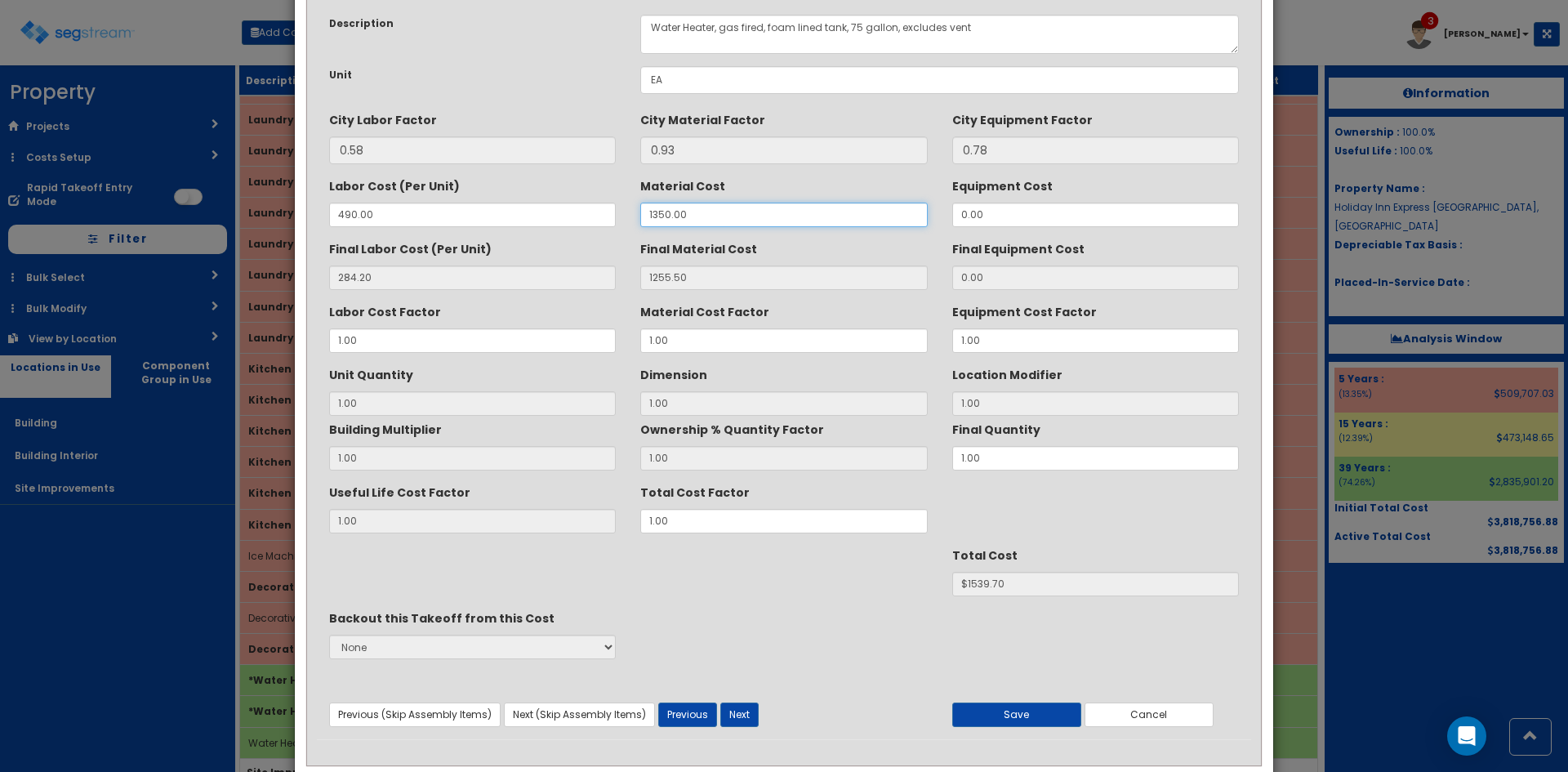
click at [732, 216] on input "1350.00" at bounding box center [783, 214] width 286 height 24
drag, startPoint x: 704, startPoint y: 216, endPoint x: 520, endPoint y: 213, distance: 184.0
click at [533, 215] on div "Labor Cost (Per Unit) 490.00 Material Cost 1350.00 Equipment Cost 0.00" at bounding box center [784, 199] width 934 height 55
type input "1"
type input "0.93"
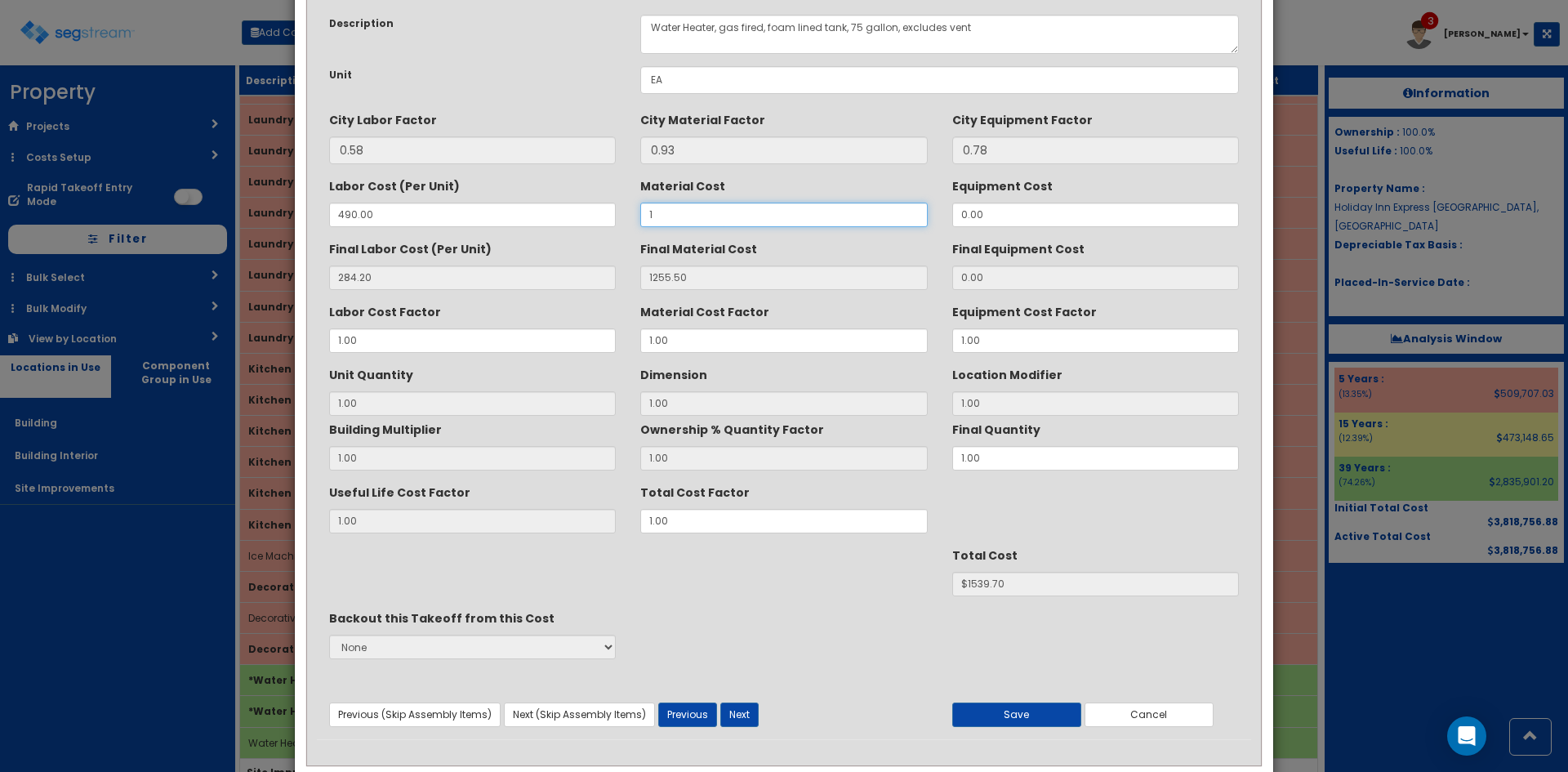
type input "1"
type input "$285.13"
type input "18"
type input "16.74"
type input "$300.94"
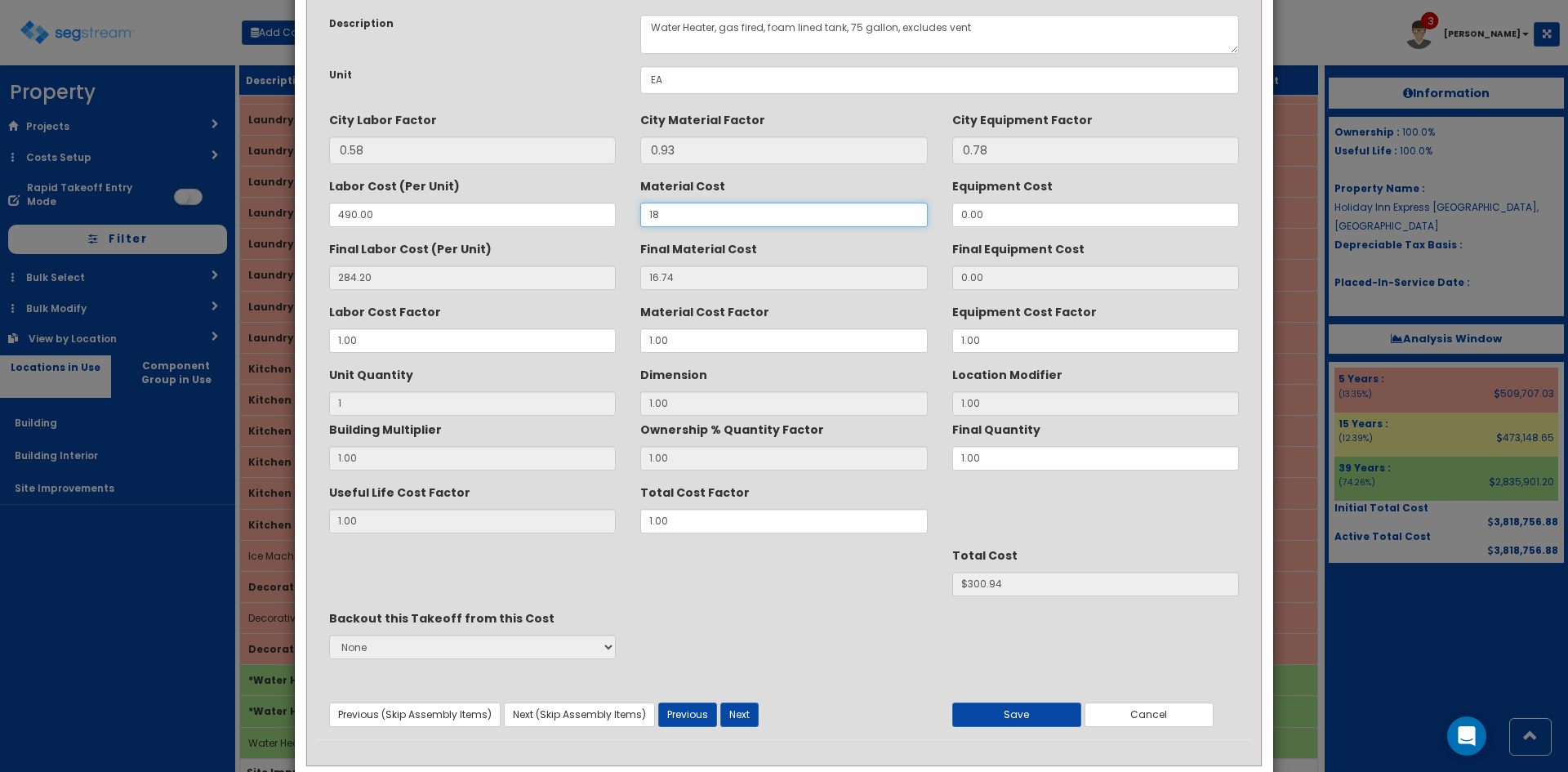
type input "180"
type input "167.40"
type input "$451.60"
type input "1800"
type input "1674.00"
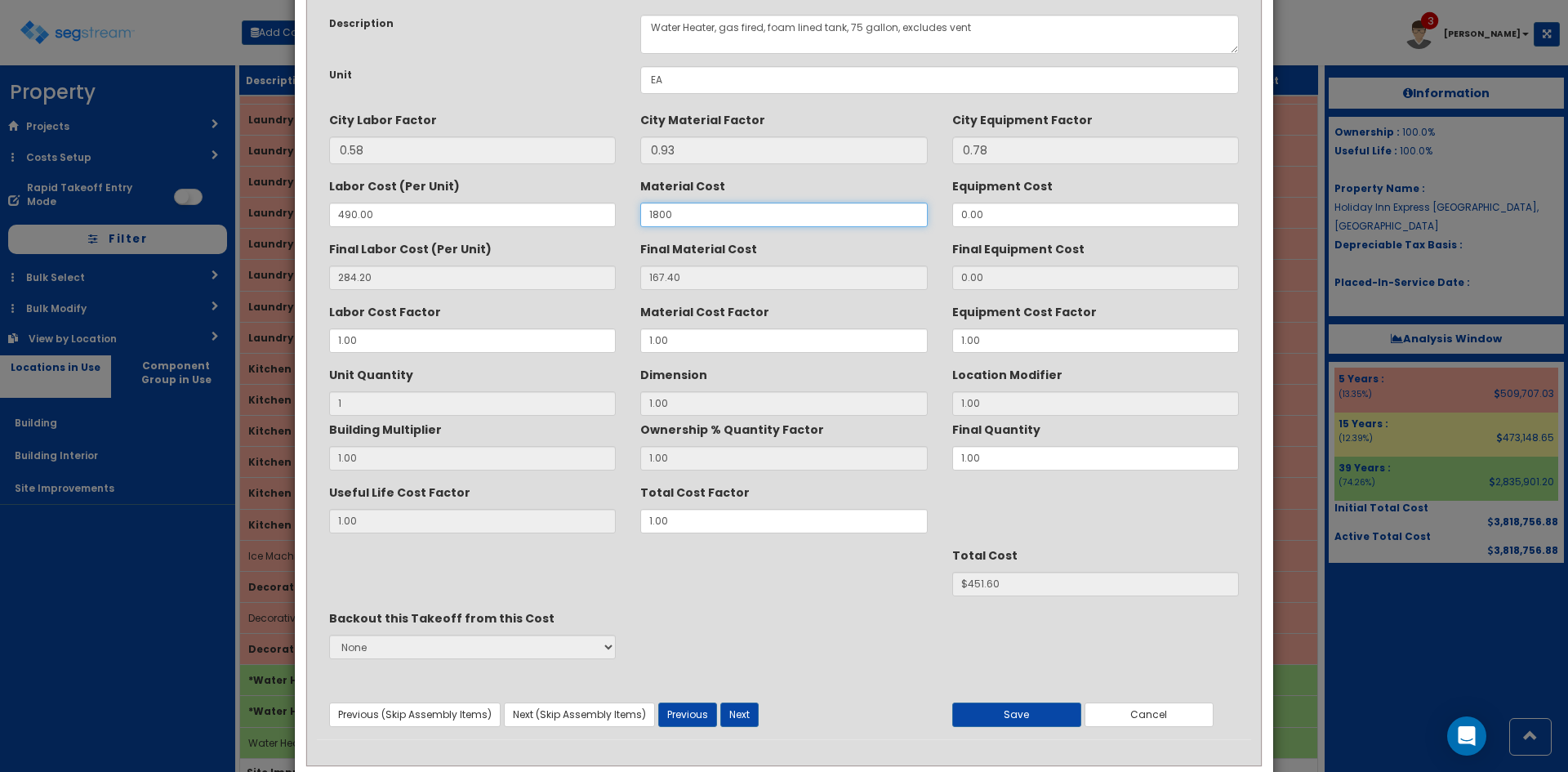
type input "$1958.20"
type input "1800"
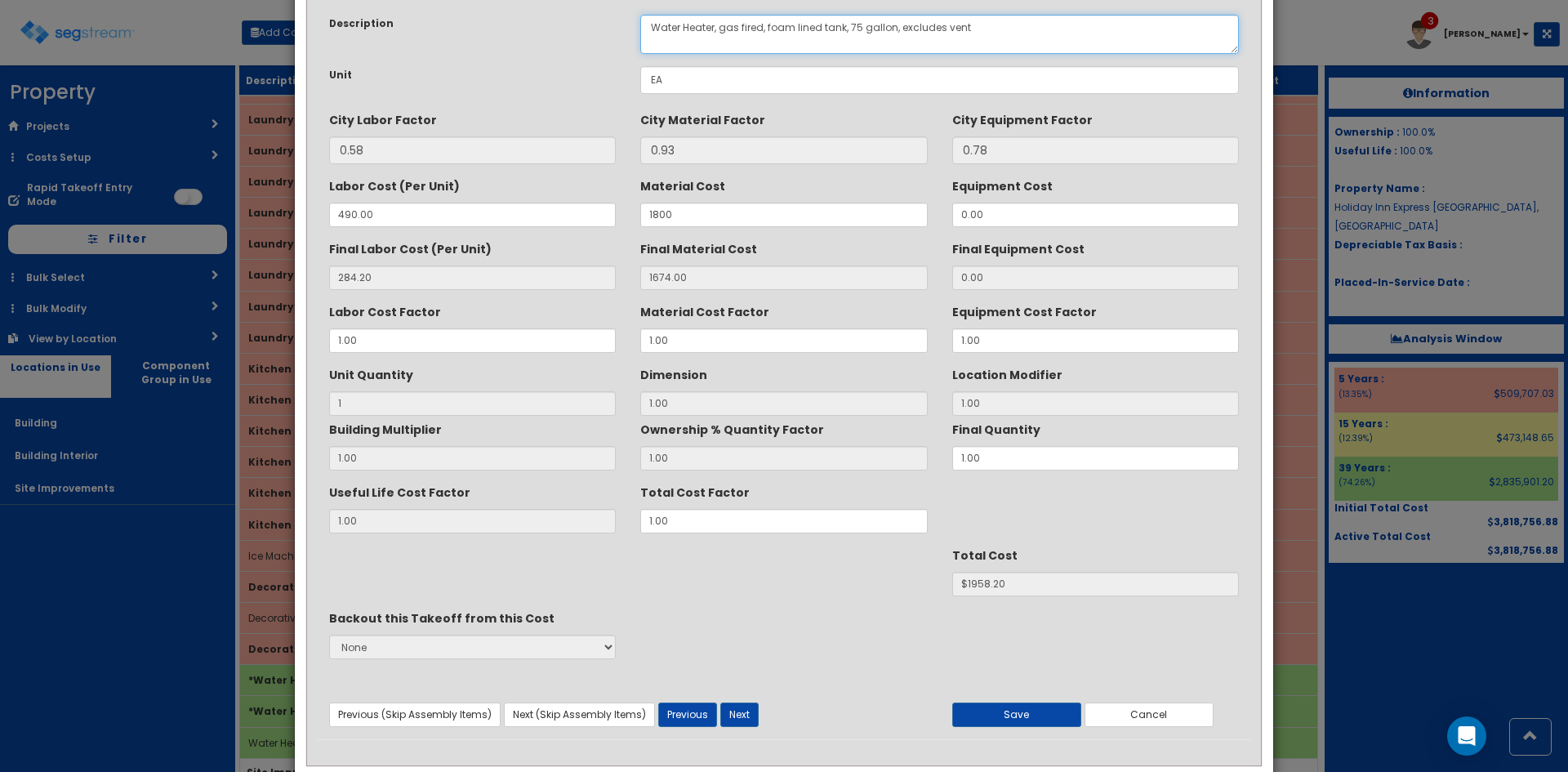
click at [858, 23] on textarea "Water Heater, gas fired, foam lined tank, 75 gallon, excludes vent" at bounding box center [939, 34] width 599 height 39
type textarea "Water Heater, gas fired, foam lined tank, 100 gallon, excludes vent"
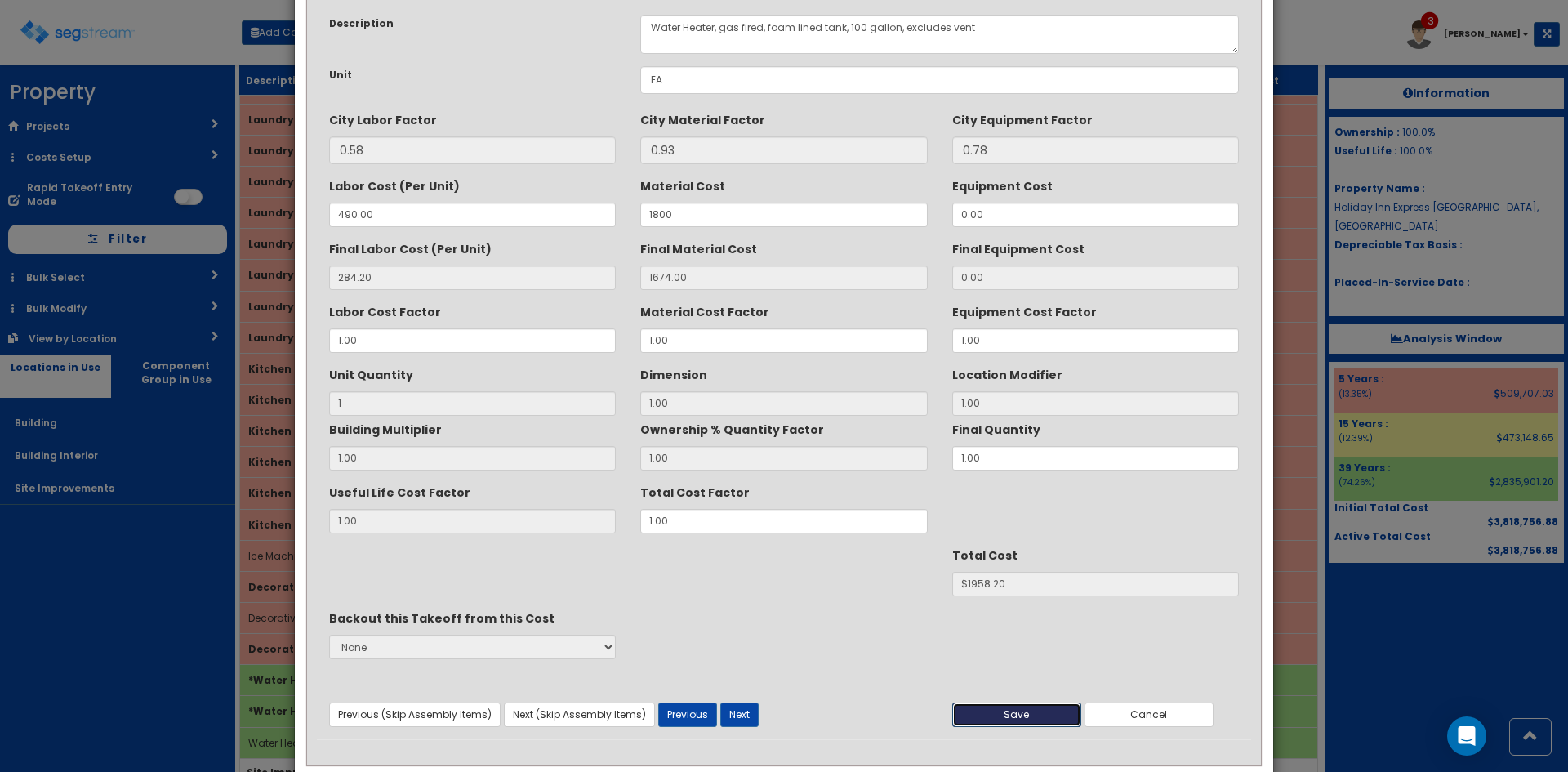
click at [1030, 706] on button "Save" at bounding box center [1017, 714] width 129 height 24
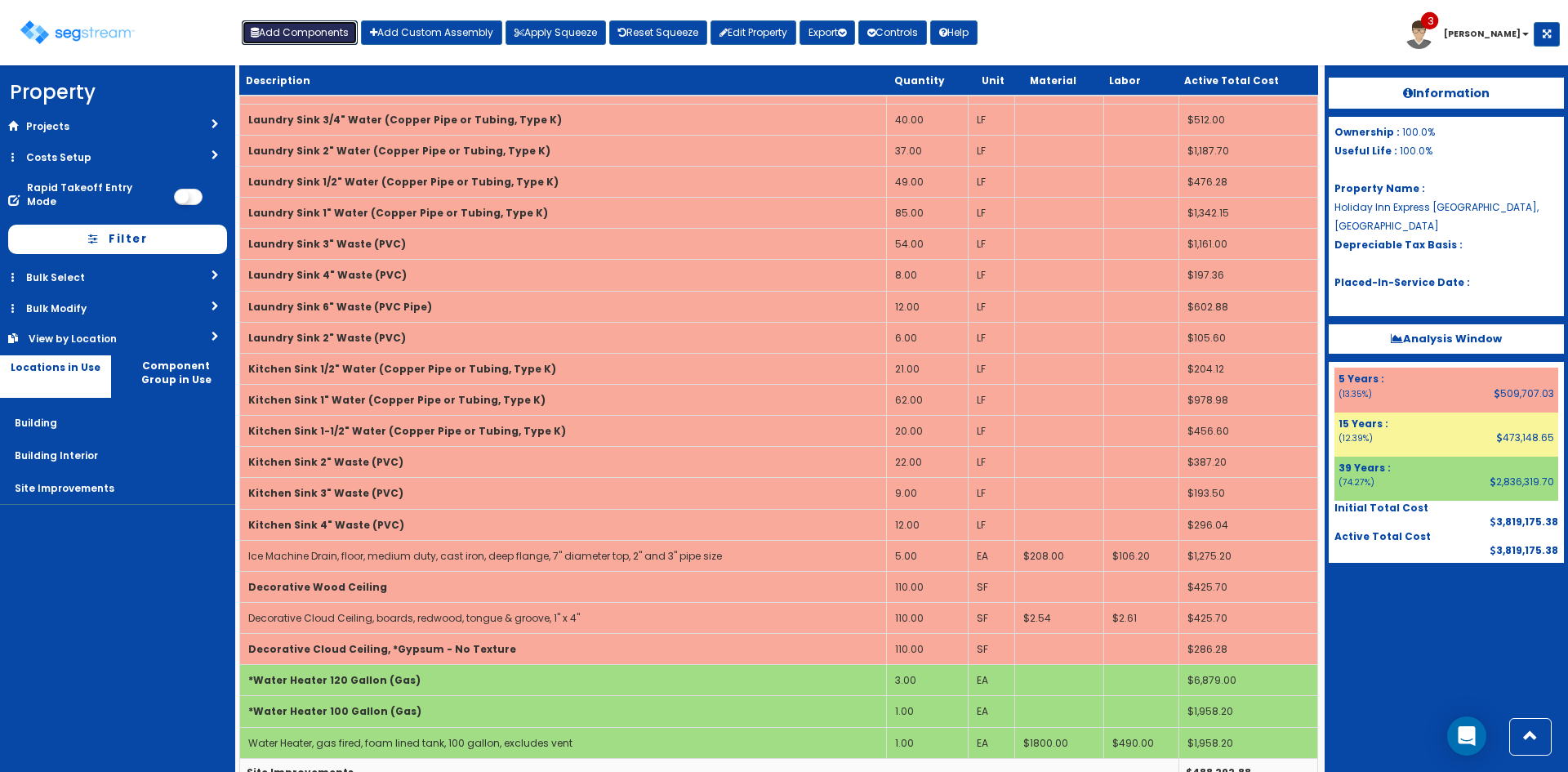
click at [323, 43] on button "Add Components" at bounding box center [300, 32] width 116 height 24
select select
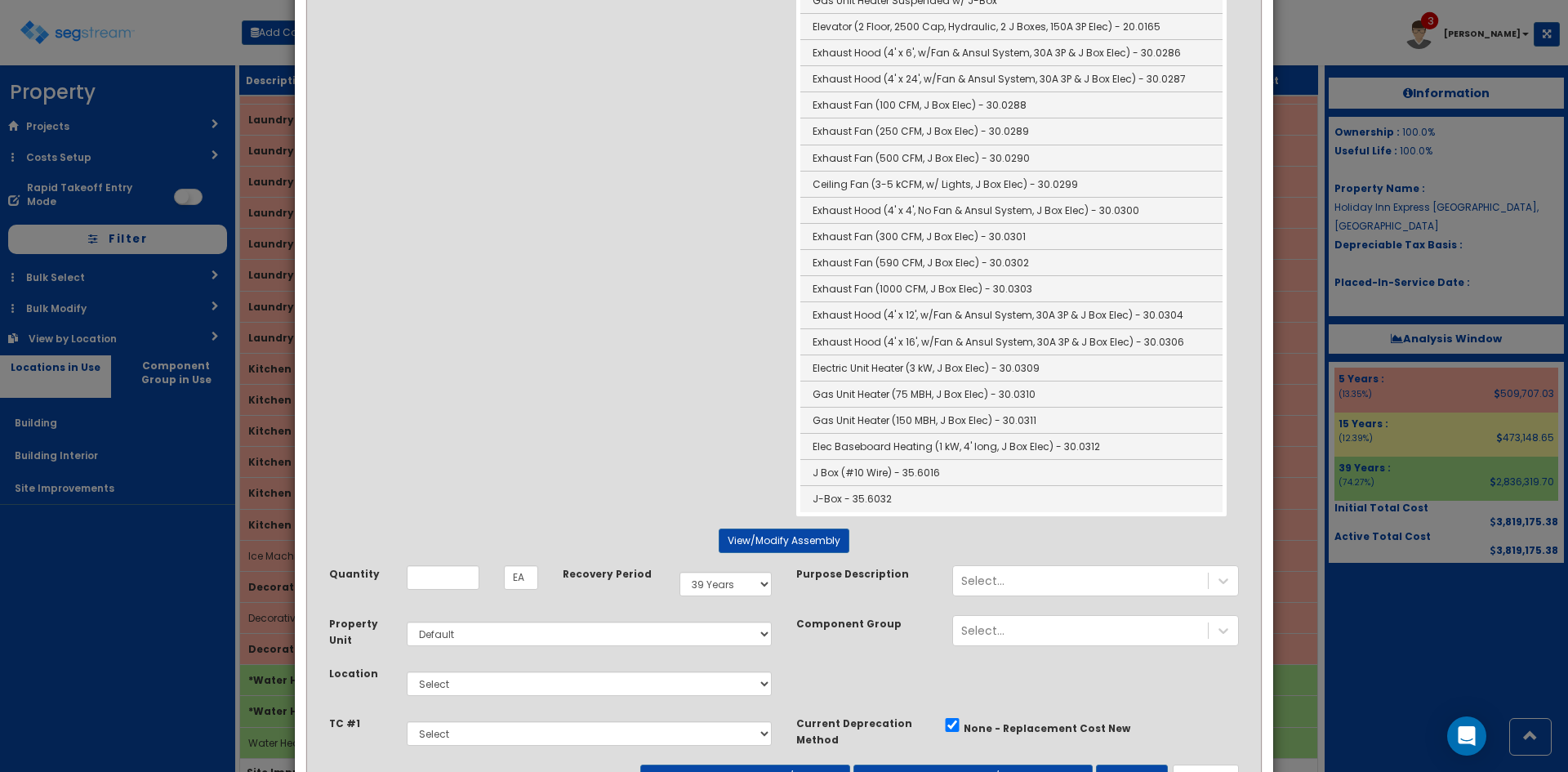
scroll to position [1041, 0]
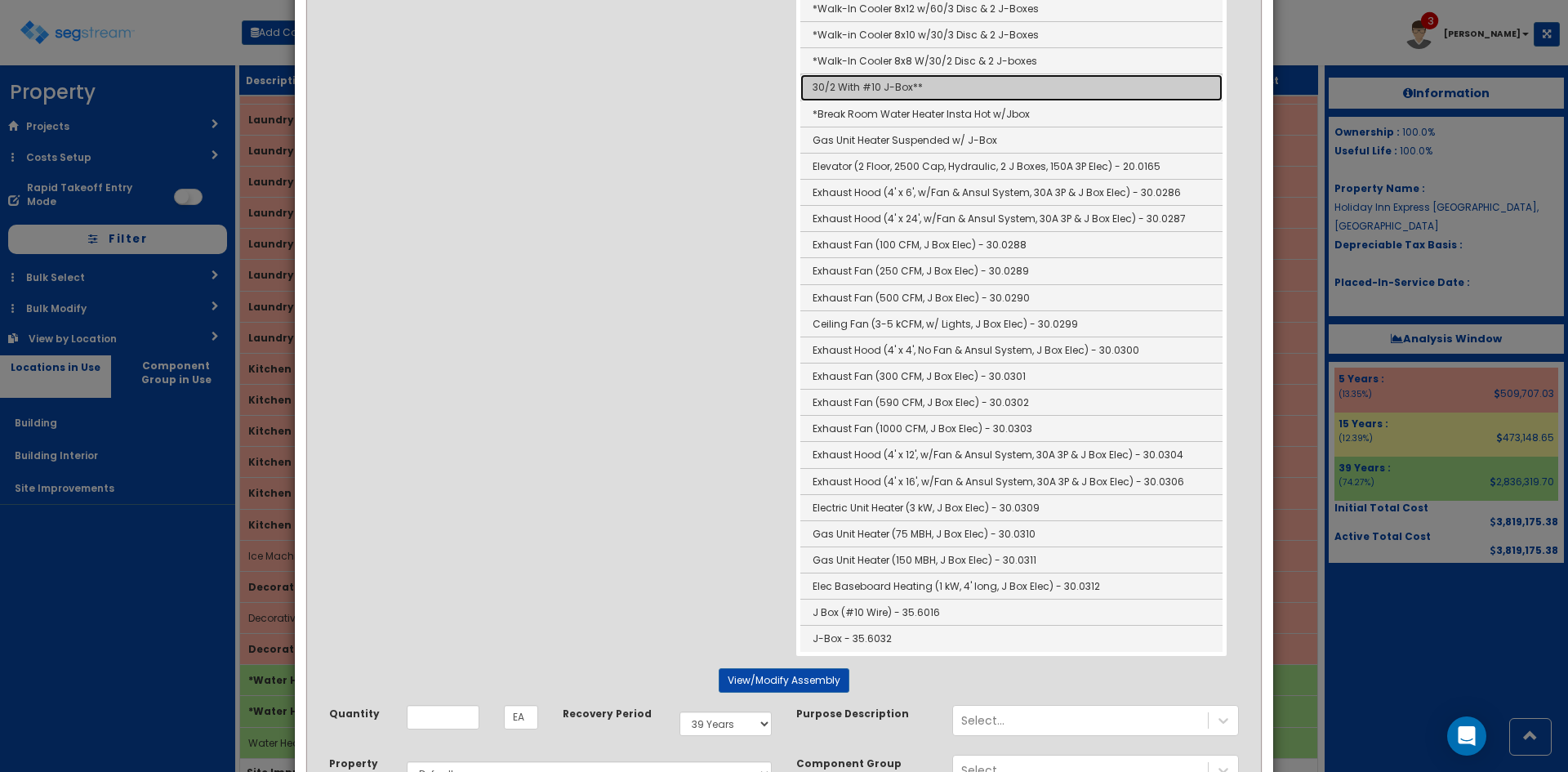
click at [821, 92] on link "30/2 With #10 J-Box**" at bounding box center [1011, 87] width 422 height 26
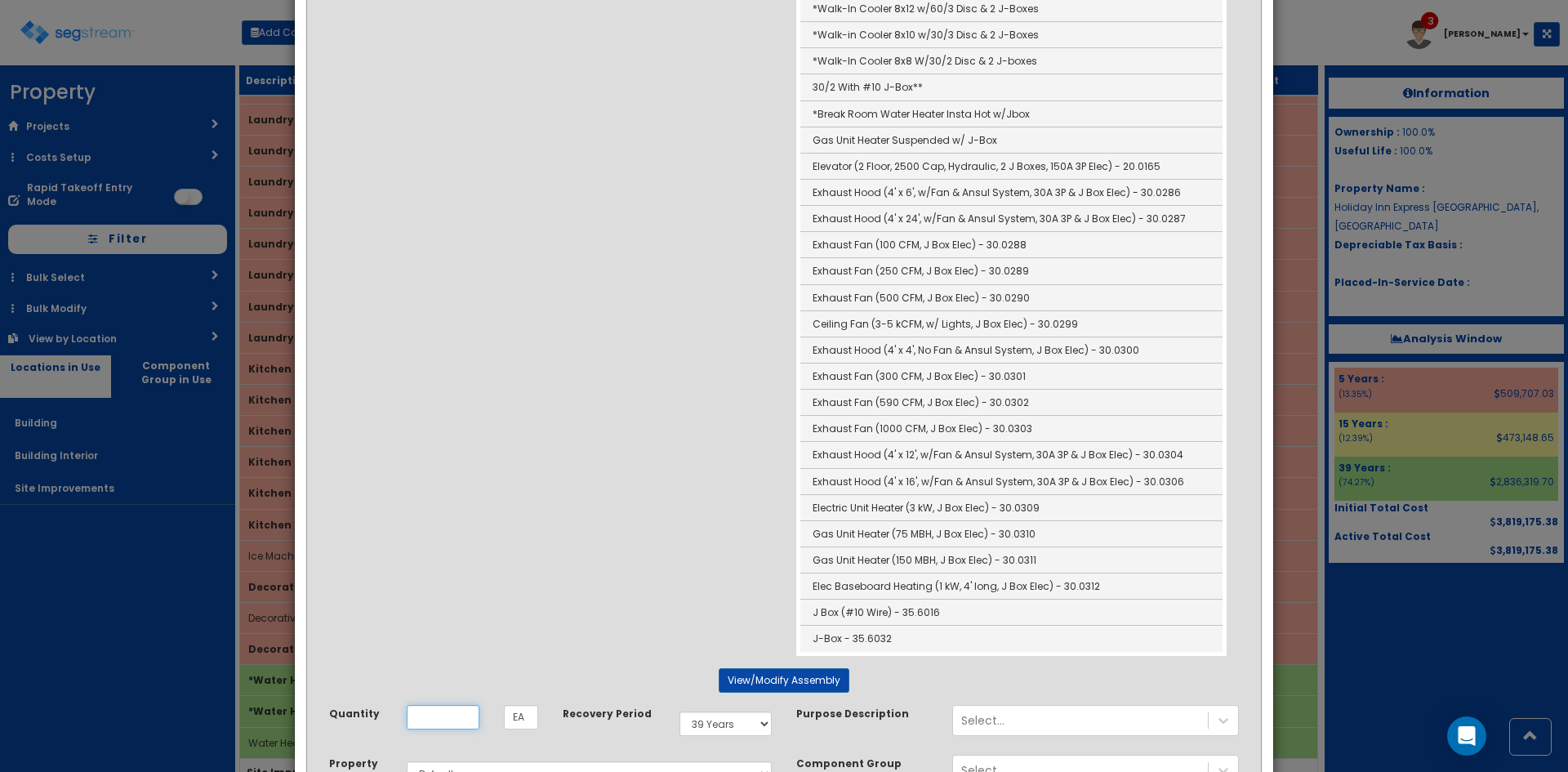
type input "30/2 With #10 J-Box**"
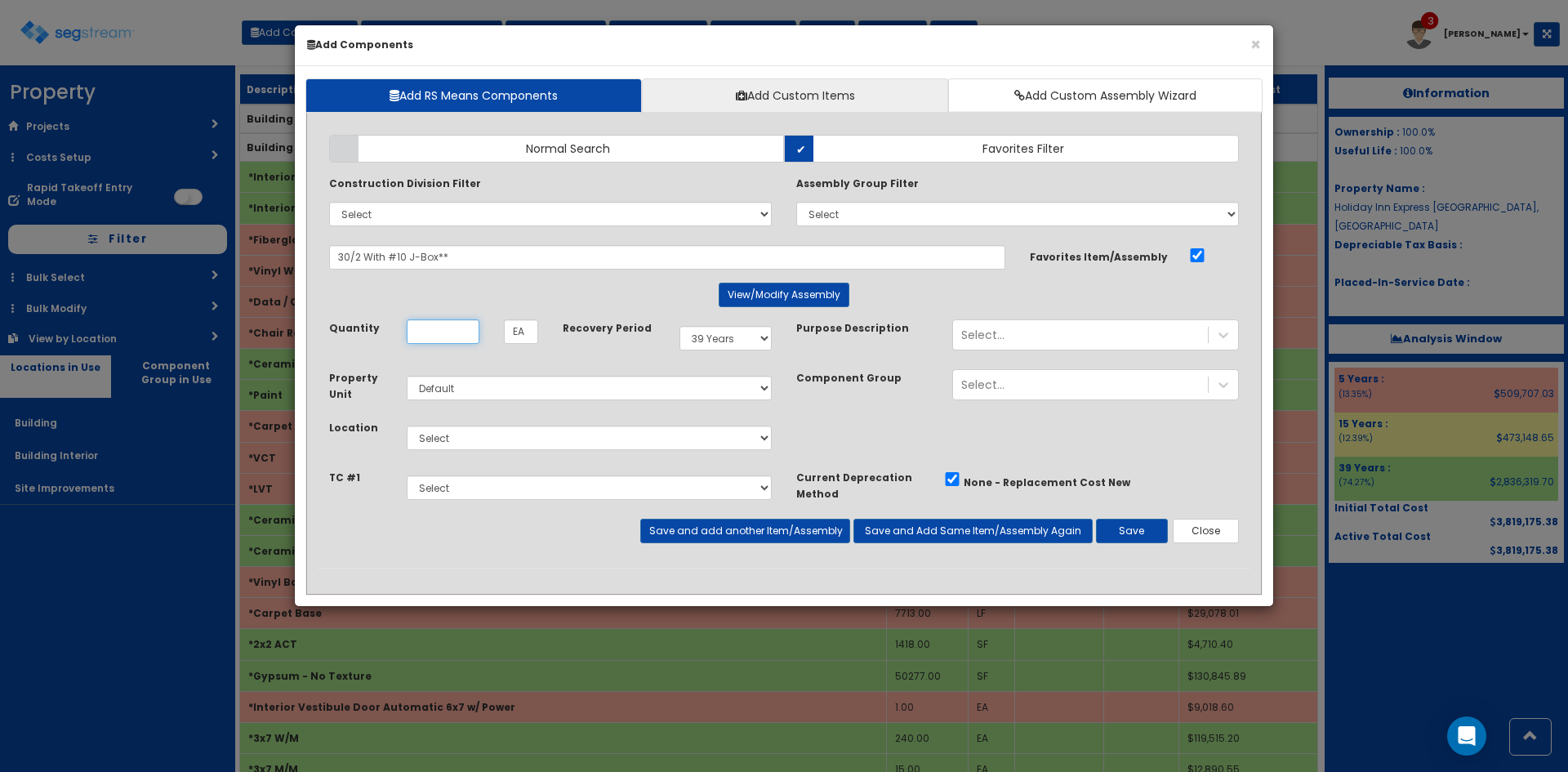
scroll to position [0, 0]
type input "4"
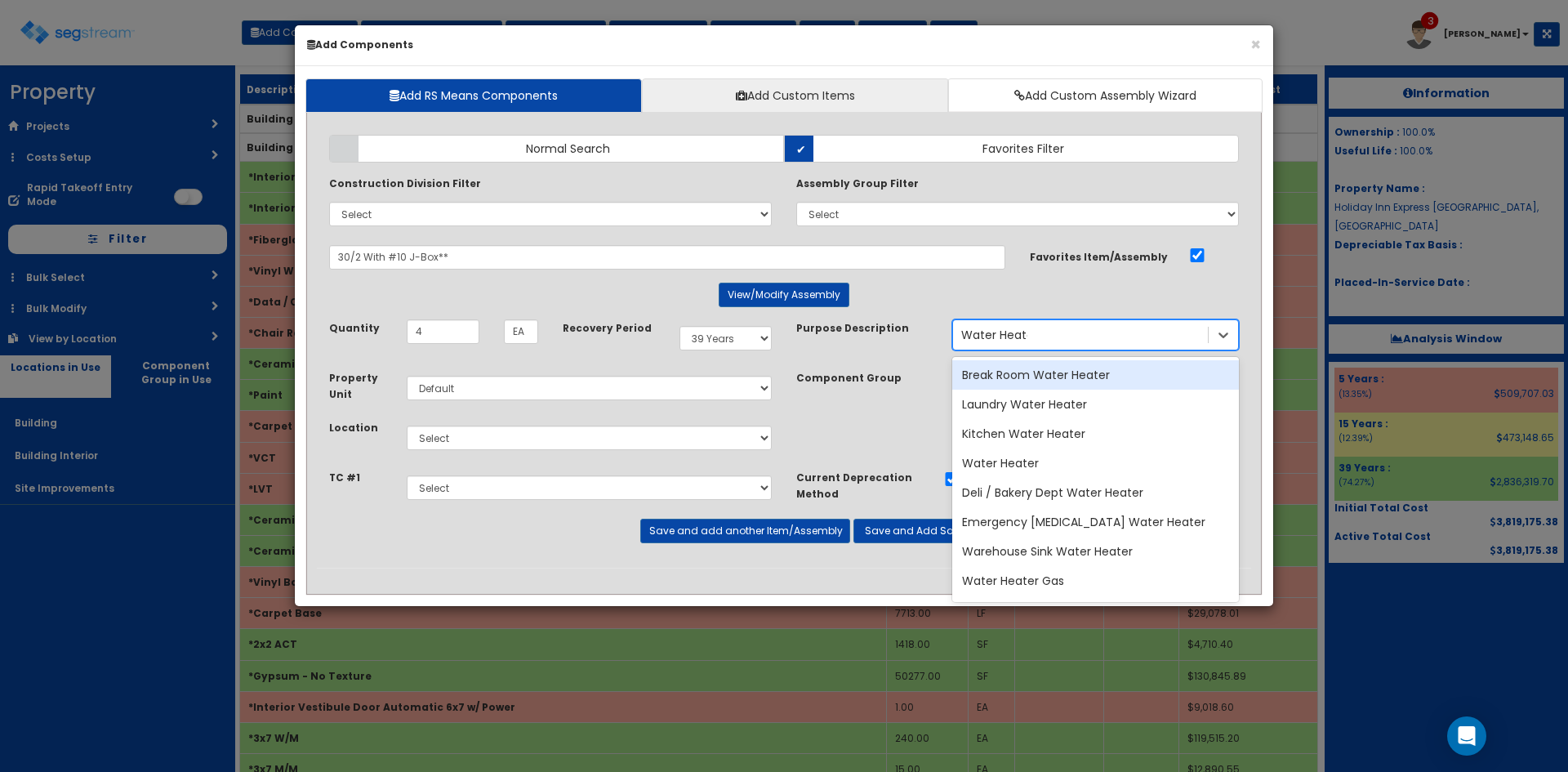
type input "Water Heater"
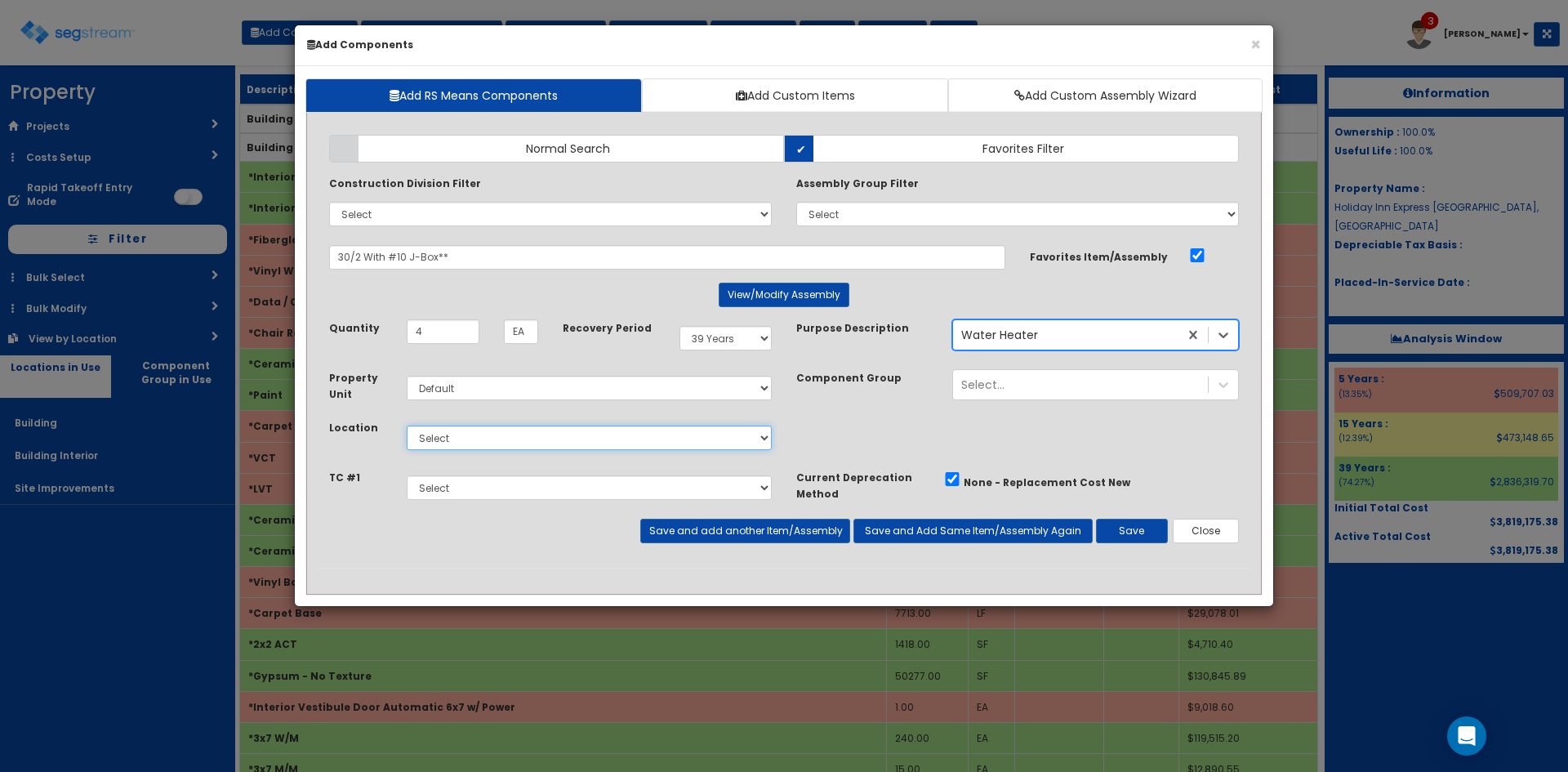
click at [633, 439] on select "Select Building Building Interior Site Improvements Add Additional Location" at bounding box center [589, 438] width 365 height 24
select select "7"
click at [406, 426] on select "Select Building Building Interior Site Improvements Add Additional Location" at bounding box center [589, 438] width 365 height 24
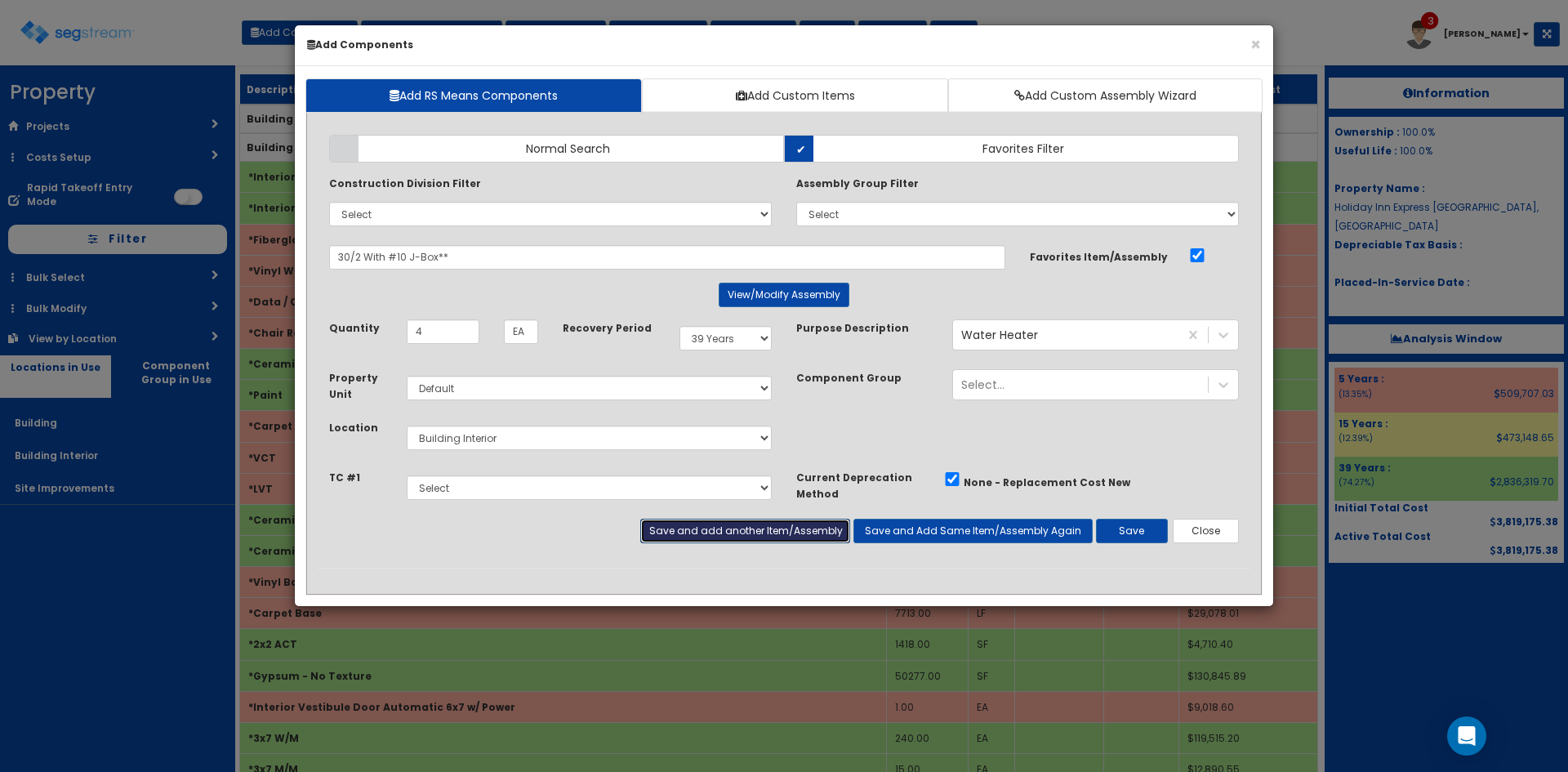
click at [729, 523] on button "Save and add another Item/Assembly" at bounding box center [744, 530] width 209 height 24
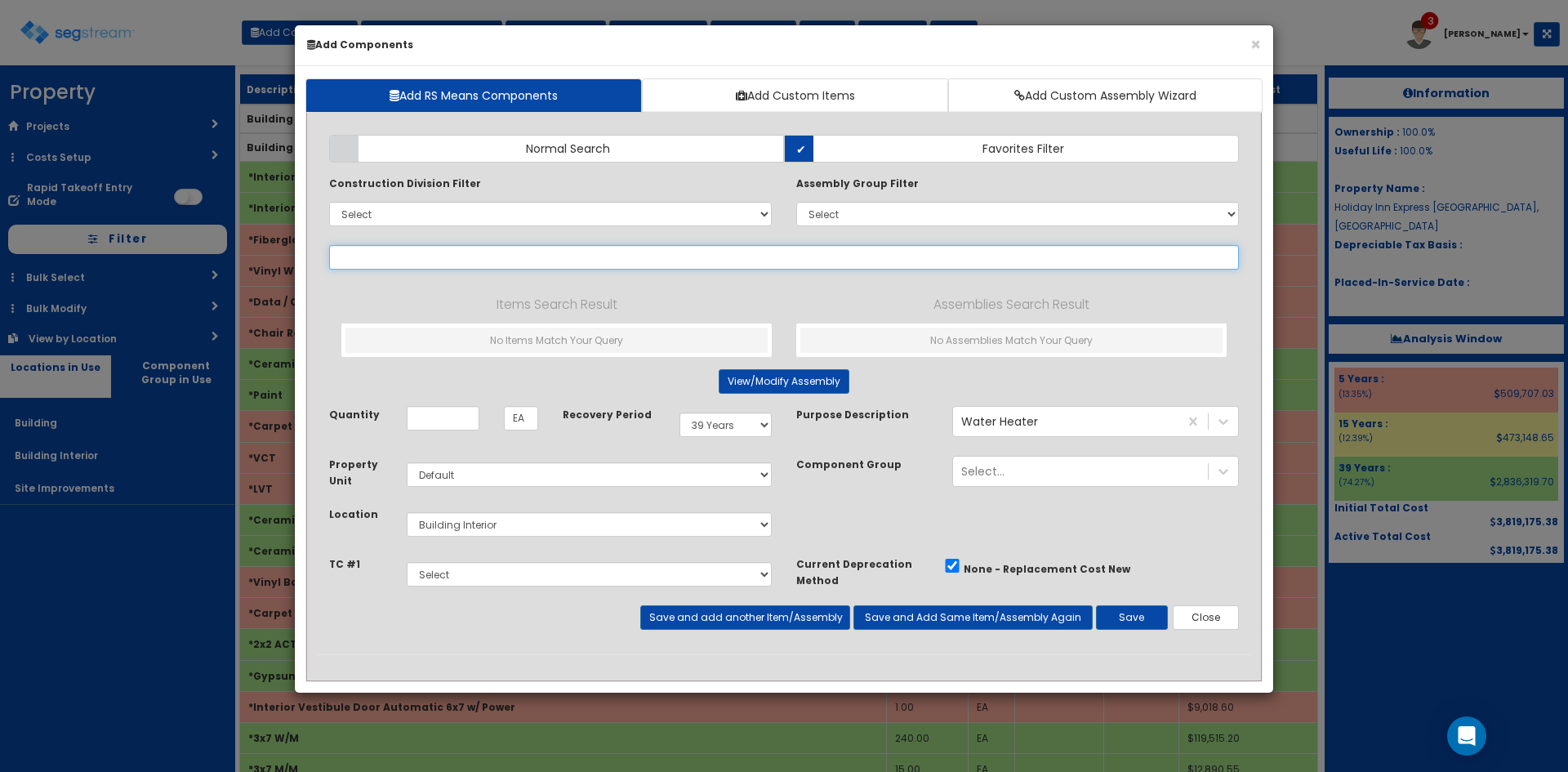
click at [496, 262] on input "text" at bounding box center [784, 257] width 910 height 24
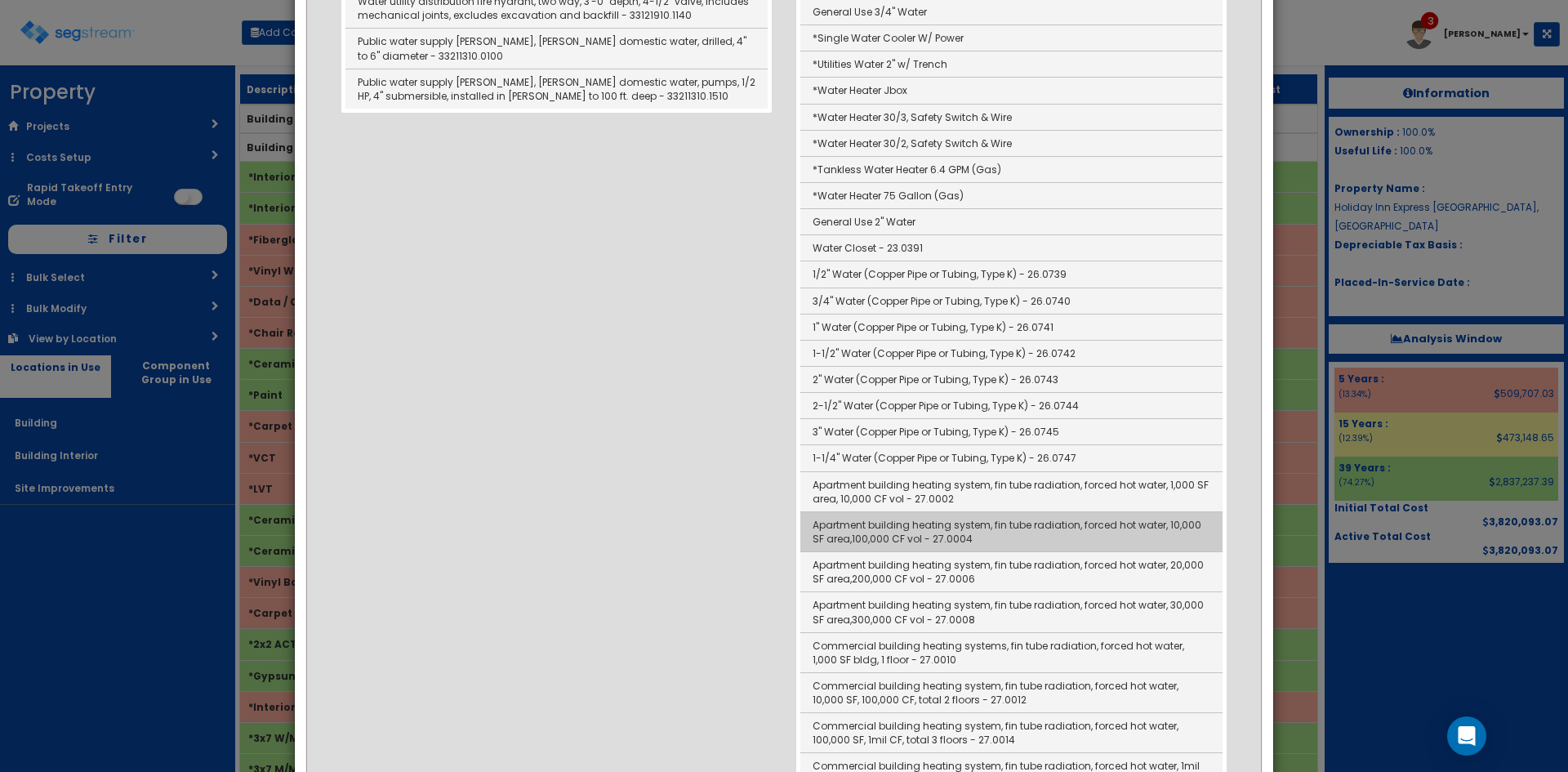
scroll to position [1062, 0]
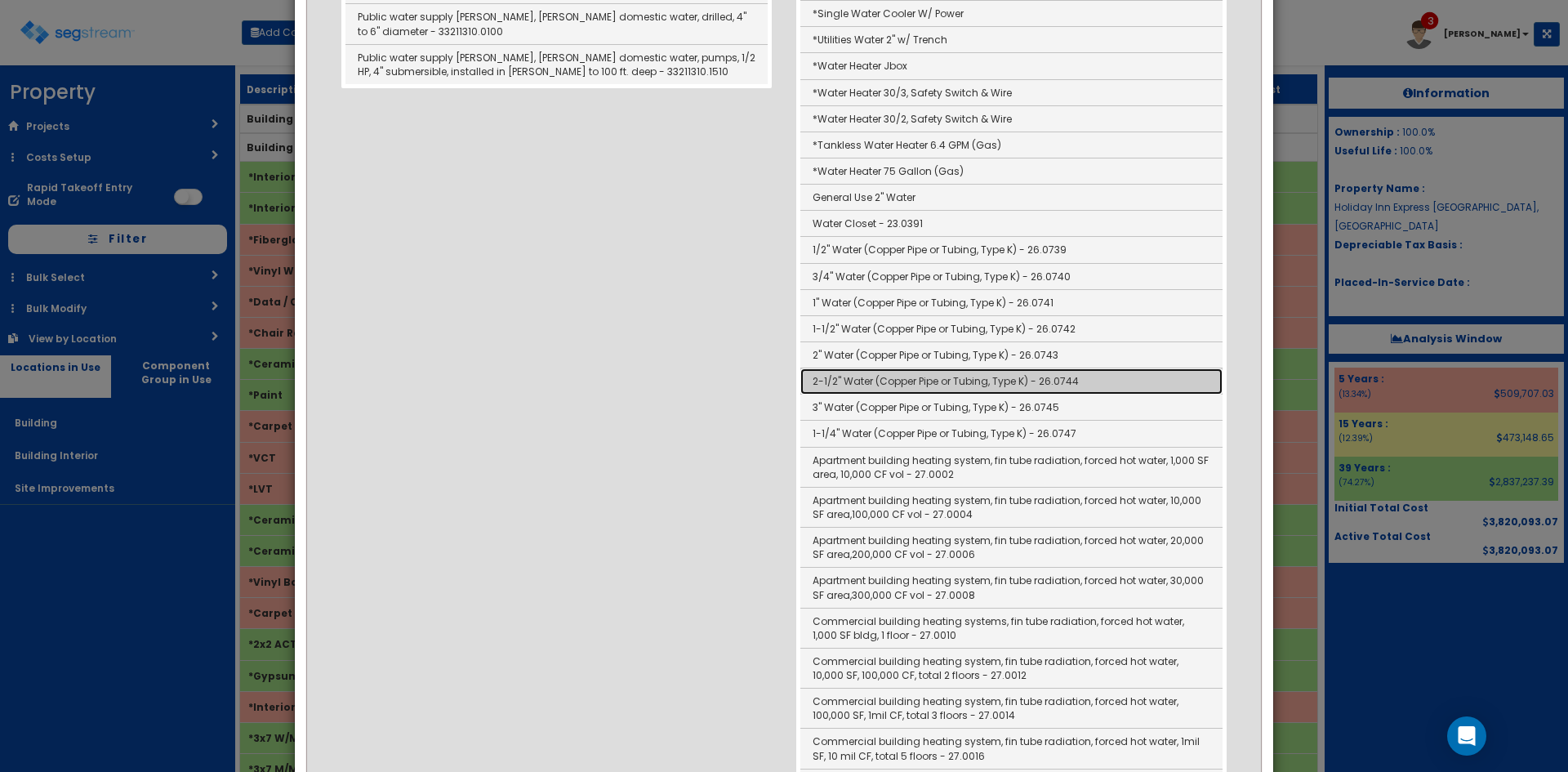
click at [884, 385] on link "2-1/2" Water (Copper Pipe or Tubing, Type K) - 26.0744" at bounding box center [1011, 381] width 422 height 26
type input "2-1/2" Water (Copper Pipe or Tubing, Type K) - 26.0744"
type input "LF"
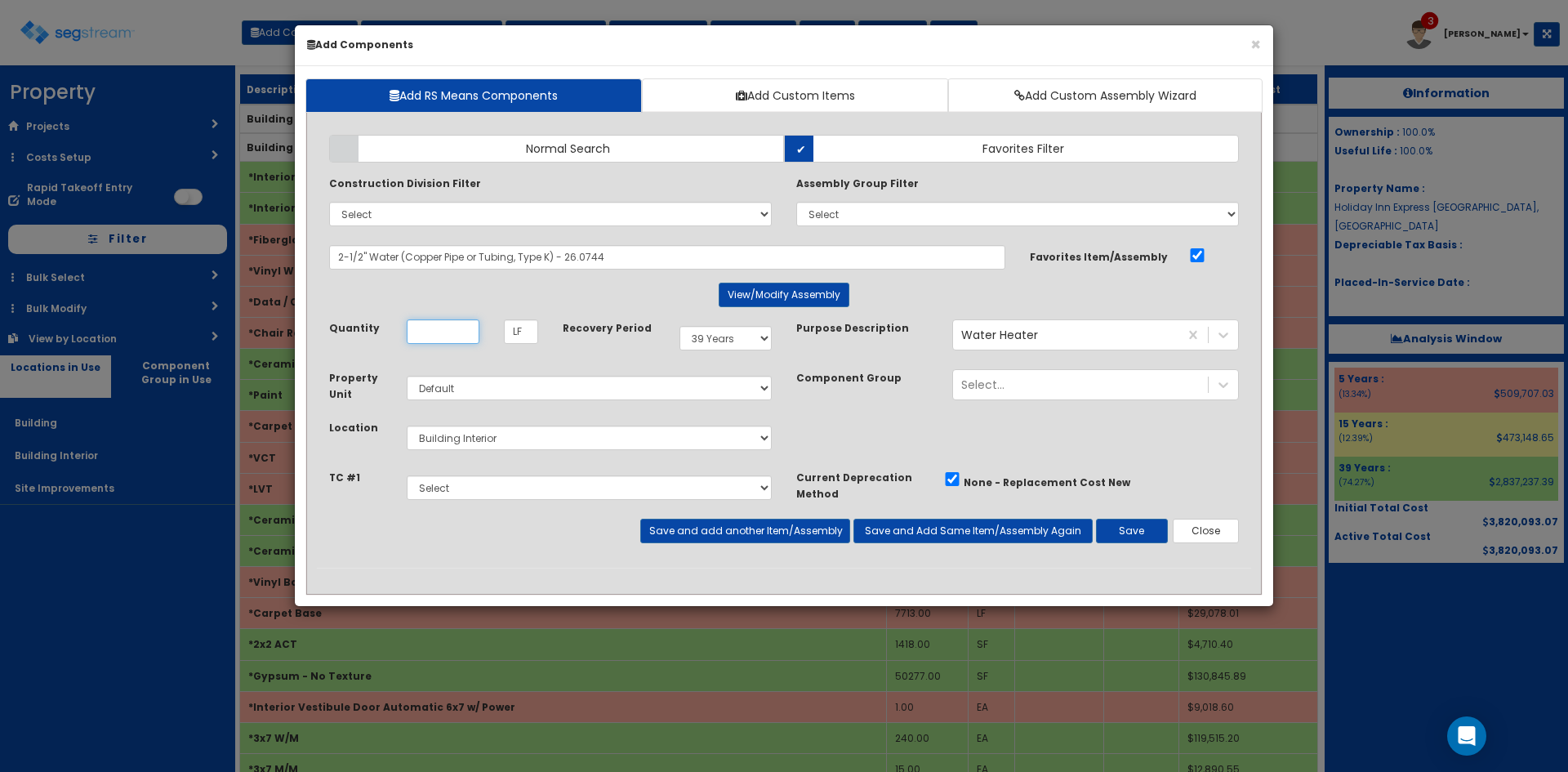
scroll to position [0, 0]
type input "113"
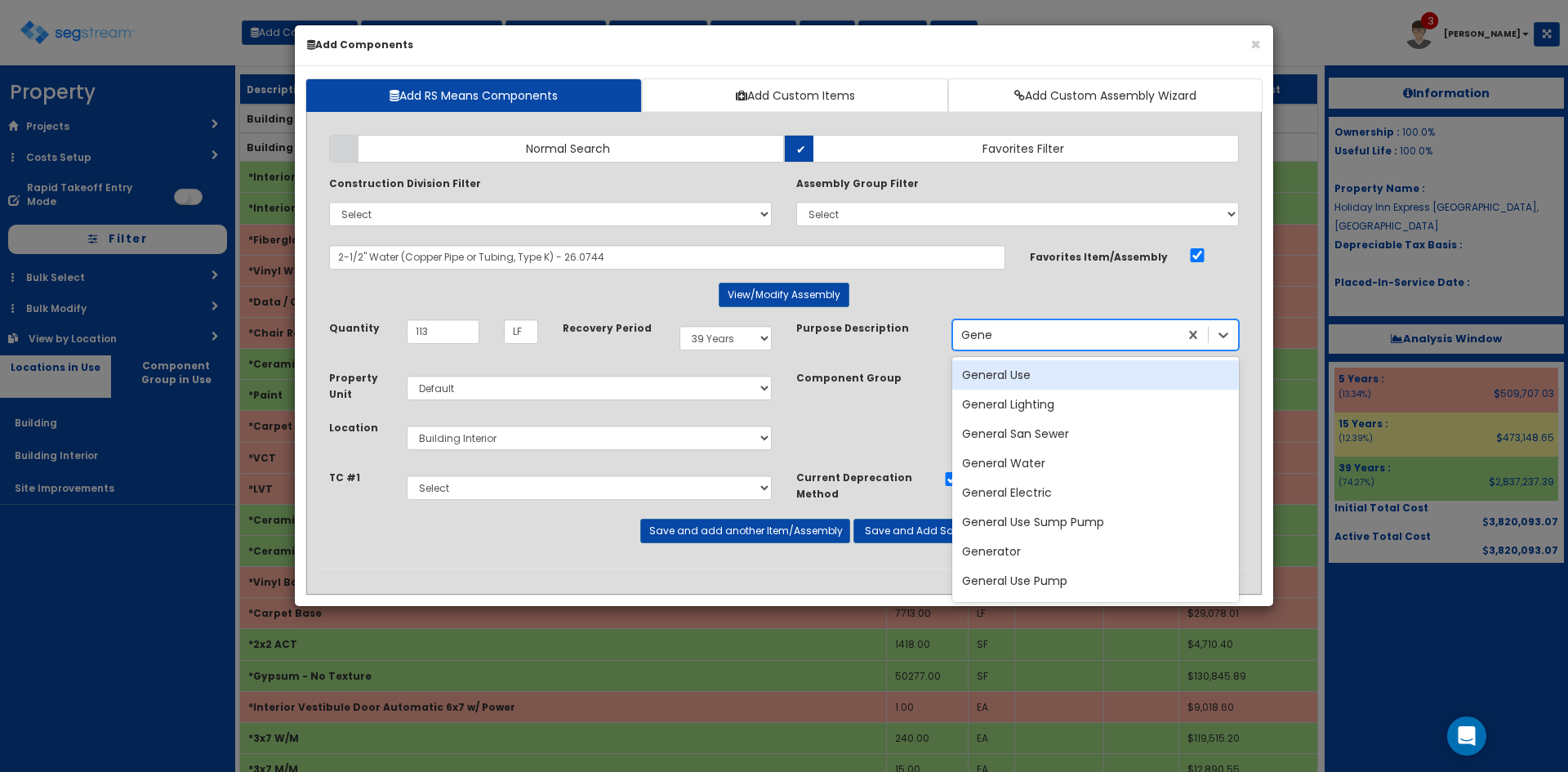
type input "Gener"
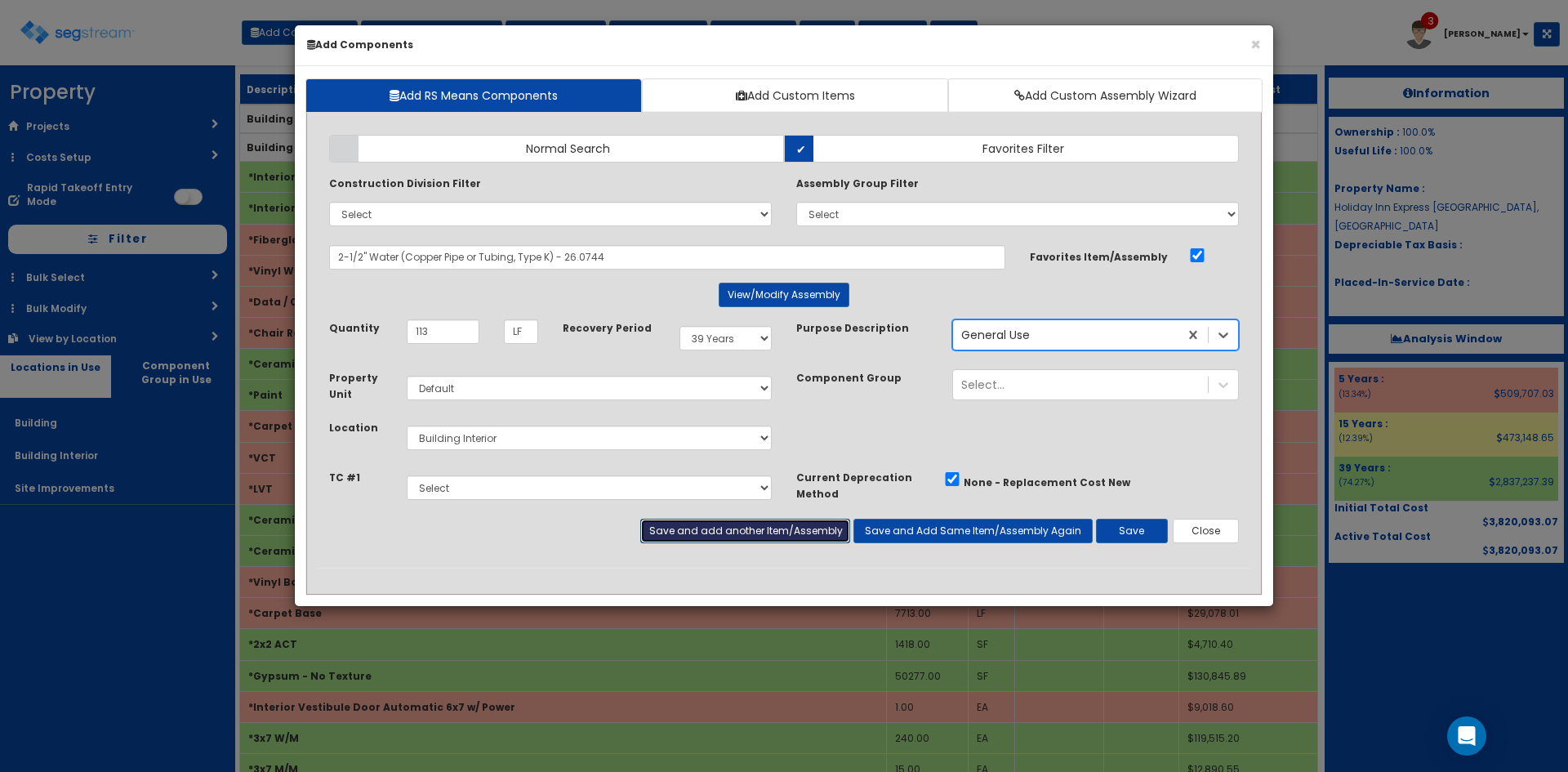
click at [823, 537] on button "Save and add another Item/Assembly" at bounding box center [744, 530] width 209 height 24
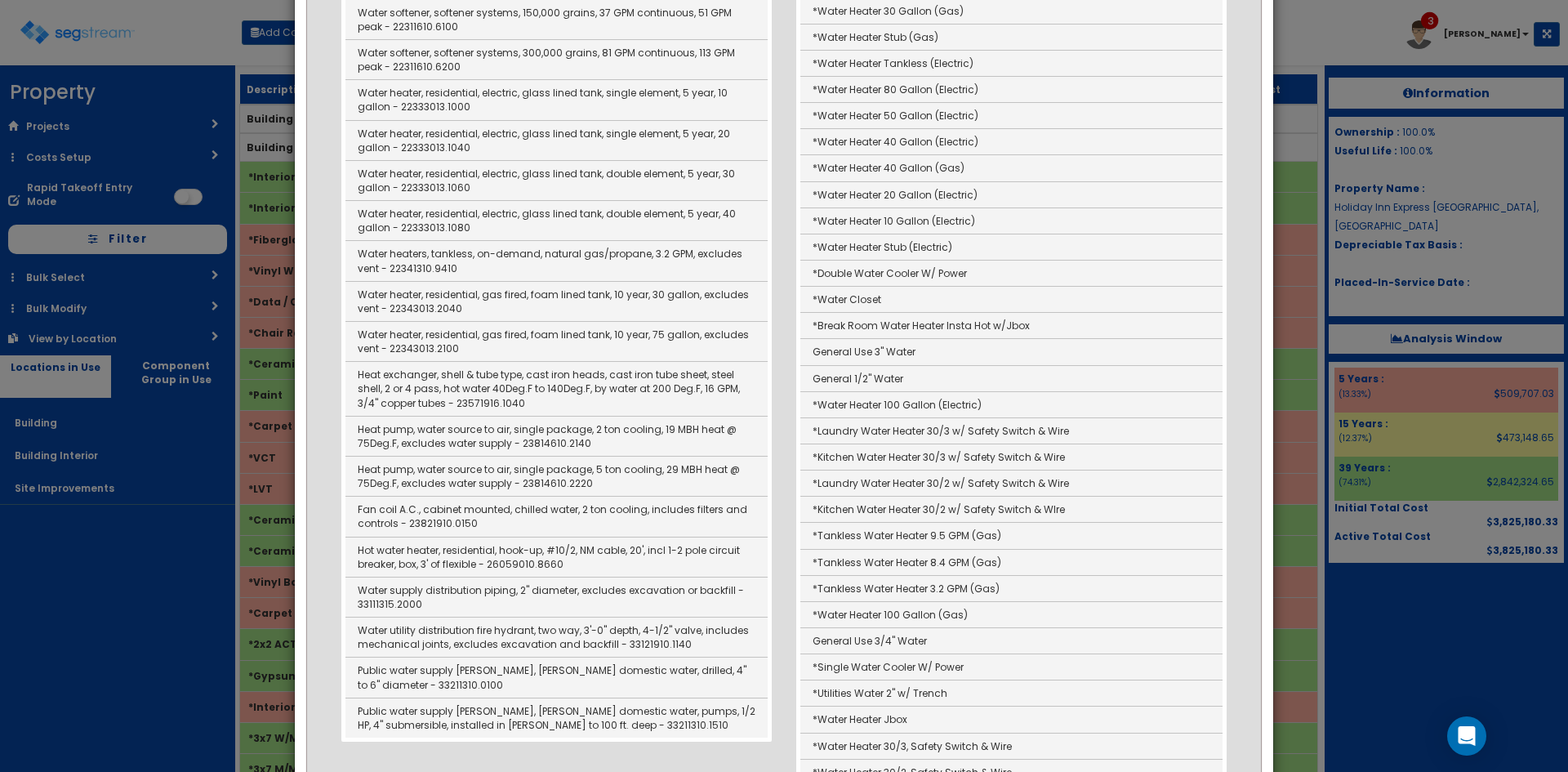
scroll to position [817, 0]
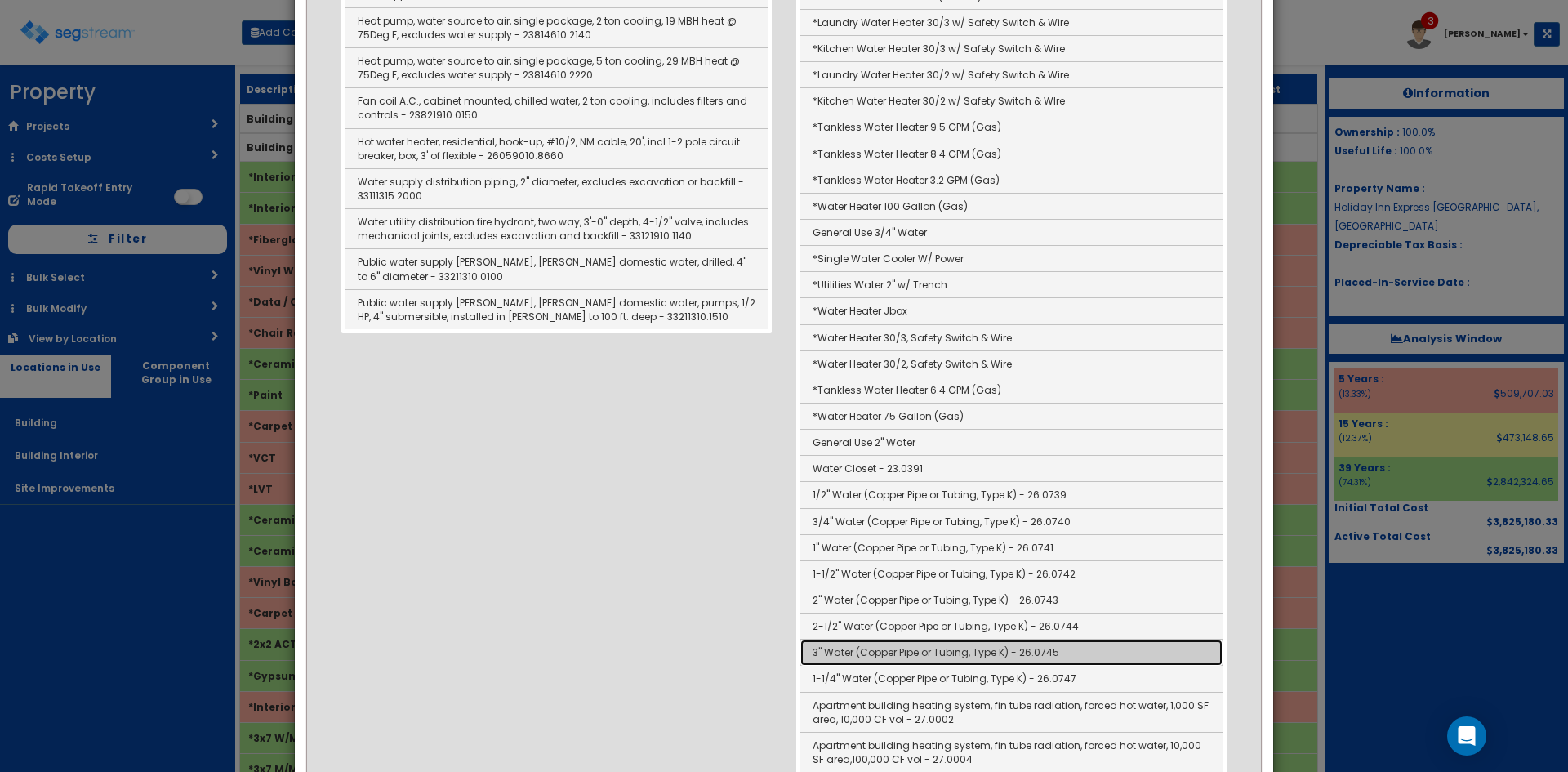
click at [866, 648] on link "3" Water (Copper Pipe or Tubing, Type K) - 26.0745" at bounding box center [1011, 652] width 422 height 26
type input "3" Water (Copper Pipe or Tubing, Type K) - 26.0745"
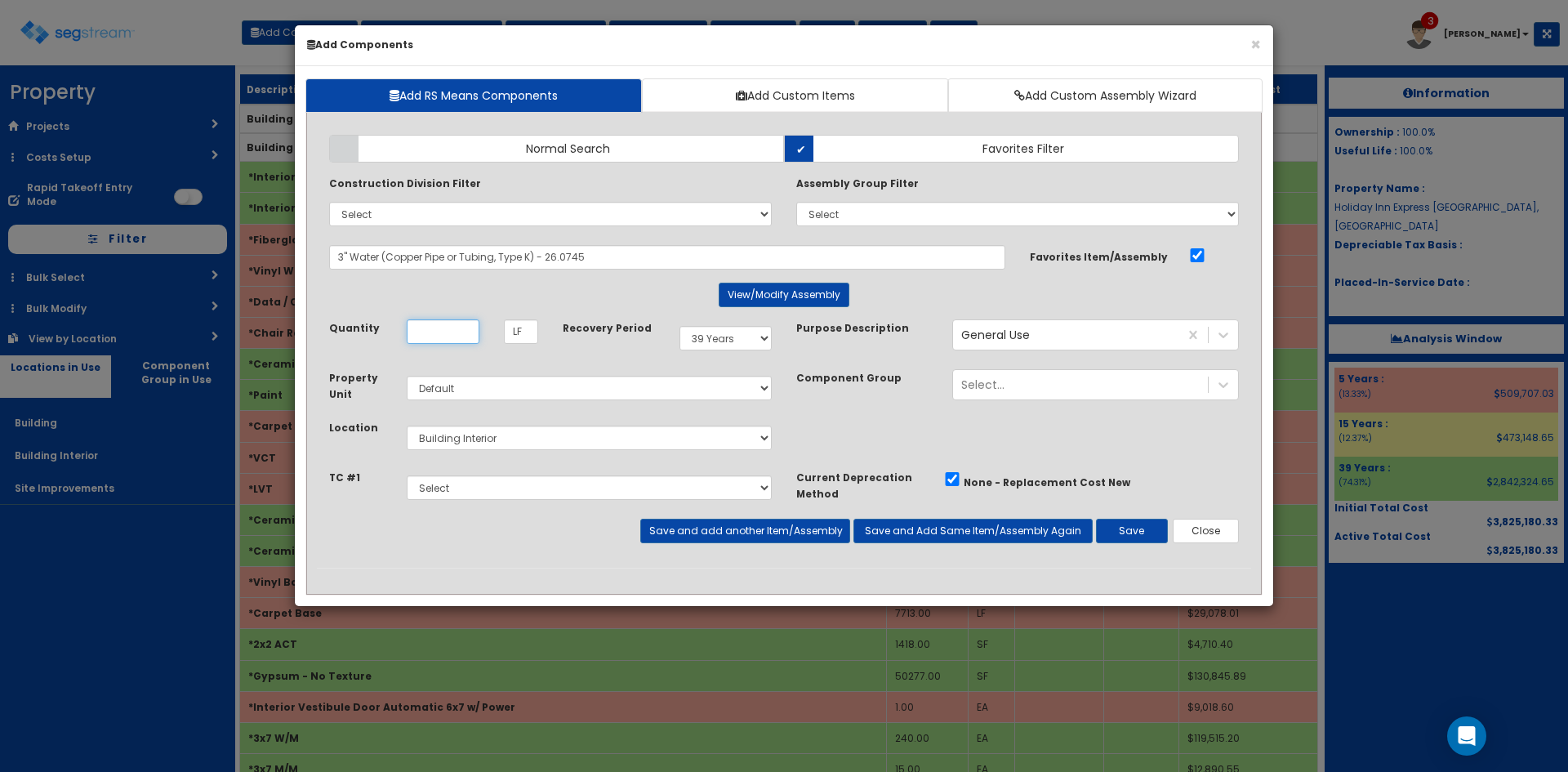
scroll to position [0, 0]
type input "75"
click at [773, 522] on button "Save and add another Item/Assembly" at bounding box center [744, 530] width 209 height 24
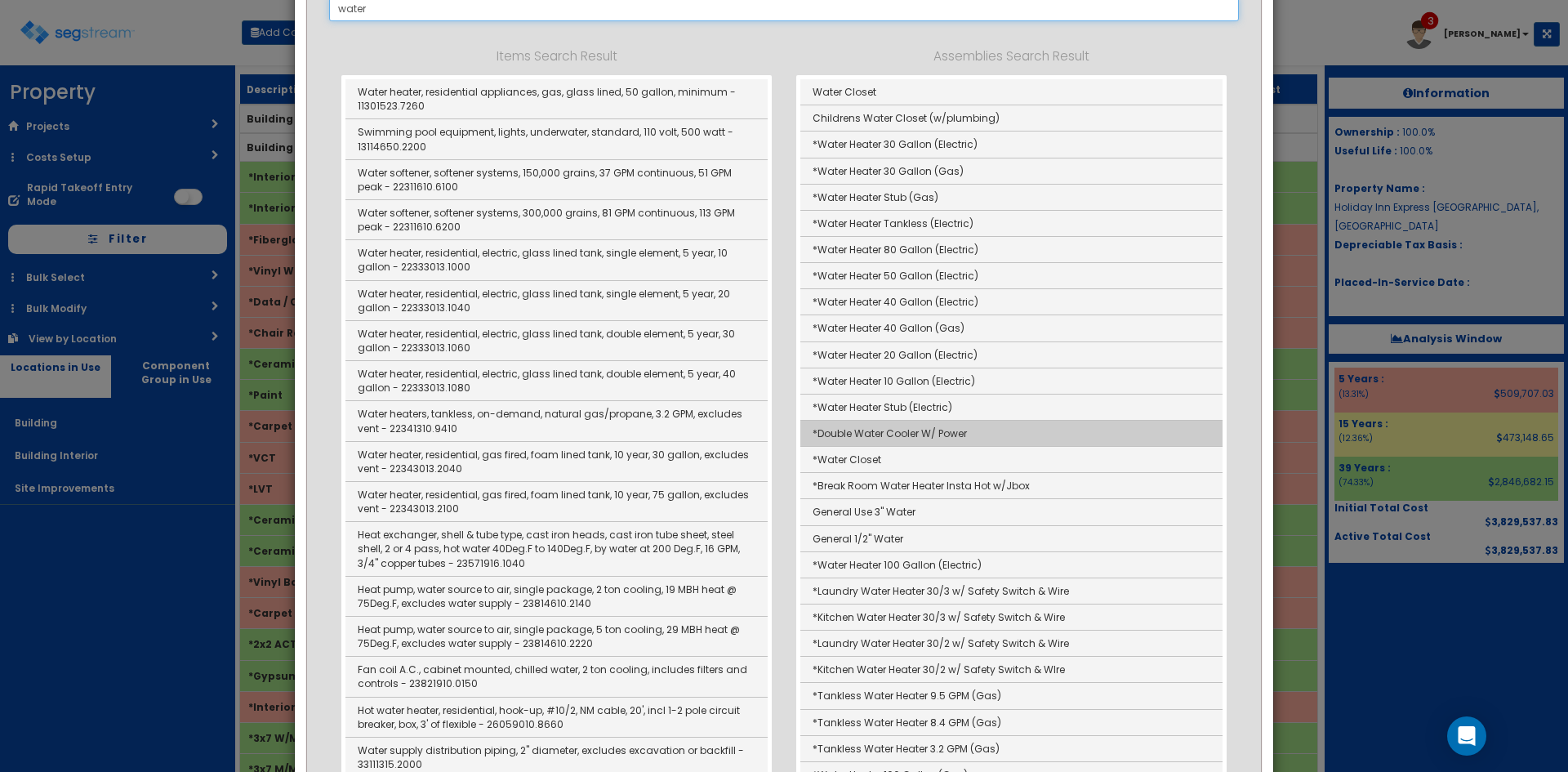
scroll to position [160, 0]
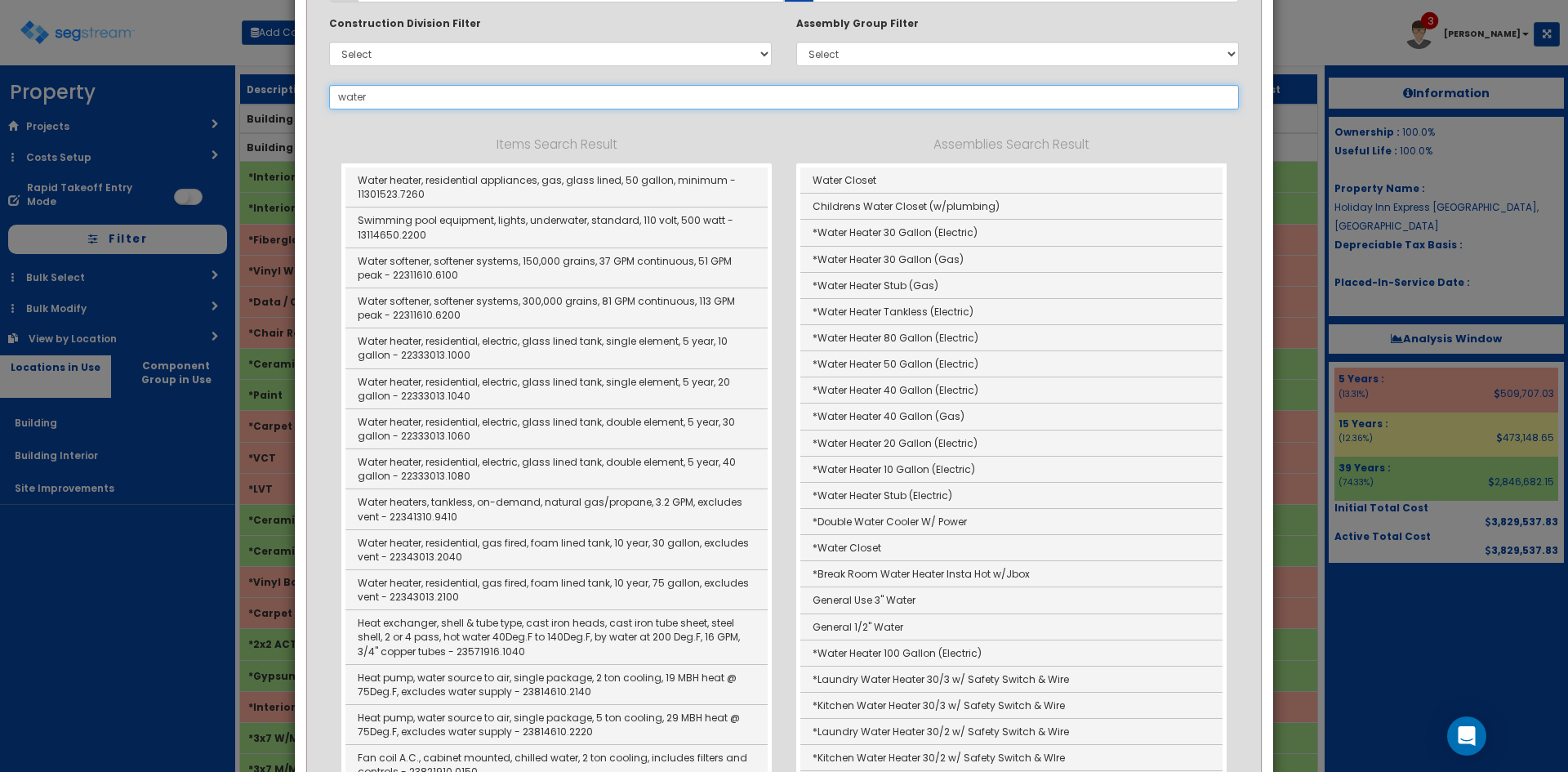
drag, startPoint x: 385, startPoint y: 99, endPoint x: 299, endPoint y: 99, distance: 86.0
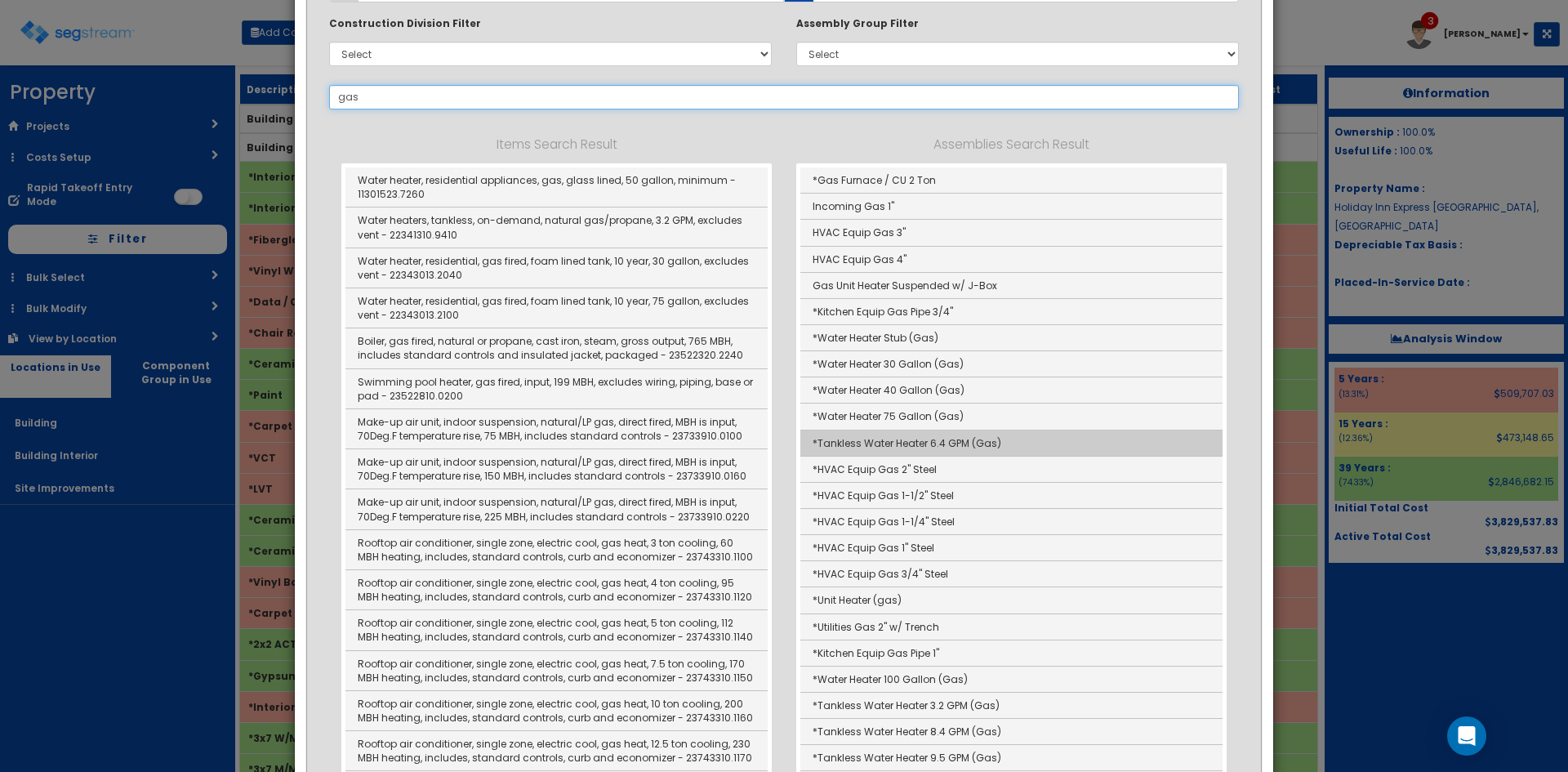
scroll to position [569, 0]
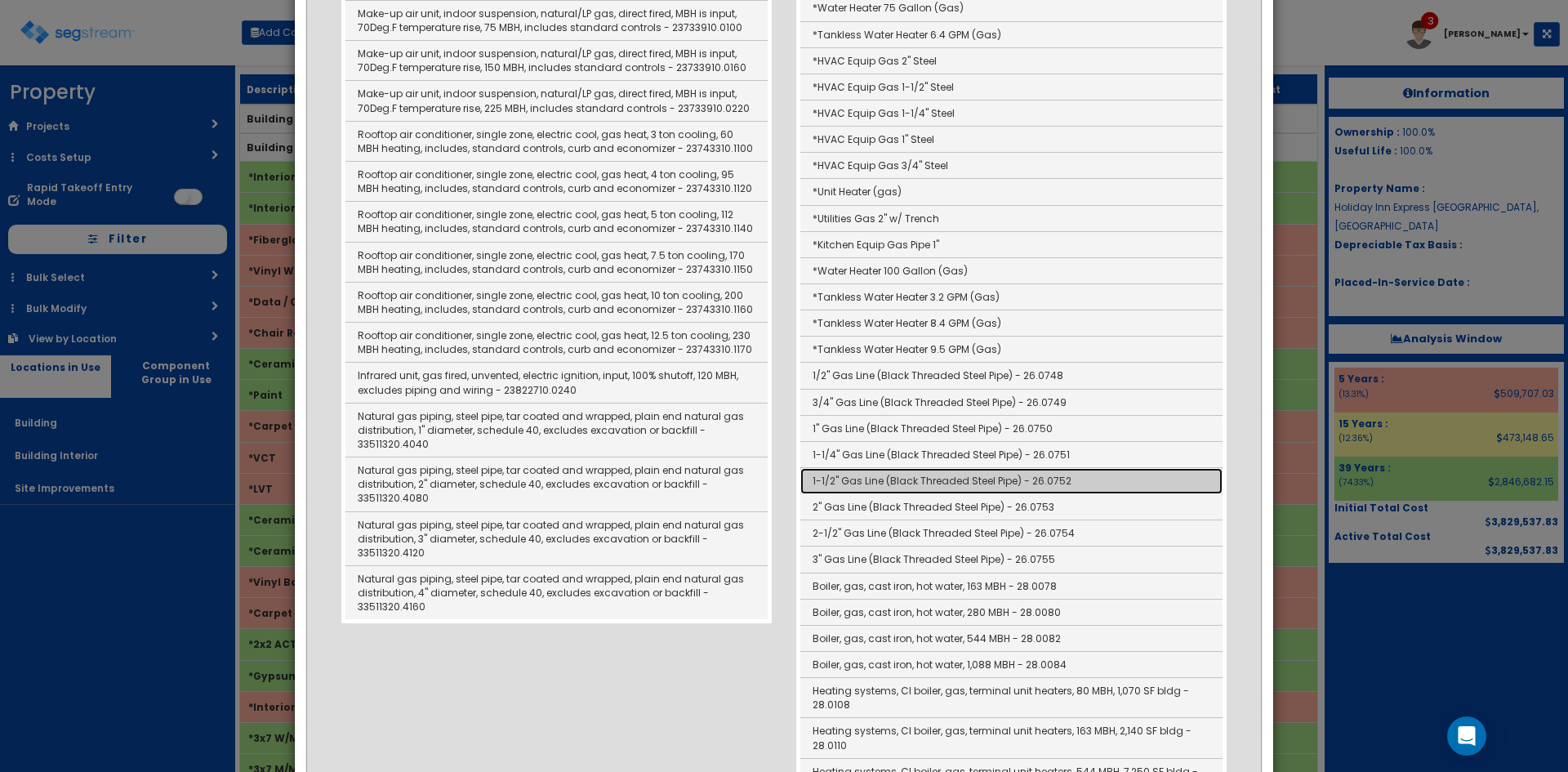
click at [897, 480] on link "1-1/2" Gas Line (Black Threaded Steel Pipe) - 26.0752" at bounding box center [1011, 481] width 422 height 26
type input "1-1/2" Gas Line (Black Threaded Steel Pipe) - 26.0752"
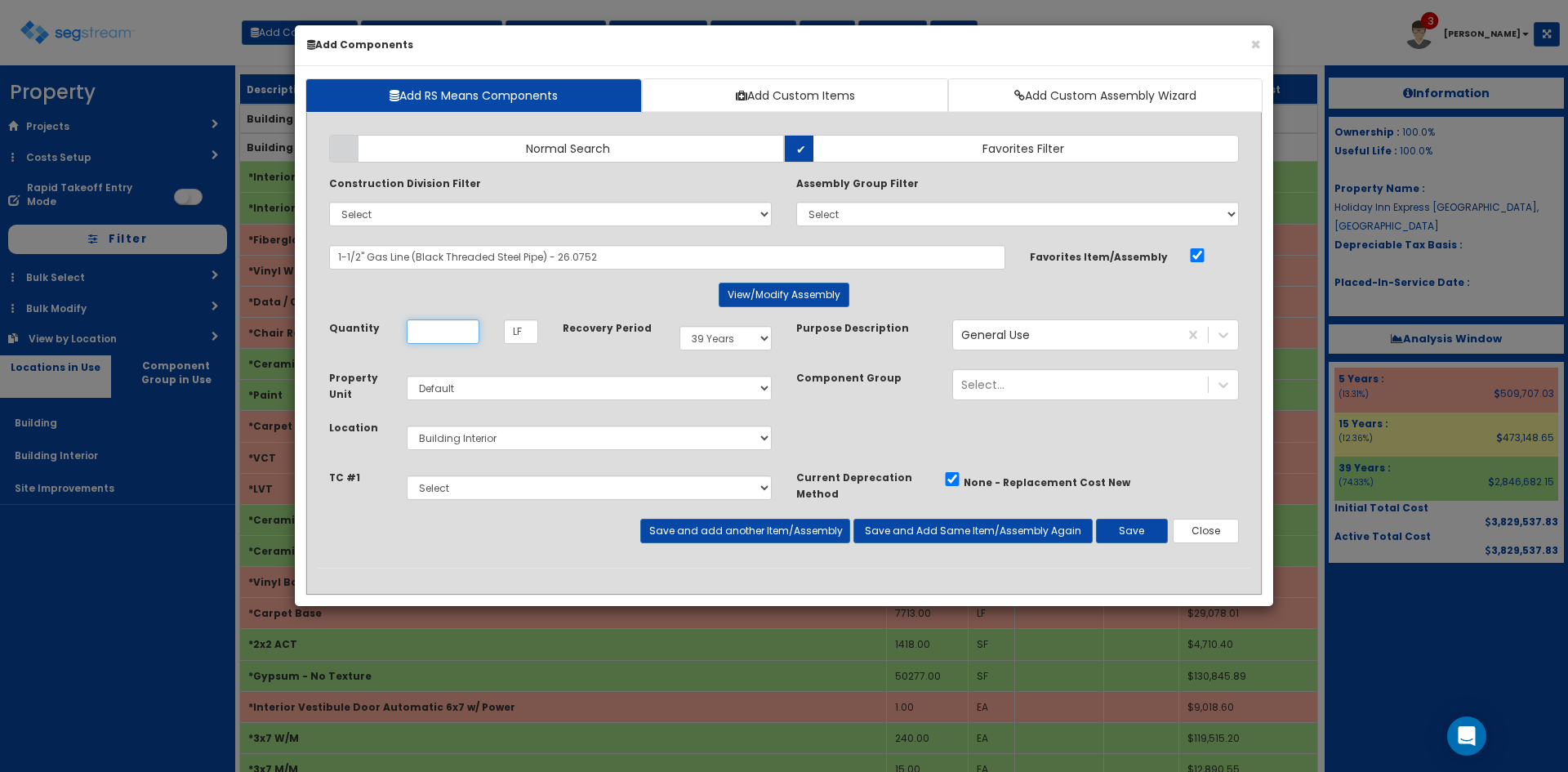
scroll to position [0, 0]
type input "9"
select select "5Y"
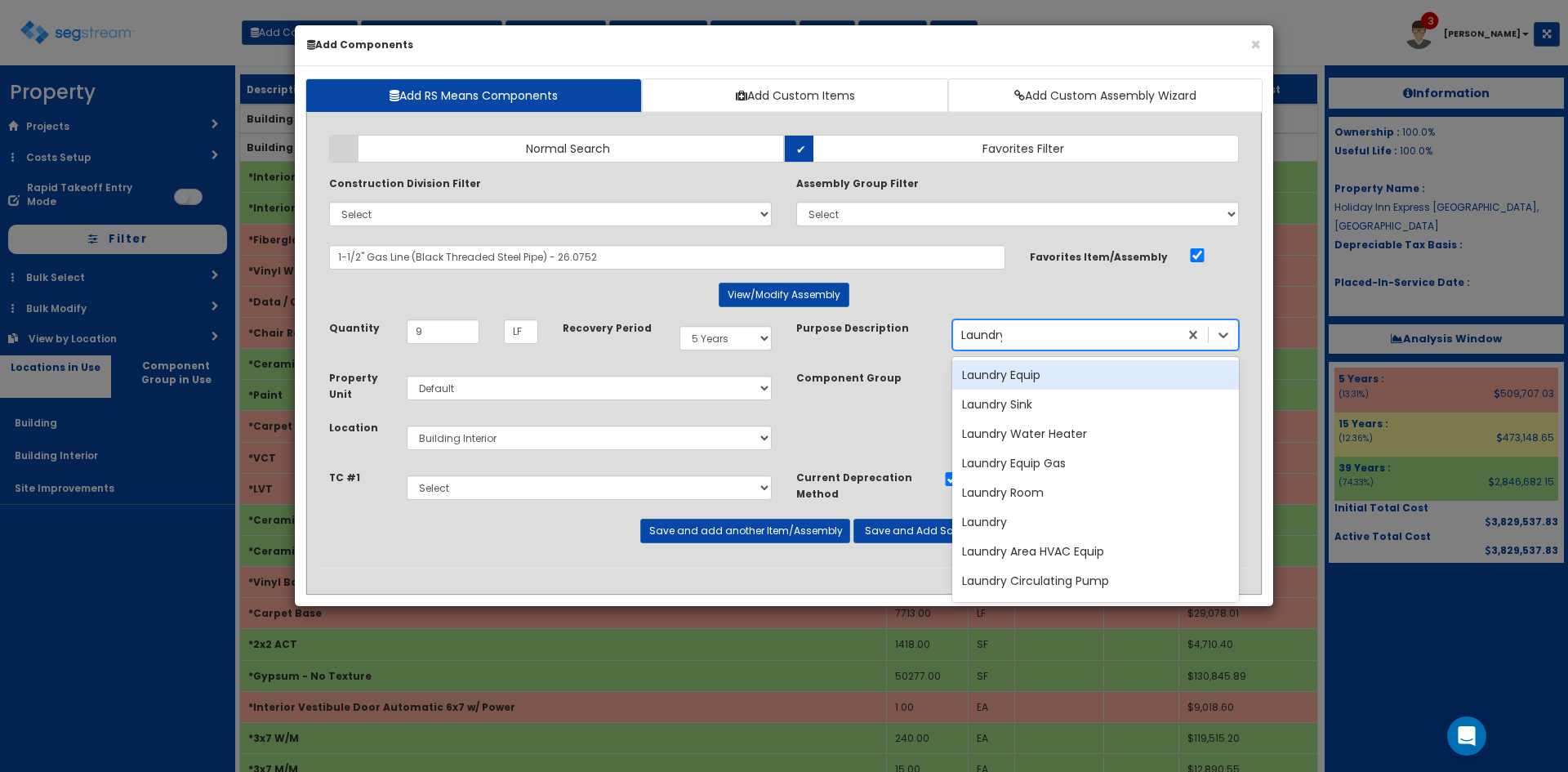
type input "Laundry"
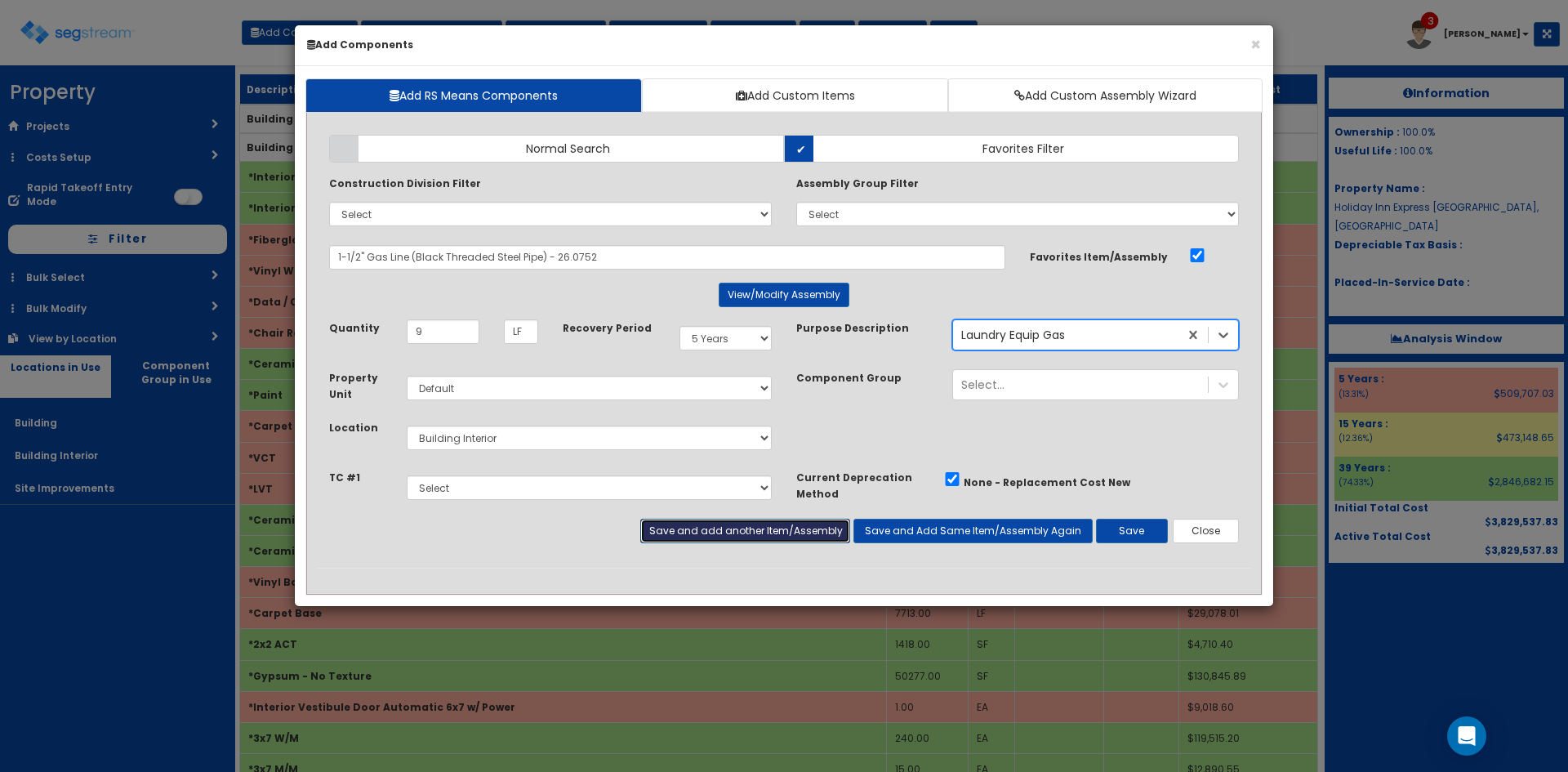
click at [810, 524] on button "Save and add another Item/Assembly" at bounding box center [744, 530] width 209 height 24
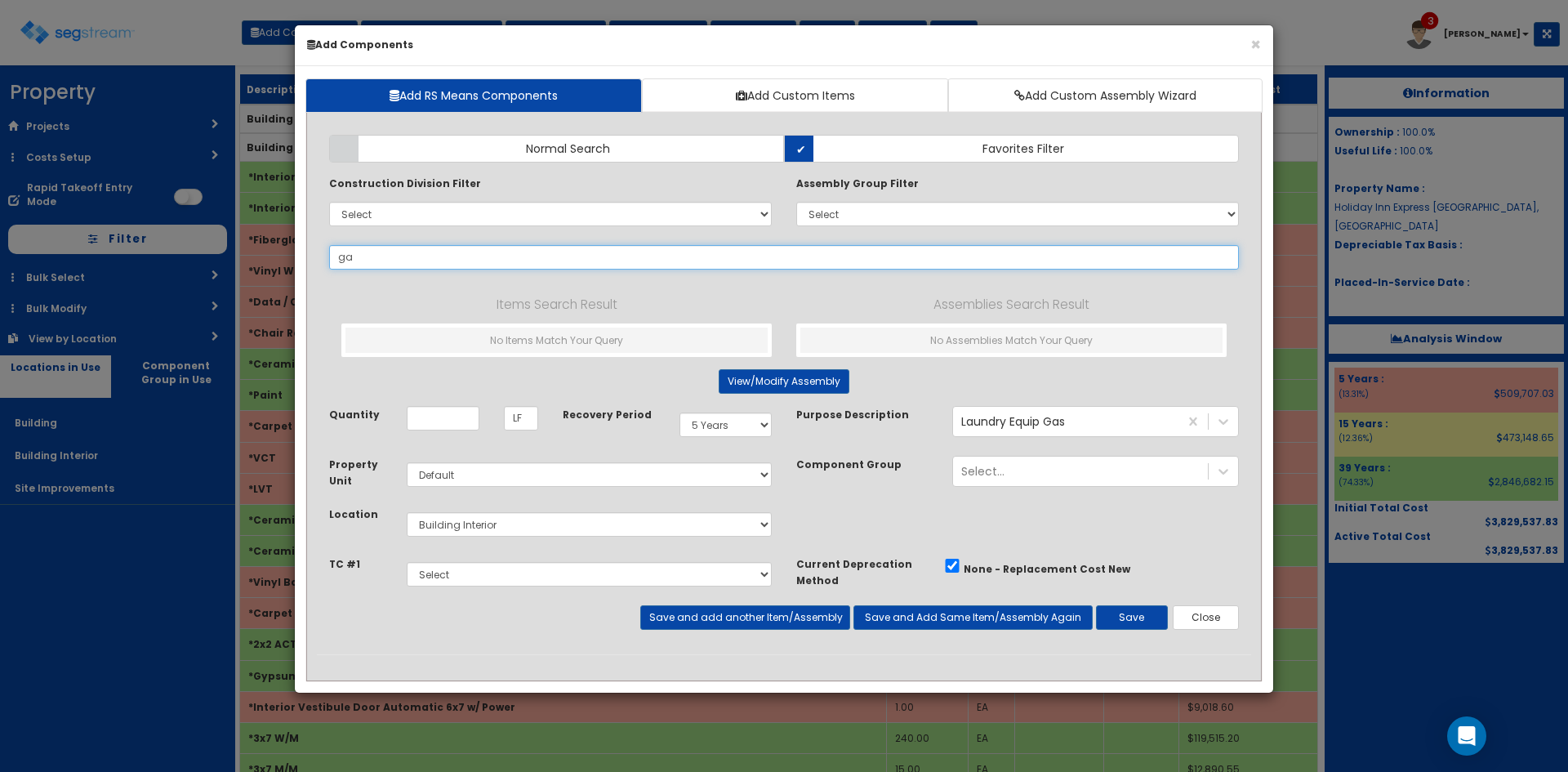
type input "gas"
select select "39Y"
select select "default"
select select "7"
click at [613, 149] on label "Normal Search" at bounding box center [557, 148] width 455 height 28
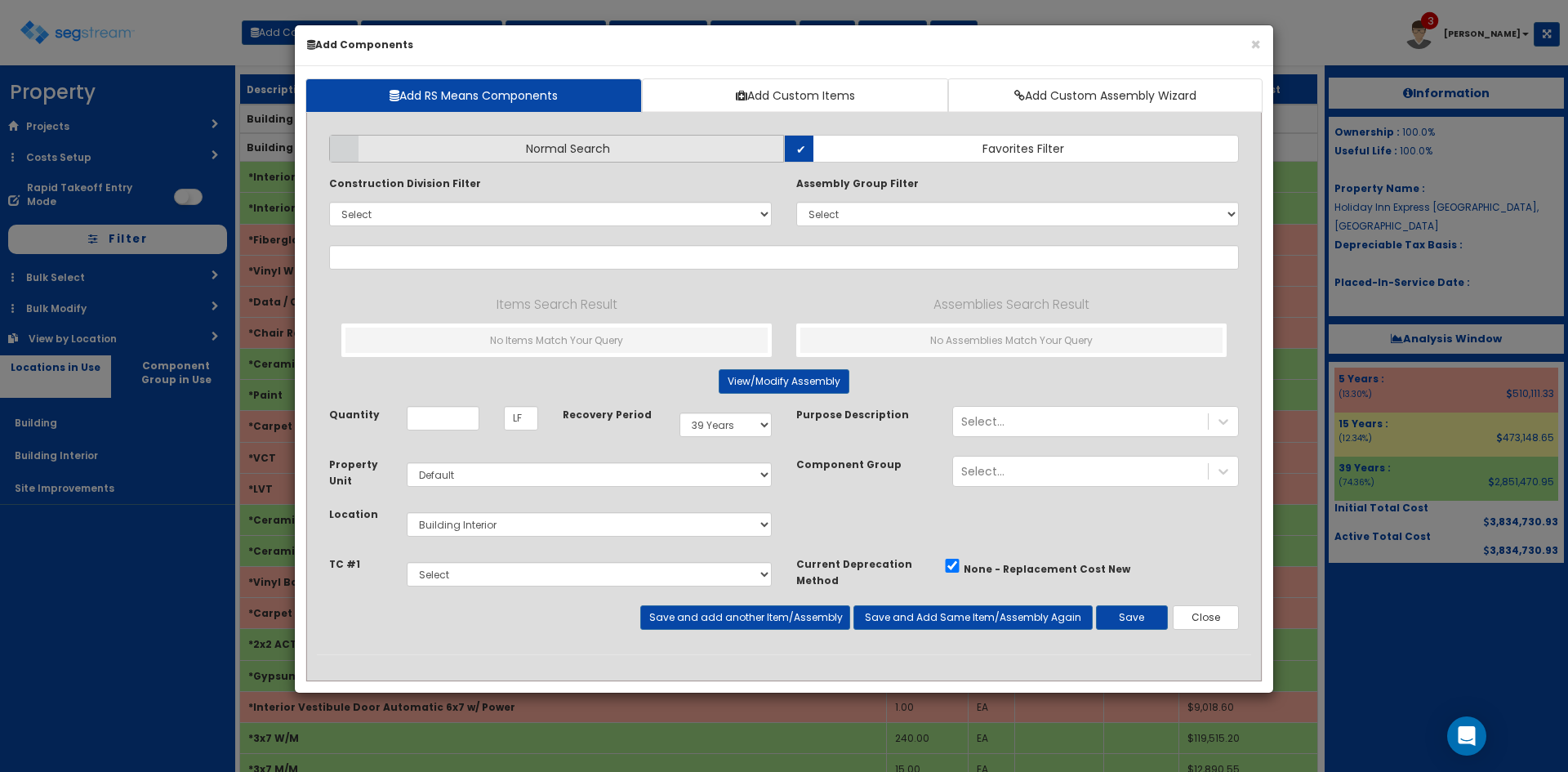
click at [0, 0] on input "Normal Search" at bounding box center [0, 0] width 0 height 0
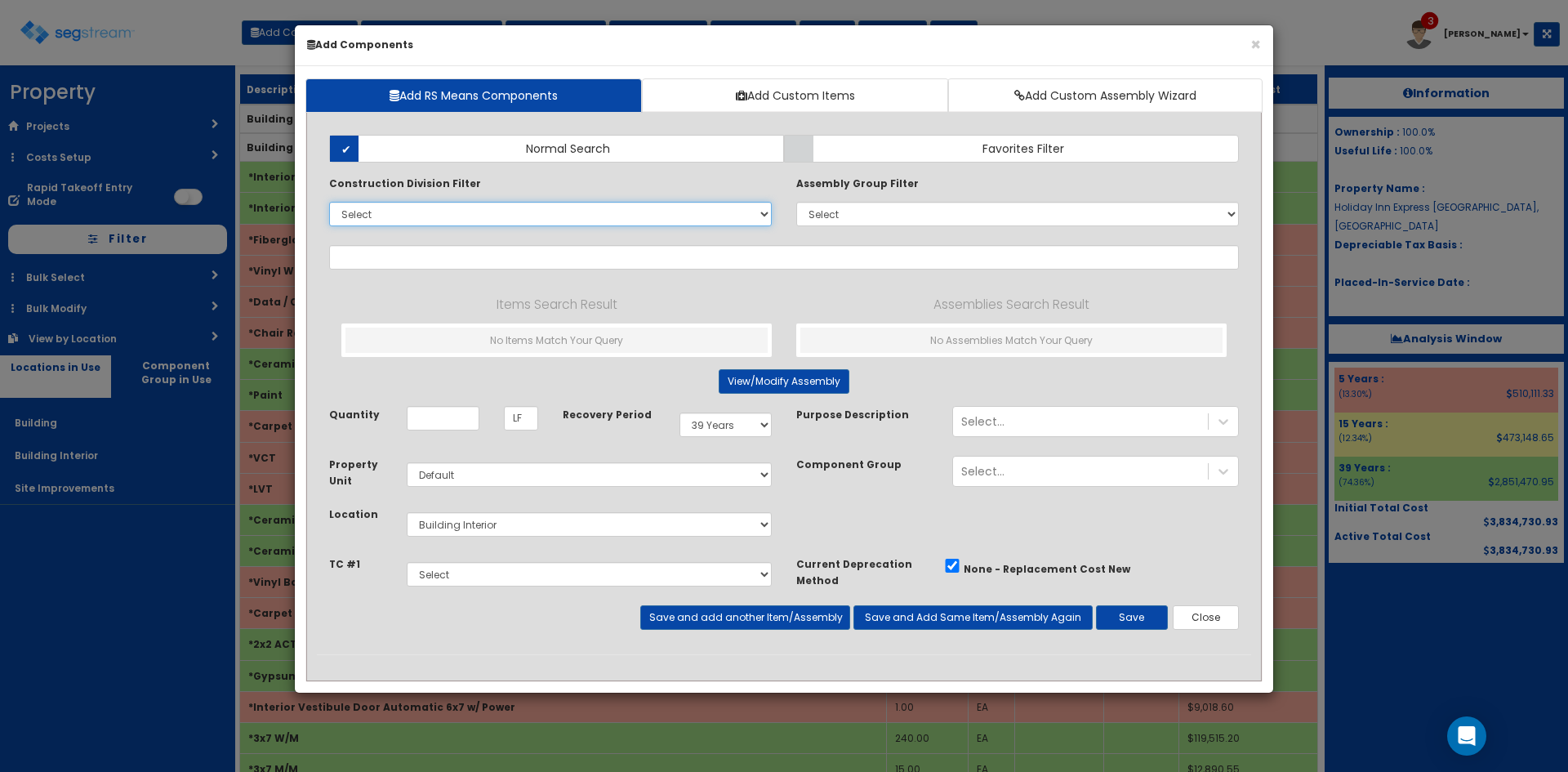
click at [625, 219] on select "Select 0. Custom Item 1. General Requirements 2. Existing Conditions 3. Concret…" at bounding box center [550, 213] width 443 height 24
select select "23000000"
click at [329, 202] on select "Select 0. Custom Item 1. General Requirements 2. Existing Conditions 3. Concret…" at bounding box center [550, 213] width 443 height 24
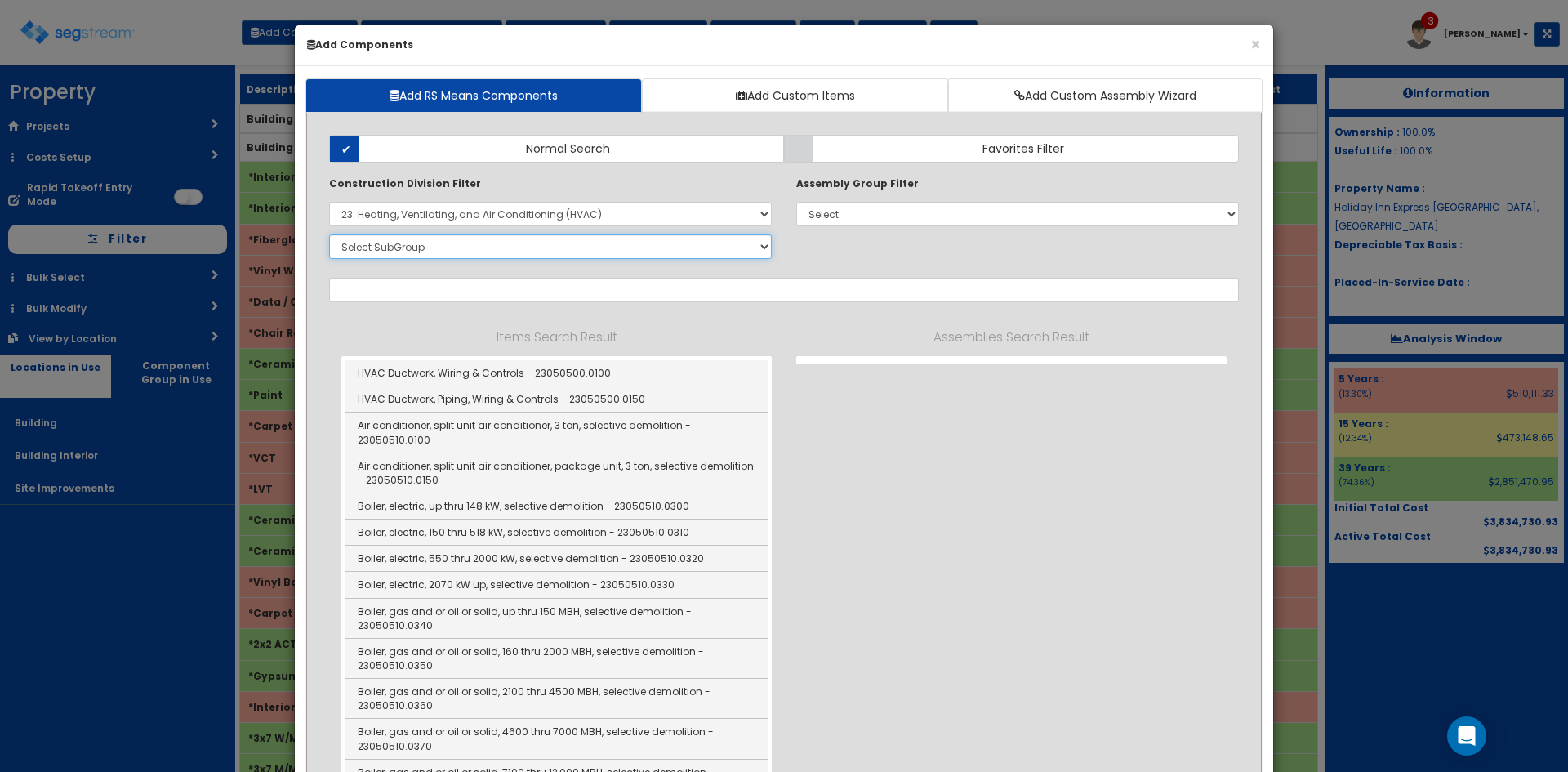
click at [490, 247] on select "Select SubGroup 1. HVAC Demolition (23050510) 2. Valves, Iron Body (23052330) 3…" at bounding box center [550, 246] width 443 height 24
click at [329, 234] on select "Select SubGroup 1. HVAC Demolition (23050510) 2. Valves, Iron Body (23052330) 3…" at bounding box center [550, 246] width 443 height 24
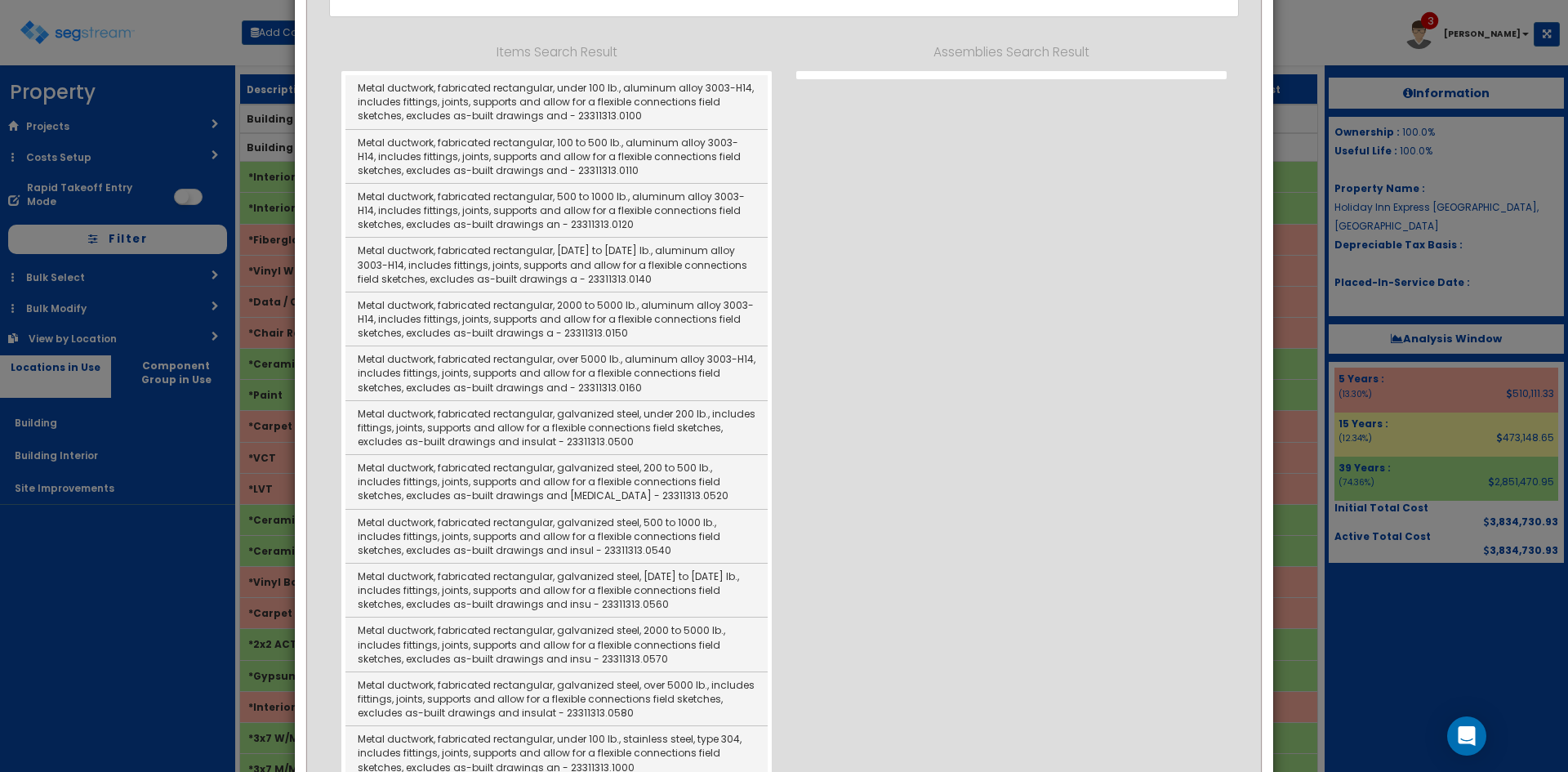
scroll to position [163, 0]
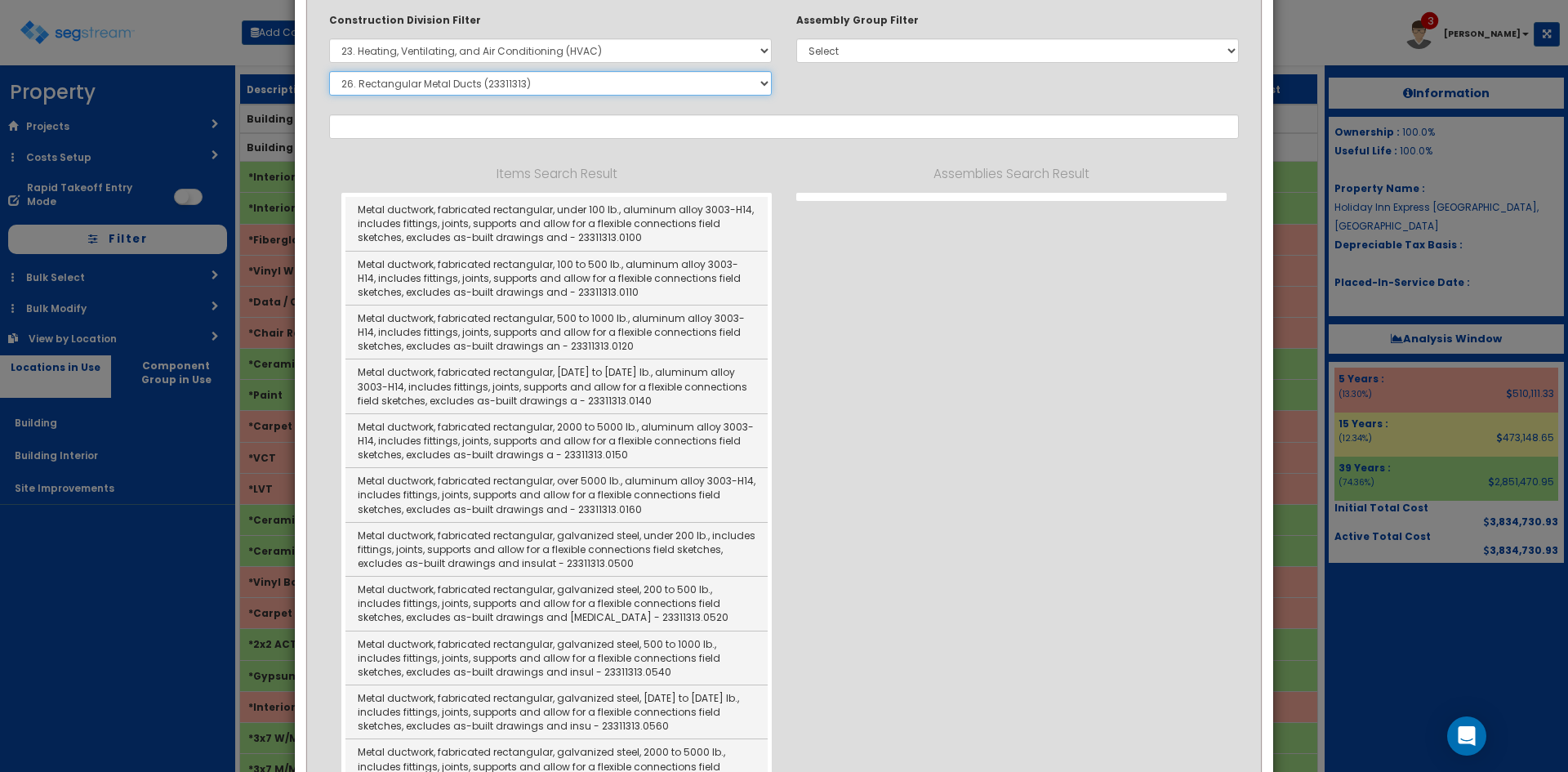
select select "23311316"
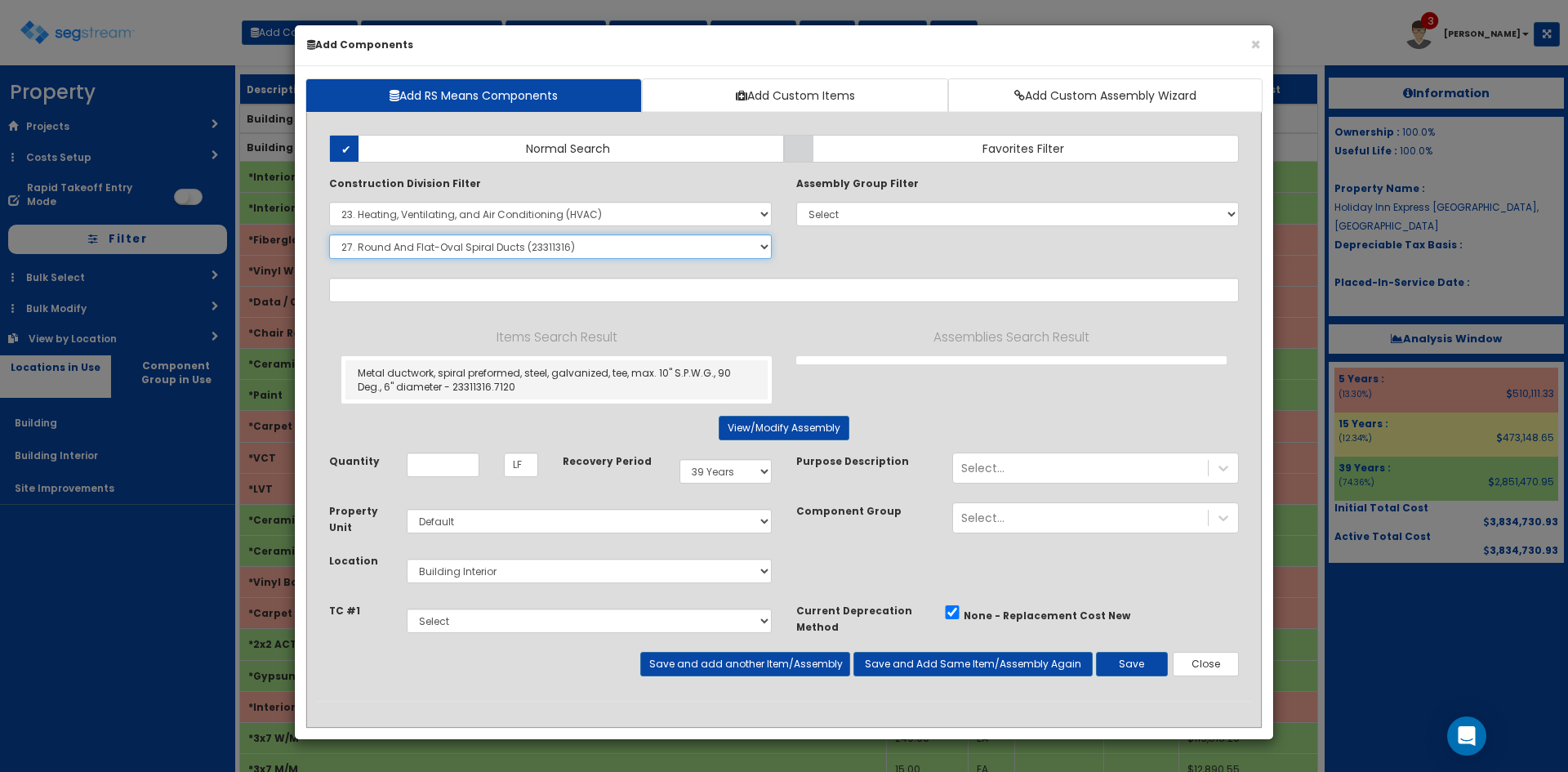
scroll to position [0, 0]
click at [451, 473] on input "Quantity" at bounding box center [443, 465] width 73 height 24
type input "26"
select select "5Y"
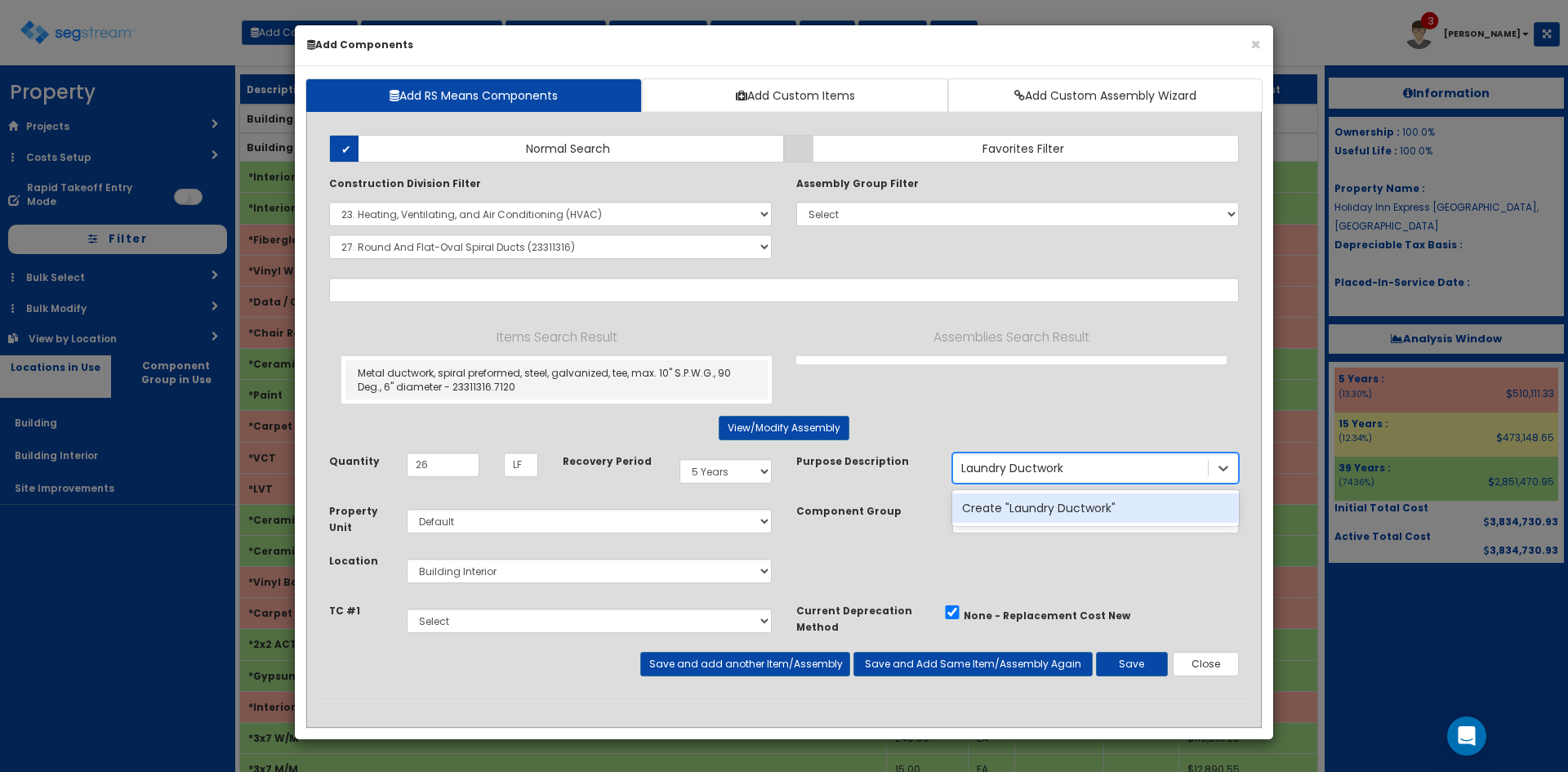
drag, startPoint x: 1009, startPoint y: 464, endPoint x: 1021, endPoint y: 475, distance: 16.3
click at [1009, 464] on input "Laundry Ductwork" at bounding box center [1012, 467] width 103 height 16
type input "Laundry Room Ductwork"
click at [1124, 512] on div "Create "Laundry Room Ductwork"" at bounding box center [1095, 507] width 286 height 29
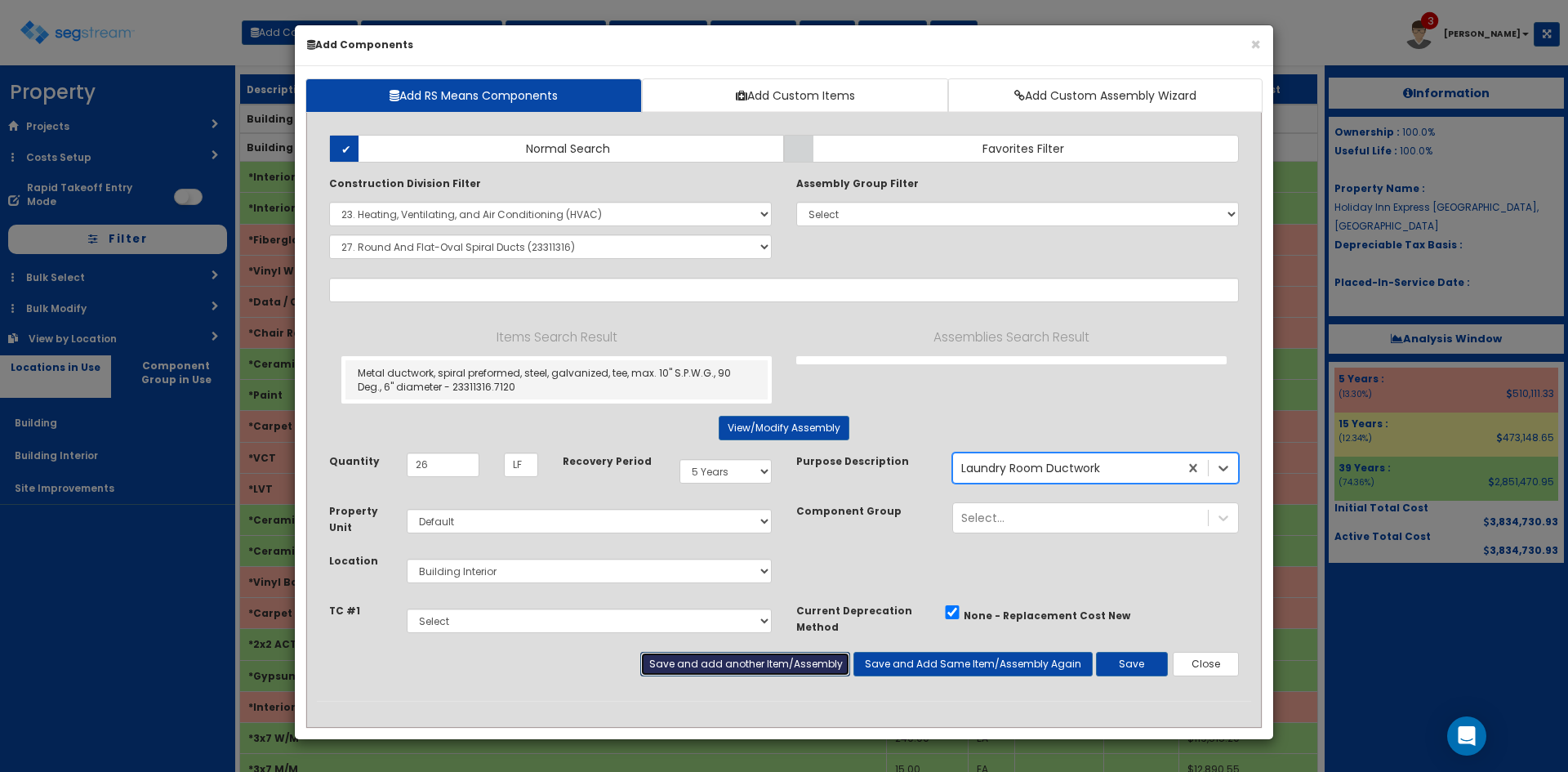
click at [815, 669] on button "Save and add another Item/Assembly" at bounding box center [744, 664] width 209 height 24
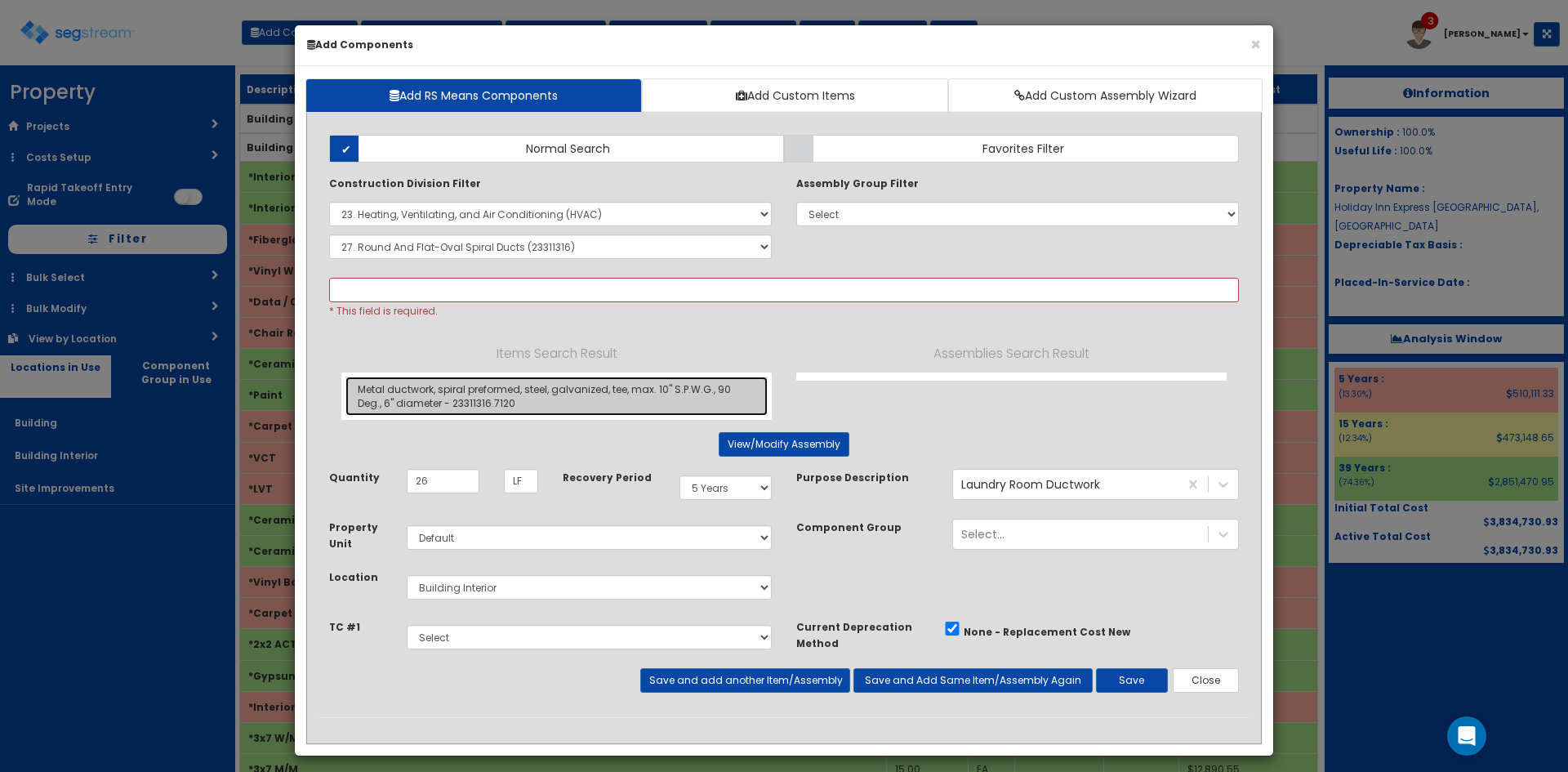
click at [574, 402] on link "Metal ductwork, spiral preformed, steel, galvanized, tee, max. 10" S.P.W.G., 90…" at bounding box center [556, 396] width 422 height 39
type input "Metal ductwork, spiral preformed, steel, galvanized, tee, max. 10" S.P.W.G., 90…"
checkbox input "false"
type input "EA"
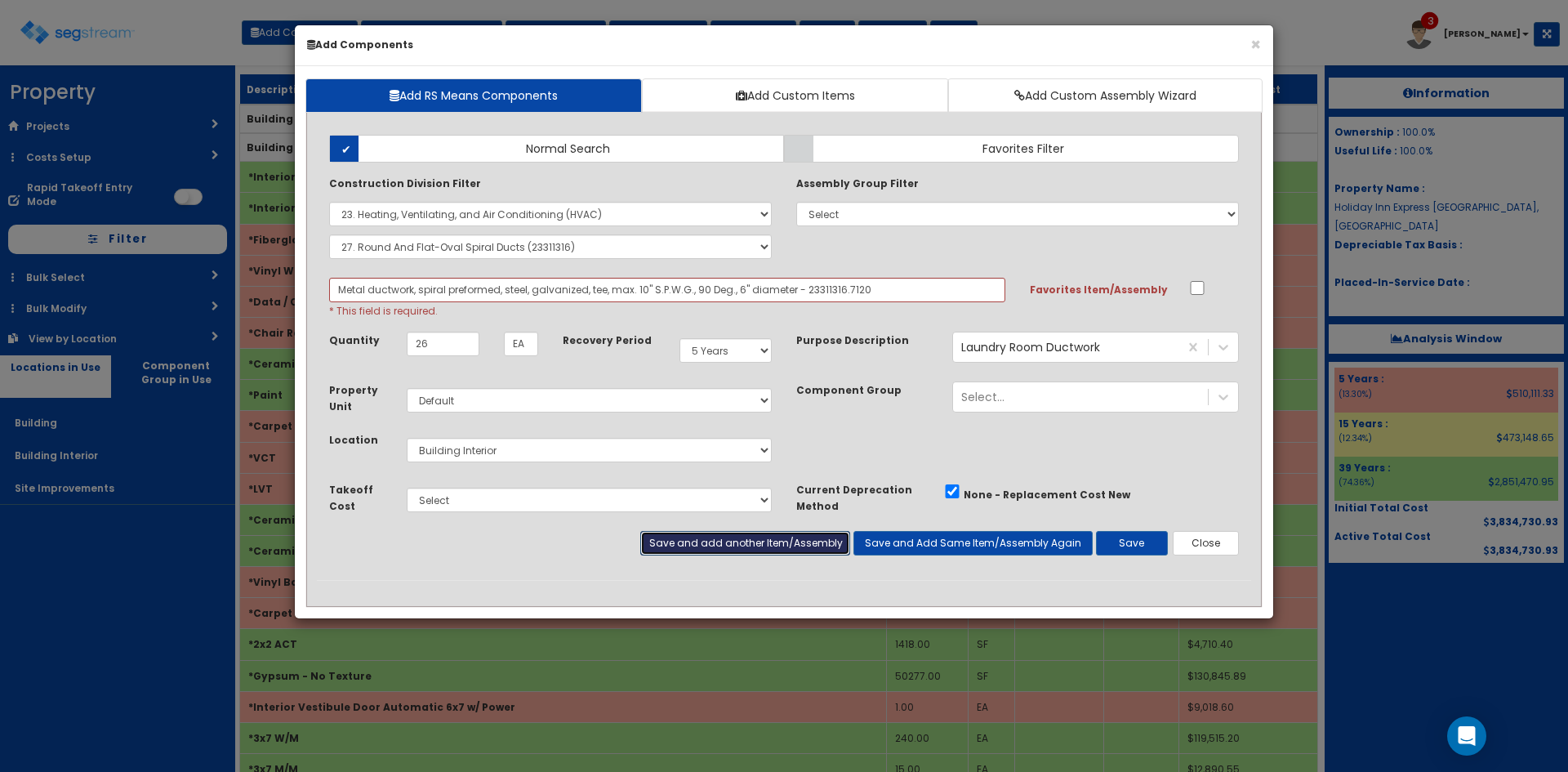
click at [776, 548] on button "Save and add another Item/Assembly" at bounding box center [744, 543] width 209 height 24
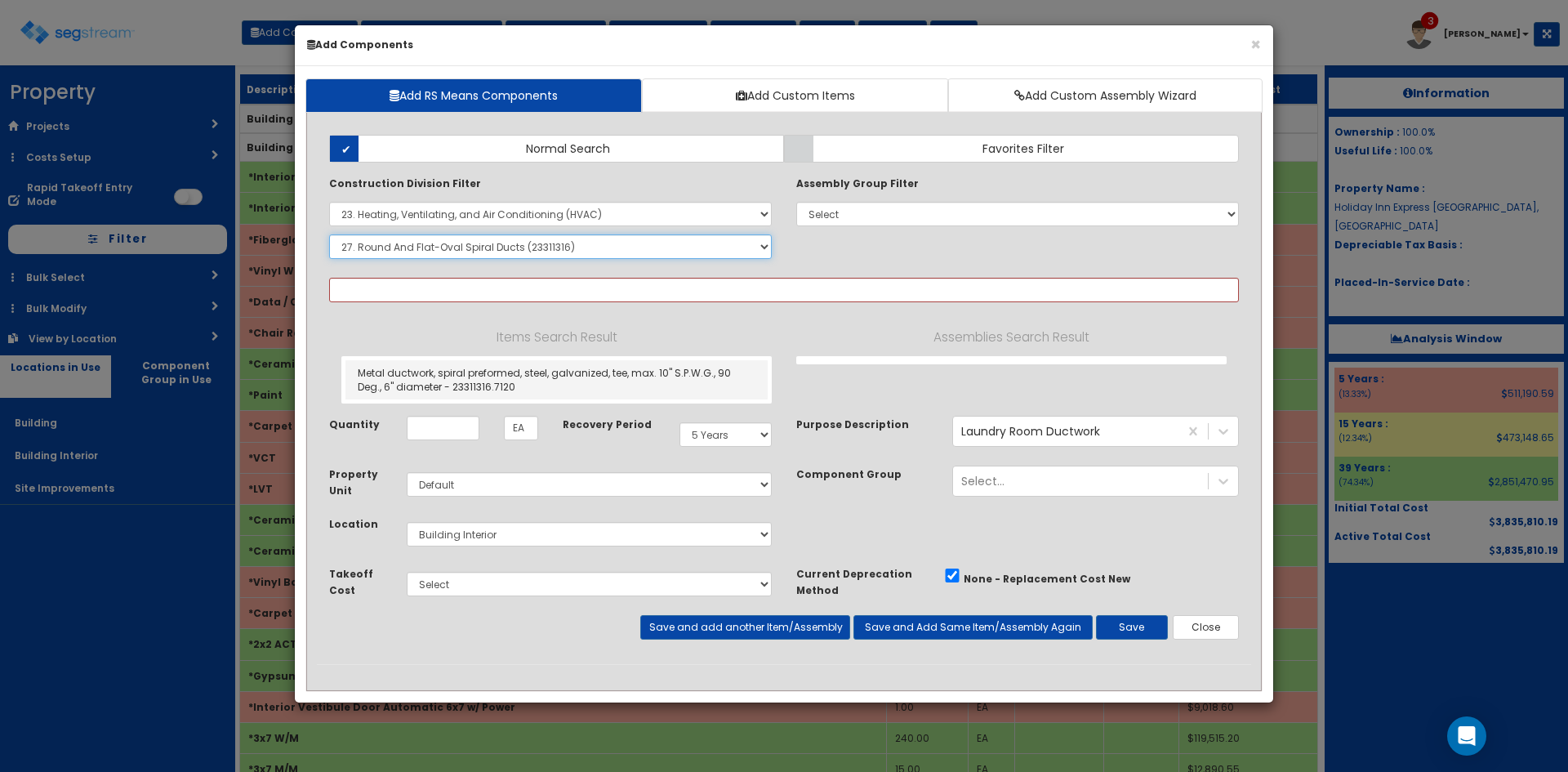
click at [594, 244] on select "Select SubGroup 1. HVAC Demolition (23050510) 2. Valves, Iron Body (23052330) 3…" at bounding box center [550, 246] width 443 height 24
select select "23811310"
click at [329, 234] on select "Select SubGroup 1. HVAC Demolition (23050510) 2. Valves, Iron Body (23052330) 3…" at bounding box center [550, 246] width 443 height 24
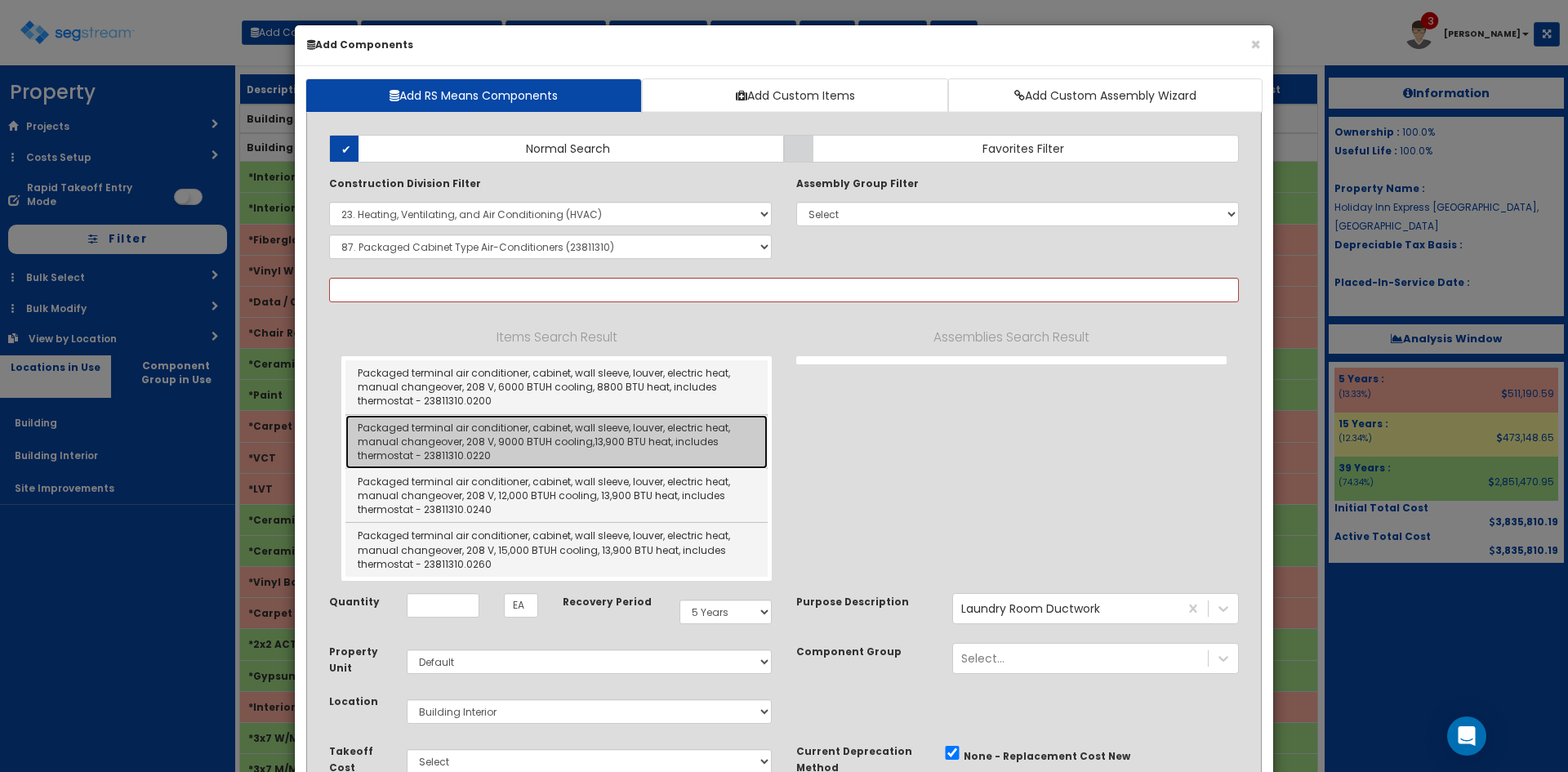
click at [653, 439] on link "Packaged terminal air conditioner, cabinet, wall sleeve, louver, electric heat,…" at bounding box center [556, 442] width 422 height 54
type input "Packaged terminal air conditioner, cabinet, wall sleeve, louver, electric heat,…"
checkbox input "true"
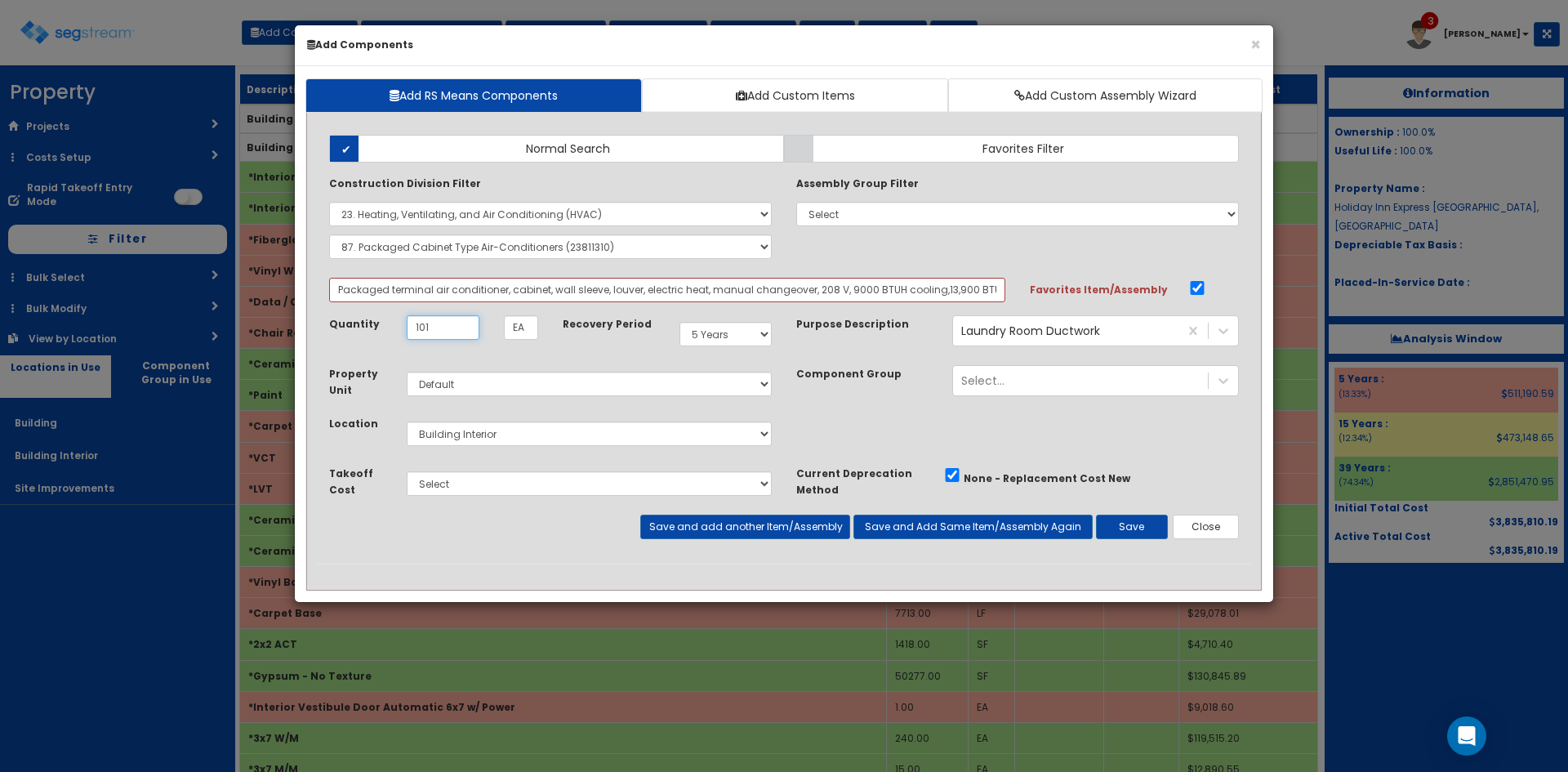
type input "101"
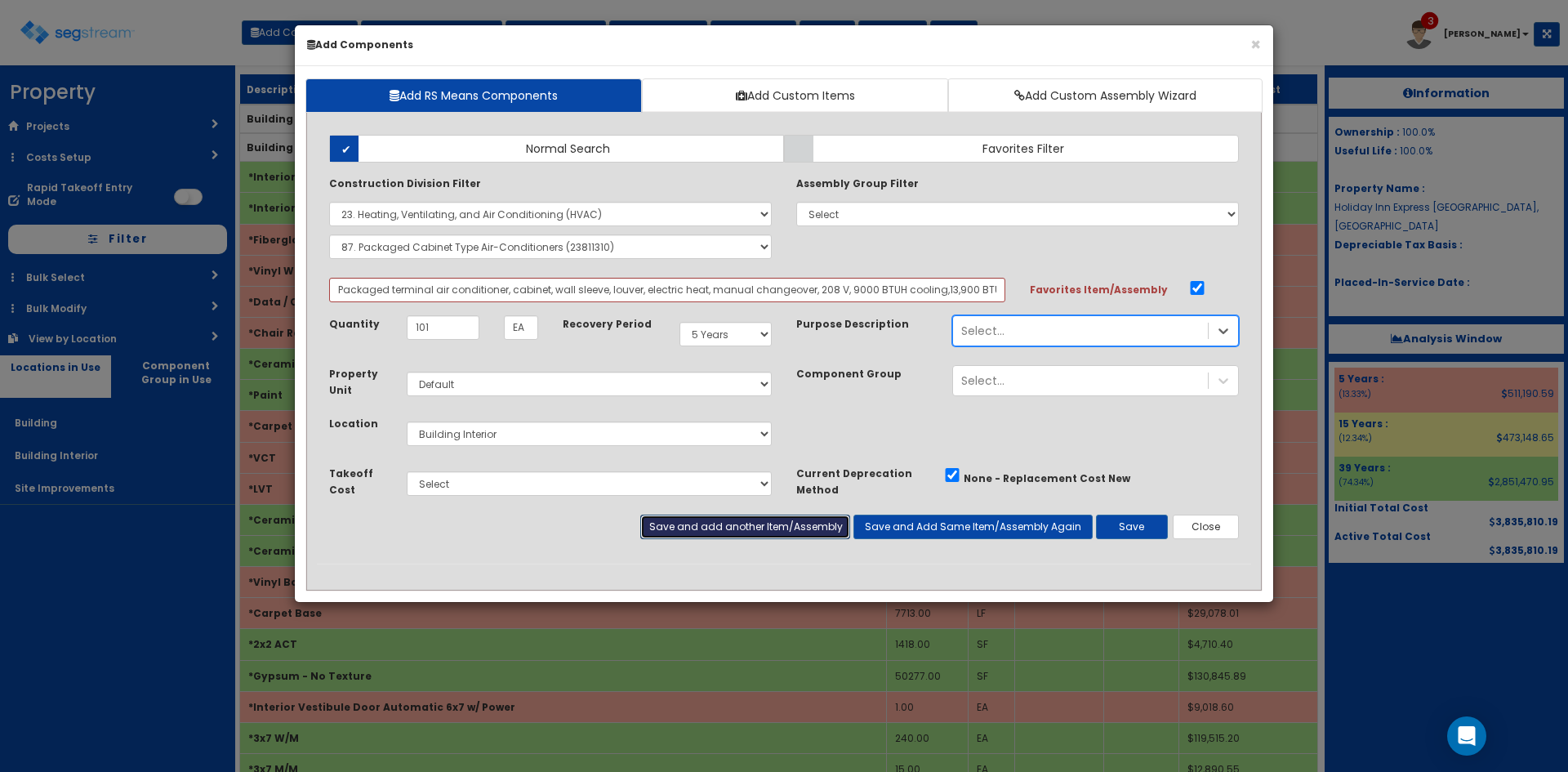
click at [753, 535] on button "Save and add another Item/Assembly" at bounding box center [744, 527] width 209 height 24
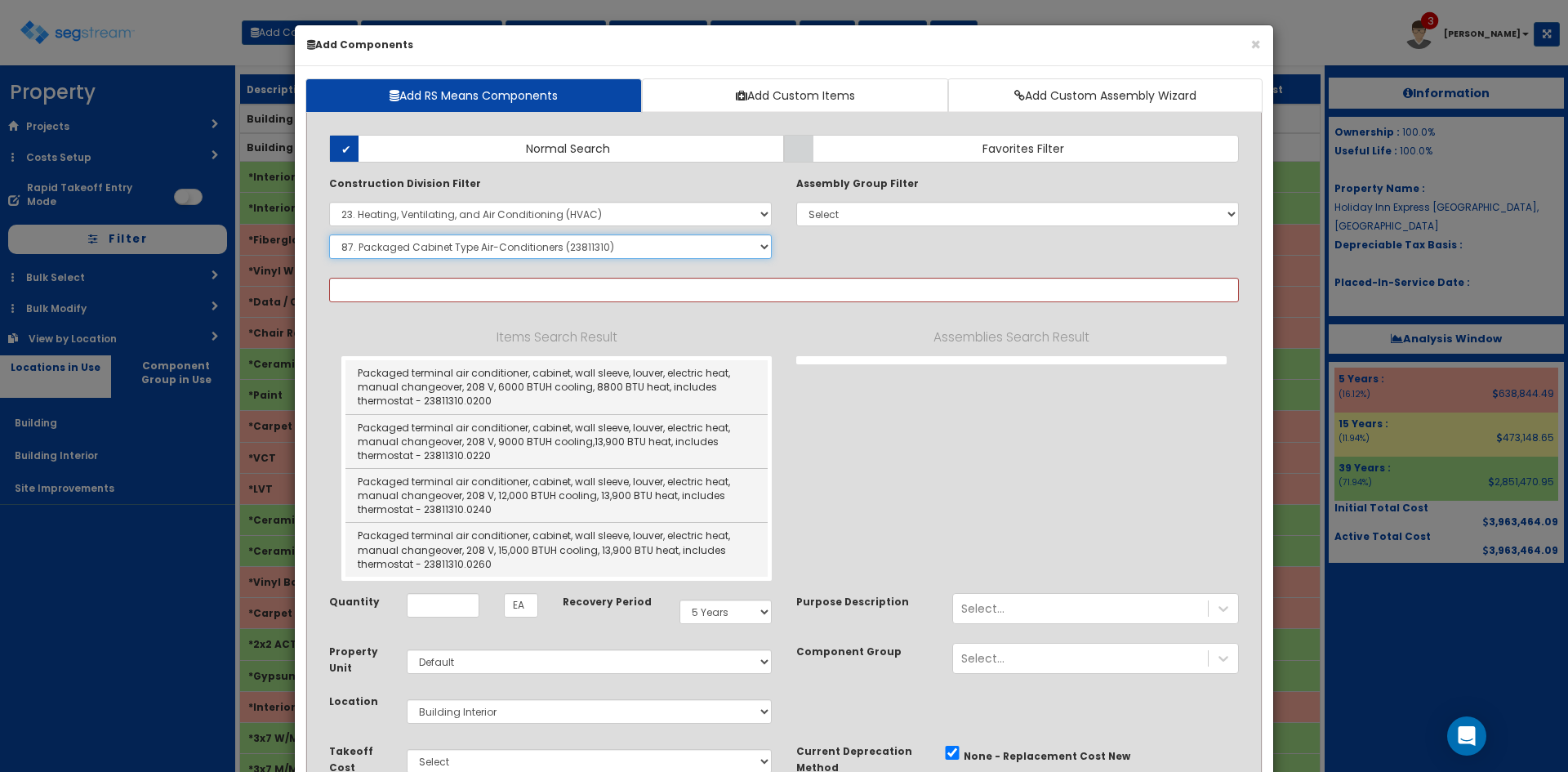
drag, startPoint x: 716, startPoint y: 243, endPoint x: 708, endPoint y: 253, distance: 12.8
click at [716, 243] on select "Select SubGroup 1. HVAC Demolition (23050510) 2. Valves, Iron Body (23052330) 3…" at bounding box center [550, 246] width 443 height 24
select select "23833310"
click at [329, 234] on select "Select SubGroup 1. HVAC Demolition (23050510) 2. Valves, Iron Body (23052330) 3…" at bounding box center [550, 246] width 443 height 24
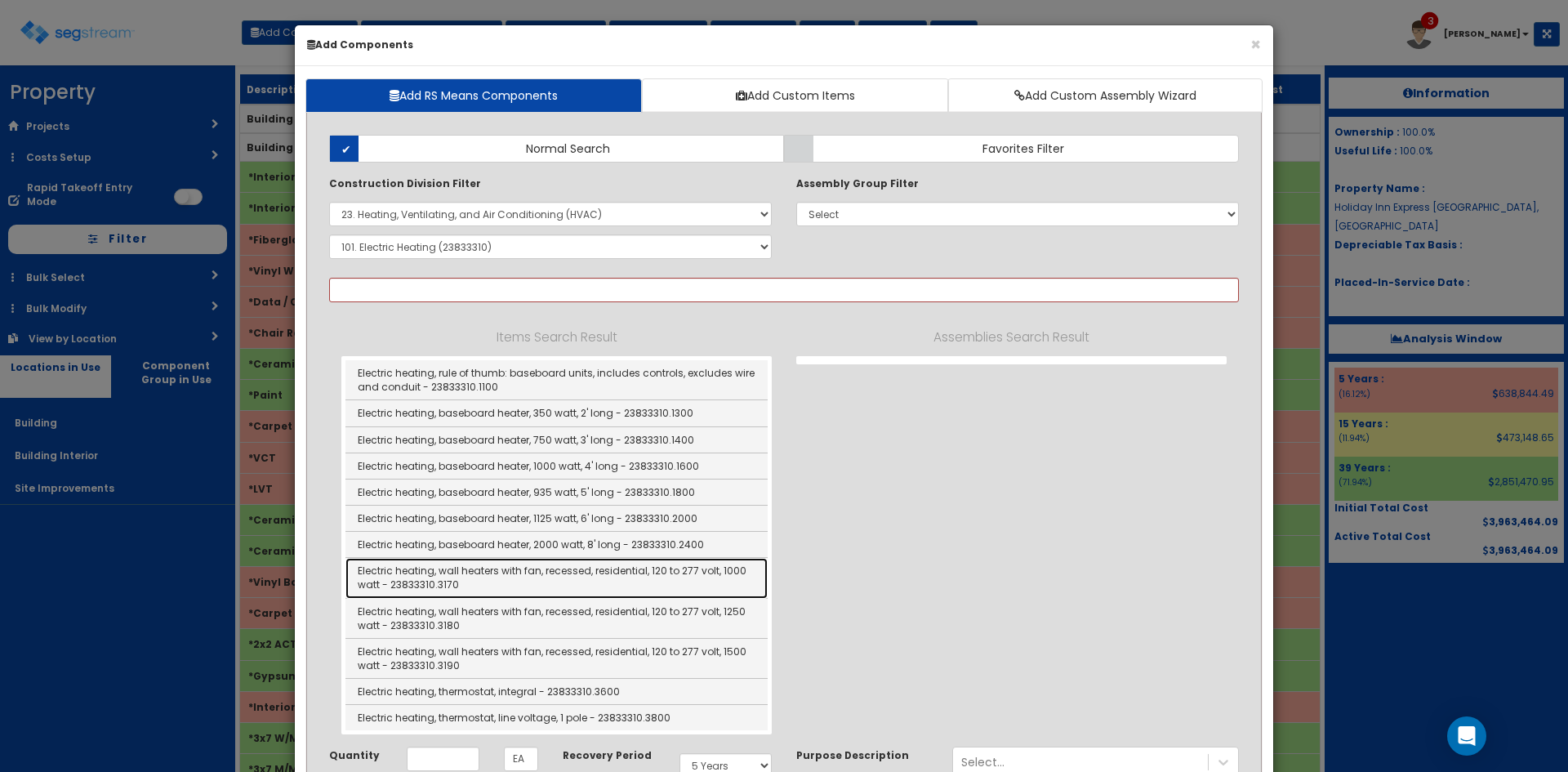
click at [538, 582] on link "Electric heating, wall heaters with fan, recessed, residential, 120 to 277 volt…" at bounding box center [556, 578] width 422 height 40
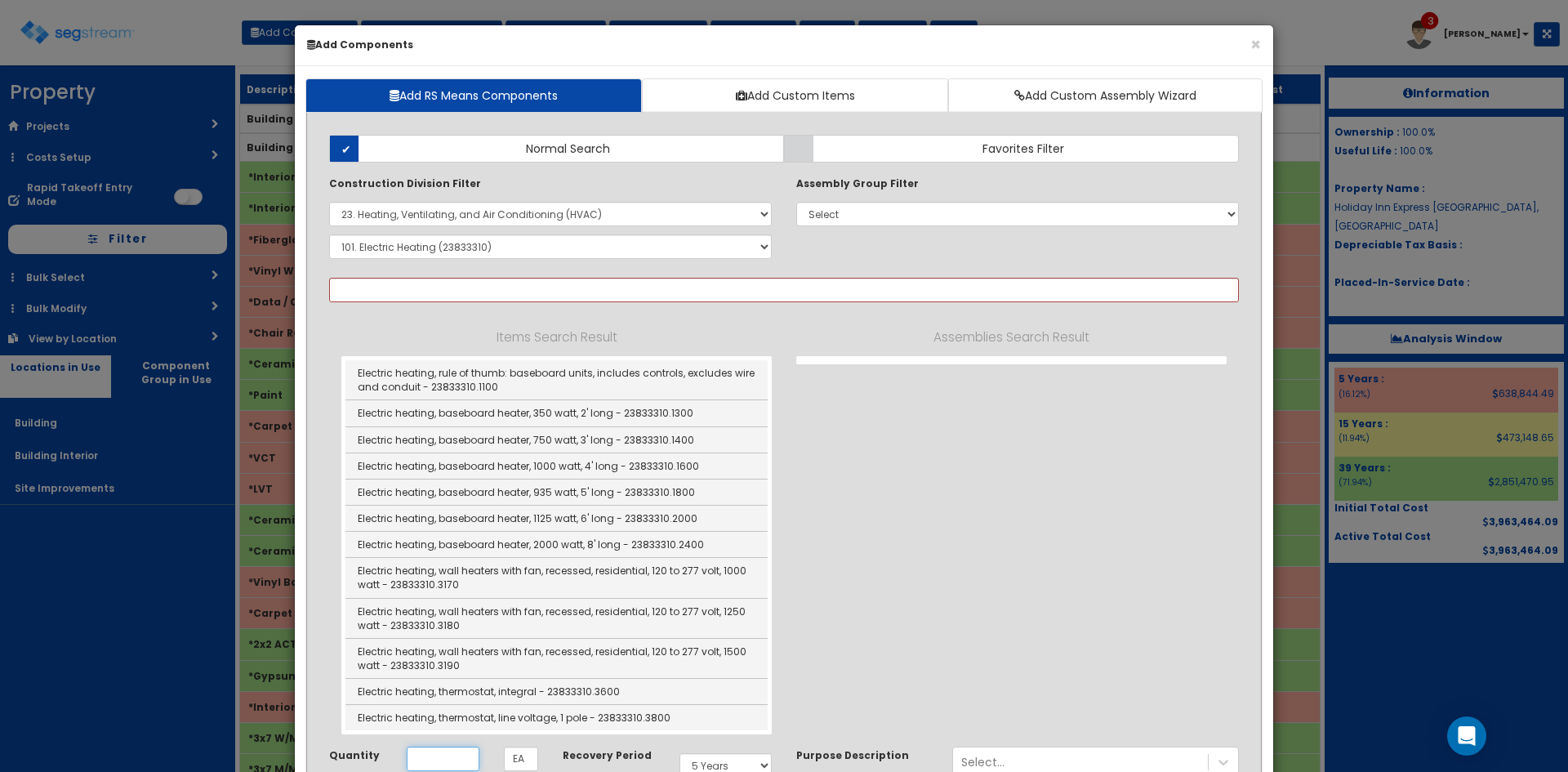
type input "Electric heating, wall heaters with fan, recessed, residential, 120 to 277 volt…"
checkbox input "false"
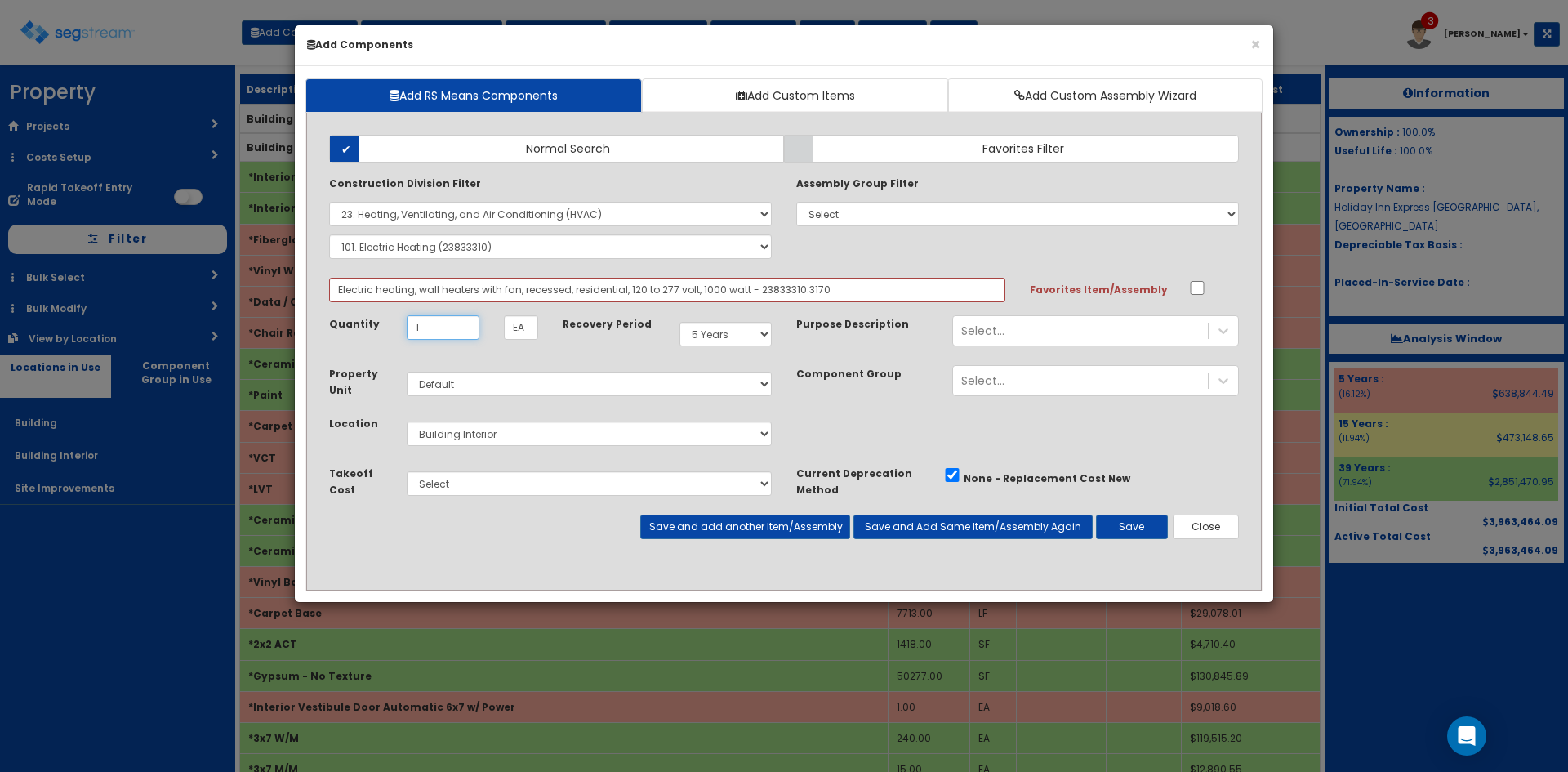
type input "1"
select select "39Y"
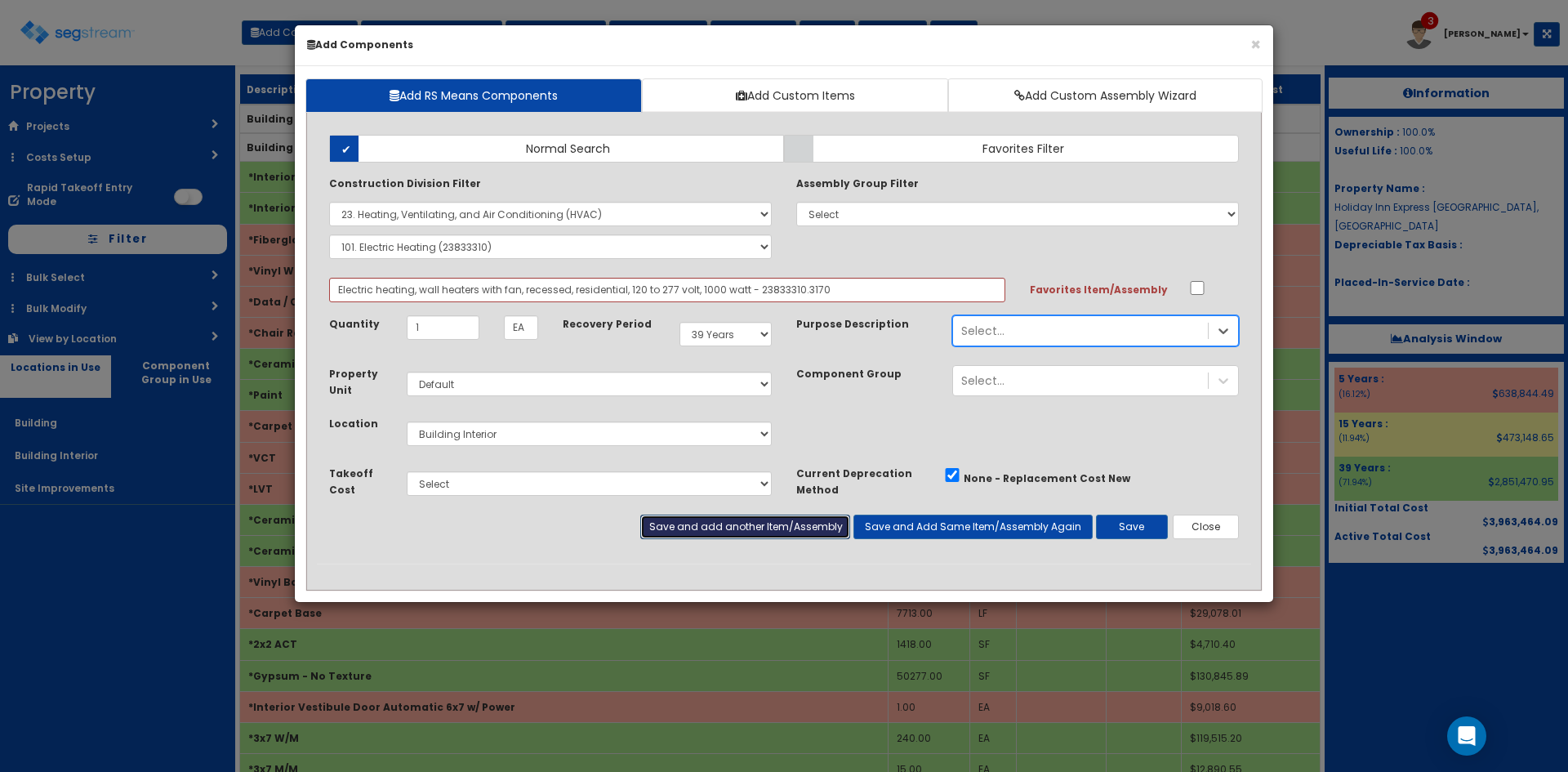
click at [783, 524] on button "Save and add another Item/Assembly" at bounding box center [744, 527] width 209 height 24
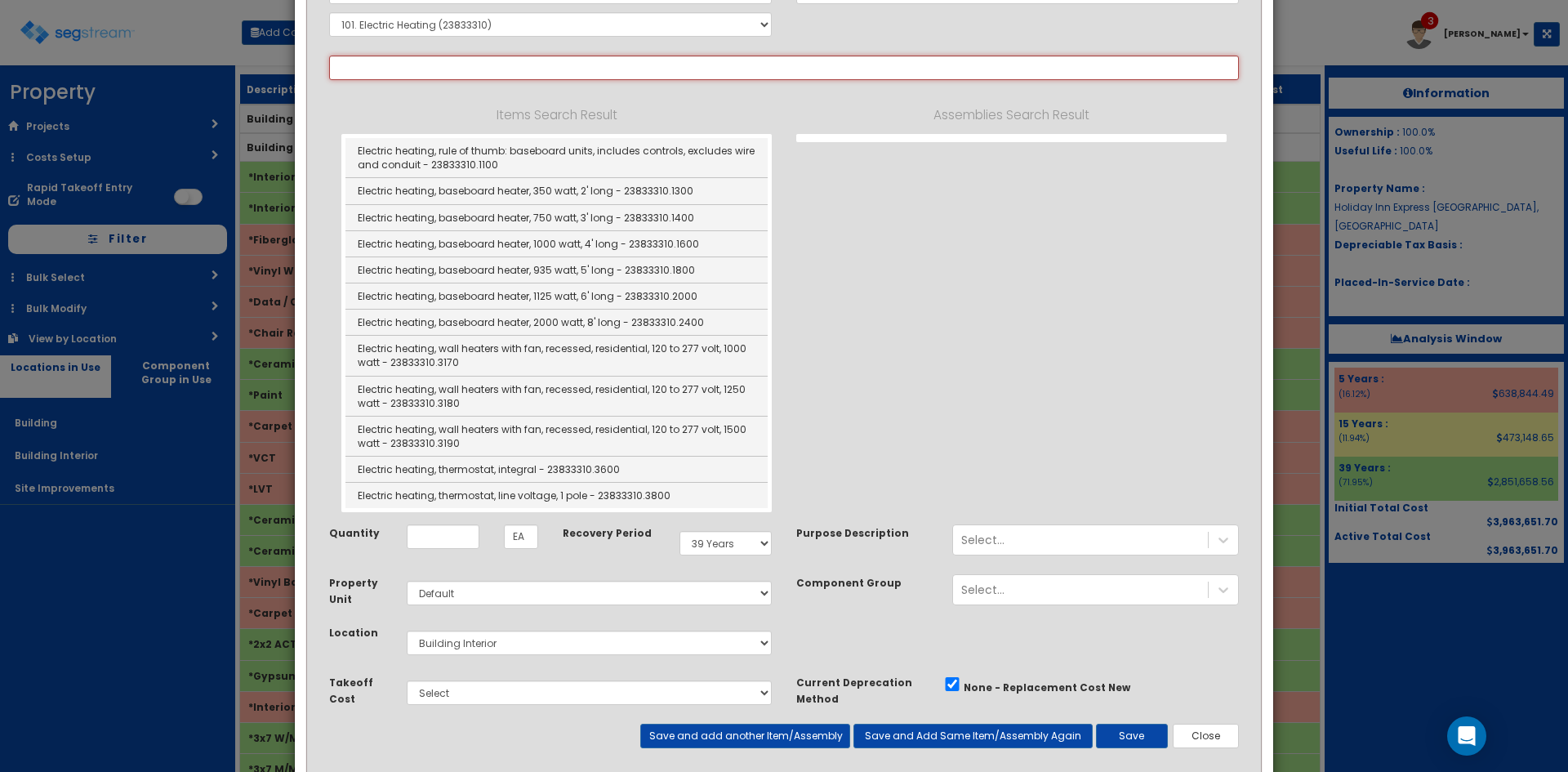
scroll to position [286, 0]
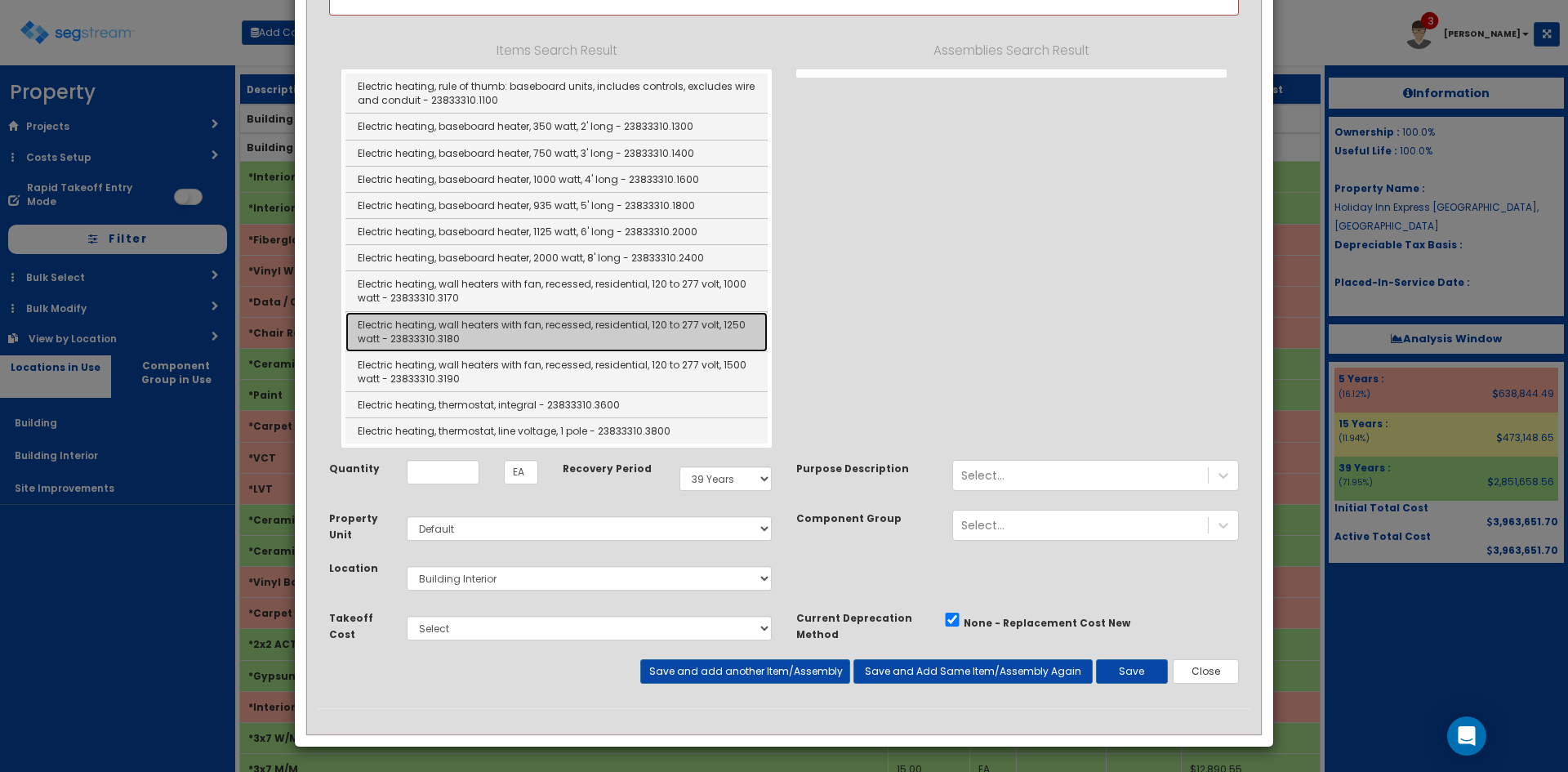
click at [602, 326] on link "Electric heating, wall heaters with fan, recessed, residential, 120 to 277 volt…" at bounding box center [556, 332] width 422 height 40
type input "Electric heating, wall heaters with fan, recessed, residential, 120 to 277 volt…"
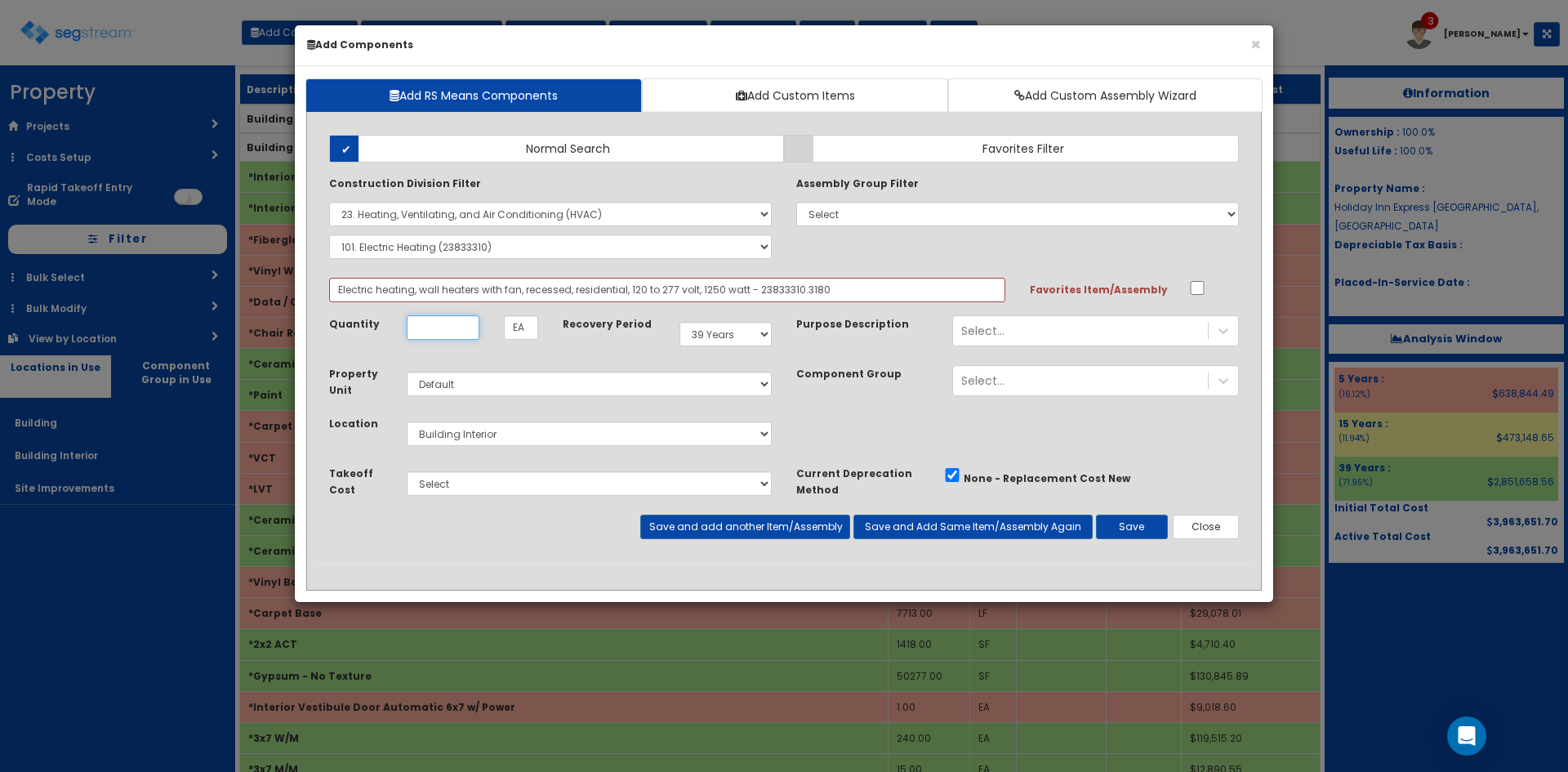
scroll to position [0, 0]
type input "3"
click at [815, 527] on button "Save and add another Item/Assembly" at bounding box center [744, 527] width 209 height 24
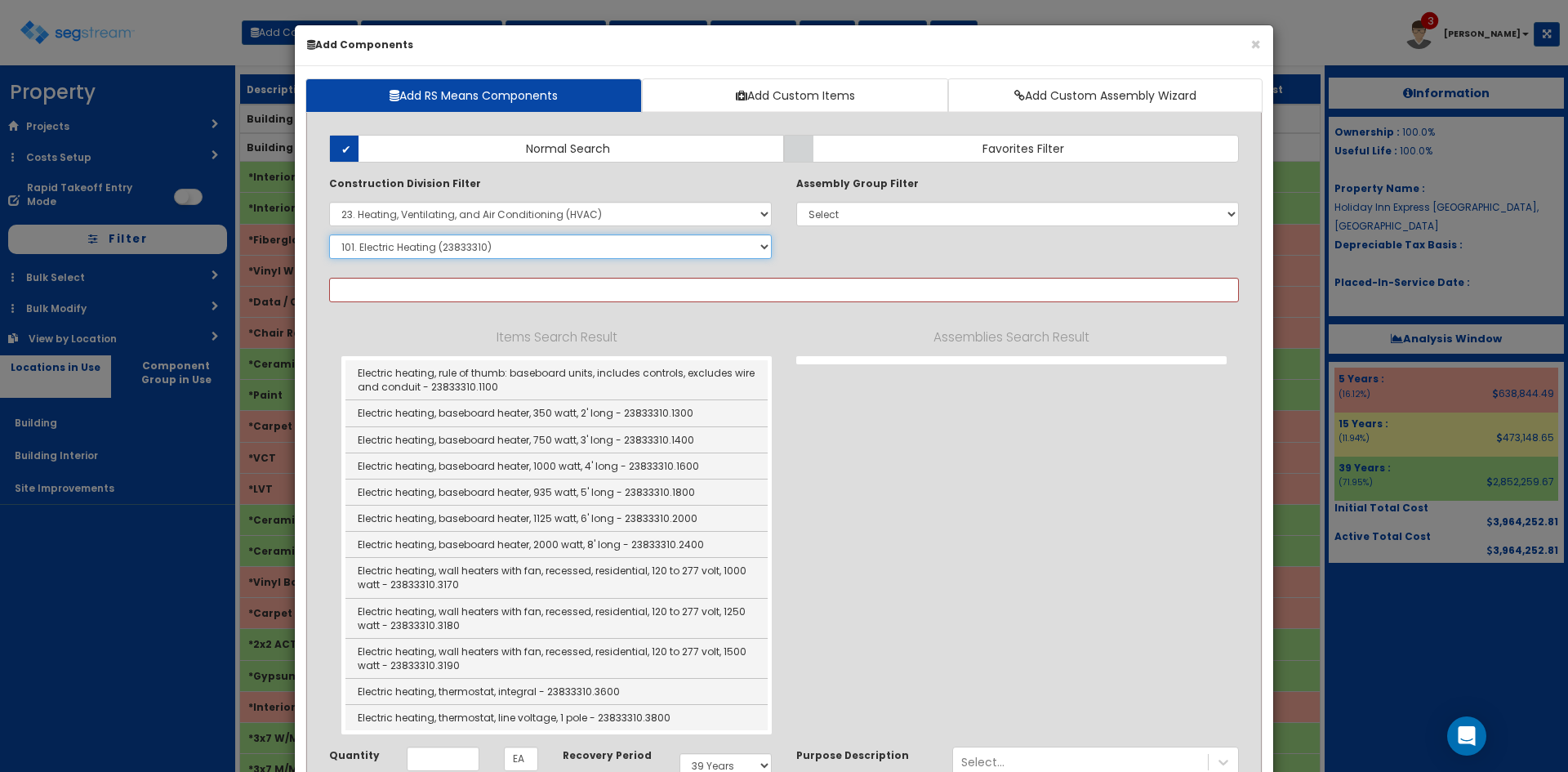
drag, startPoint x: 592, startPoint y: 239, endPoint x: 596, endPoint y: 223, distance: 16.5
click at [592, 239] on select "Select SubGroup 1. HVAC Demolition (23050510) 2. Valves, Iron Body (23052330) 3…" at bounding box center [550, 246] width 443 height 24
click at [601, 208] on select "Select 0. Custom Item 1. General Requirements 2. Existing Conditions 3. Concret…" at bounding box center [550, 213] width 443 height 24
select select
click at [329, 202] on select "Select 0. Custom Item 1. General Requirements 2. Existing Conditions 3. Concret…" at bounding box center [550, 213] width 443 height 24
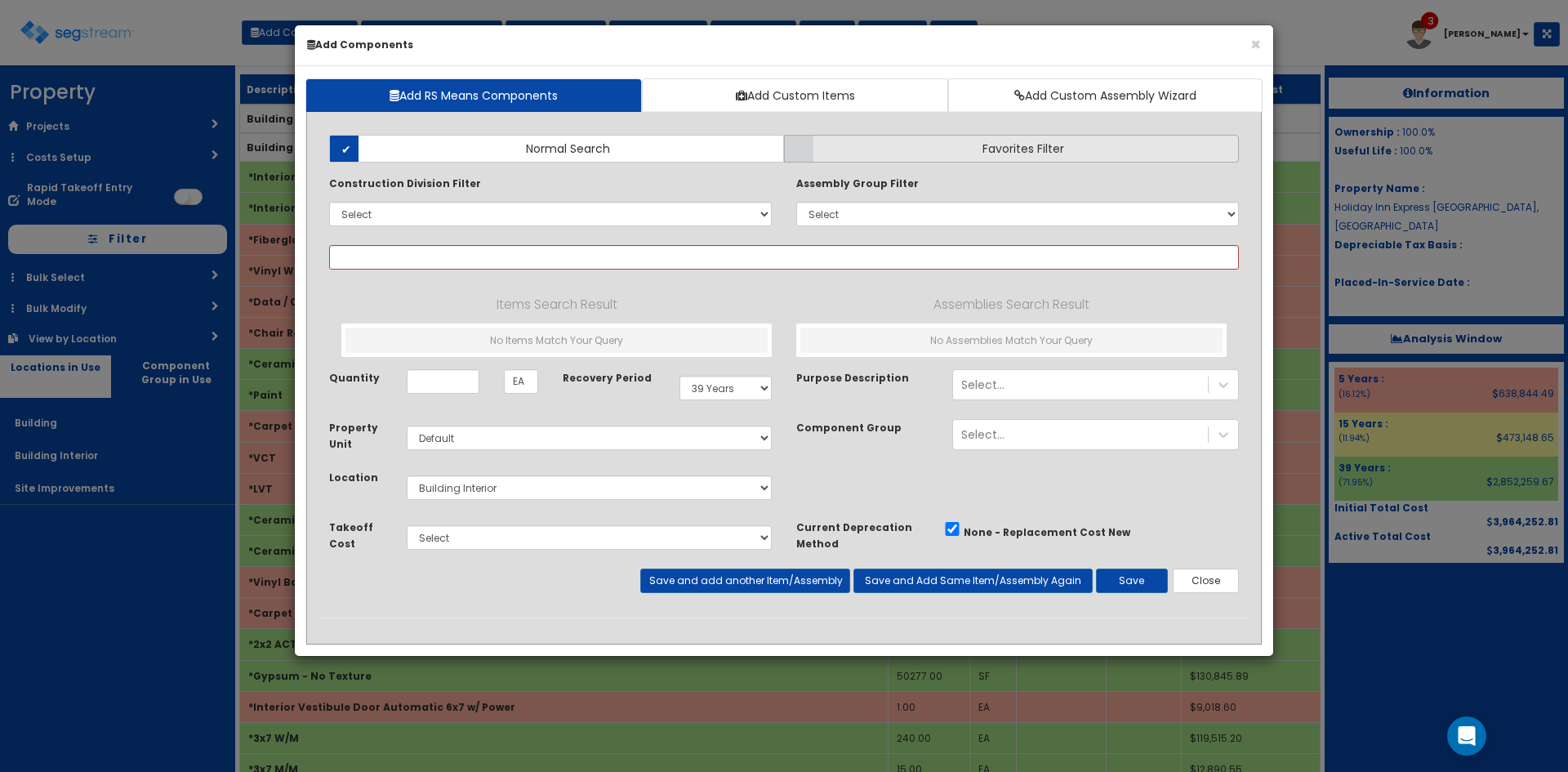
click at [959, 143] on label "Favorites Filter" at bounding box center [1011, 148] width 455 height 28
click at [0, 0] on input "Favorites Filter" at bounding box center [0, 0] width 0 height 0
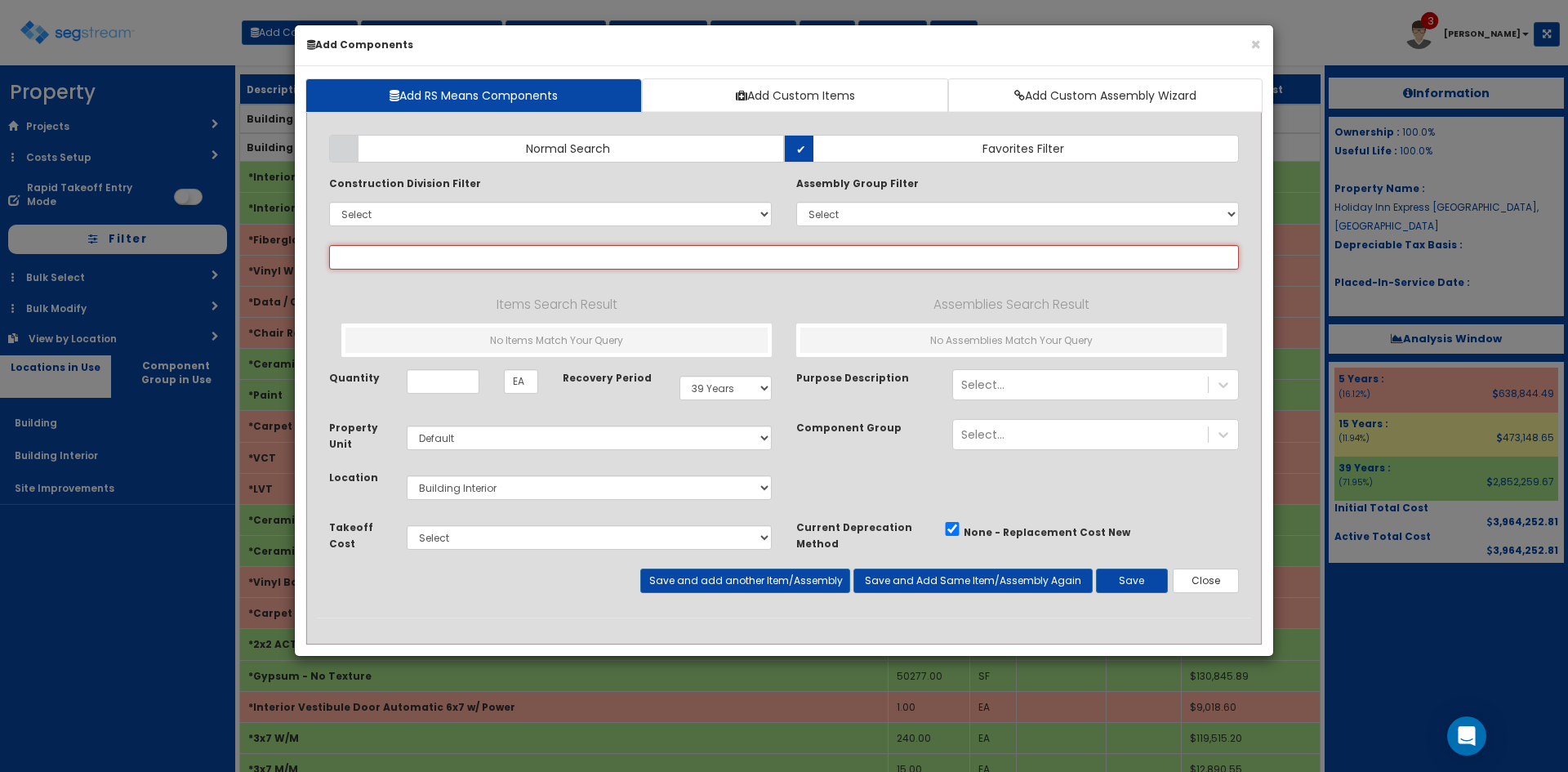
click at [866, 255] on input "text" at bounding box center [784, 257] width 910 height 24
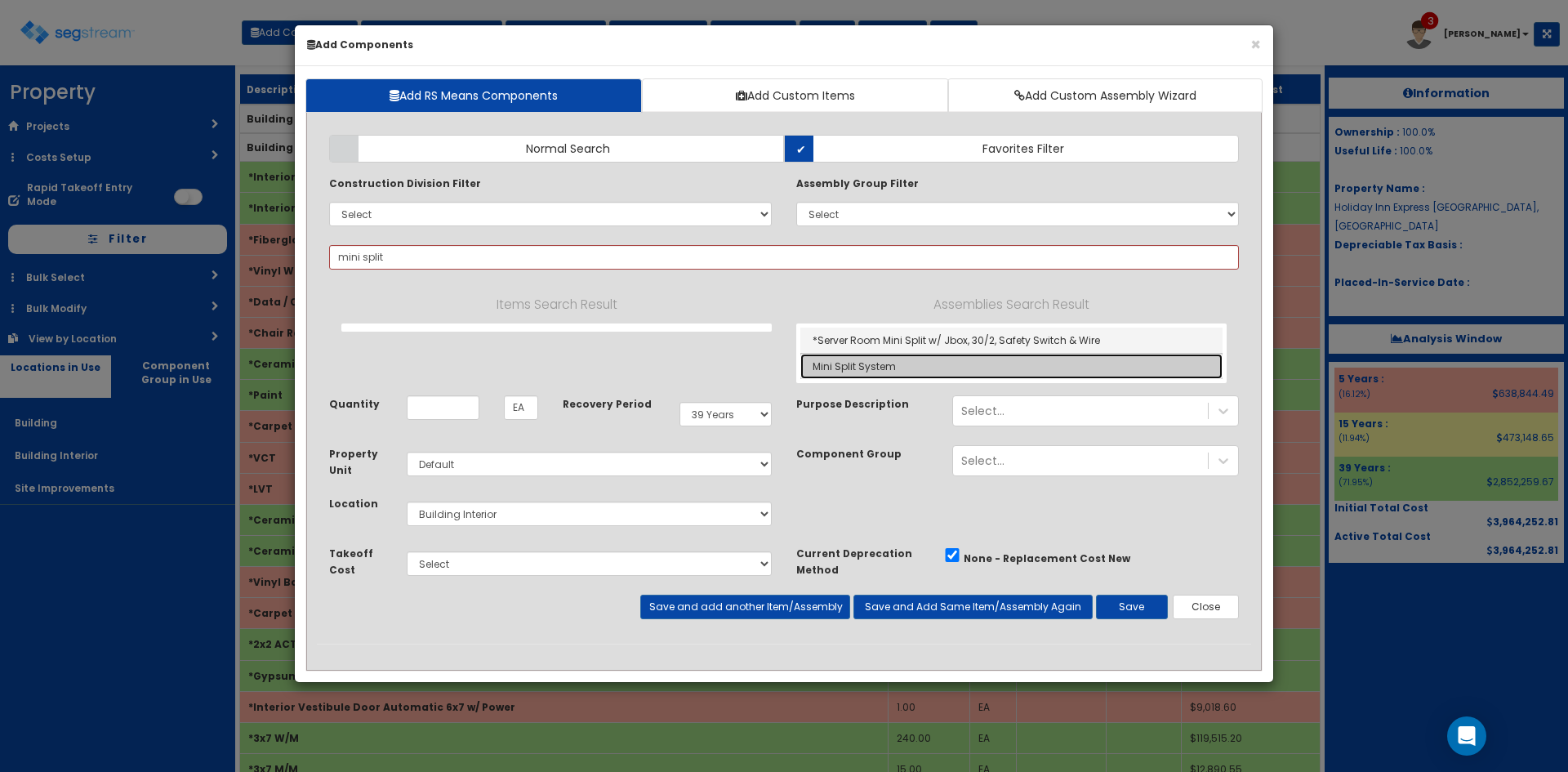
click at [904, 366] on link "Mini Split System" at bounding box center [1011, 366] width 422 height 25
type input "Mini Split System"
checkbox input "true"
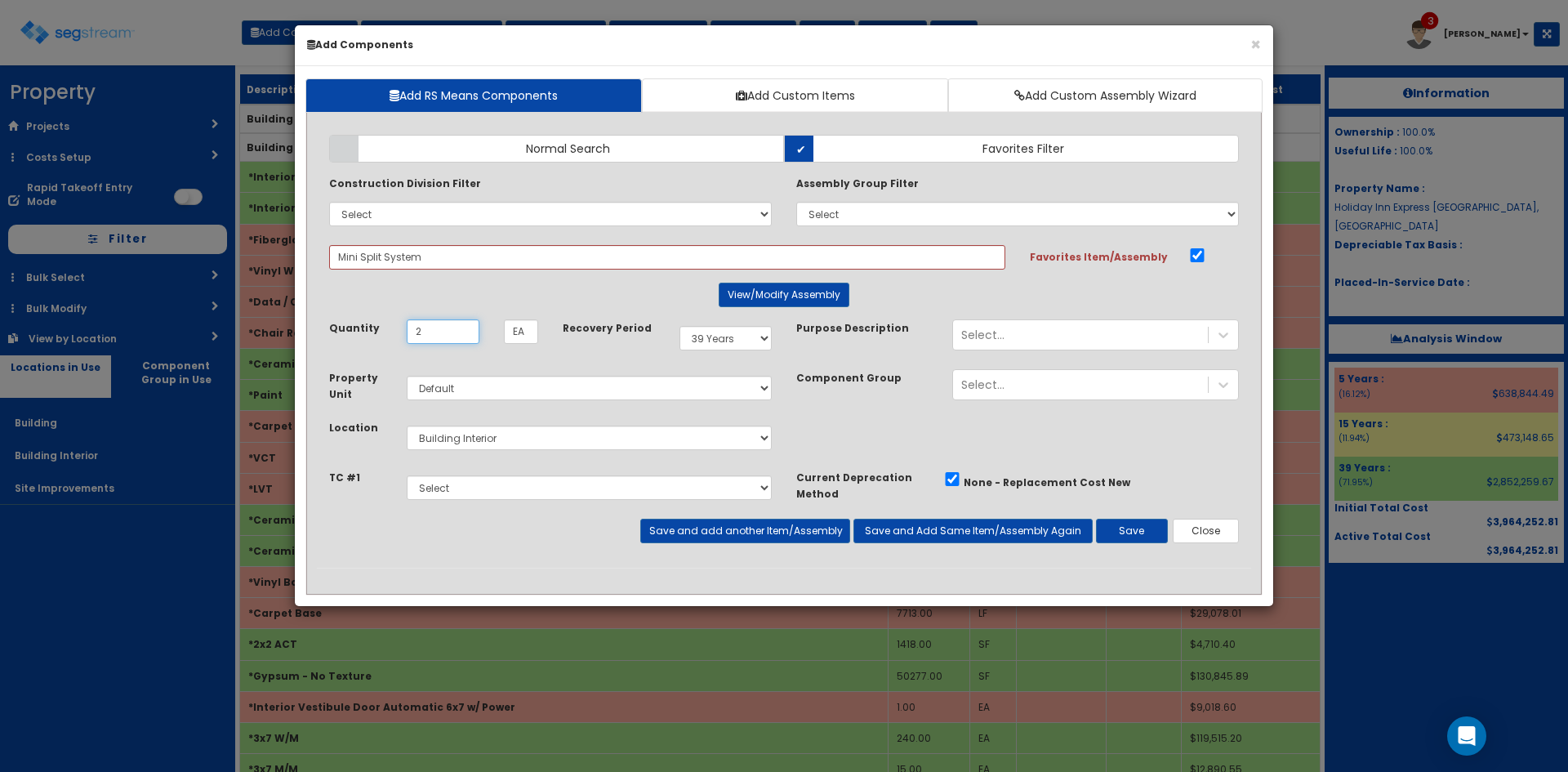
type input "2"
click at [791, 527] on button "Save and add another Item/Assembly" at bounding box center [744, 530] width 209 height 24
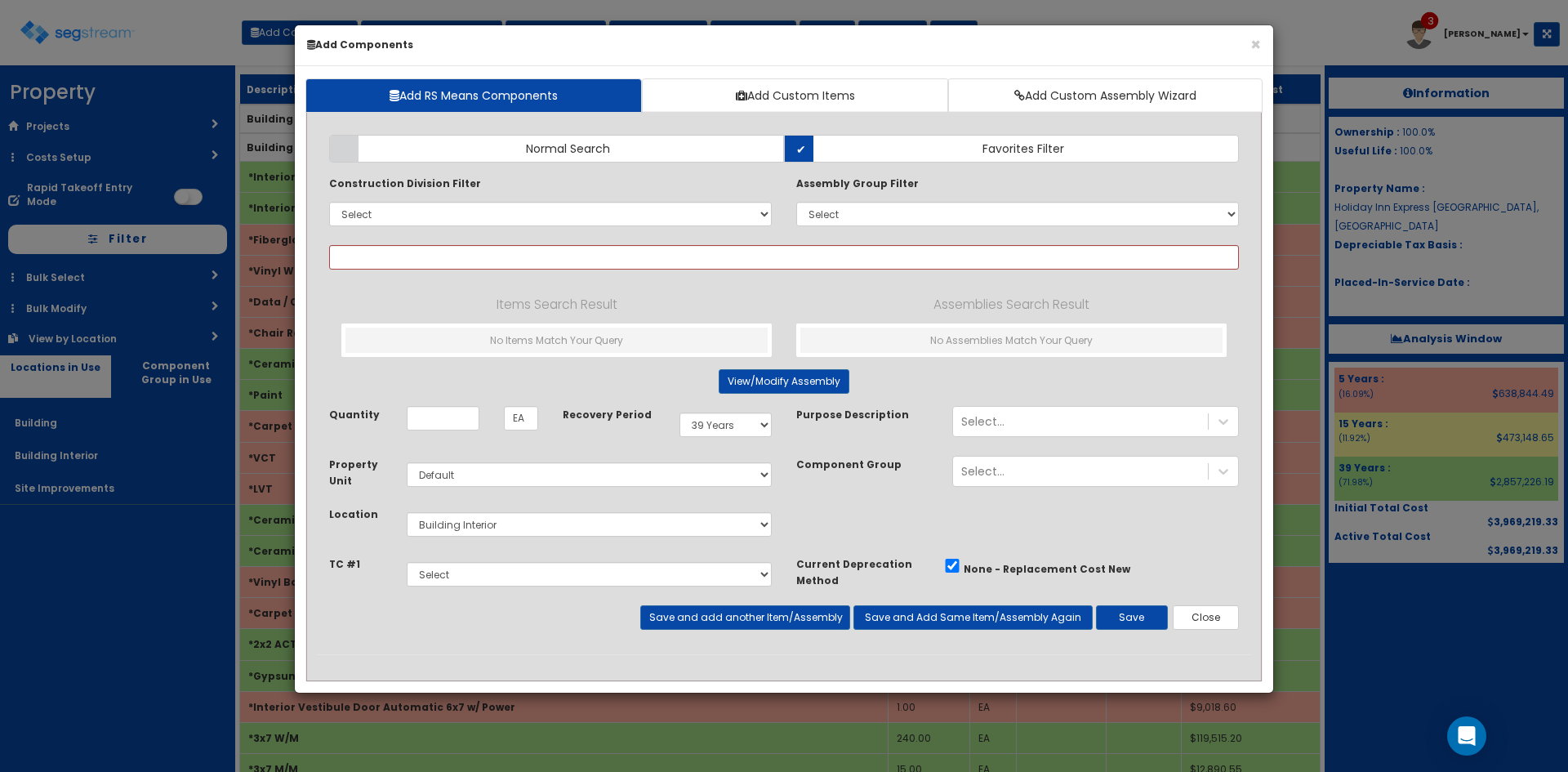
drag, startPoint x: 662, startPoint y: 146, endPoint x: 673, endPoint y: 221, distance: 75.8
click at [662, 146] on label "Normal Search" at bounding box center [557, 148] width 455 height 28
click at [0, 0] on input "Normal Search" at bounding box center [0, 0] width 0 height 0
click at [679, 216] on select "Select 0. Custom Item 1. General Requirements 2. Existing Conditions 3. Concret…" at bounding box center [550, 213] width 443 height 24
select select "23000000"
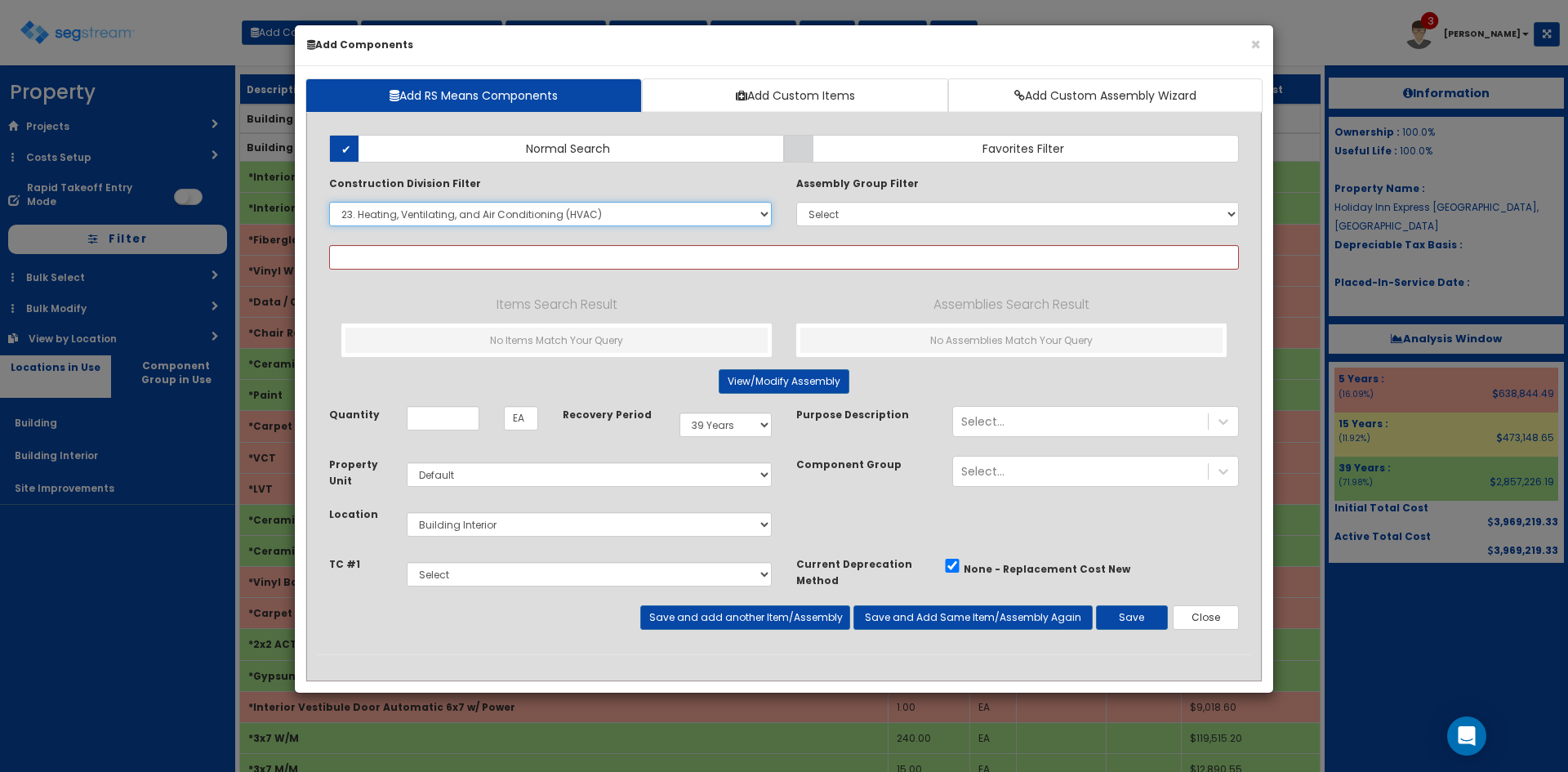
click at [329, 202] on select "Select 0. Custom Item 1. General Requirements 2. Existing Conditions 3. Concret…" at bounding box center [550, 213] width 443 height 24
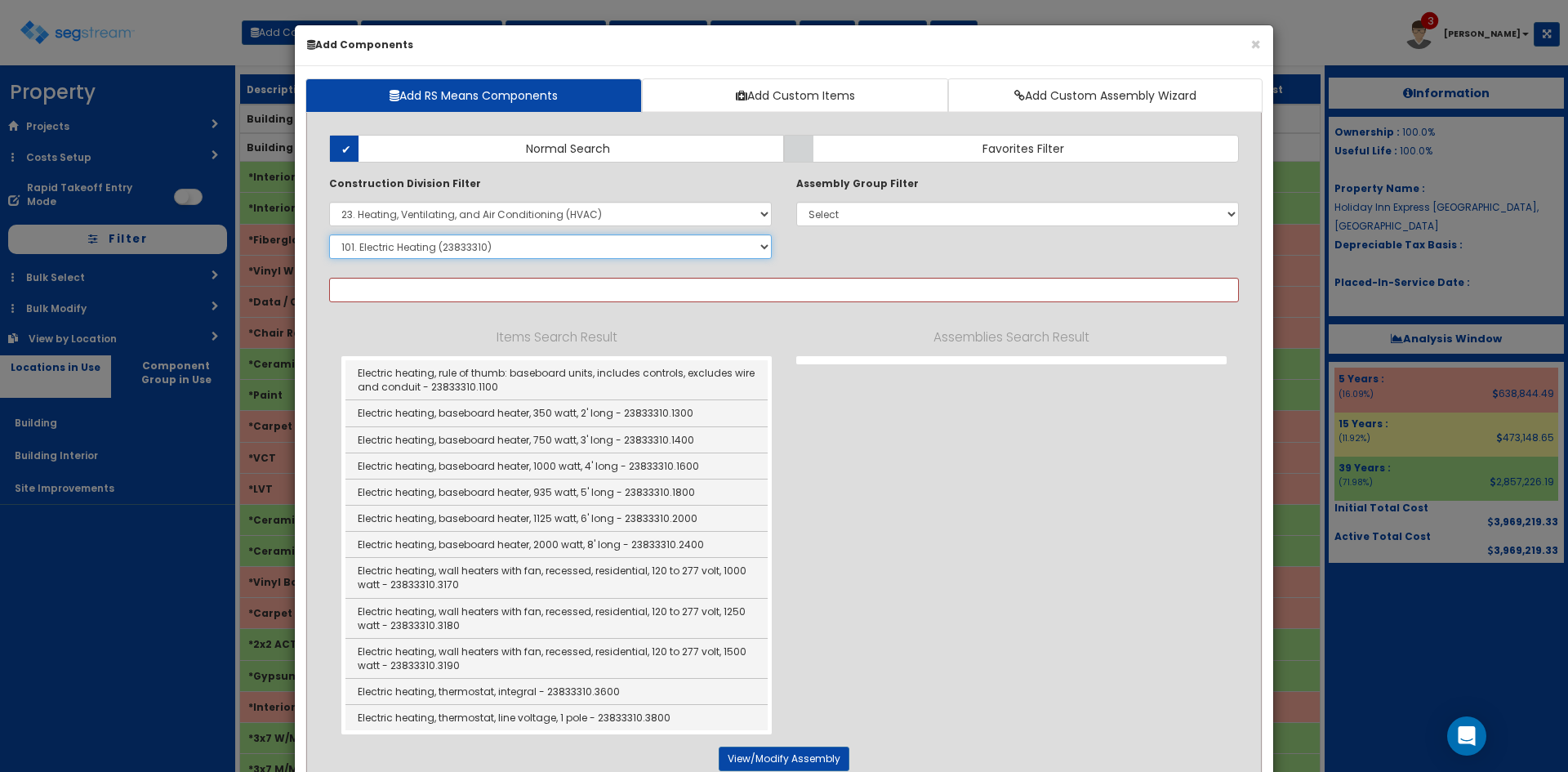
click at [599, 246] on select "Select SubGroup 1. HVAC Demolition (23050510) 2. Valves, Iron Body (23052330) 3…" at bounding box center [550, 246] width 443 height 24
select select "23733910"
click at [329, 234] on select "Select SubGroup 1. HVAC Demolition (23050510) 2. Valves, Iron Body (23052330) 3…" at bounding box center [550, 246] width 443 height 24
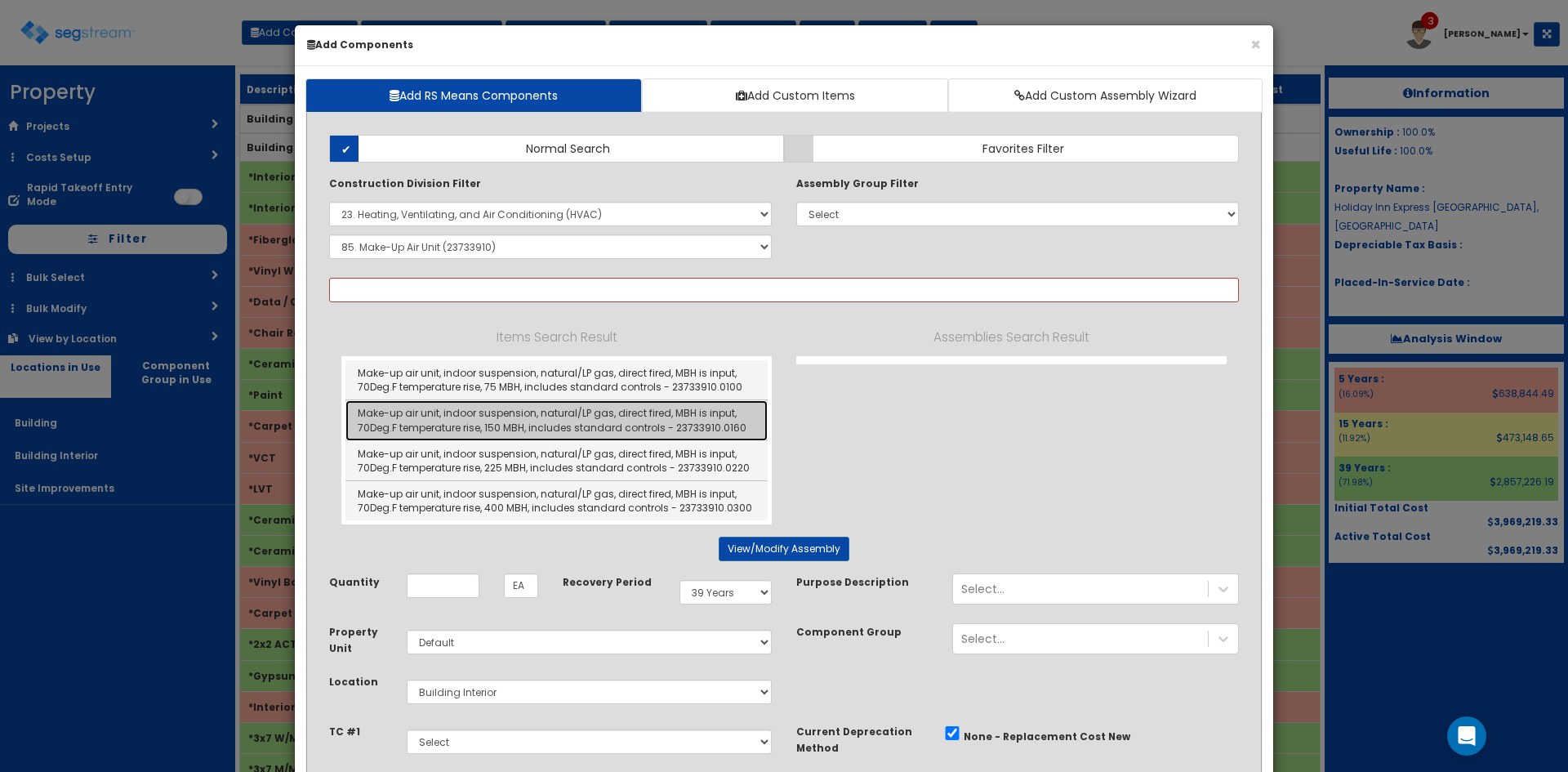
click at [663, 424] on link "Make-up air unit, indoor suspension, natural/LP gas, direct fired, MBH is input…" at bounding box center [556, 420] width 422 height 40
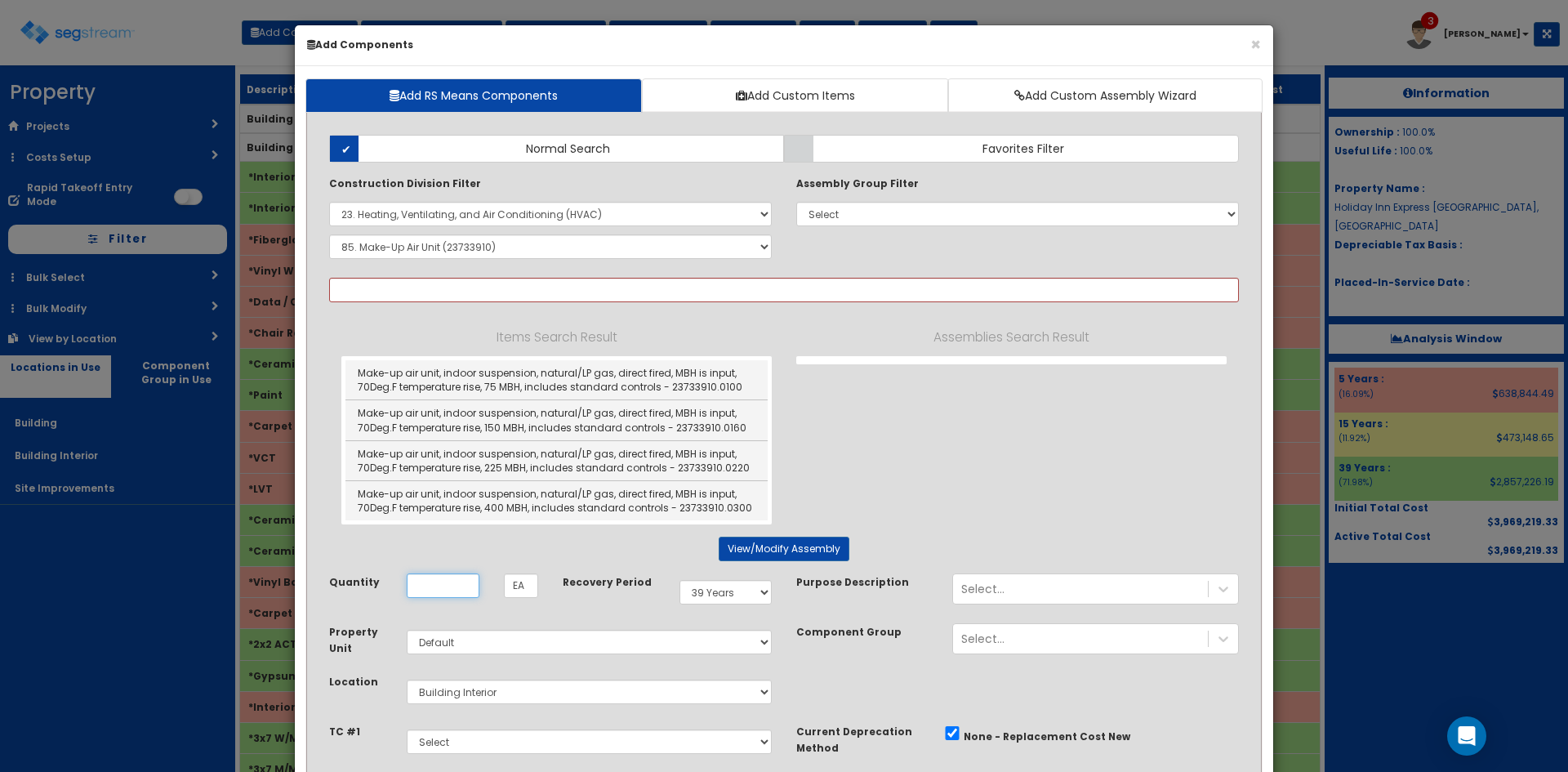
type input "Make-up air unit, indoor suspension, natural/LP gas, direct fired, MBH is input…"
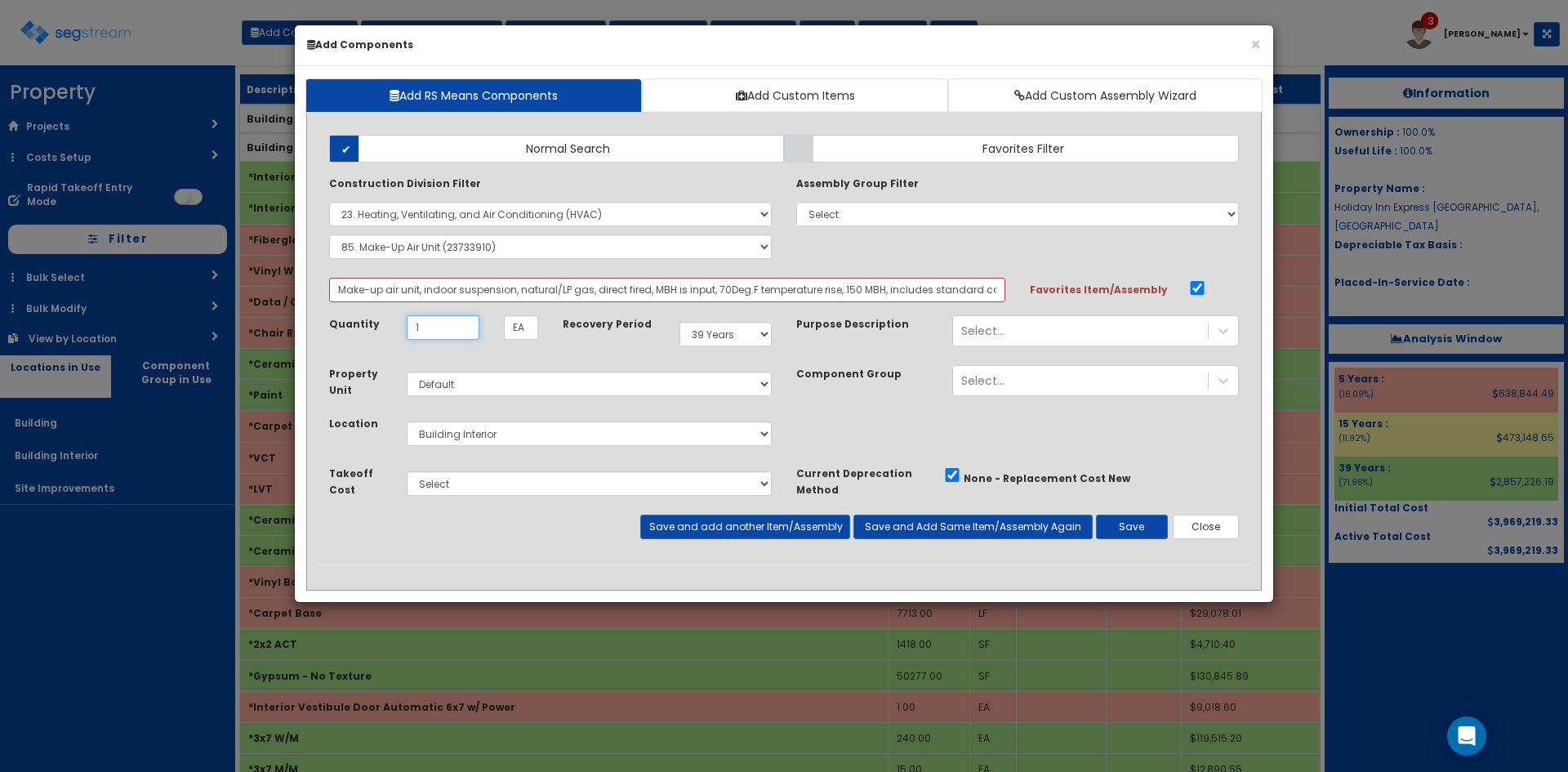
type input "1"
click at [745, 519] on button "Save and add another Item/Assembly" at bounding box center [744, 527] width 209 height 24
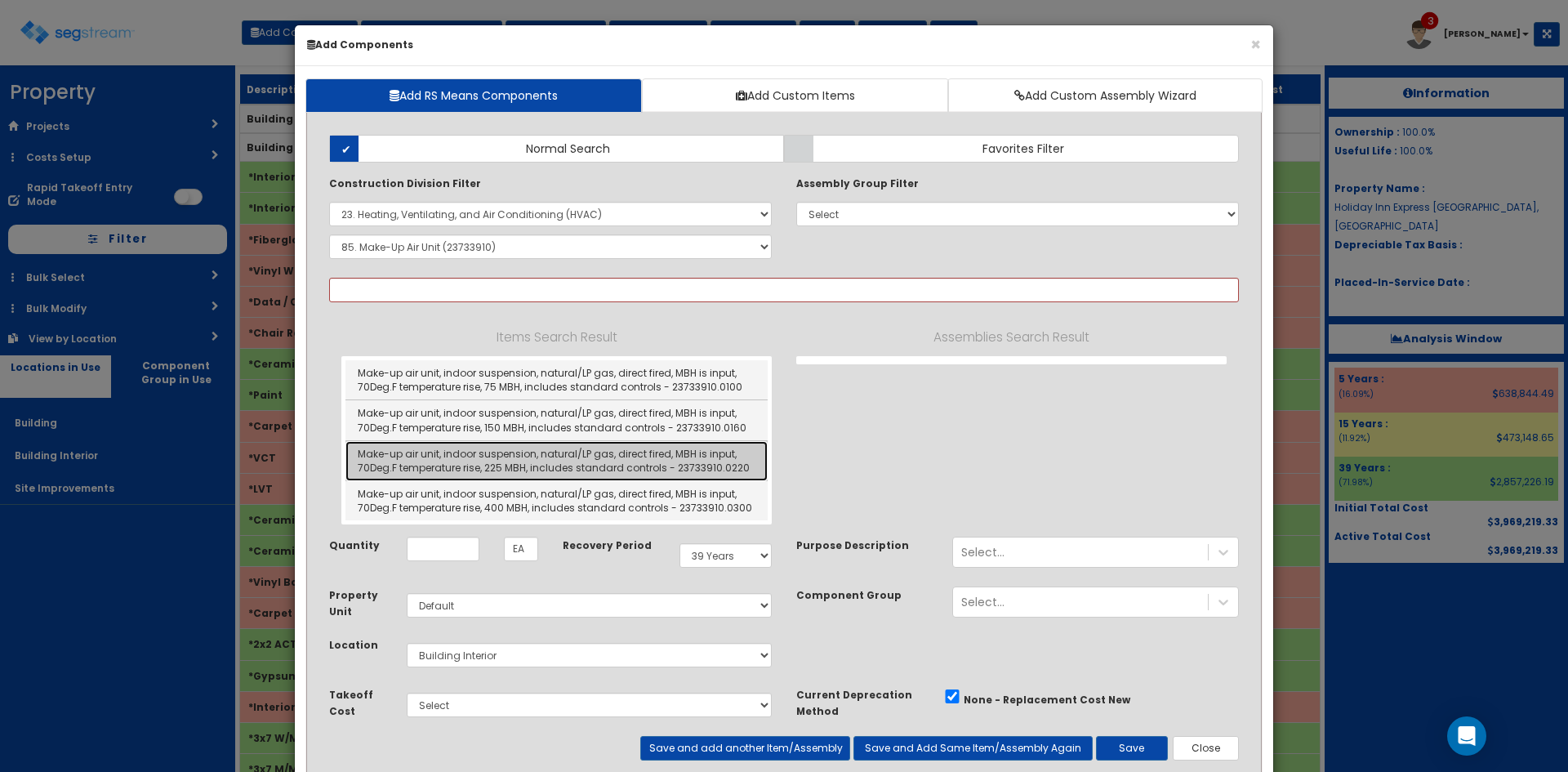
click at [644, 465] on link "Make-up air unit, indoor suspension, natural/LP gas, direct fired, MBH is input…" at bounding box center [556, 461] width 422 height 40
type input "Make-up air unit, indoor suspension, natural/LP gas, direct fired, MBH is input…"
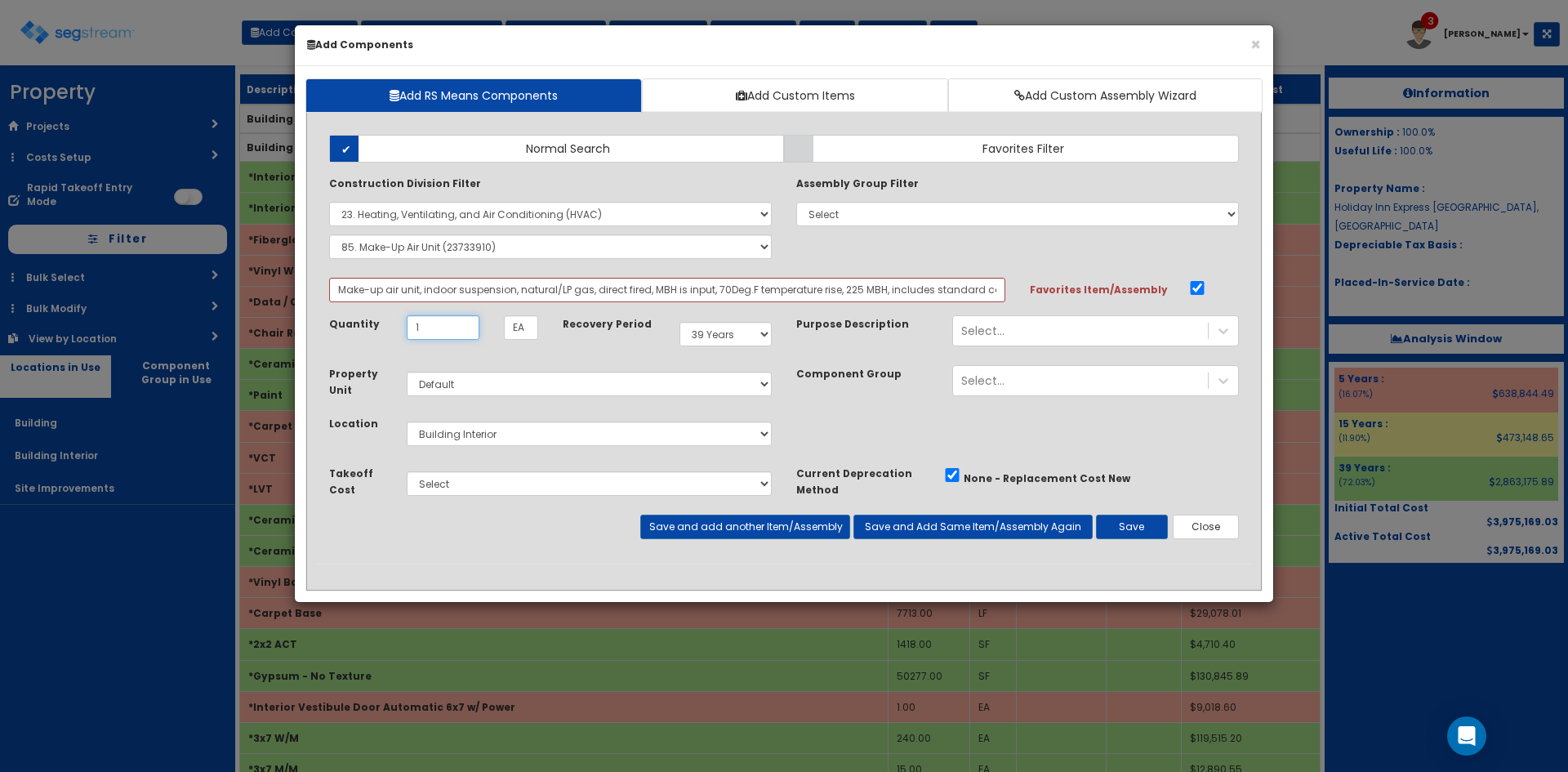
type input "1"
click at [737, 529] on button "Save and add another Item/Assembly" at bounding box center [744, 527] width 209 height 24
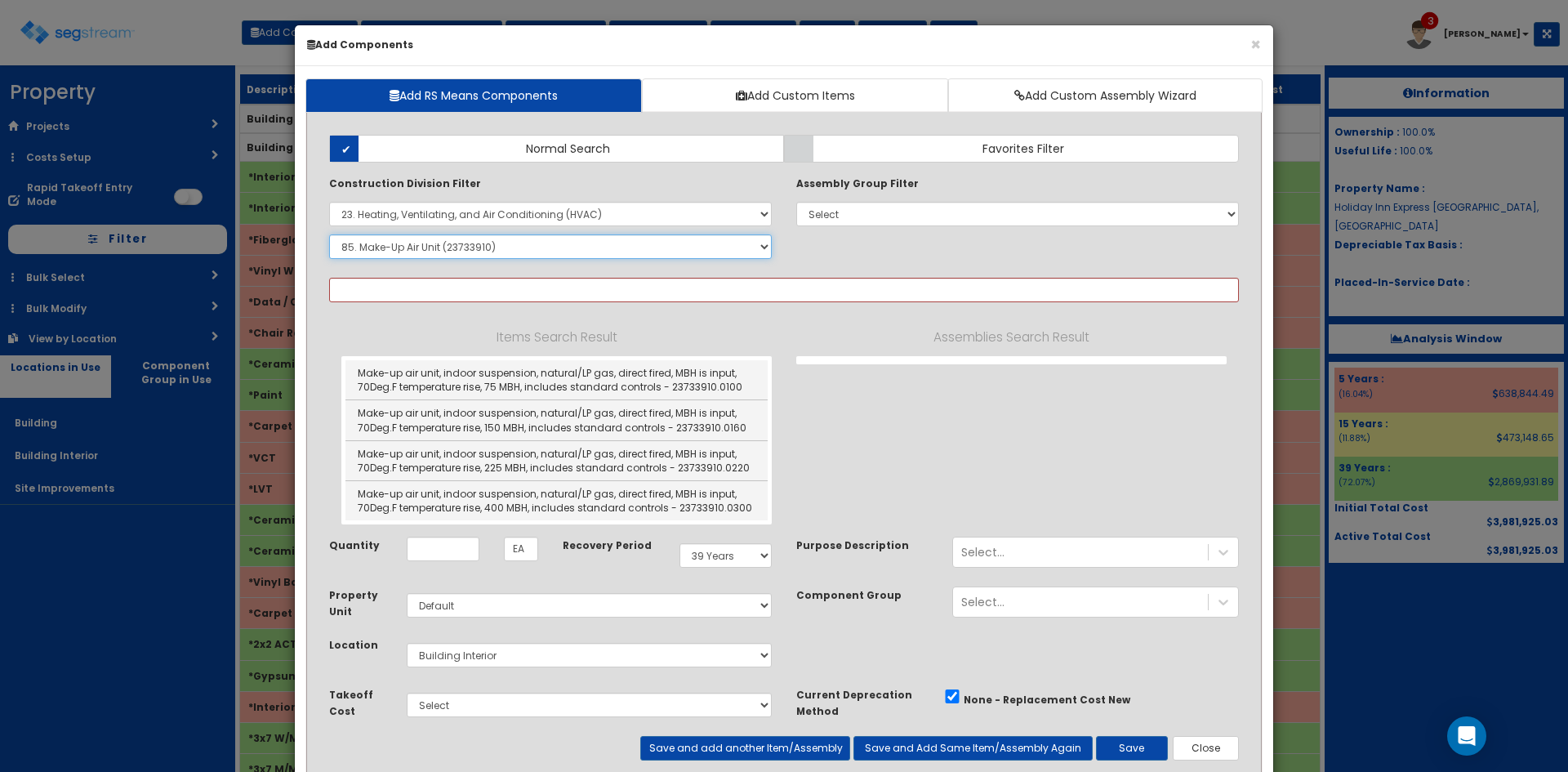
click at [456, 249] on select "Select SubGroup 1. HVAC Demolition (23050510) 2. Valves, Iron Body (23052330) 3…" at bounding box center [550, 246] width 443 height 24
select select "23621310"
click at [329, 234] on select "Select SubGroup 1. HVAC Demolition (23050510) 2. Valves, Iron Body (23052330) 3…" at bounding box center [550, 246] width 443 height 24
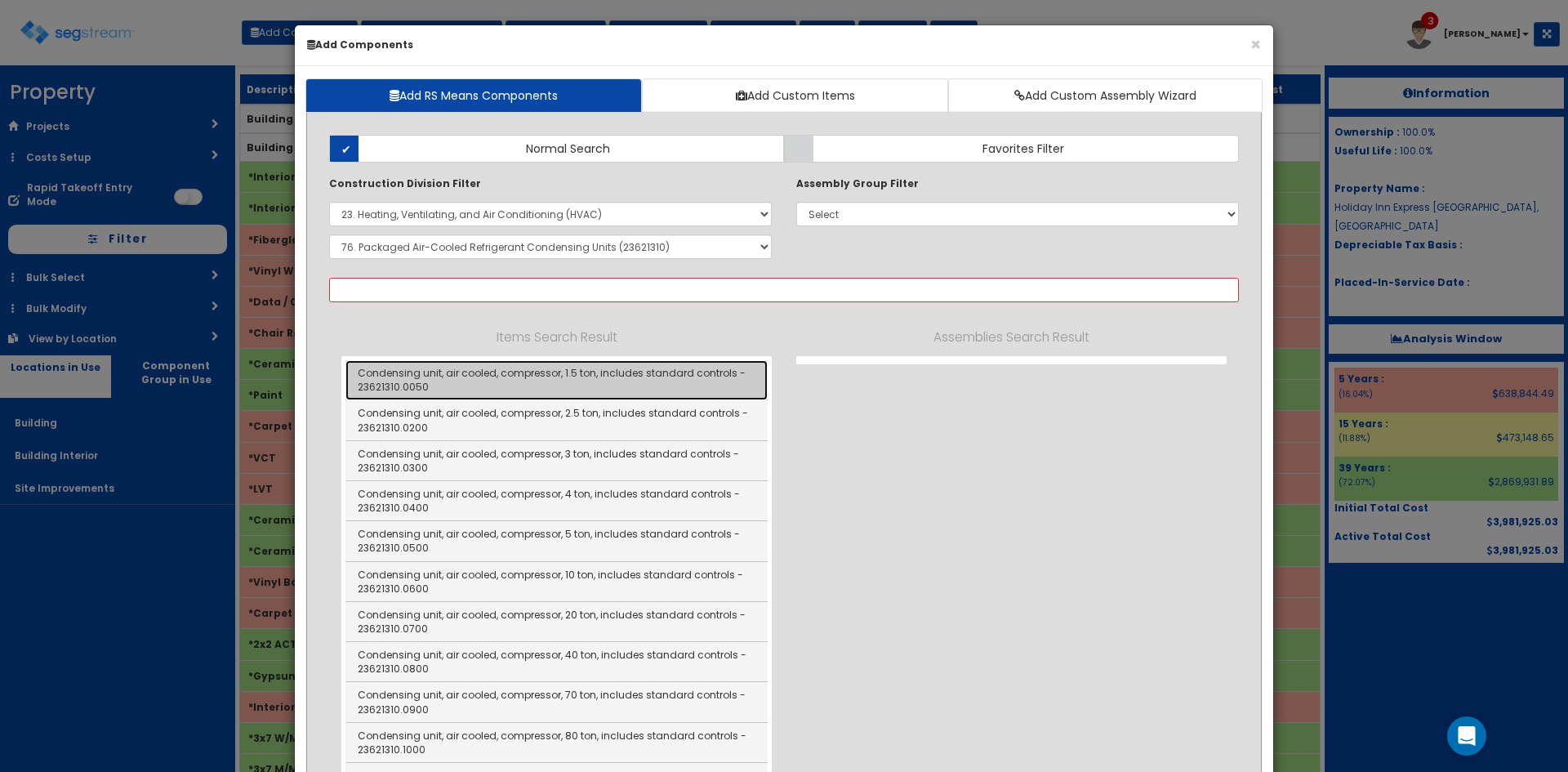
click at [647, 379] on link "Condensing unit, air cooled, compressor, 1.5 ton, includes standard controls - …" at bounding box center [556, 381] width 422 height 40
type input "Condensing unit, air cooled, compressor, 1.5 ton, includes standard controls - …"
checkbox input "false"
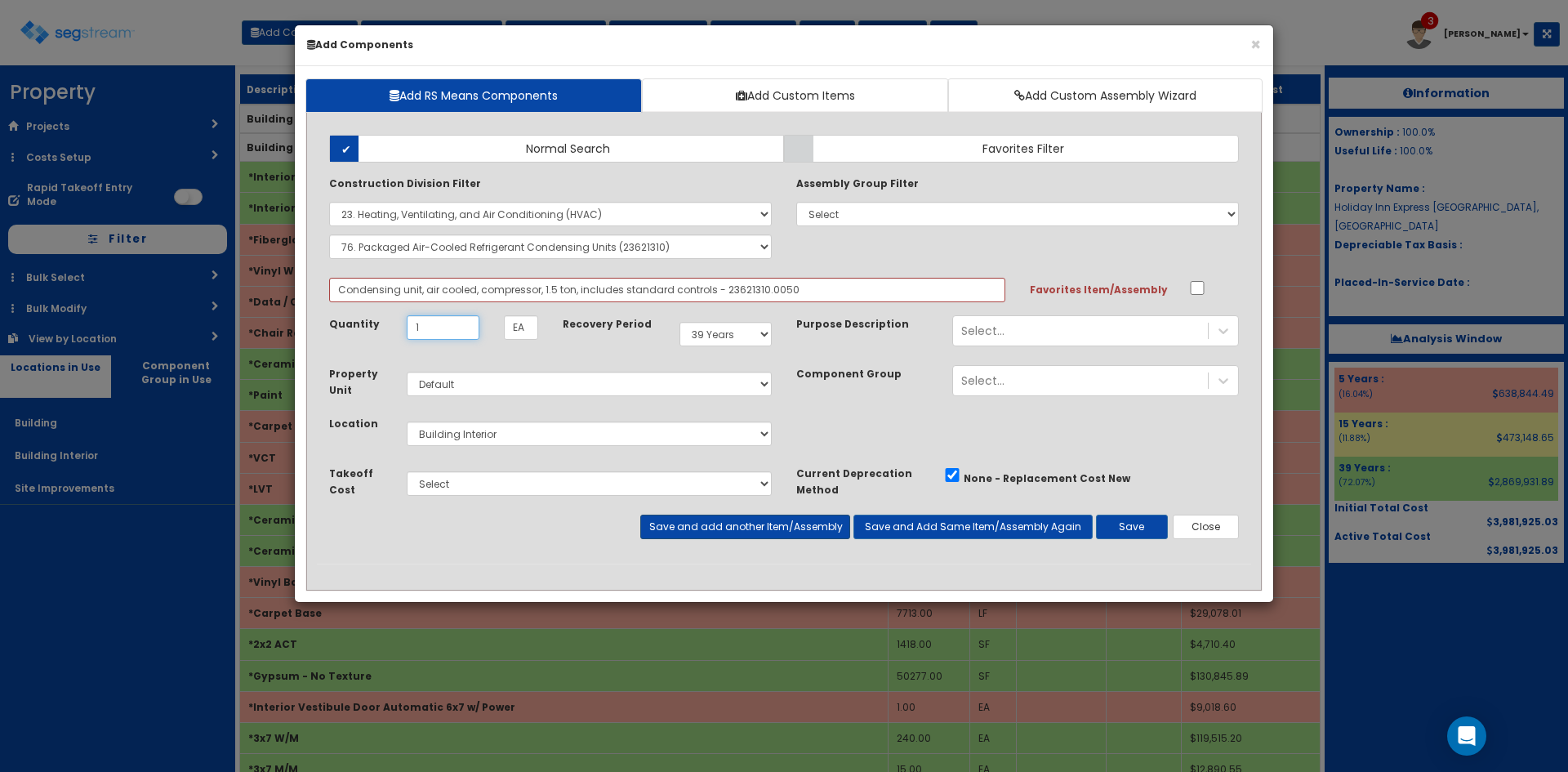
type input "1"
click at [768, 533] on button "Save and add another Item/Assembly" at bounding box center [744, 527] width 209 height 24
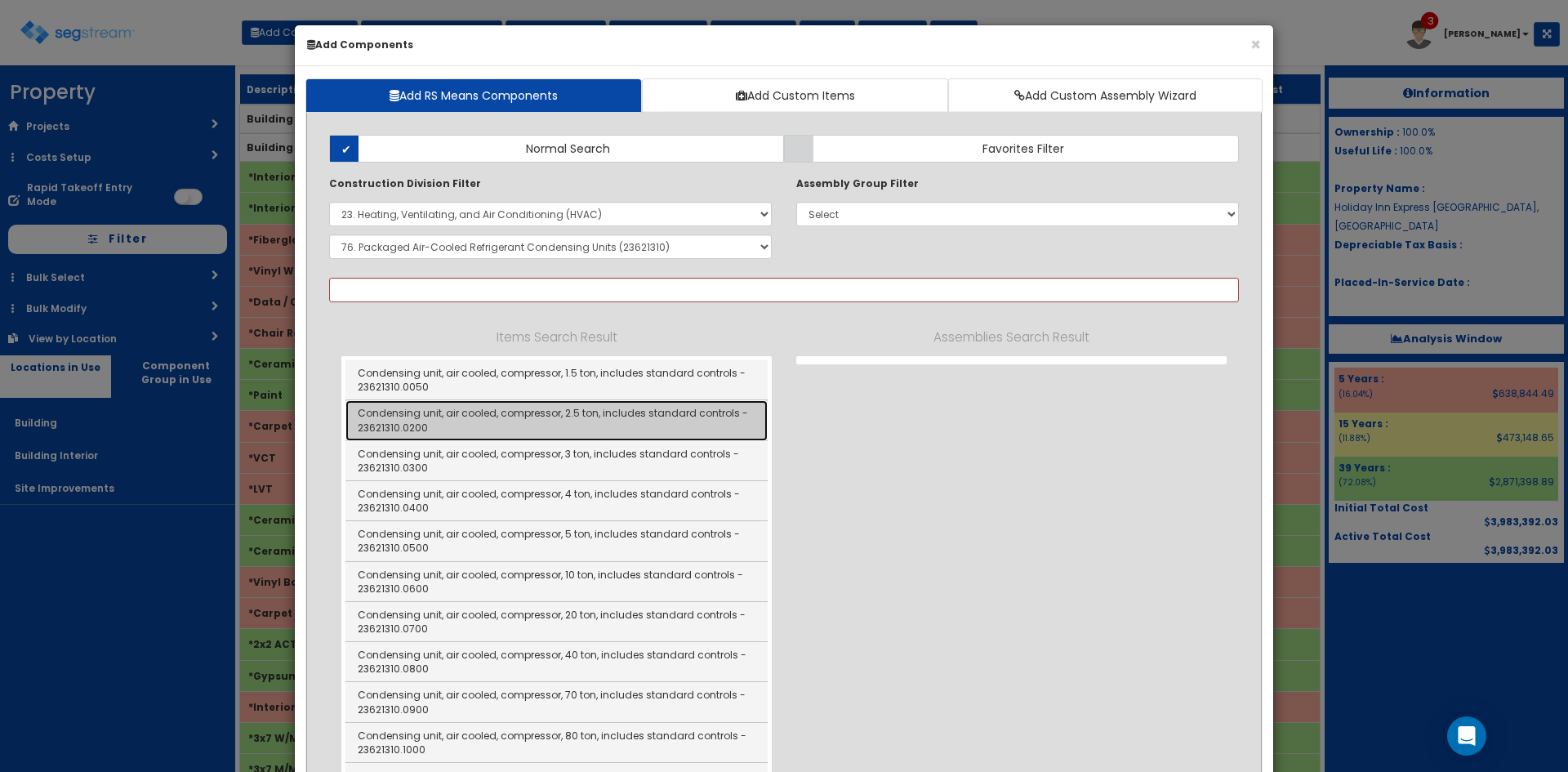
click at [693, 423] on link "Condensing unit, air cooled, compressor, 2.5 ton, includes standard controls - …" at bounding box center [556, 420] width 422 height 40
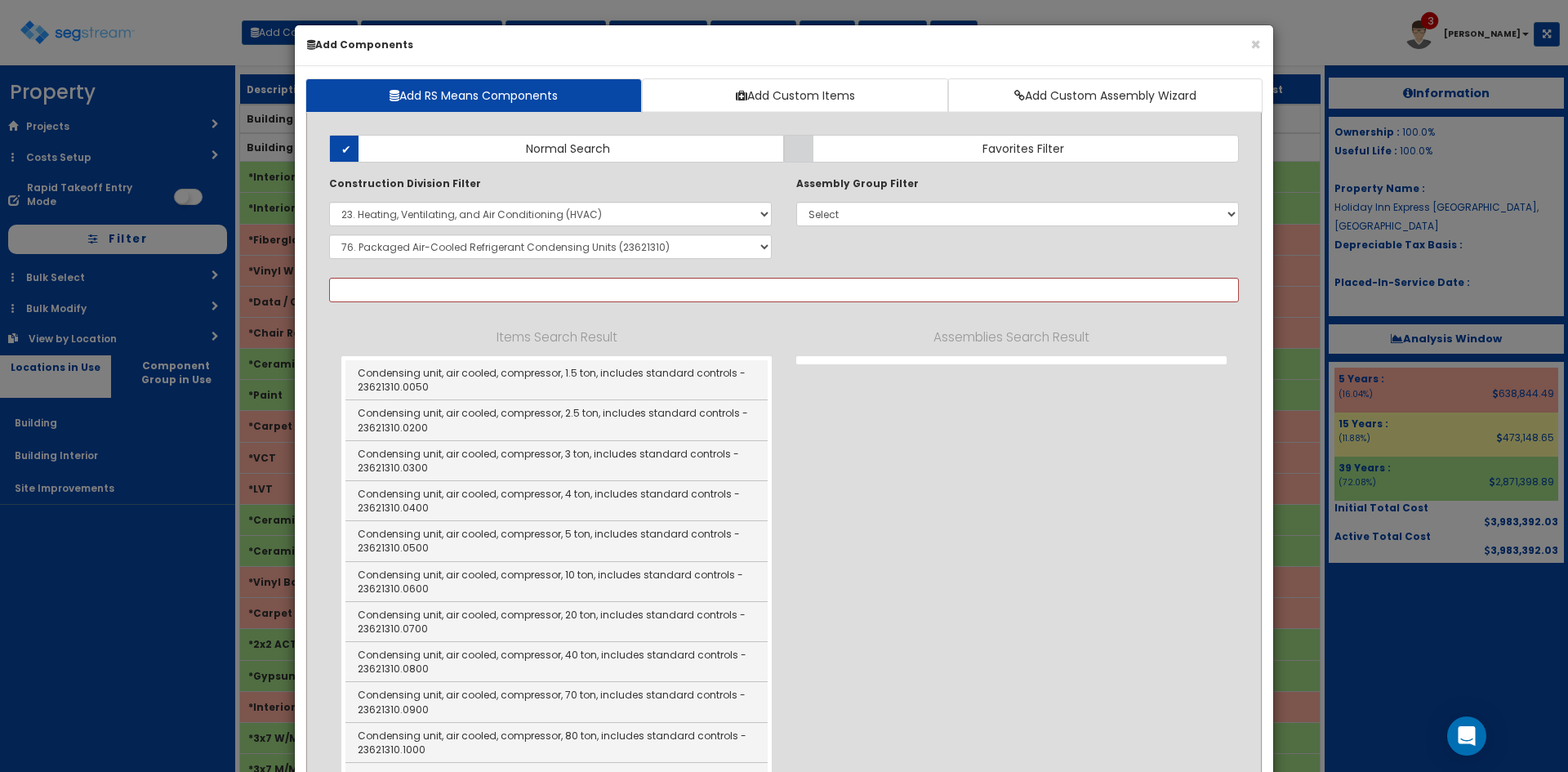
type input "Condensing unit, air cooled, compressor, 2.5 ton, includes standard controls - …"
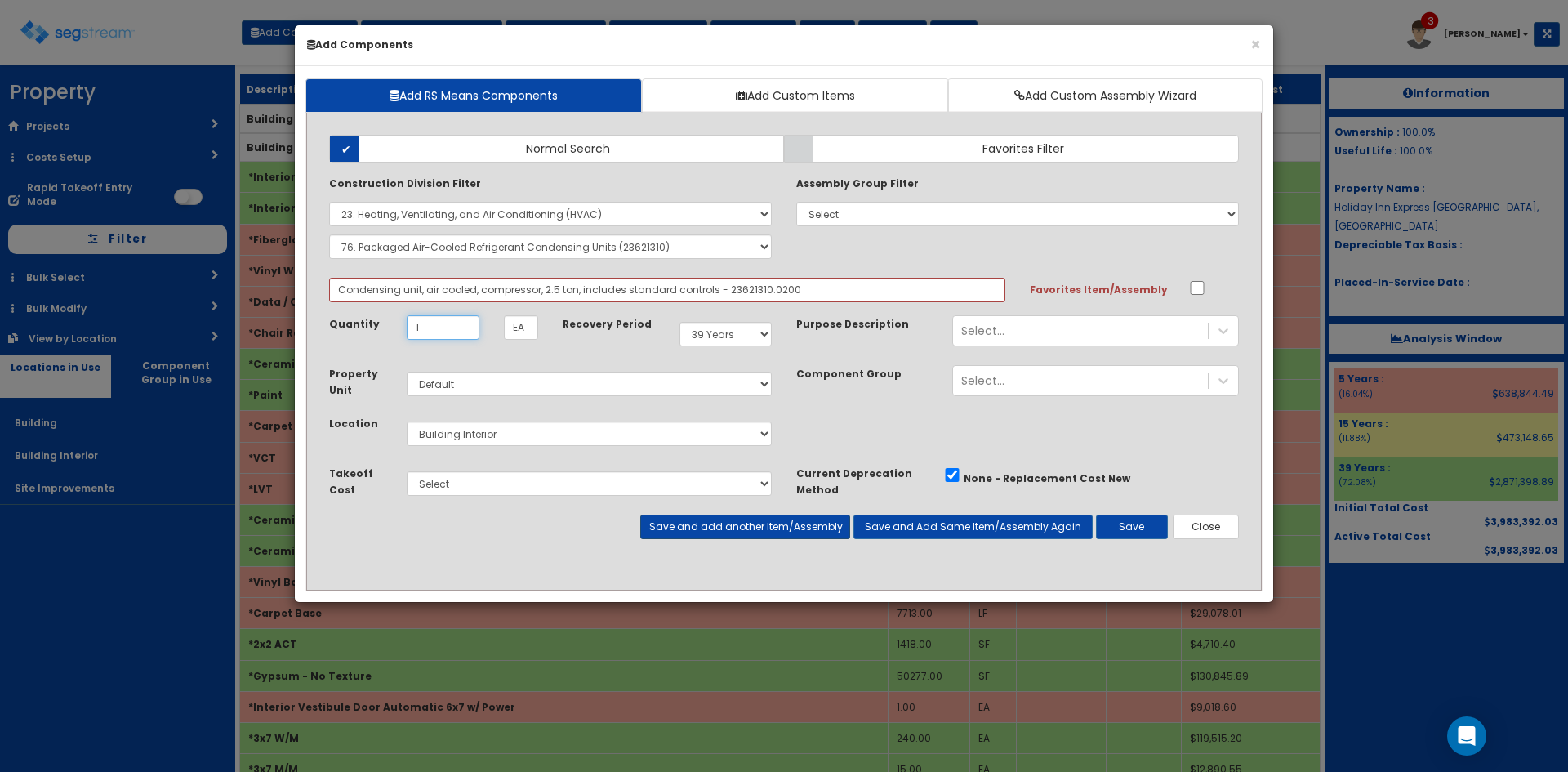
type input "1"
click at [783, 518] on button "Save and add another Item/Assembly" at bounding box center [744, 527] width 209 height 24
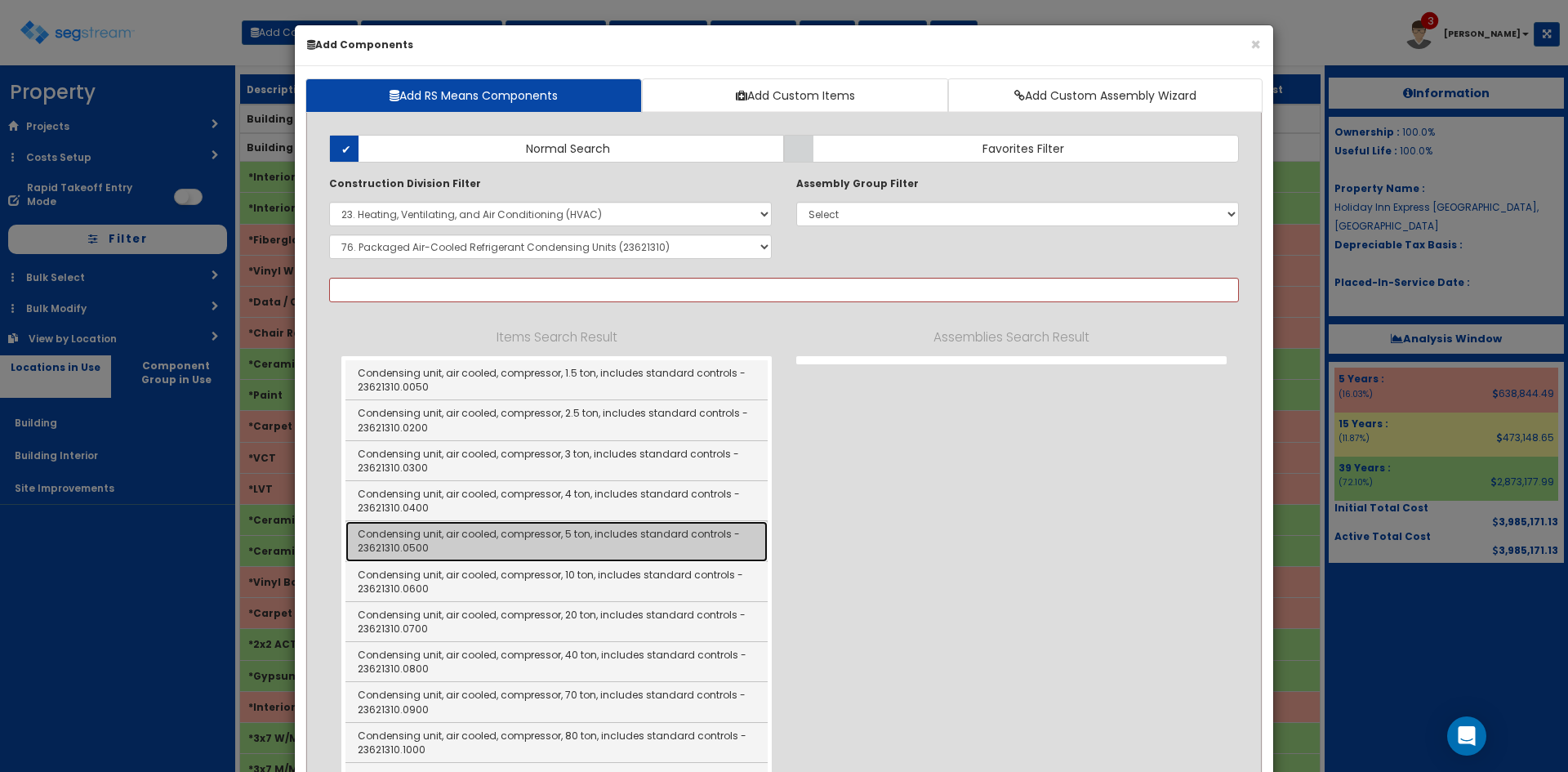
click at [649, 538] on link "Condensing unit, air cooled, compressor, 5 ton, includes standard controls - 23…" at bounding box center [556, 541] width 422 height 40
type input "Condensing unit, air cooled, compressor, 5 ton, includes standard controls - 23…"
checkbox input "true"
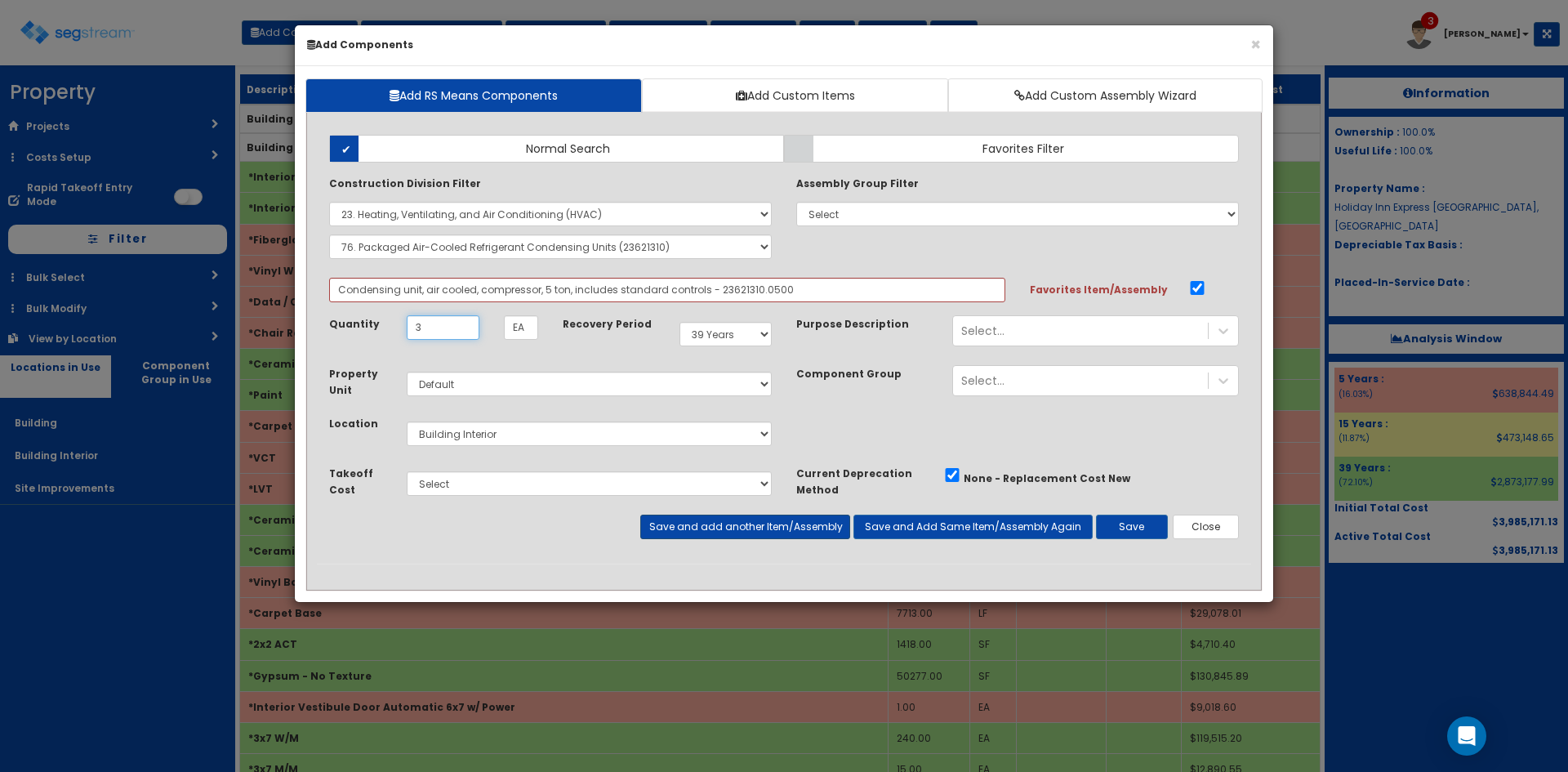
type input "3"
click at [694, 519] on button "Save and add another Item/Assembly" at bounding box center [744, 527] width 209 height 24
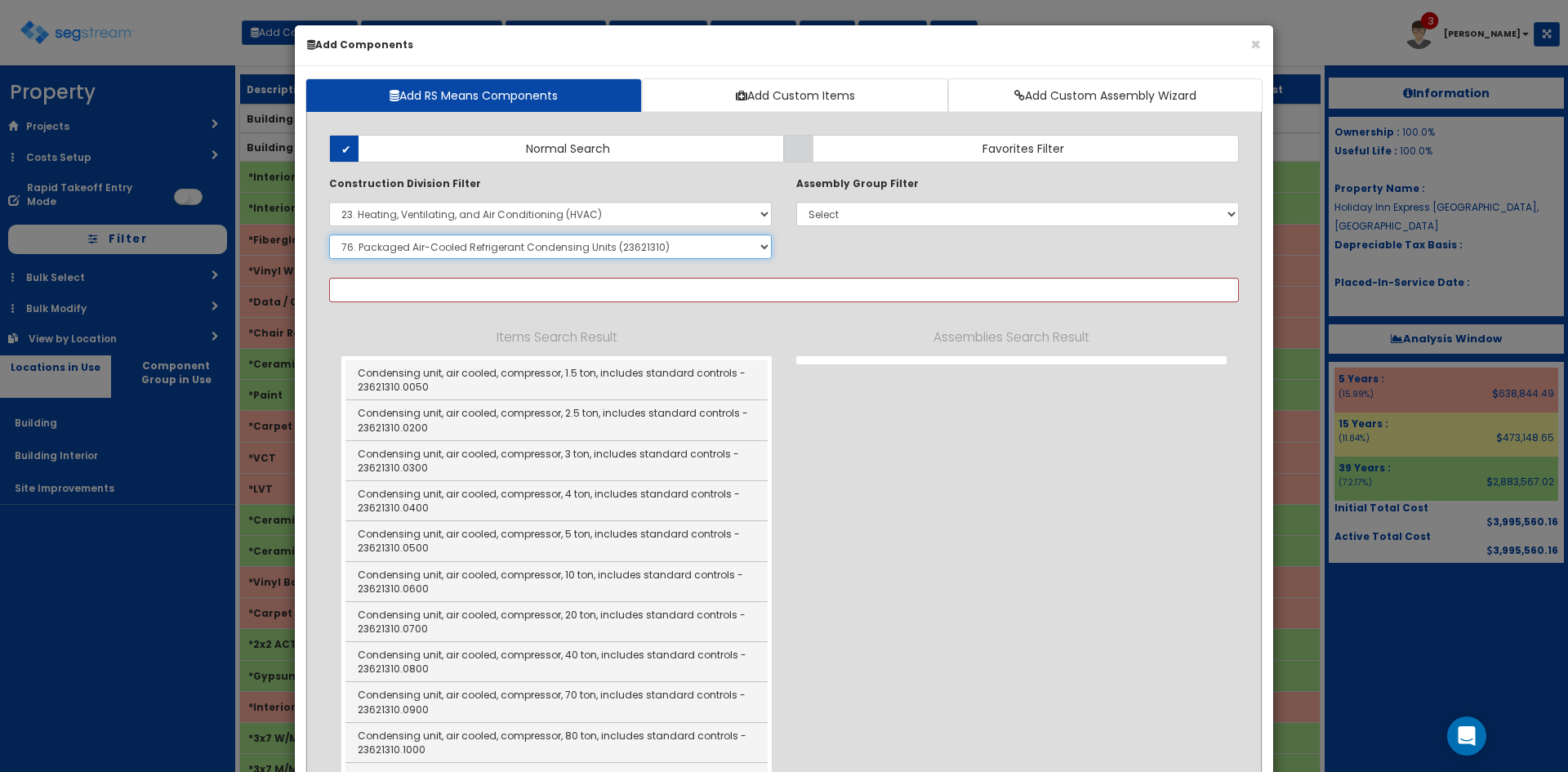
click at [680, 249] on select "Select SubGroup 1. HVAC Demolition (23050510) 2. Valves, Iron Body (23052330) 3…" at bounding box center [550, 246] width 443 height 24
select select "23731310"
click at [329, 234] on select "Select SubGroup 1. HVAC Demolition (23050510) 2. Valves, Iron Body (23052330) 3…" at bounding box center [550, 246] width 443 height 24
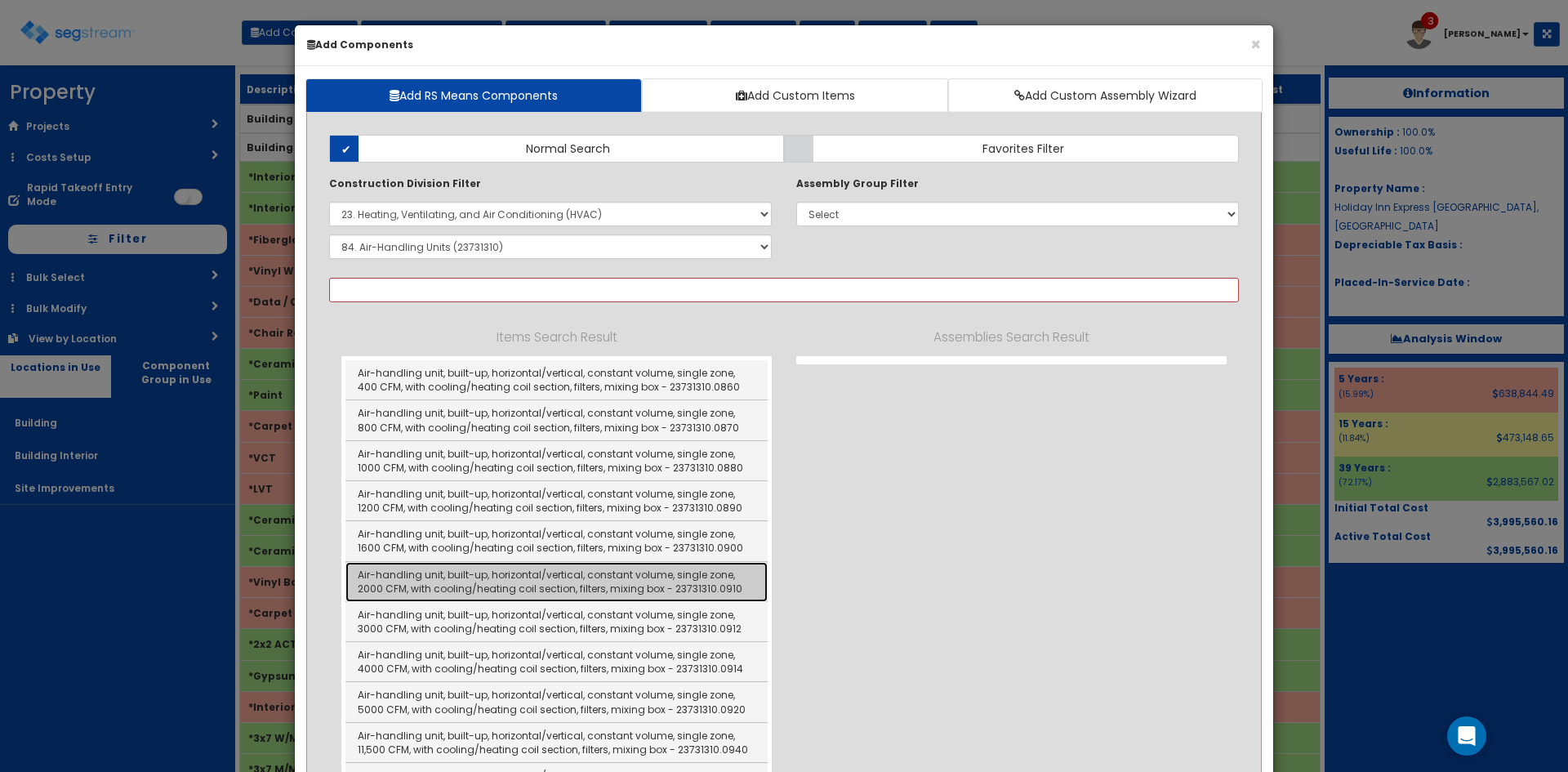
click at [694, 578] on link "Air-handling unit, built-up, horizontal/vertical, constant volume, single zone,…" at bounding box center [556, 582] width 422 height 40
type input "Air-handling unit, built-up, horizontal/vertical, constant volume, single zone,…"
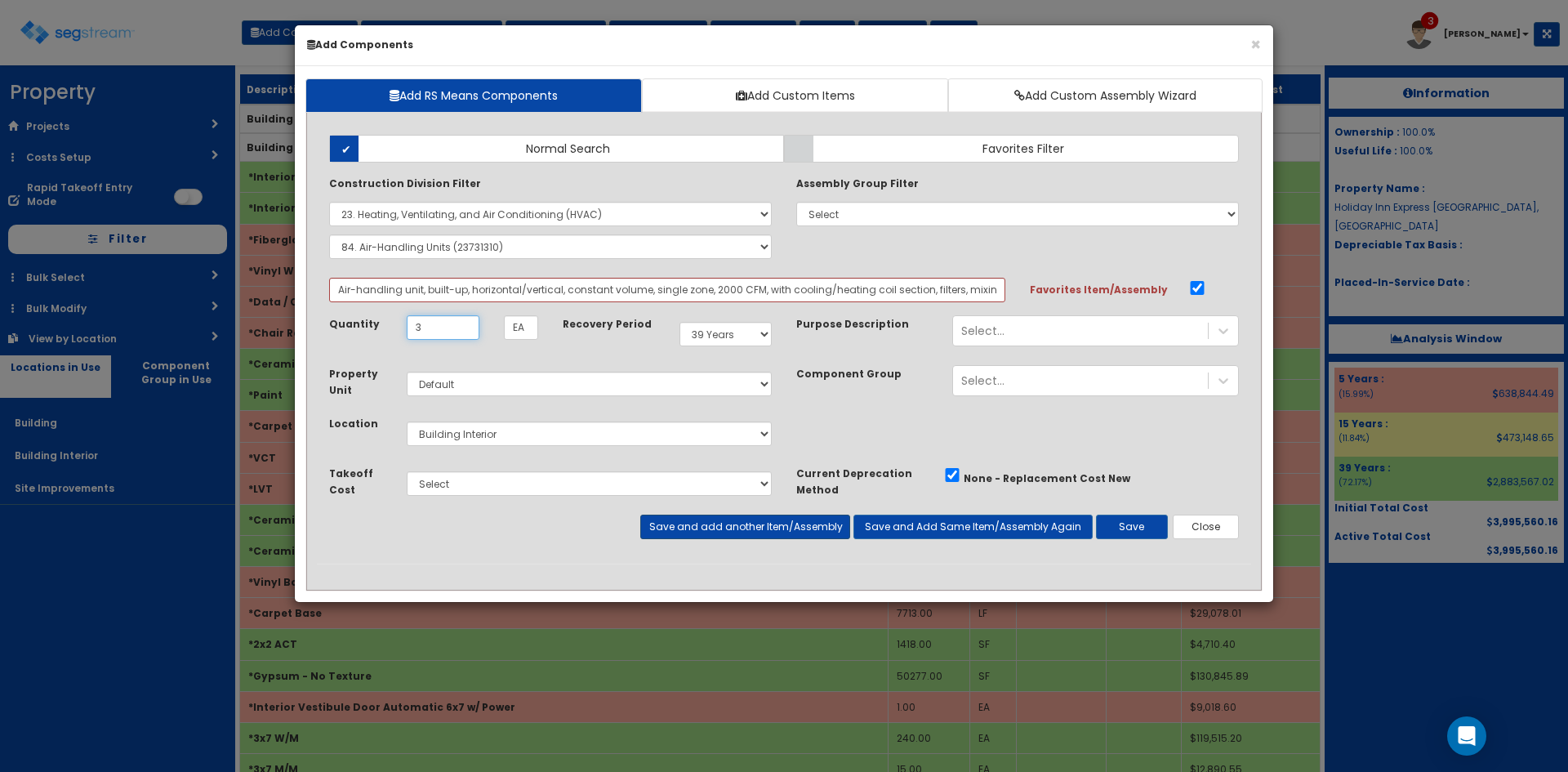
type input "3"
click at [742, 525] on button "Save and add another Item/Assembly" at bounding box center [744, 527] width 209 height 24
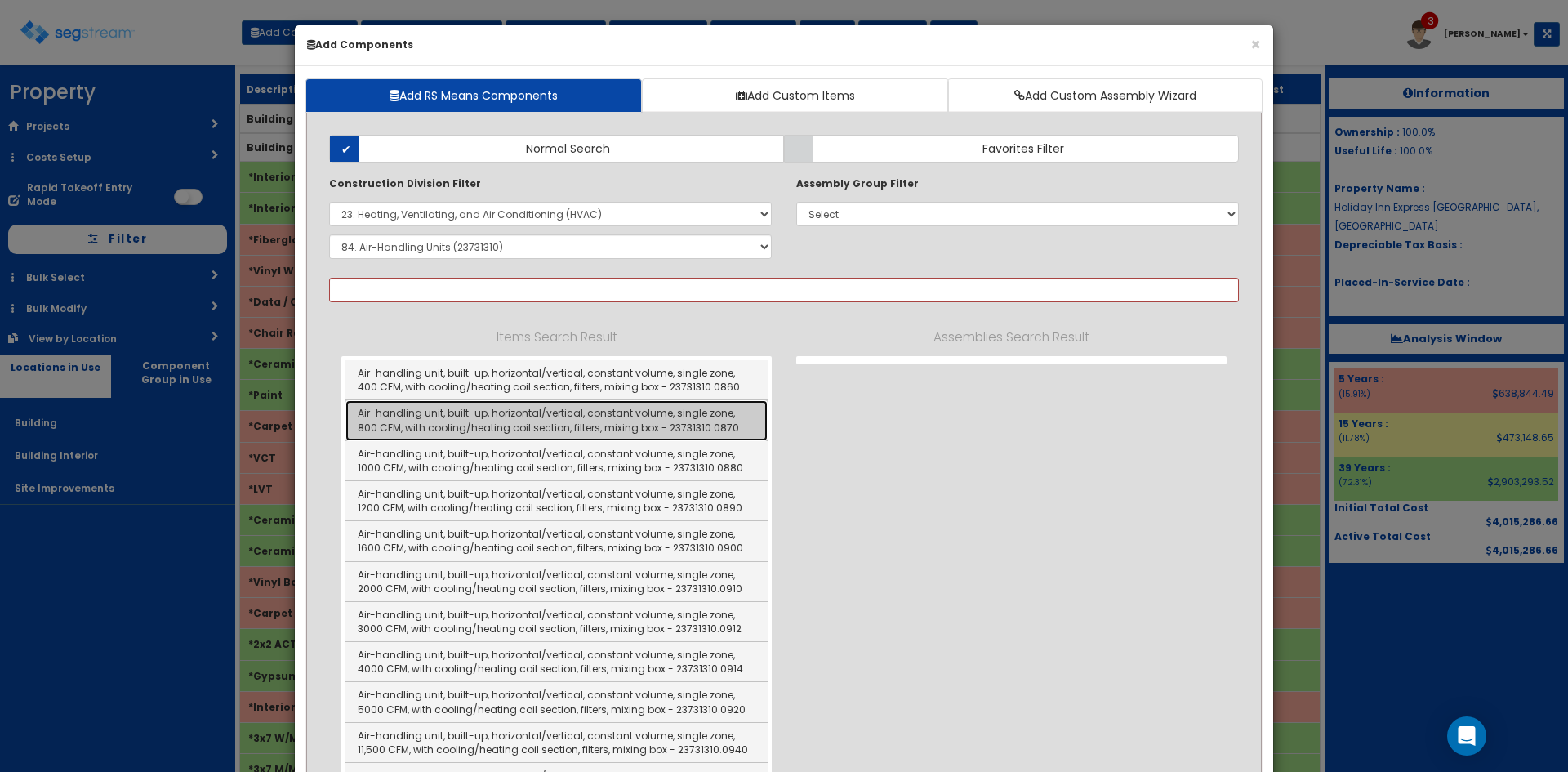
click at [708, 418] on link "Air-handling unit, built-up, horizontal/vertical, constant volume, single zone,…" at bounding box center [556, 420] width 422 height 40
type input "Air-handling unit, built-up, horizontal/vertical, constant volume, single zone,…"
checkbox input "false"
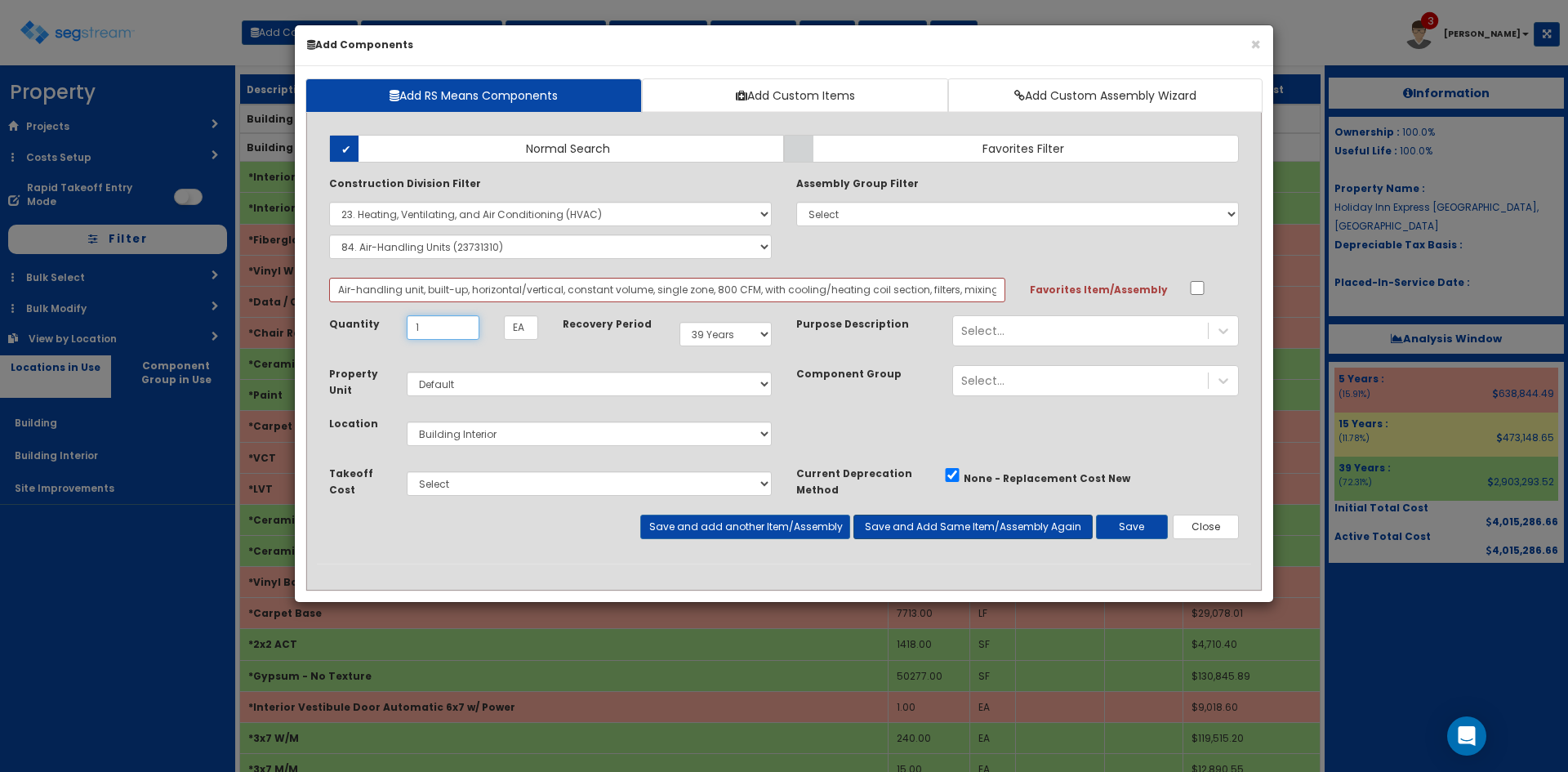
type input "1"
click at [915, 521] on button "Save and Add Same Item/Assembly Again" at bounding box center [973, 527] width 239 height 24
type input "1"
click at [1141, 528] on button "Save" at bounding box center [1132, 527] width 72 height 24
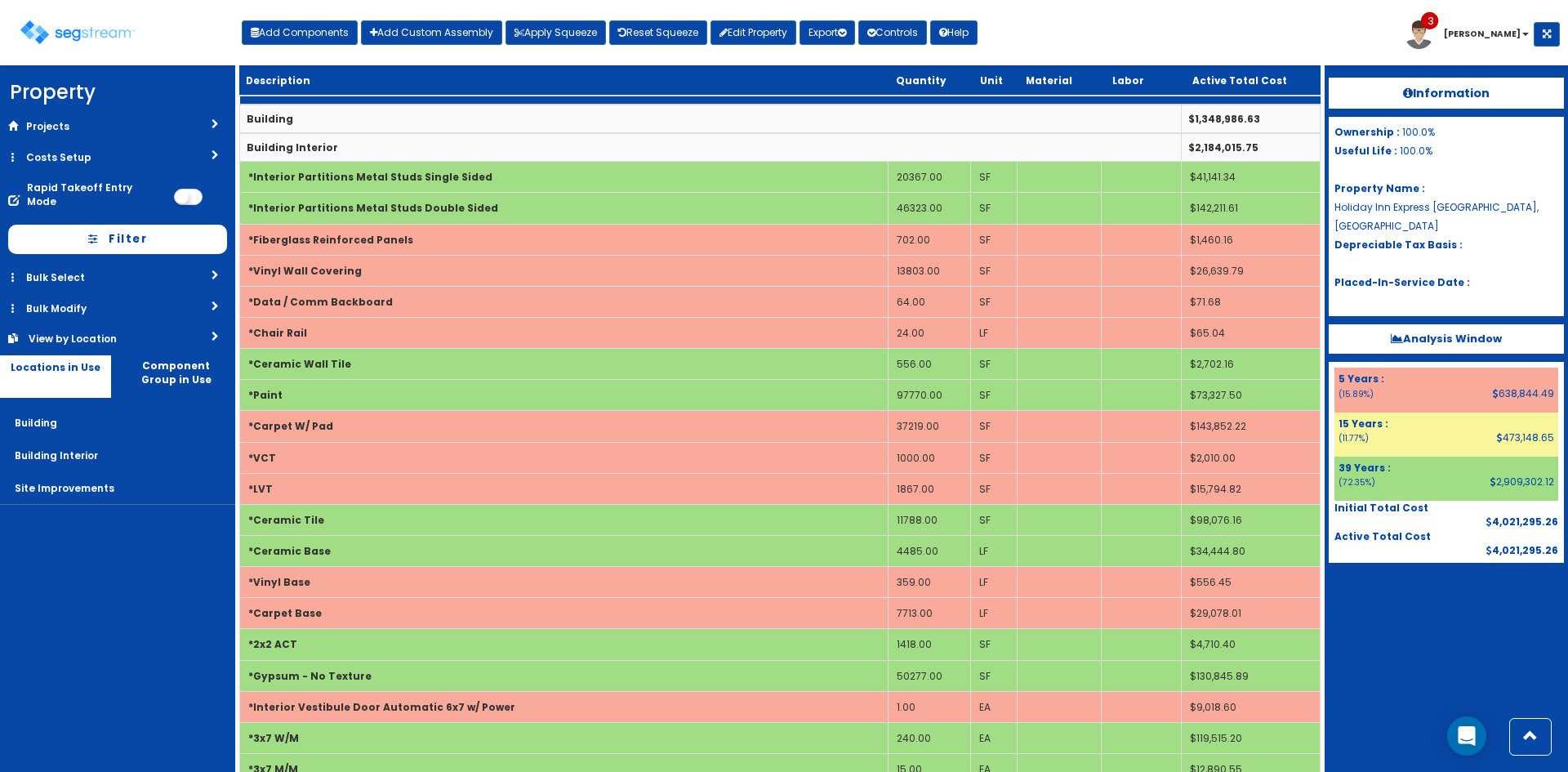
select select "23000000"
select select "39Y"
select select "default"
select select "7"
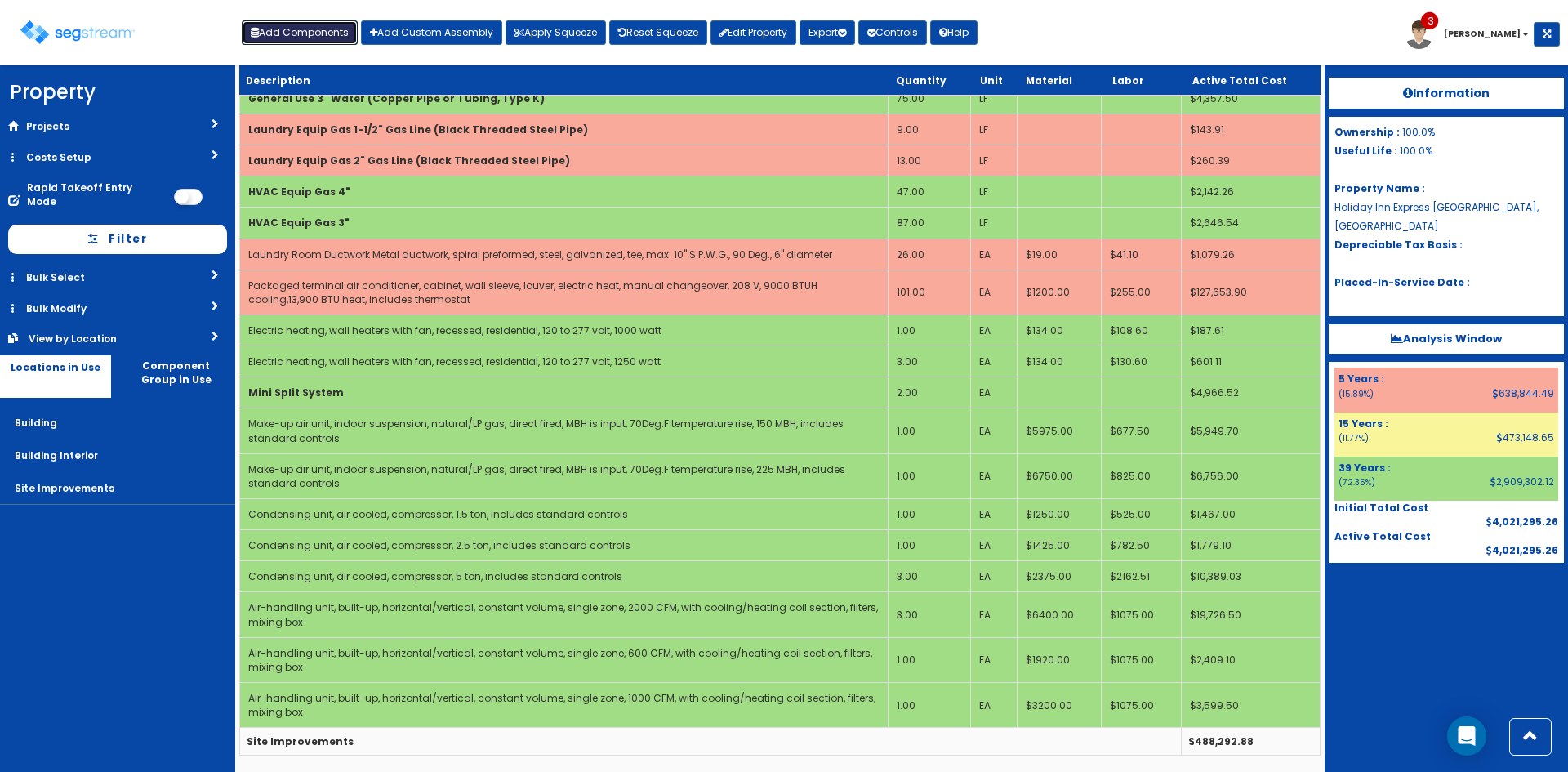
drag, startPoint x: 309, startPoint y: 36, endPoint x: 301, endPoint y: 37, distance: 8.1
click at [309, 36] on button "Add Components" at bounding box center [300, 32] width 116 height 24
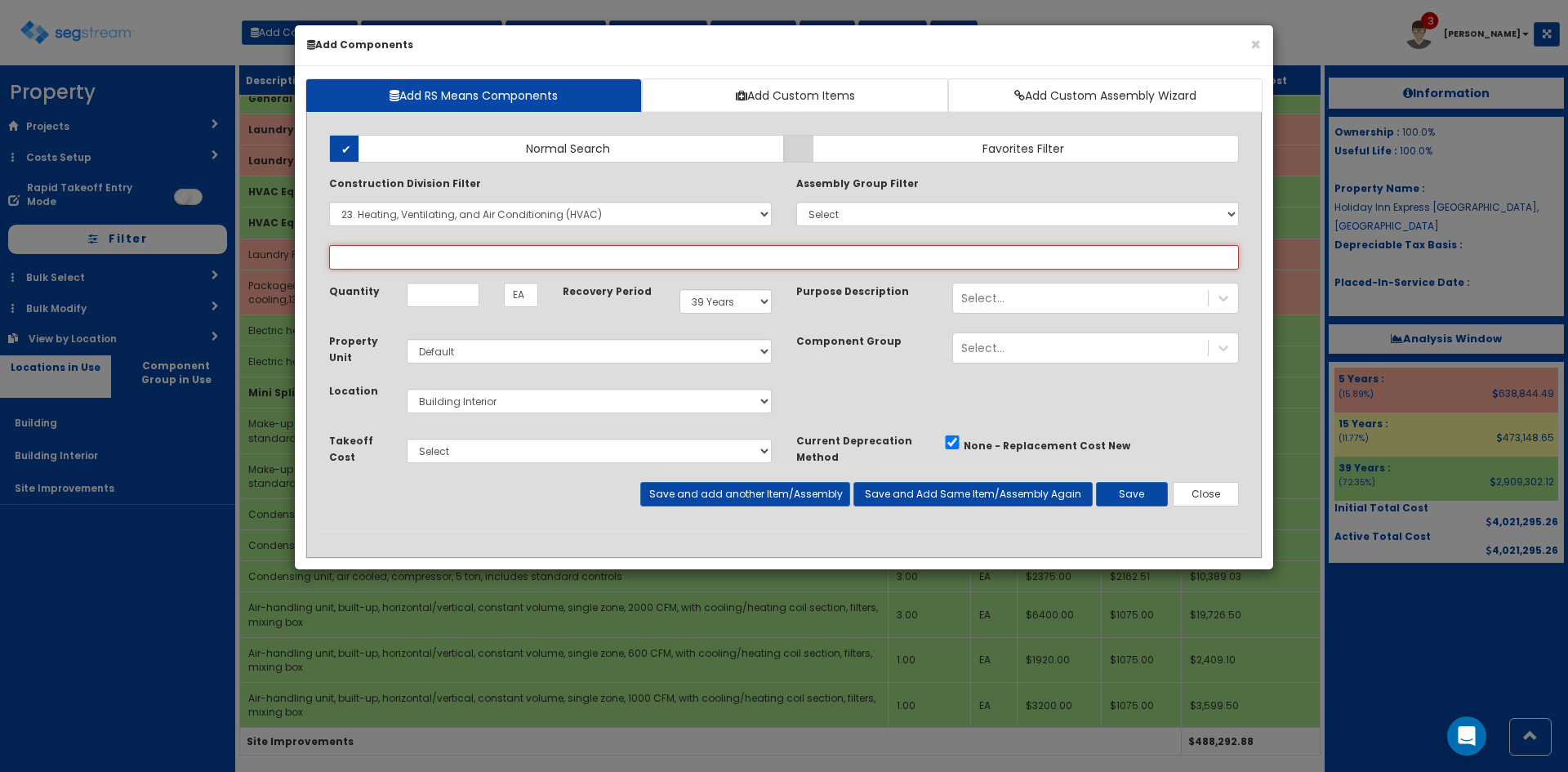
select select
select select "23731310"
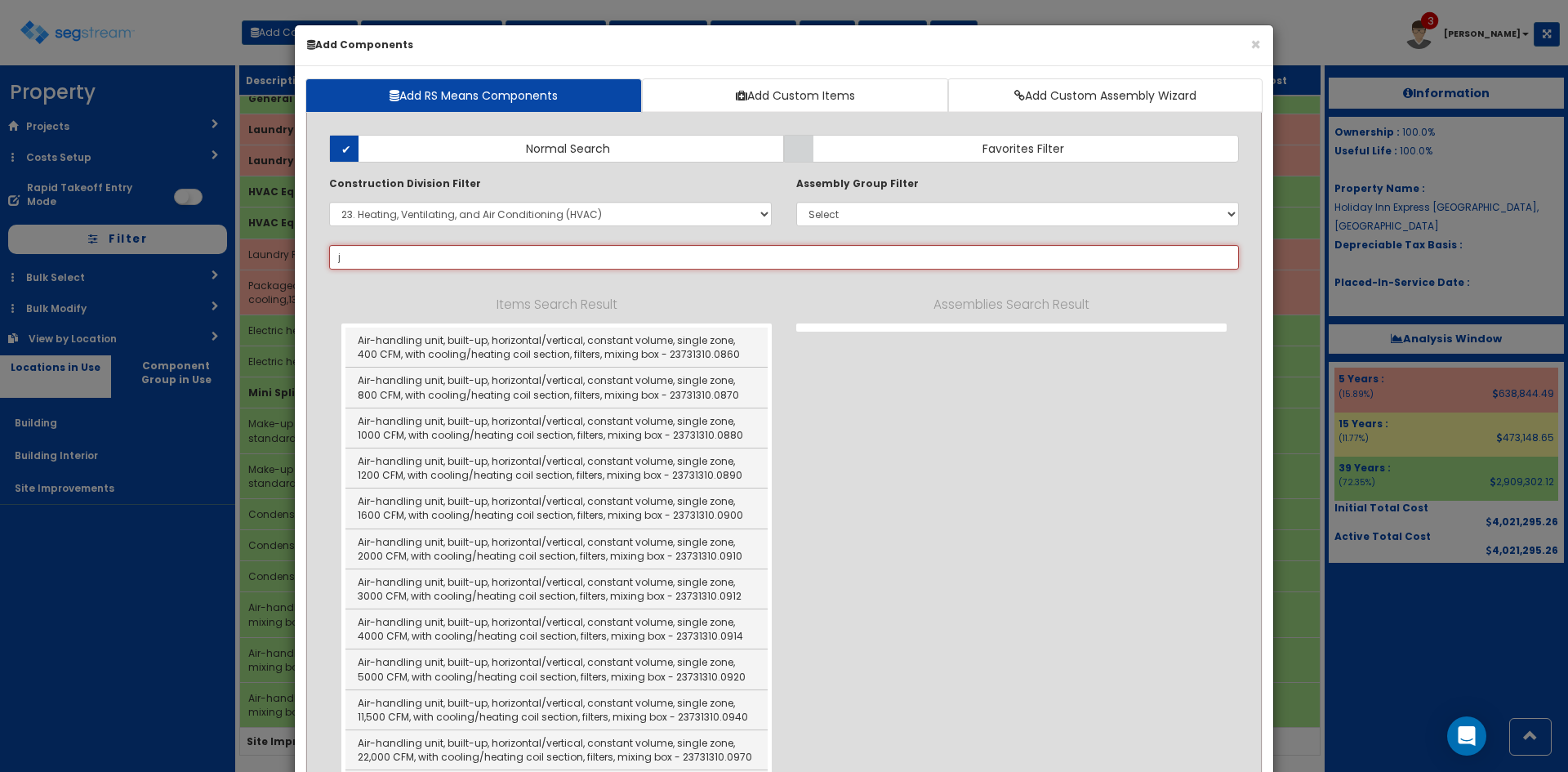
type input "[PERSON_NAME]"
select select "23731310"
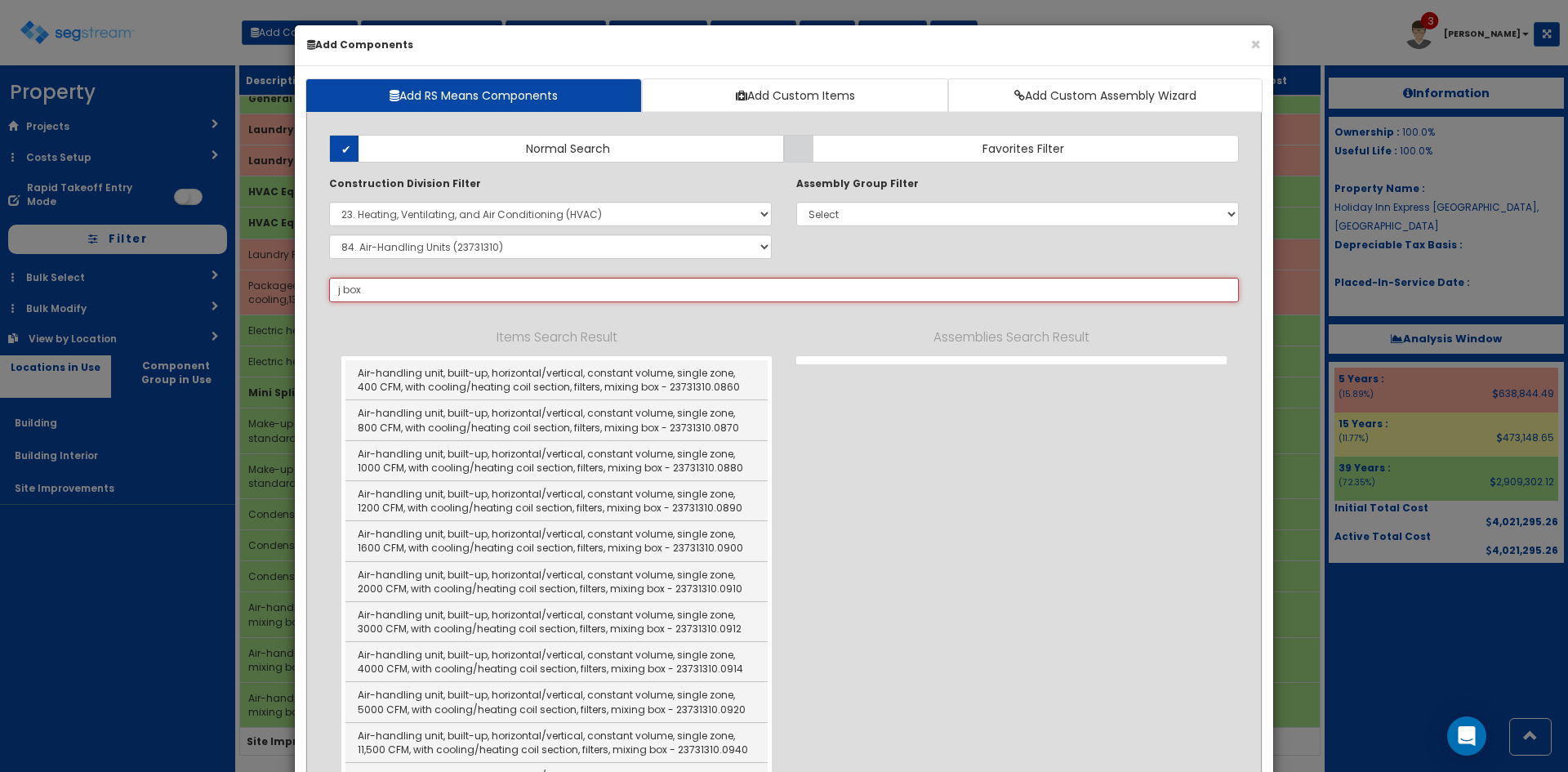
type input "j box"
click at [527, 217] on select "Select 0. Custom Item 1. General Requirements 2. Existing Conditions 3. Concret…" at bounding box center [550, 213] width 443 height 24
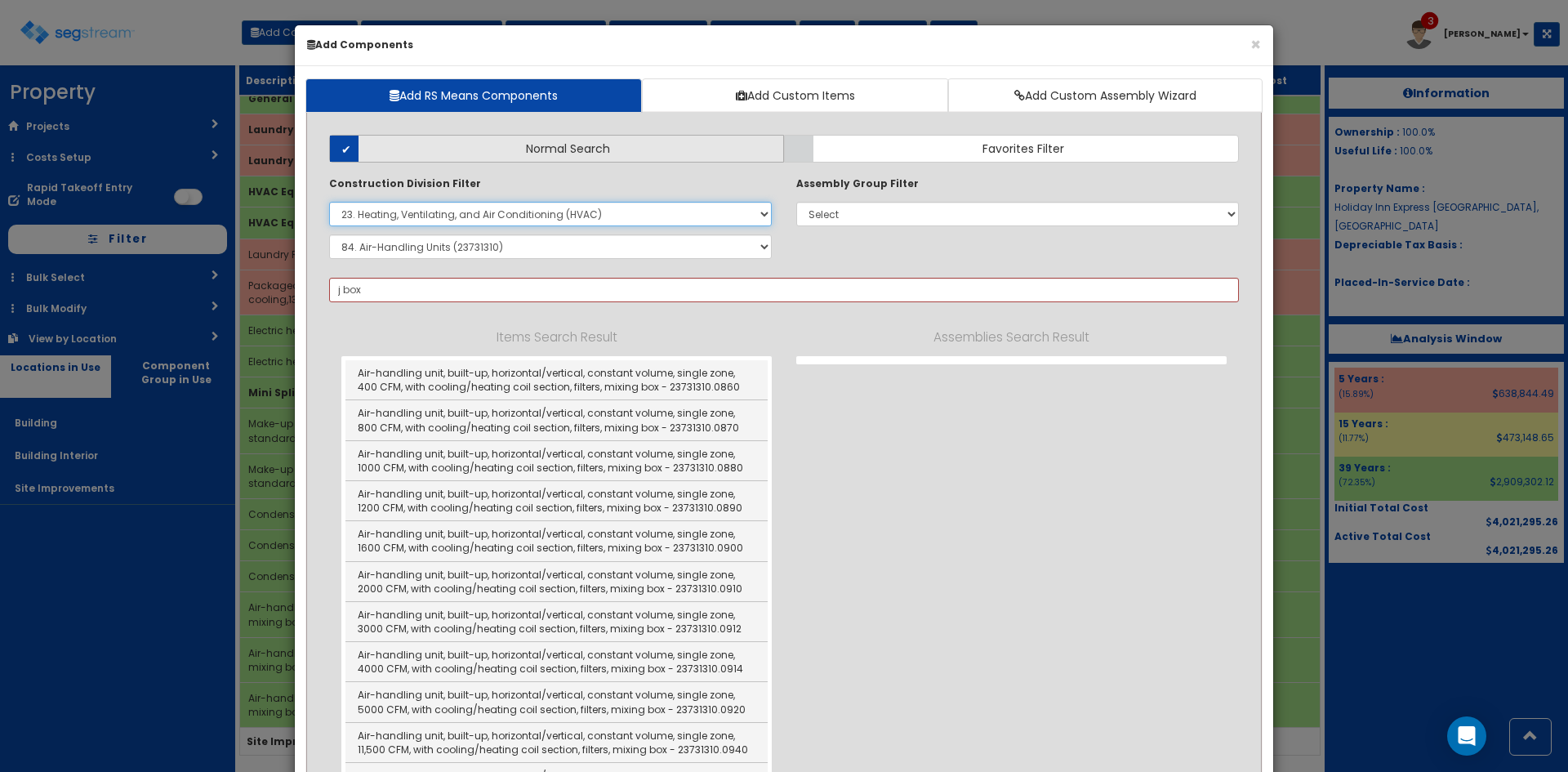
select select
click at [329, 202] on select "Select 0. Custom Item 1. General Requirements 2. Existing Conditions 3. Concret…" at bounding box center [550, 213] width 443 height 24
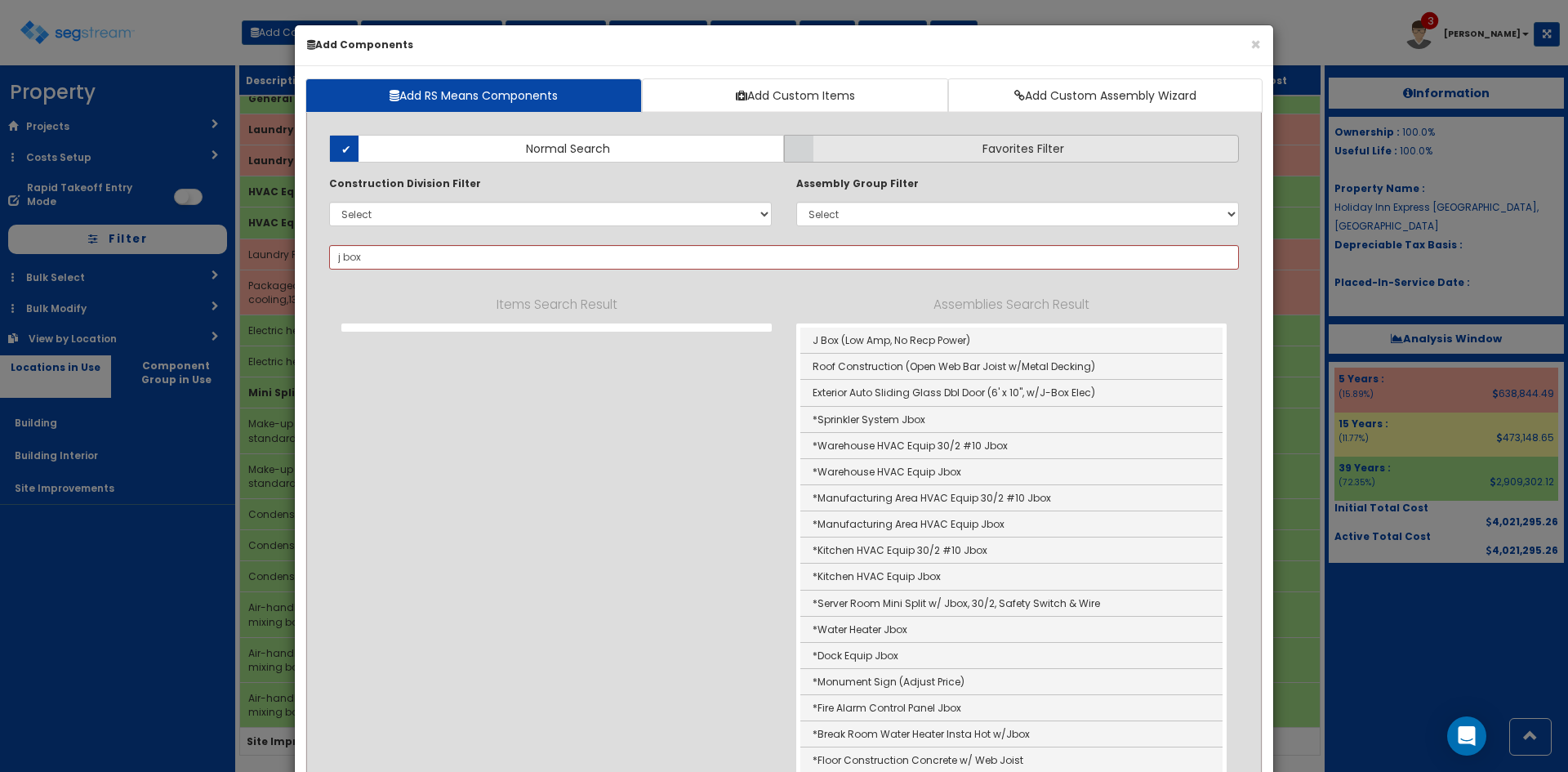
click at [915, 159] on label "Favorites Filter" at bounding box center [1011, 148] width 455 height 28
click at [0, 0] on input "Favorites Filter" at bounding box center [0, 0] width 0 height 0
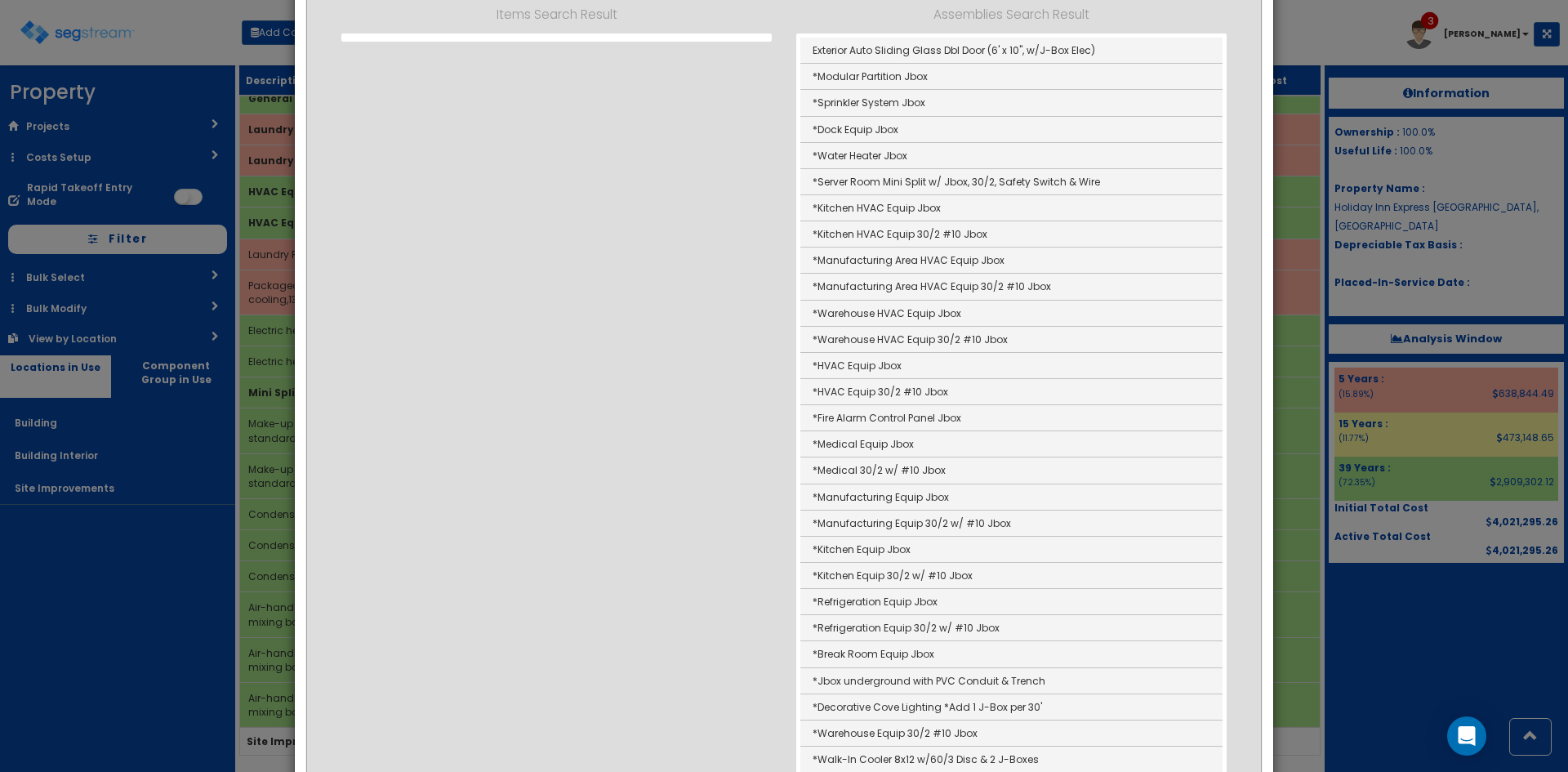
scroll to position [572, 0]
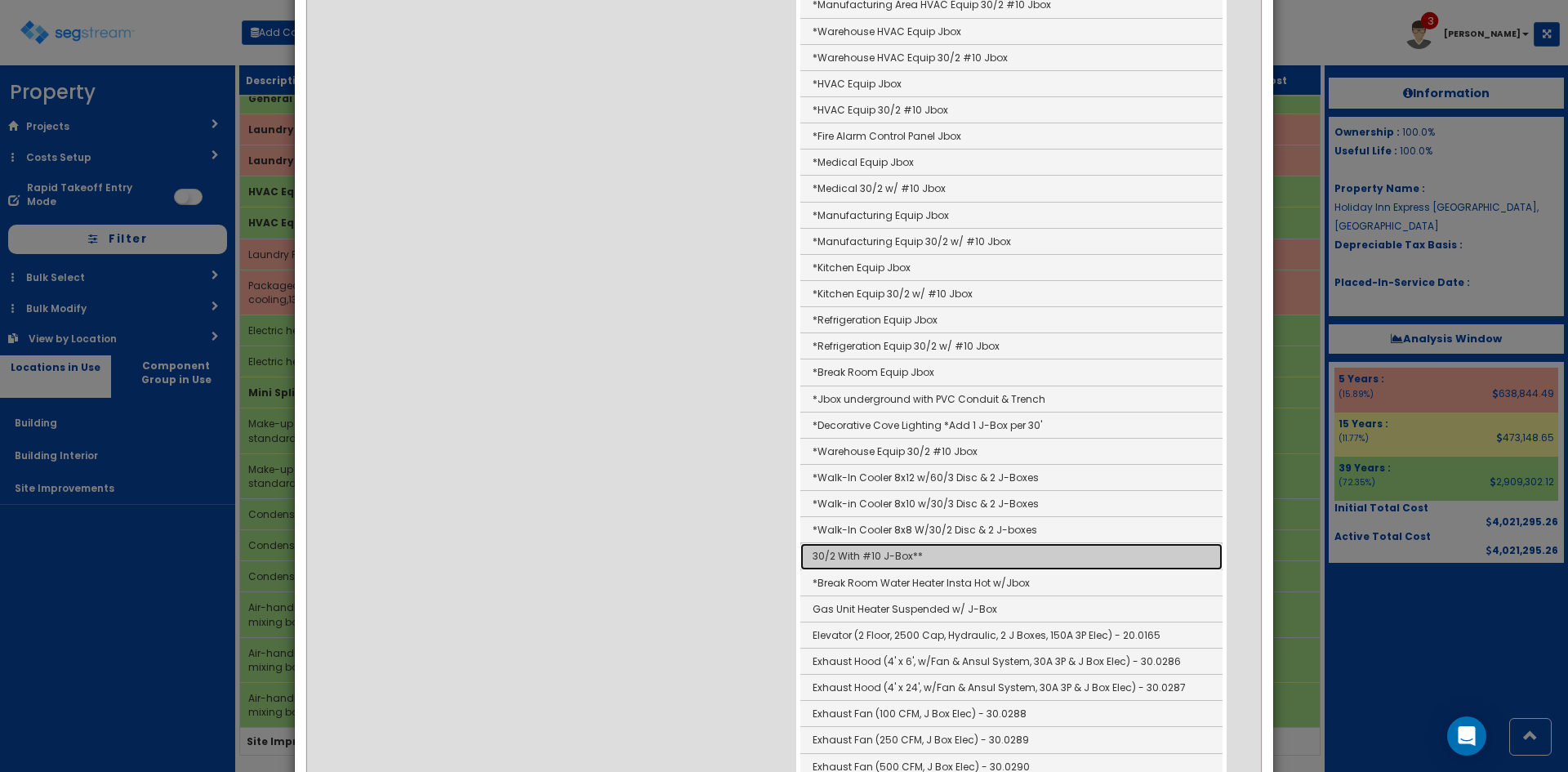
click at [869, 559] on link "30/2 With #10 J-Box**" at bounding box center [1011, 556] width 422 height 26
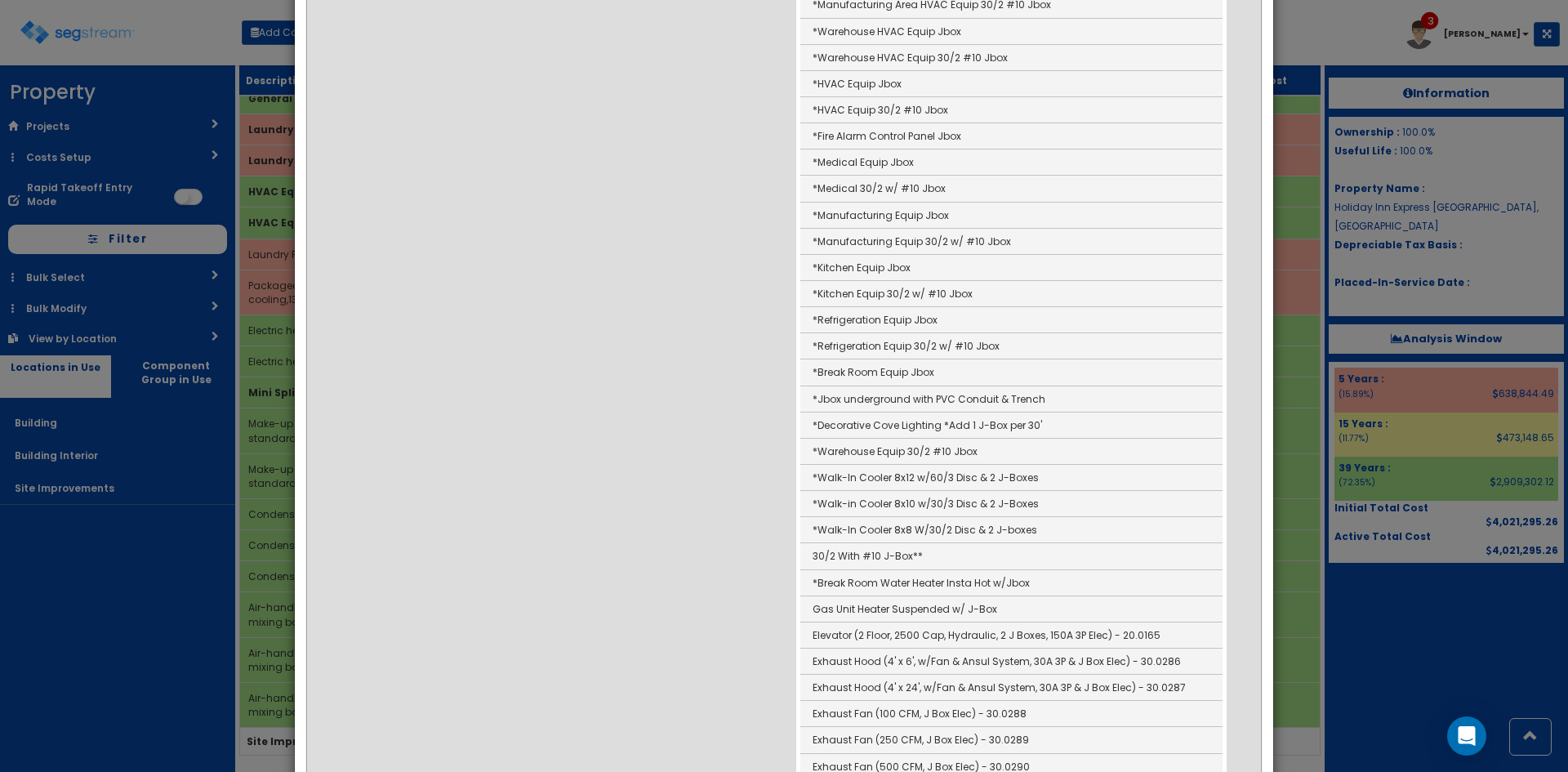
type input "30/2 With #10 J-Box**"
checkbox input "true"
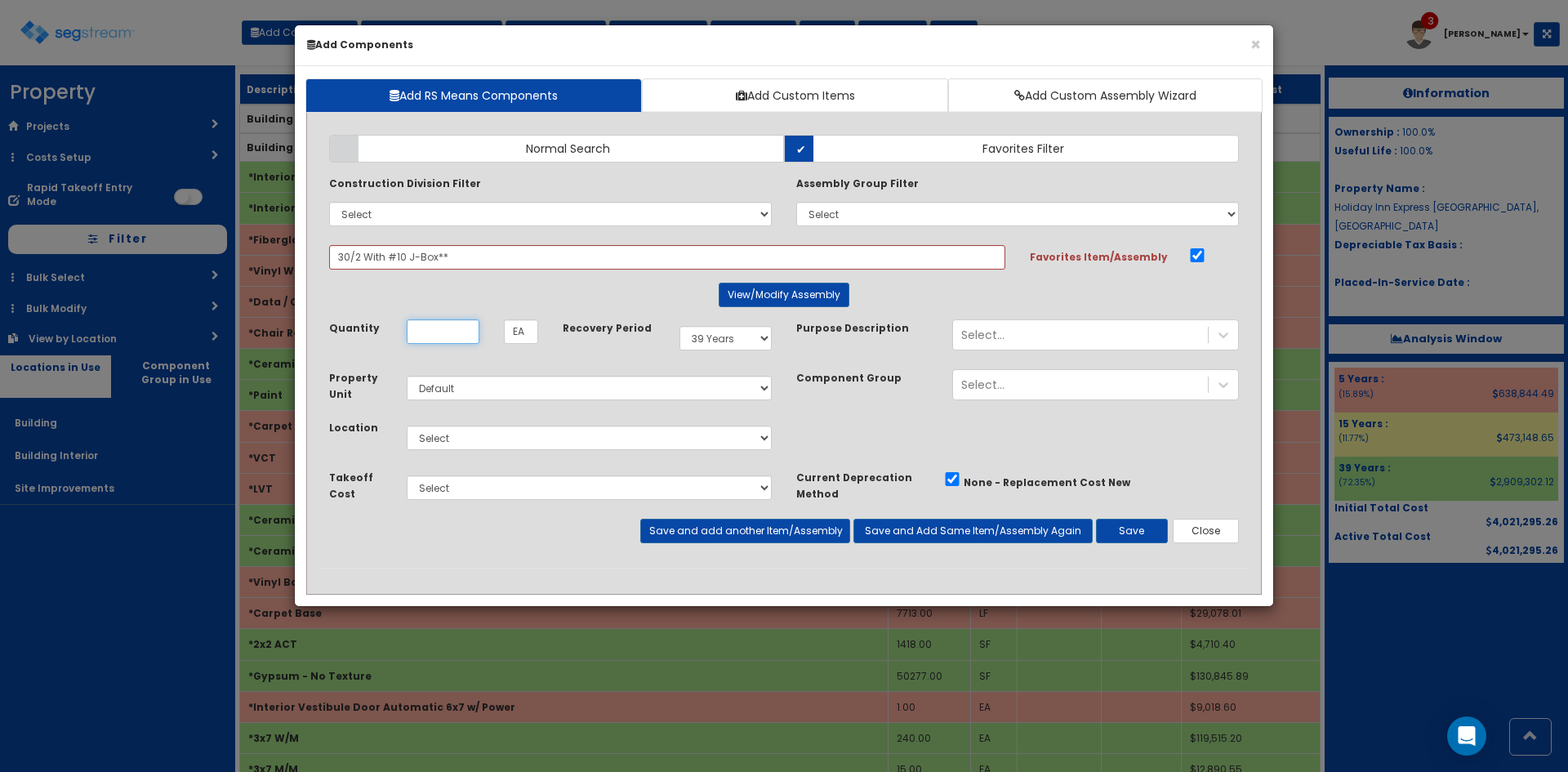
scroll to position [0, 0]
type input "101"
select select "5Y"
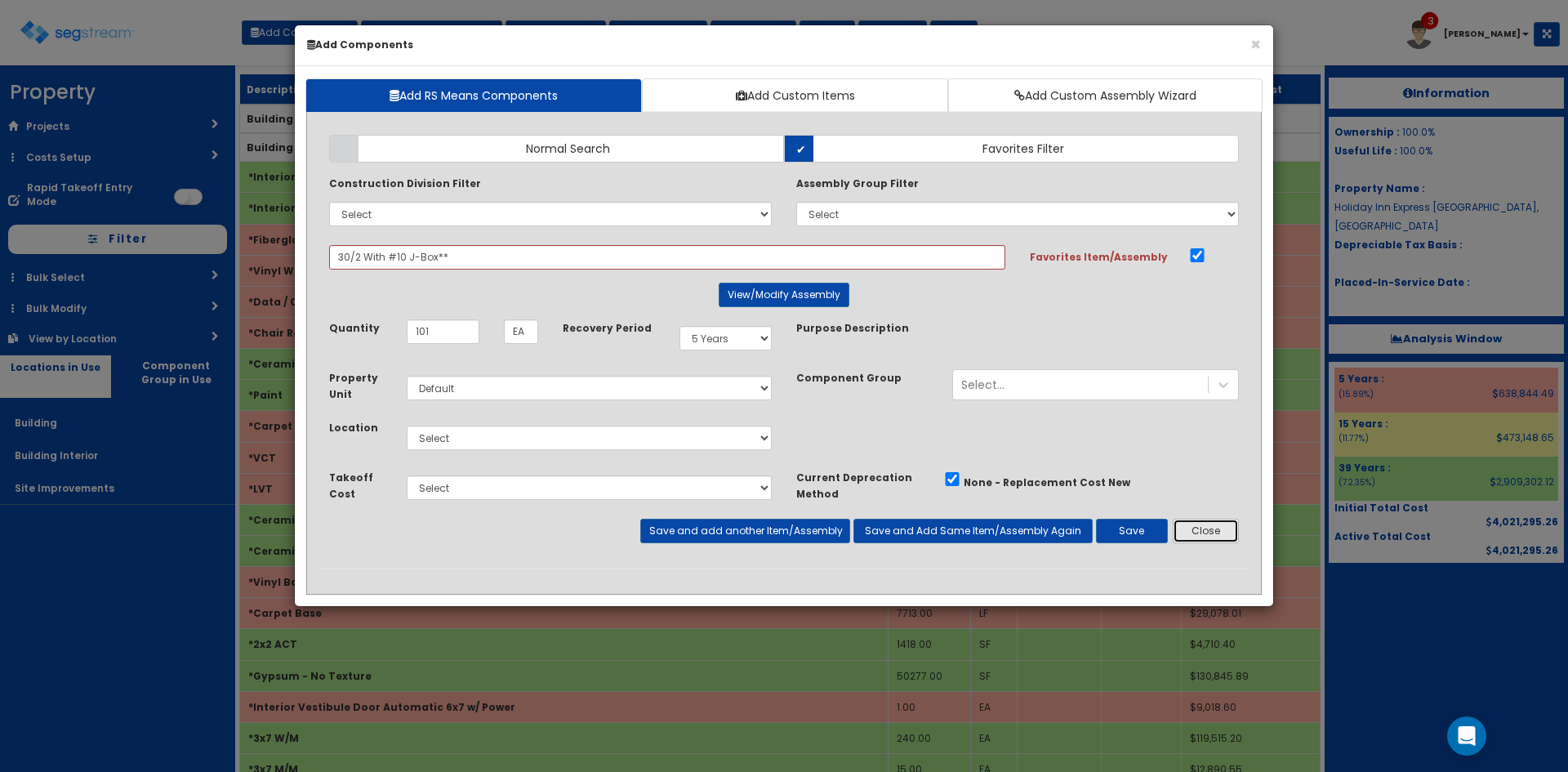
click at [1230, 533] on button "Close" at bounding box center [1205, 530] width 66 height 24
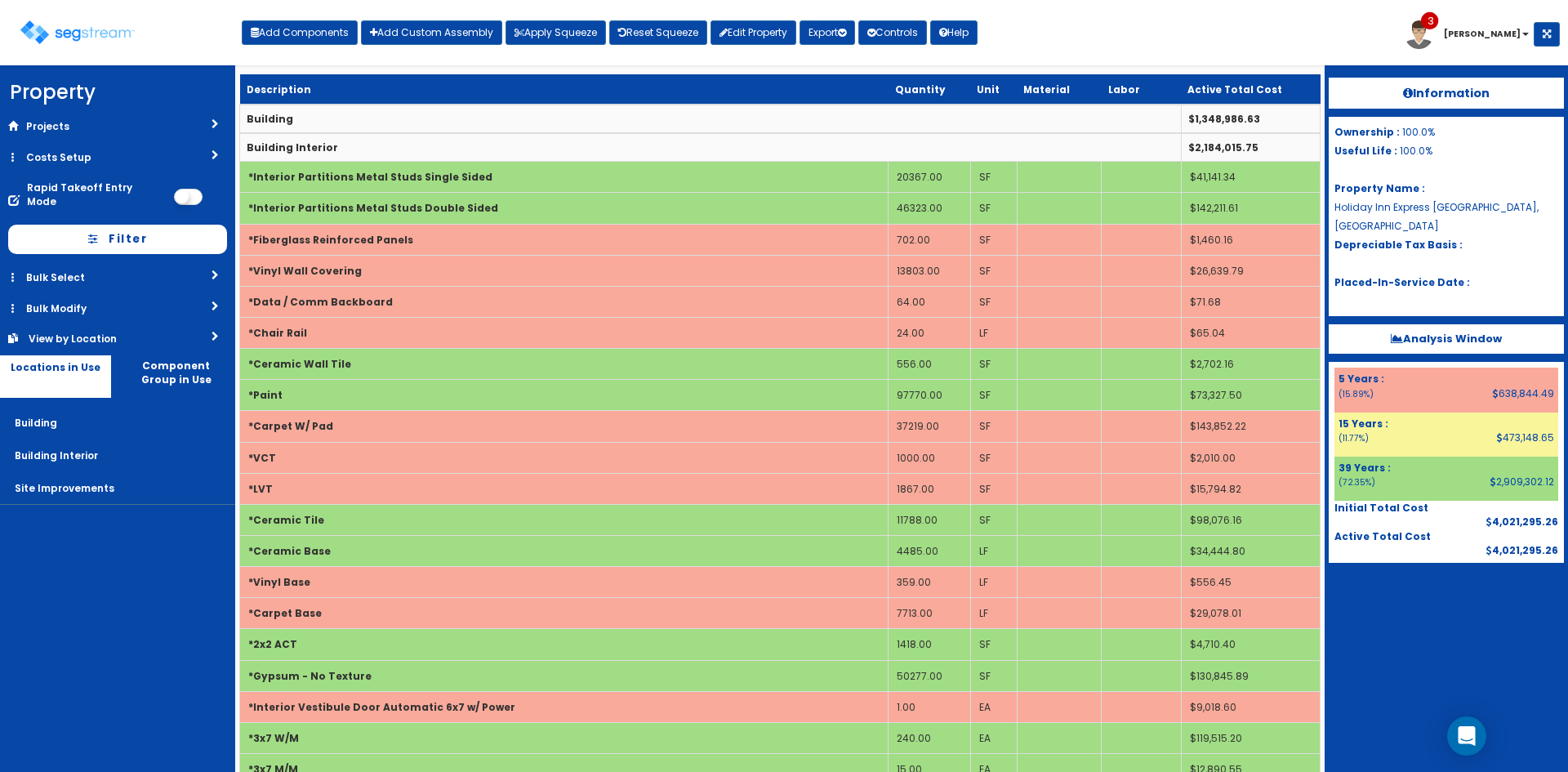
click at [318, 18] on div "Add Components Add Custom Assembly Apply Squeeze Reset Squeeze Edit Property Ex…" at bounding box center [610, 29] width 736 height 33
click at [329, 32] on button "Add Components" at bounding box center [300, 32] width 116 height 24
select select "23000000"
select select "39Y"
select select "default"
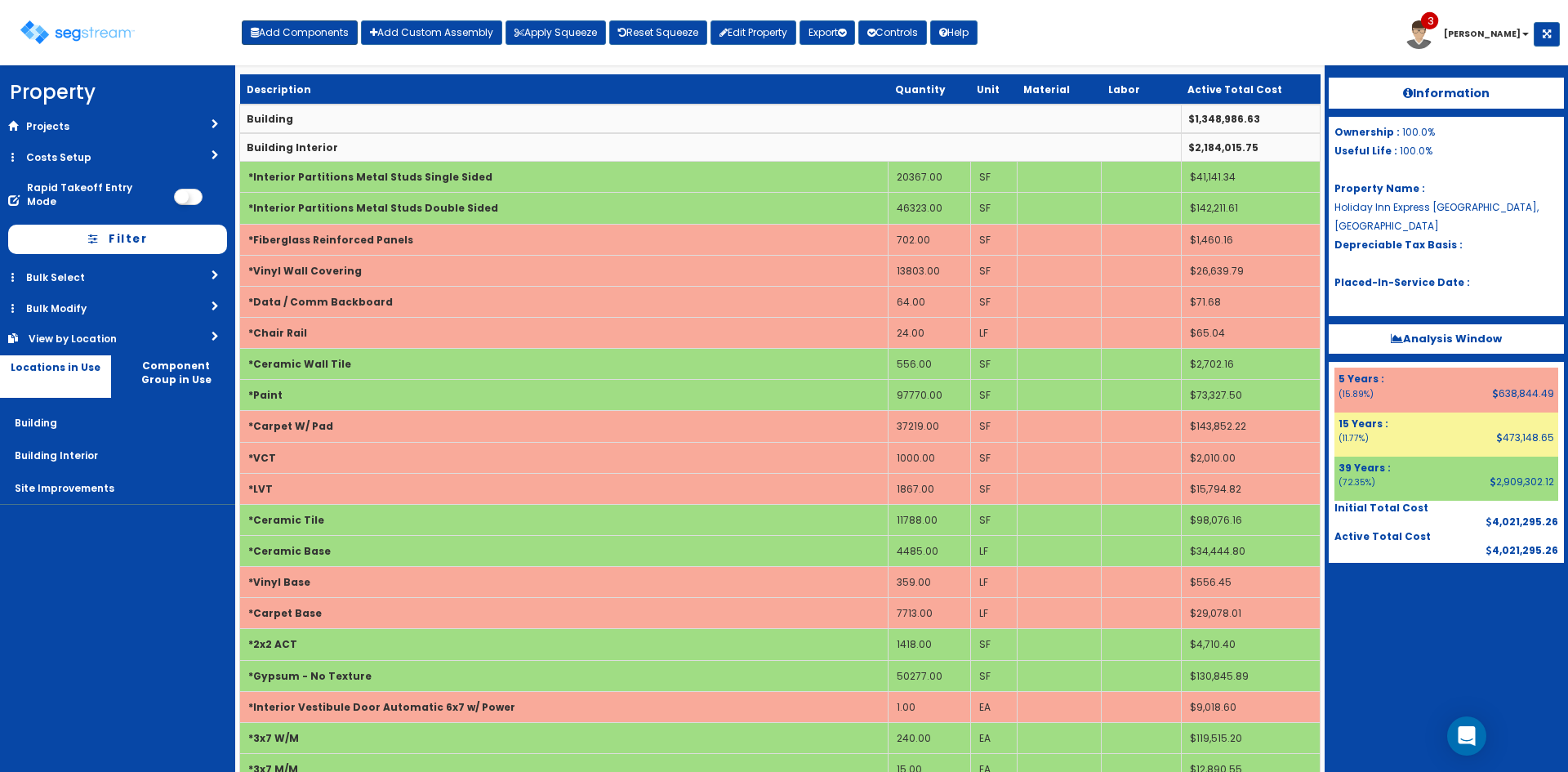
select select "7"
select select
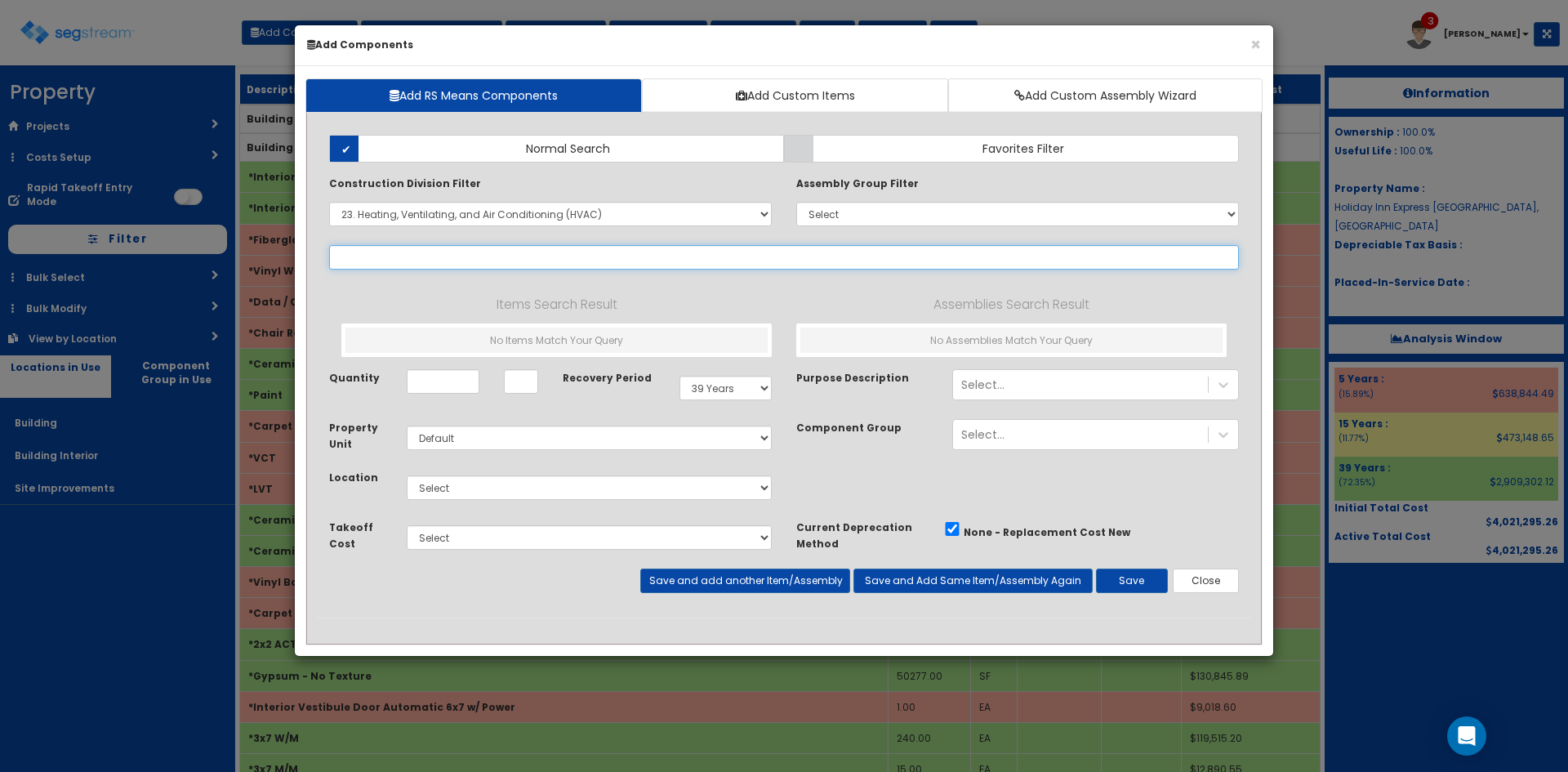
select select "23731310"
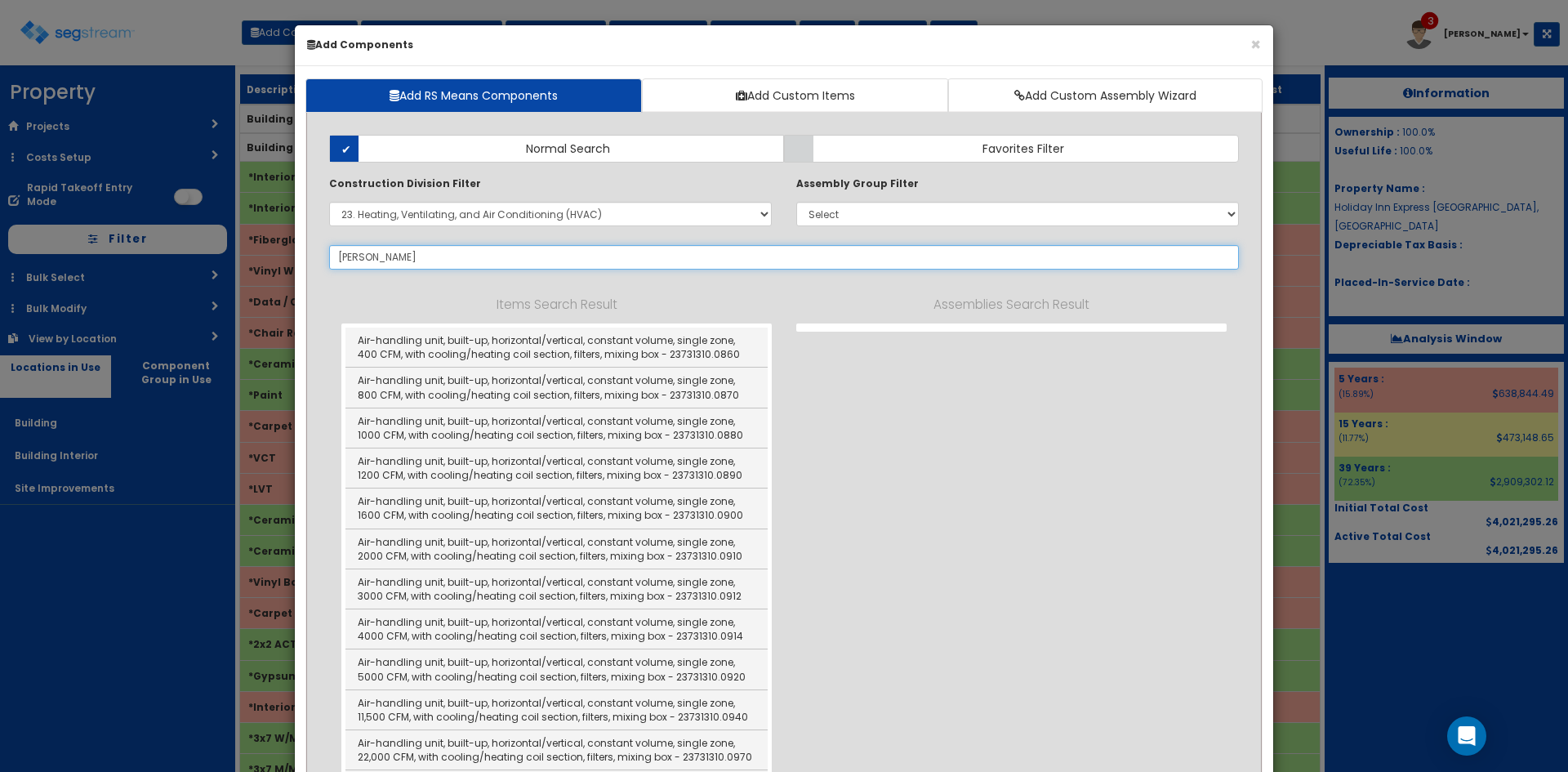
type input "j boc"
select select "23731310"
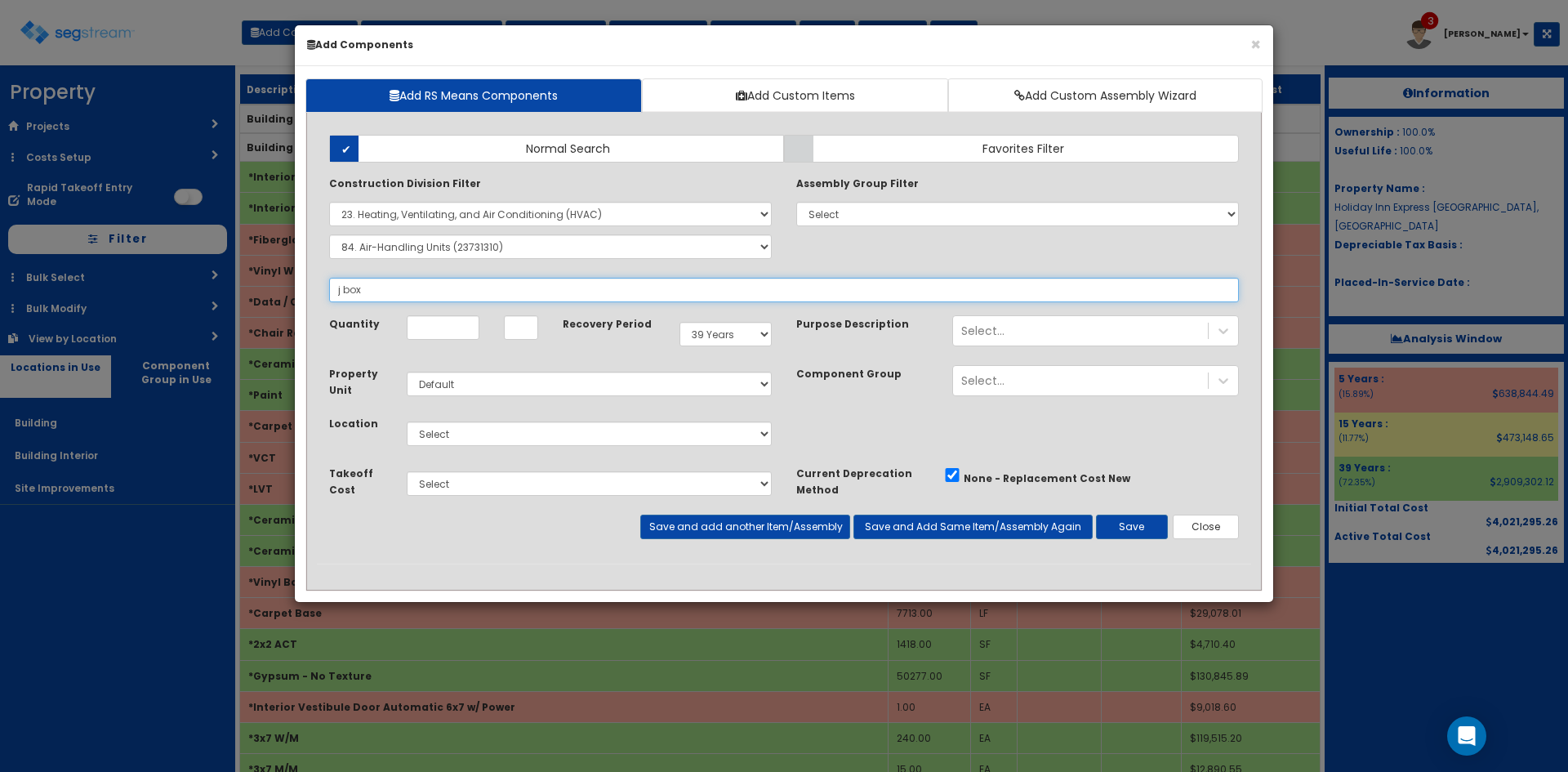
type input "j box"
click at [595, 208] on select "Select 0. Custom Item 1. General Requirements 2. Existing Conditions 3. Concret…" at bounding box center [550, 213] width 443 height 24
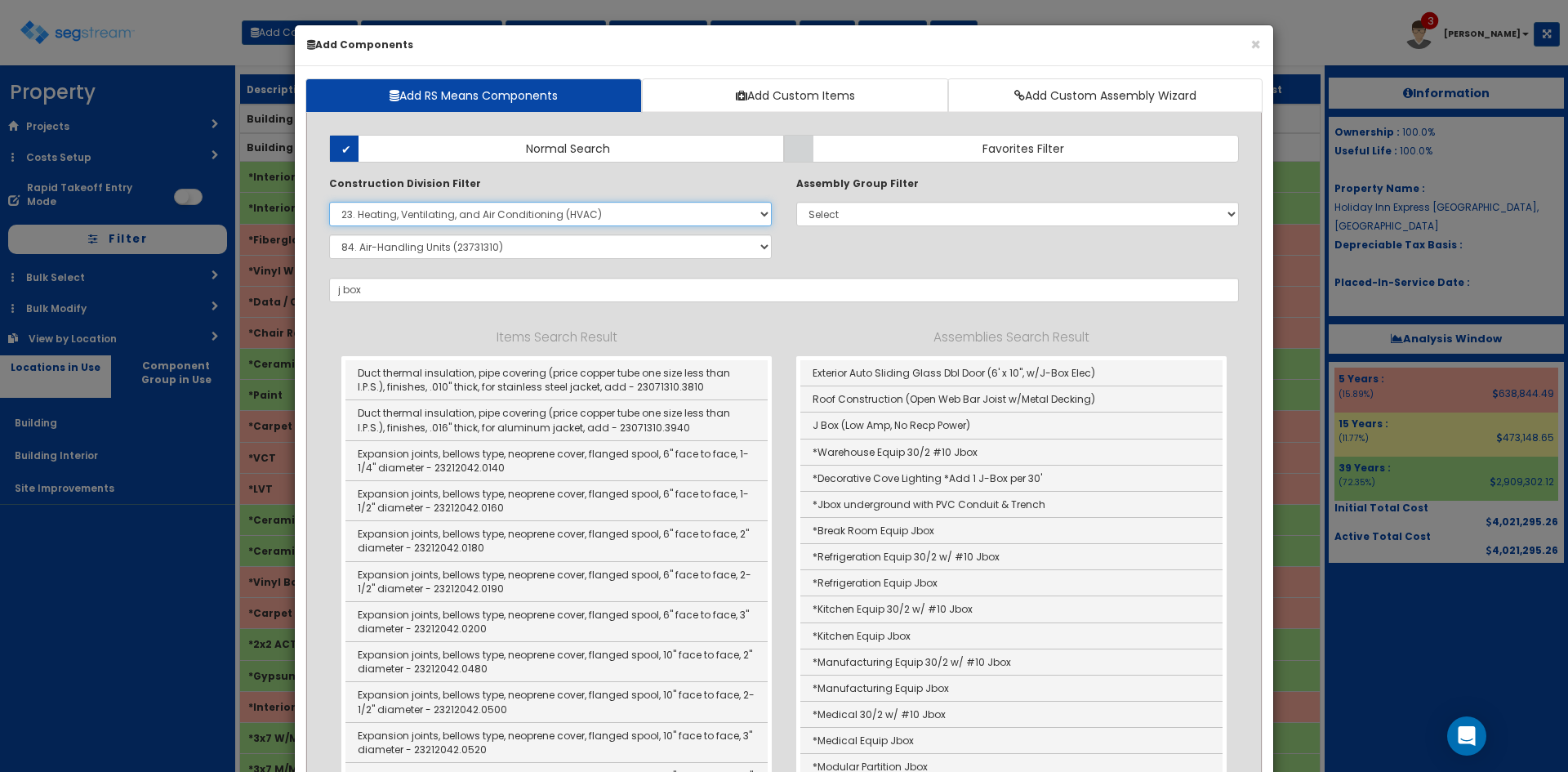
select select
click at [329, 202] on select "Select 0. Custom Item 1. General Requirements 2. Existing Conditions 3. Concret…" at bounding box center [550, 213] width 443 height 24
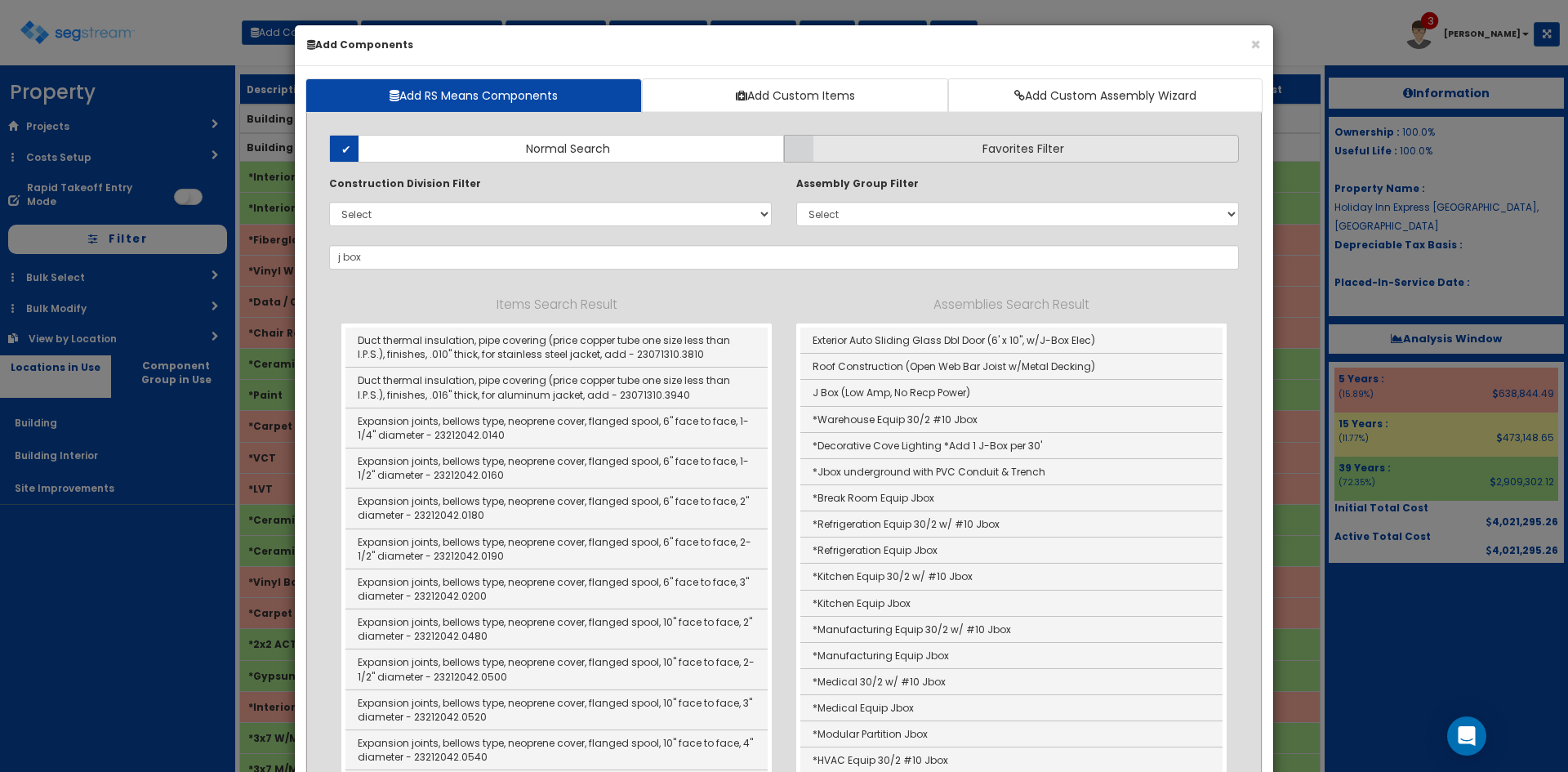
click at [875, 148] on label "Favorites Filter" at bounding box center [1011, 148] width 455 height 28
click at [0, 0] on input "Favorites Filter" at bounding box center [0, 0] width 0 height 0
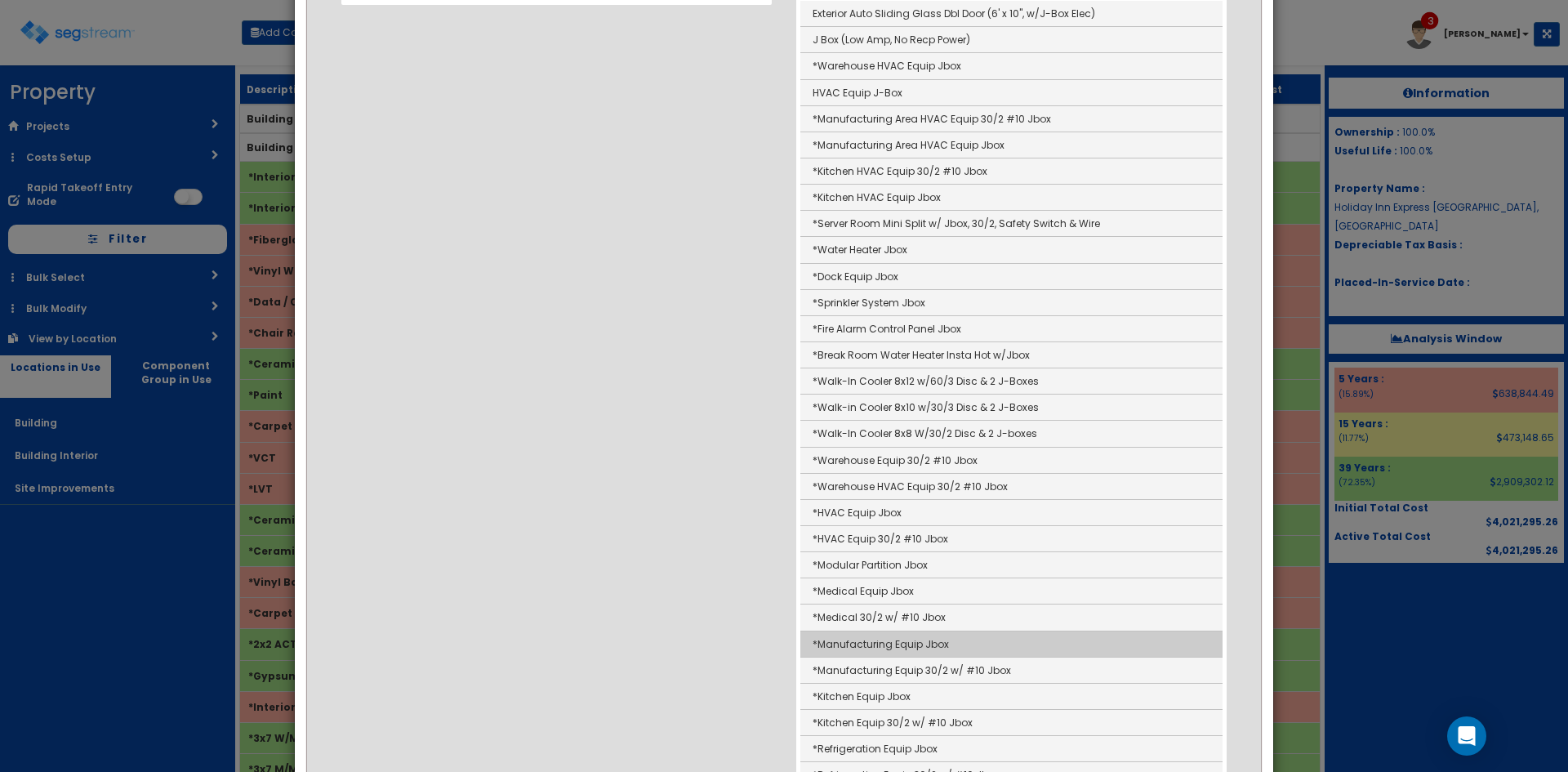
scroll to position [735, 0]
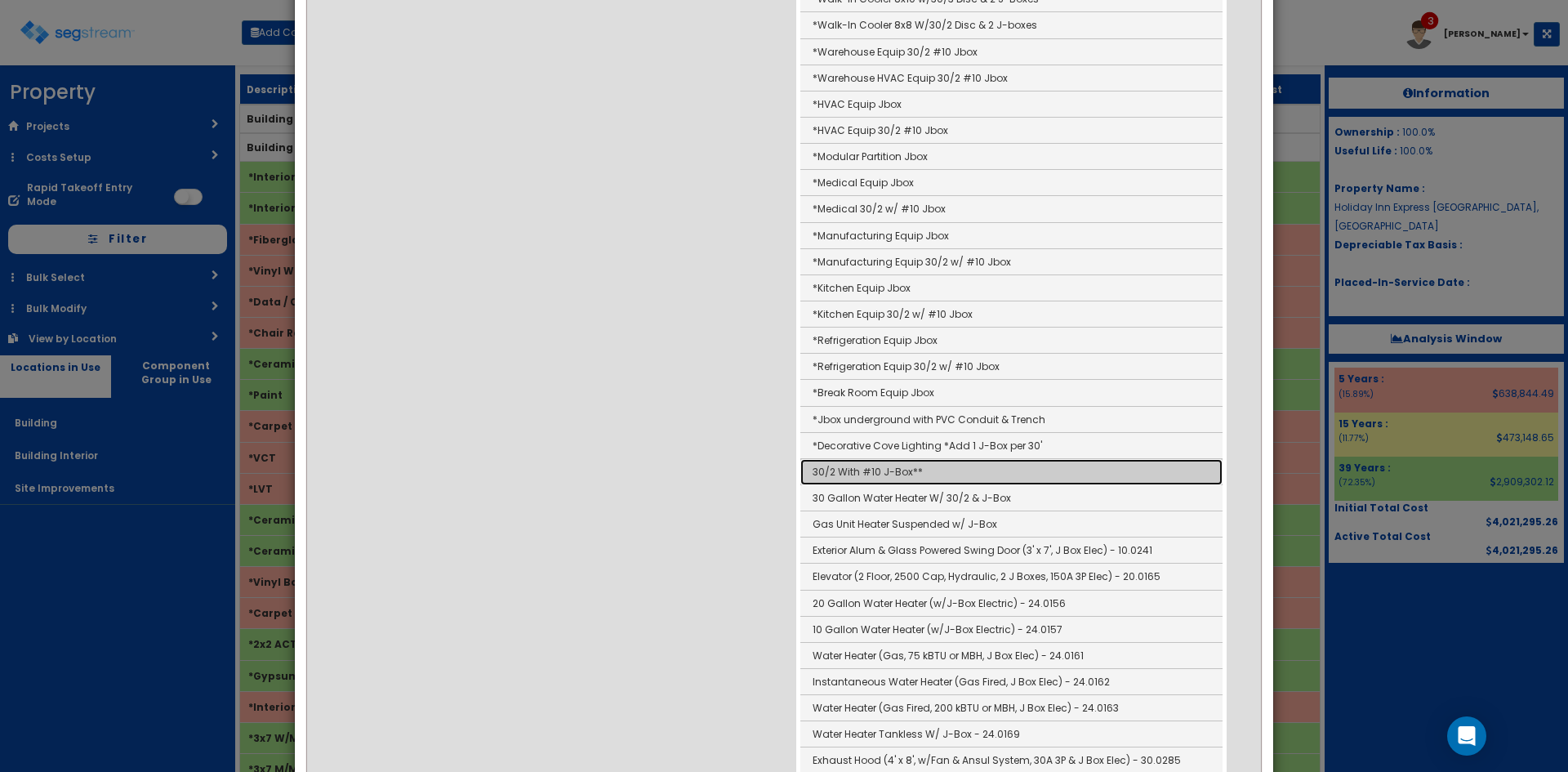
click at [883, 472] on link "30/2 With #10 J-Box**" at bounding box center [1011, 471] width 422 height 26
type input "30/2 With #10 J-Box**"
checkbox input "true"
type input "EA"
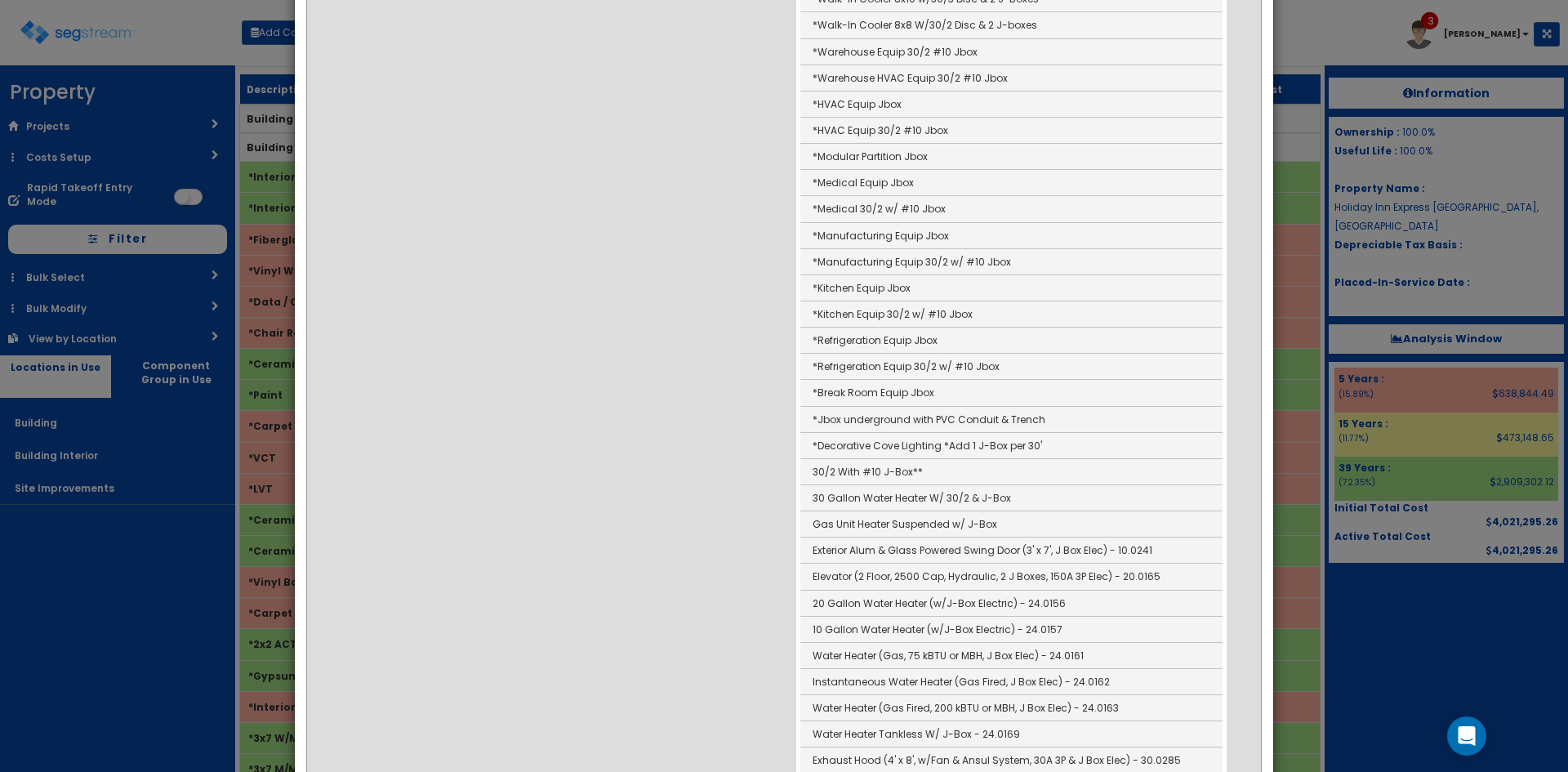
scroll to position [0, 0]
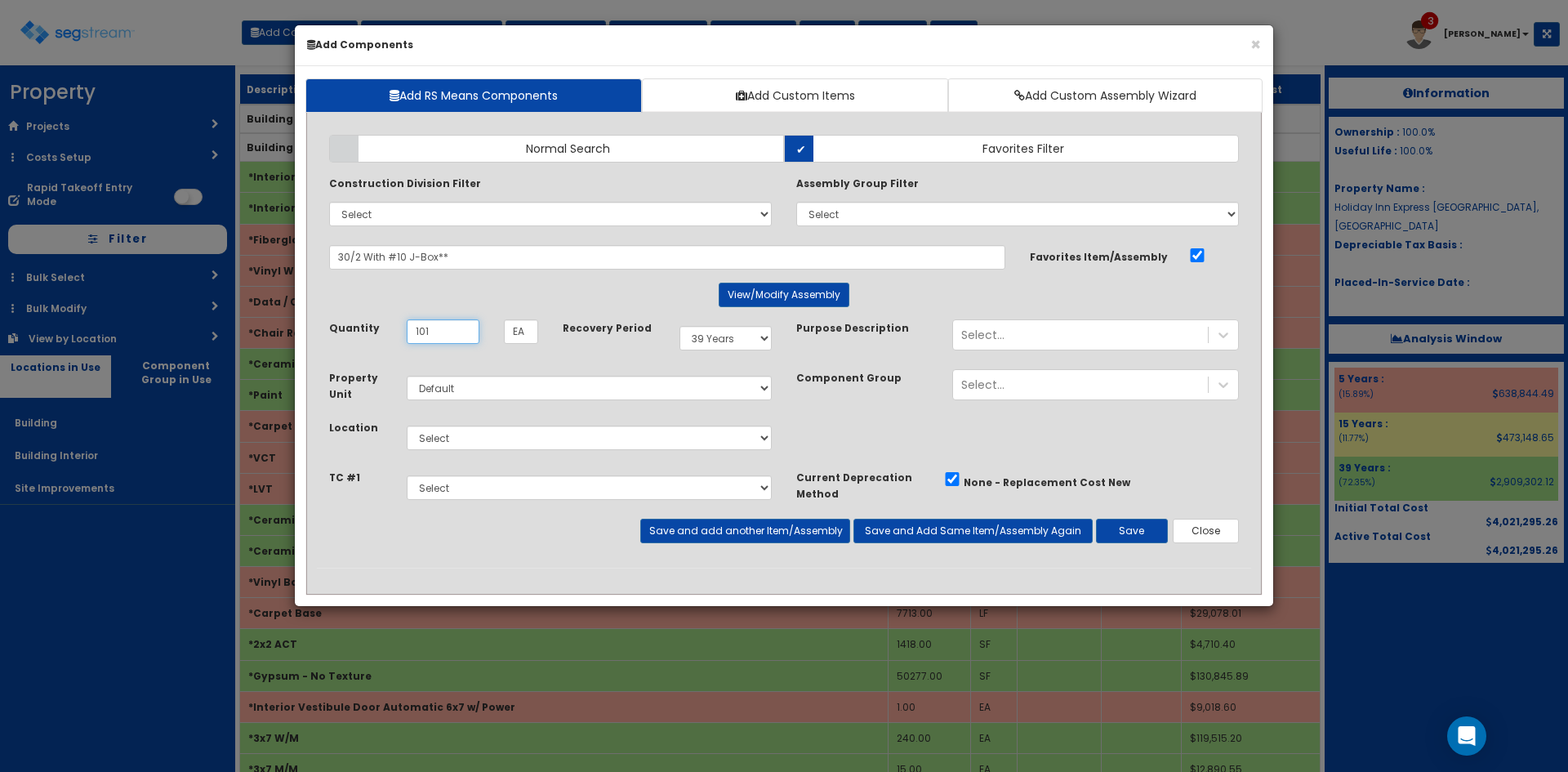
type input "101"
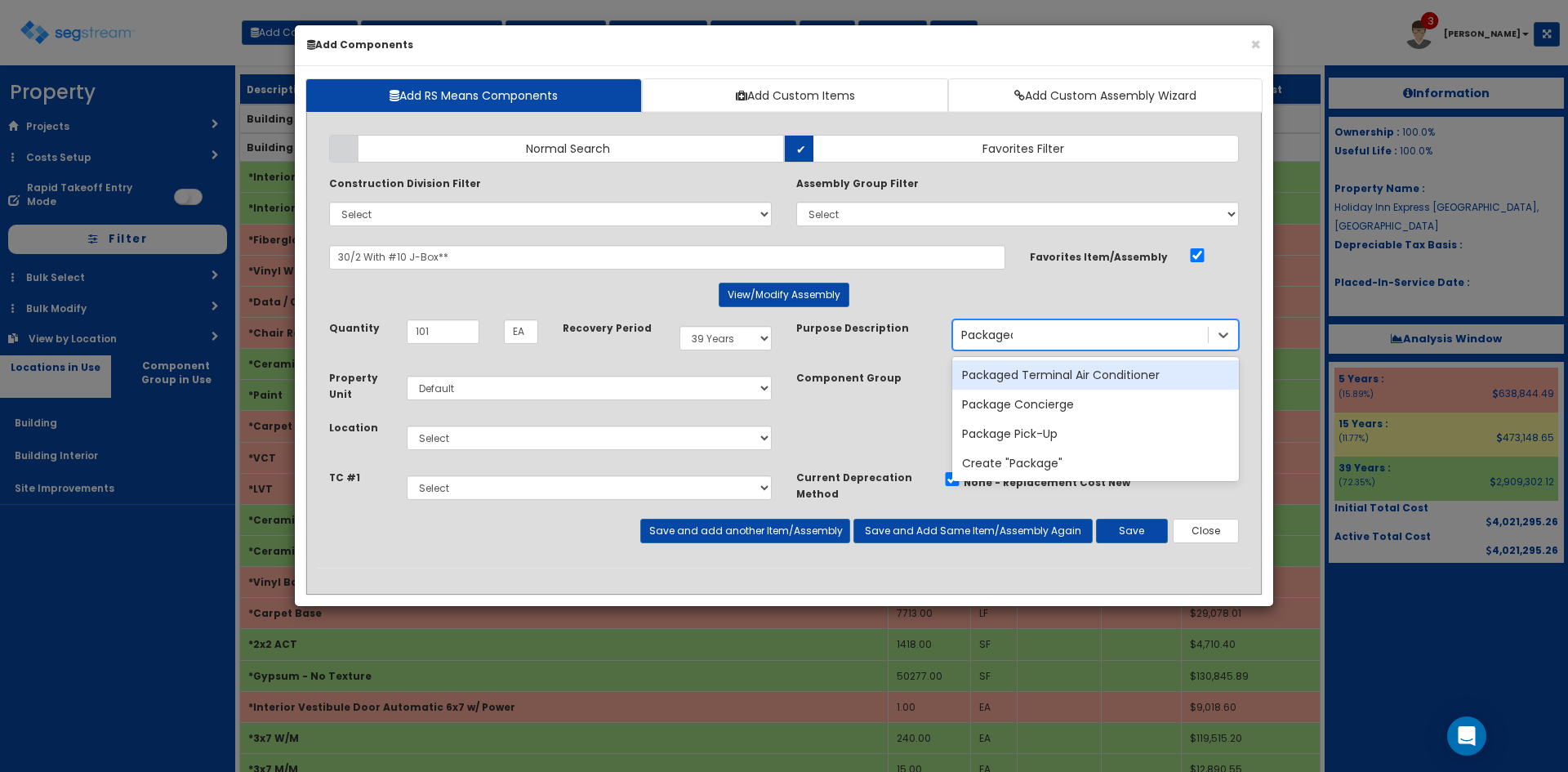
type input "Packaged"
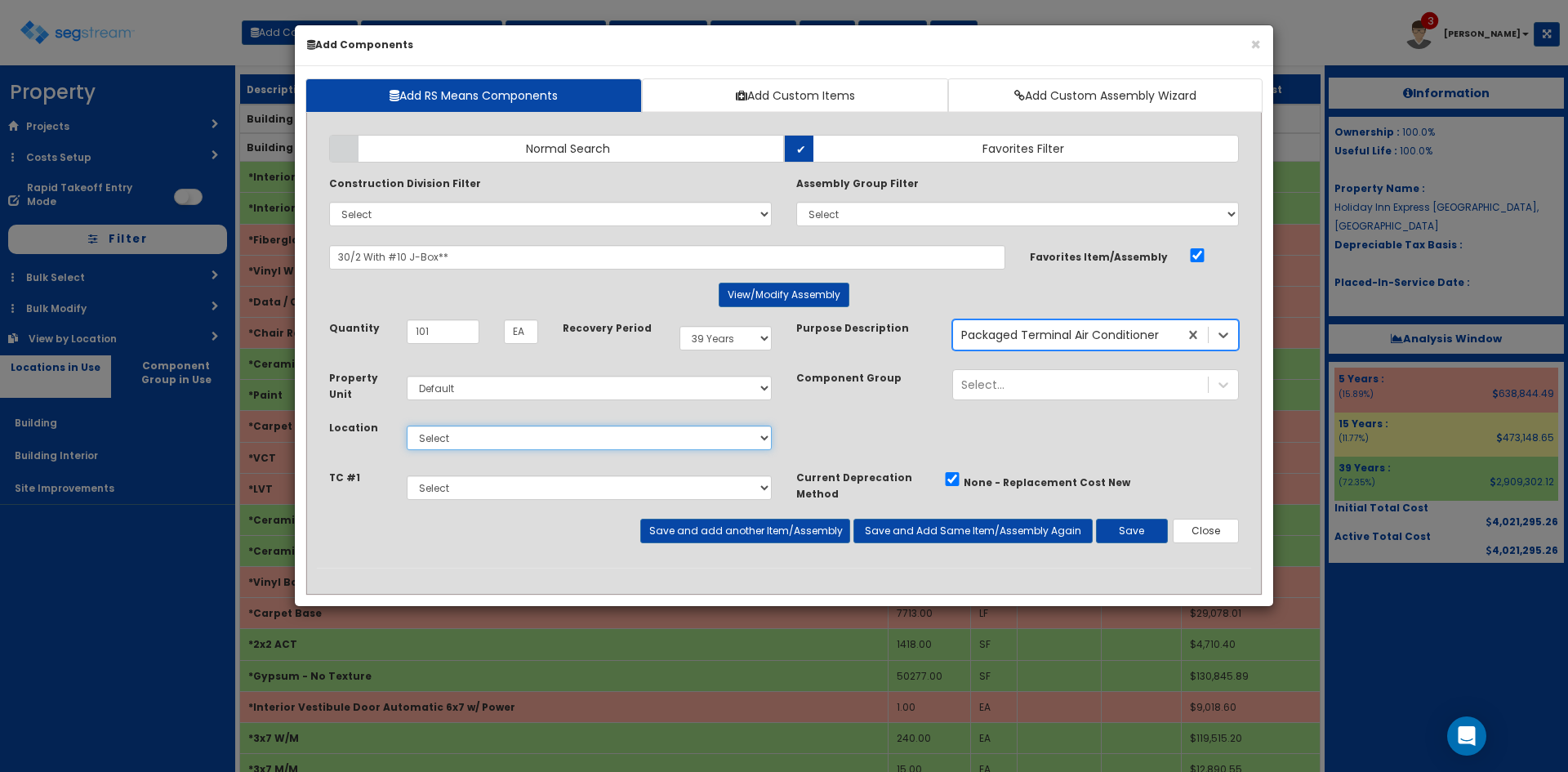
drag, startPoint x: 669, startPoint y: 428, endPoint x: 670, endPoint y: 447, distance: 19.0
click at [669, 428] on select "Select Building Building Interior Site Improvements Add Additional Location" at bounding box center [589, 438] width 365 height 24
select select "7"
click at [406, 426] on select "Select Building Building Interior Site Improvements Add Additional Location" at bounding box center [589, 438] width 365 height 24
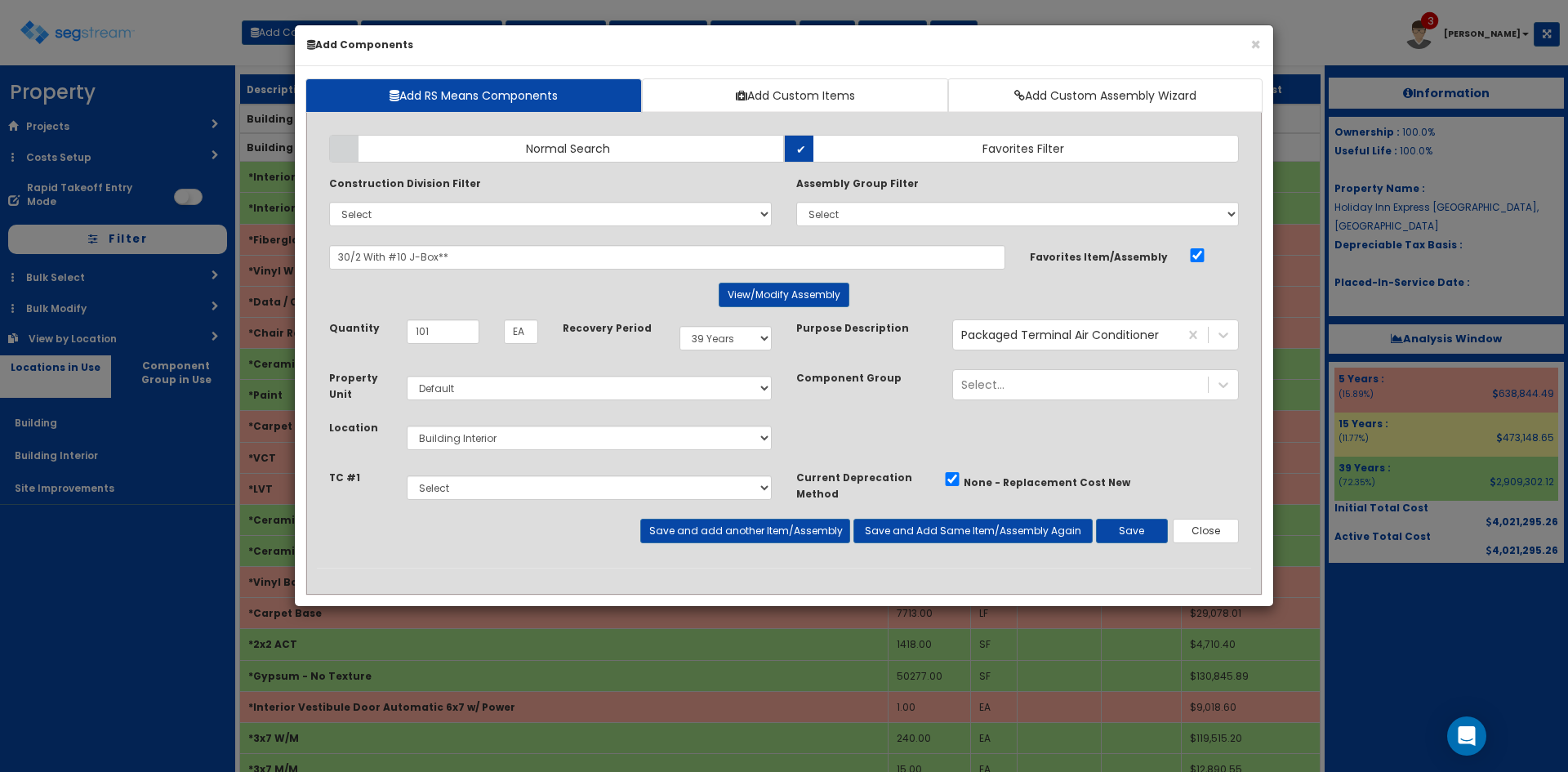
click at [688, 517] on div "Takeoff Cost Select TC #1 Select TC #2 Select TC #3 Select TC #4" at bounding box center [550, 493] width 467 height 50
click at [691, 528] on button "Save and add another Item/Assembly" at bounding box center [744, 530] width 209 height 24
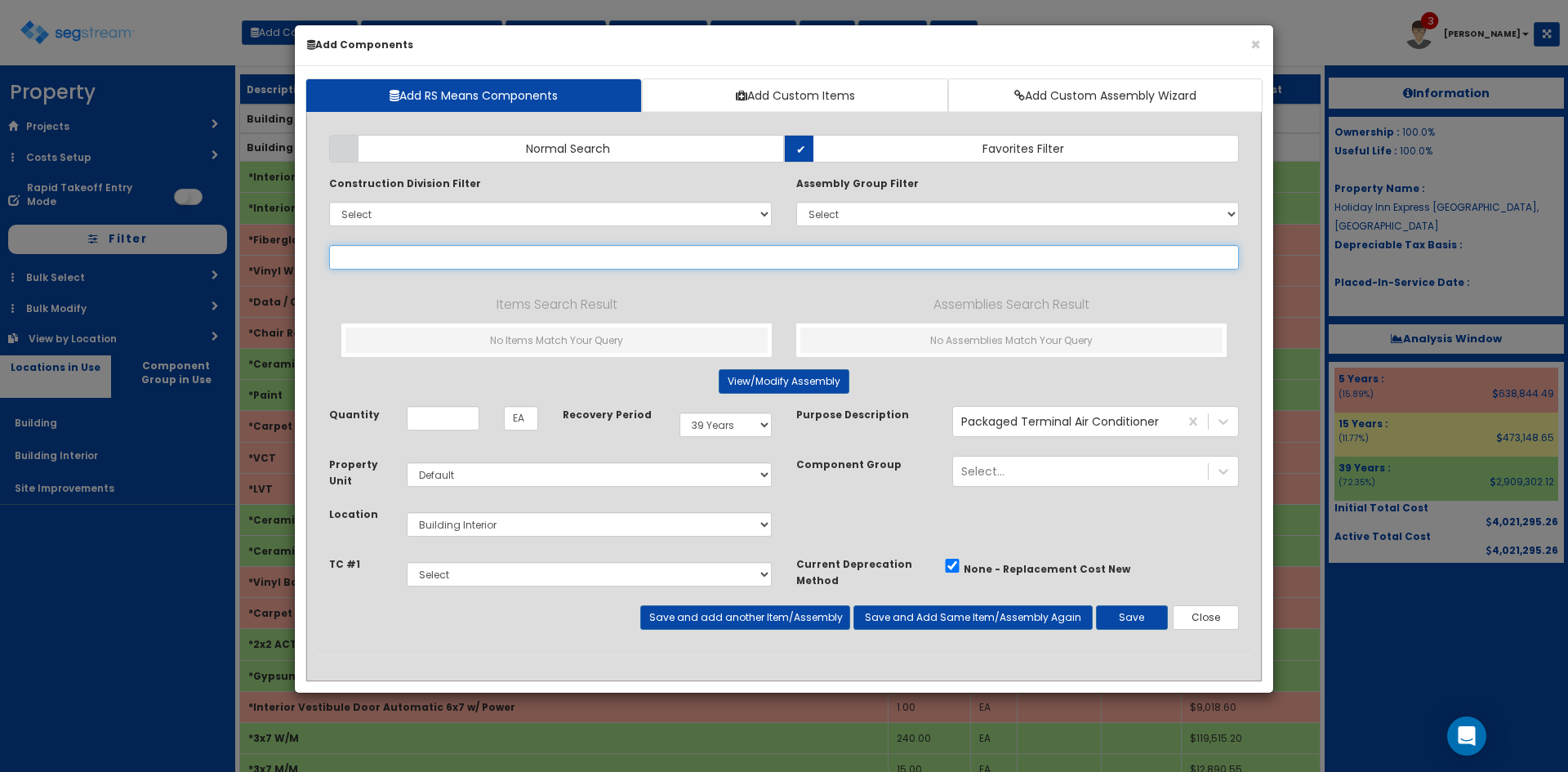
click at [500, 265] on input "text" at bounding box center [784, 257] width 910 height 24
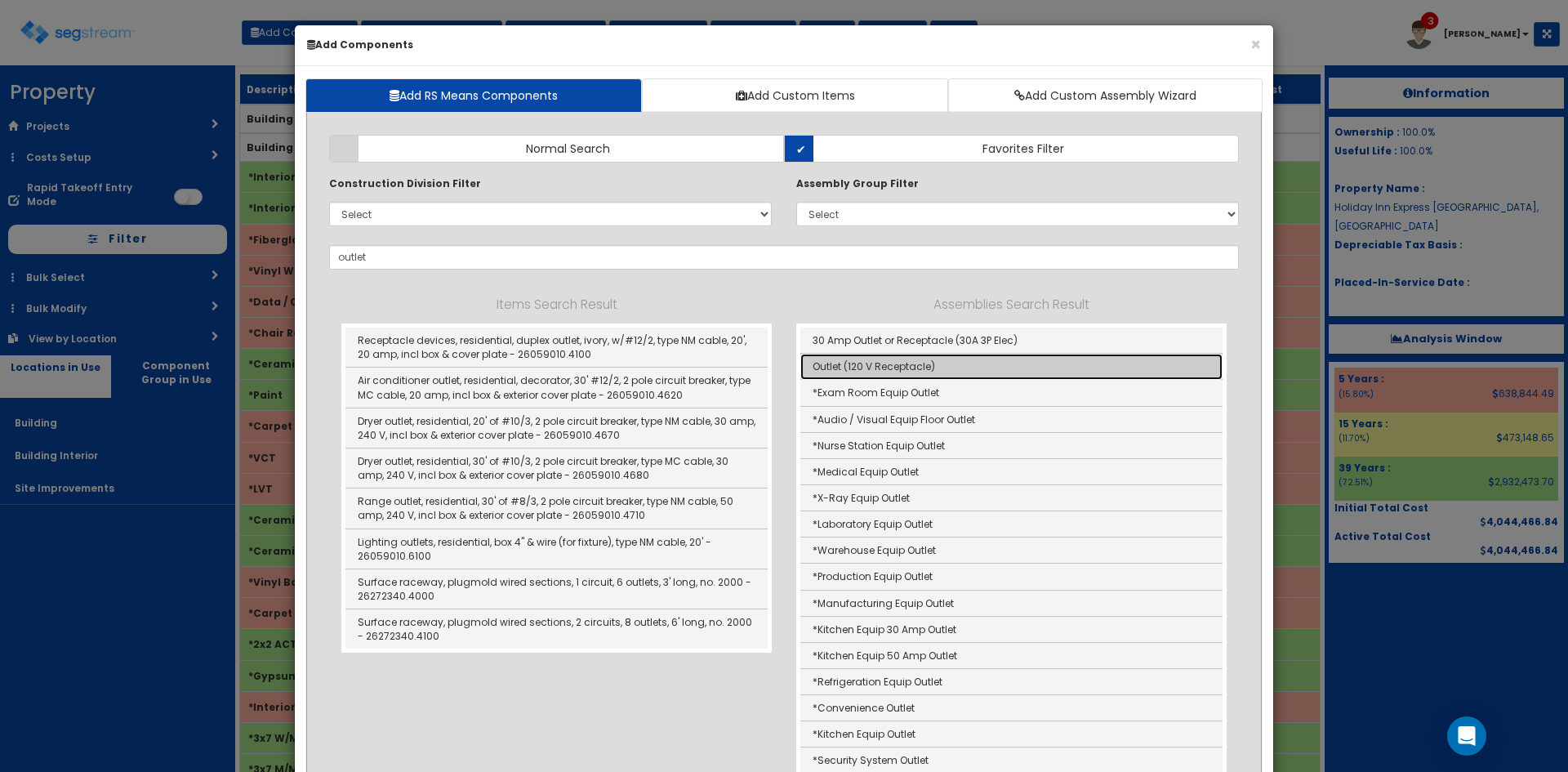
click at [829, 367] on link "Outlet (120 V Receptacle)" at bounding box center [1011, 366] width 422 height 26
type input "Outlet (120 V Receptacle)"
type input "Ea"
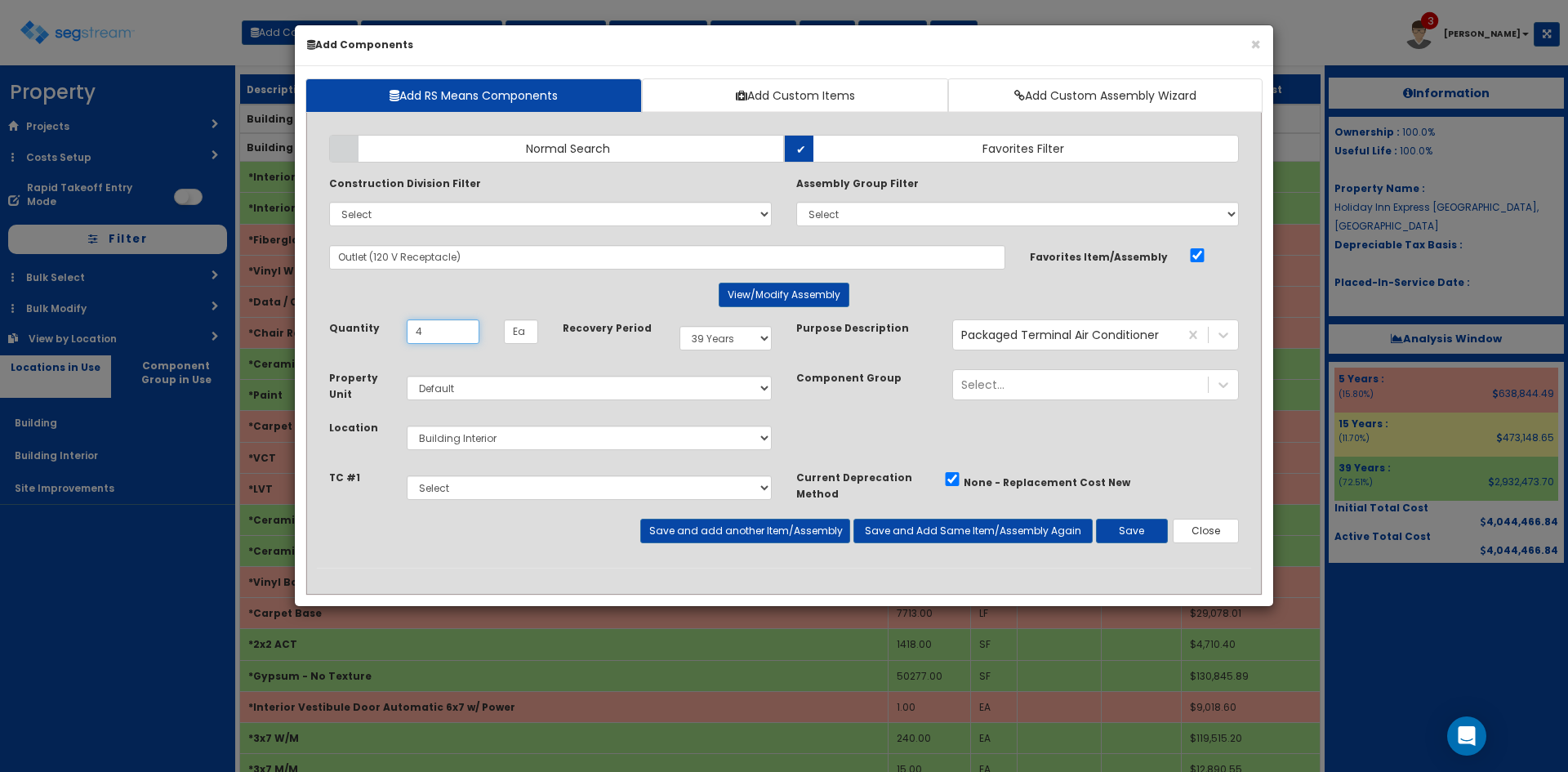
type input "4"
select select "5Y"
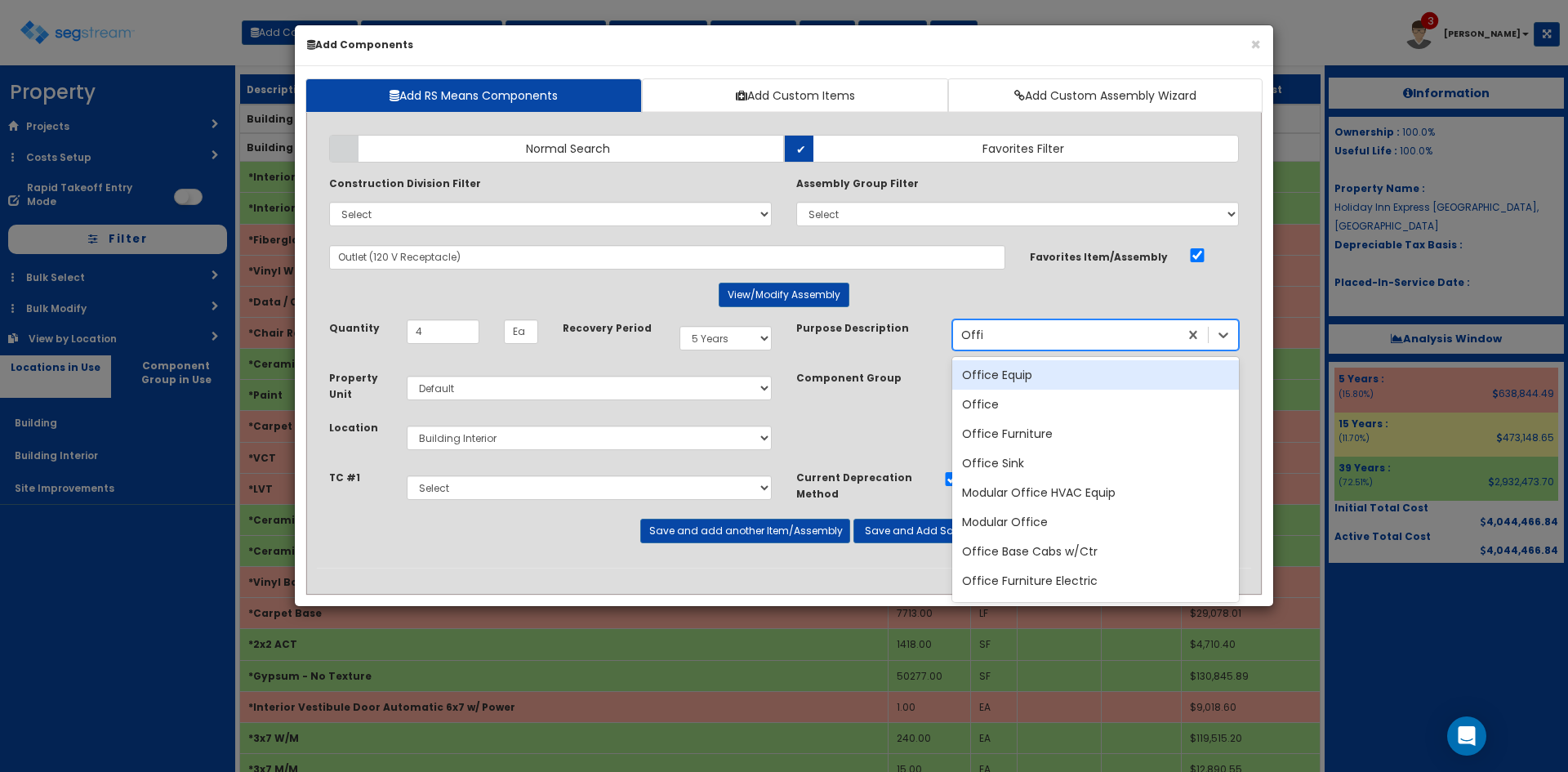
type input "Office"
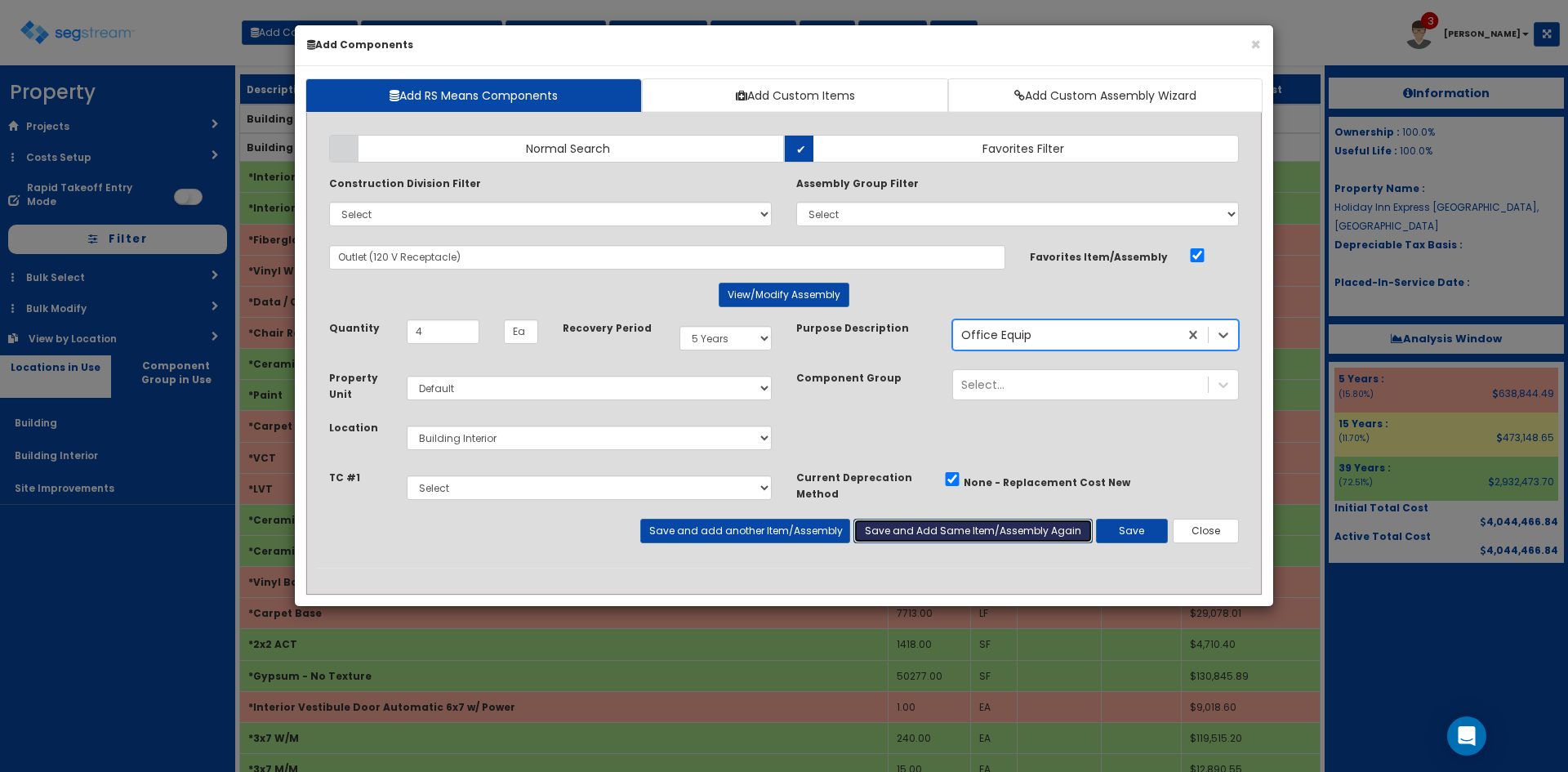
click at [947, 531] on button "Save and Add Same Item/Assembly Again" at bounding box center [973, 530] width 239 height 24
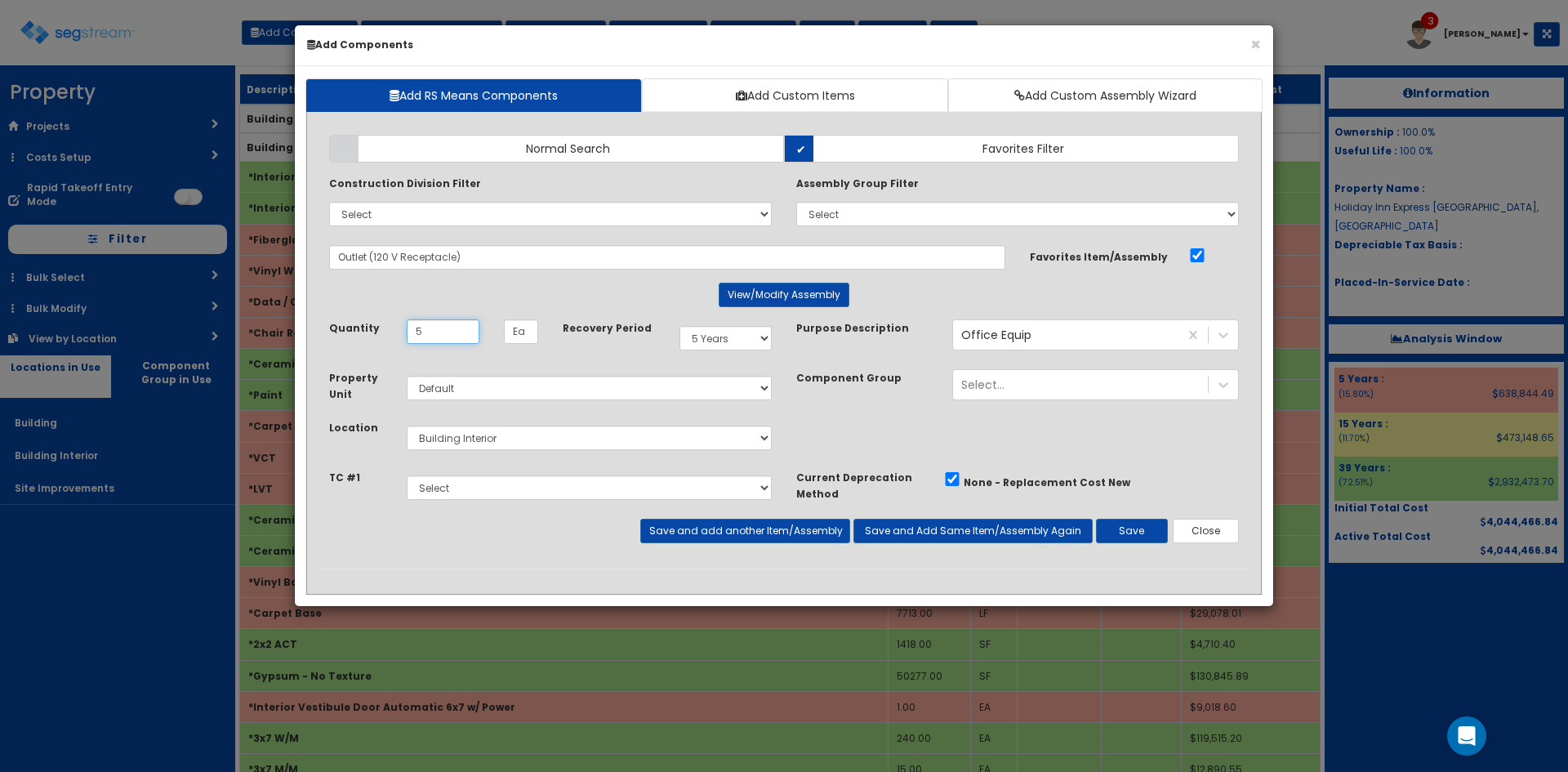
type input "5"
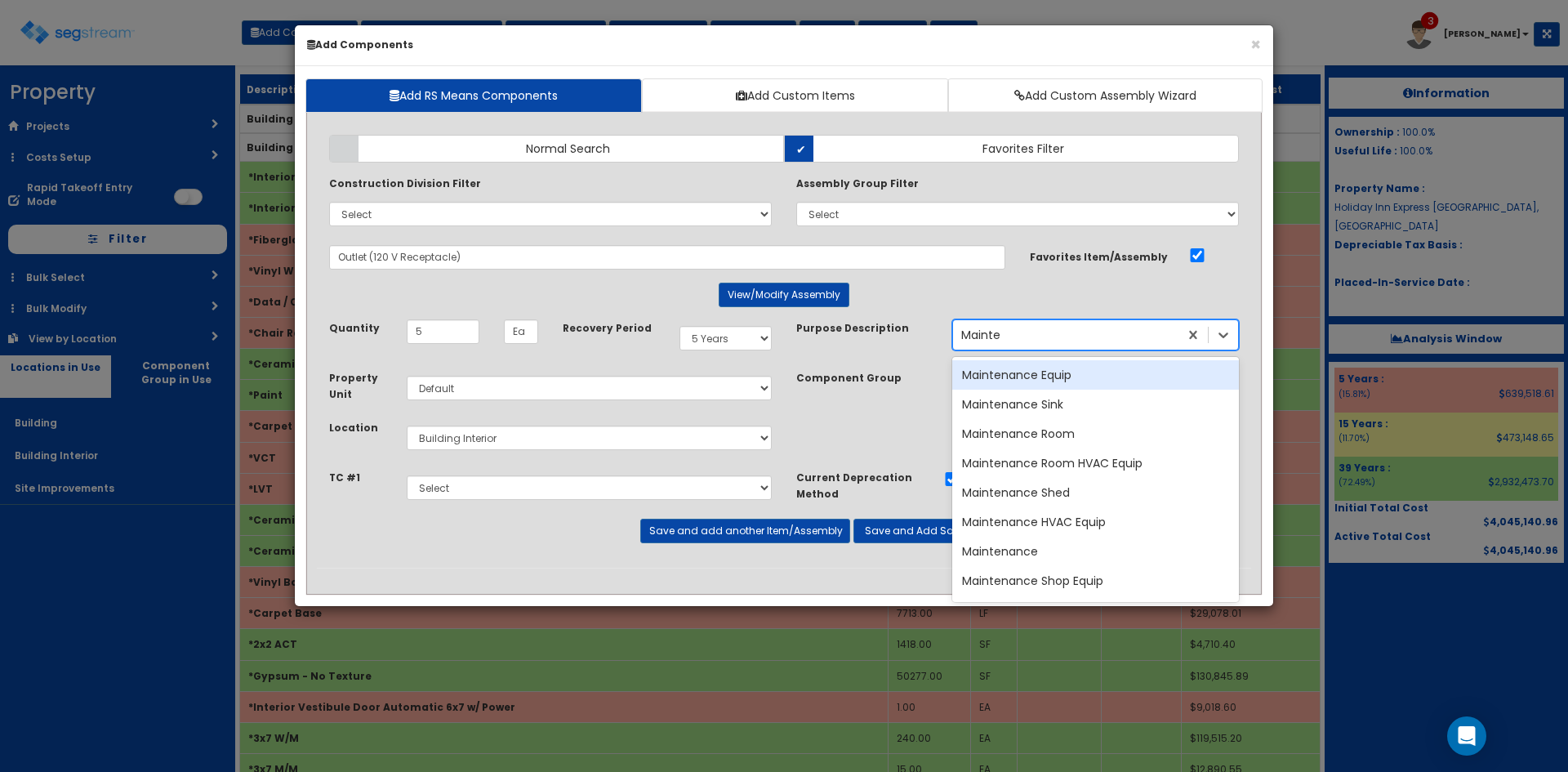
type input "Mainten"
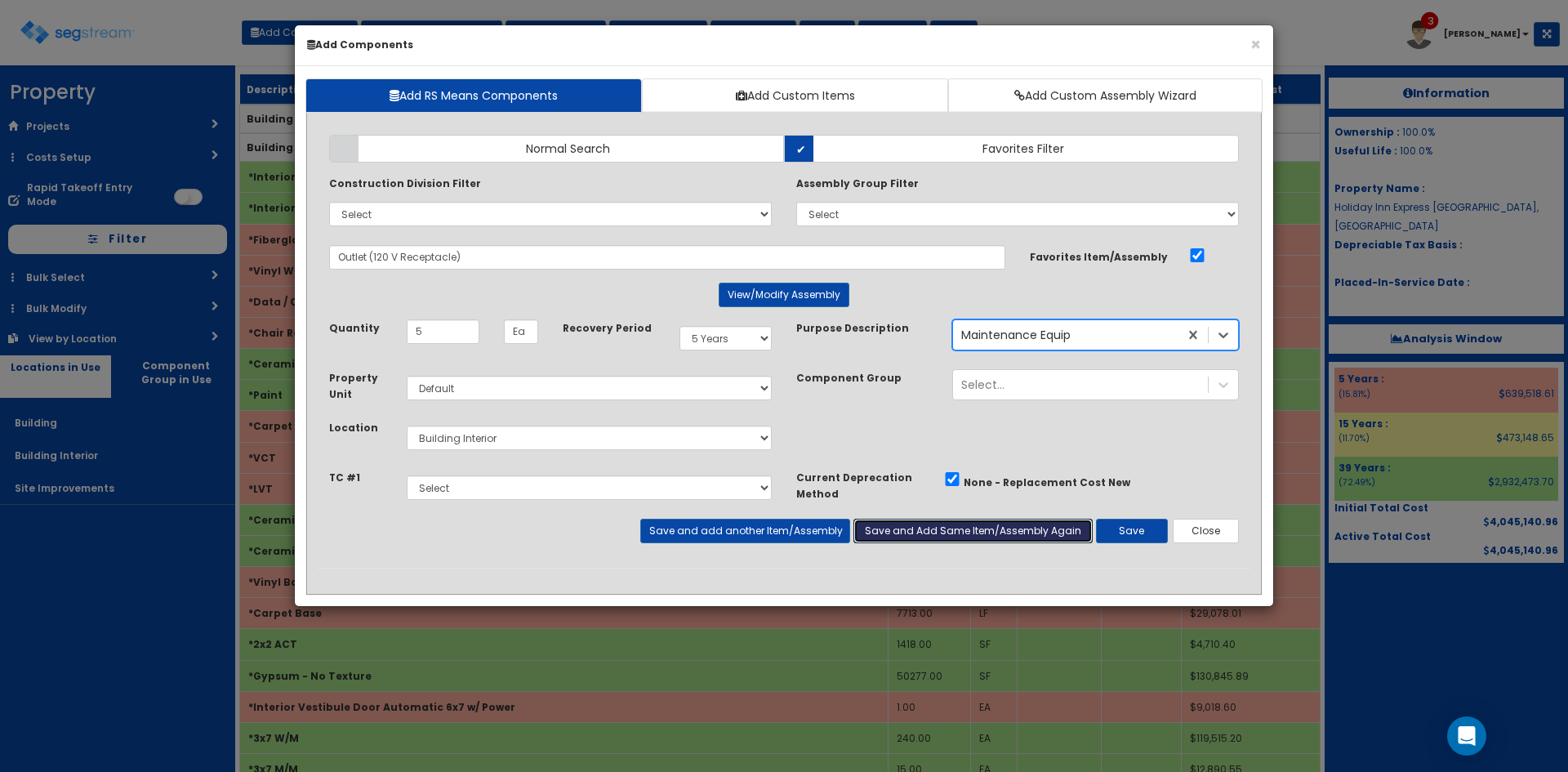
click at [939, 528] on button "Save and Add Same Item/Assembly Again" at bounding box center [973, 530] width 239 height 24
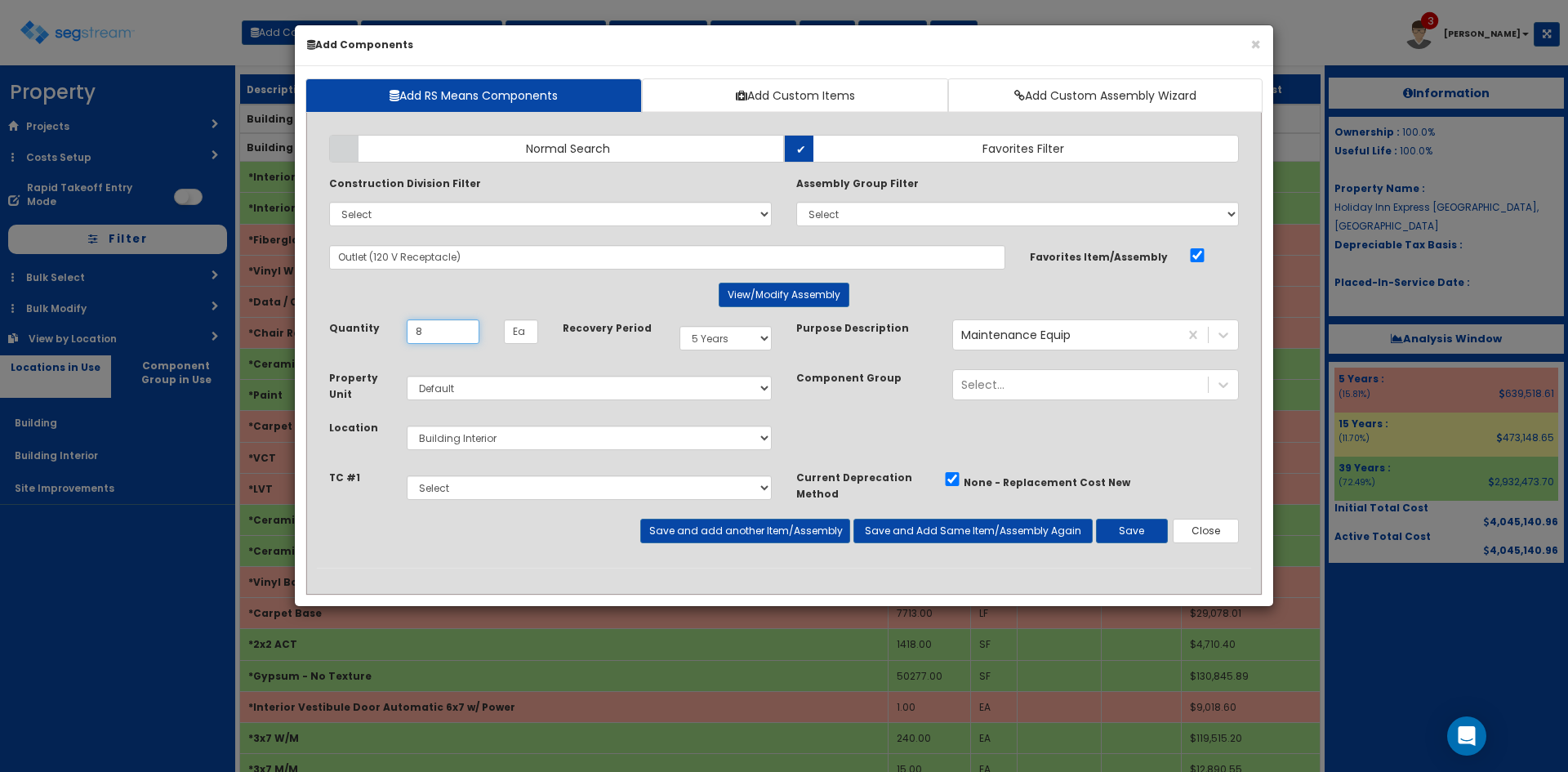
type input "8"
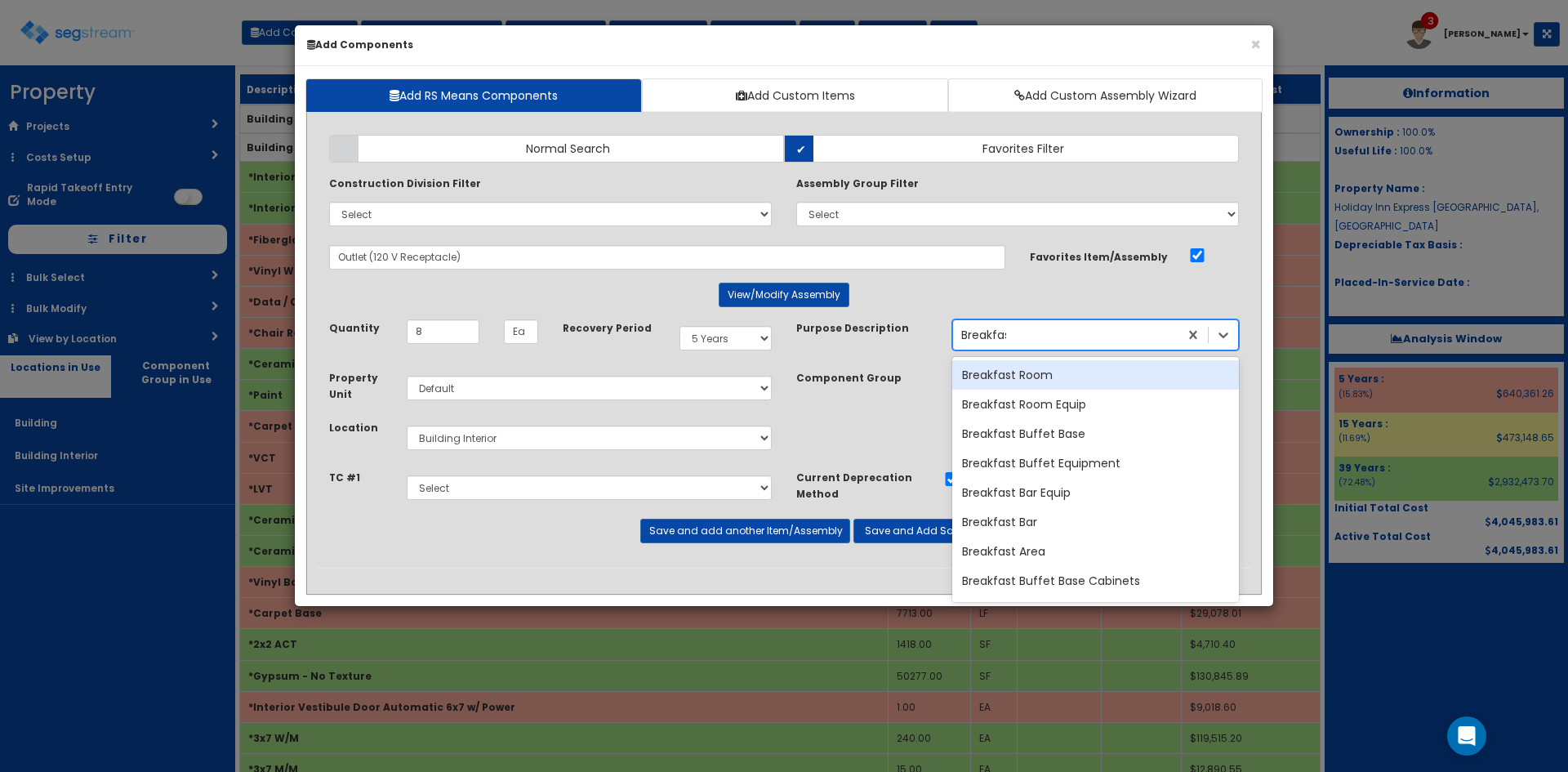
type input "Breakfast"
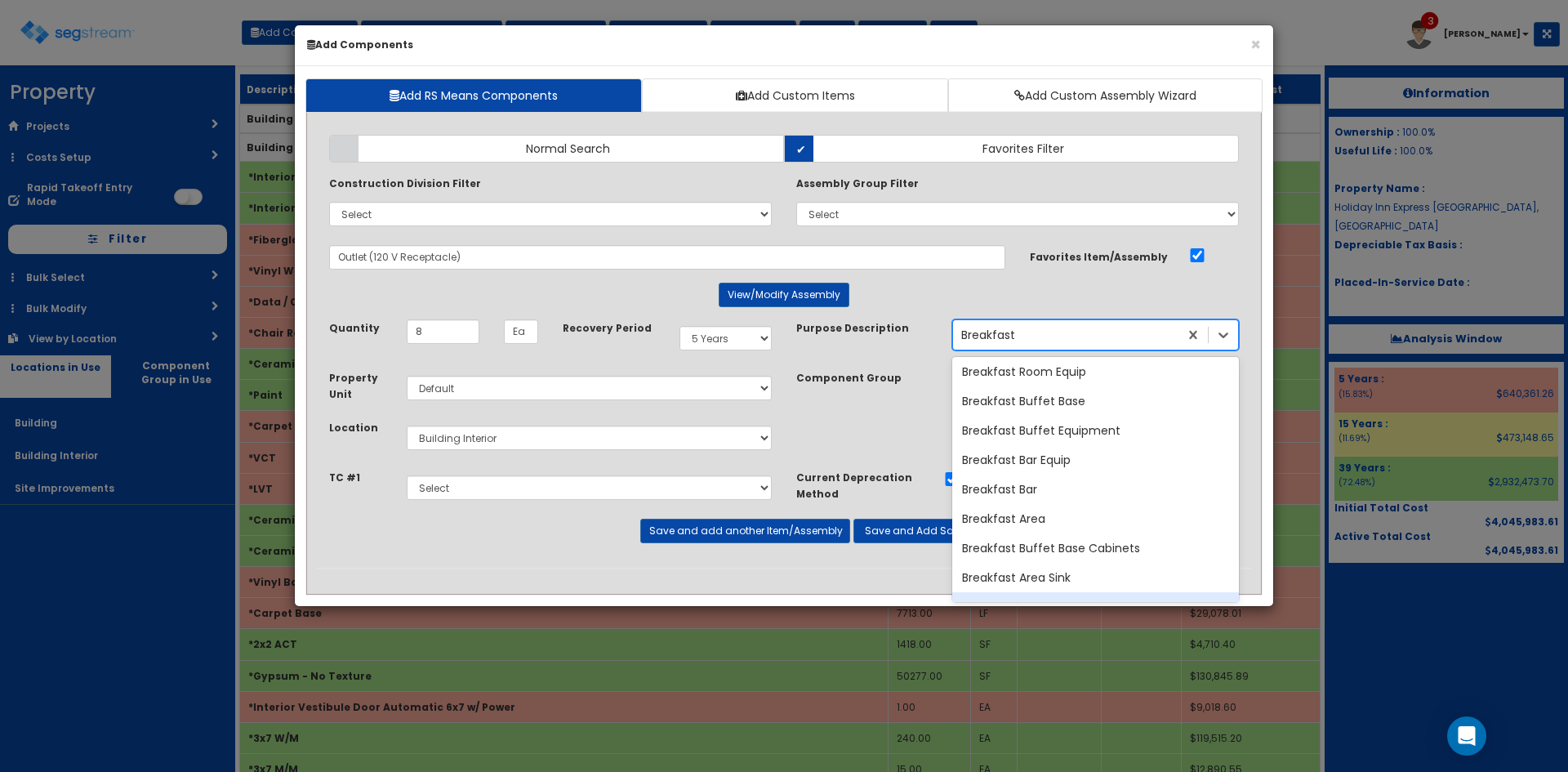
scroll to position [62, 0]
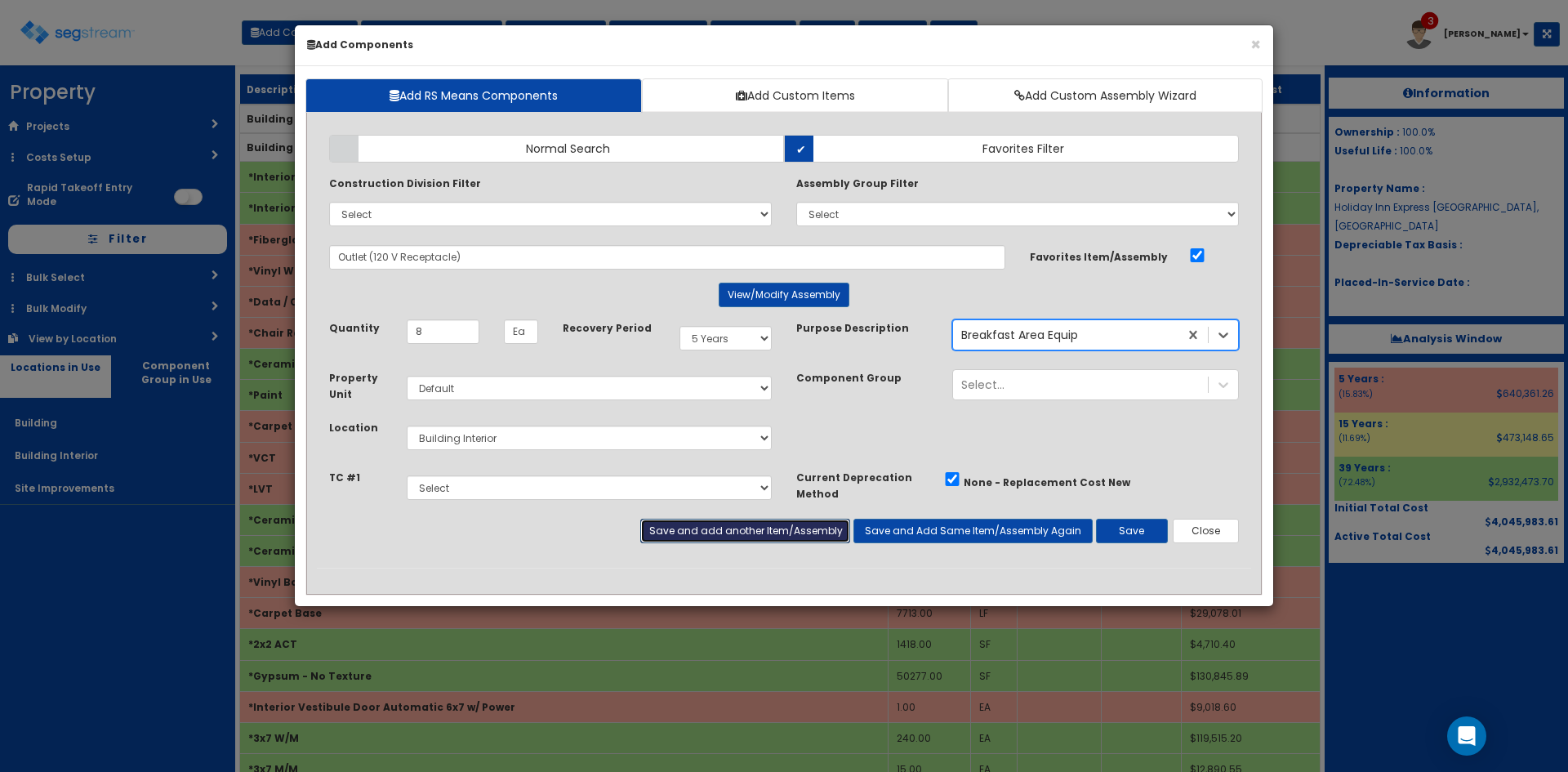
click at [809, 531] on button "Save and add another Item/Assembly" at bounding box center [744, 530] width 209 height 24
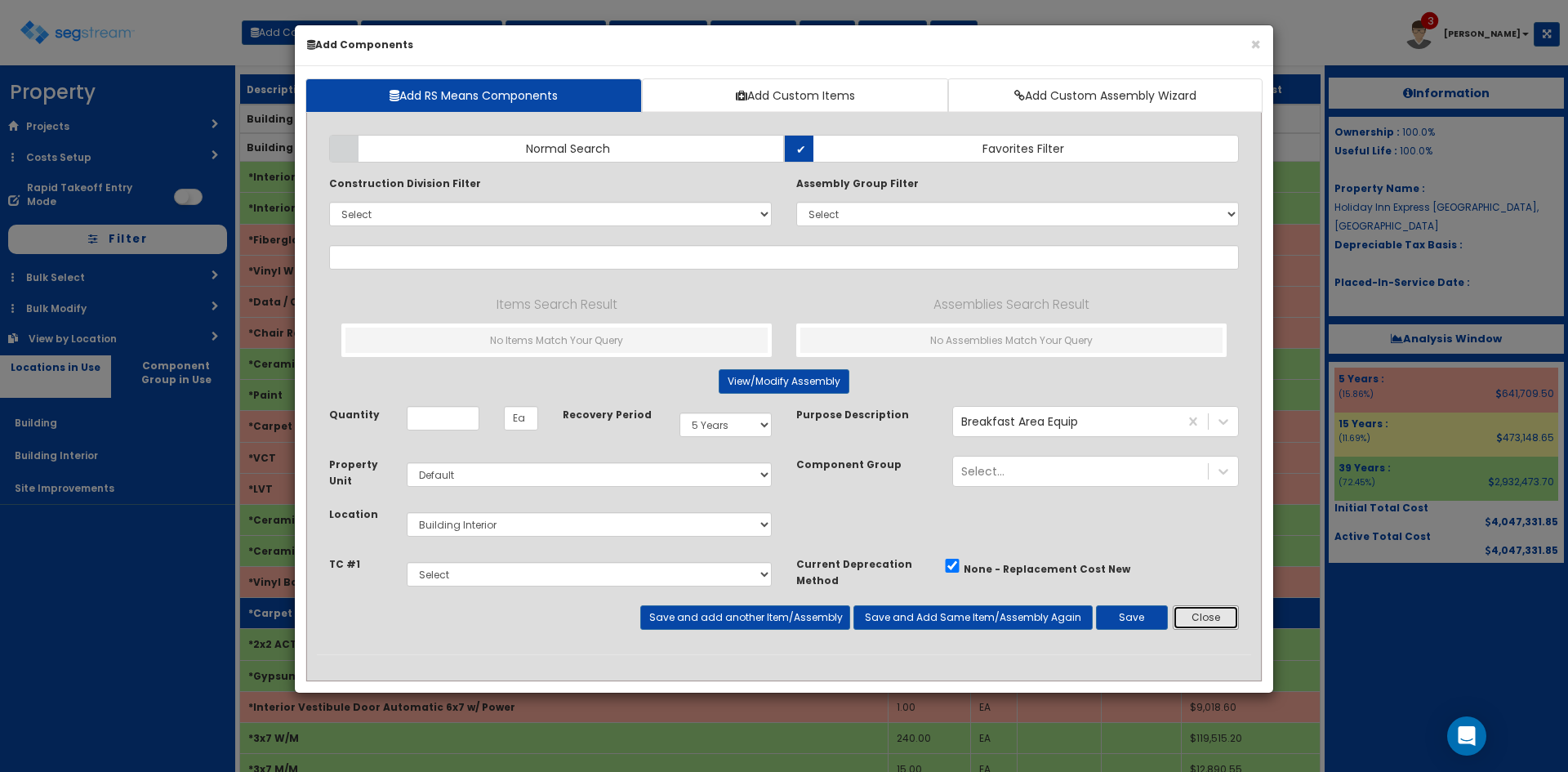
click at [1187, 623] on button "Close" at bounding box center [1205, 617] width 66 height 24
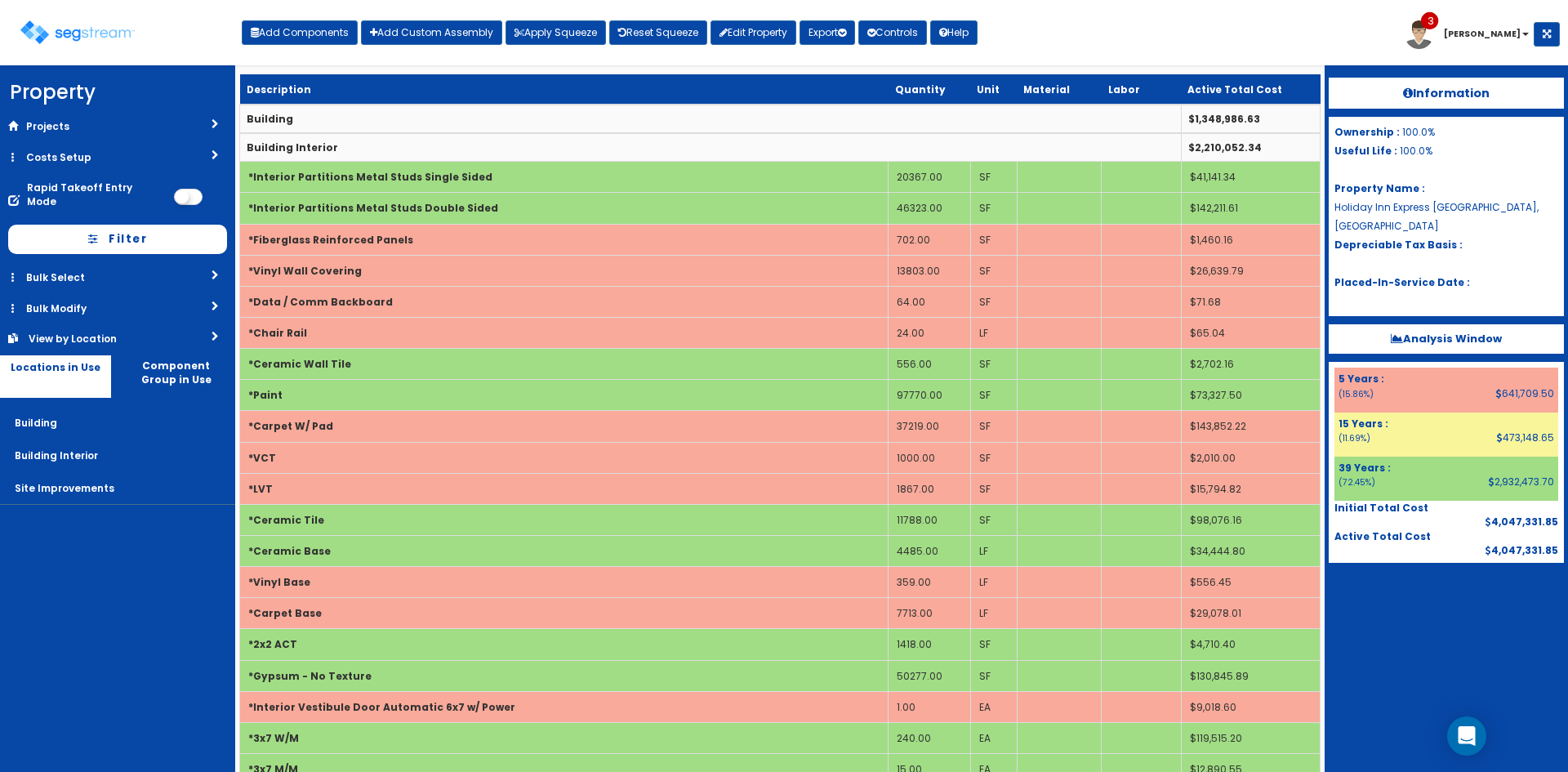
click at [1194, 41] on div "Toggle navigation Add Components Add Custom Assembly Apply Squeeze Reset Squeez…" at bounding box center [784, 39] width 1551 height 53
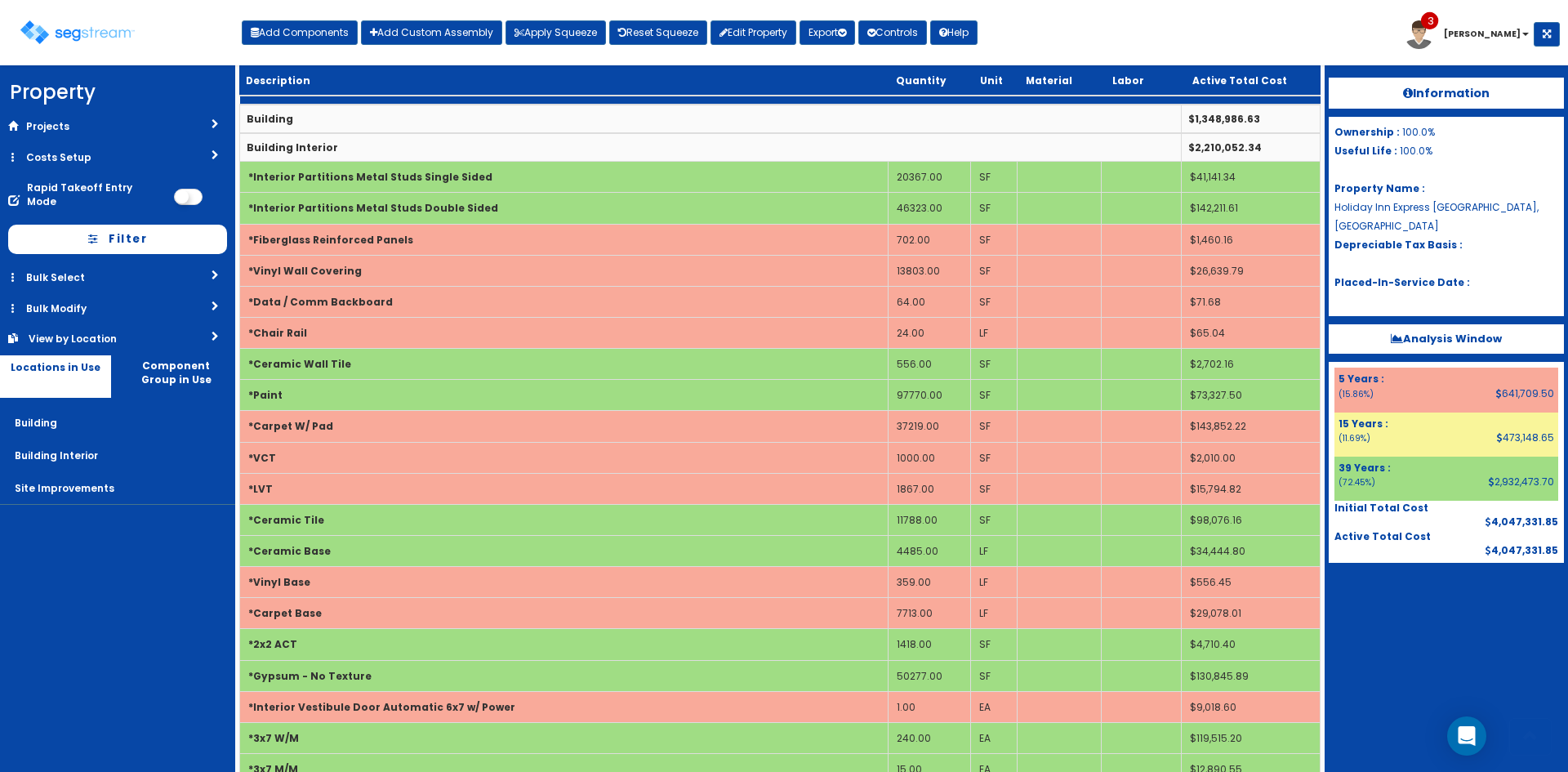
scroll to position [3966, 0]
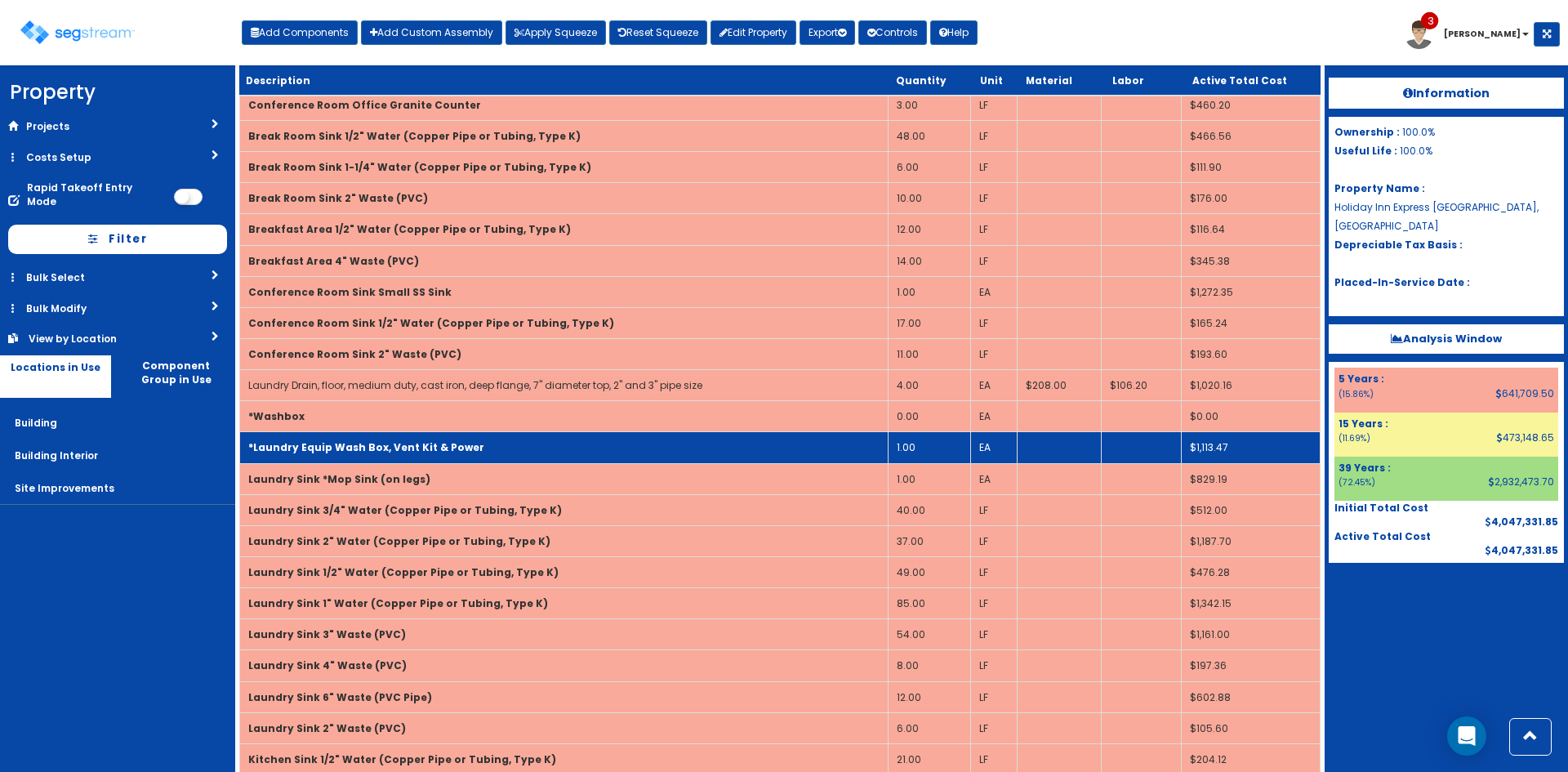
click at [518, 445] on td "*Laundry Equip Wash Box, Vent Kit & Power" at bounding box center [564, 447] width 648 height 31
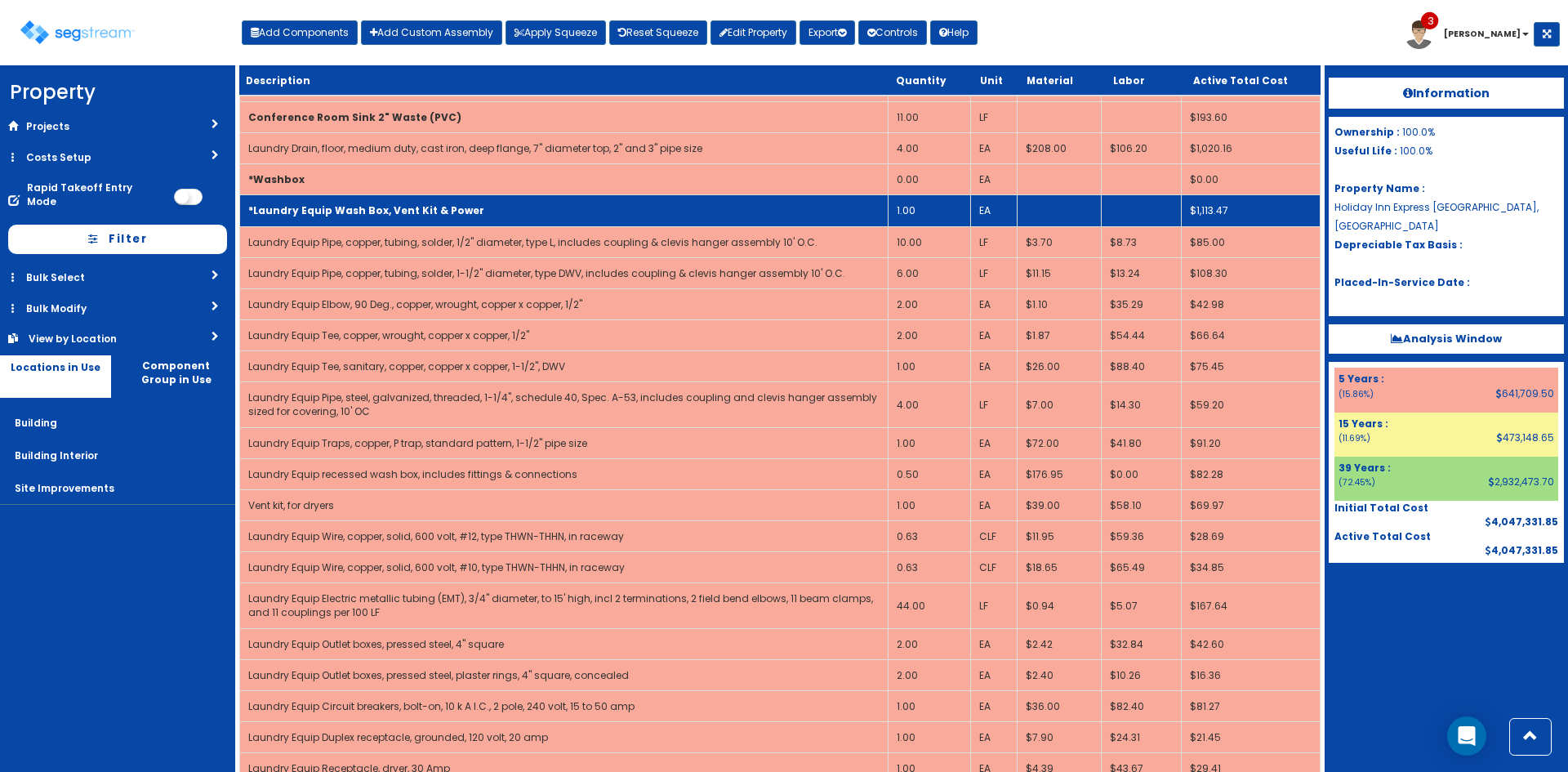
scroll to position [4211, 0]
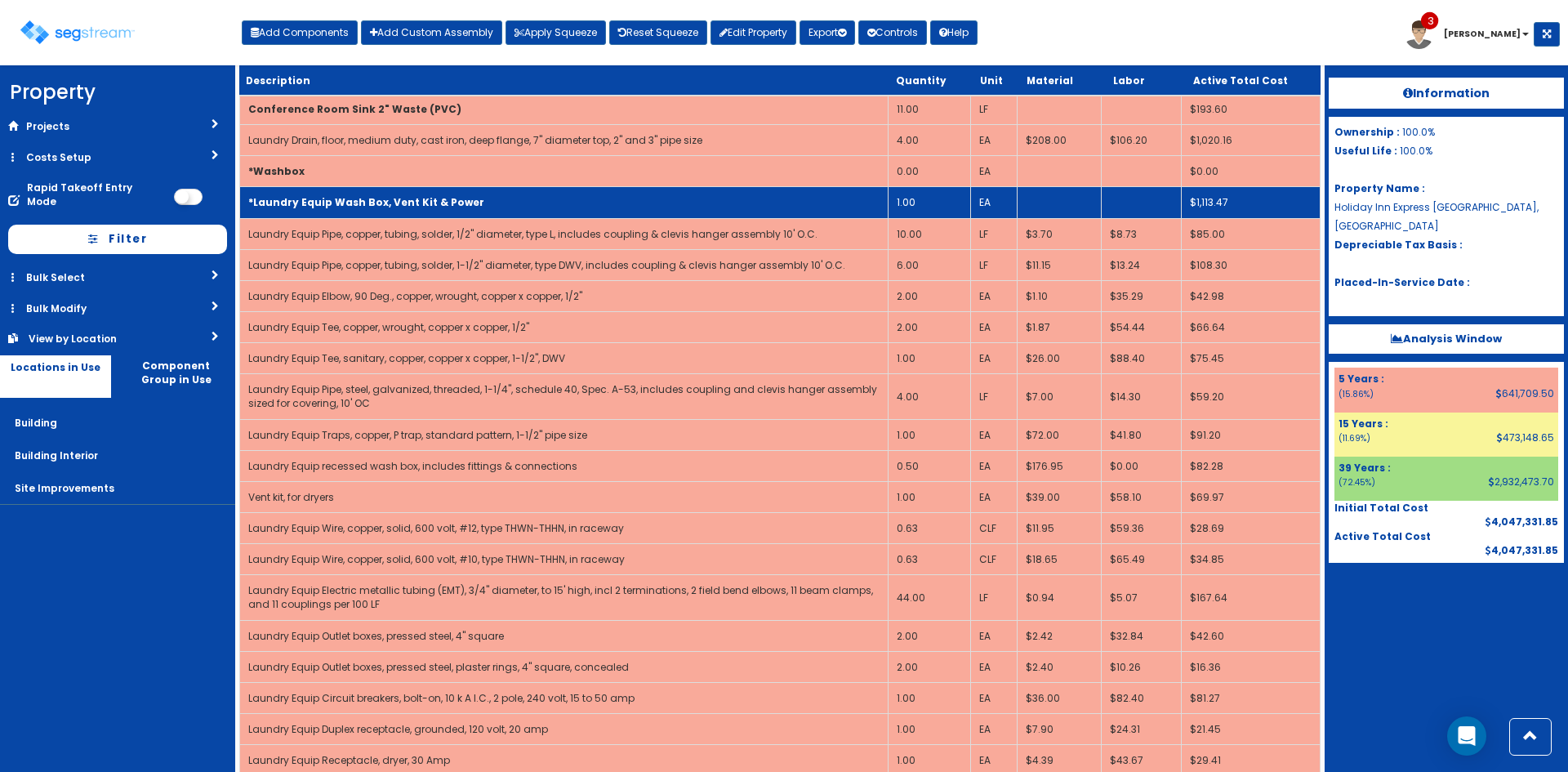
click at [506, 207] on td "*Laundry Equip Wash Box, Vent Kit & Power" at bounding box center [564, 202] width 648 height 31
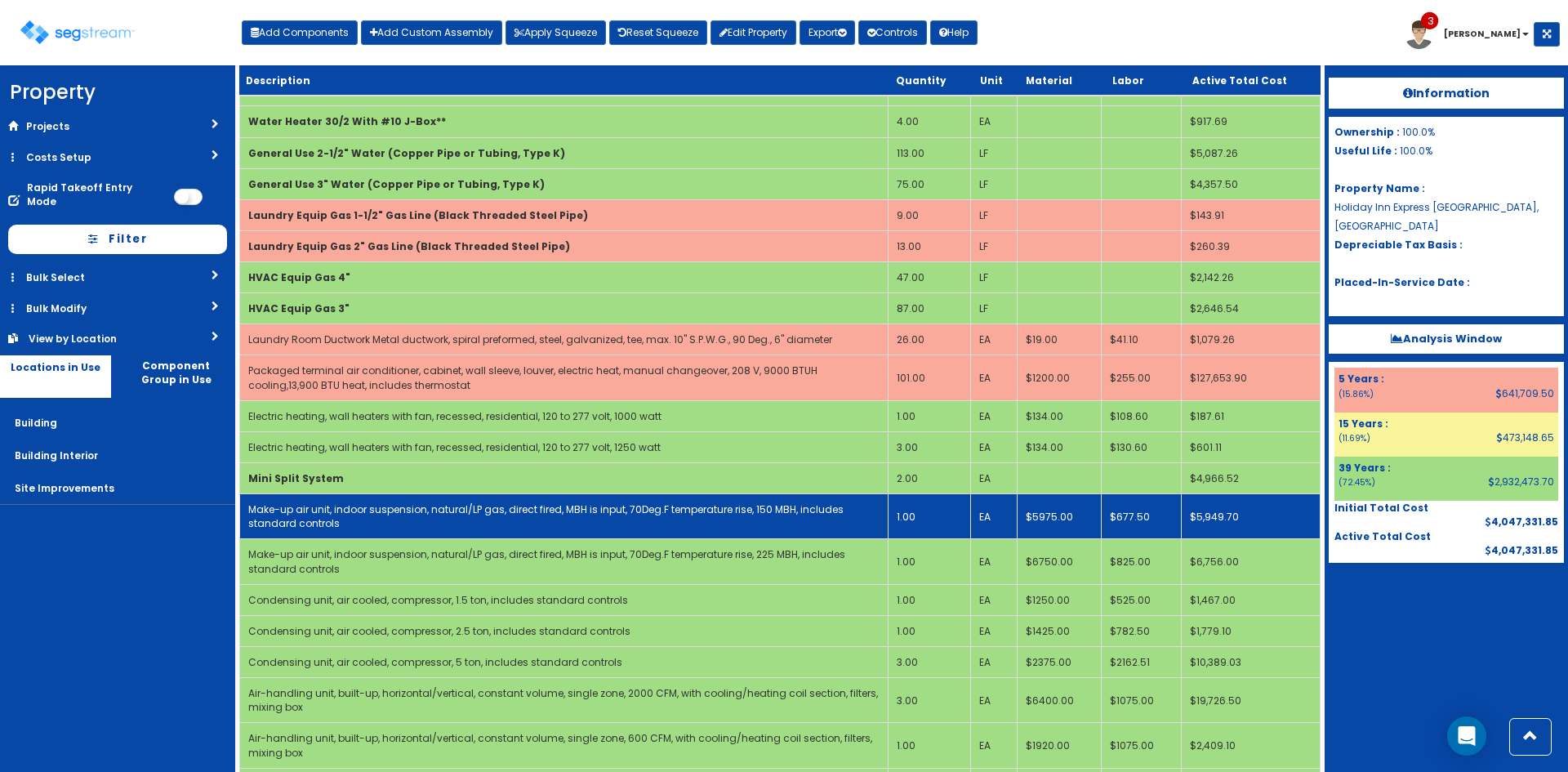
scroll to position [5157, 0]
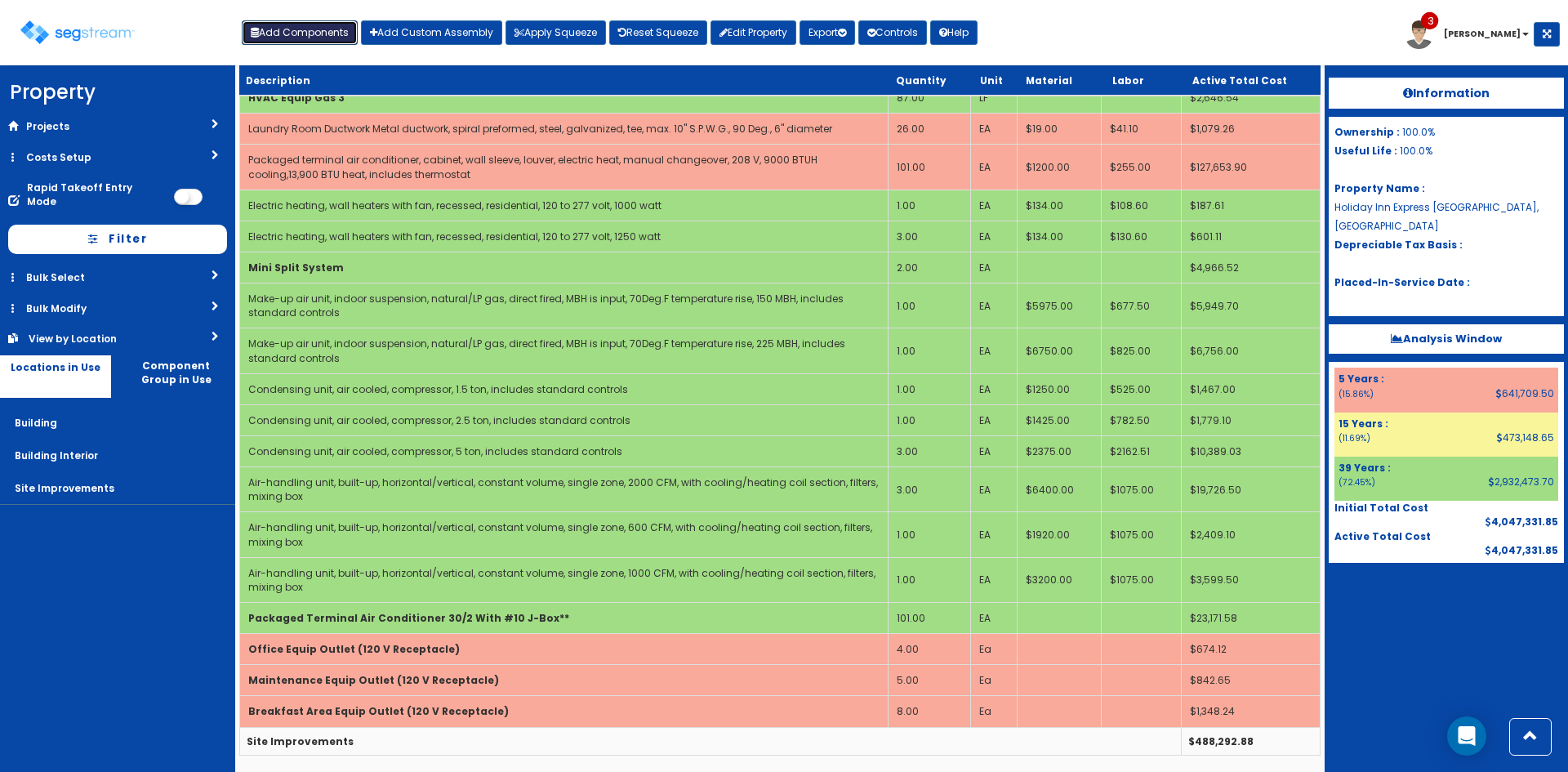
click at [319, 27] on button "Add Components" at bounding box center [300, 32] width 116 height 24
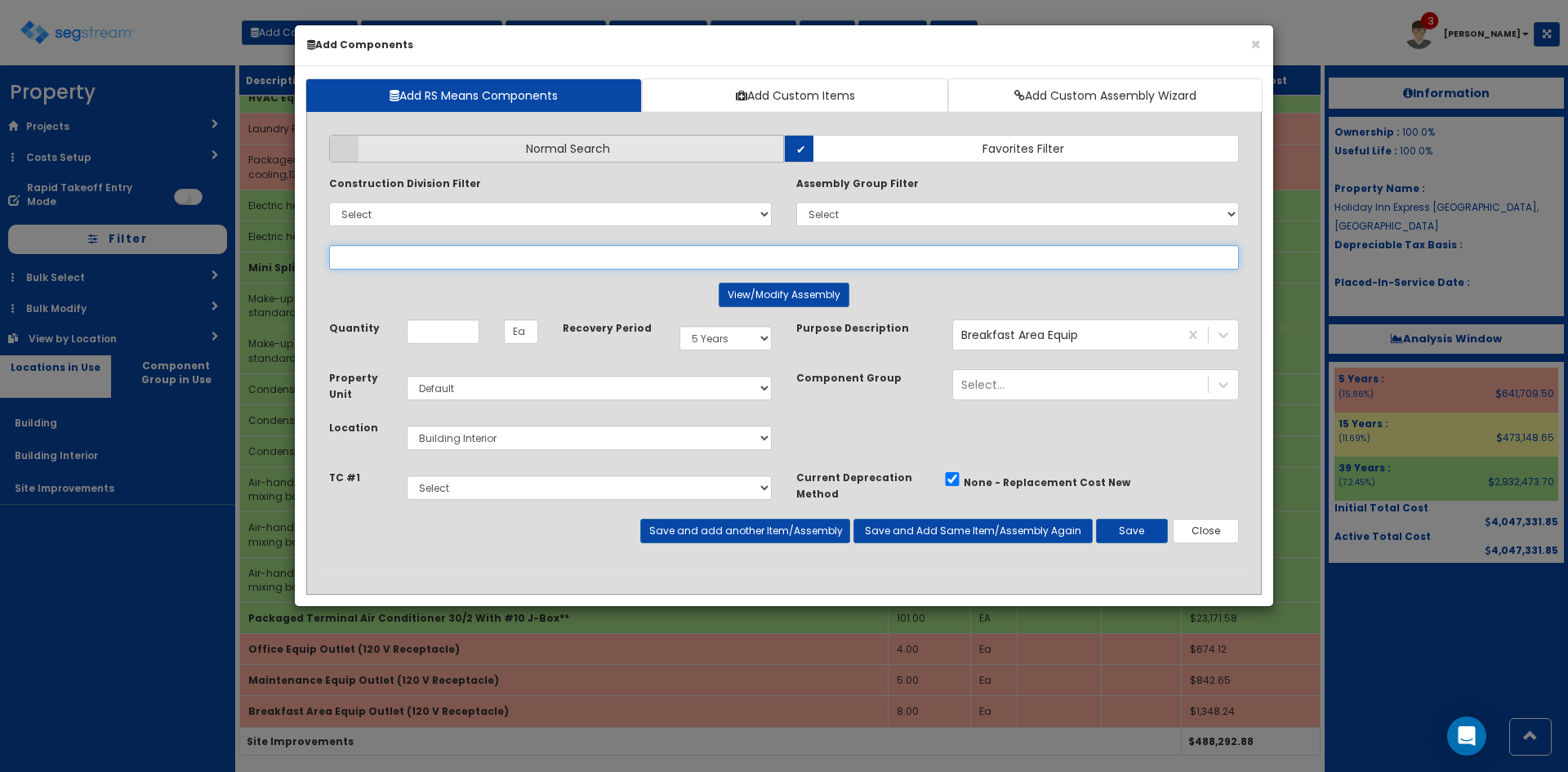
select select
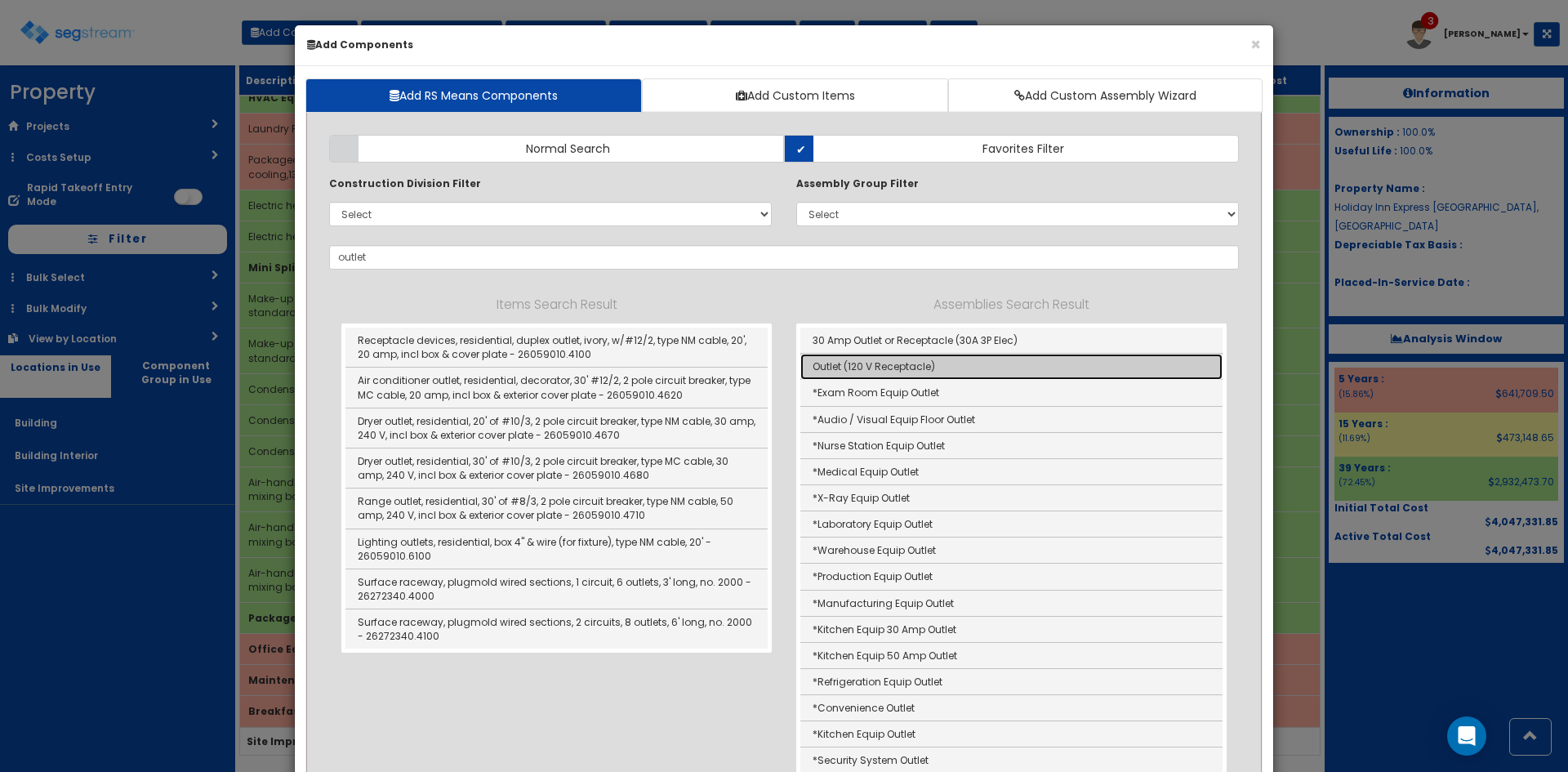
click at [886, 365] on link "Outlet (120 V Receptacle)" at bounding box center [1011, 366] width 422 height 26
type input "Outlet (120 V Receptacle)"
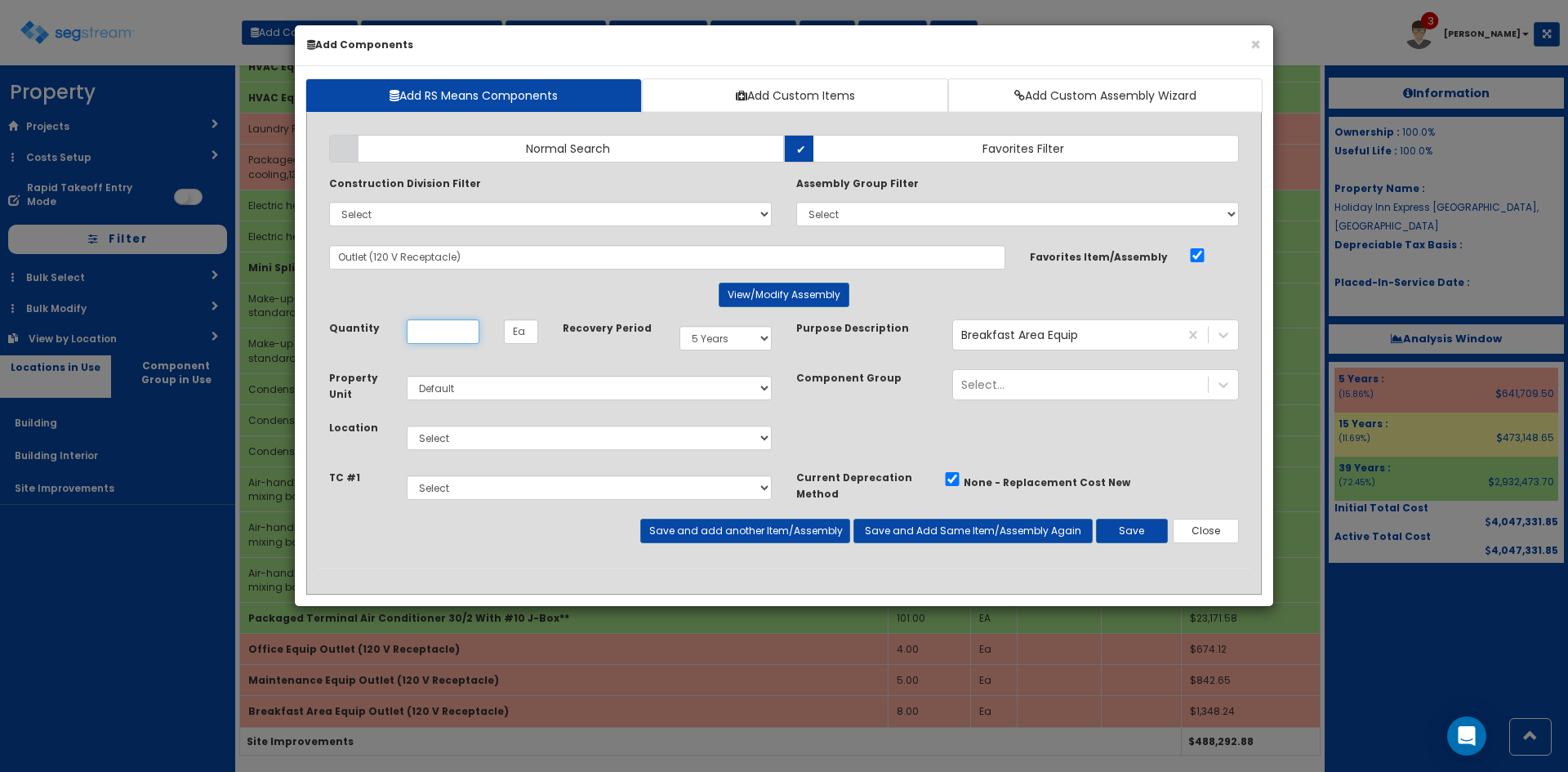
scroll to position [0, 0]
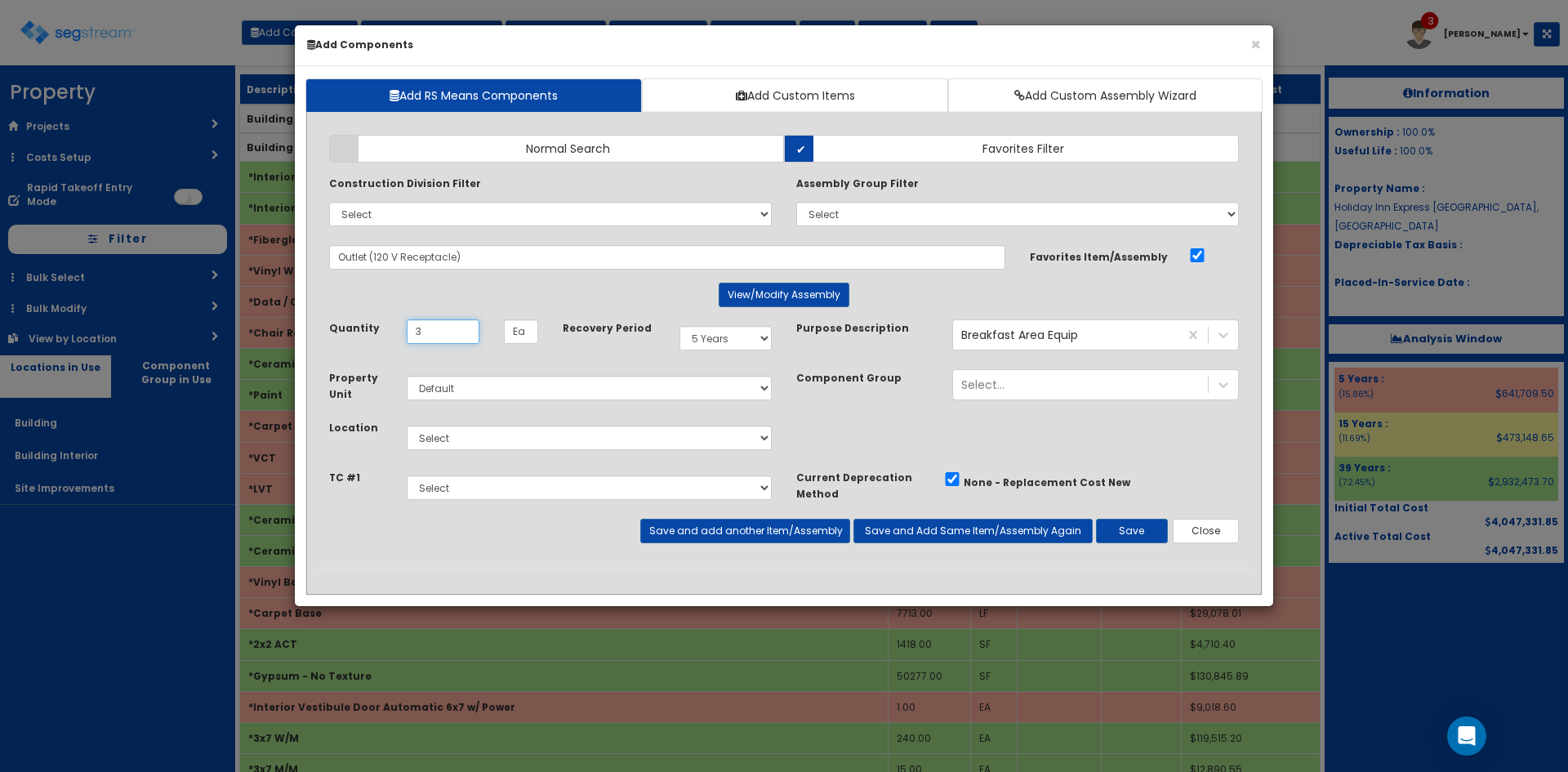
type input "3"
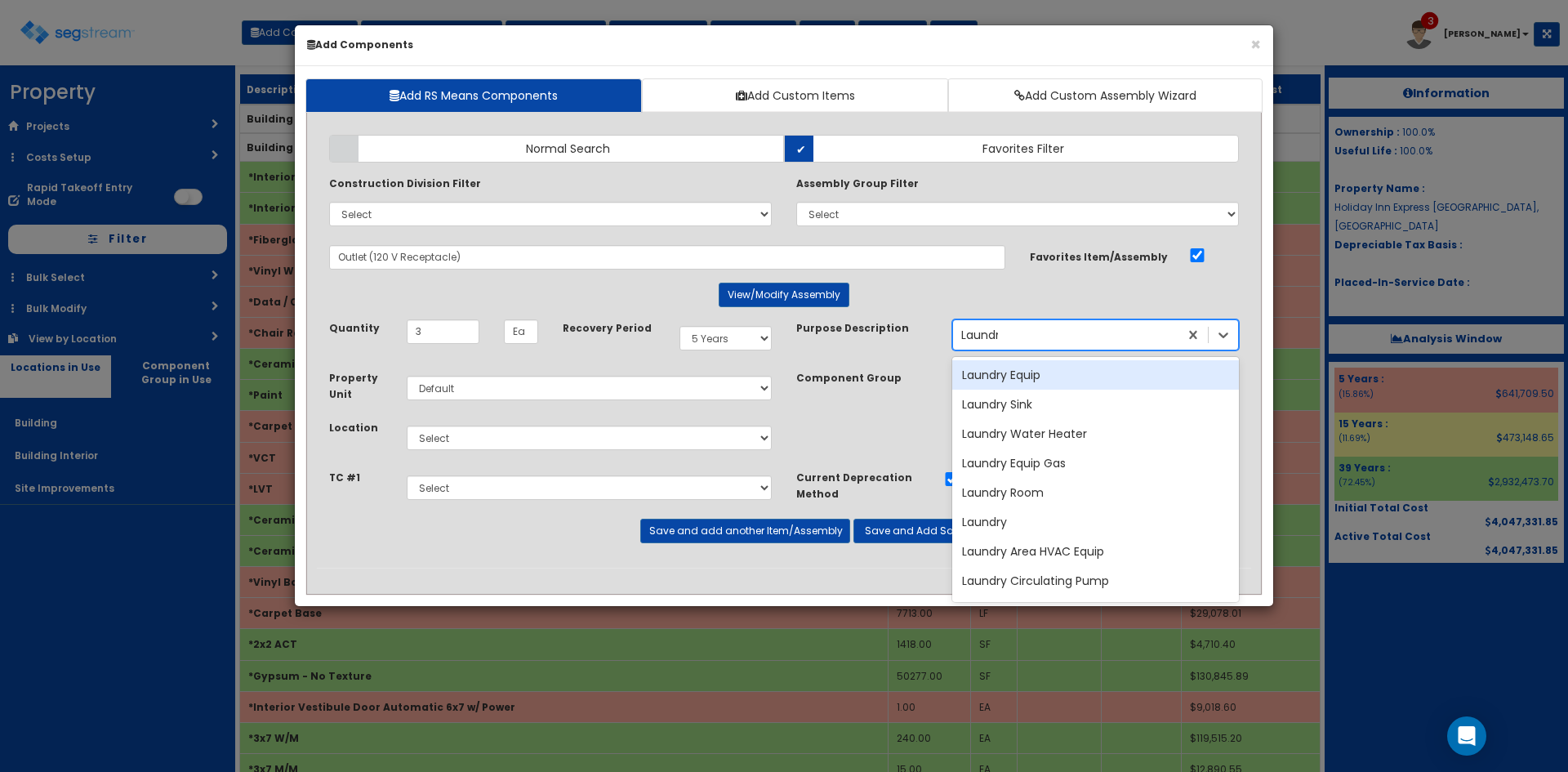
type input "Laundry"
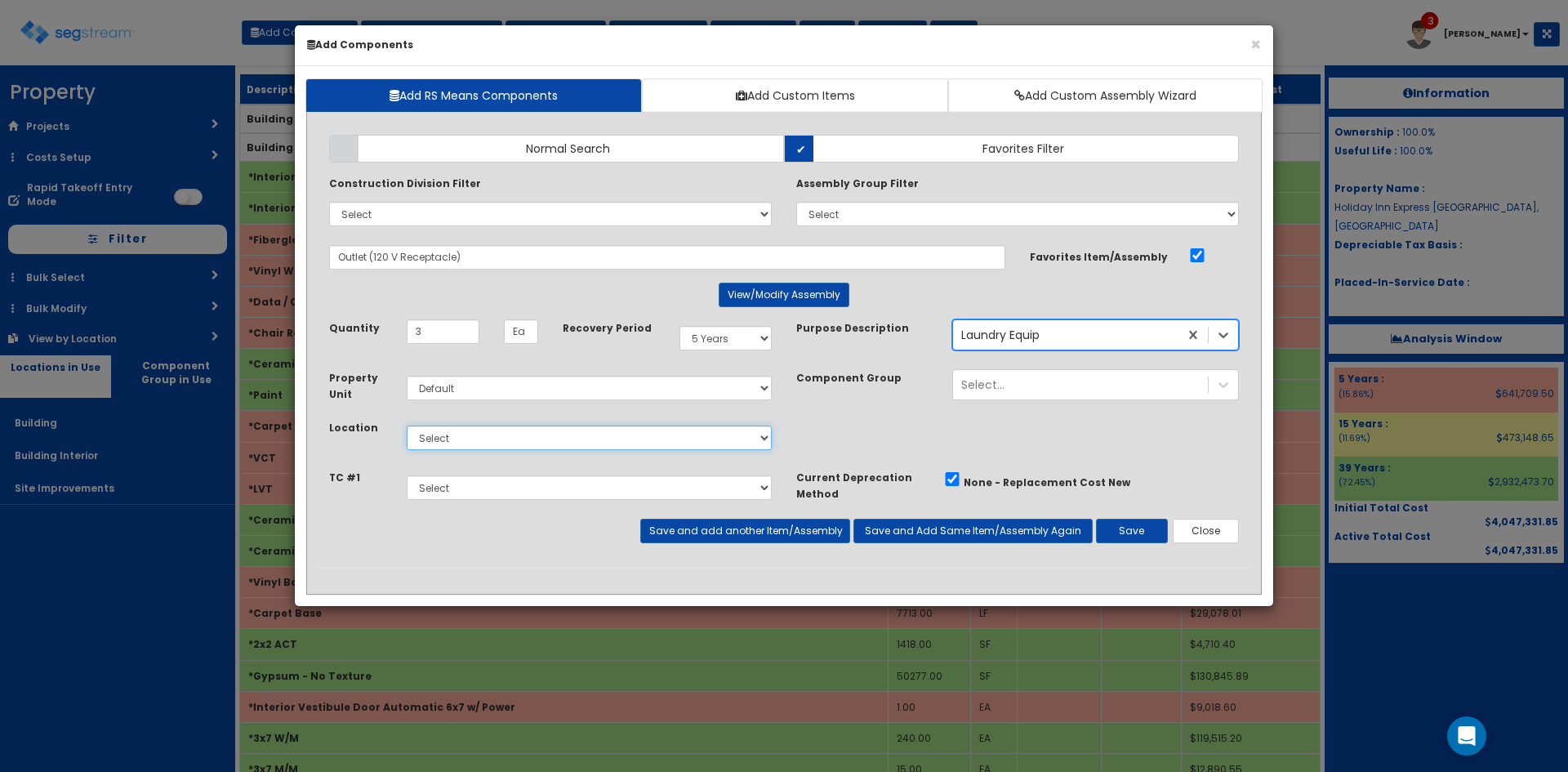
click at [607, 433] on select "Select Building Building Interior Site Improvements Add Additional Location" at bounding box center [589, 438] width 365 height 24
select select "7"
click at [406, 426] on select "Select Building Building Interior Site Improvements Add Additional Location" at bounding box center [589, 438] width 365 height 24
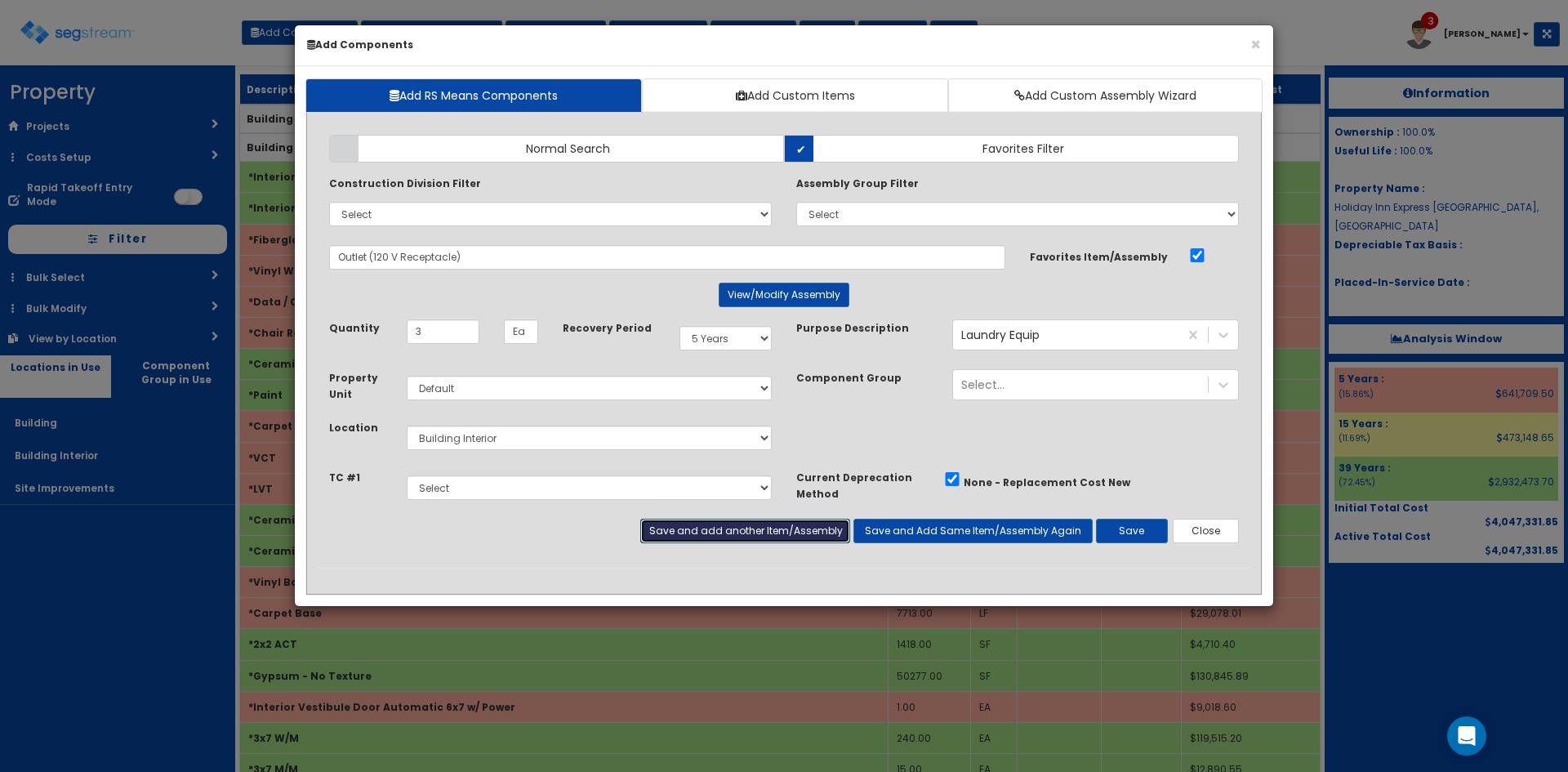
click at [798, 528] on button "Save and add another Item/Assembly" at bounding box center [744, 530] width 209 height 24
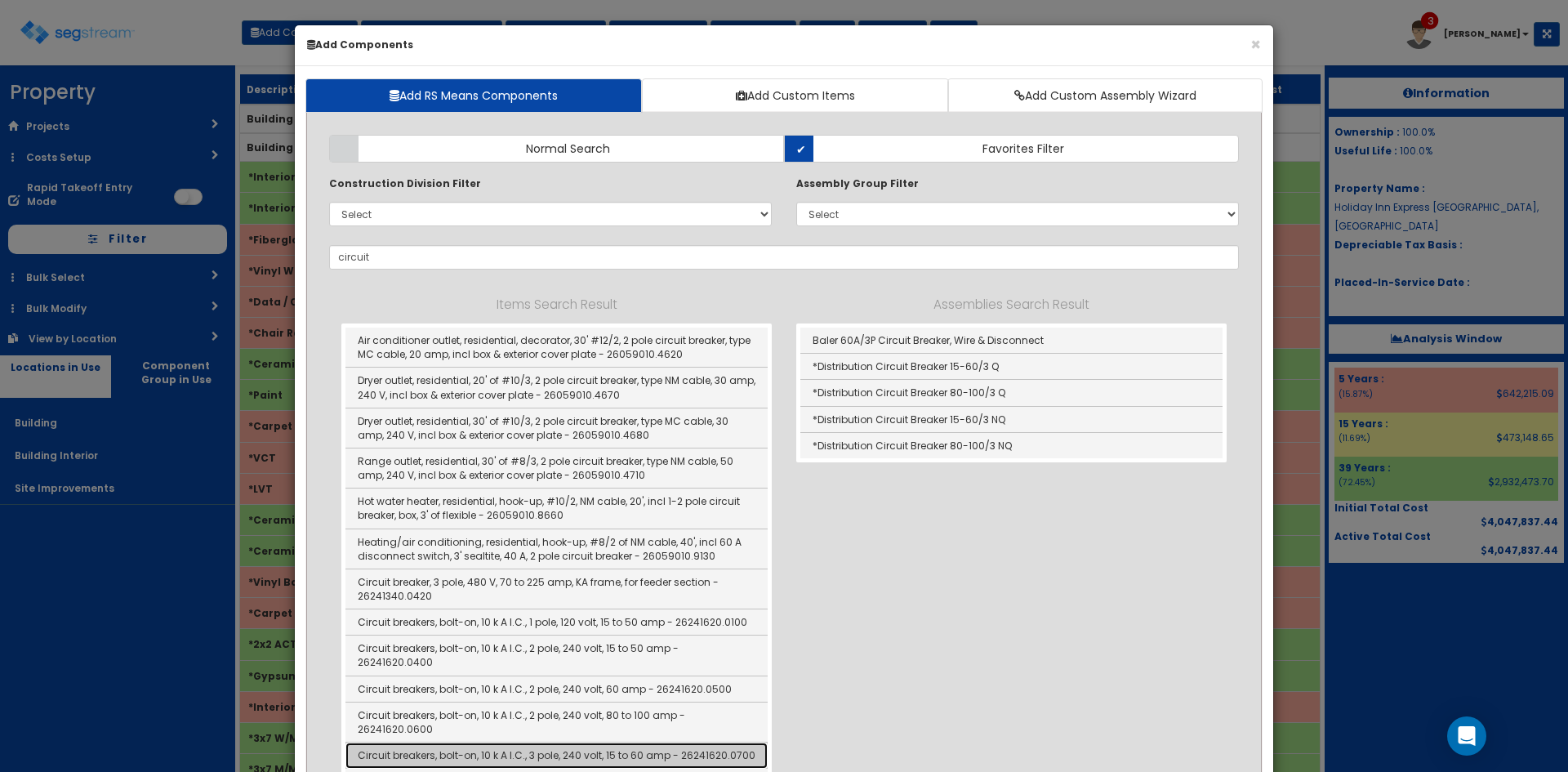
click at [689, 744] on link "Circuit breakers, bolt-on, 10 k A I.C., 3 pole, 240 volt, 15 to 60 amp - 262416…" at bounding box center [556, 755] width 422 height 26
type input "Circuit breakers, bolt-on, 10 k A I.C., 3 pole, 240 volt, 15 to 60 amp - 262416…"
type input "EA"
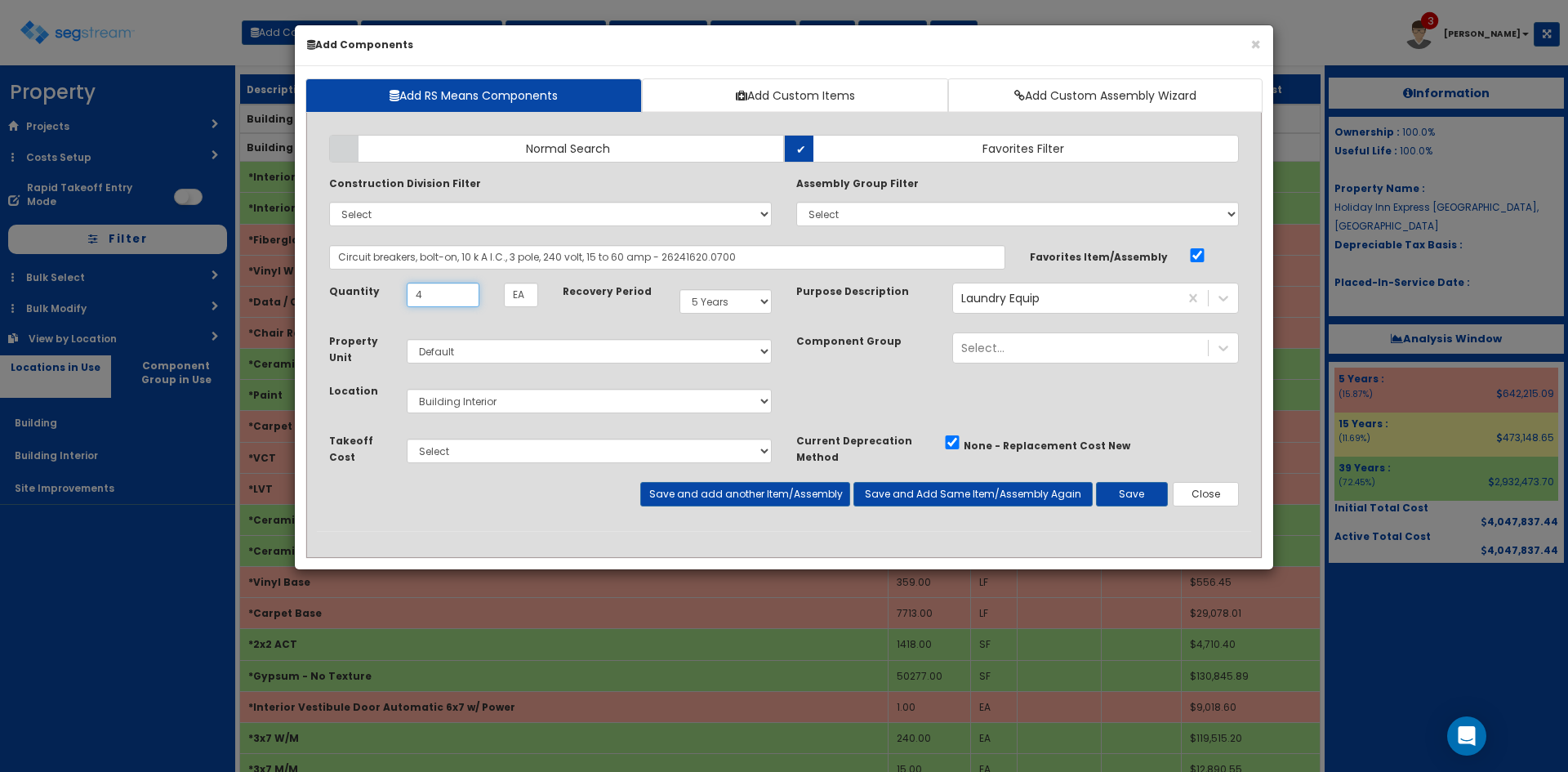
type input "4"
click at [810, 487] on button "Save and add another Item/Assembly" at bounding box center [744, 494] width 209 height 24
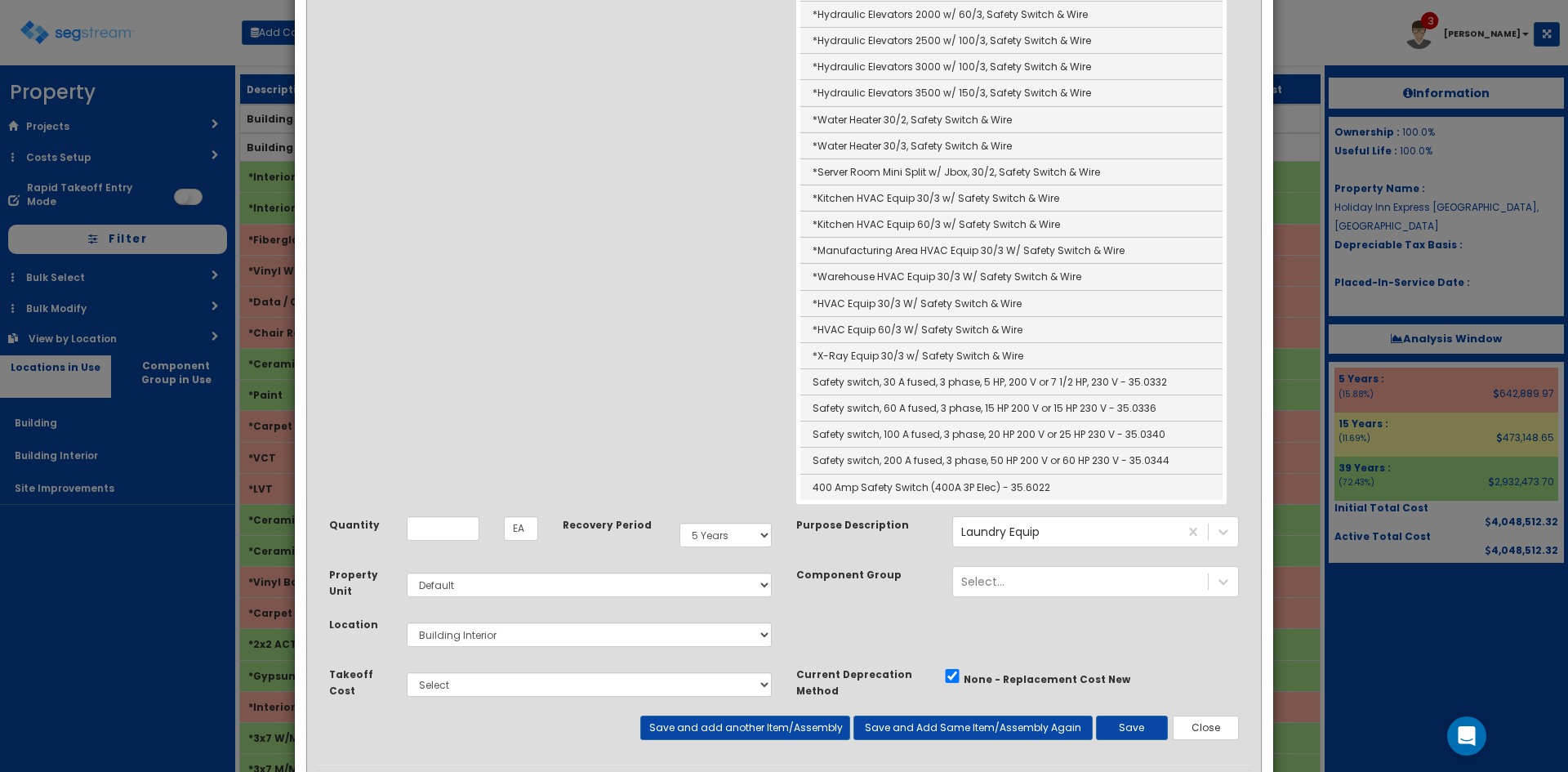
scroll to position [1275, 0]
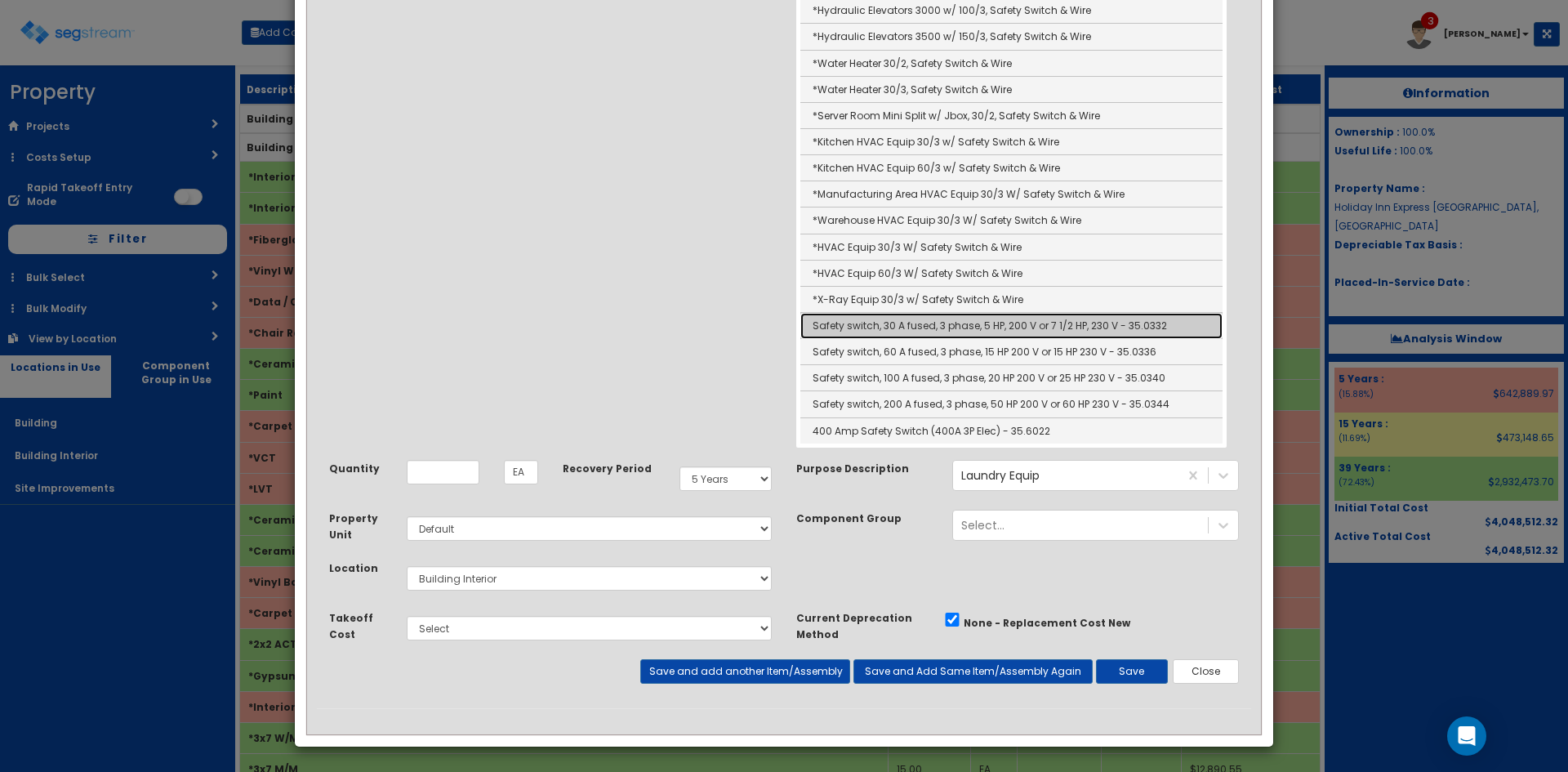
click at [894, 323] on link "Safety switch, 30 A fused, 3 phase, 5 HP, 200 V or 7 1/2 HP, 230 V - 35.0332" at bounding box center [1011, 325] width 422 height 26
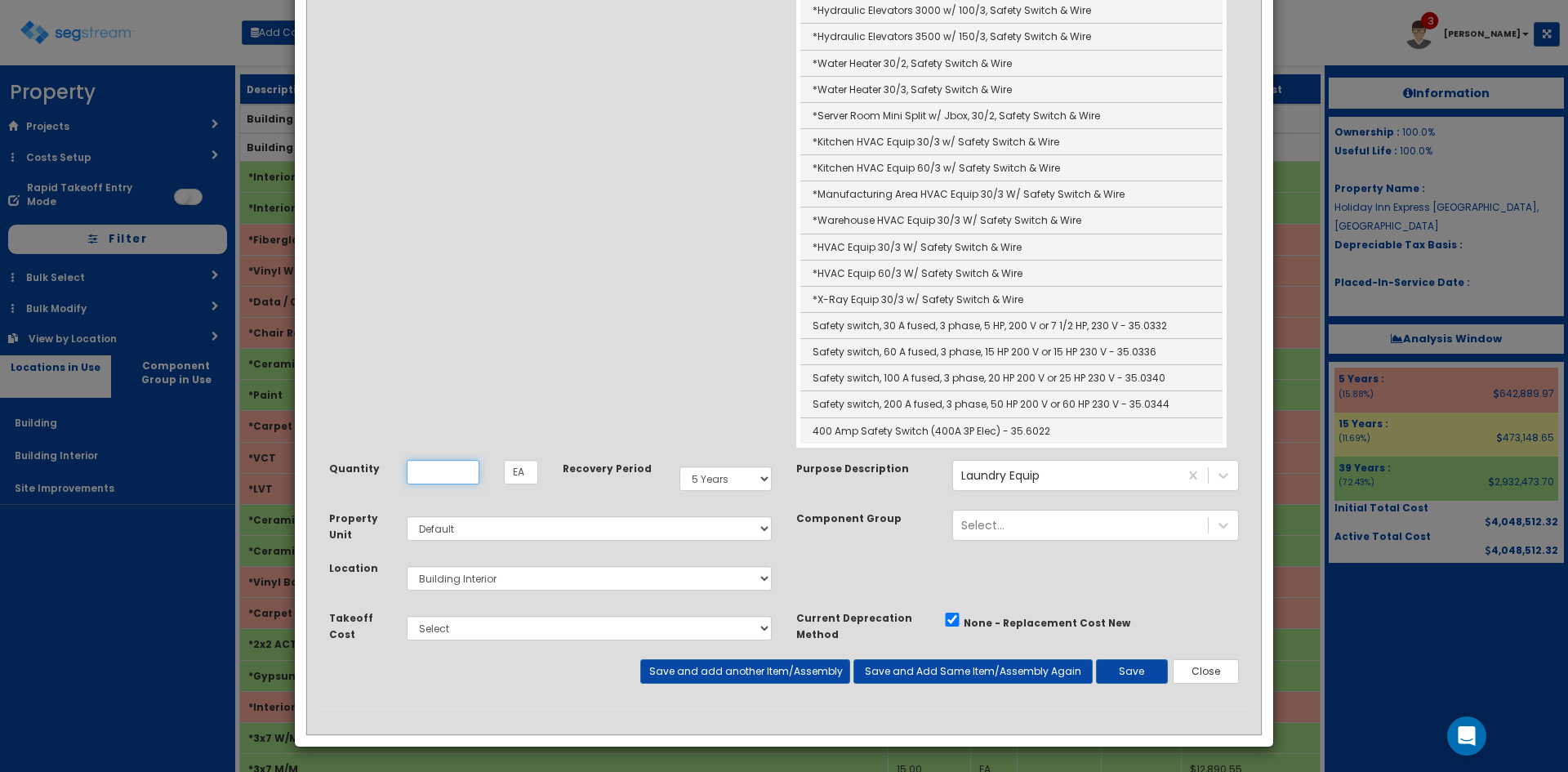
type input "Safety switch, 30 A fused, 3 phase, 5 HP, 200 V or 7 1/2 HP, 230 V - 35.0332"
type input "Ea"
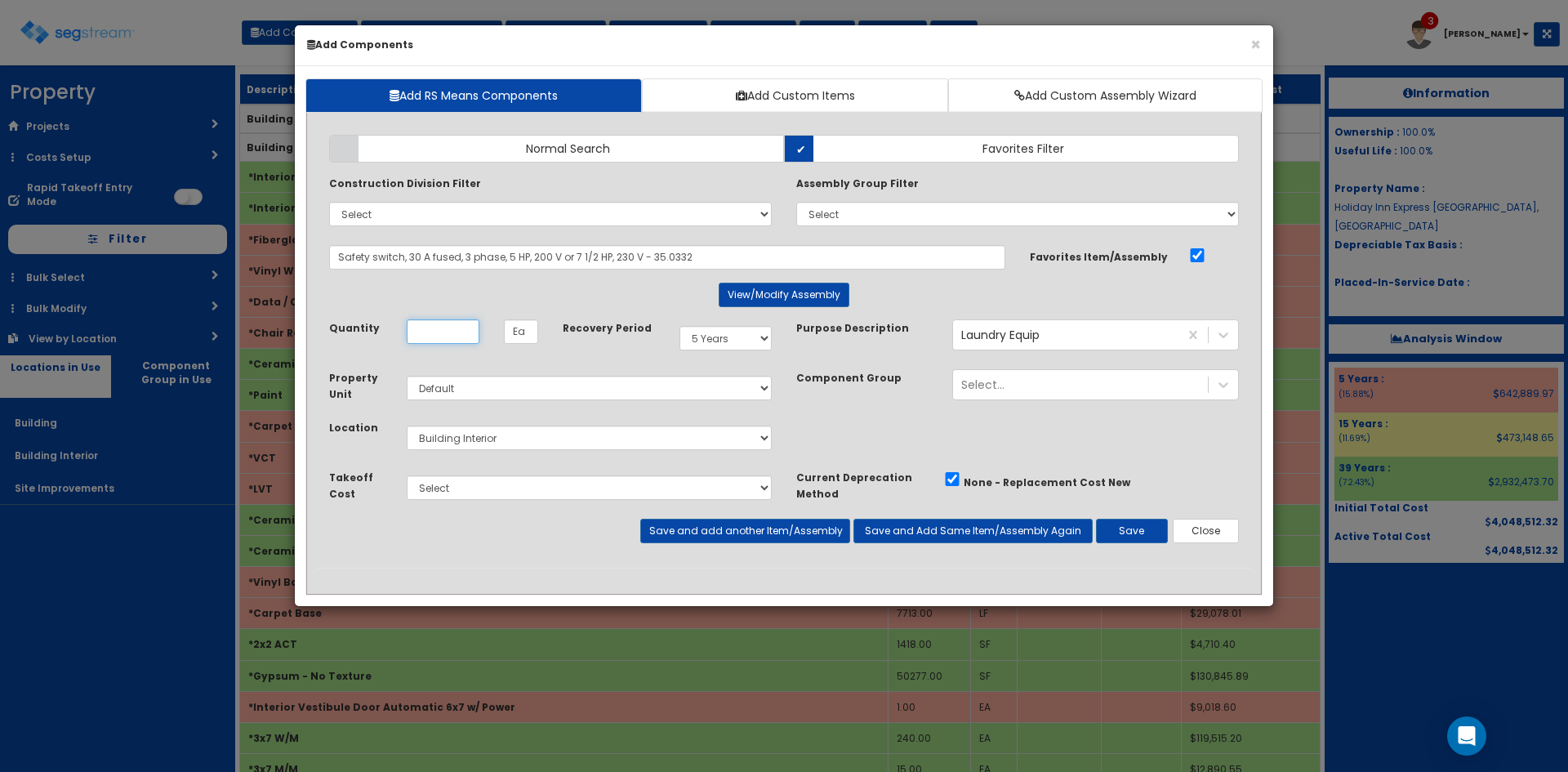
scroll to position [0, 0]
type input "4"
click at [821, 534] on button "Save and add another Item/Assembly" at bounding box center [744, 530] width 209 height 24
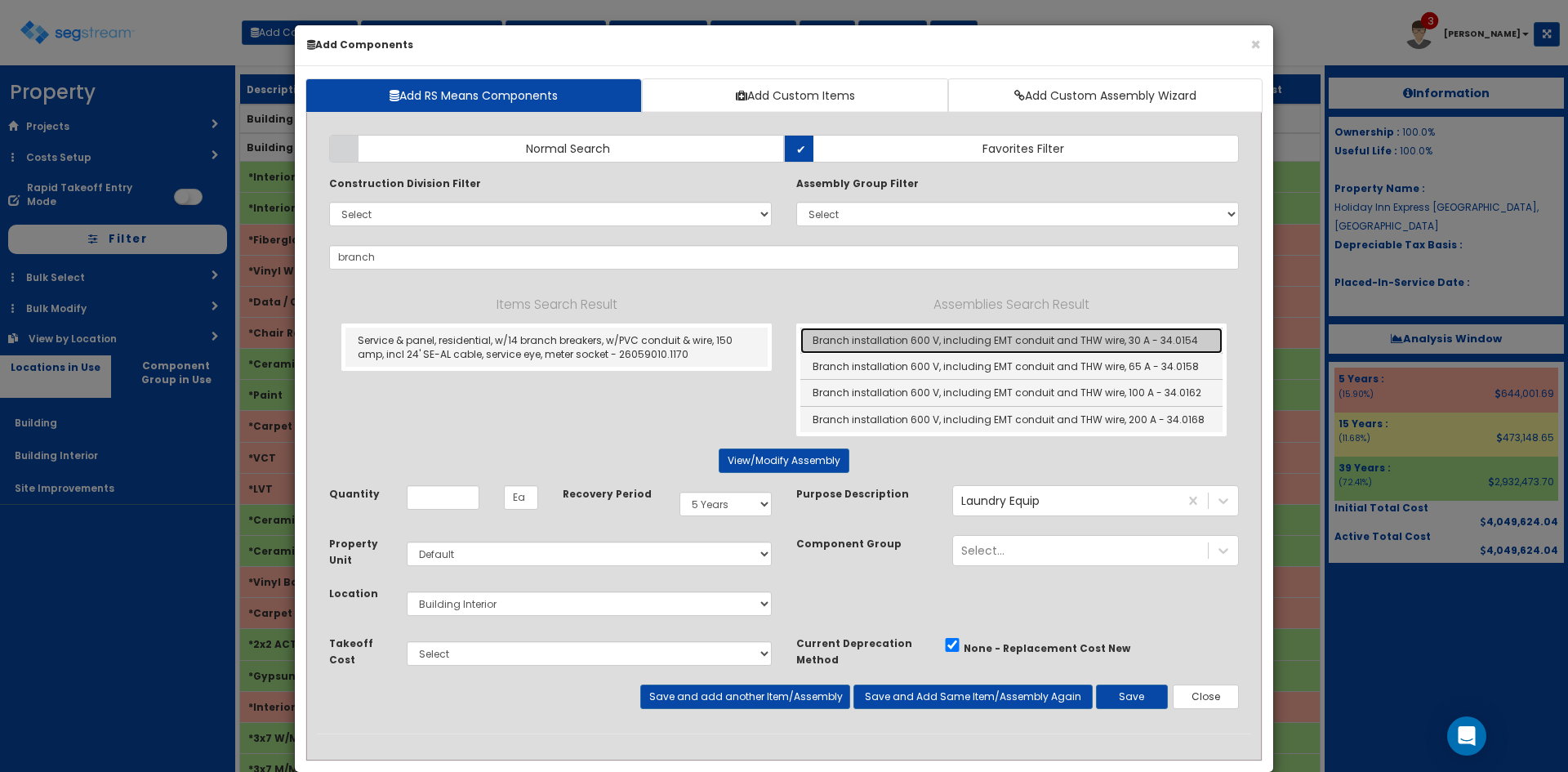
click at [1022, 337] on link "Branch installation 600 V, including EMT conduit and THW wire, 30 A - 34.0154" at bounding box center [1011, 340] width 422 height 26
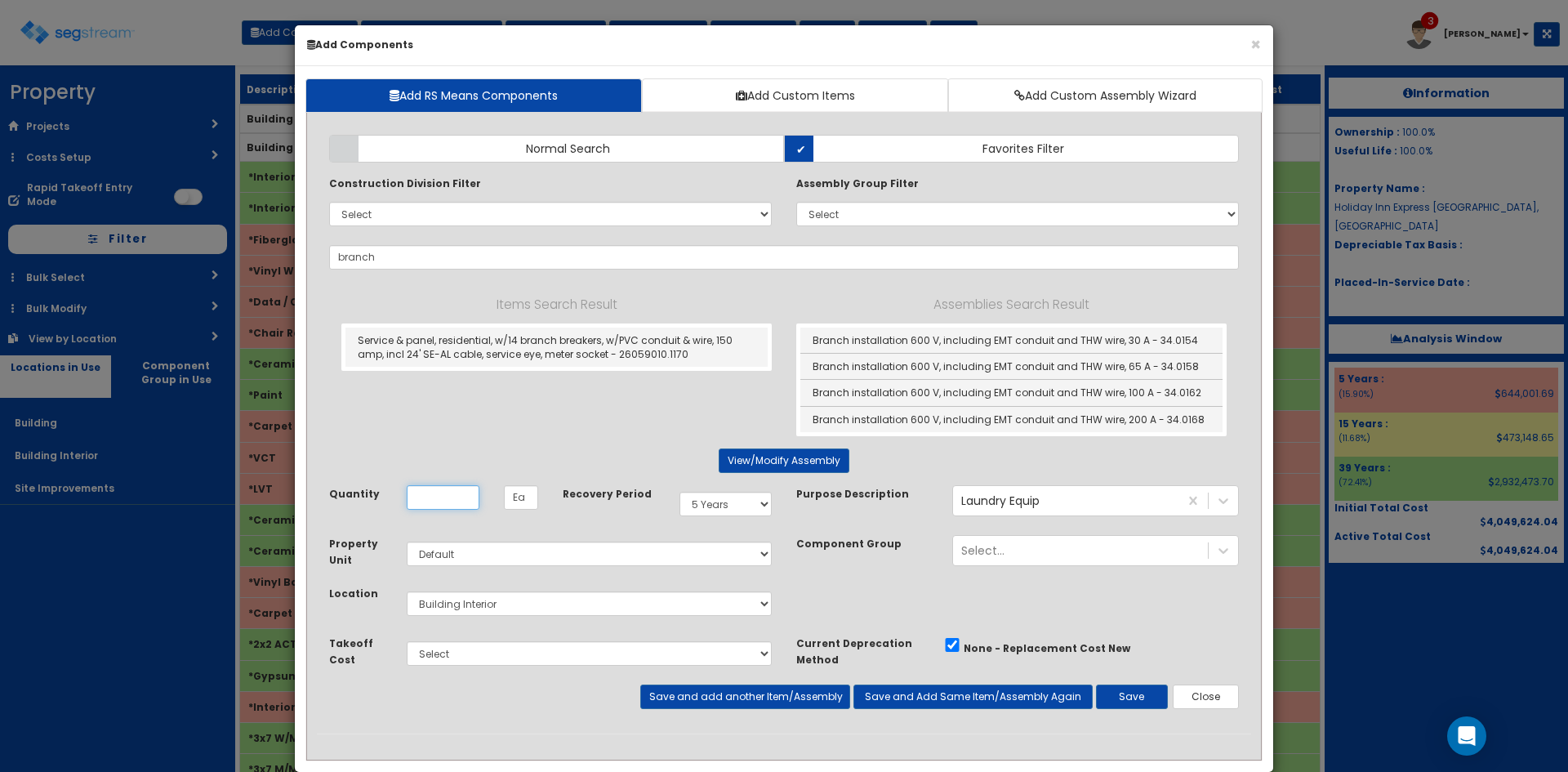
type input "Branch installation 600 V, including EMT conduit and THW wire, 30 A - 34.0154"
type input "LF"
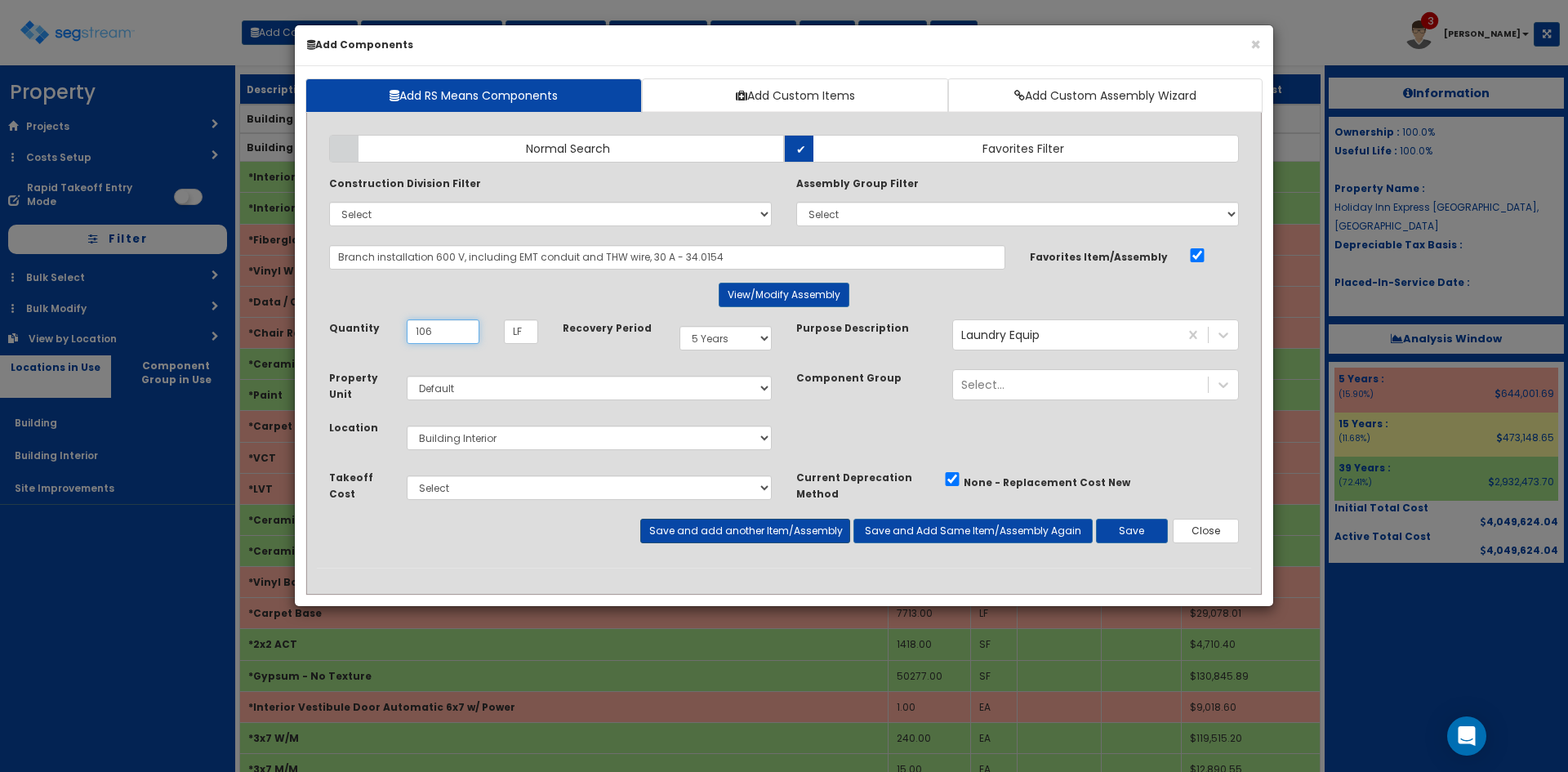
type input "106"
click at [720, 532] on button "Save and add another Item/Assembly" at bounding box center [744, 530] width 209 height 24
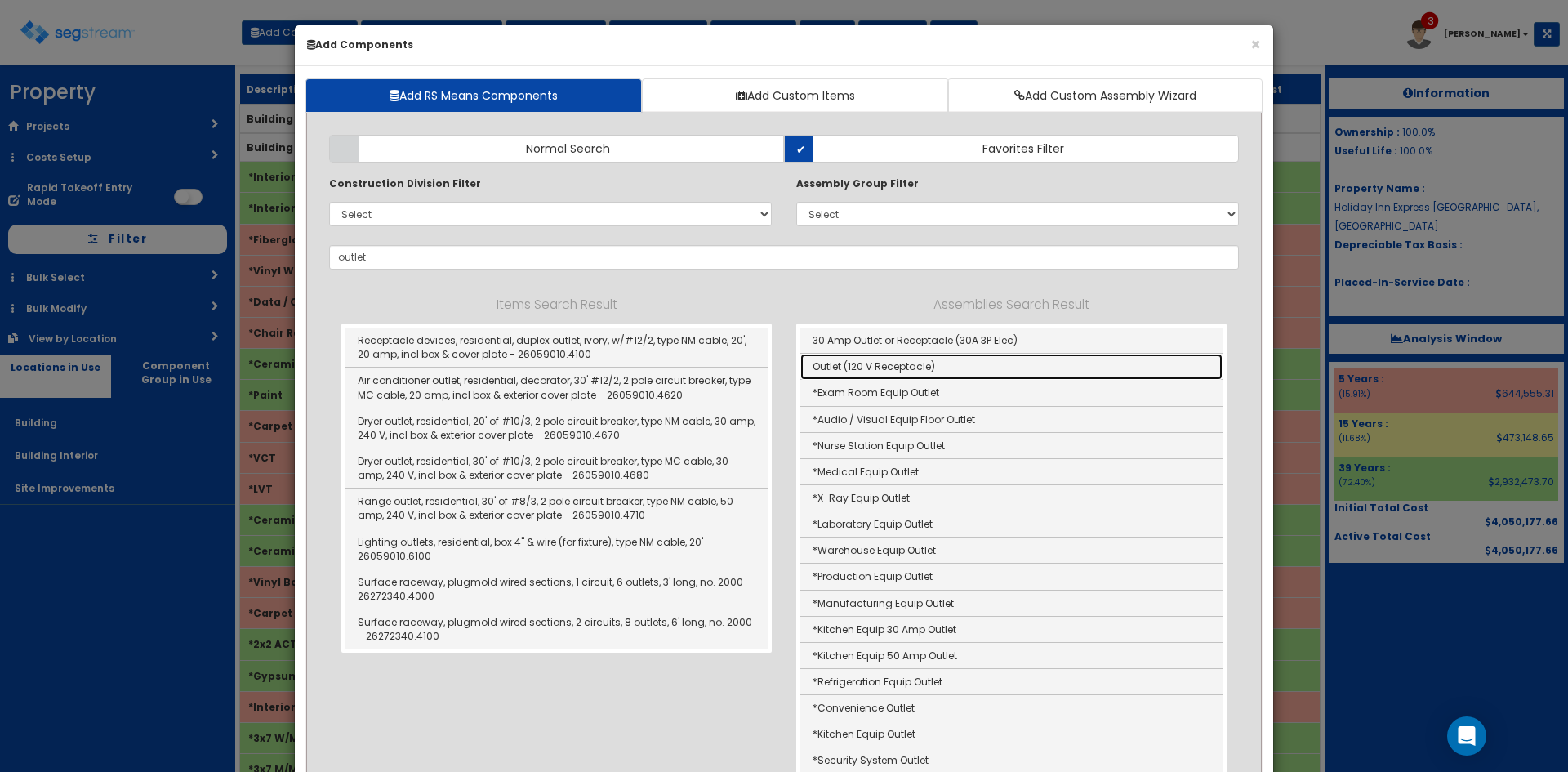
drag, startPoint x: 846, startPoint y: 365, endPoint x: 845, endPoint y: 377, distance: 12.0
click at [846, 365] on link "Outlet (120 V Receptacle)" at bounding box center [1011, 366] width 422 height 26
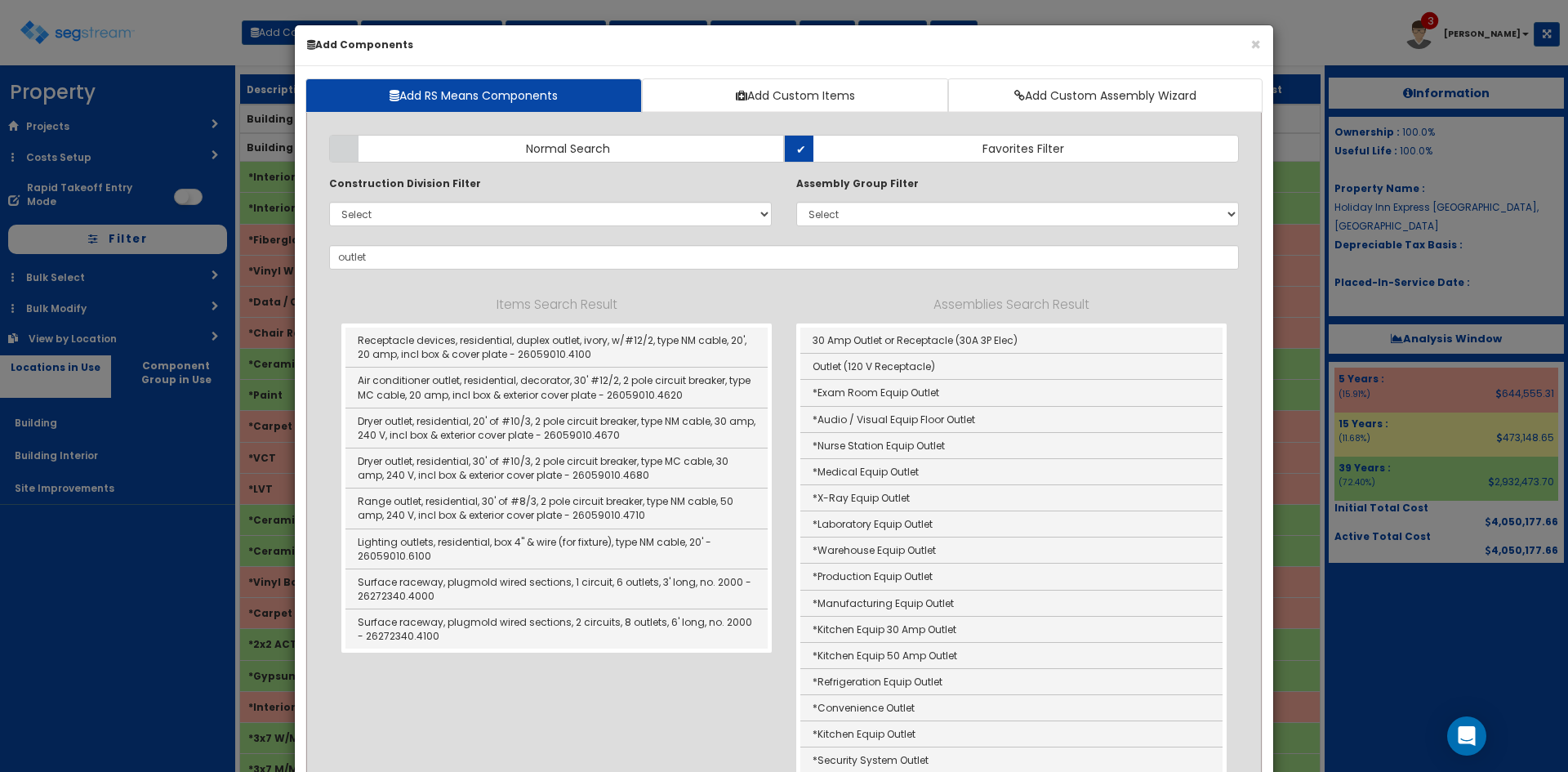
type input "Outlet (120 V Receptacle)"
type input "Ea"
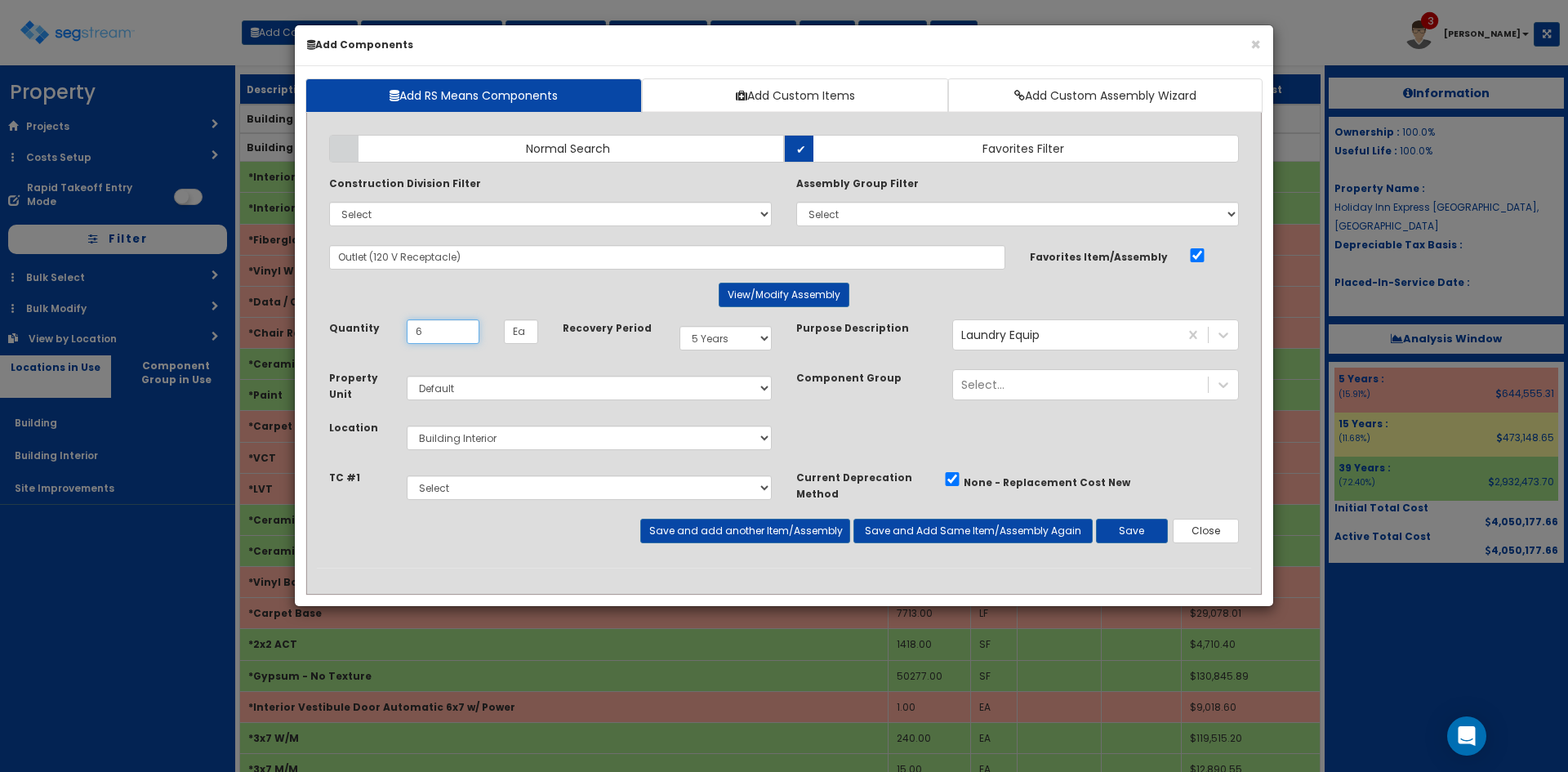
type input "6"
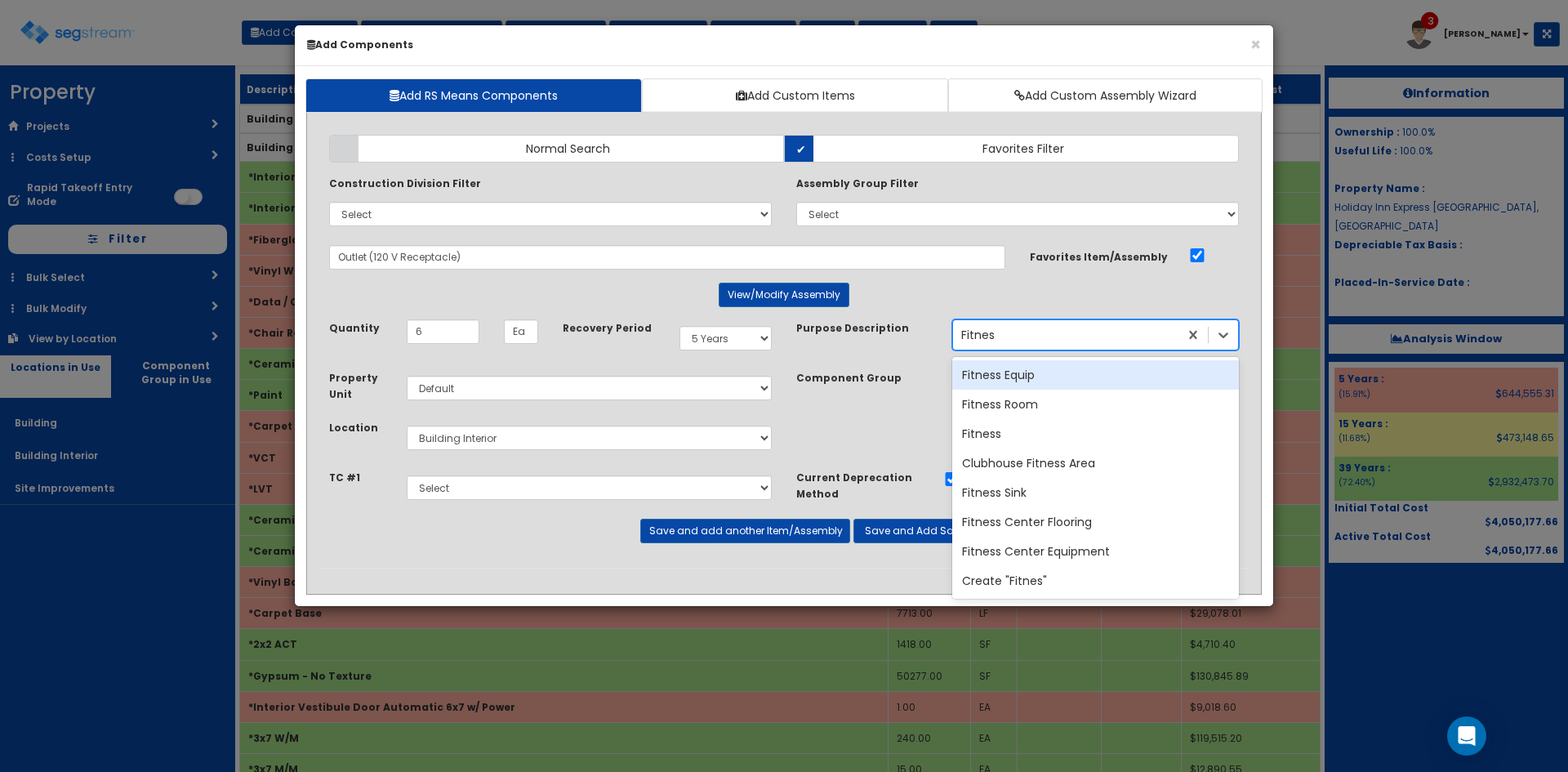
type input "Fitness"
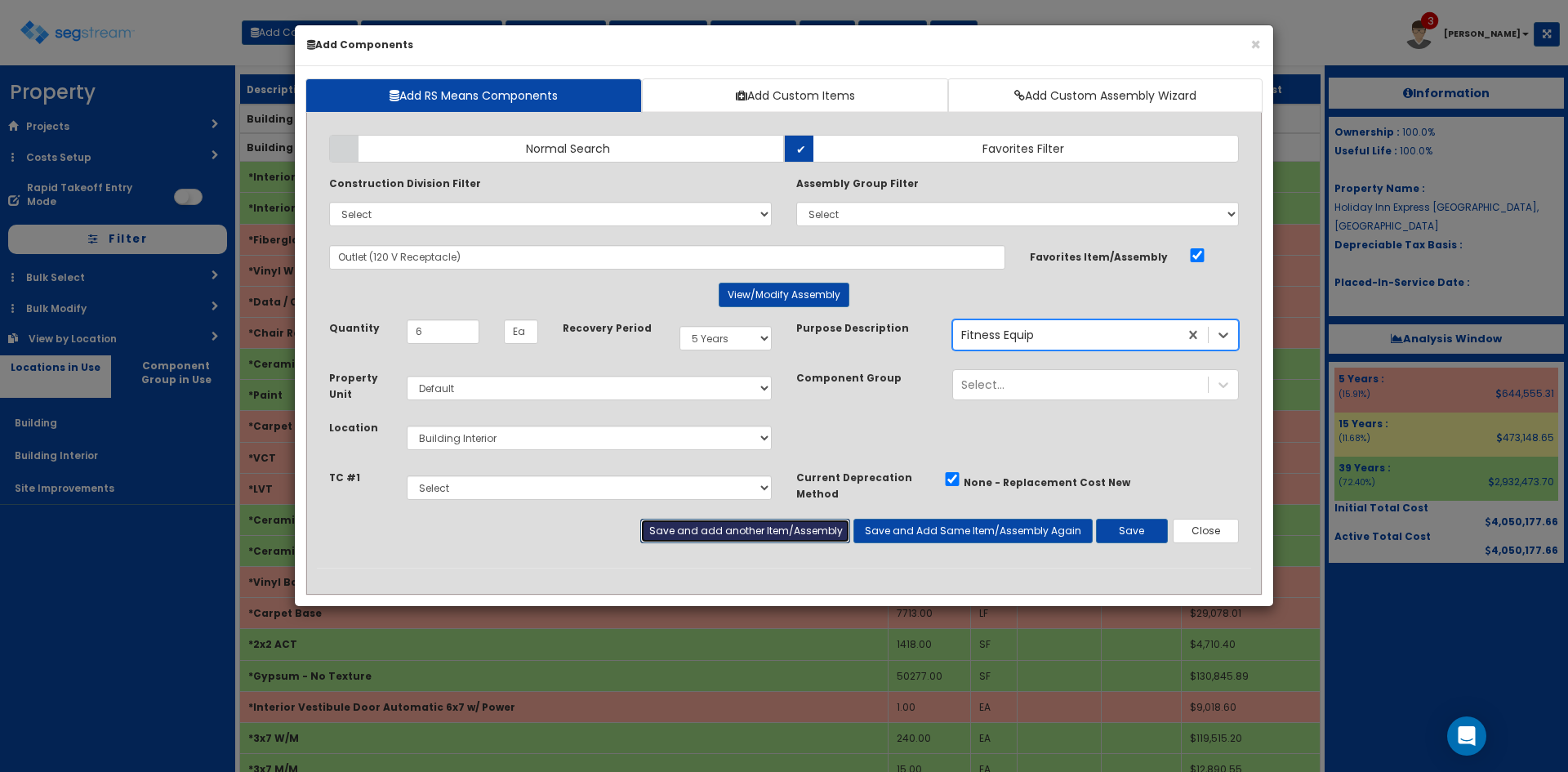
click at [704, 530] on button "Save and add another Item/Assembly" at bounding box center [744, 530] width 209 height 24
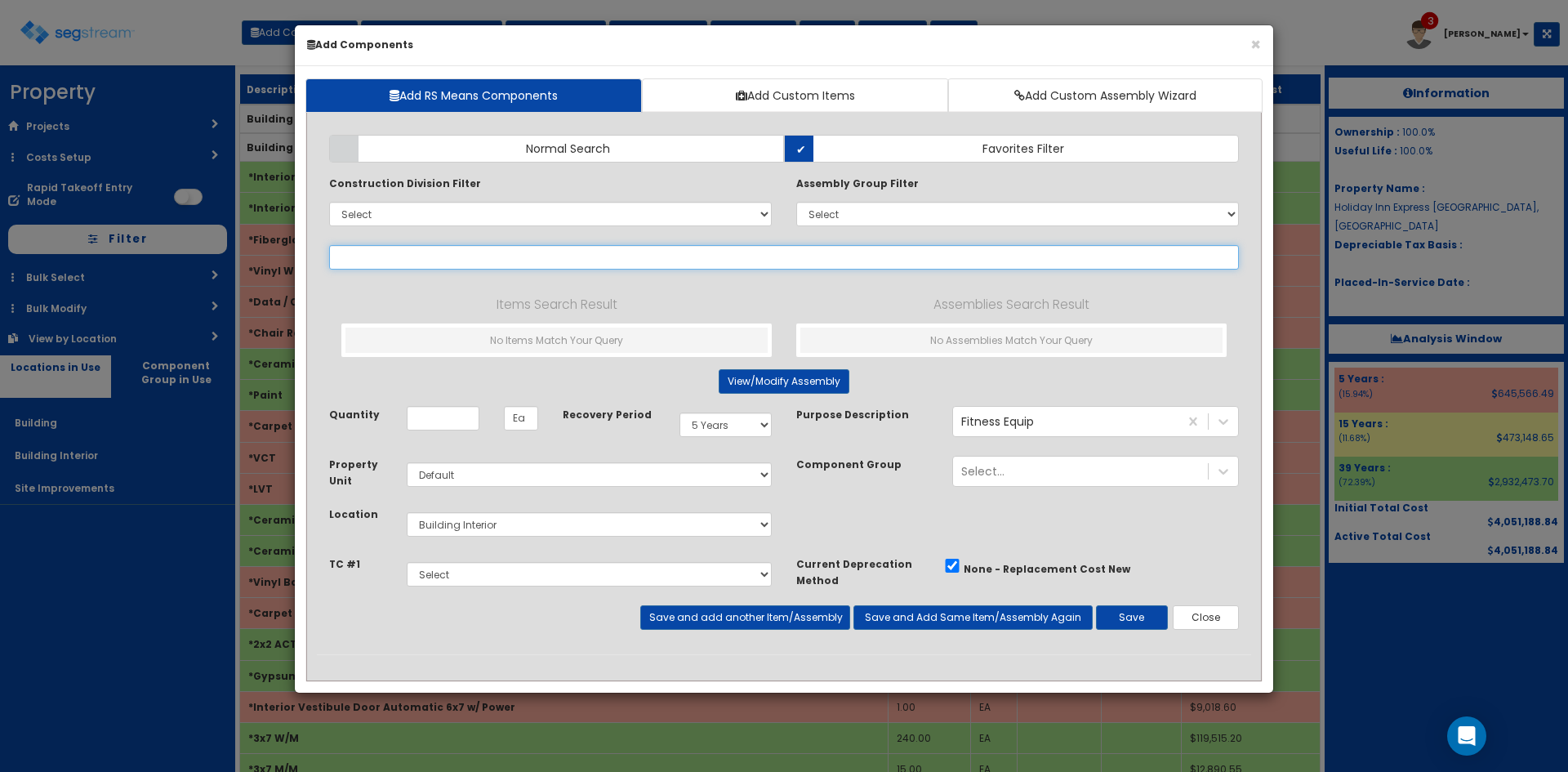
click at [561, 263] on input "text" at bounding box center [784, 257] width 910 height 24
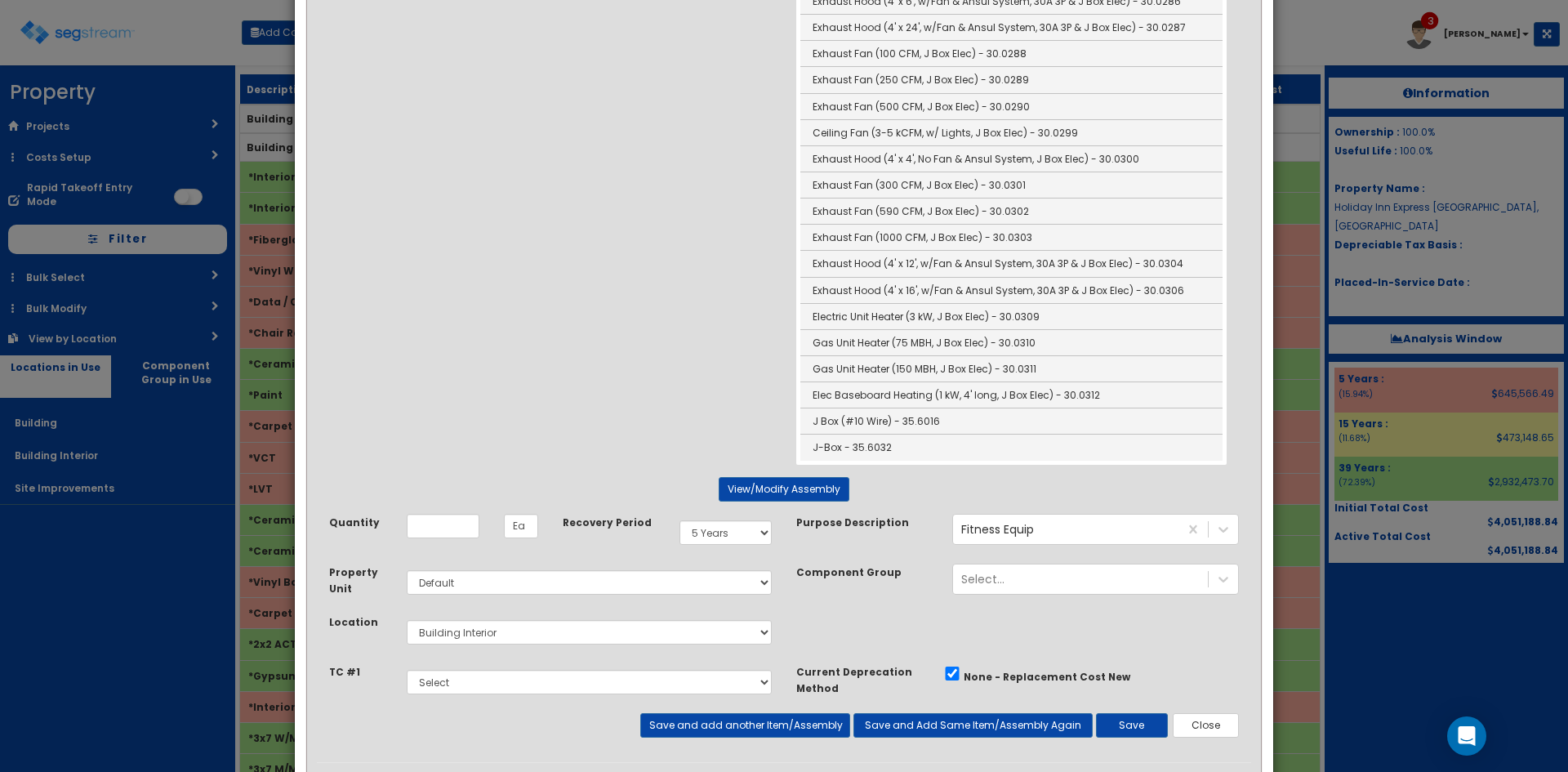
scroll to position [1285, 0]
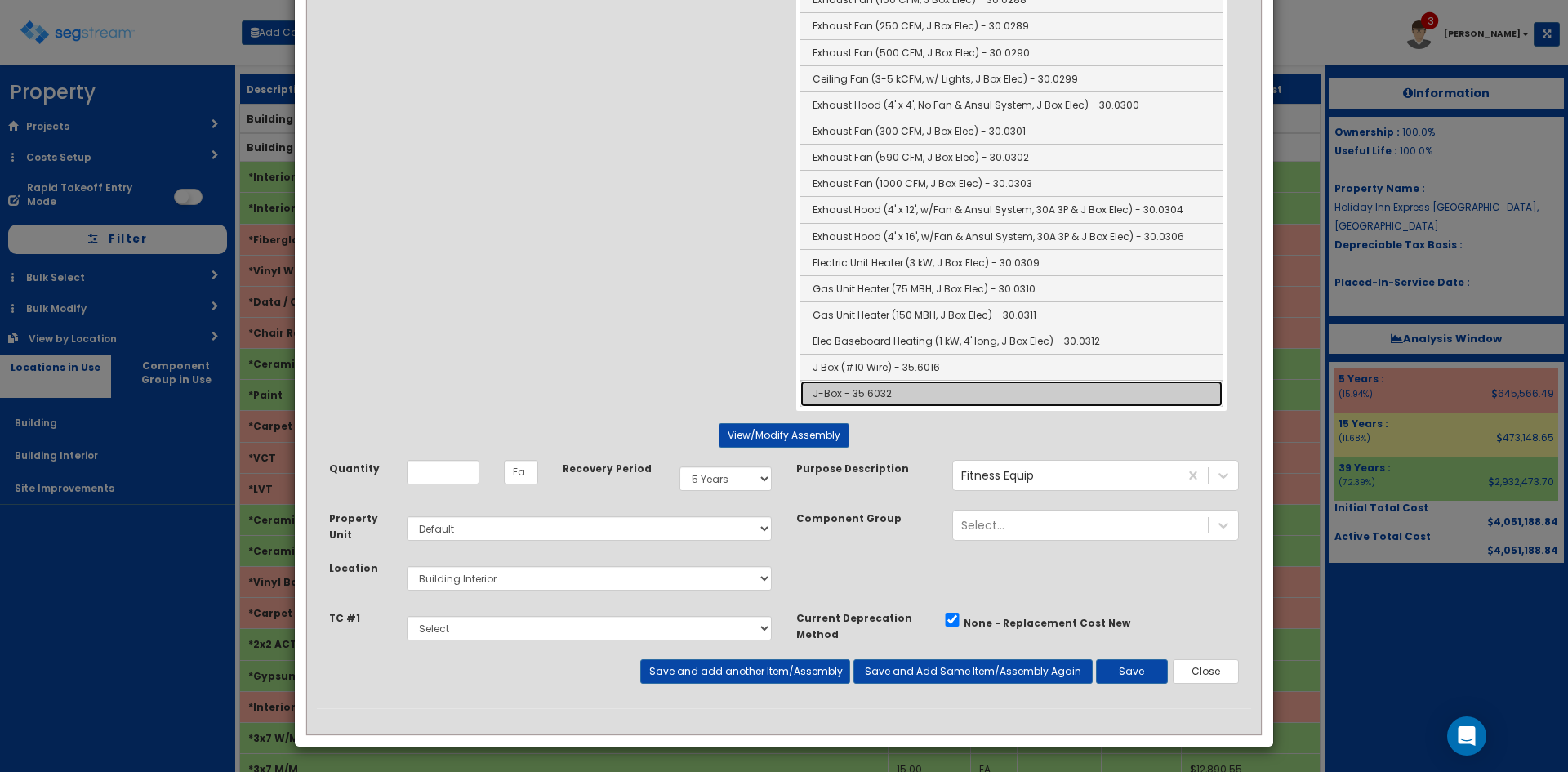
click at [866, 392] on link "J-Box - 35.6032" at bounding box center [1011, 393] width 422 height 25
type input "J-Box - 35.6032"
type input "EA"
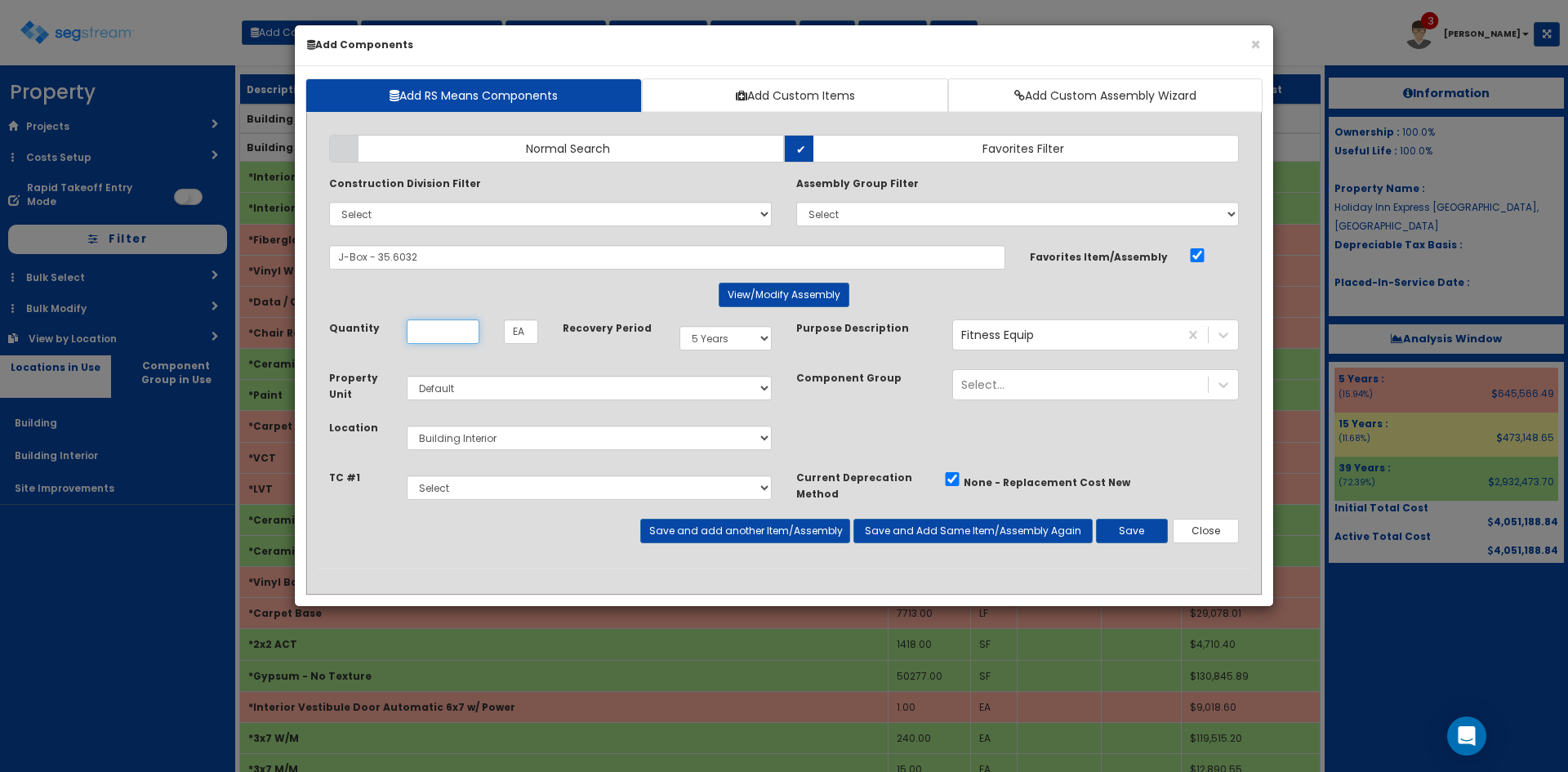
scroll to position [0, 0]
type input "1"
select select "15Y"
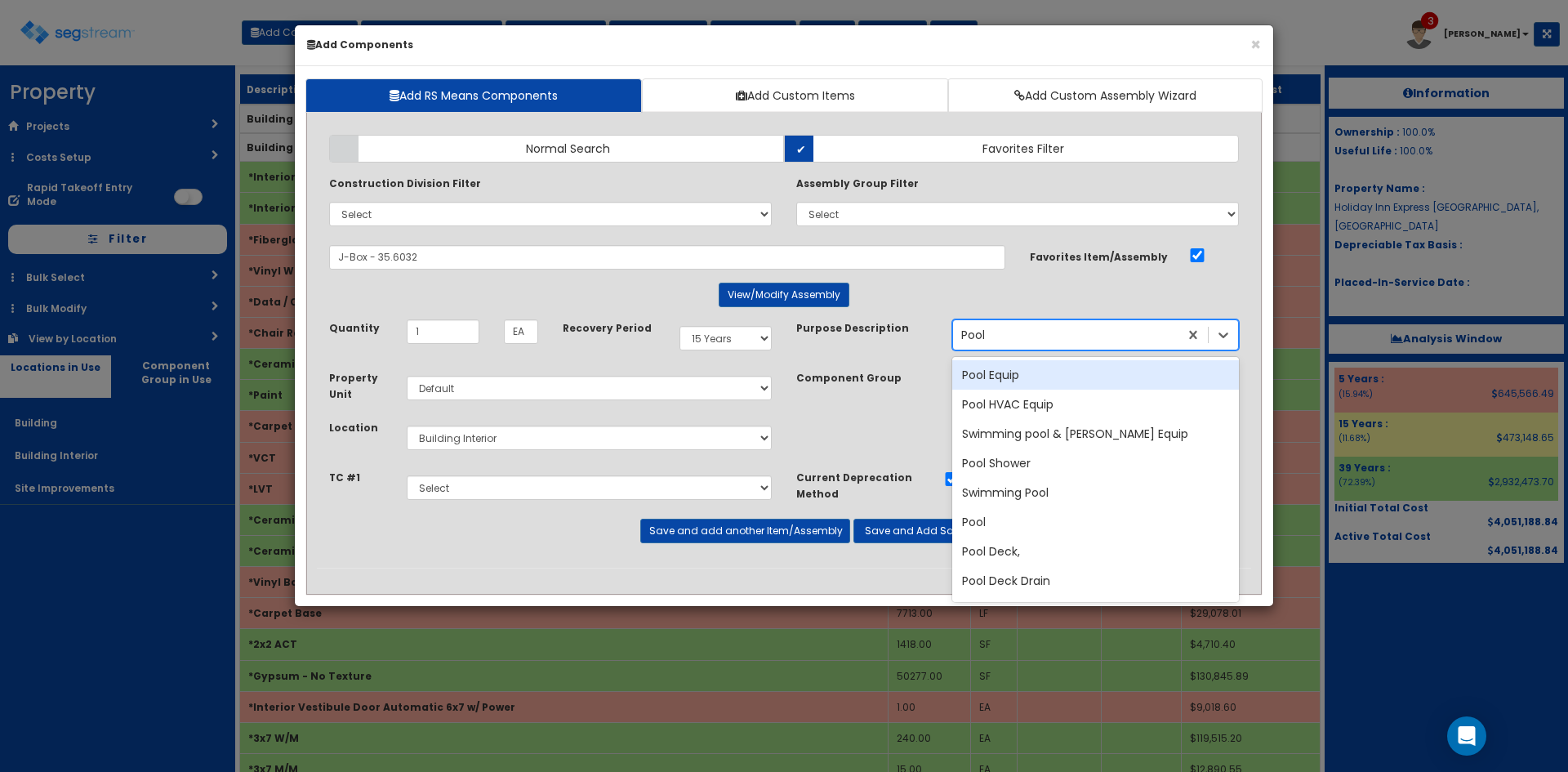
type input "Pool"
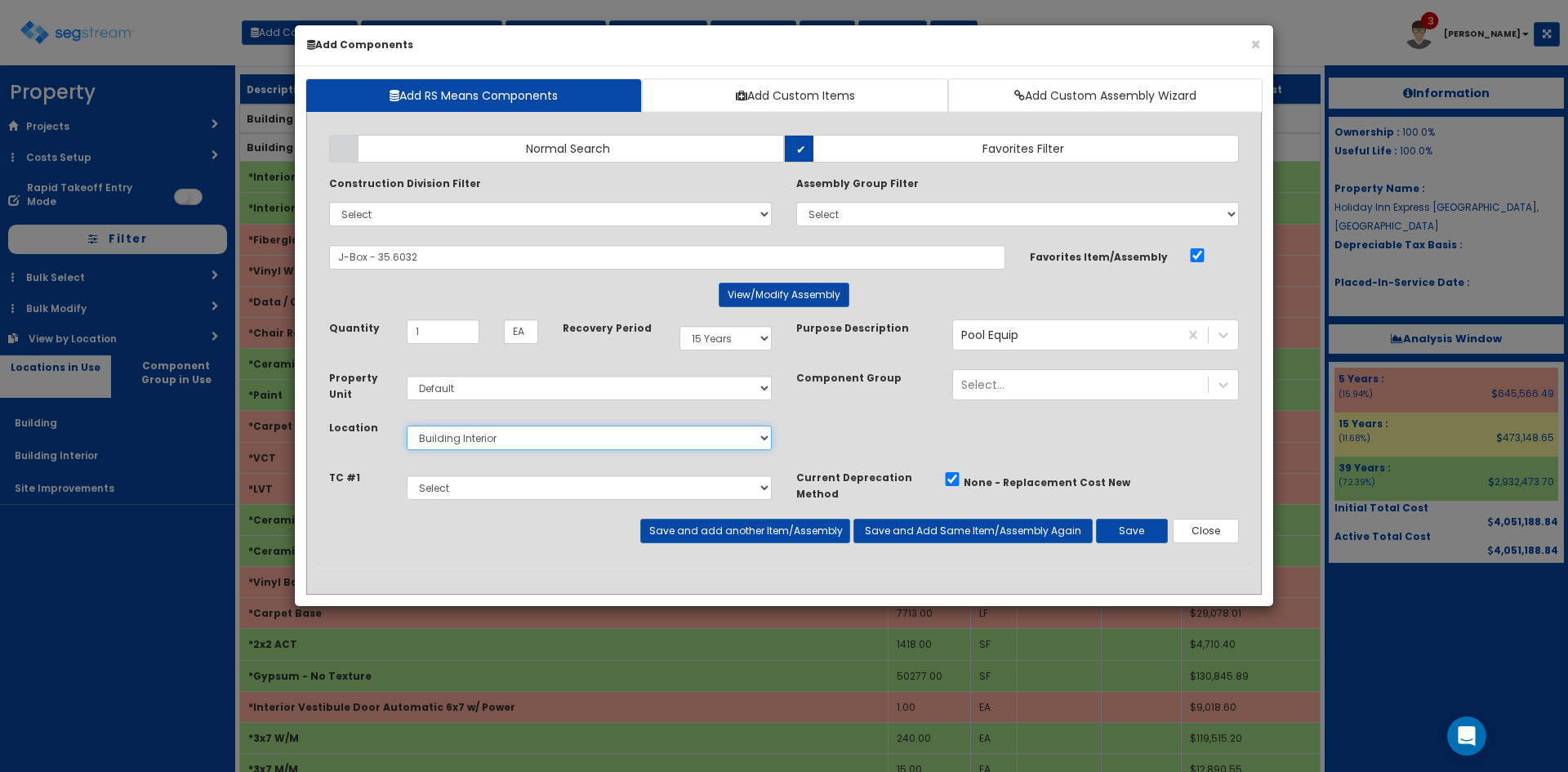
select select "27"
click at [790, 530] on button "Save and add another Item/Assembly" at bounding box center [744, 530] width 209 height 24
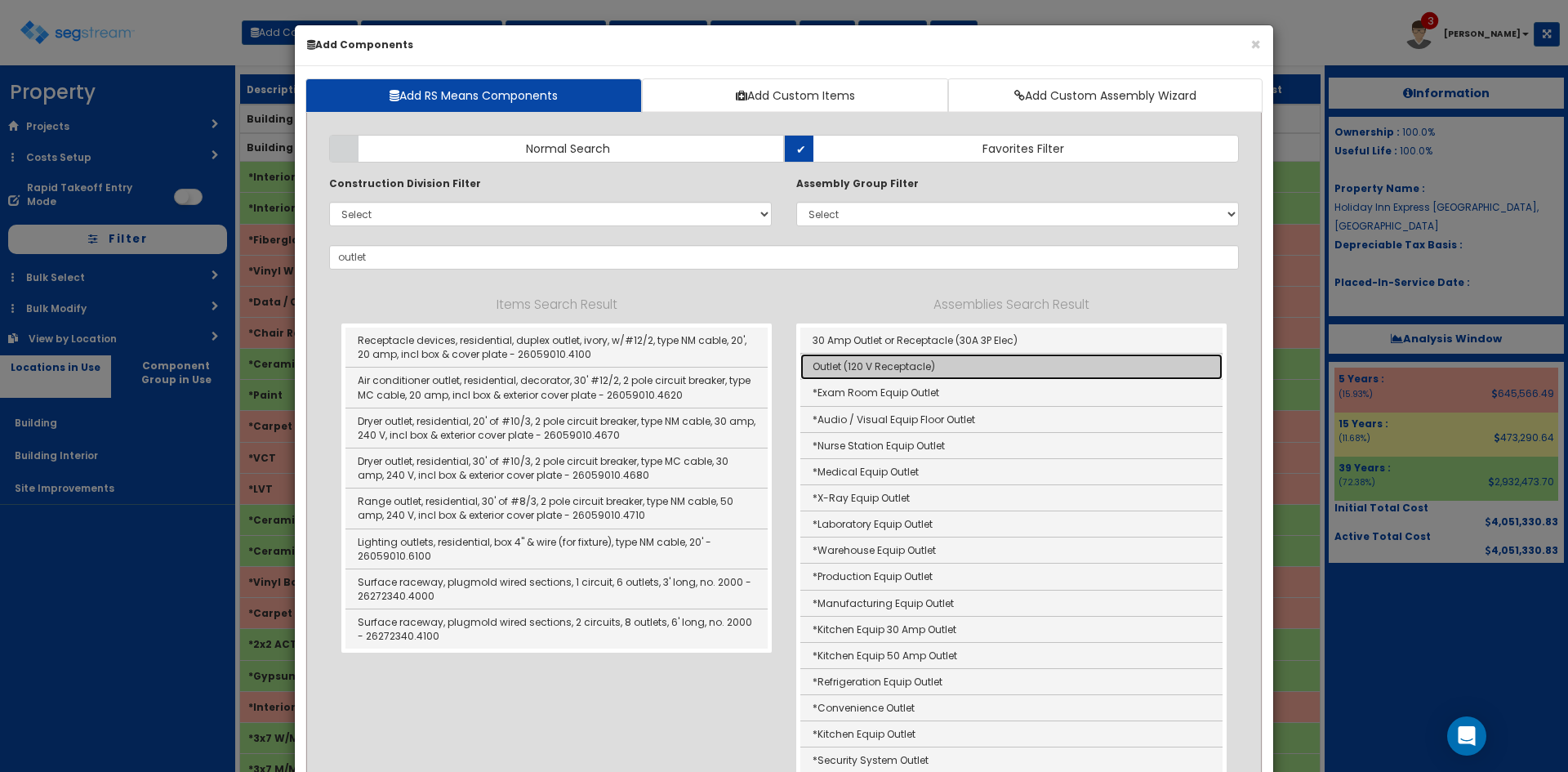
click at [873, 361] on link "Outlet (120 V Receptacle)" at bounding box center [1011, 366] width 422 height 26
type input "Outlet (120 V Receptacle)"
type input "Ea"
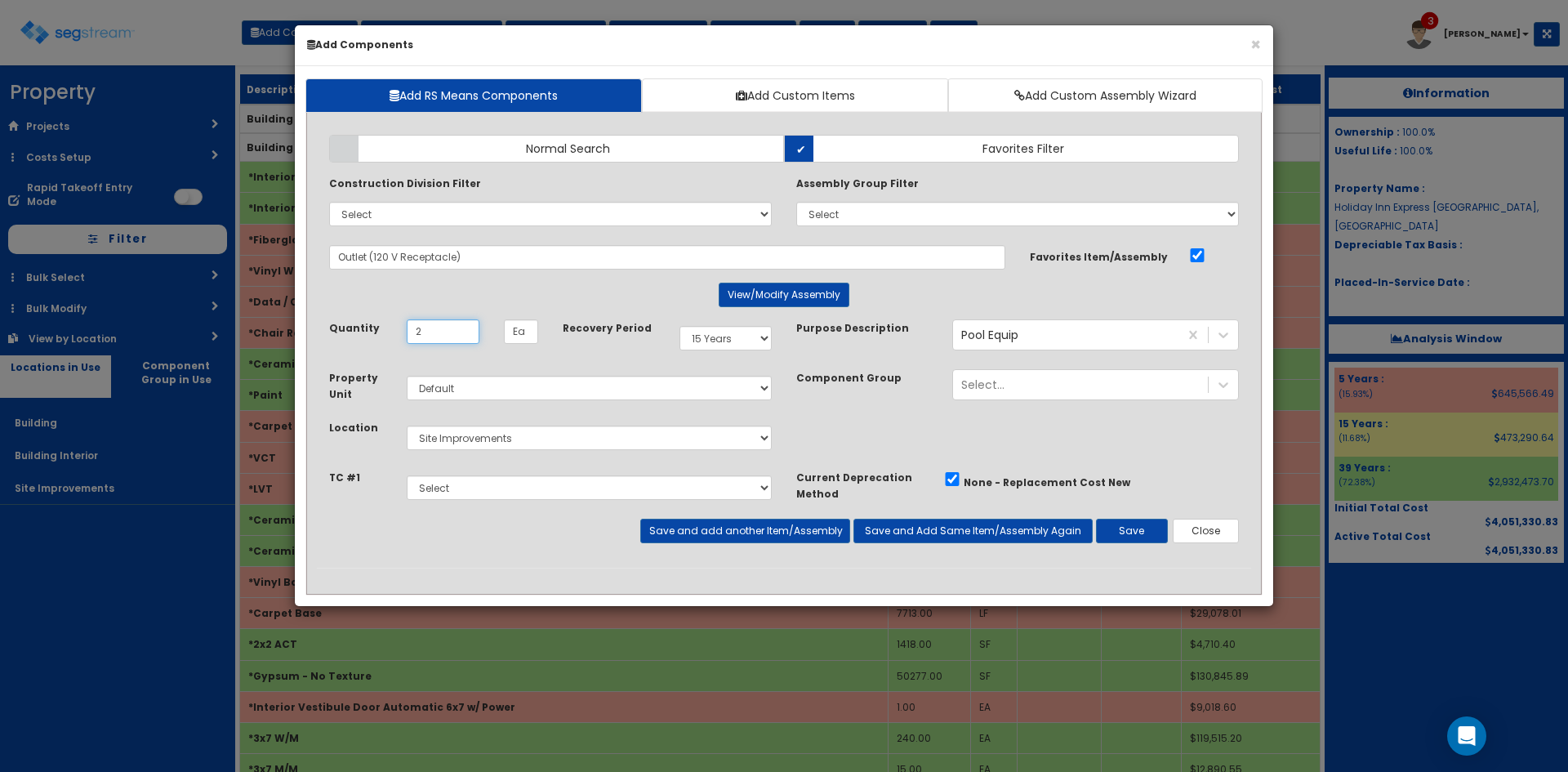
type input "2"
click at [810, 530] on button "Save and add another Item/Assembly" at bounding box center [744, 530] width 209 height 24
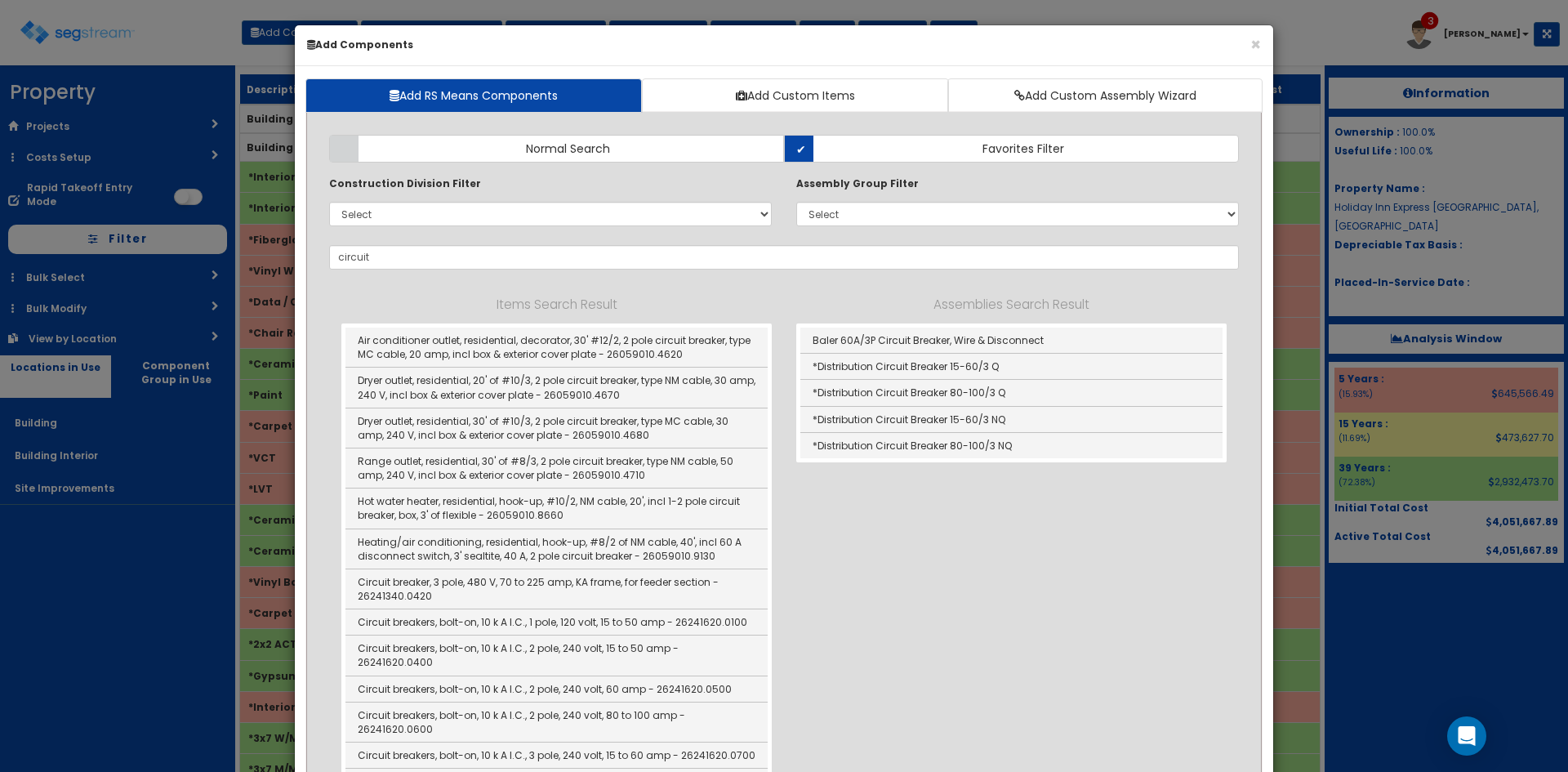
scroll to position [490, 0]
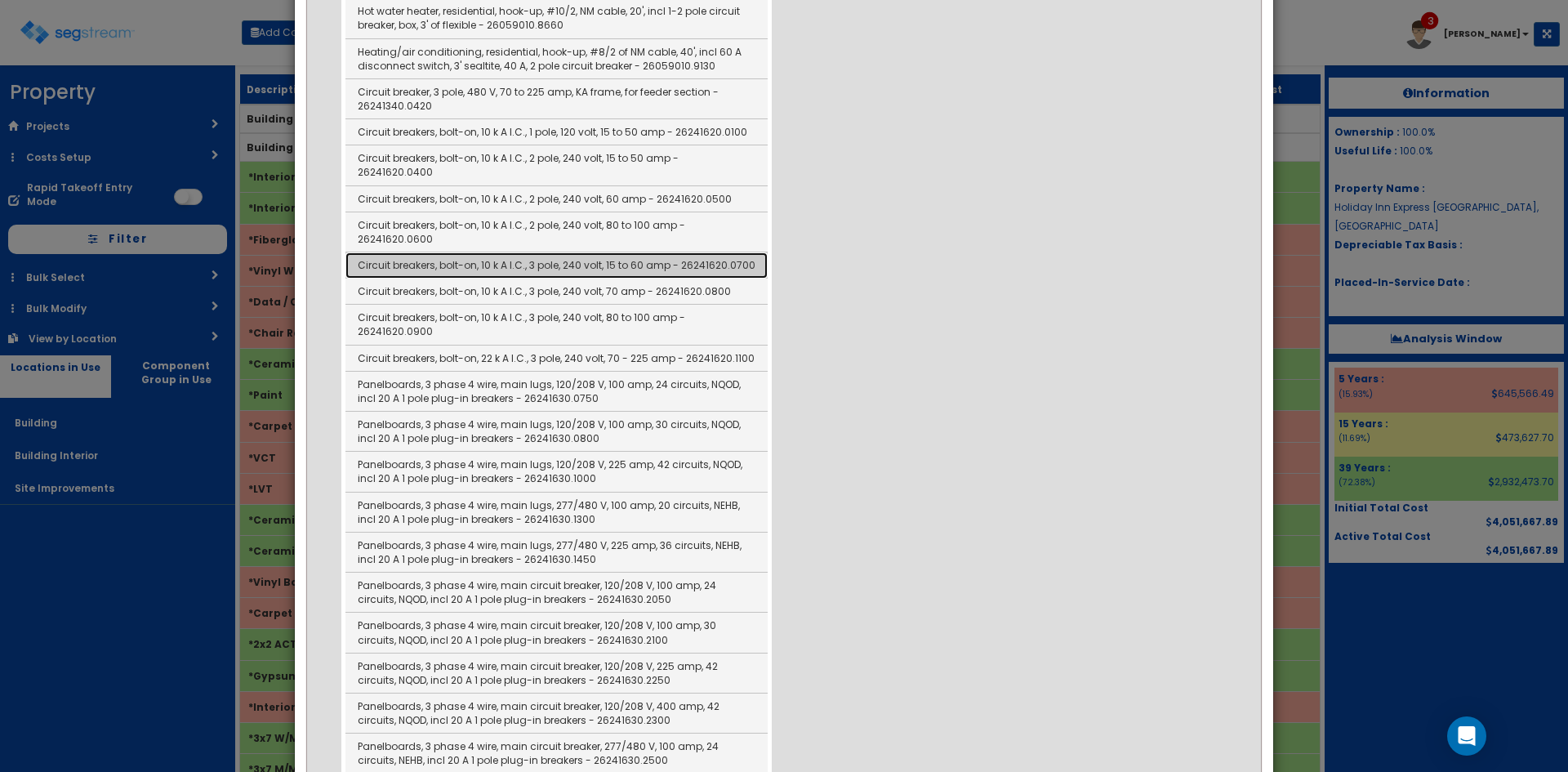
click at [607, 252] on link "Circuit breakers, bolt-on, 10 k A I.C., 3 pole, 240 volt, 15 to 60 amp - 262416…" at bounding box center [556, 265] width 422 height 26
type input "Circuit breakers, bolt-on, 10 k A I.C., 3 pole, 240 volt, 15 to 60 amp - 262416…"
type input "EA"
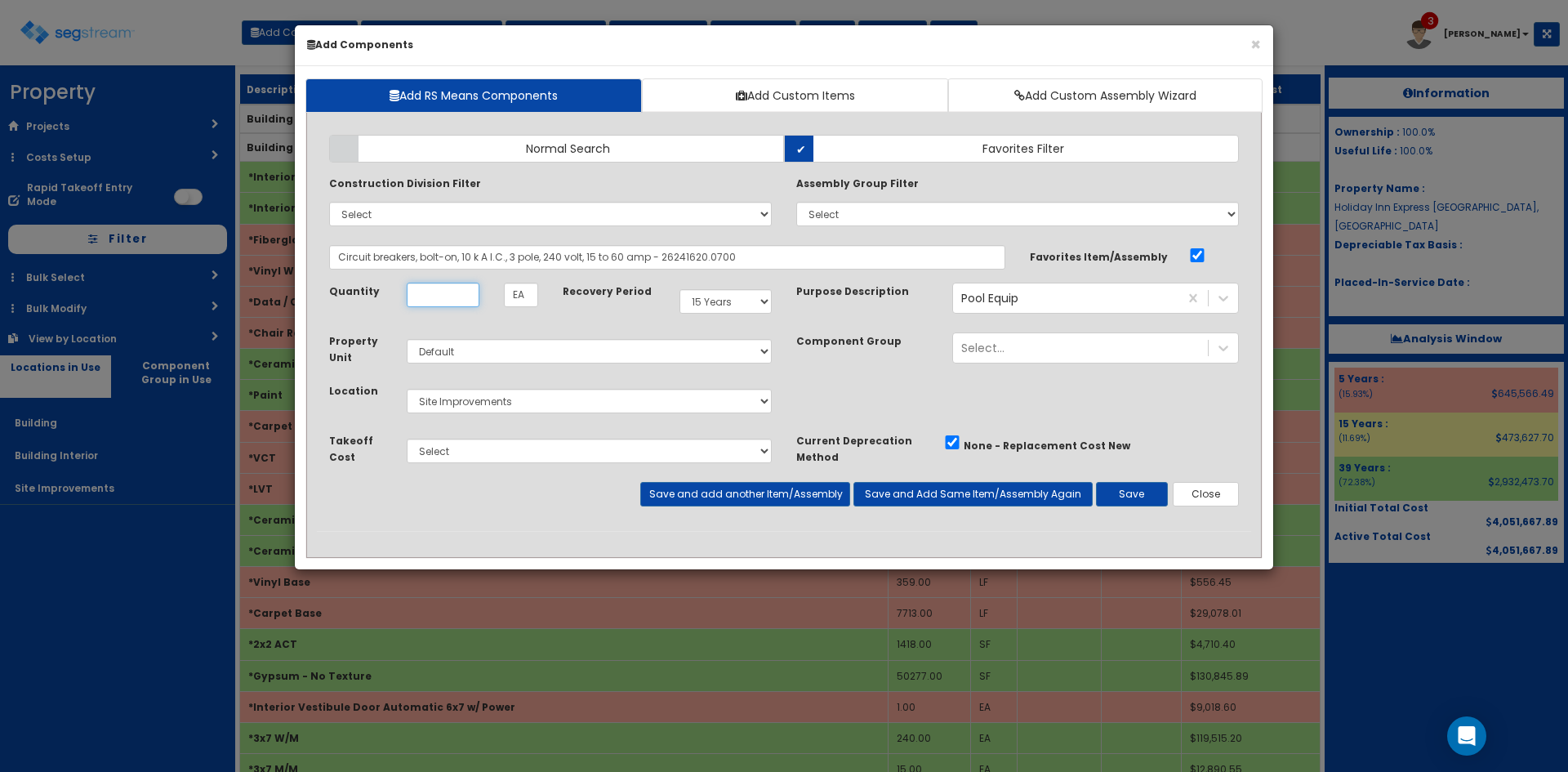
scroll to position [0, 0]
type input "1"
click at [756, 488] on button "Save and add another Item/Assembly" at bounding box center [744, 494] width 209 height 24
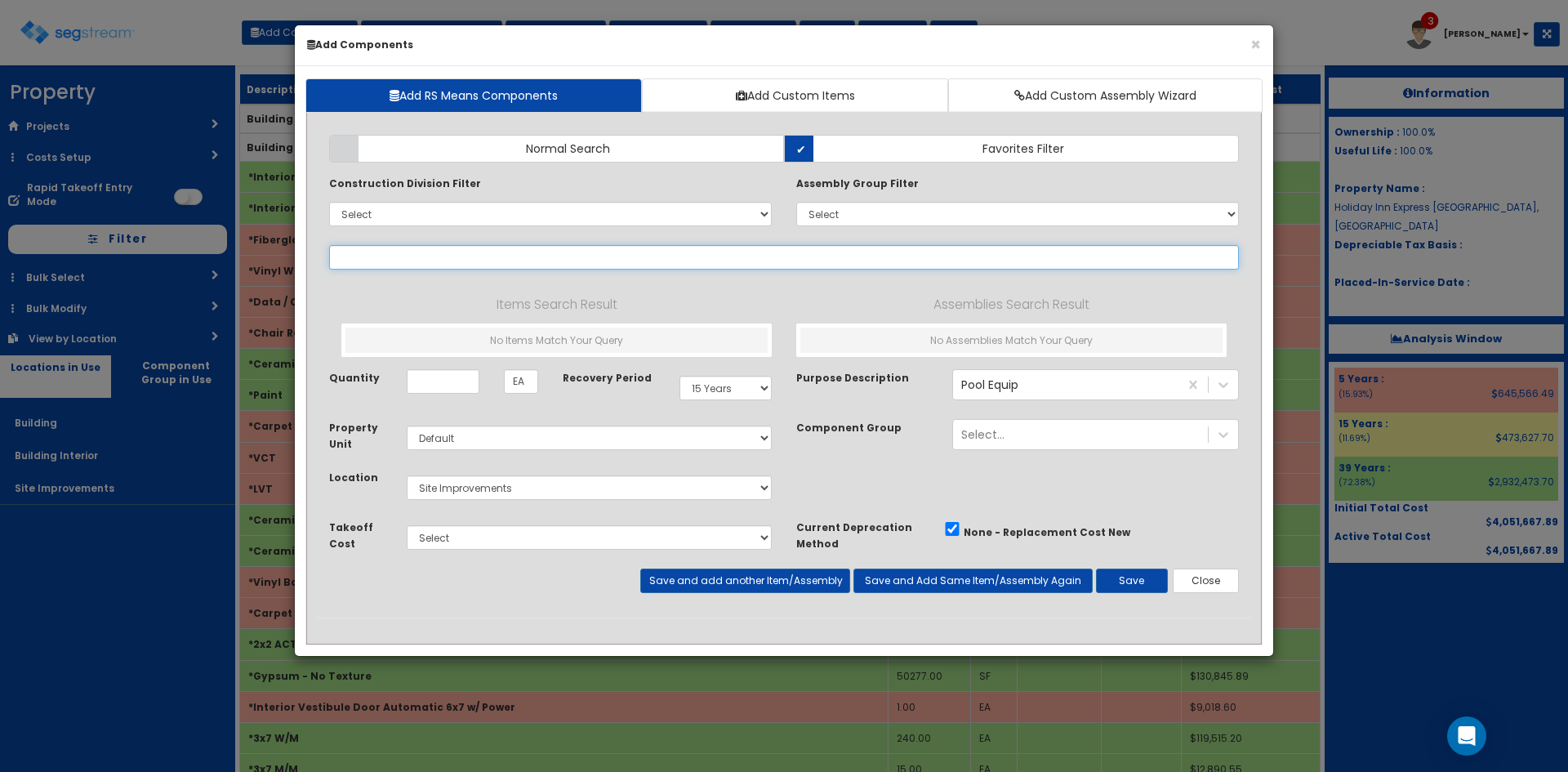
type input "s"
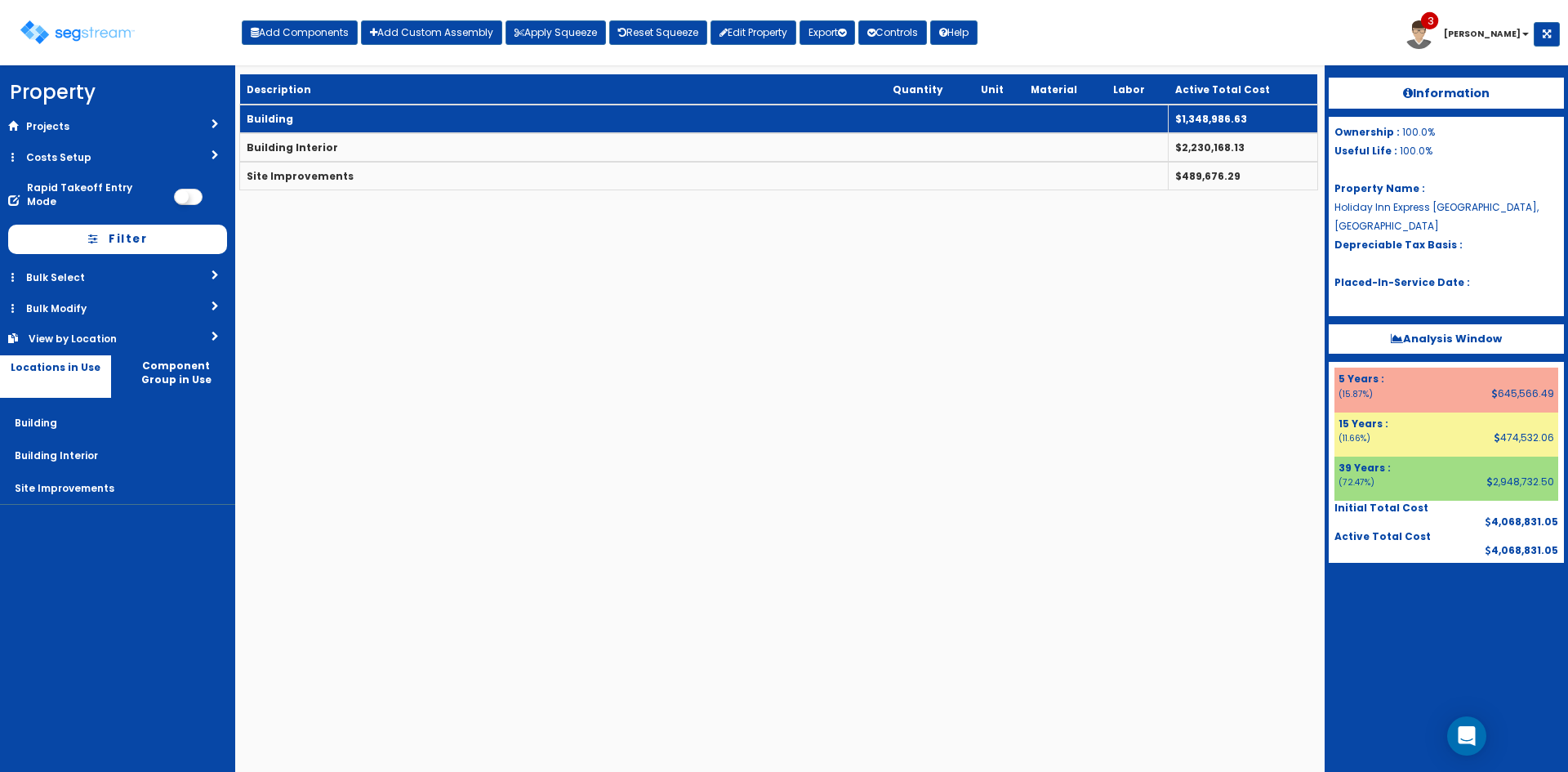
click at [488, 120] on td "Building" at bounding box center [704, 118] width 928 height 29
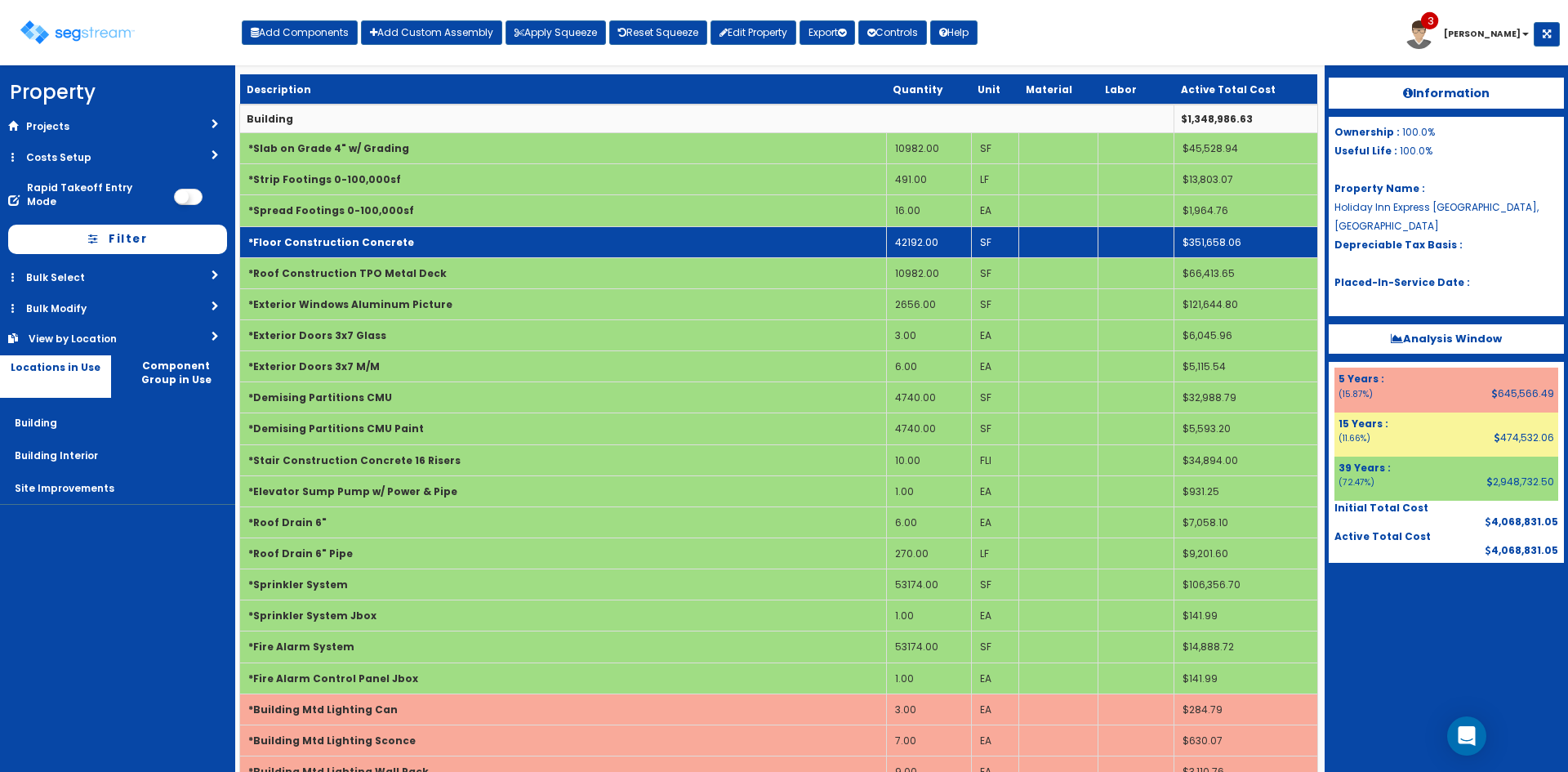
click at [941, 239] on td "42192.00" at bounding box center [928, 241] width 85 height 31
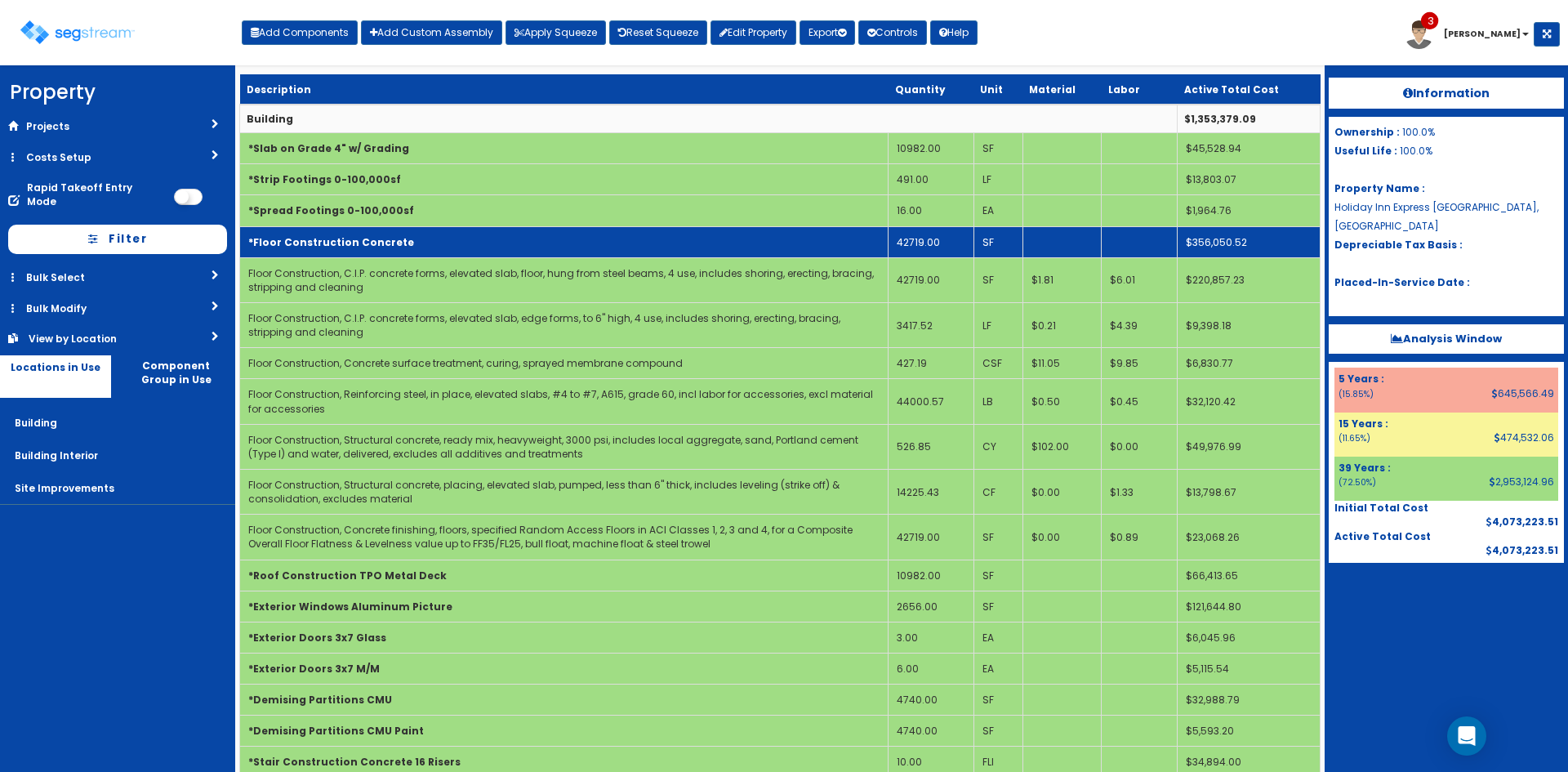
click at [779, 245] on td "*Floor Construction Concrete" at bounding box center [564, 241] width 648 height 31
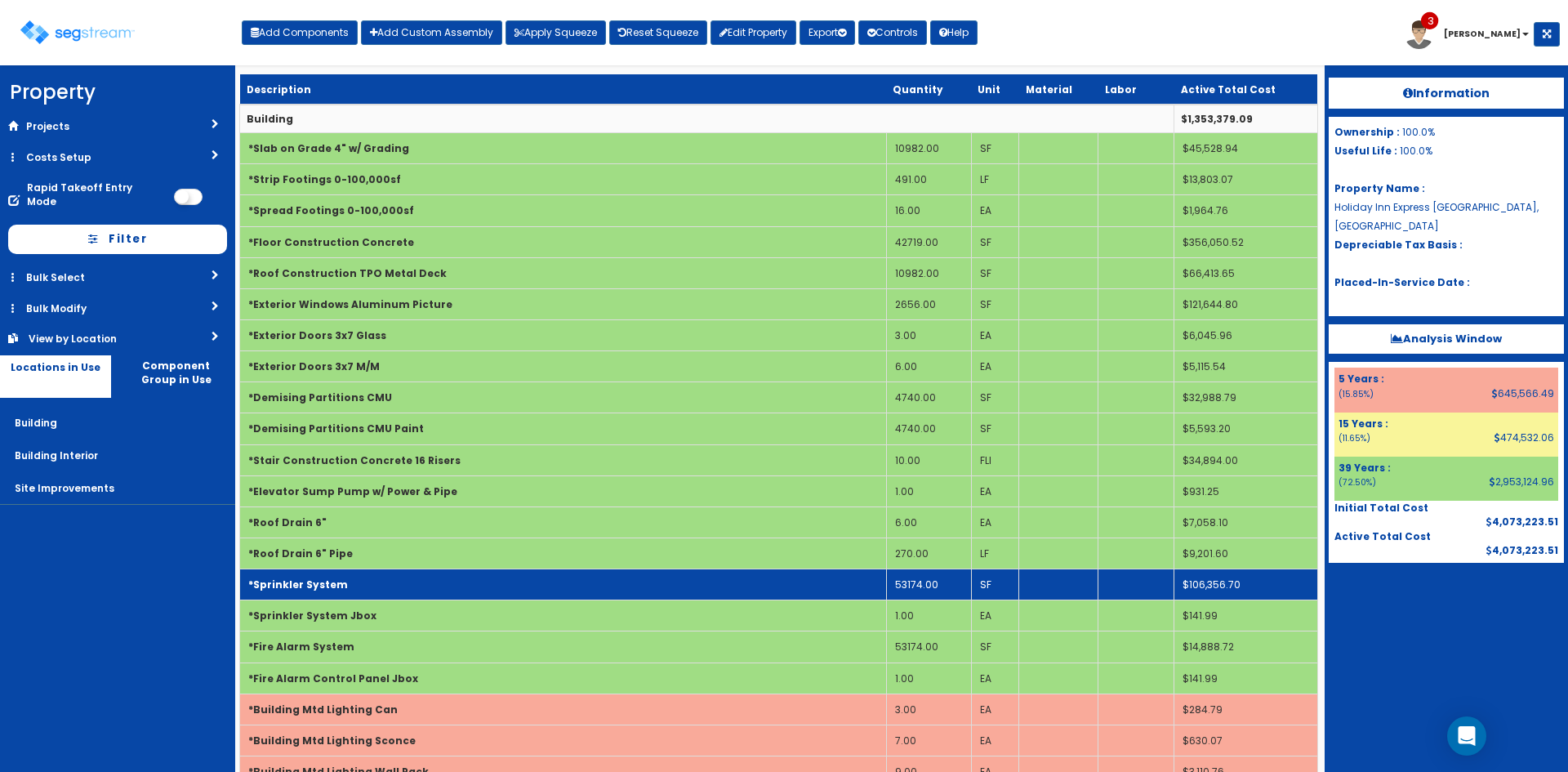
click at [930, 583] on td "53174.00" at bounding box center [928, 585] width 85 height 31
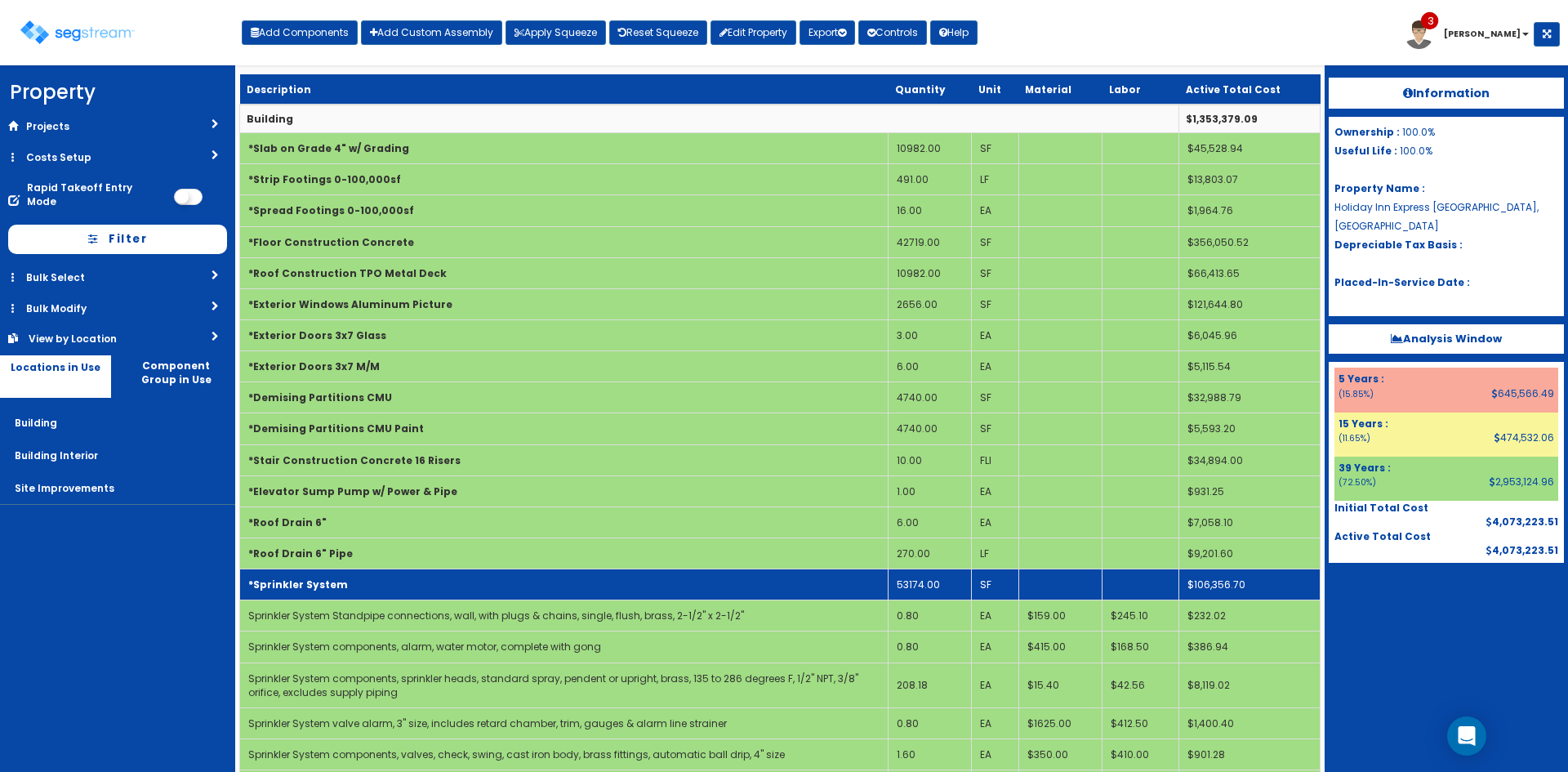
click at [930, 583] on td "53174.00" at bounding box center [930, 585] width 83 height 31
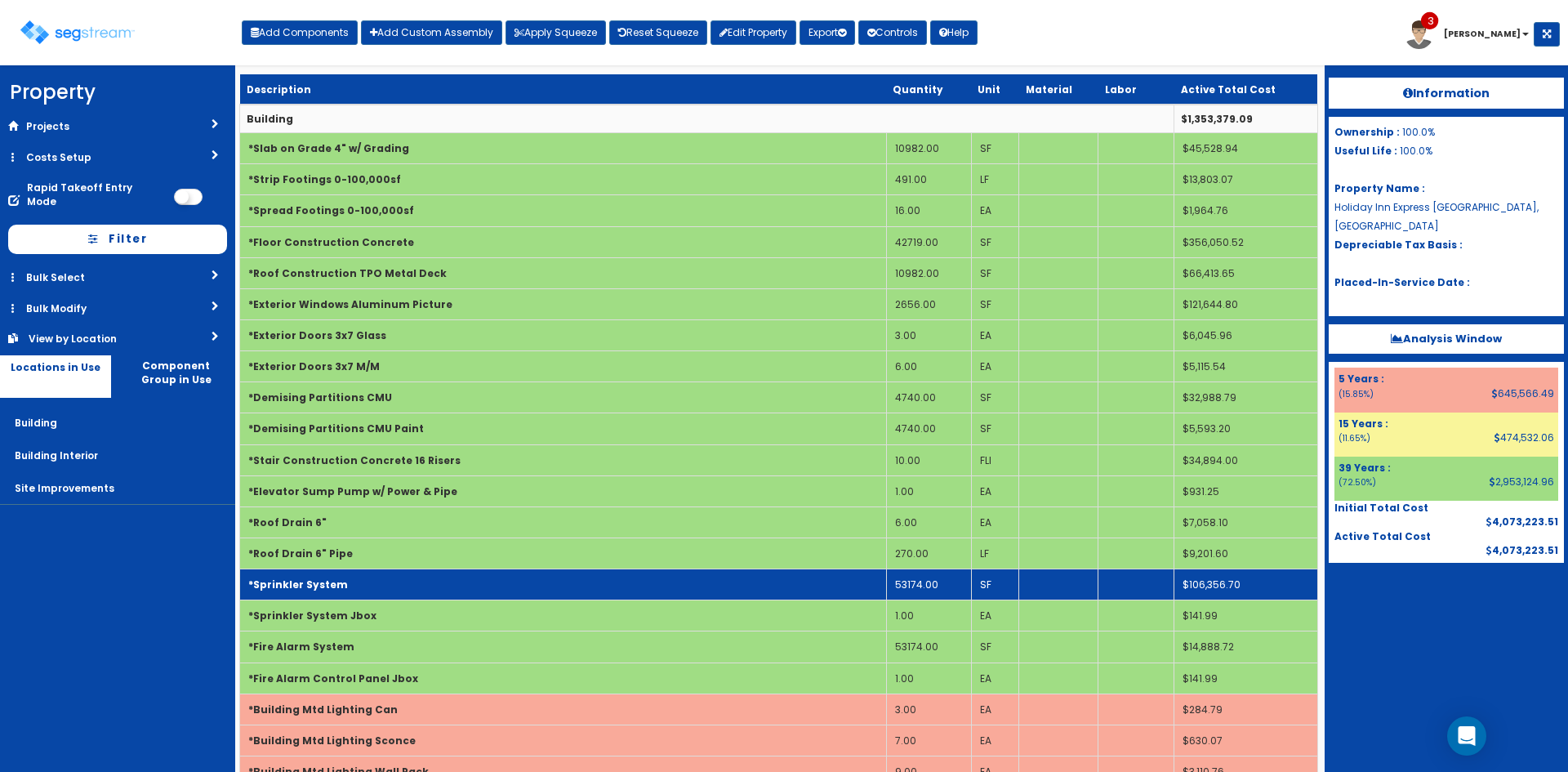
click at [946, 584] on td "53174.00" at bounding box center [928, 585] width 85 height 31
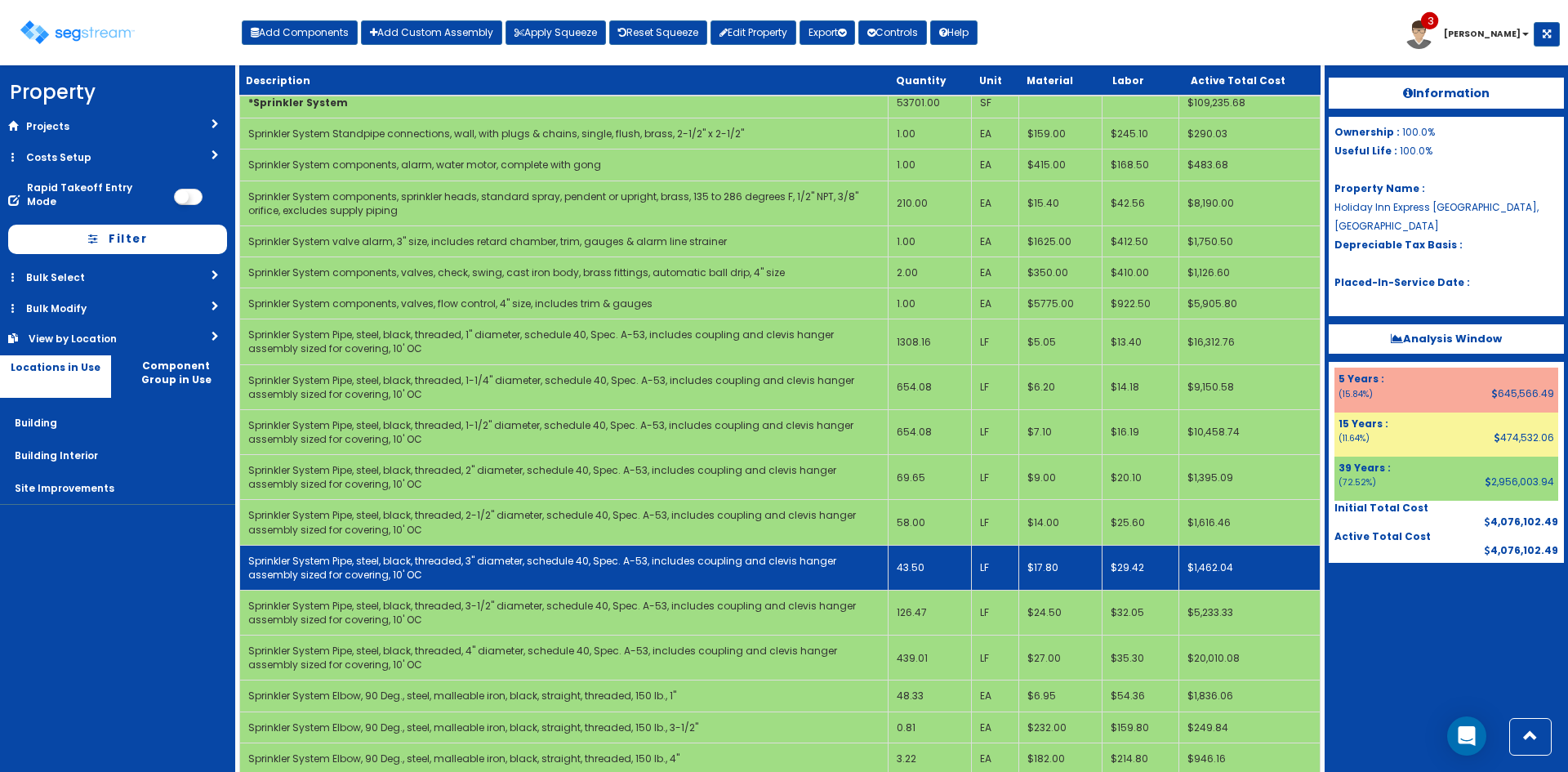
scroll to position [727, 0]
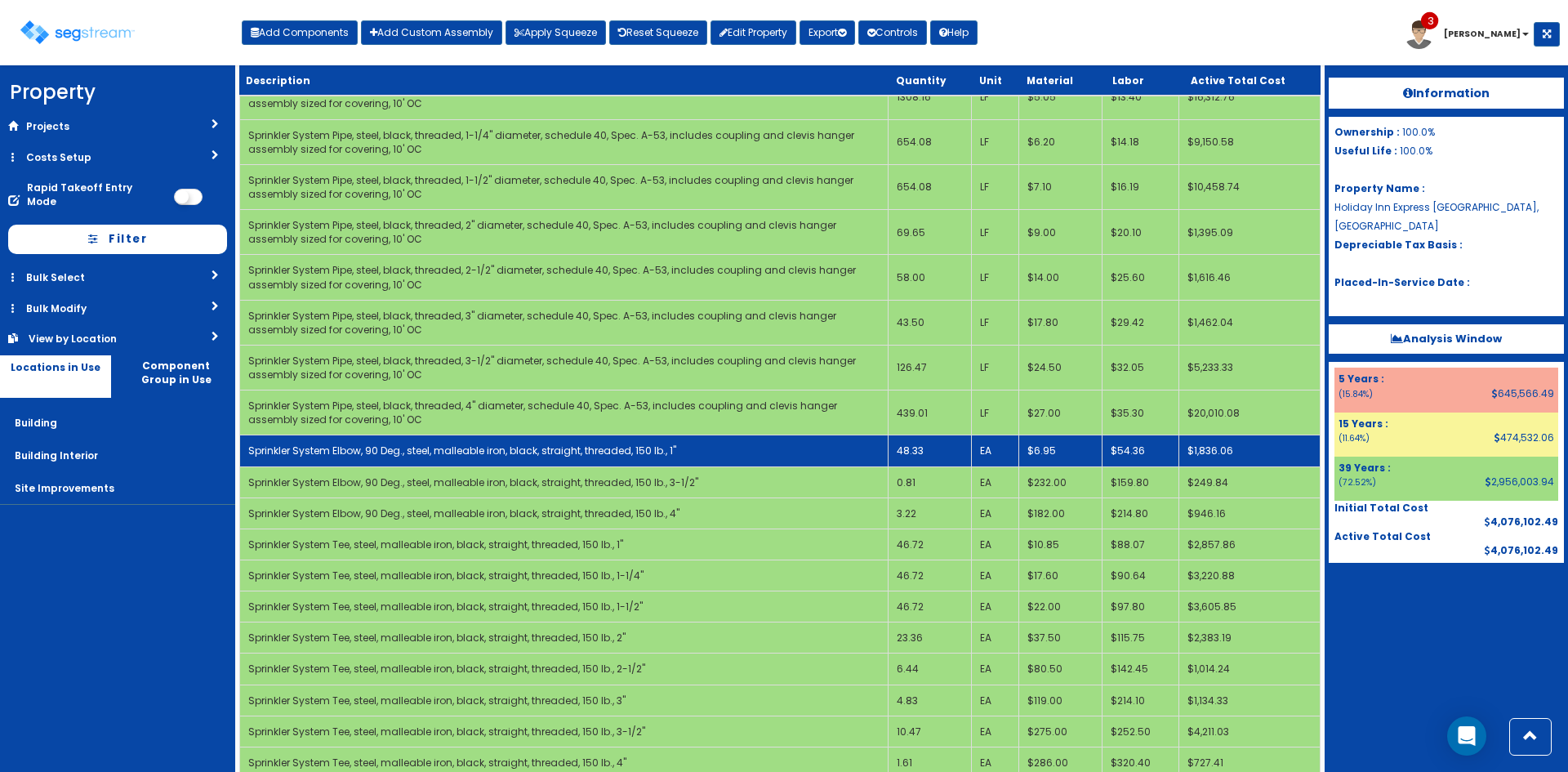
click at [936, 455] on td "48.33" at bounding box center [930, 450] width 83 height 31
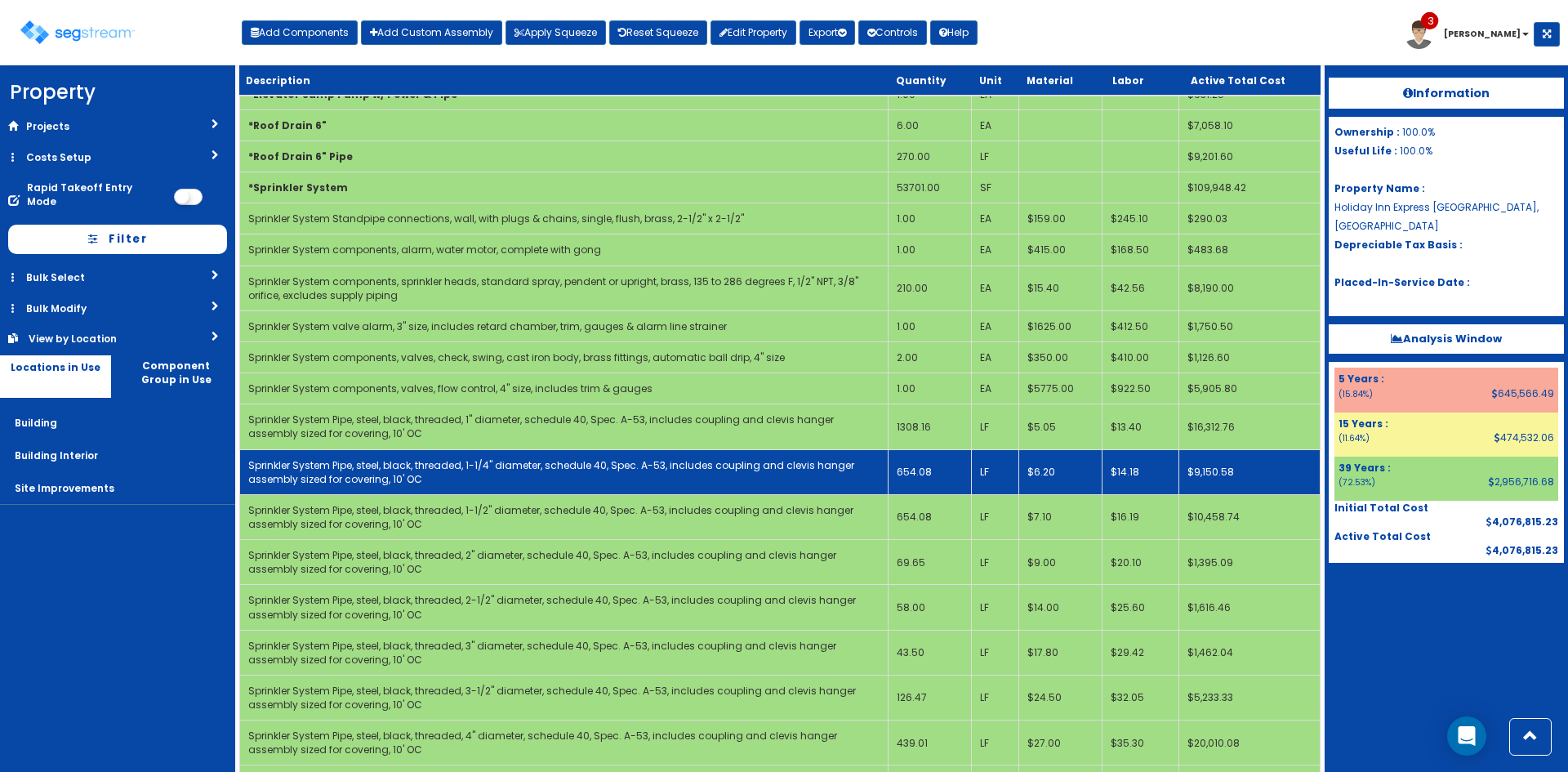
scroll to position [237, 0]
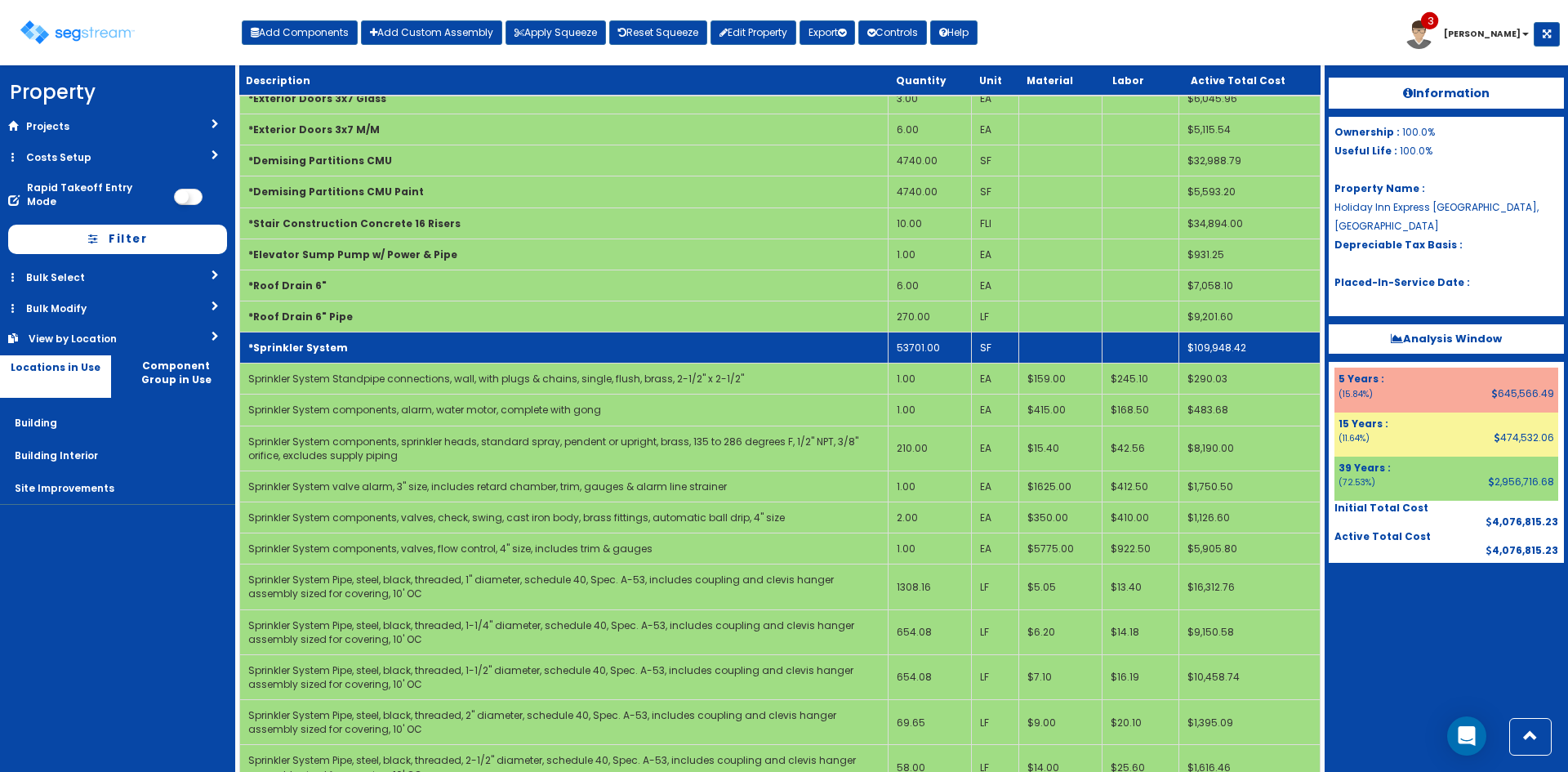
click at [489, 355] on td "*Sprinkler System" at bounding box center [564, 348] width 648 height 31
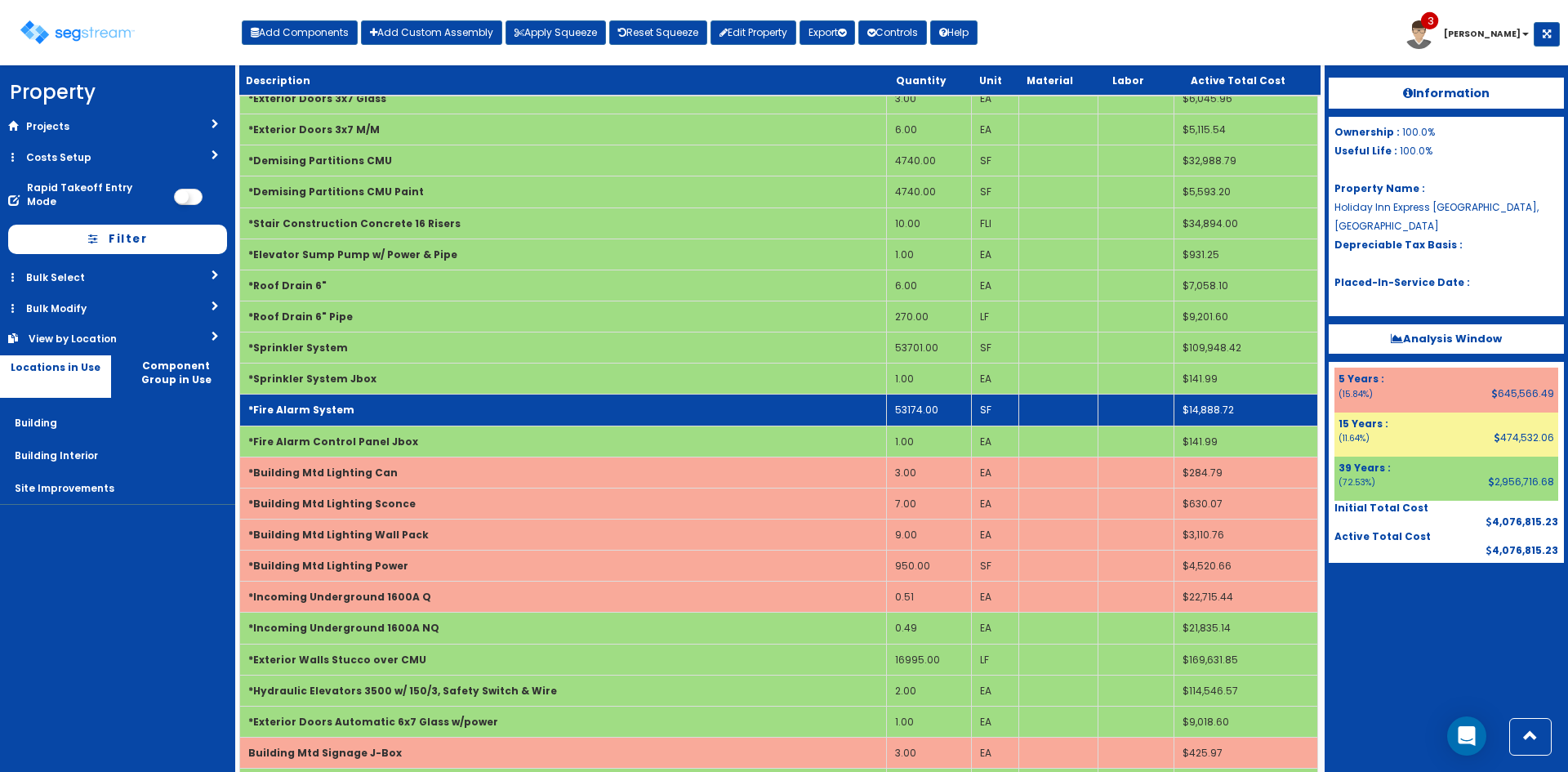
click at [942, 411] on td "53174.00" at bounding box center [928, 410] width 85 height 31
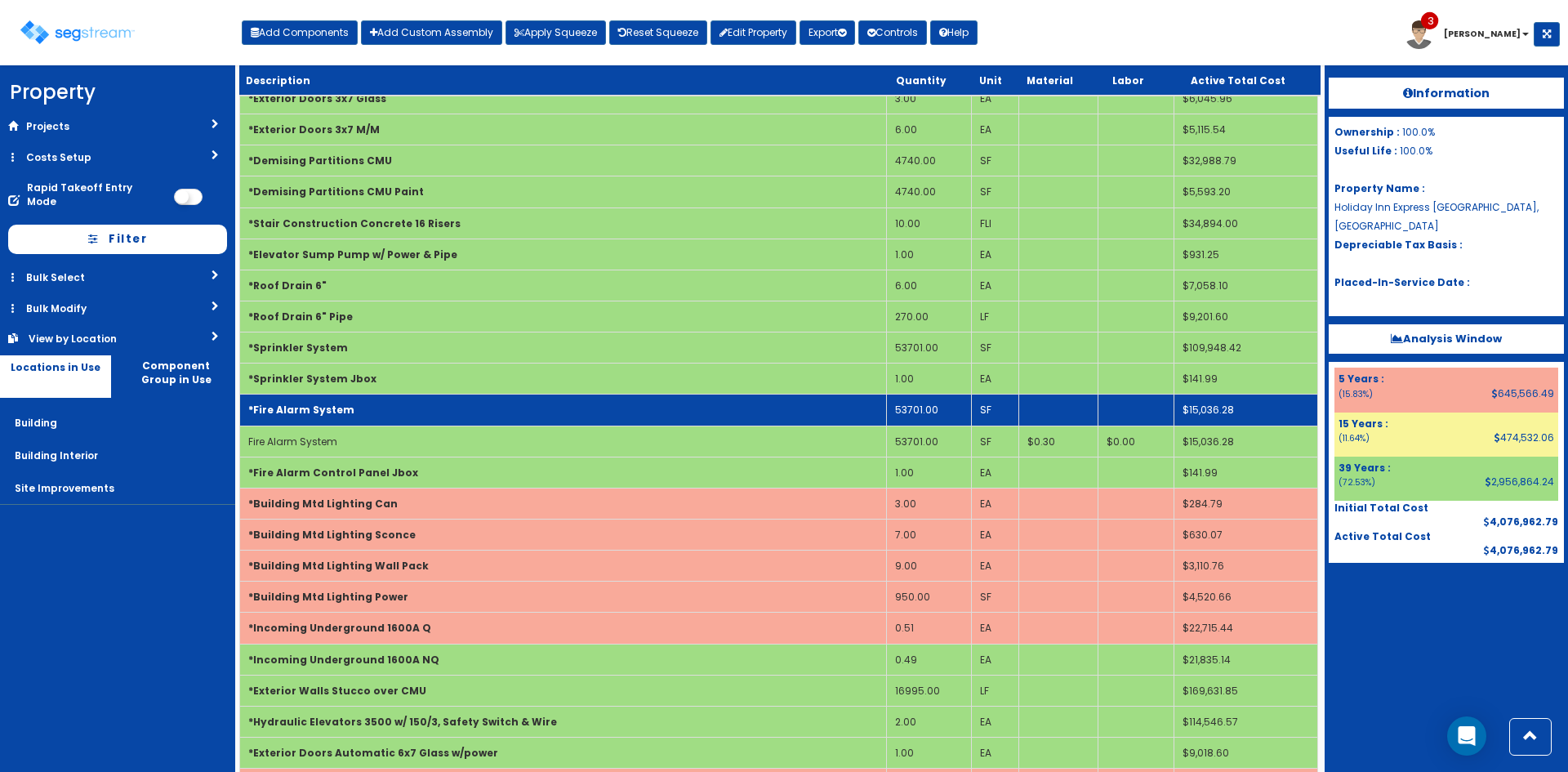
click at [806, 407] on td "*Fire Alarm System" at bounding box center [564, 410] width 647 height 31
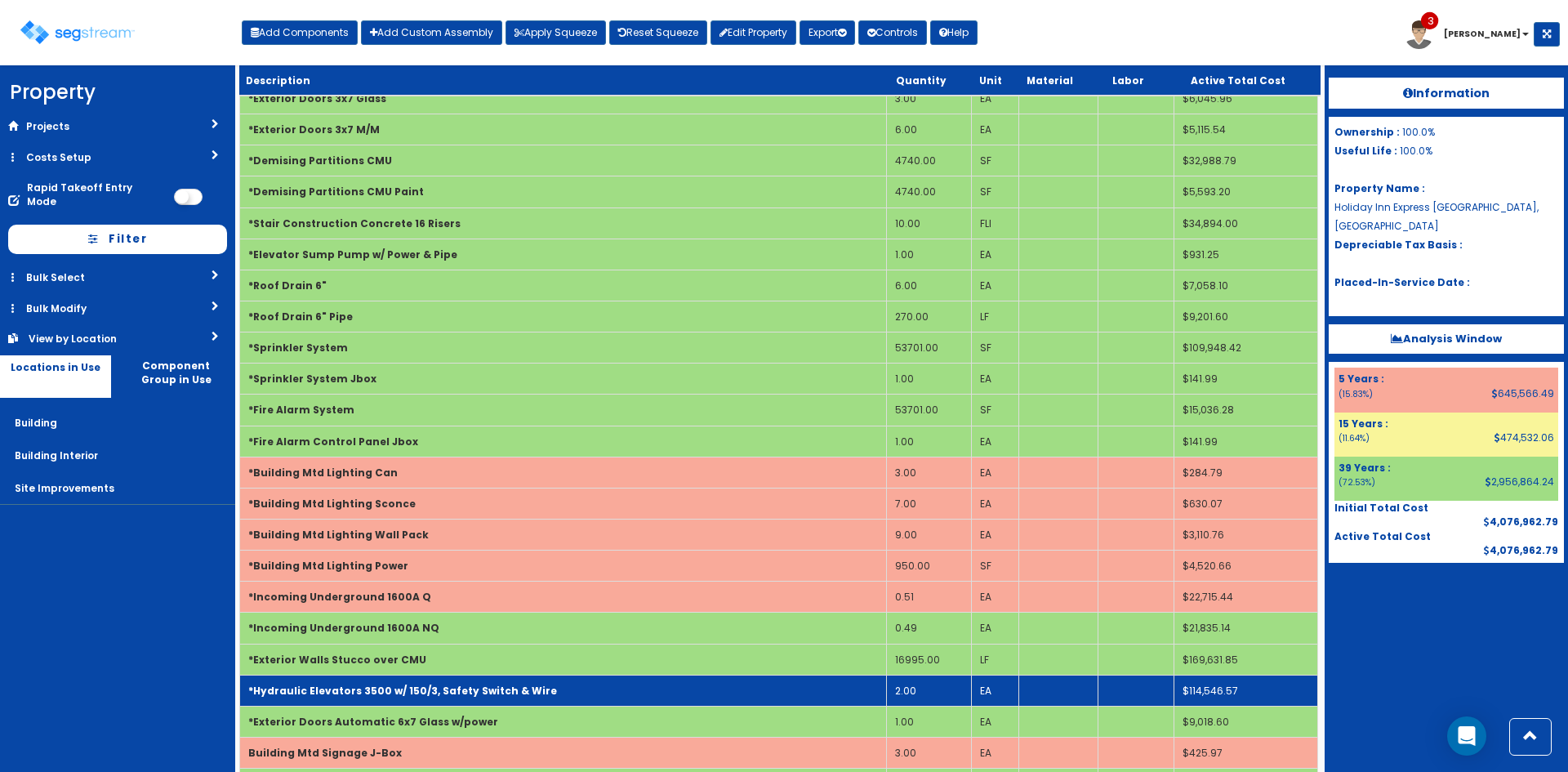
click at [690, 691] on td "*Hydraulic Elevators 3500 w/ 150/3, Safety Switch & Wire" at bounding box center [564, 690] width 647 height 31
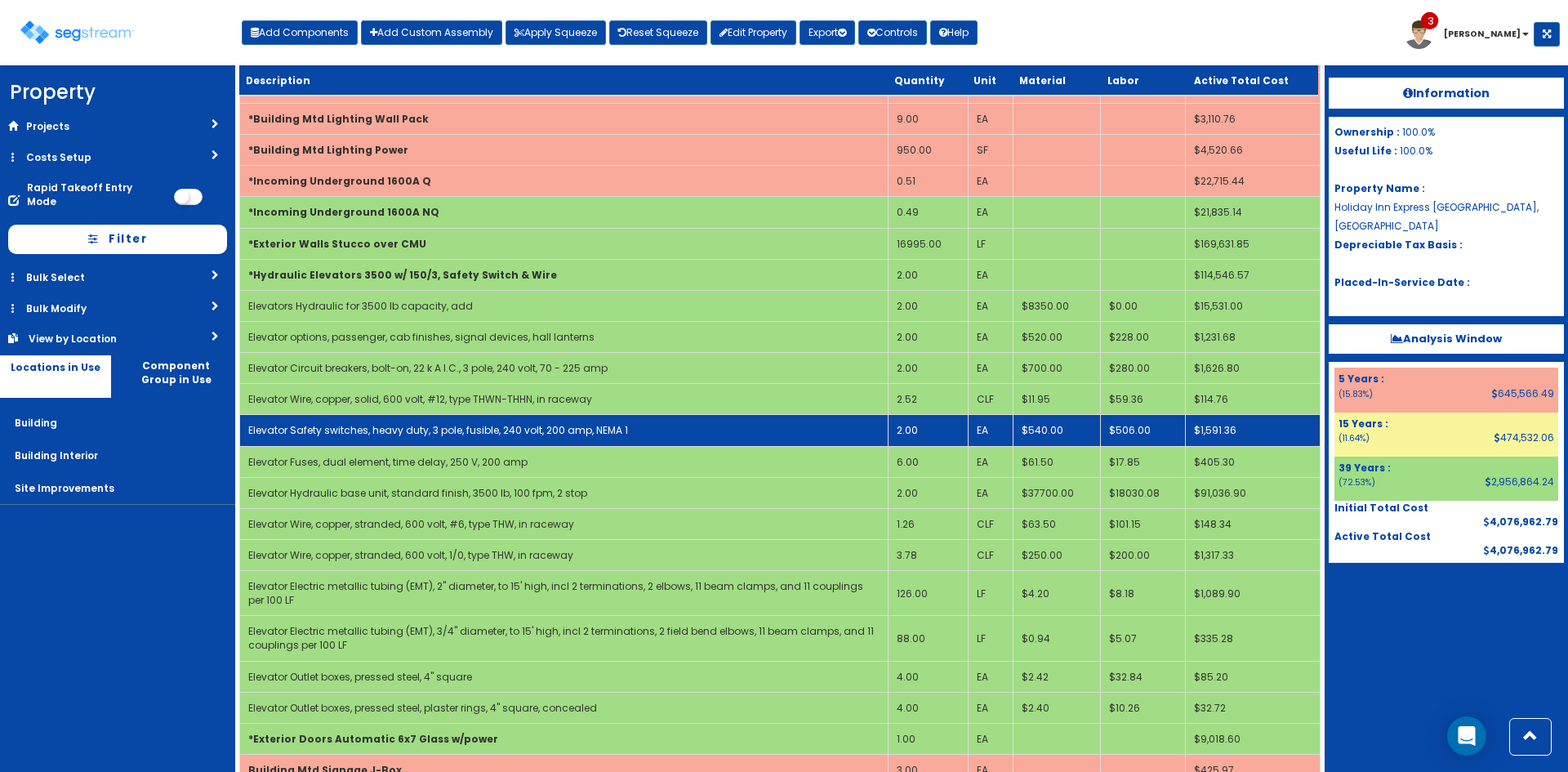
scroll to position [645, 0]
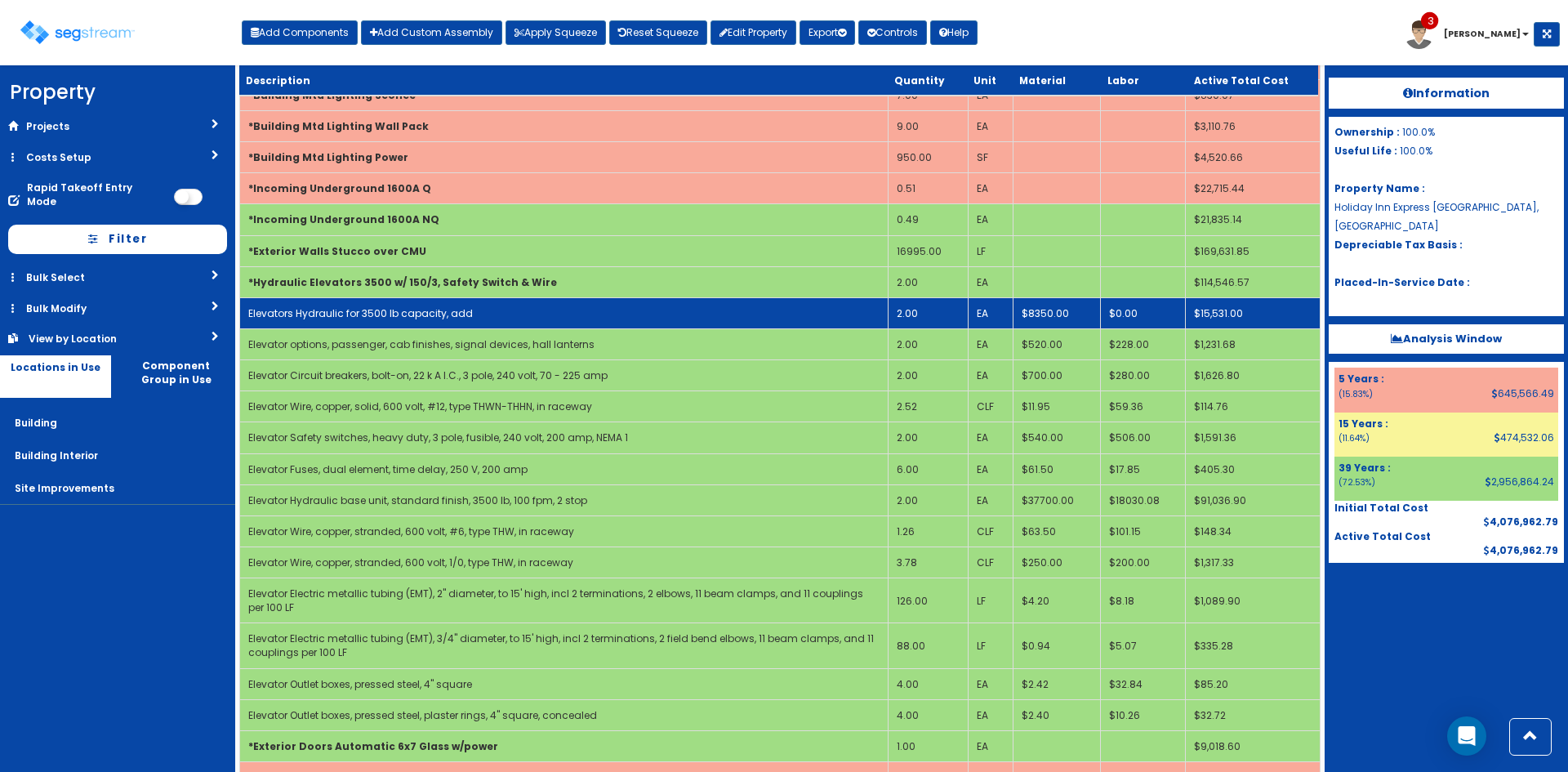
click at [938, 314] on td "2.00" at bounding box center [928, 312] width 80 height 31
click at [907, 315] on td "3.00" at bounding box center [928, 312] width 80 height 31
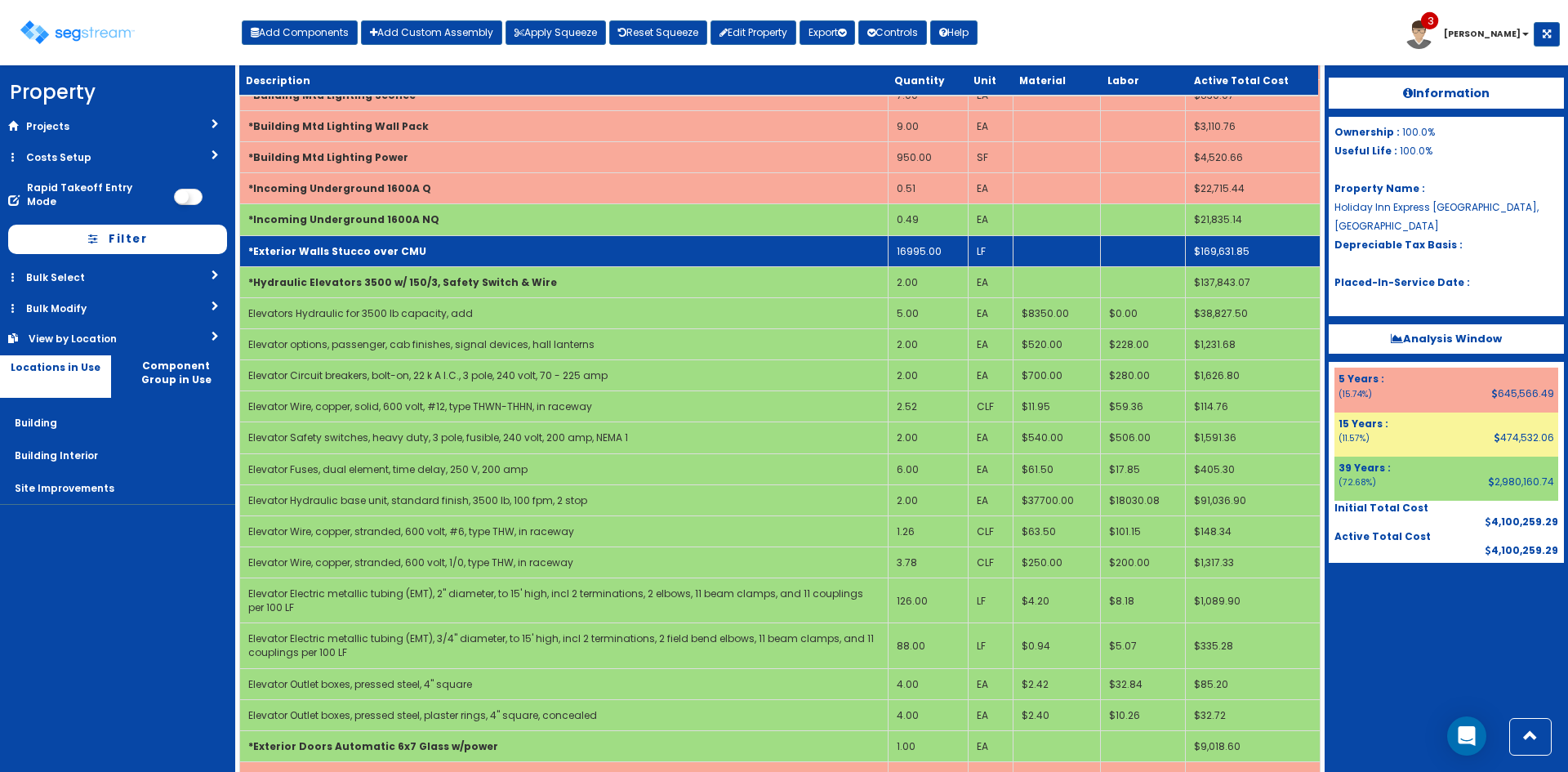
click at [624, 265] on td "*Exterior Walls Stucco over CMU" at bounding box center [564, 250] width 648 height 31
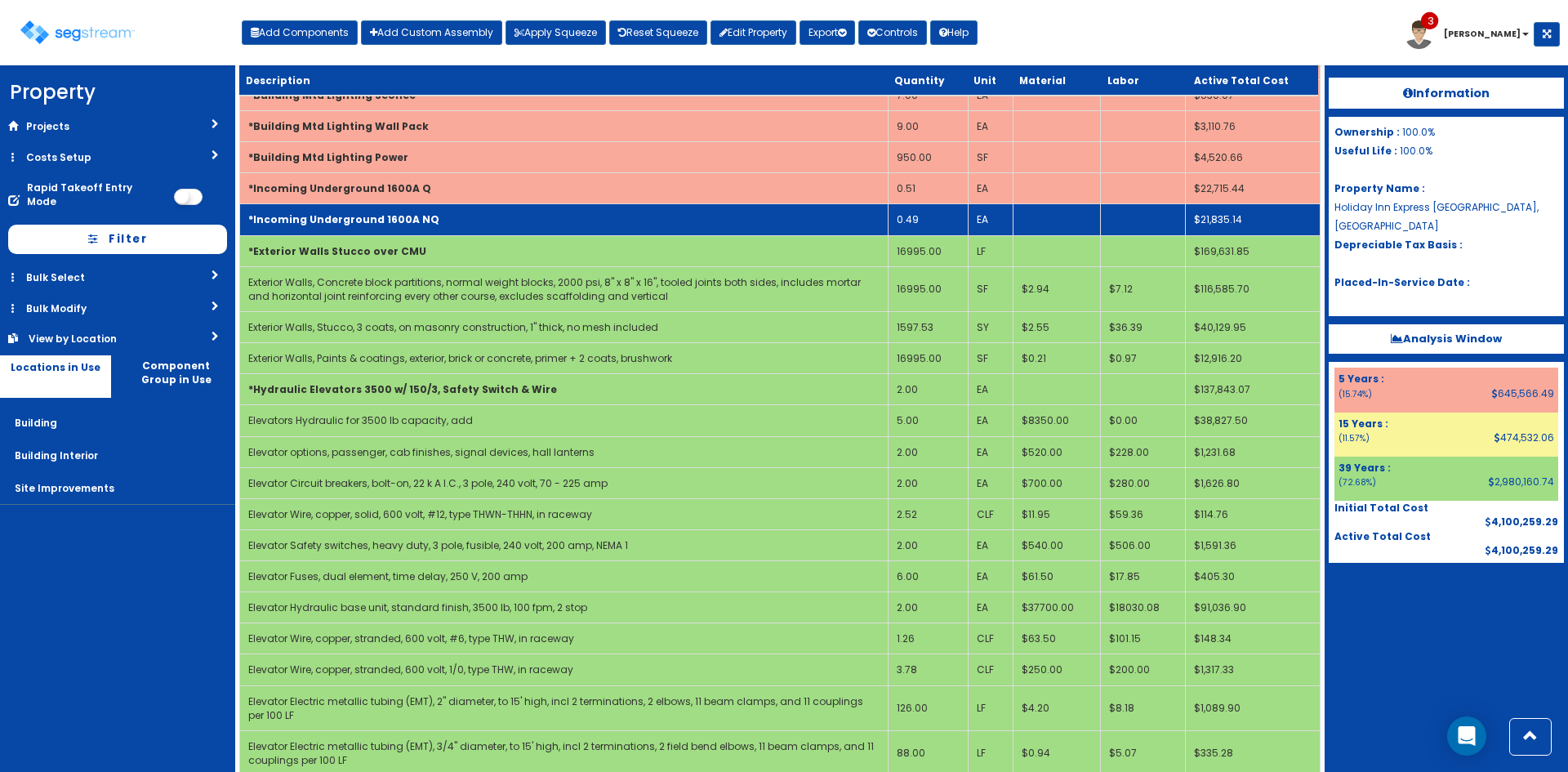
click at [629, 226] on td "*Incoming Underground 1600A NQ" at bounding box center [564, 219] width 648 height 31
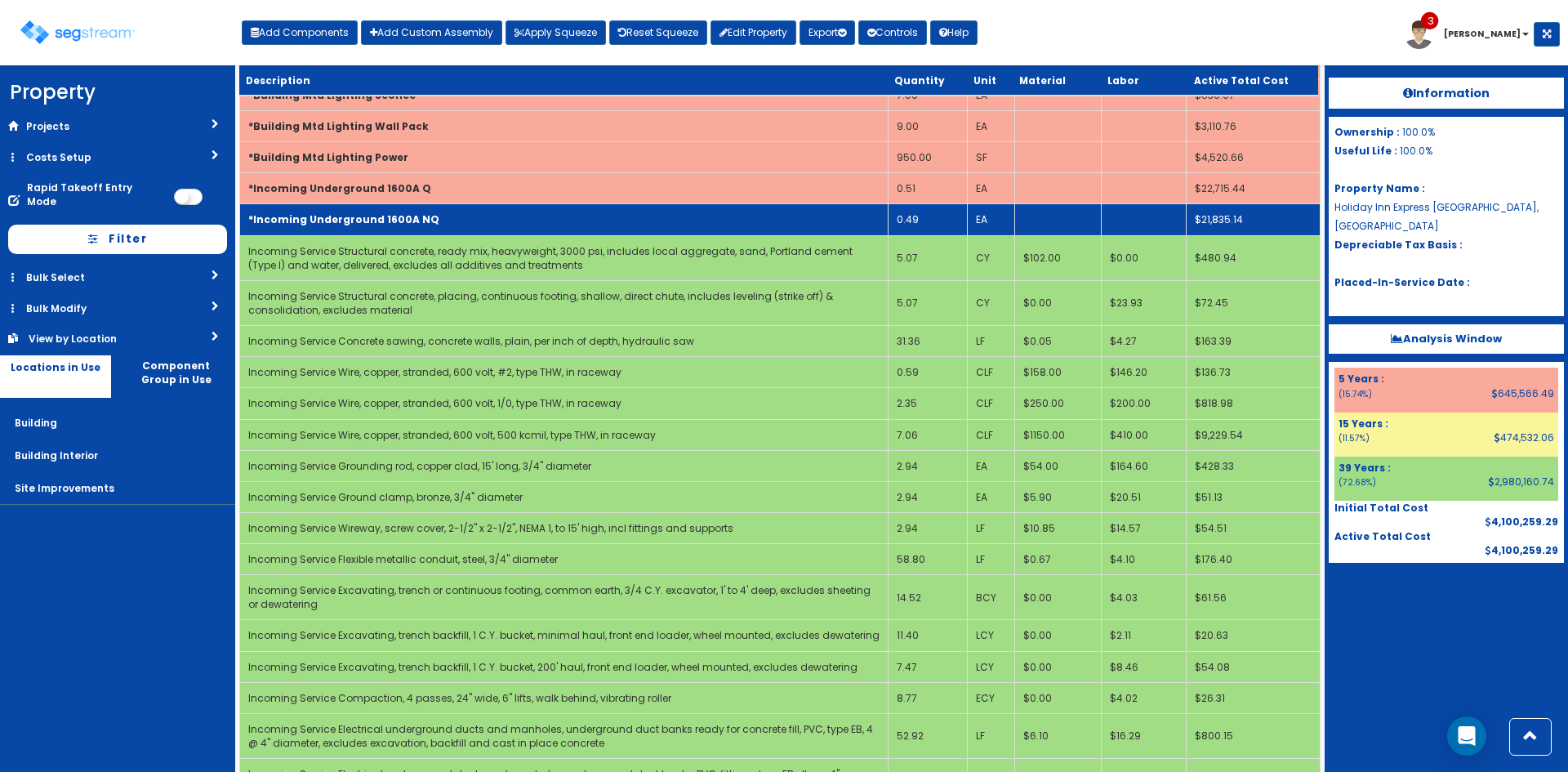
click at [632, 213] on td "*Incoming Underground 1600A NQ" at bounding box center [564, 219] width 648 height 31
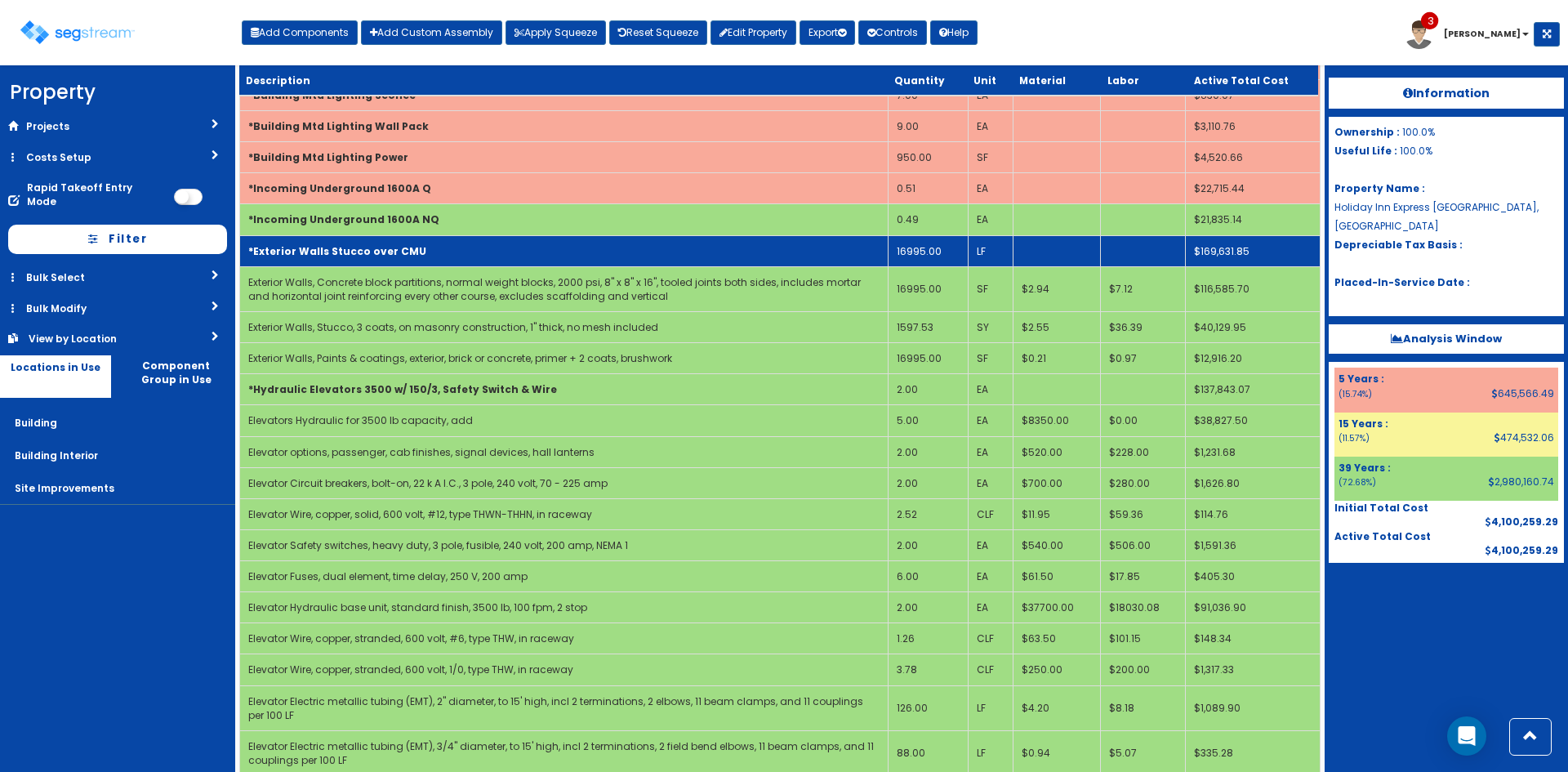
click at [632, 251] on td "*Exterior Walls Stucco over CMU" at bounding box center [564, 250] width 648 height 31
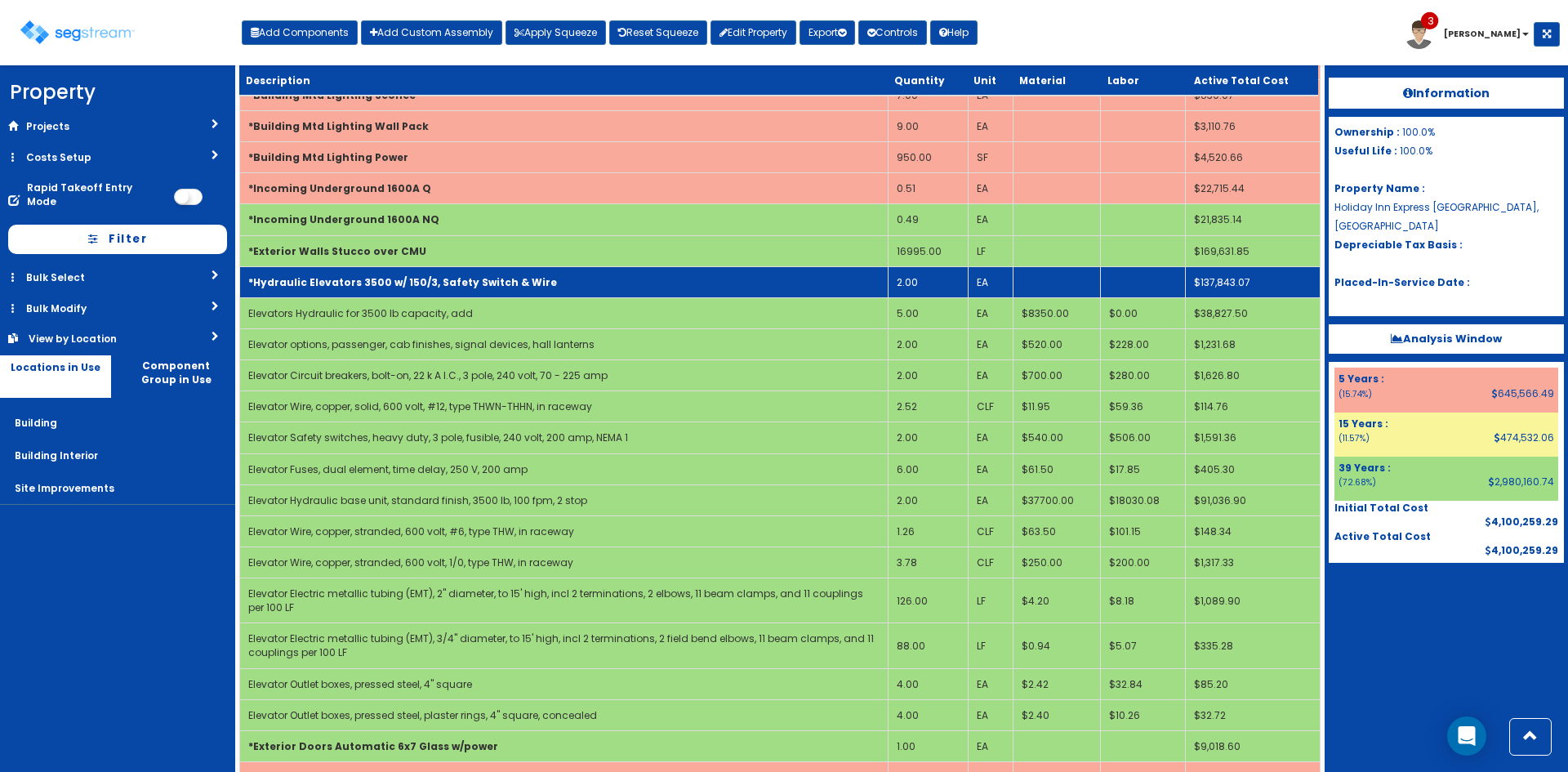
click at [641, 282] on td "*Hydraulic Elevators 3500 w/ 150/3, Safety Switch & Wire" at bounding box center [564, 281] width 648 height 31
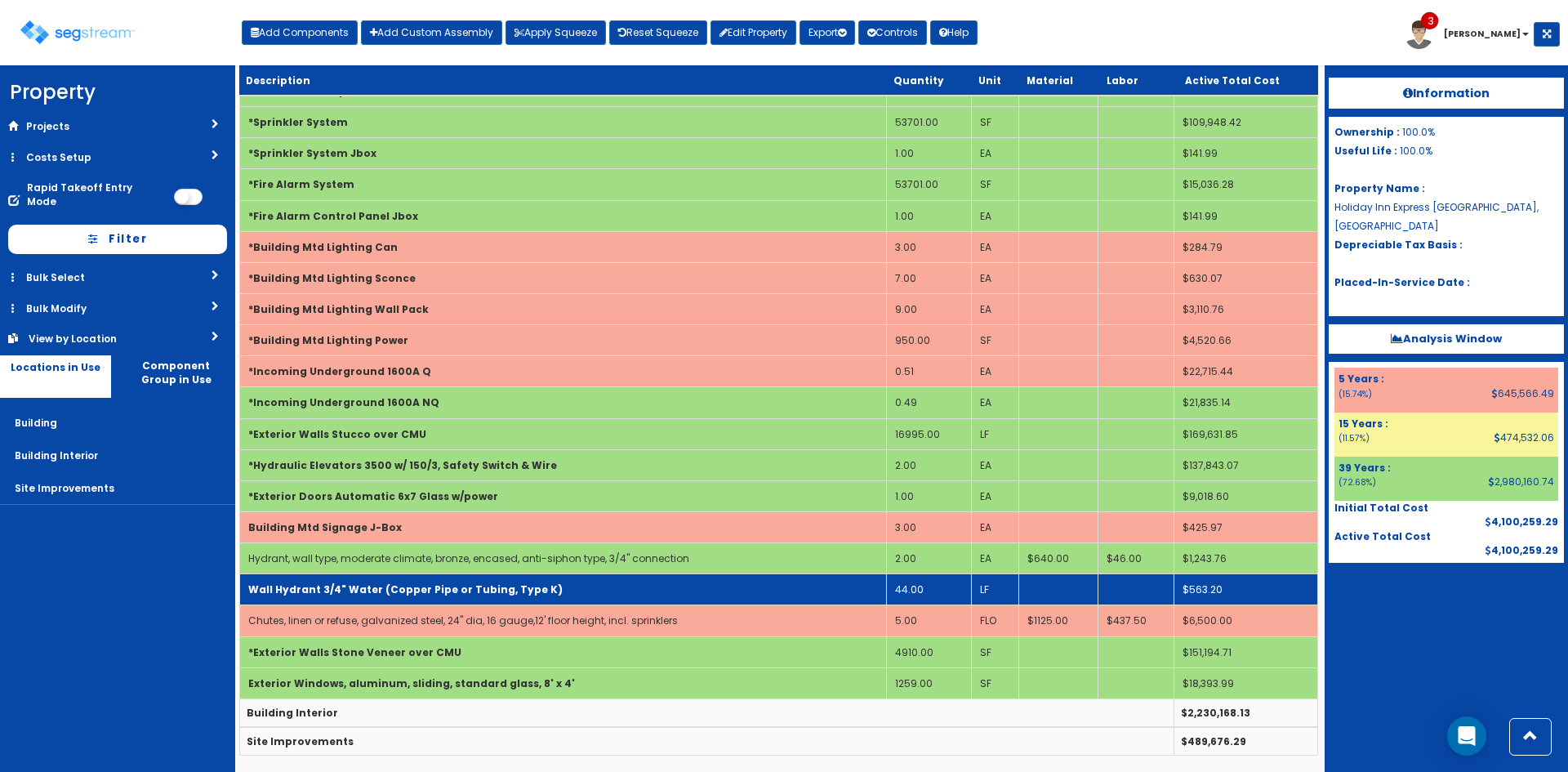
scroll to position [0, 0]
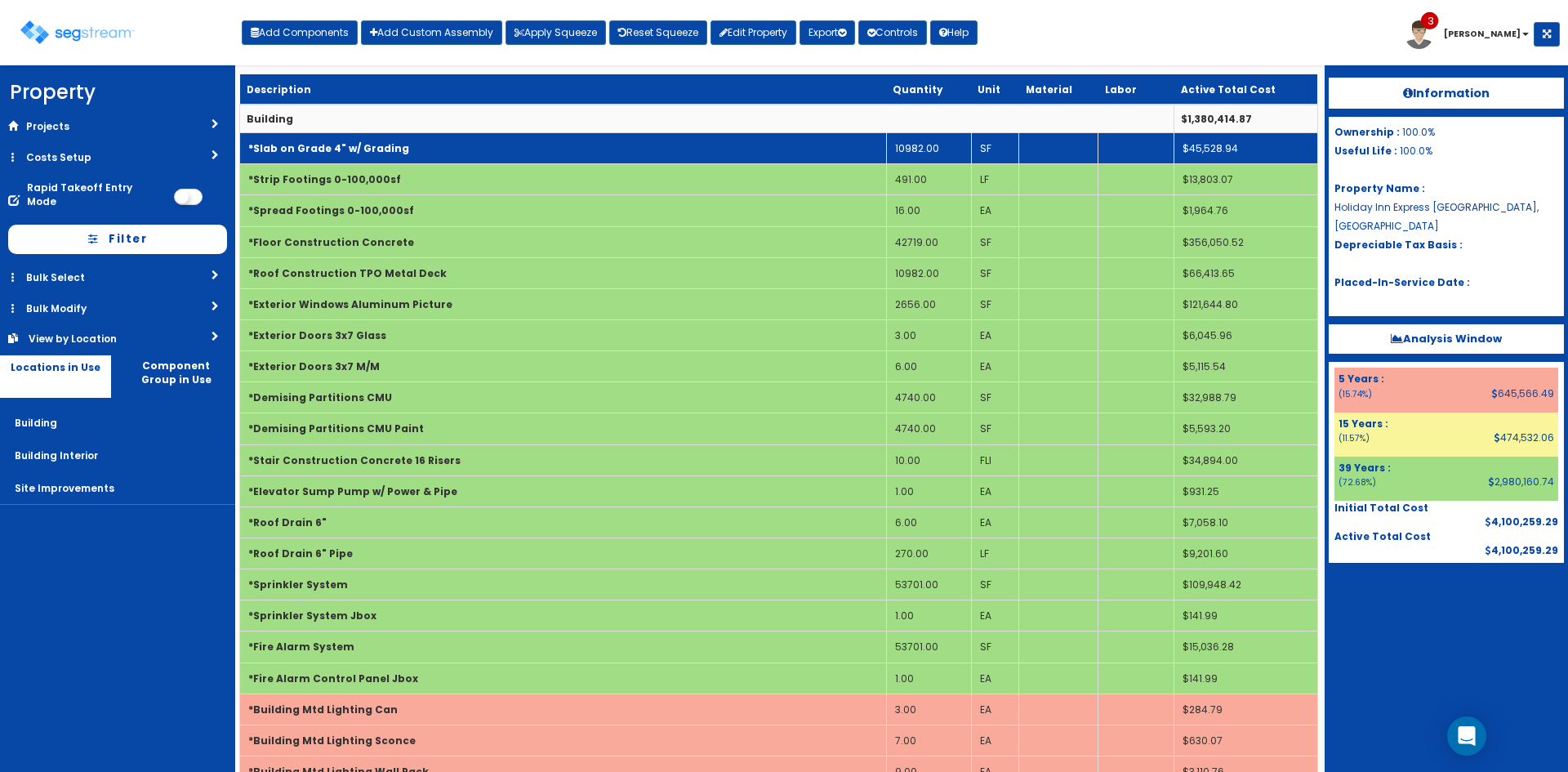
click at [462, 153] on td "*Slab on Grade 4" w/ Grading" at bounding box center [564, 148] width 647 height 31
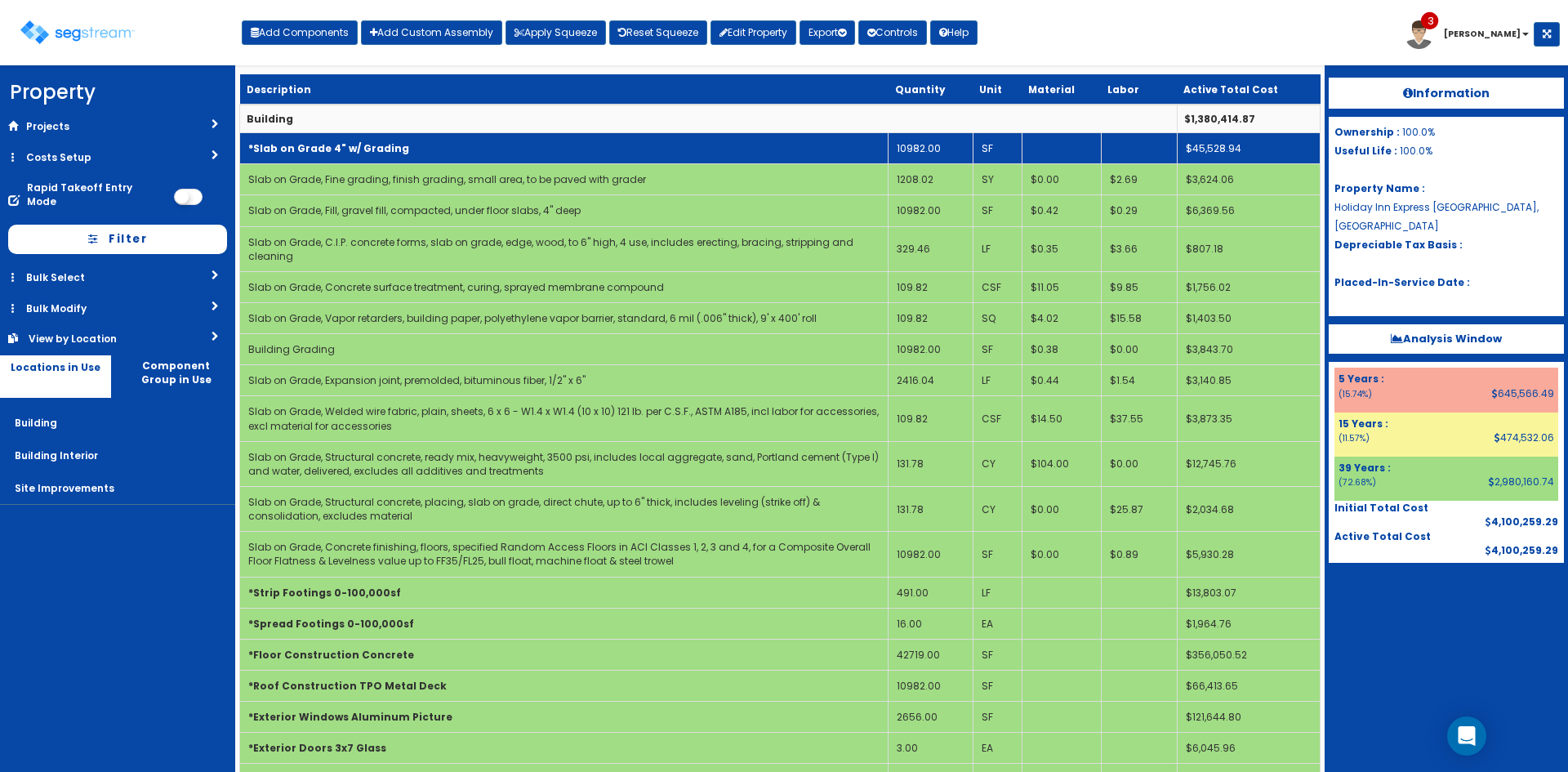
click at [462, 153] on td "*Slab on Grade 4" w/ Grading" at bounding box center [564, 148] width 648 height 31
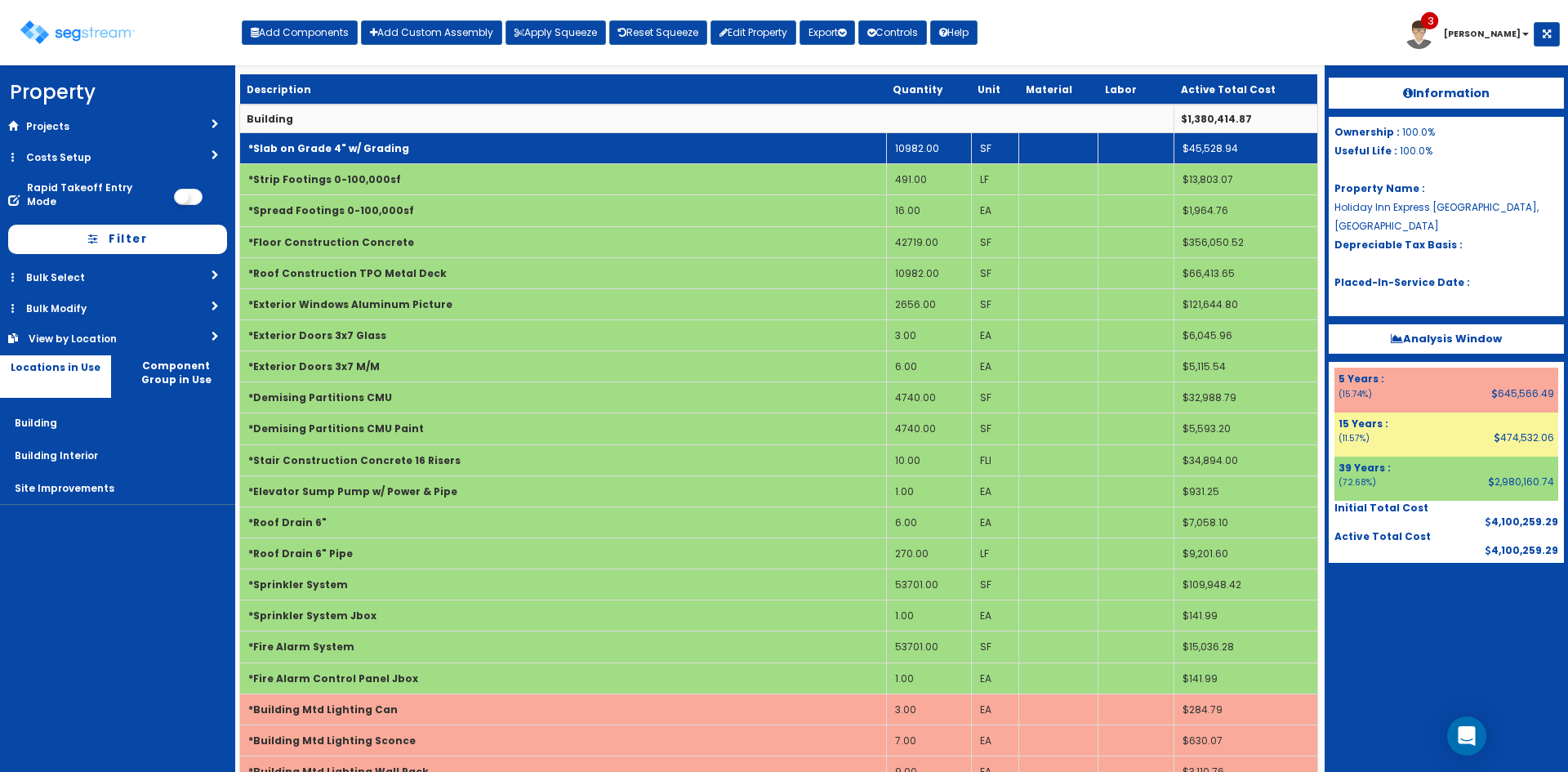
click at [514, 133] on td "*Slab on Grade 4" w/ Grading" at bounding box center [564, 148] width 647 height 31
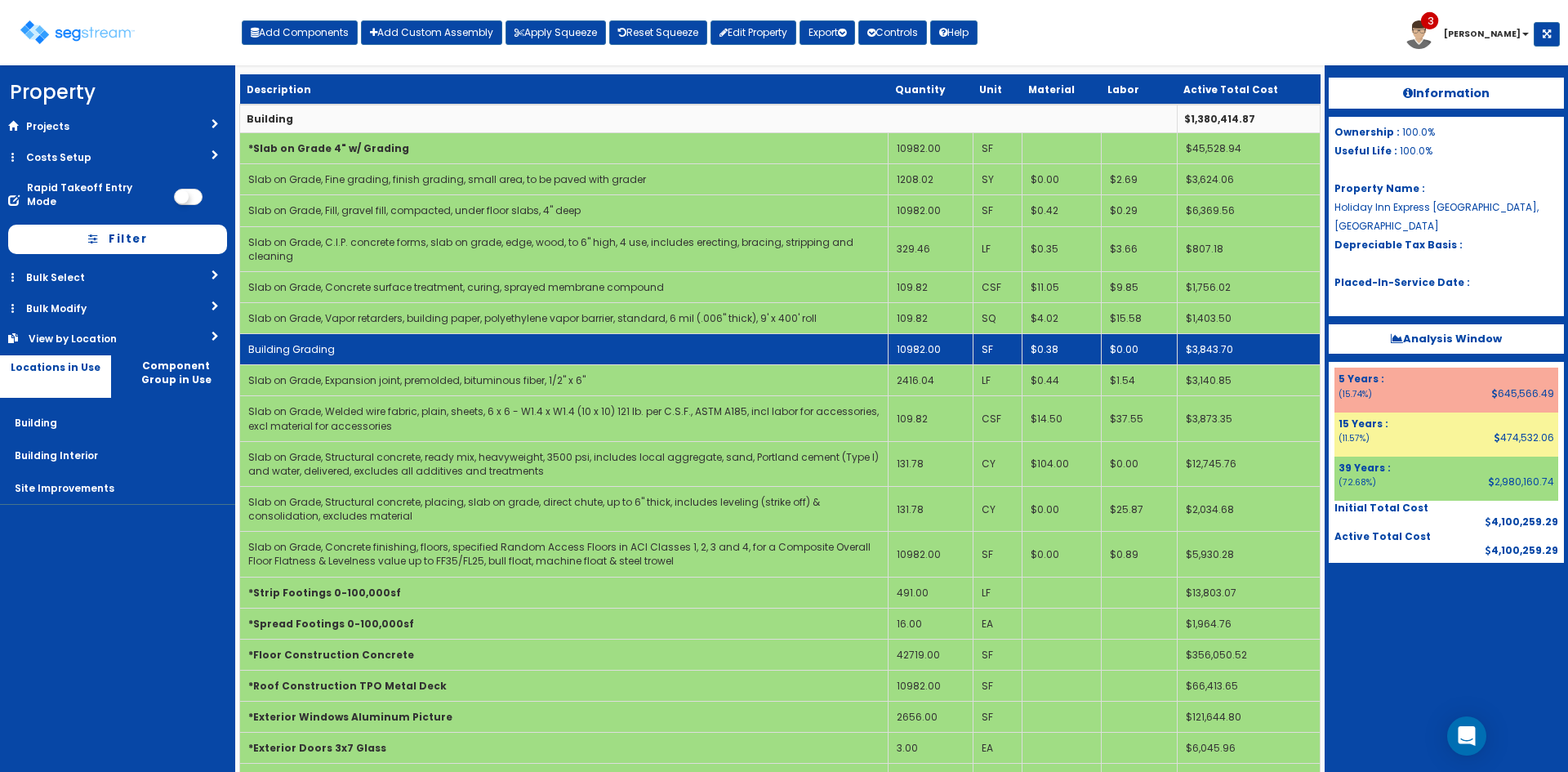
click at [527, 342] on td "Building Grading" at bounding box center [564, 349] width 648 height 31
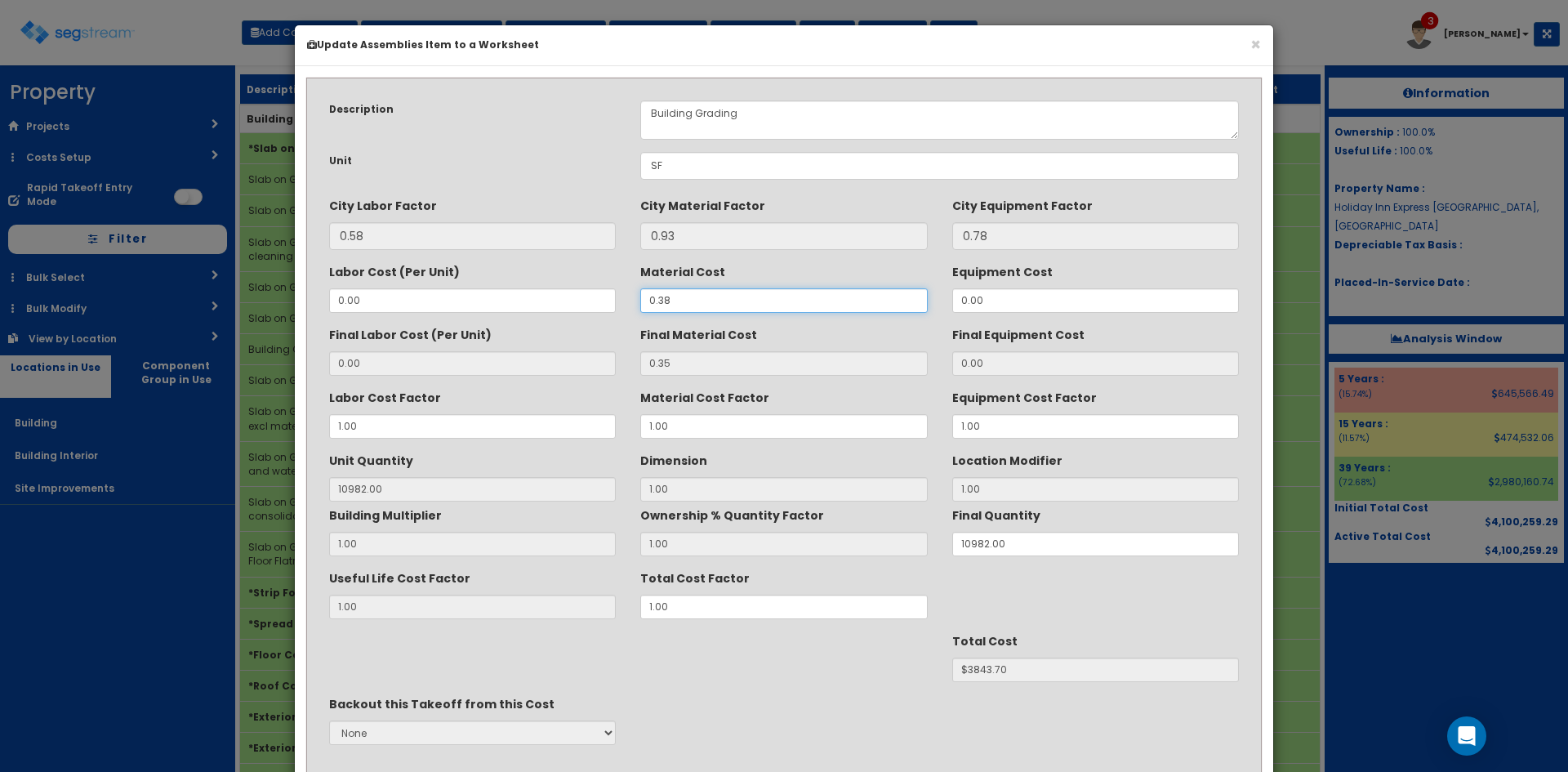
drag, startPoint x: 685, startPoint y: 302, endPoint x: 568, endPoint y: 303, distance: 117.0
click at [568, 303] on div "Labor Cost (Per Unit) 0.00 Material Cost 0.38 Equipment Cost 0.00" at bounding box center [784, 285] width 934 height 55
type input "."
type input "NaN"
type input "10982"
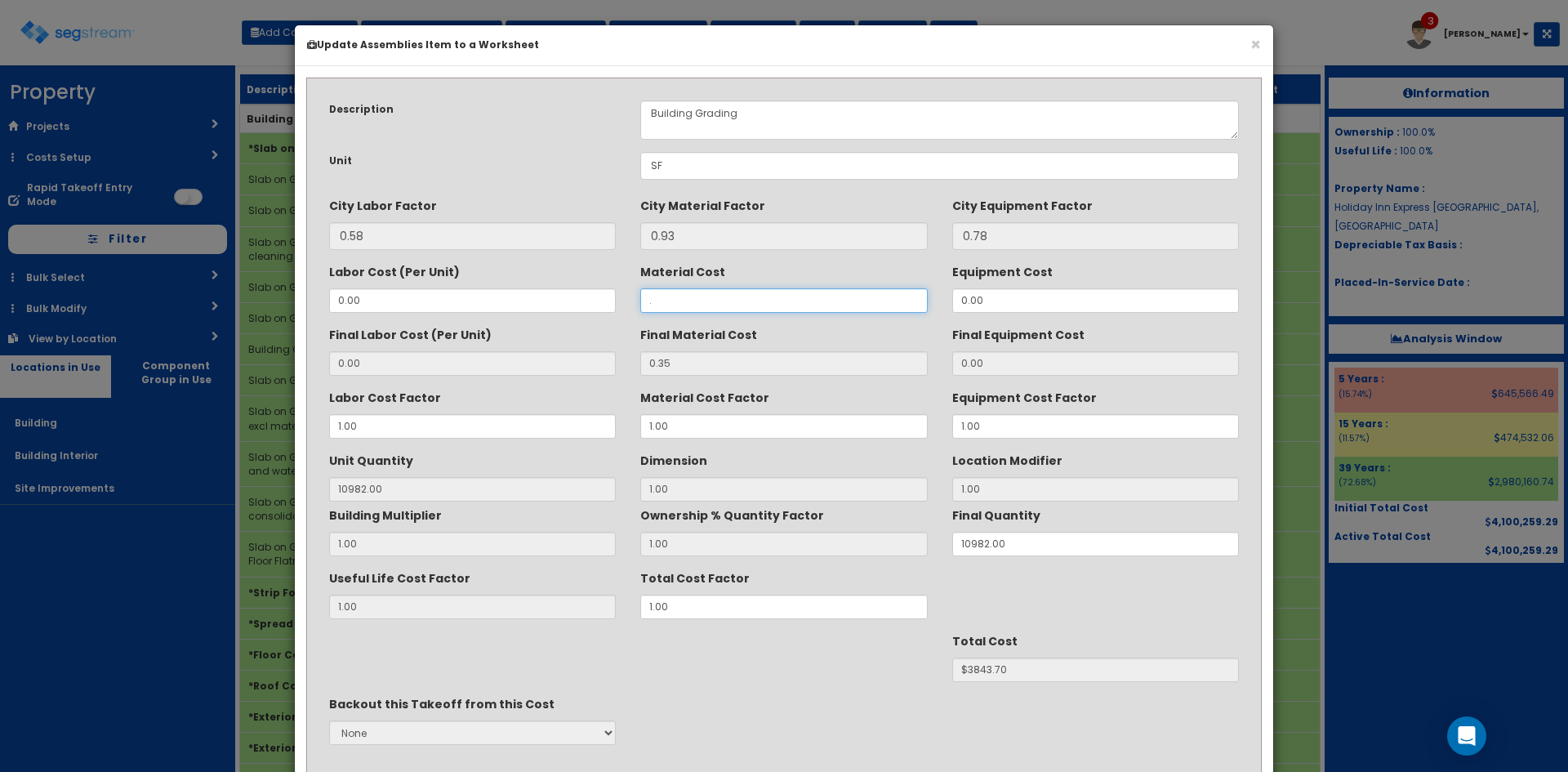
type input "$NaN"
type input ".90"
type input "0.84"
type input "$9224.88"
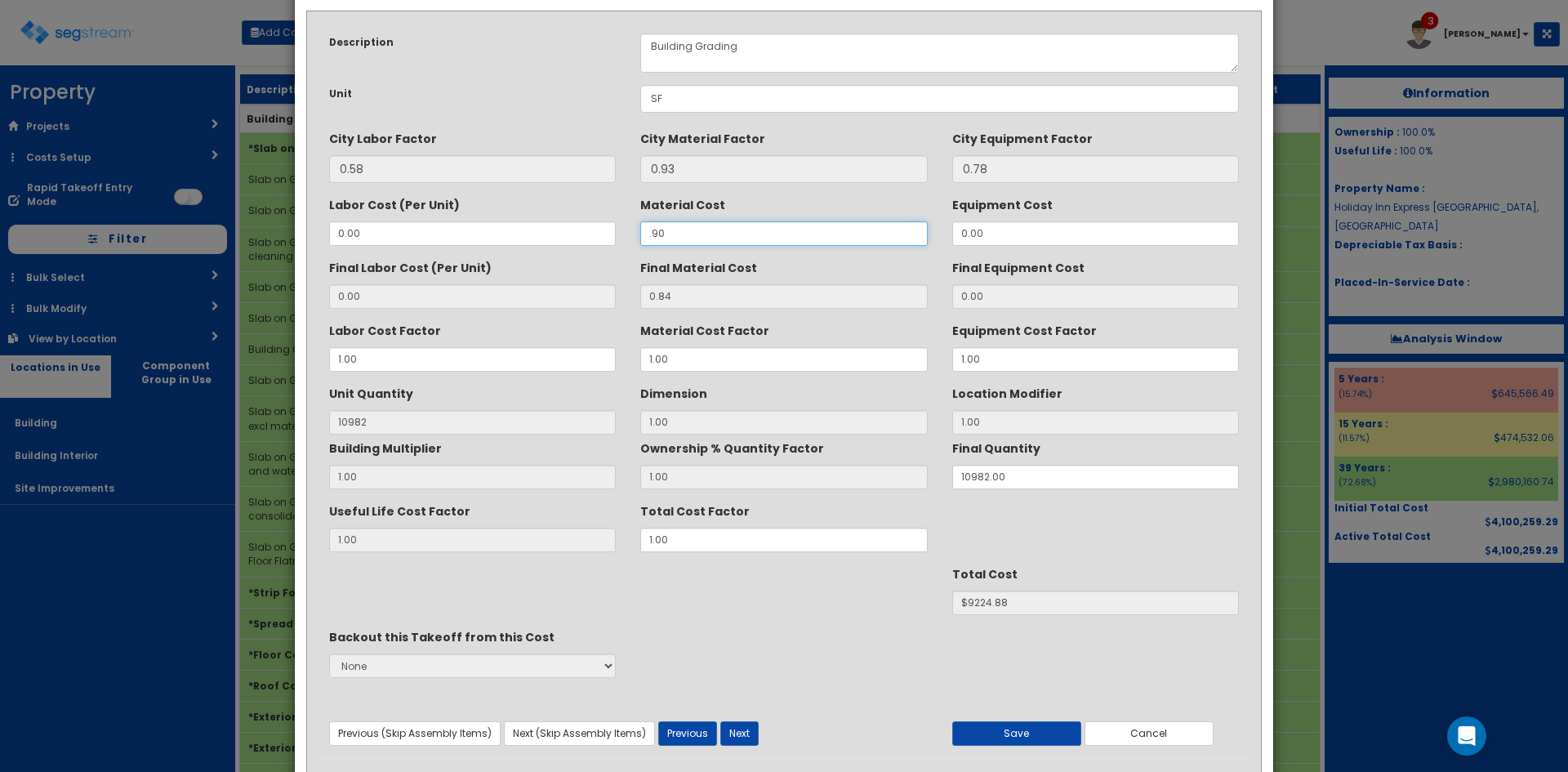
scroll to position [117, 0]
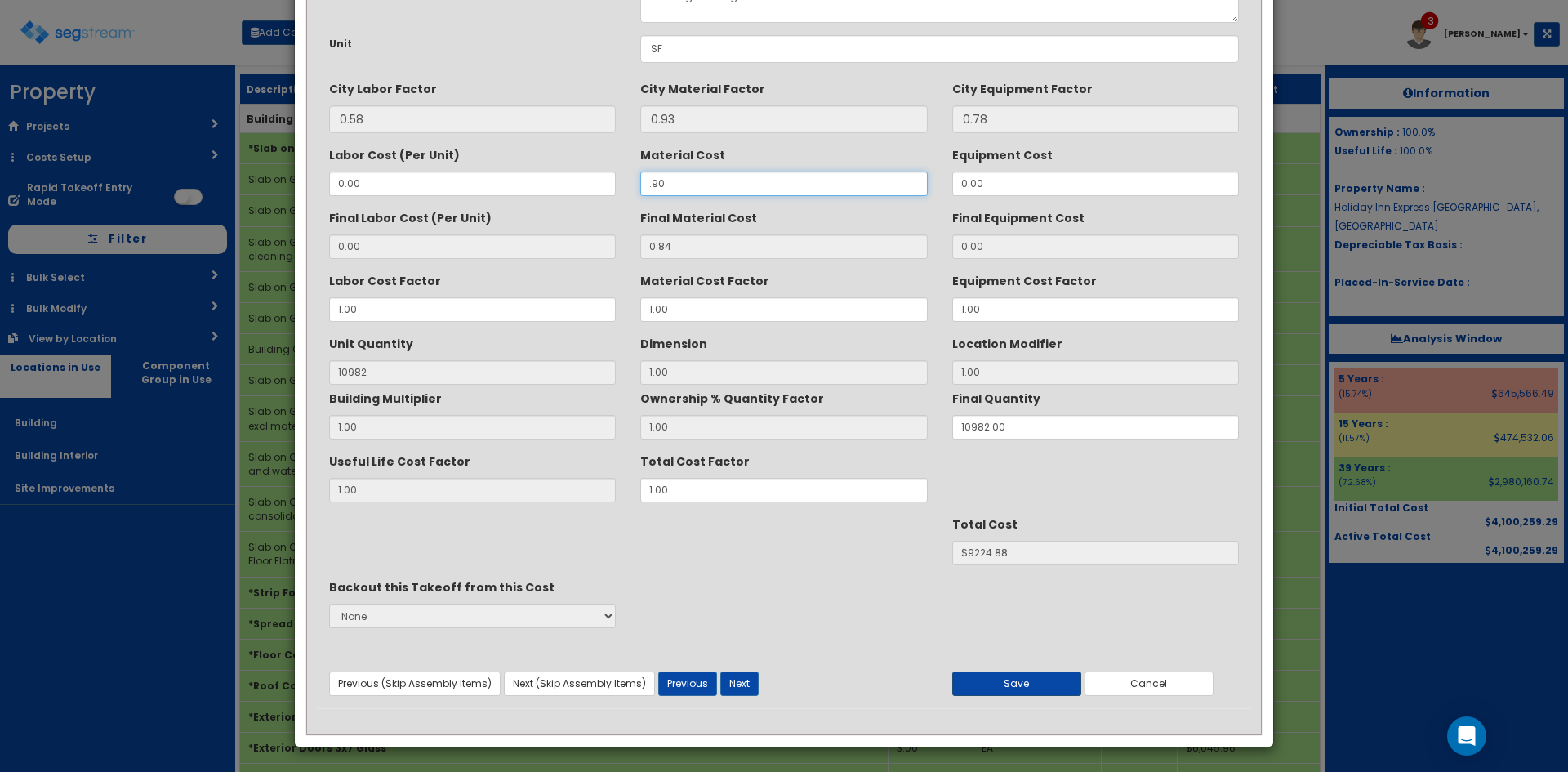
type input ".90"
click at [1025, 691] on button "Save" at bounding box center [1017, 683] width 129 height 24
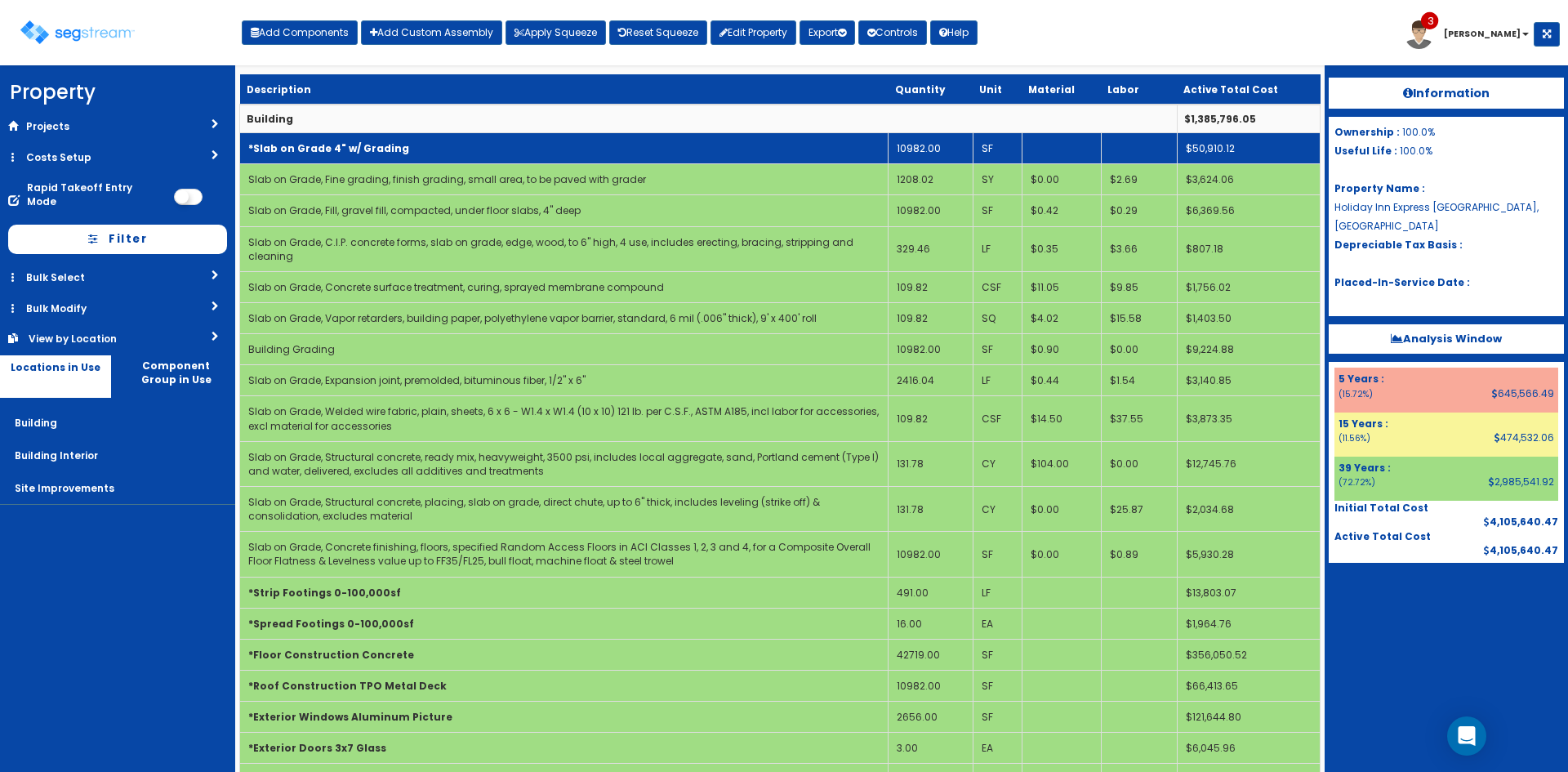
click at [621, 144] on td "*Slab on Grade 4" w/ Grading" at bounding box center [564, 148] width 648 height 31
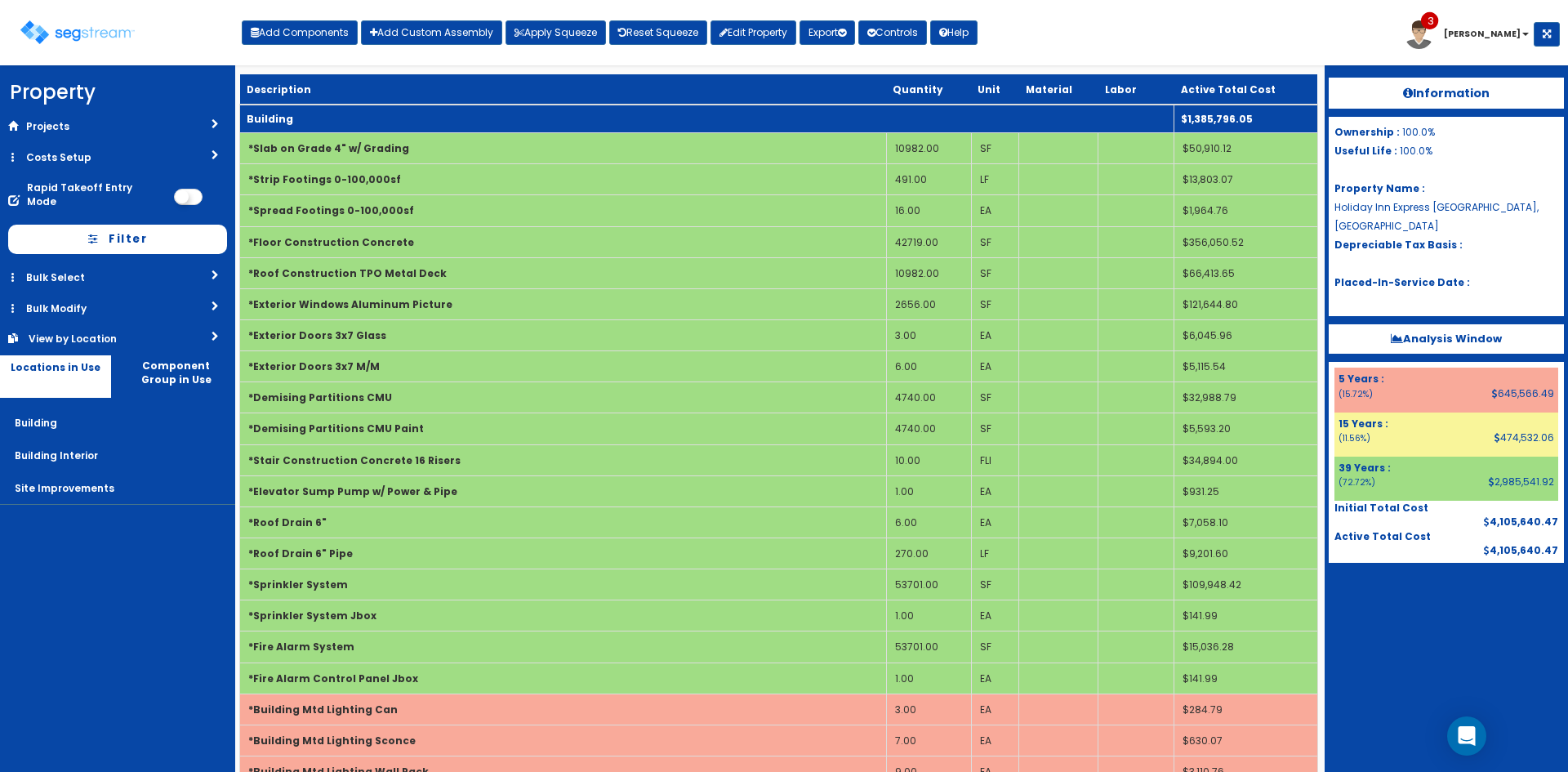
click at [624, 124] on td "Building" at bounding box center [707, 118] width 934 height 29
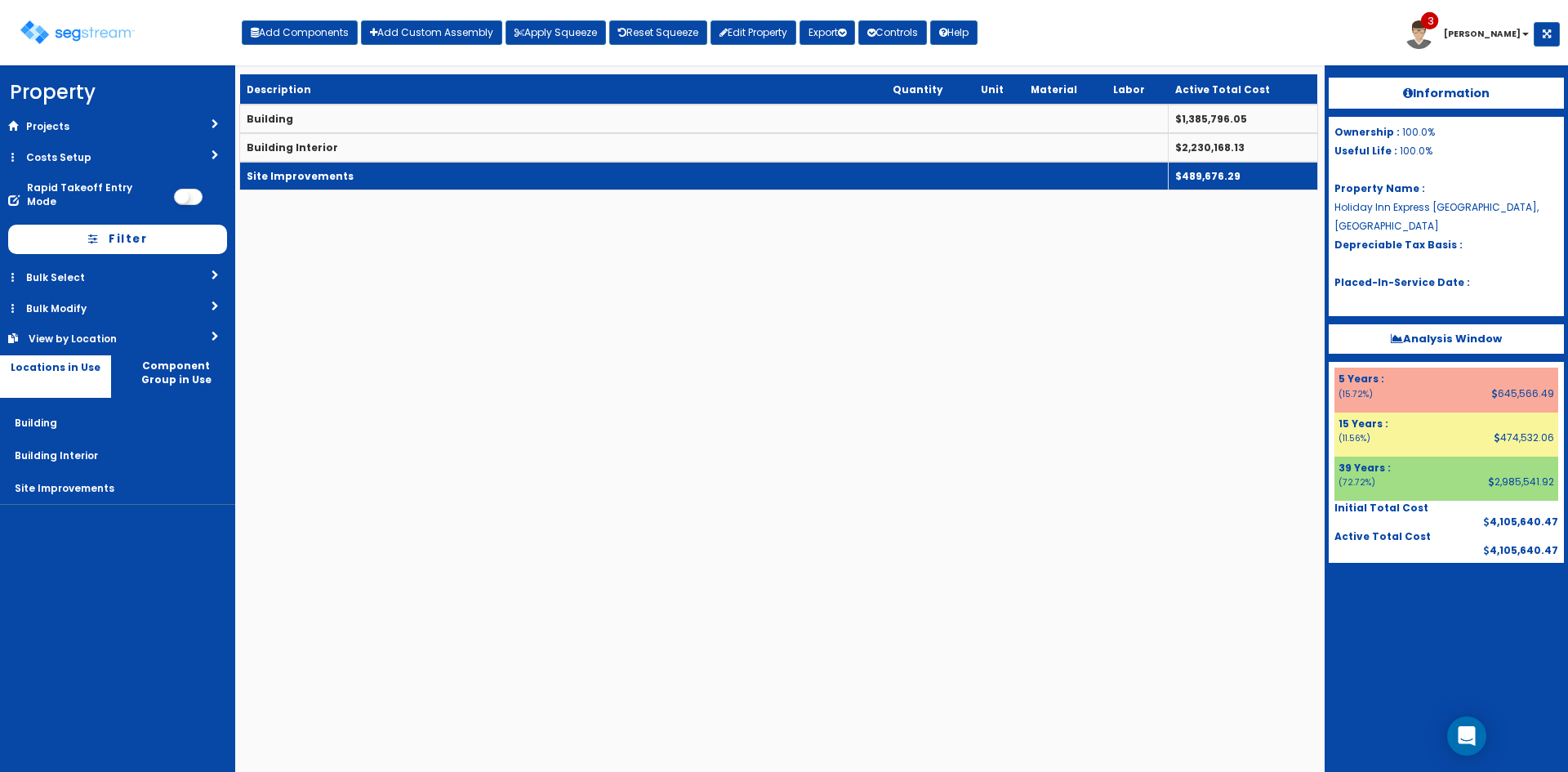
click at [616, 167] on td "Site Improvements" at bounding box center [704, 176] width 928 height 29
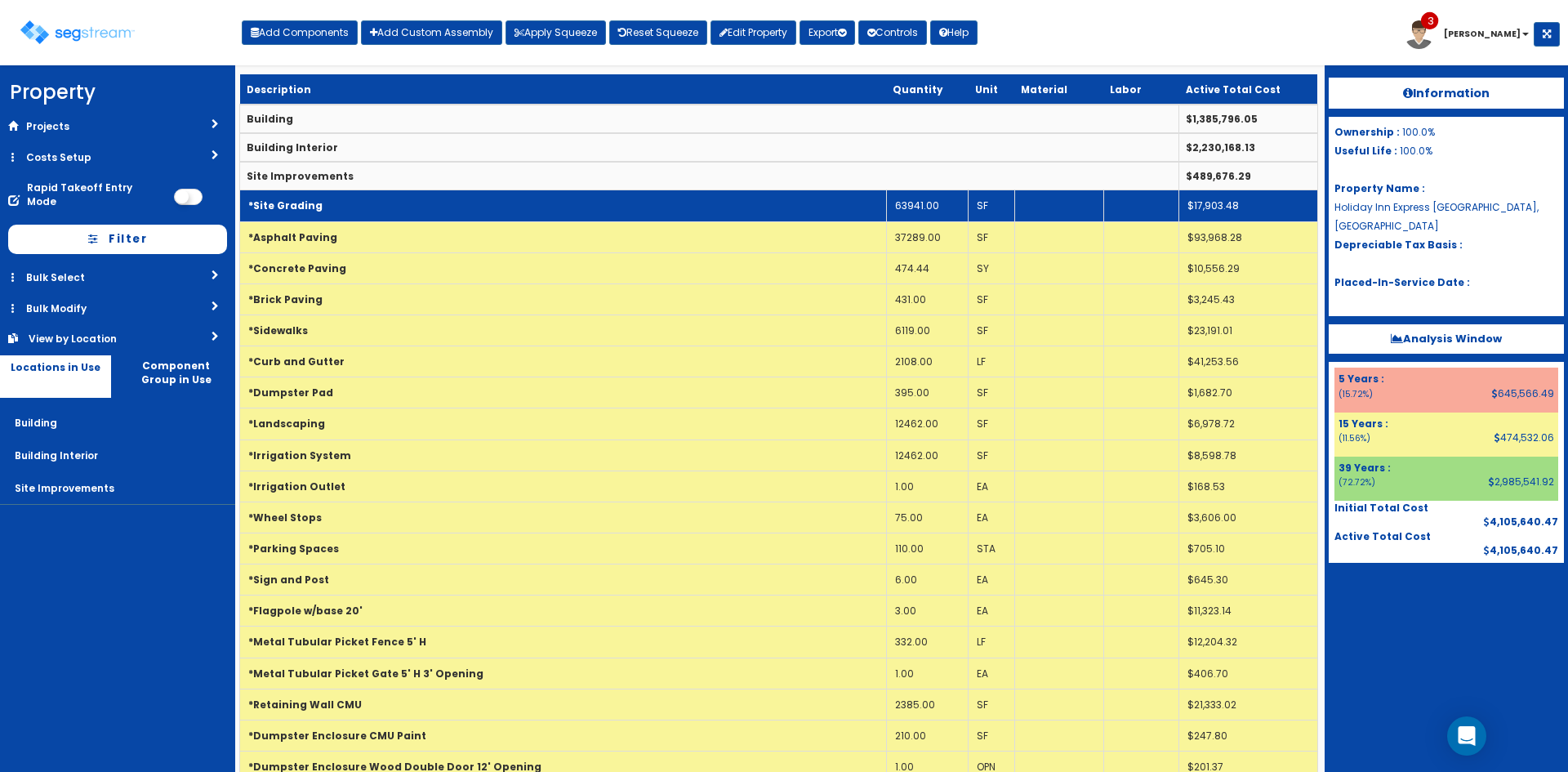
click at [613, 203] on td "*Site Grading" at bounding box center [564, 206] width 647 height 31
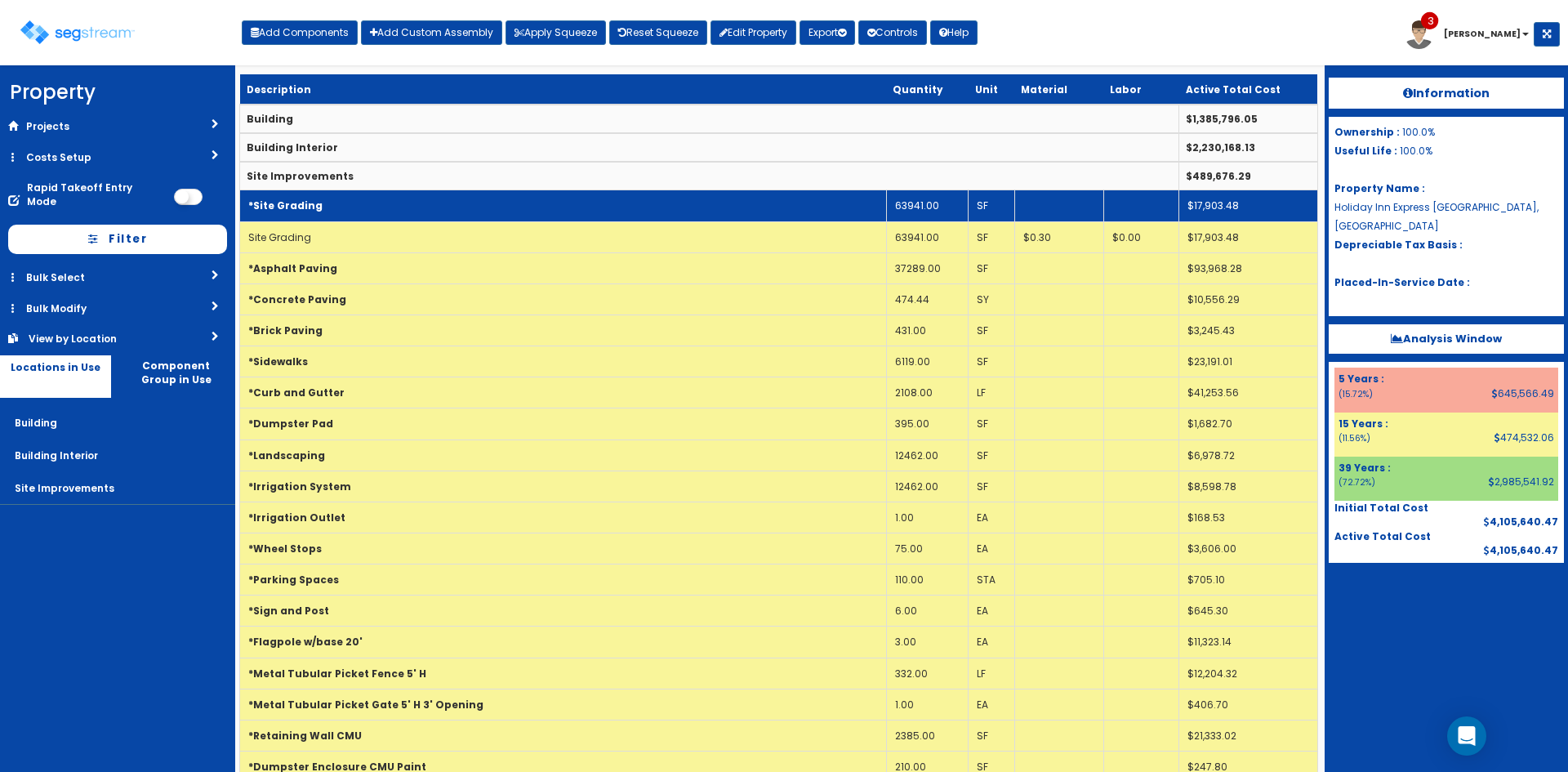
click at [617, 201] on td "*Site Grading" at bounding box center [564, 206] width 647 height 31
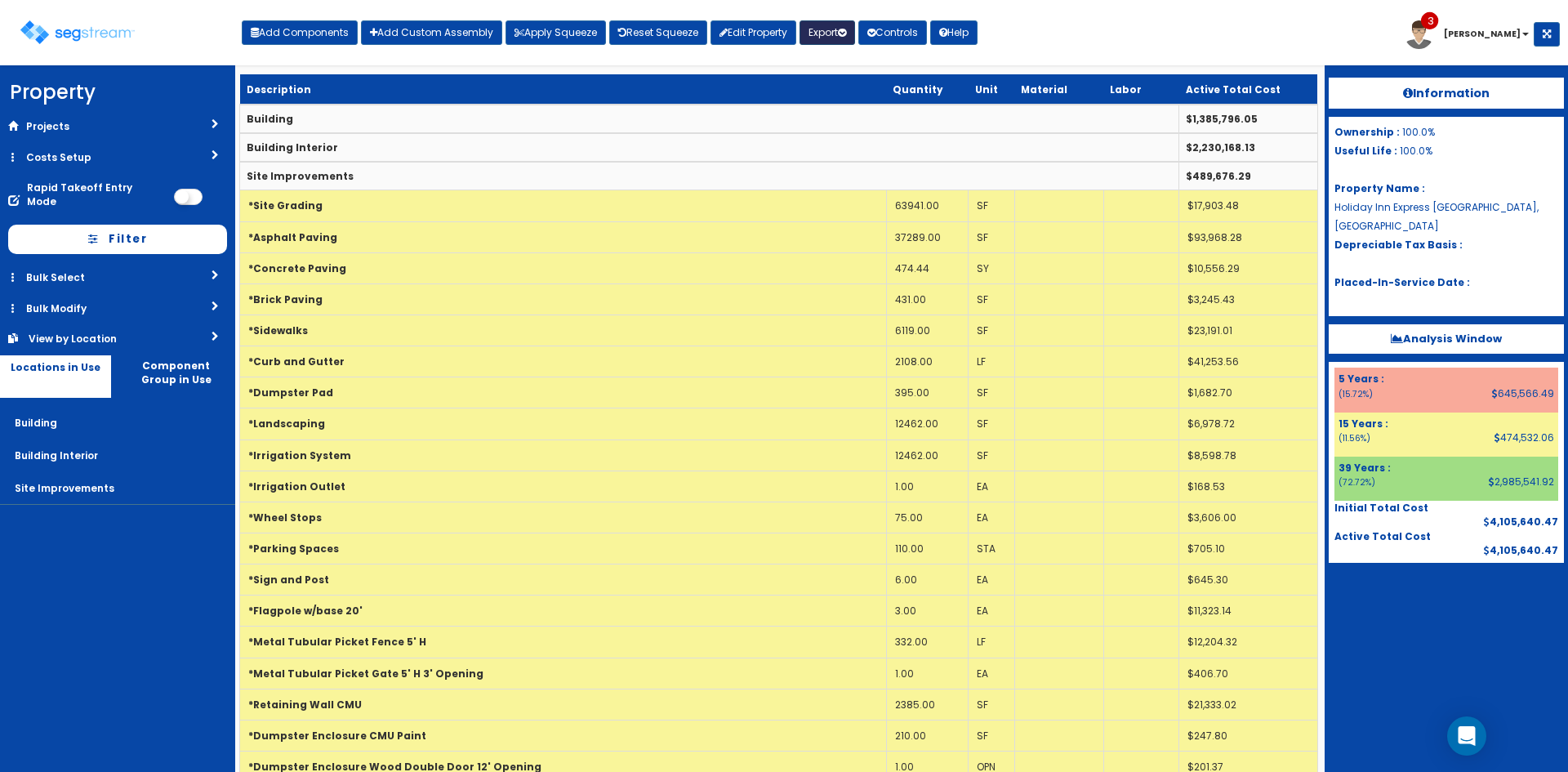
click at [832, 36] on button "Export" at bounding box center [827, 32] width 55 height 24
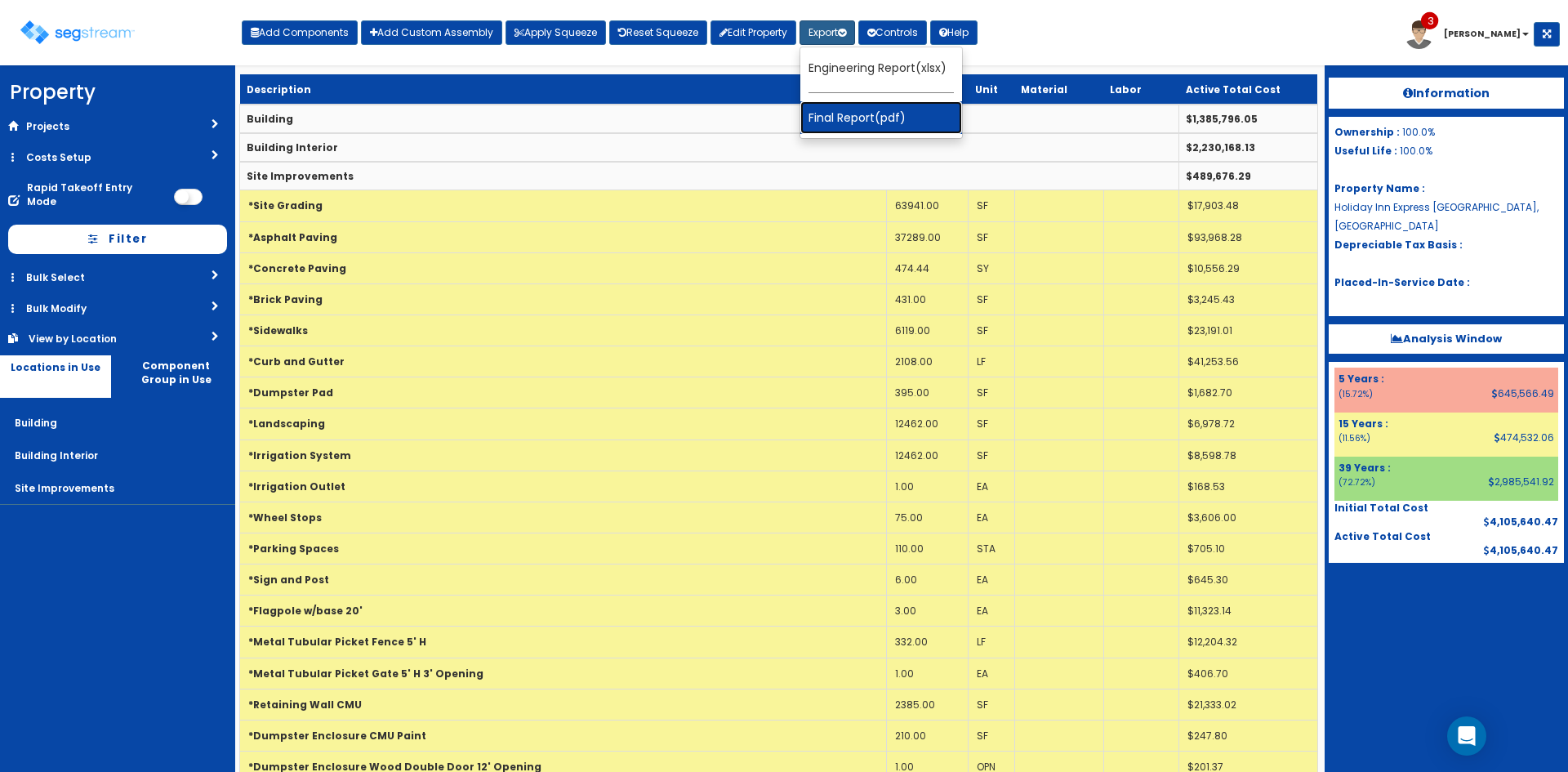
click at [846, 126] on link "Final Report(pdf)" at bounding box center [881, 118] width 162 height 33
